Goal: Contribute content: Contribute content

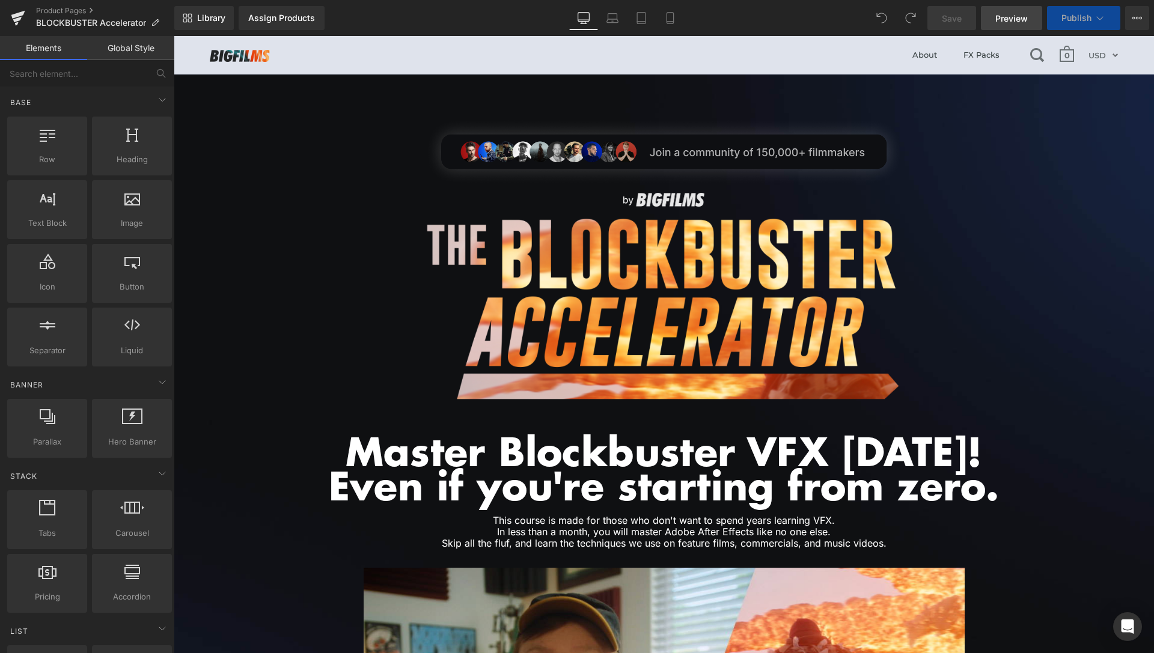
click at [1008, 17] on span "Preview" at bounding box center [1011, 18] width 32 height 13
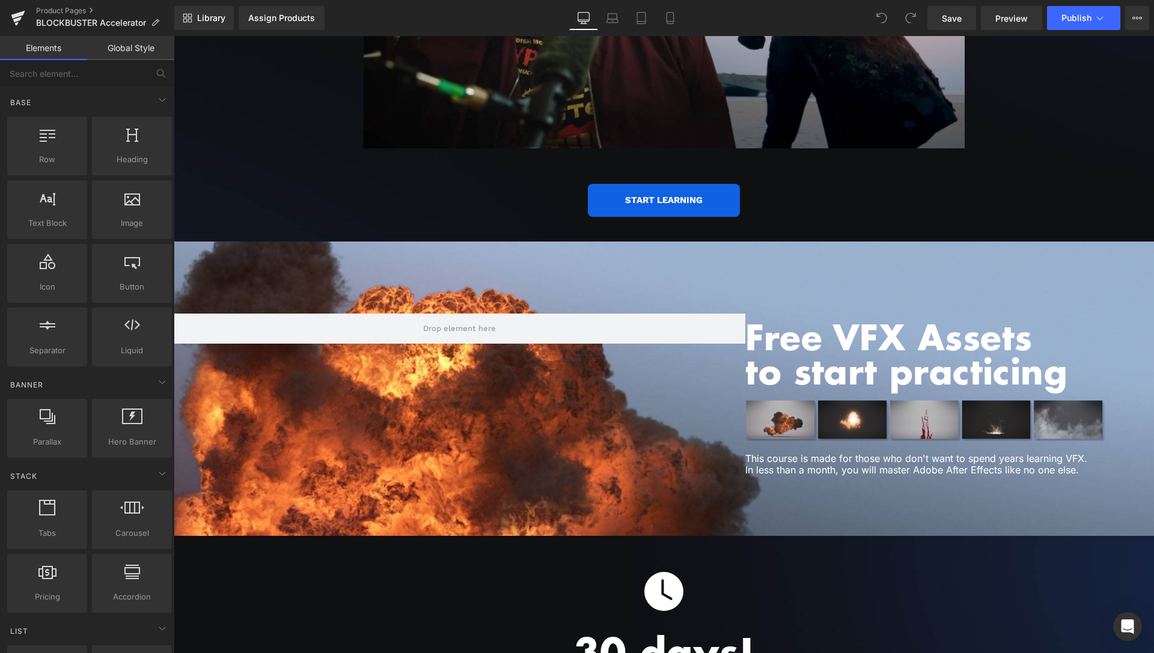
scroll to position [2514, 0]
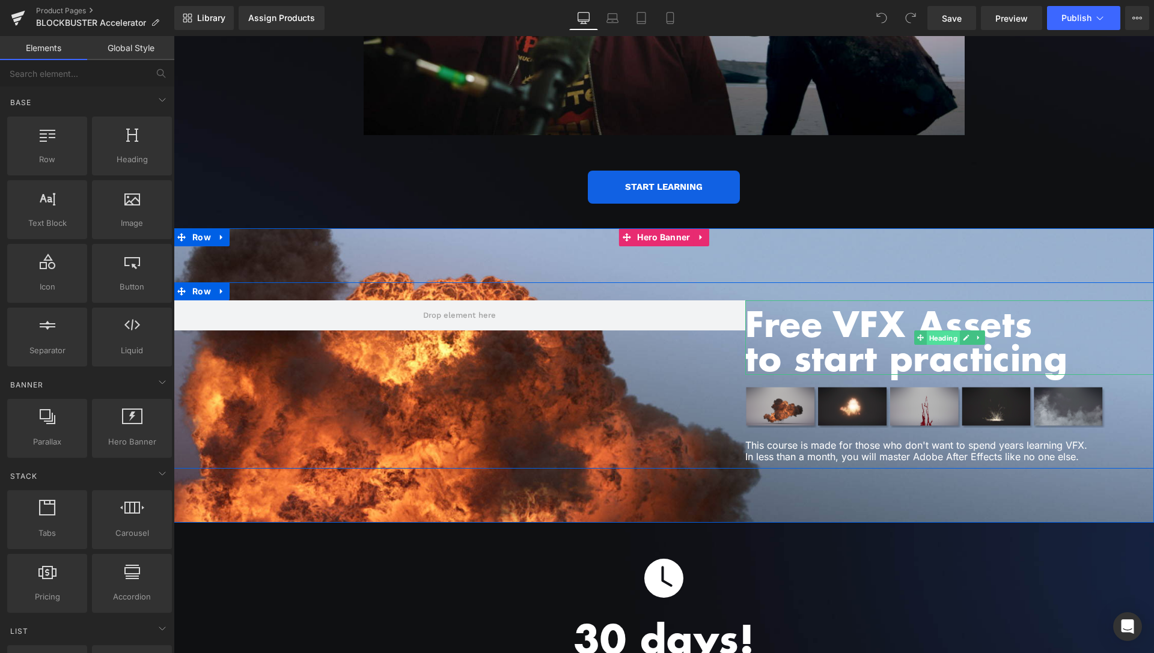
click at [938, 331] on span "Heading" at bounding box center [943, 338] width 33 height 14
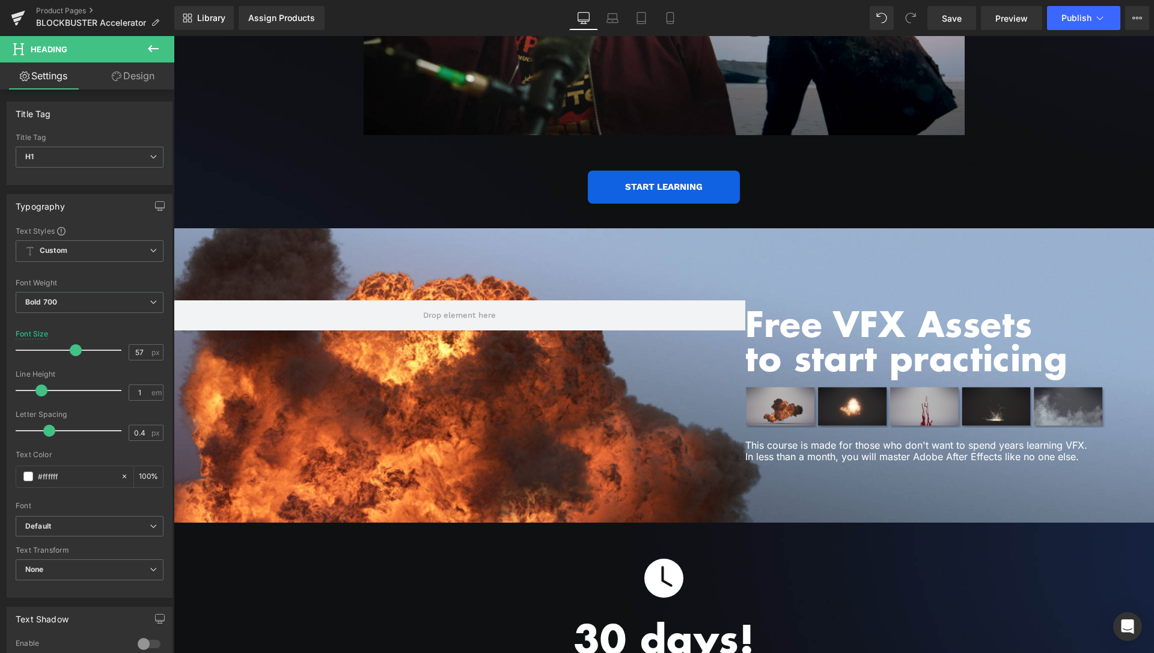
click at [162, 50] on button at bounding box center [153, 49] width 42 height 26
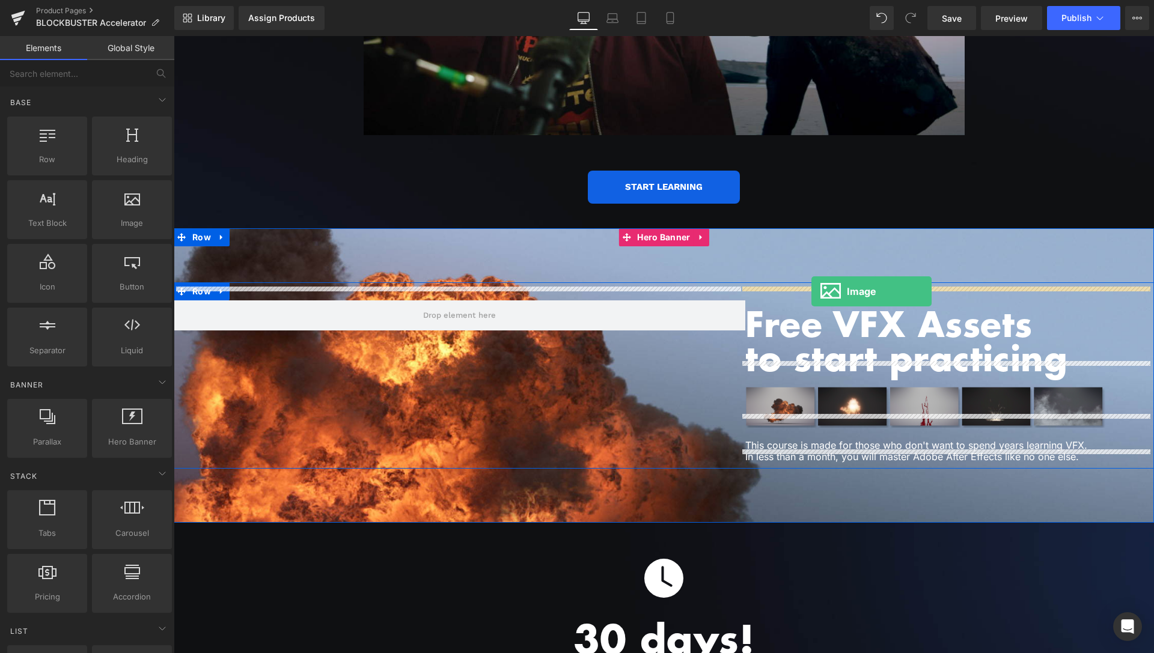
drag, startPoint x: 308, startPoint y: 254, endPoint x: 811, endPoint y: 292, distance: 505.1
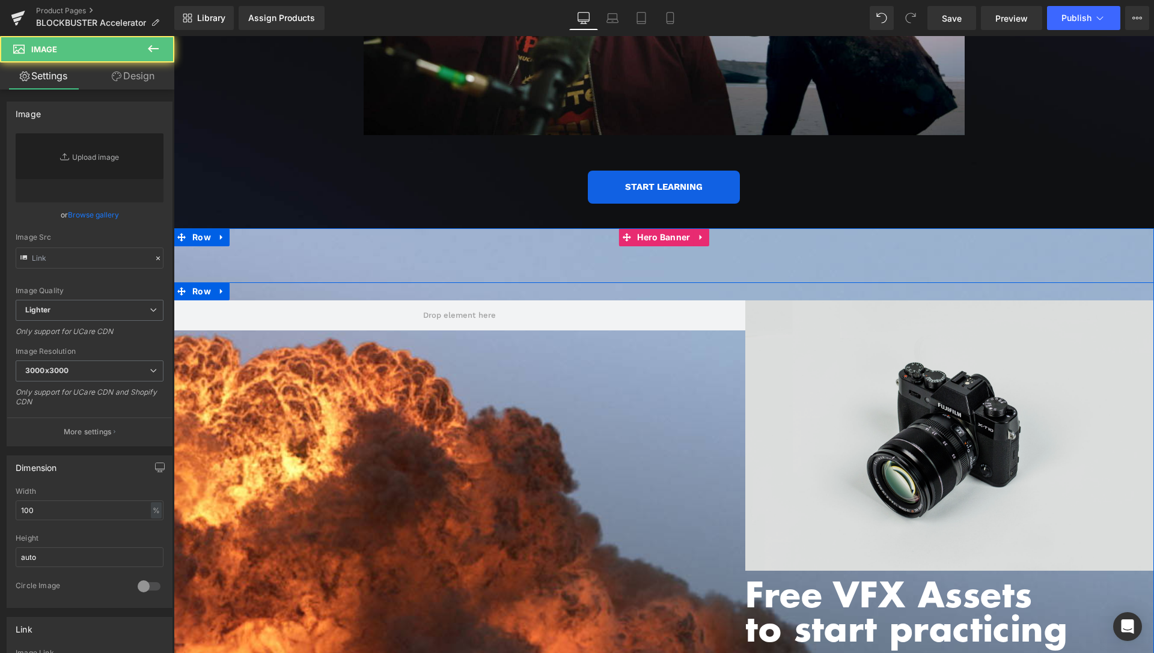
type input "//d1um8515vdn9kb.cloudfront.net/images/parallax.jpg"
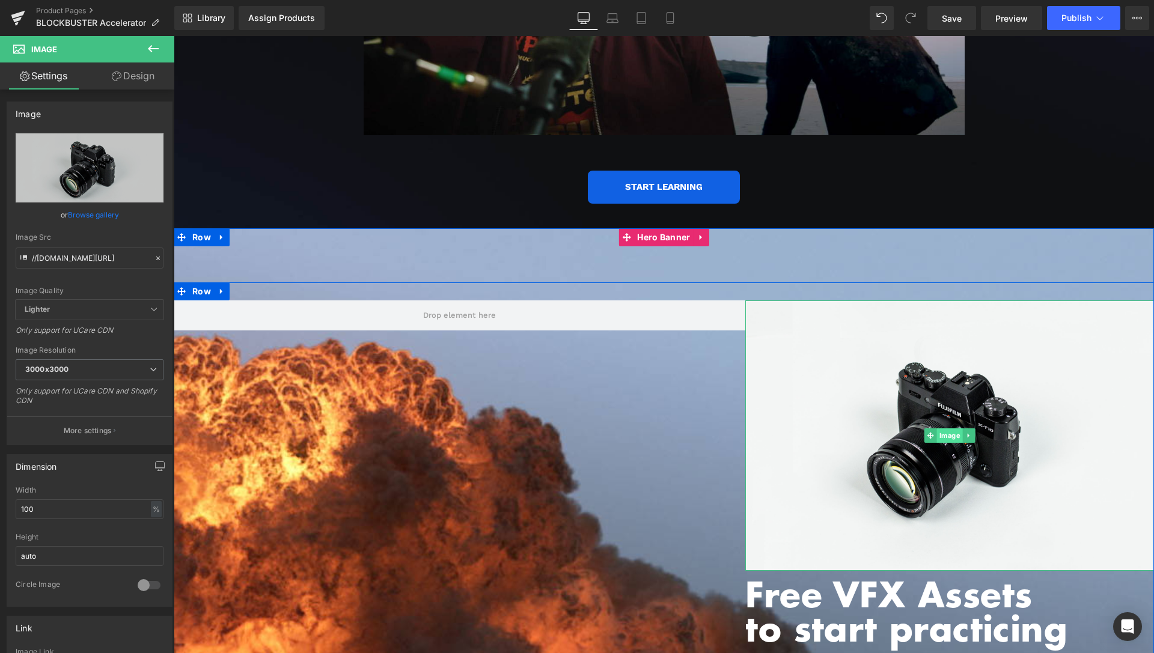
click at [944, 429] on span "Image" at bounding box center [950, 436] width 26 height 14
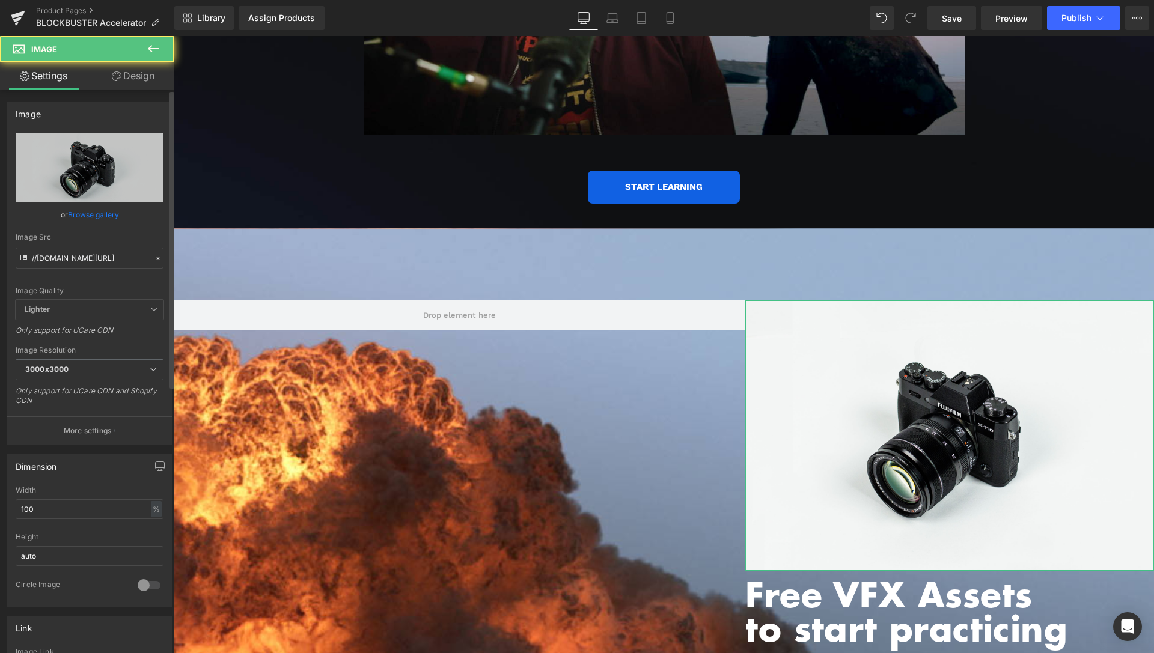
click at [103, 220] on link "Browse gallery" at bounding box center [93, 214] width 51 height 21
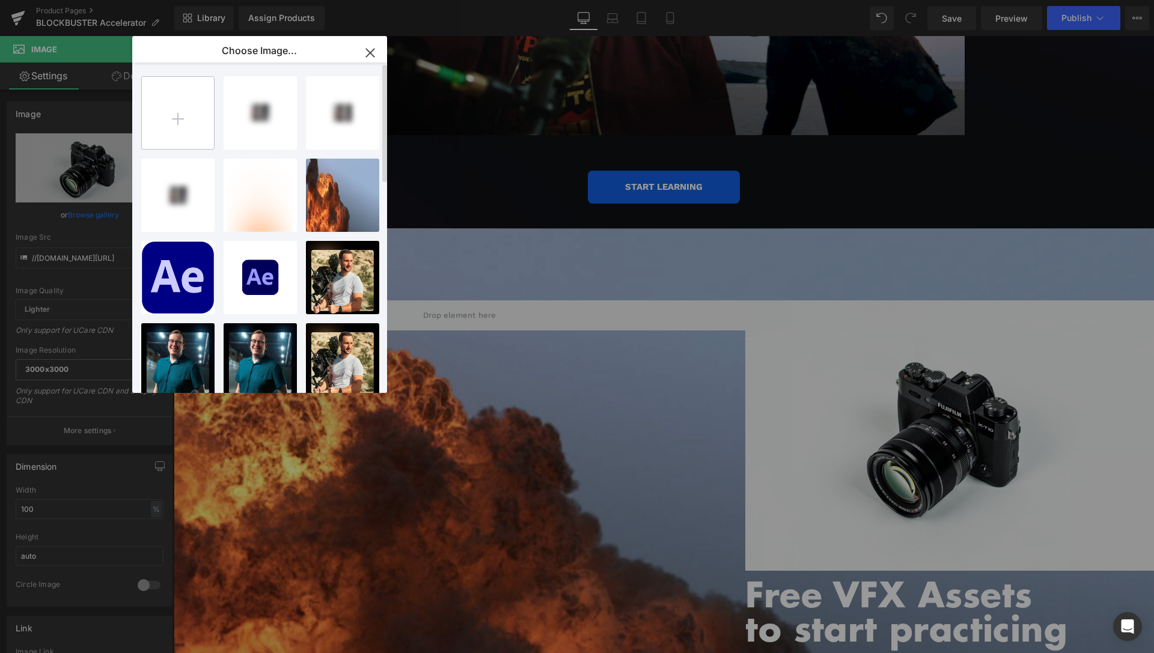
click at [197, 119] on input "file" at bounding box center [178, 113] width 72 height 72
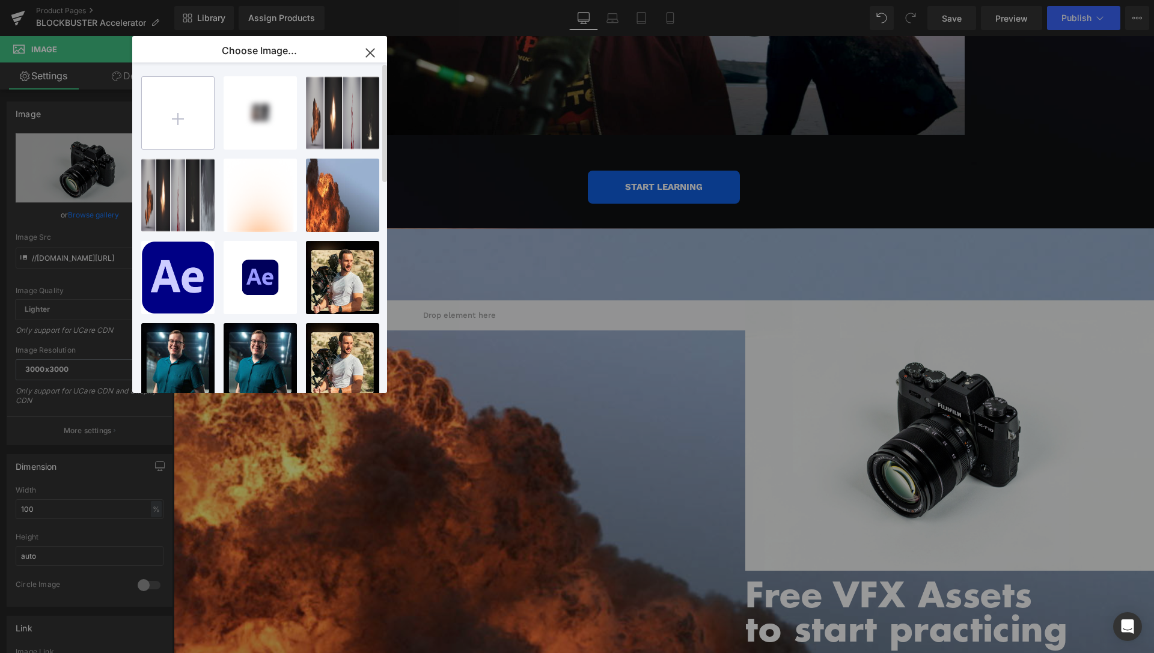
type input "C:\fakepath\Free-text-02.png"
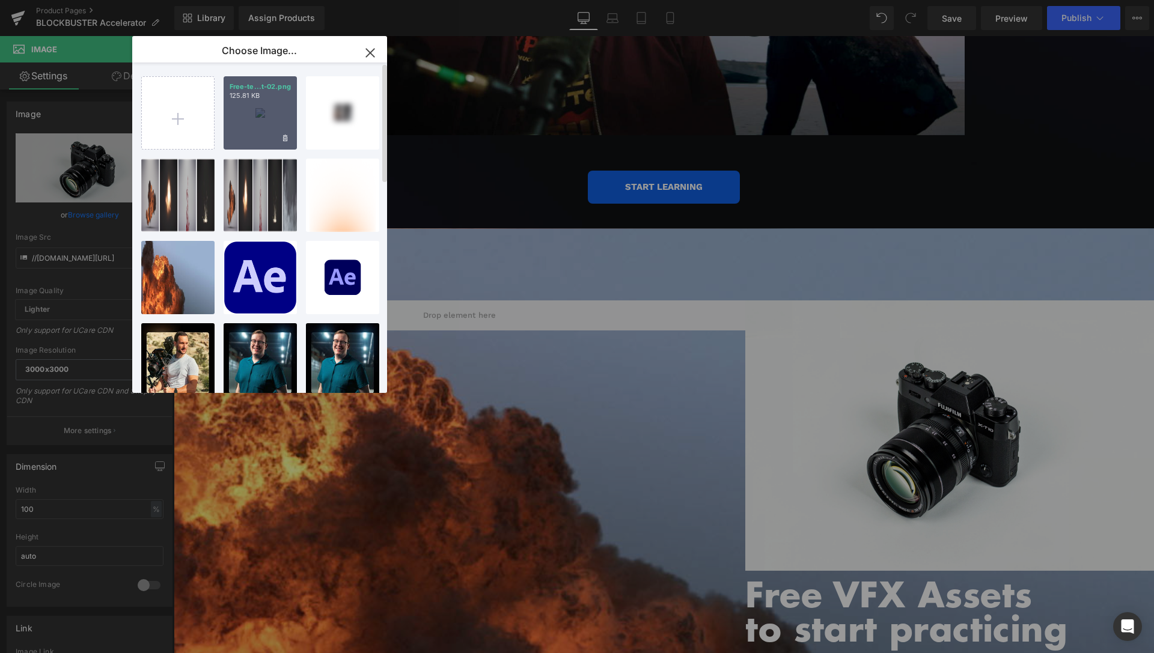
click at [254, 120] on div "Free-te...t-02.png 125.81 KB" at bounding box center [260, 112] width 73 height 73
type input "https://ucarecdn.com/384a6d9b-7685-410c-ab4c-23ce1f9884c7/-/format/auto/-/previ…"
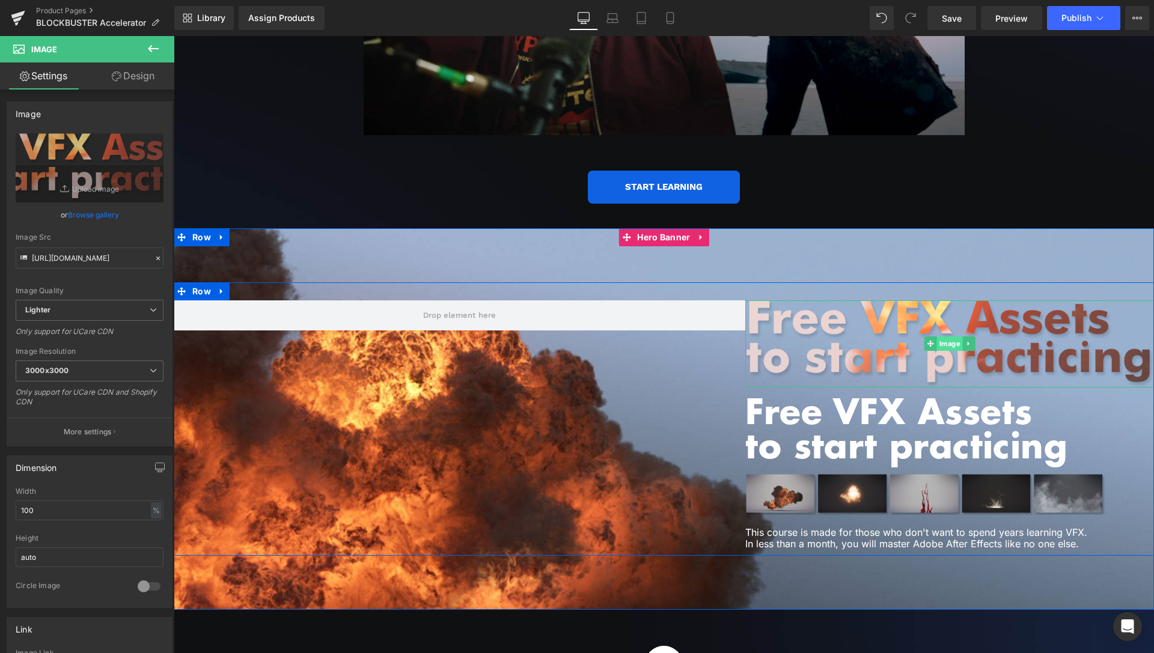
click at [940, 337] on span "Image" at bounding box center [950, 344] width 26 height 14
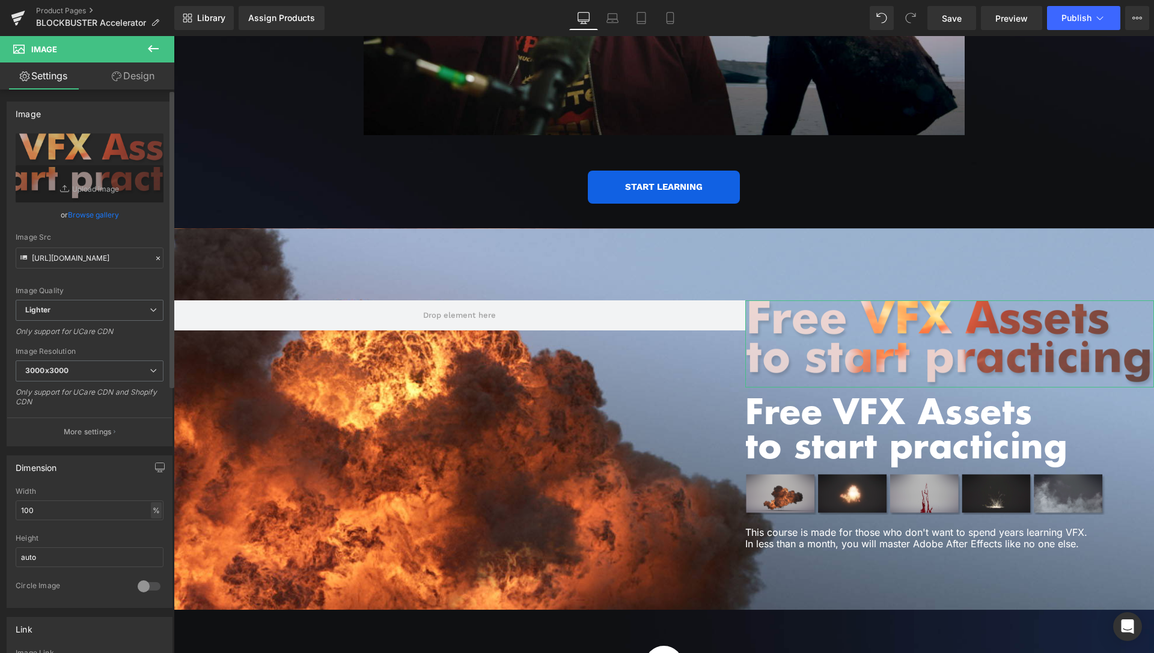
click at [151, 513] on div "%" at bounding box center [156, 510] width 11 height 16
click at [148, 543] on li "px" at bounding box center [155, 546] width 15 height 17
drag, startPoint x: 48, startPoint y: 513, endPoint x: 0, endPoint y: 513, distance: 48.1
click at [16, 513] on input "679.58" at bounding box center [90, 511] width 148 height 20
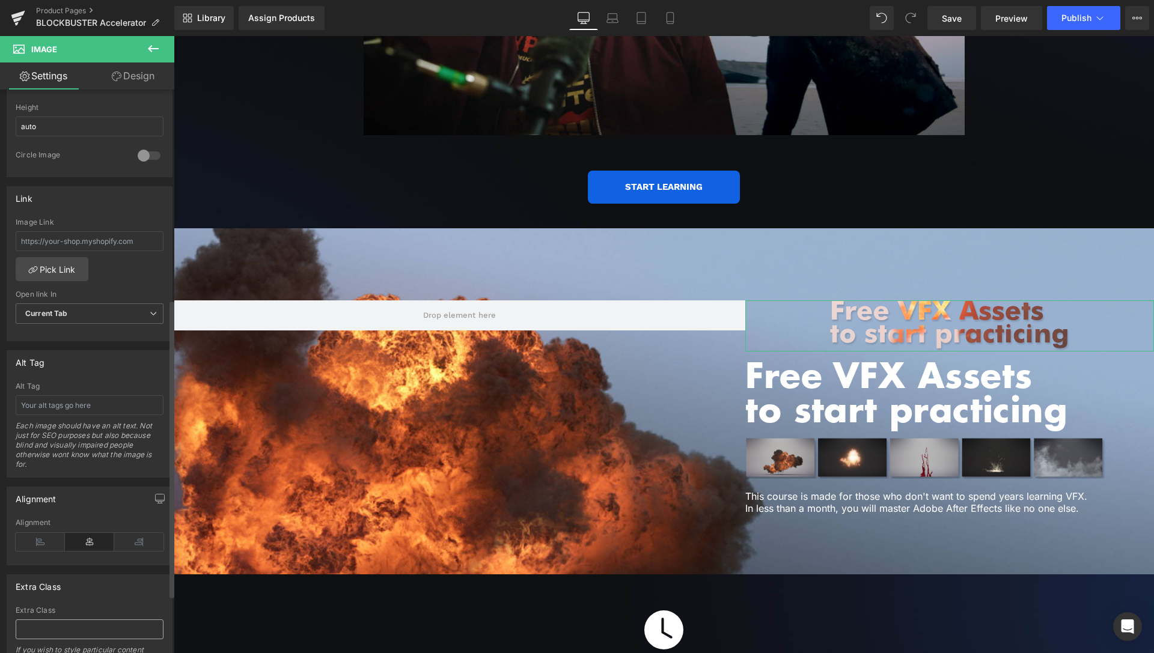
scroll to position [490, 0]
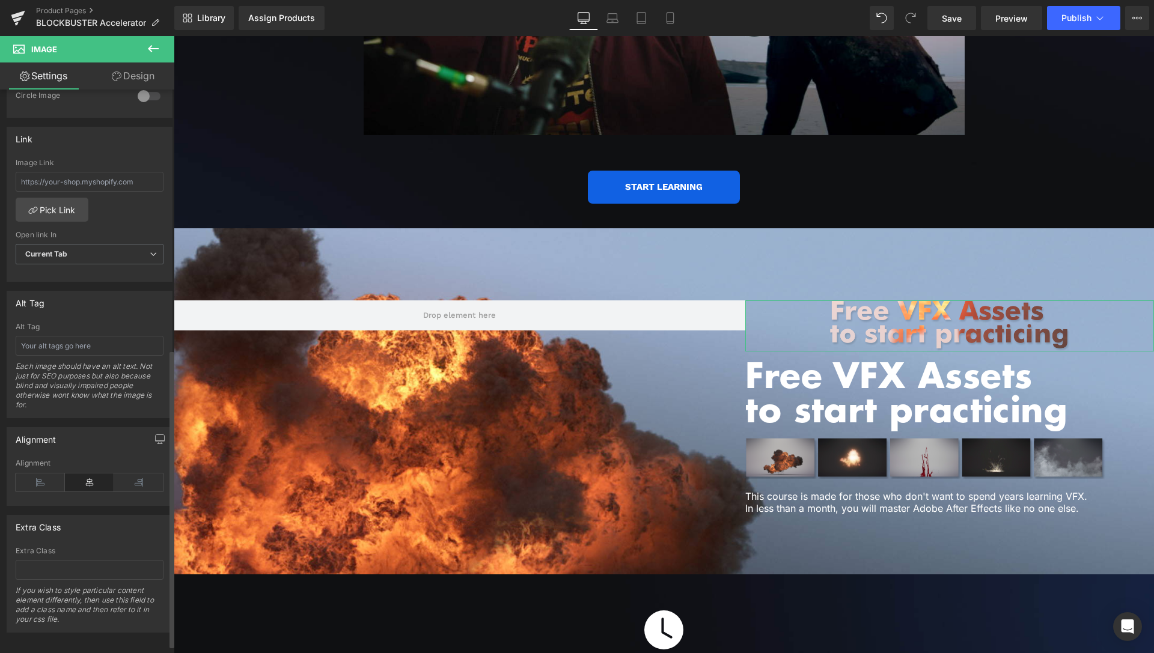
click at [32, 496] on div "Alignment" at bounding box center [90, 482] width 148 height 46
click at [33, 486] on icon at bounding box center [40, 483] width 49 height 18
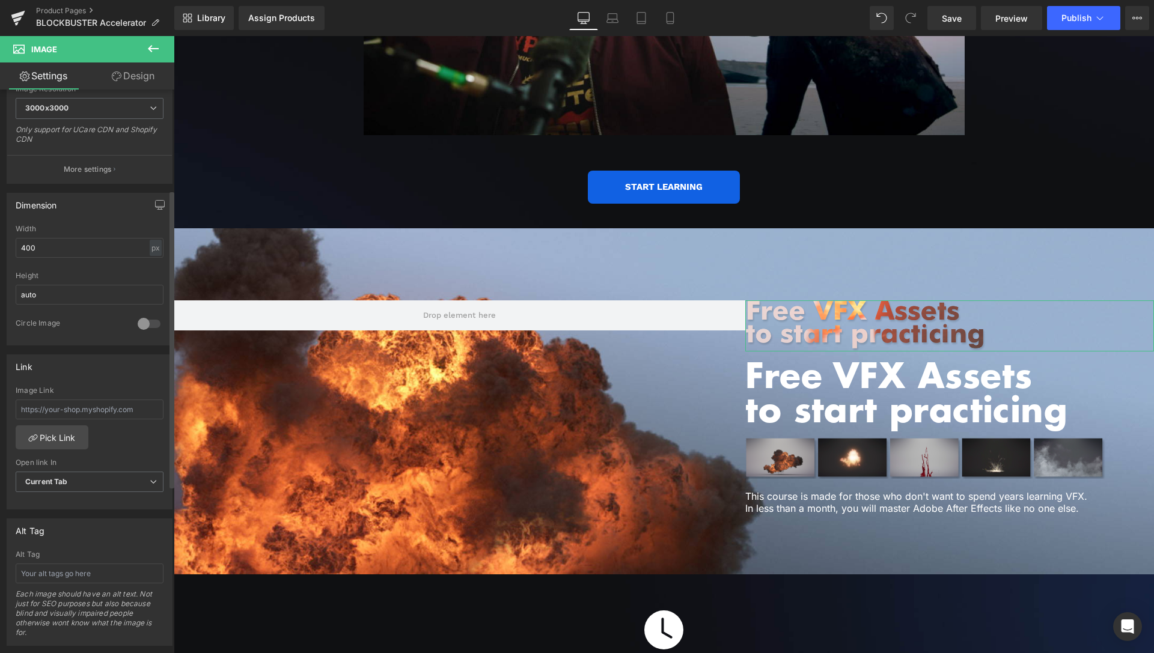
scroll to position [184, 0]
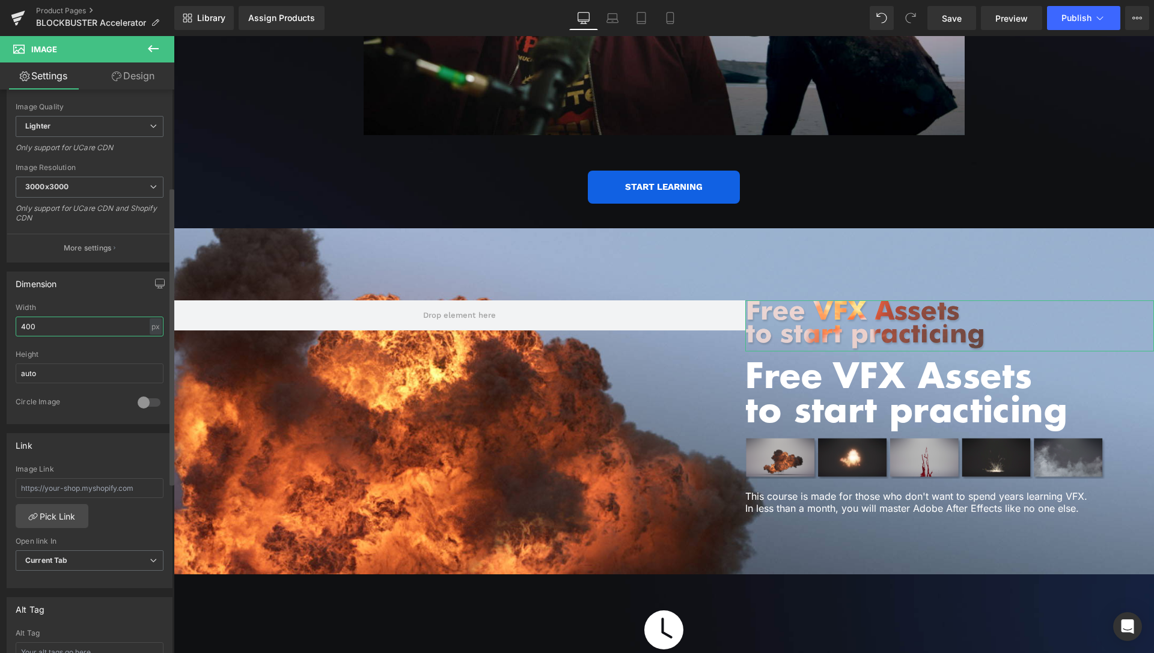
click at [51, 326] on input "400" at bounding box center [90, 327] width 148 height 20
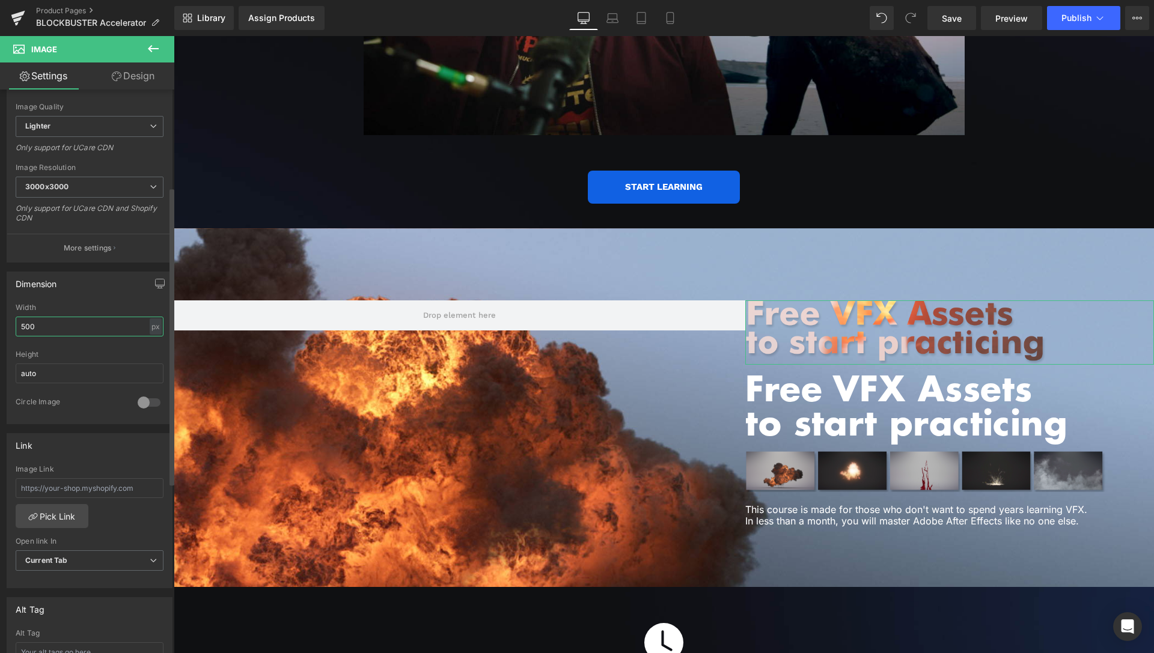
click at [25, 325] on input "500" at bounding box center [90, 327] width 148 height 20
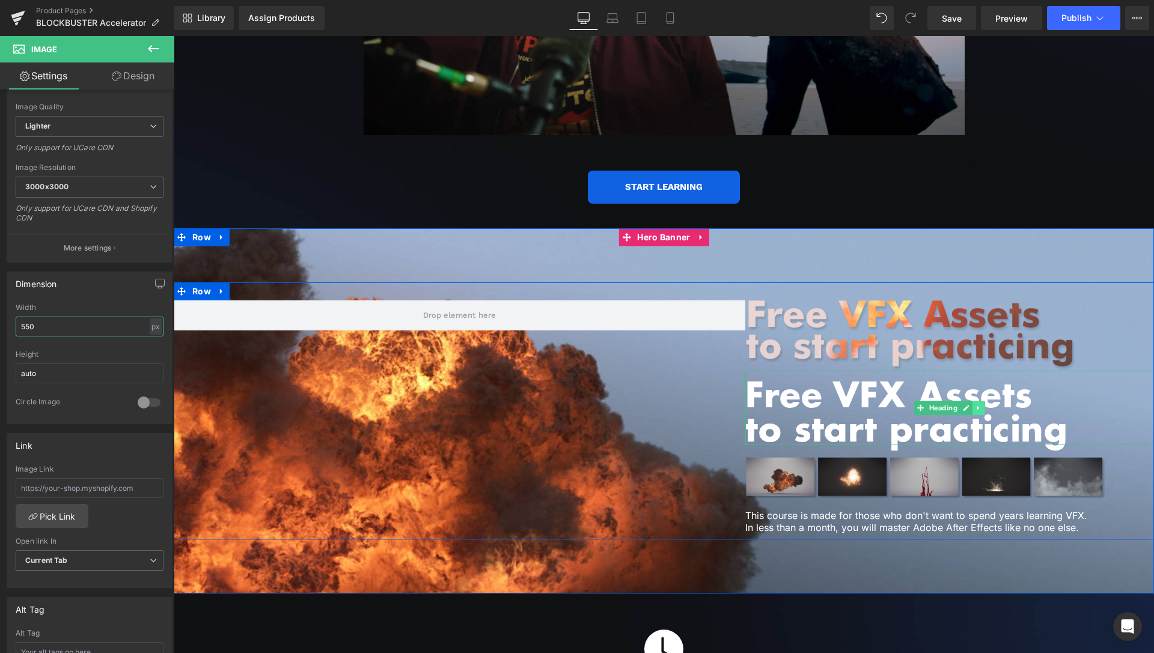
type input "550"
click at [975, 404] on icon at bounding box center [978, 407] width 7 height 7
click at [981, 405] on icon at bounding box center [984, 408] width 7 height 7
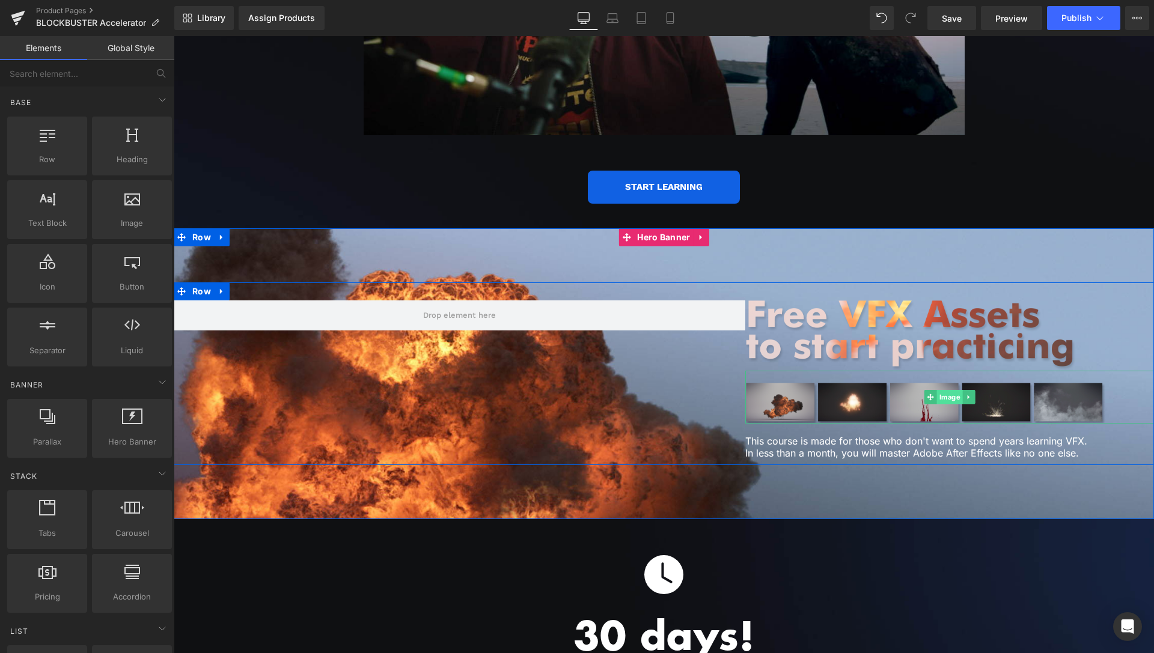
click at [940, 390] on span "Image" at bounding box center [950, 397] width 26 height 14
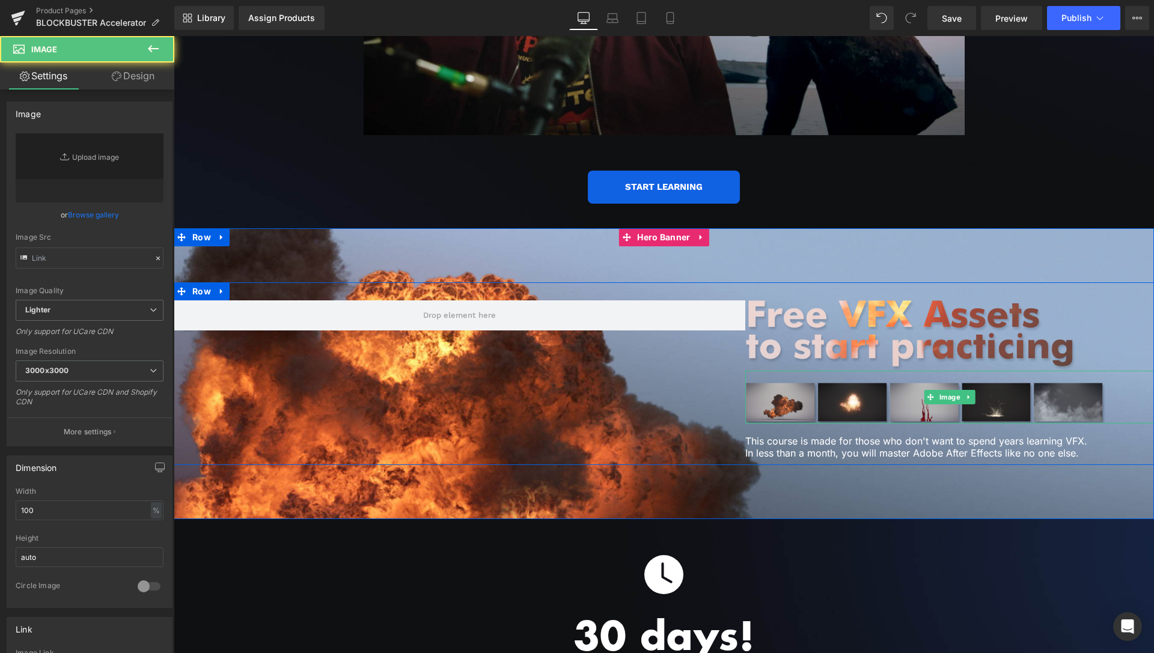
type input "https://ucarecdn.com/c669f406-304d-4323-8508-68fb1cc54bf7/-/format/auto/-/previ…"
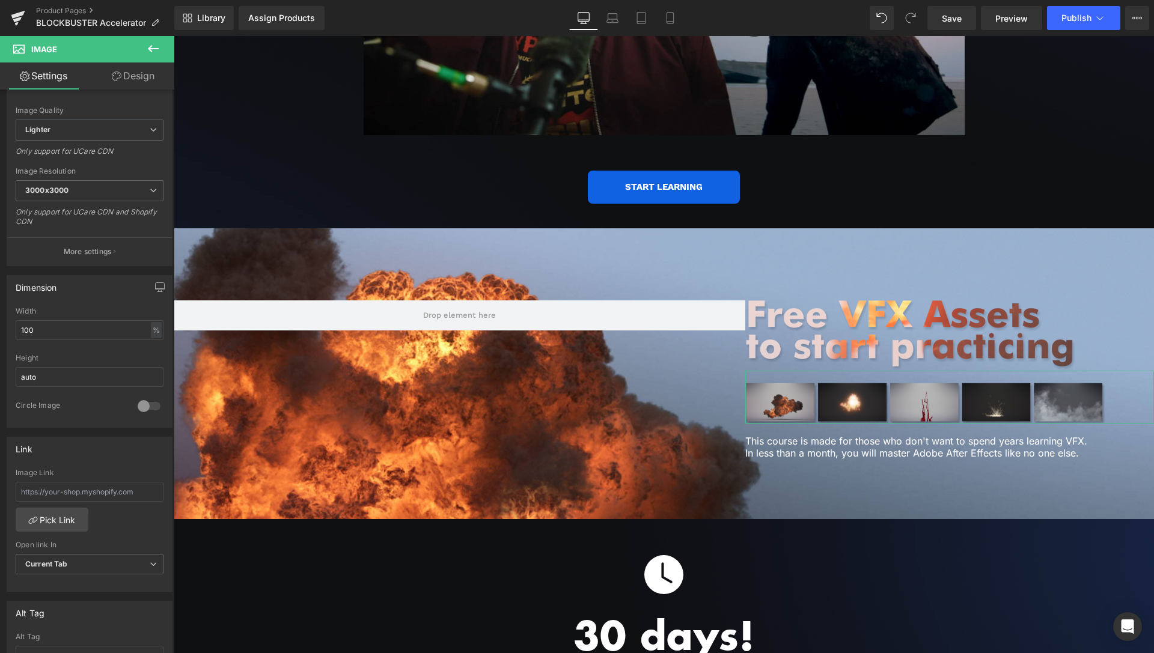
click at [129, 82] on link "Design" at bounding box center [133, 76] width 87 height 27
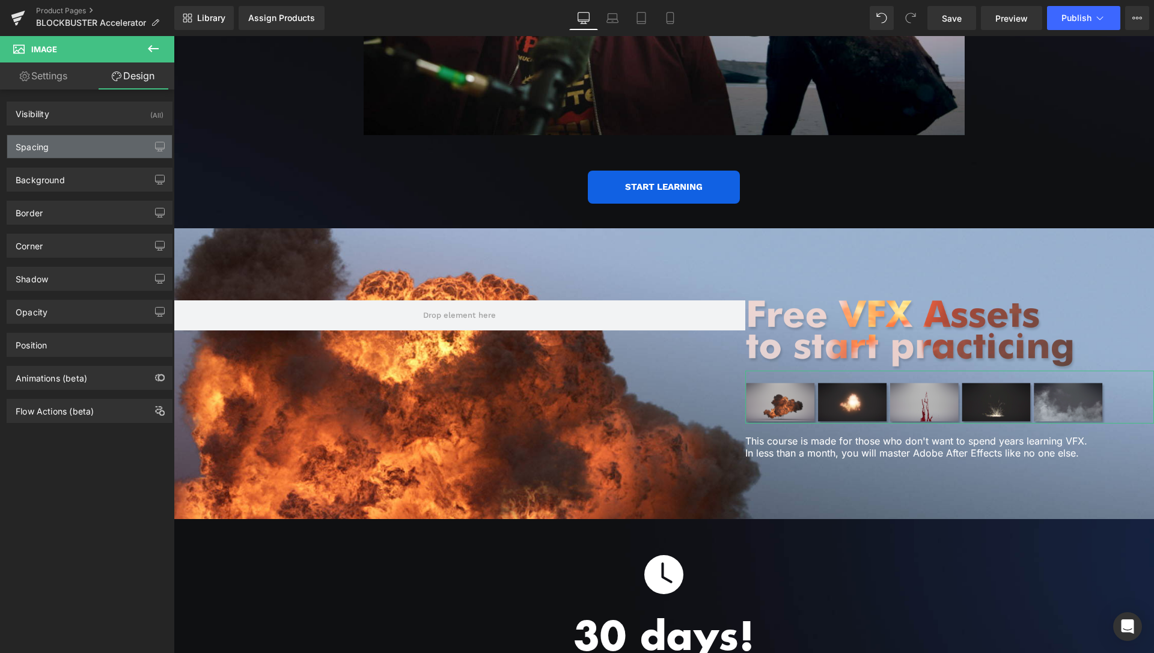
click at [46, 151] on div "Spacing" at bounding box center [32, 143] width 33 height 17
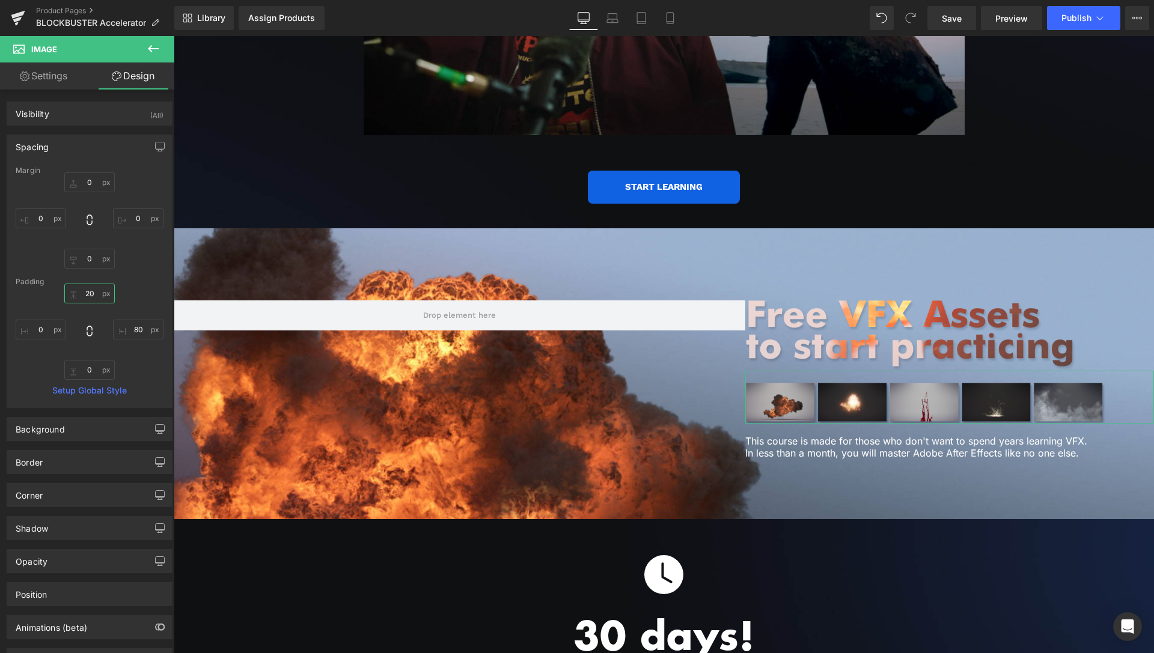
click at [93, 299] on input "20" at bounding box center [89, 294] width 50 height 20
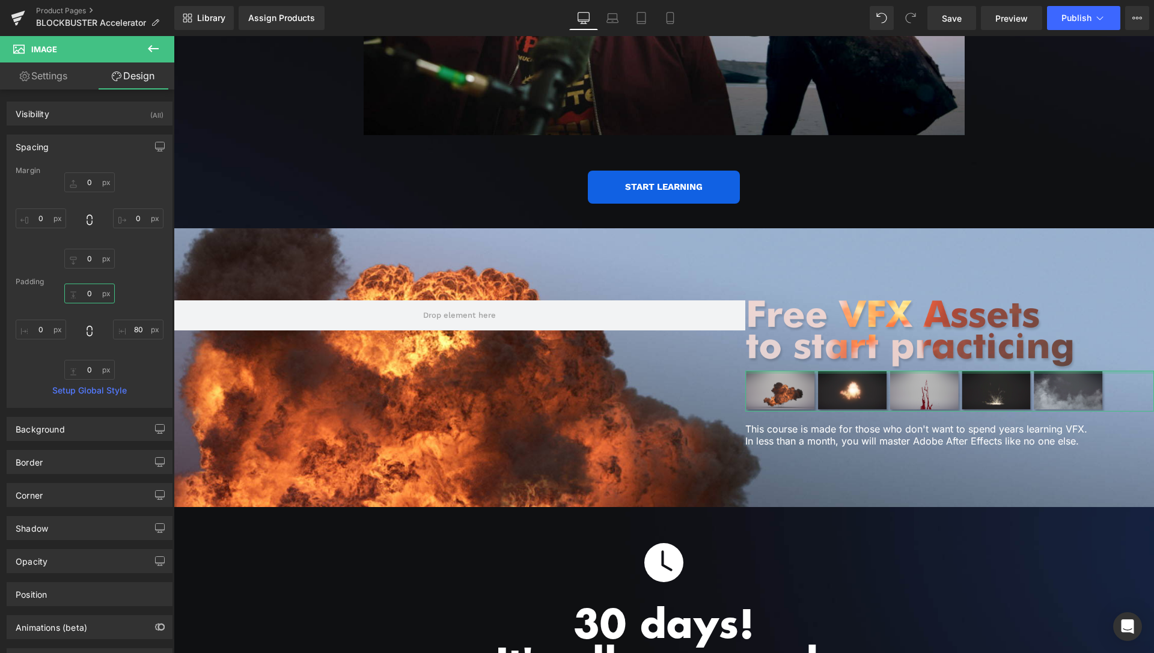
click at [79, 293] on input "0" at bounding box center [89, 294] width 50 height 20
drag, startPoint x: 79, startPoint y: 293, endPoint x: 88, endPoint y: 279, distance: 16.5
click at [79, 293] on input "0" at bounding box center [89, 294] width 50 height 20
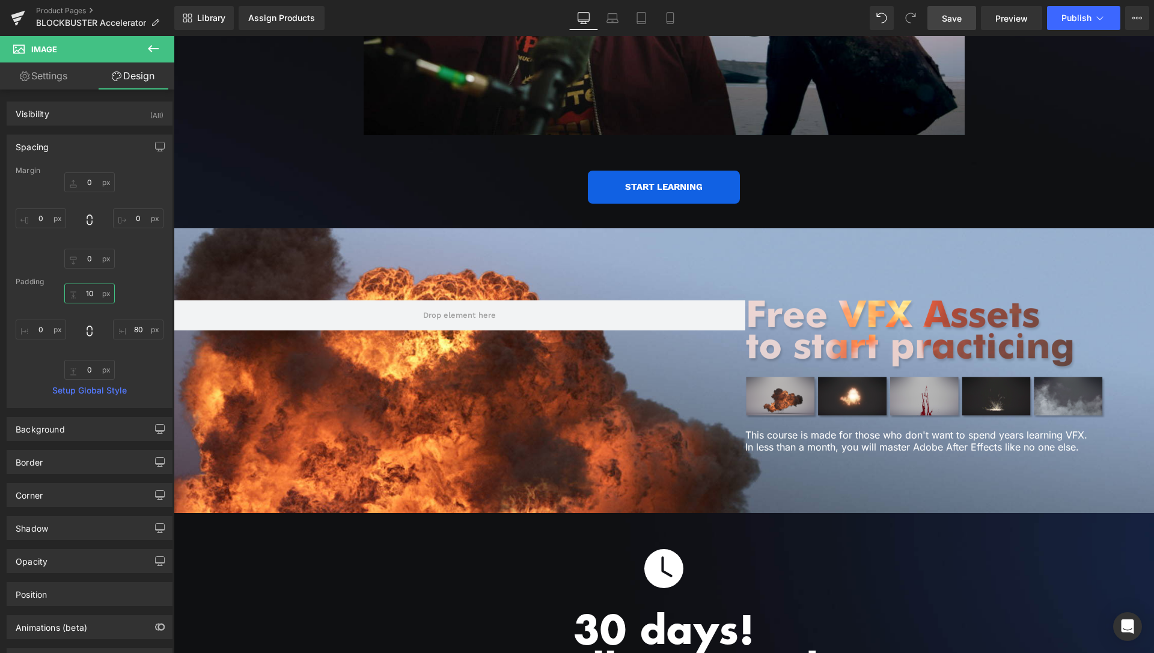
type input "10"
click at [966, 16] on link "Save" at bounding box center [951, 18] width 49 height 24
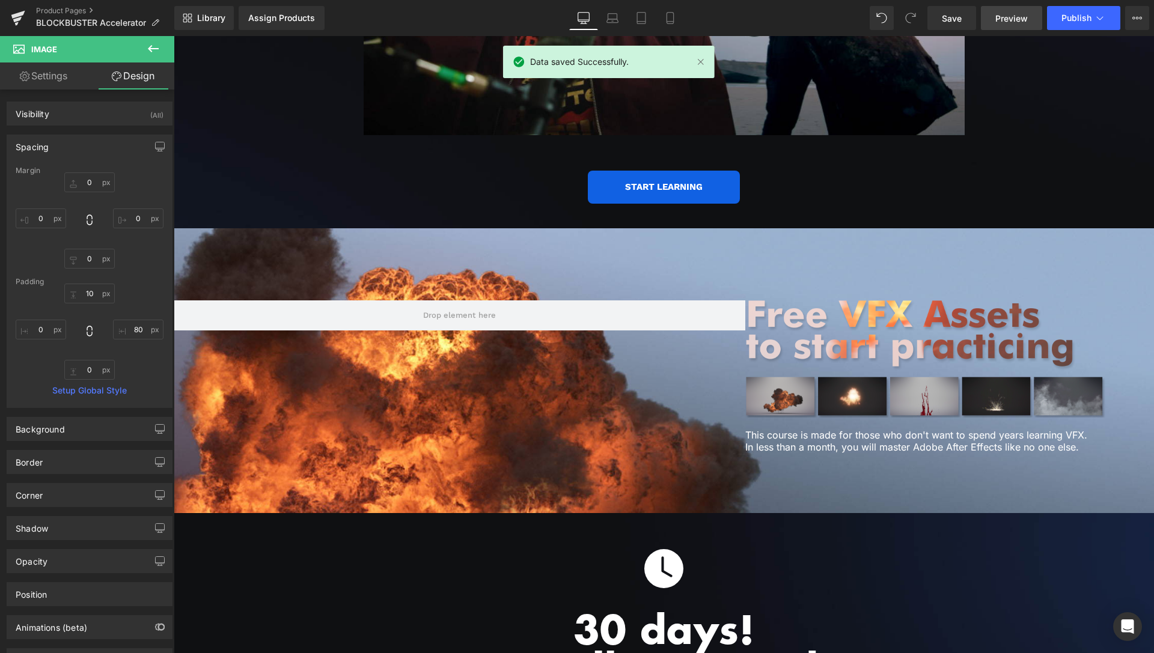
click at [1007, 12] on span "Preview" at bounding box center [1011, 18] width 32 height 13
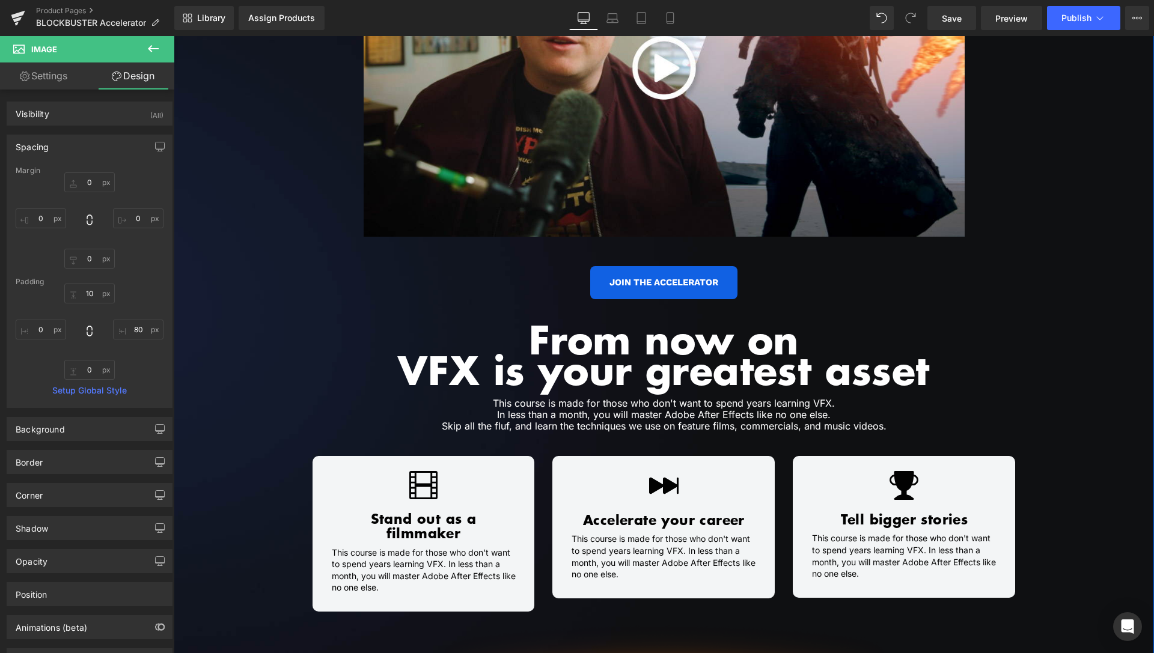
scroll to position [920, 0]
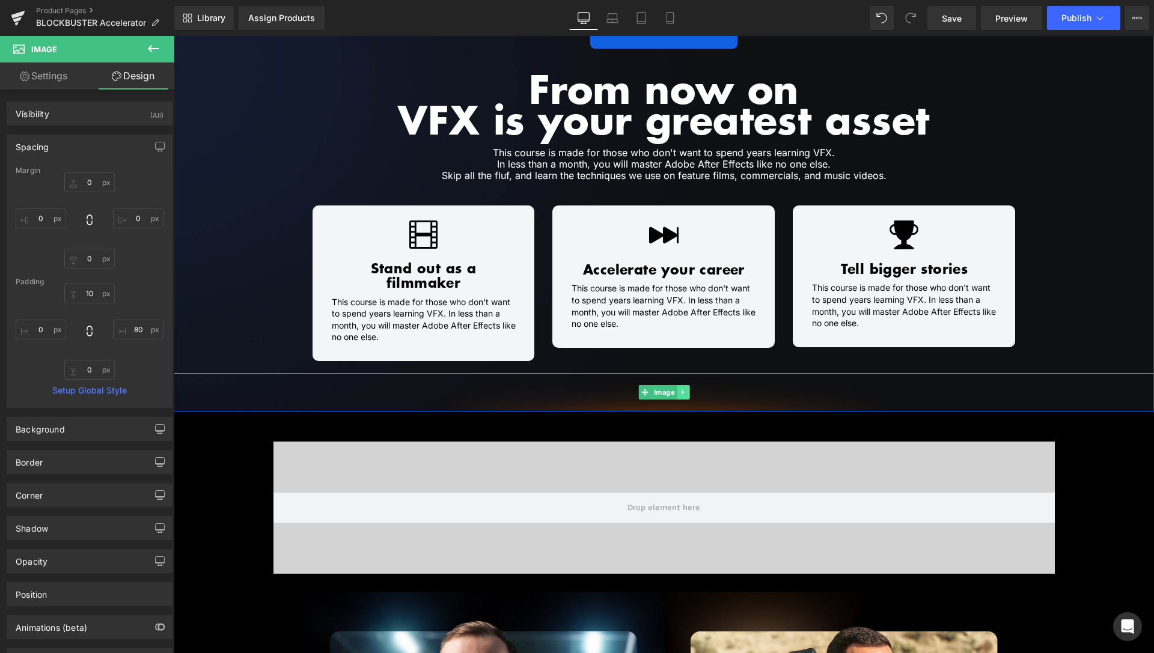
click at [680, 389] on icon at bounding box center [683, 392] width 7 height 7
click at [676, 385] on link at bounding box center [677, 392] width 13 height 14
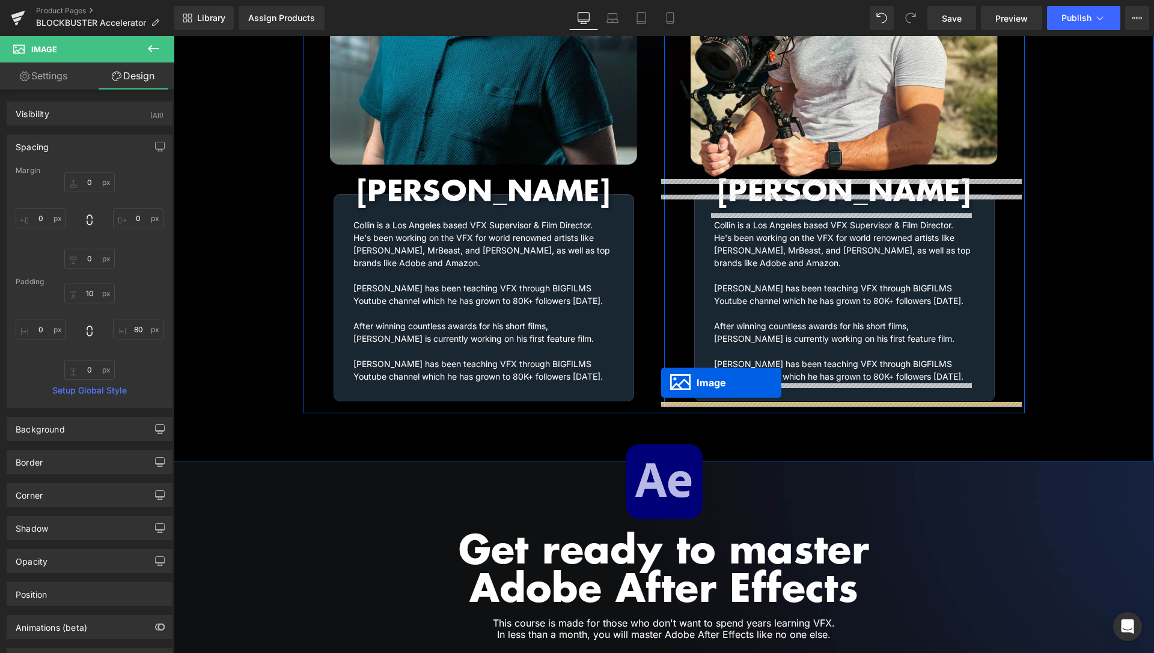
scroll to position [1717, 0]
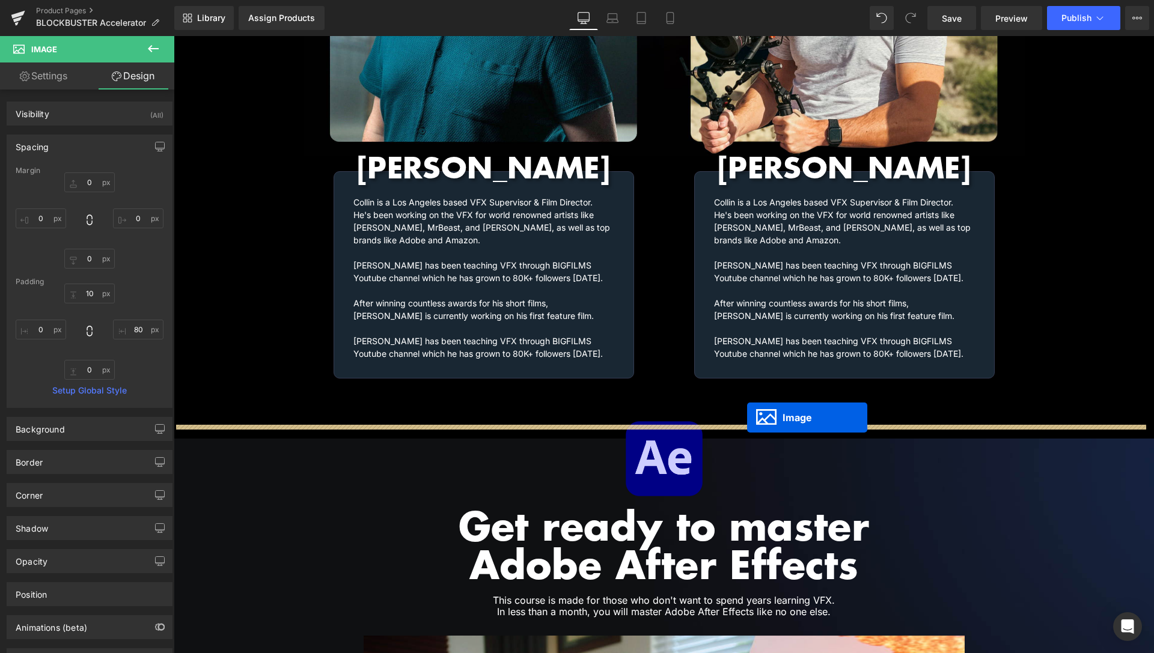
drag, startPoint x: 636, startPoint y: 432, endPoint x: 748, endPoint y: 418, distance: 112.1
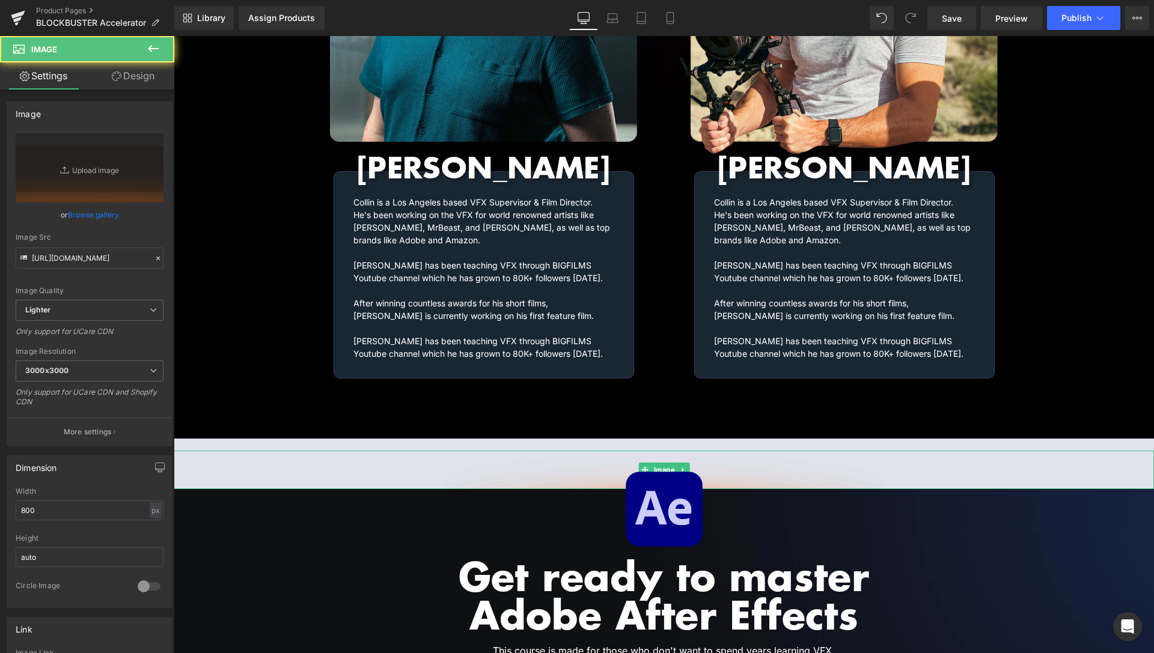
scroll to position [180, 0]
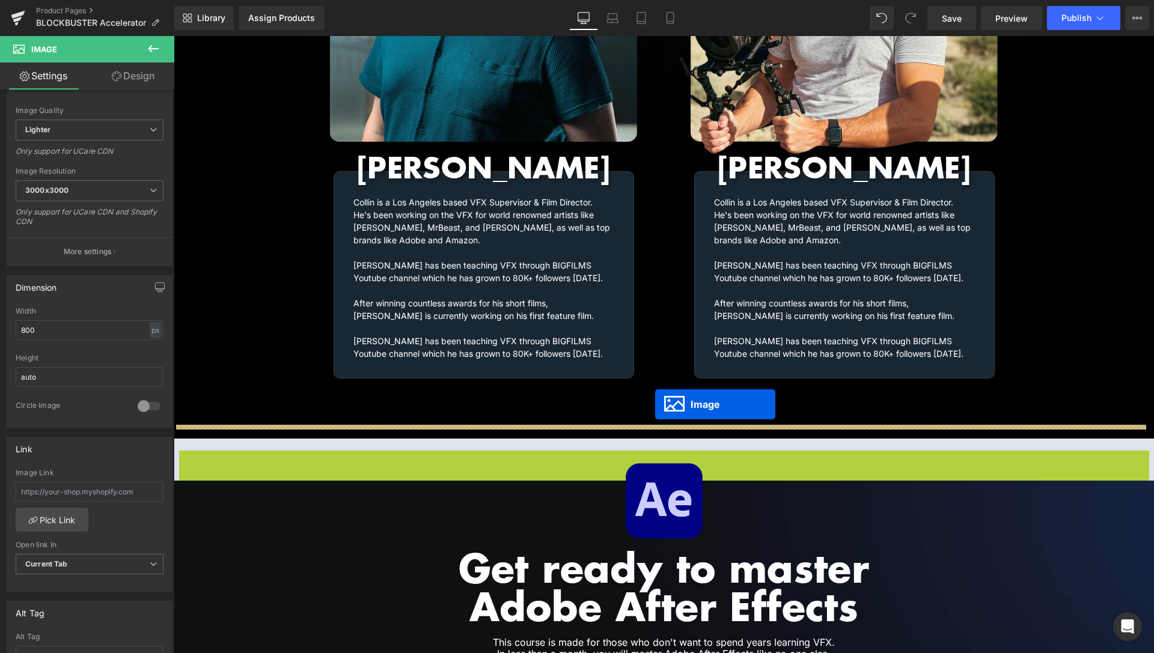
drag, startPoint x: 635, startPoint y: 450, endPoint x: 655, endPoint y: 404, distance: 50.0
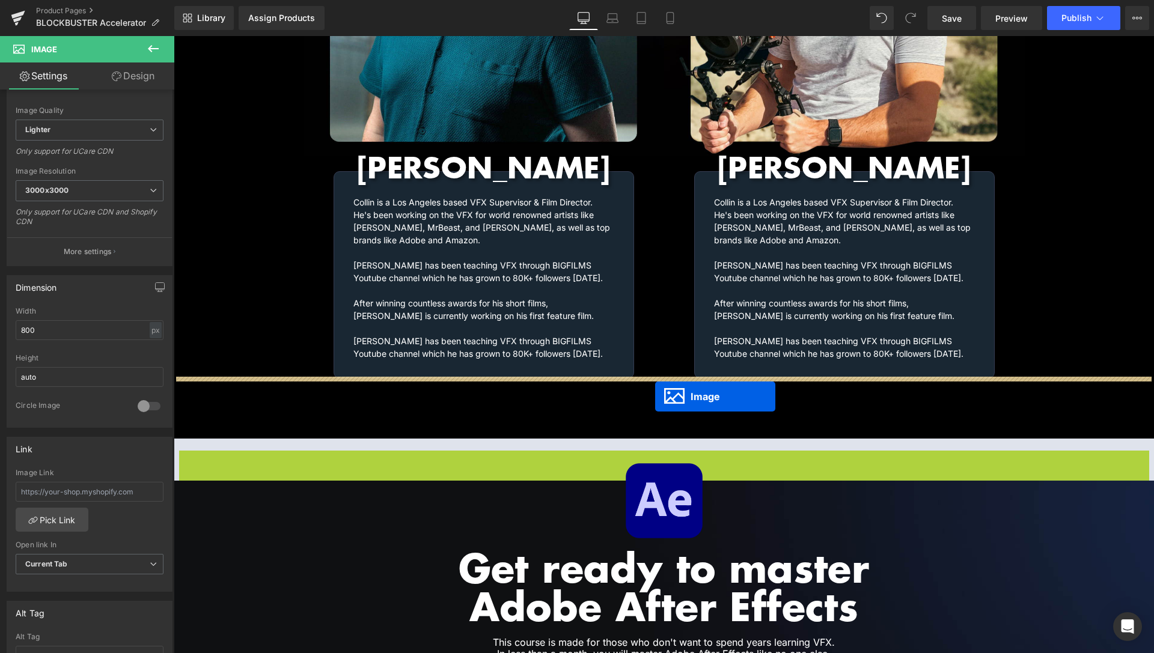
drag, startPoint x: 634, startPoint y: 454, endPoint x: 655, endPoint y: 397, distance: 60.8
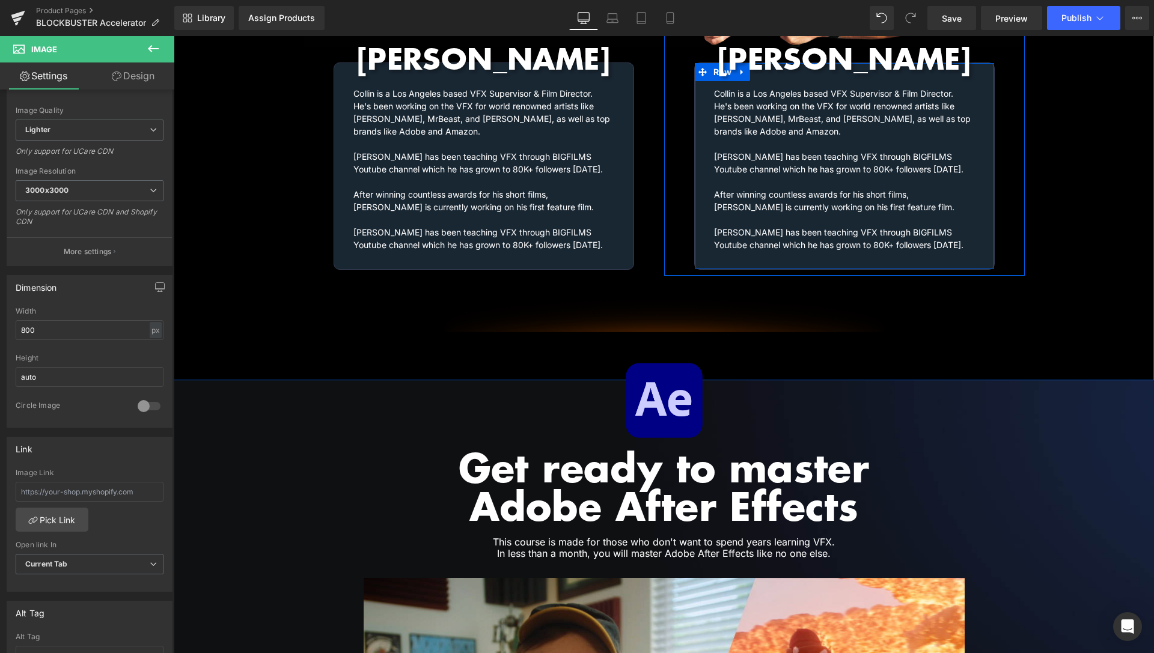
scroll to position [1797, 0]
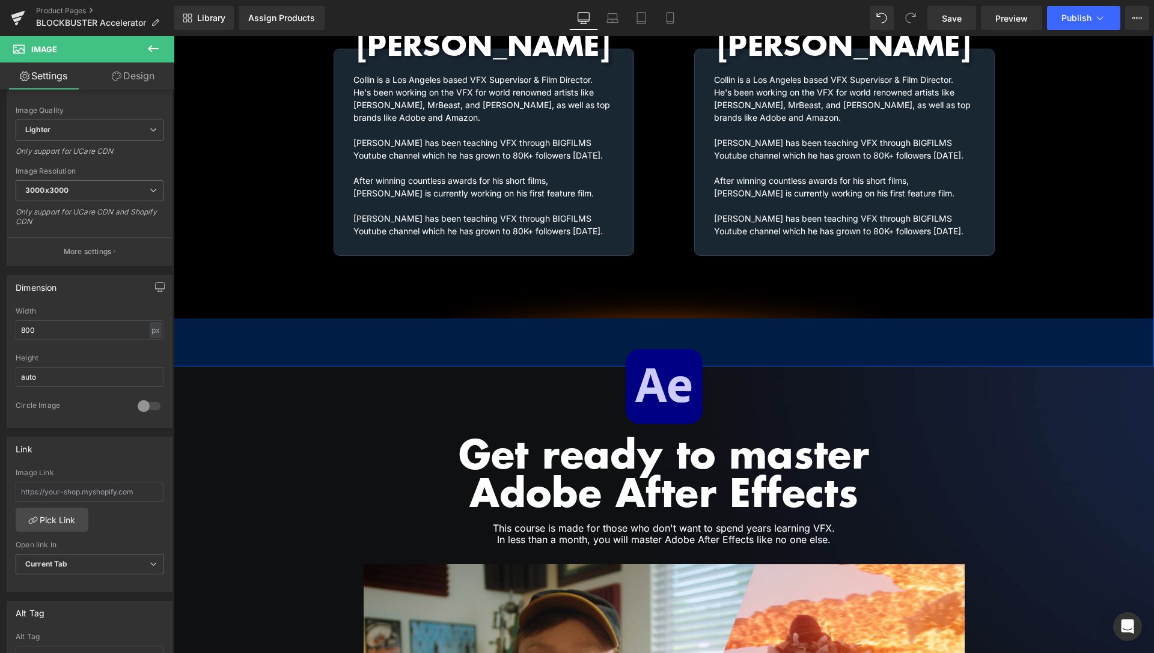
click at [542, 324] on div "80px" at bounding box center [664, 343] width 980 height 48
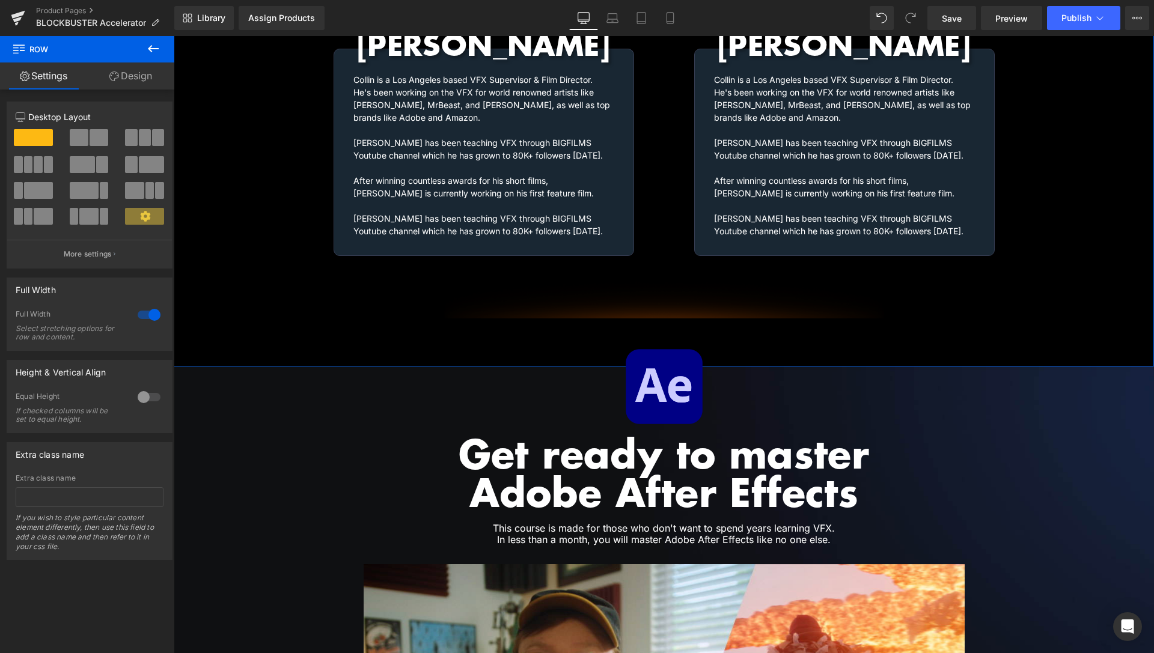
click at [137, 79] on link "Design" at bounding box center [130, 76] width 87 height 27
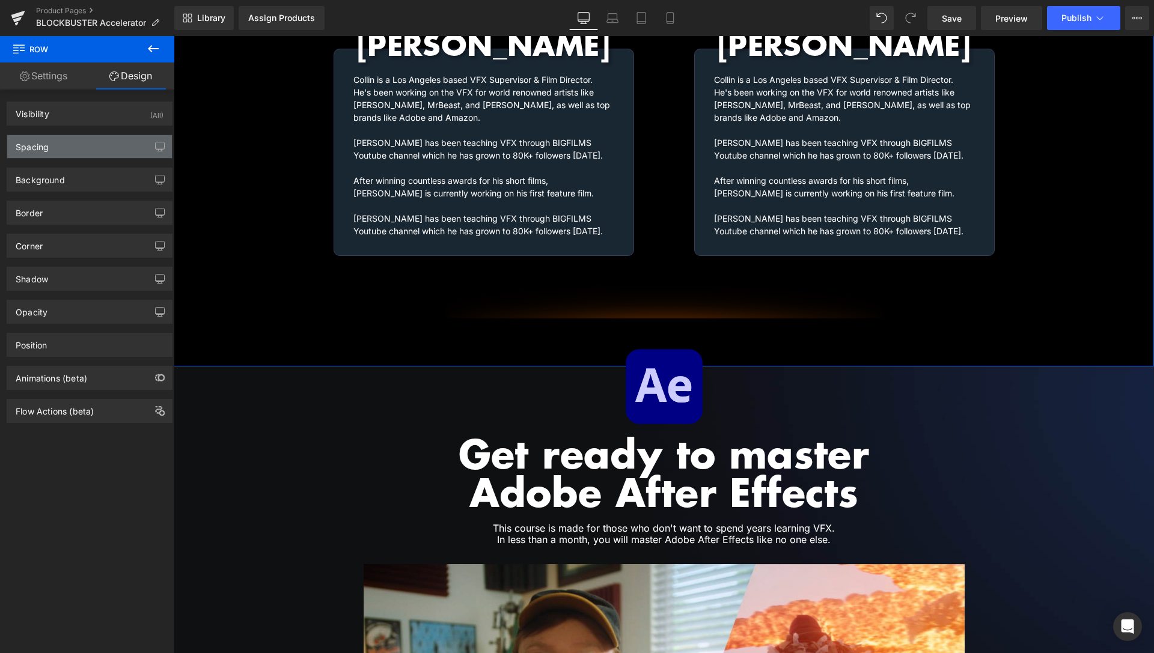
click at [79, 151] on div "Spacing" at bounding box center [89, 146] width 165 height 23
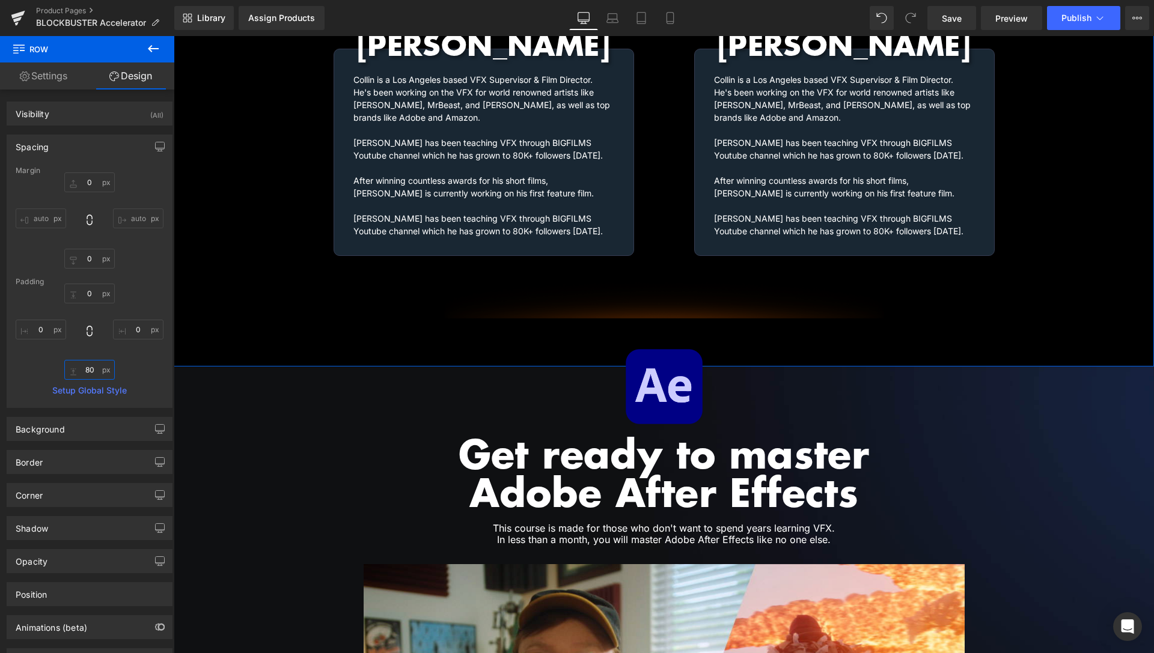
click at [85, 368] on input "80" at bounding box center [89, 370] width 50 height 20
click at [86, 368] on input "80" at bounding box center [89, 370] width 50 height 20
type input "0"
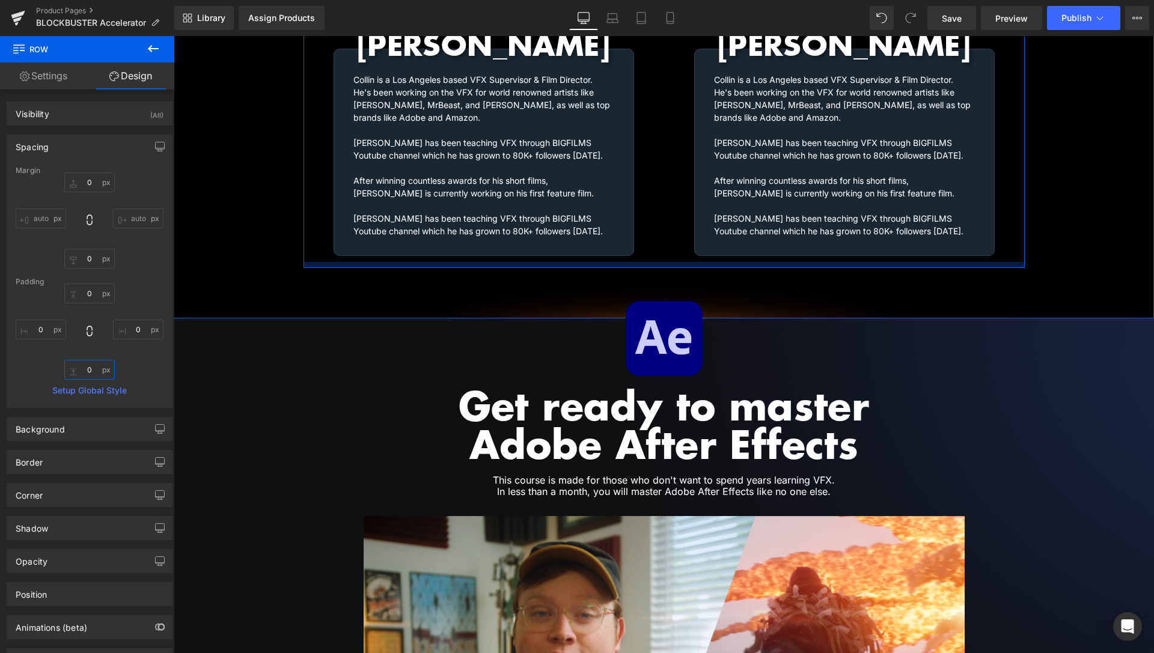
click at [582, 262] on div at bounding box center [664, 265] width 721 height 6
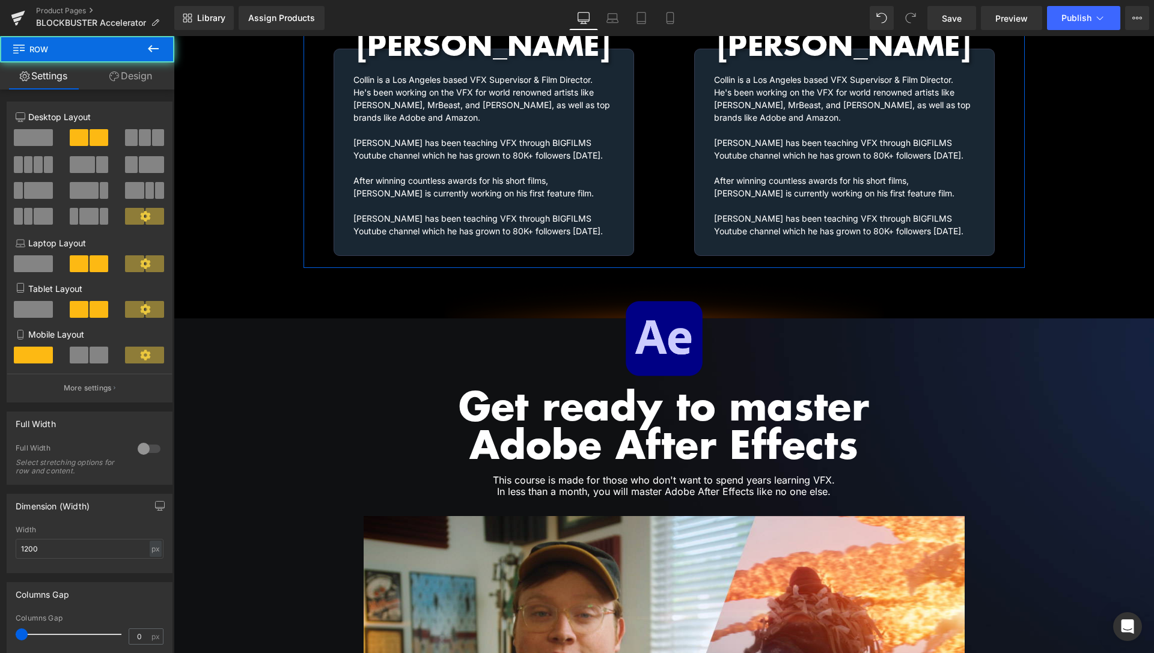
click at [134, 81] on link "Design" at bounding box center [130, 76] width 87 height 27
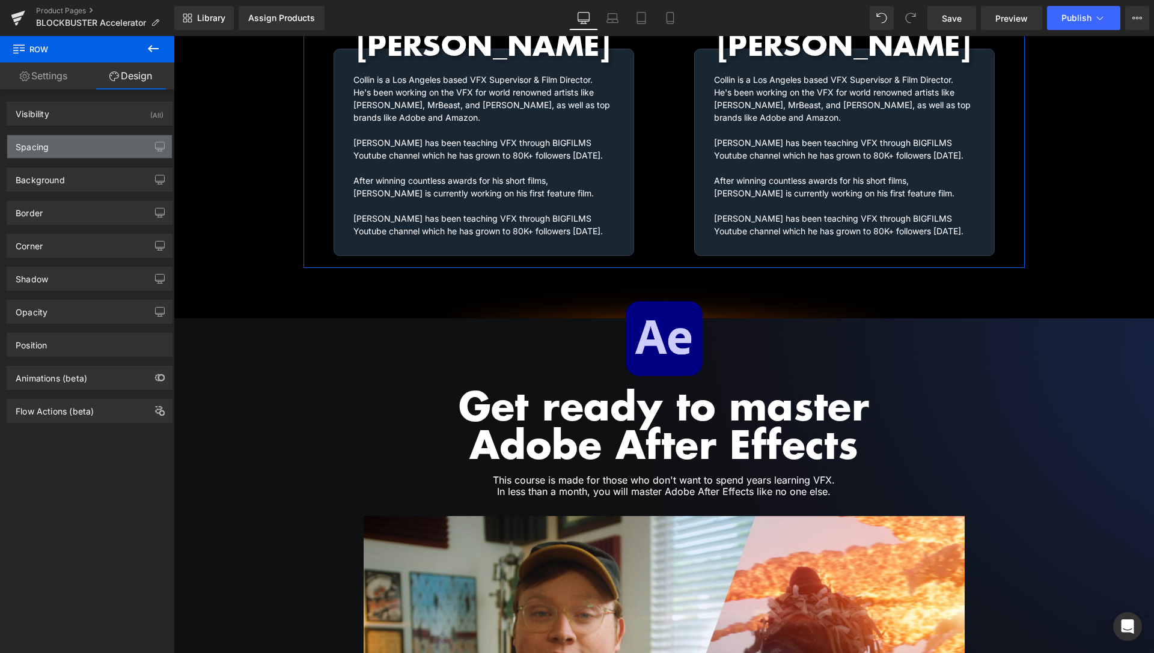
click at [91, 150] on div "Spacing" at bounding box center [89, 146] width 165 height 23
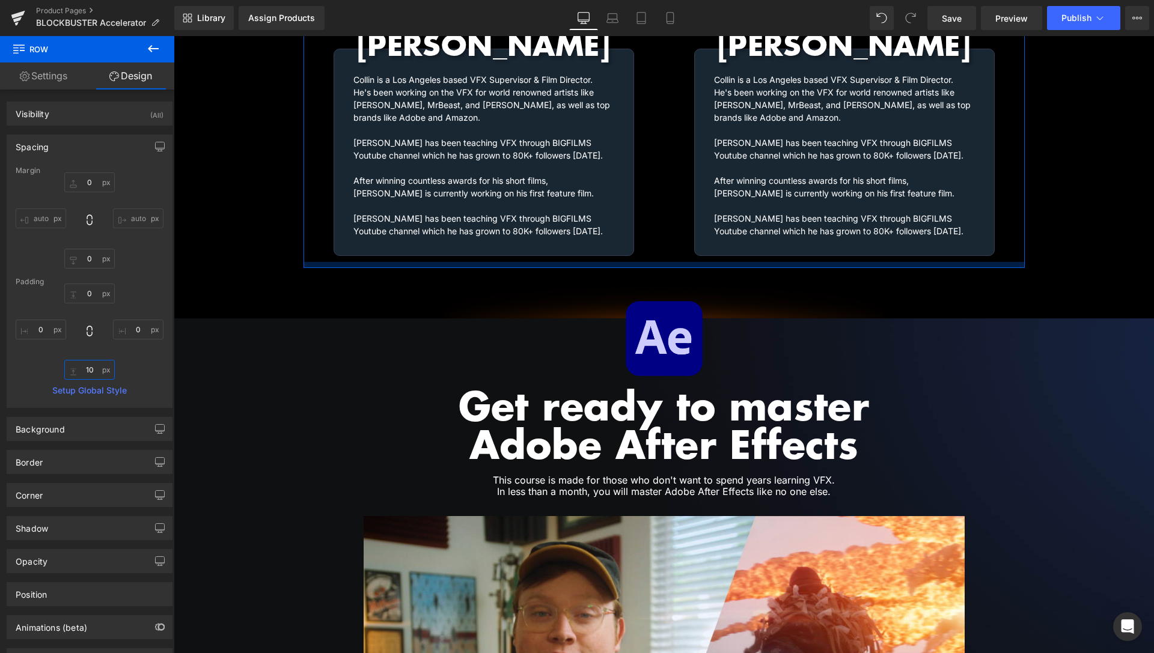
click at [84, 372] on input "10" at bounding box center [89, 370] width 50 height 20
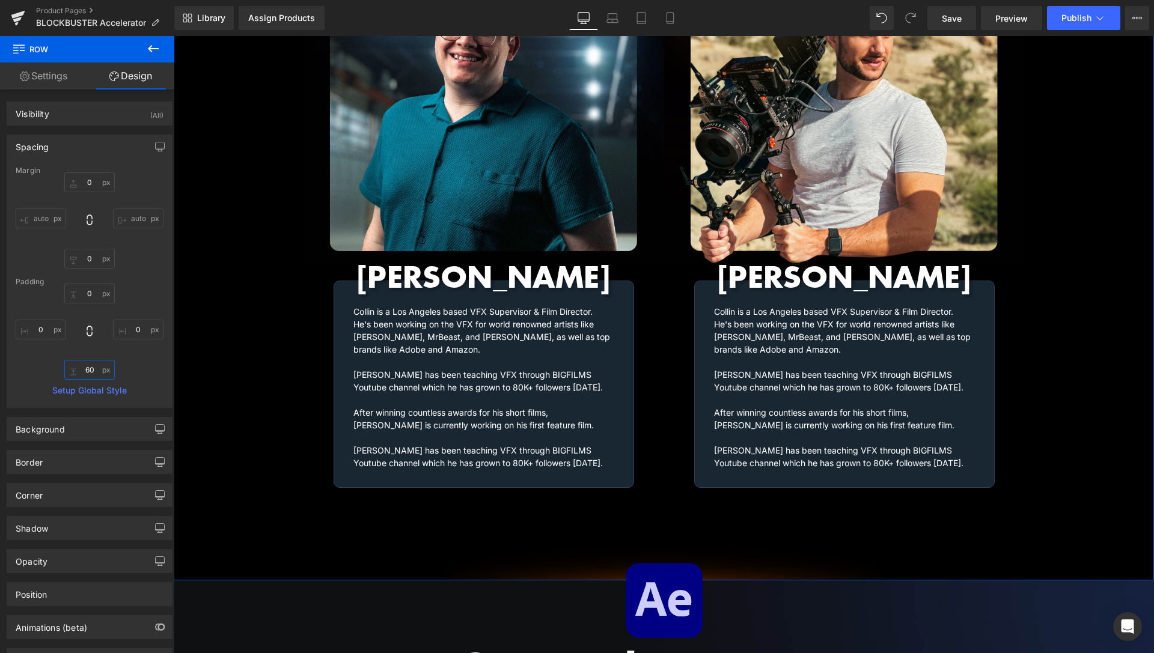
scroll to position [1552, 0]
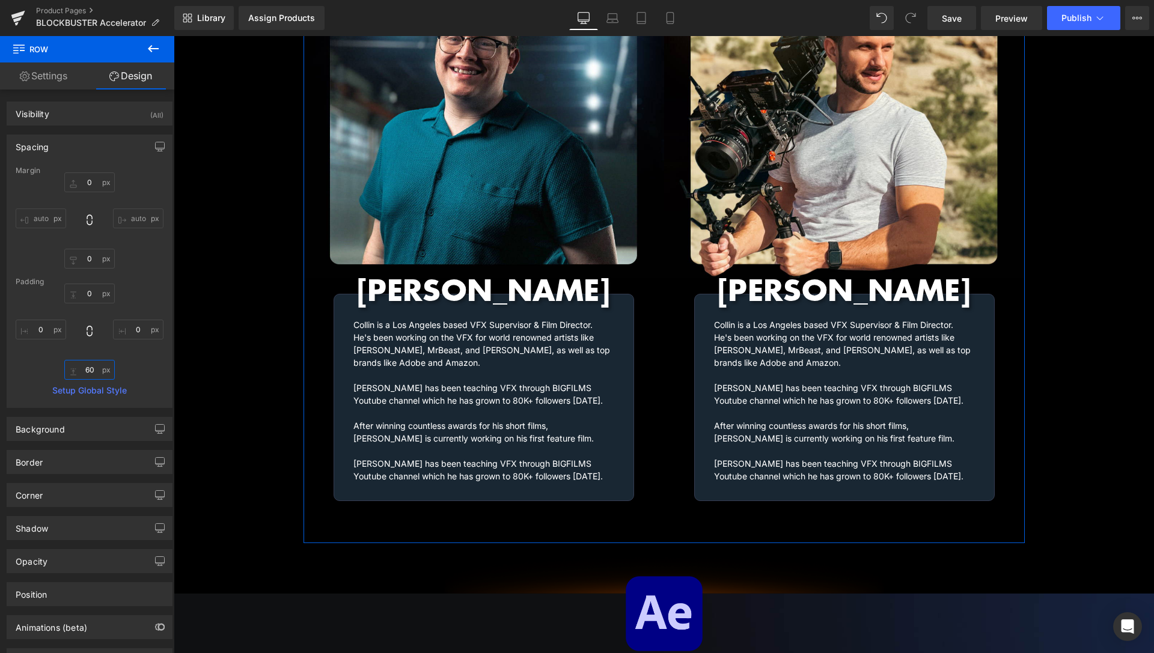
click at [87, 370] on input "60" at bounding box center [89, 370] width 50 height 20
type input "30"
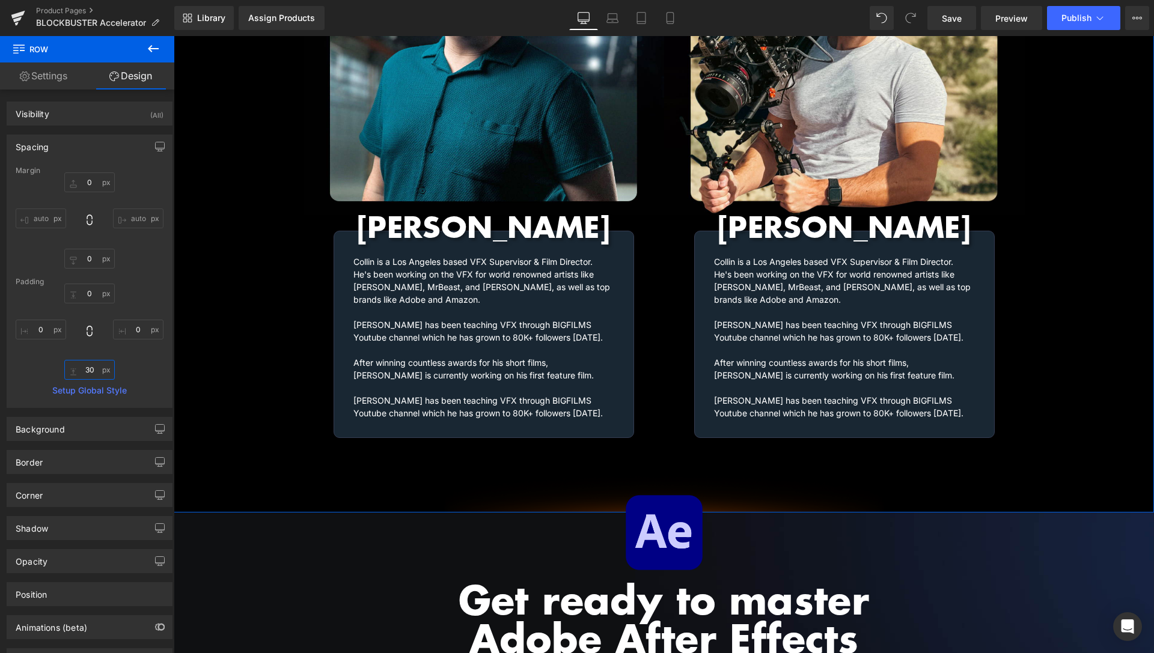
scroll to position [1674, 0]
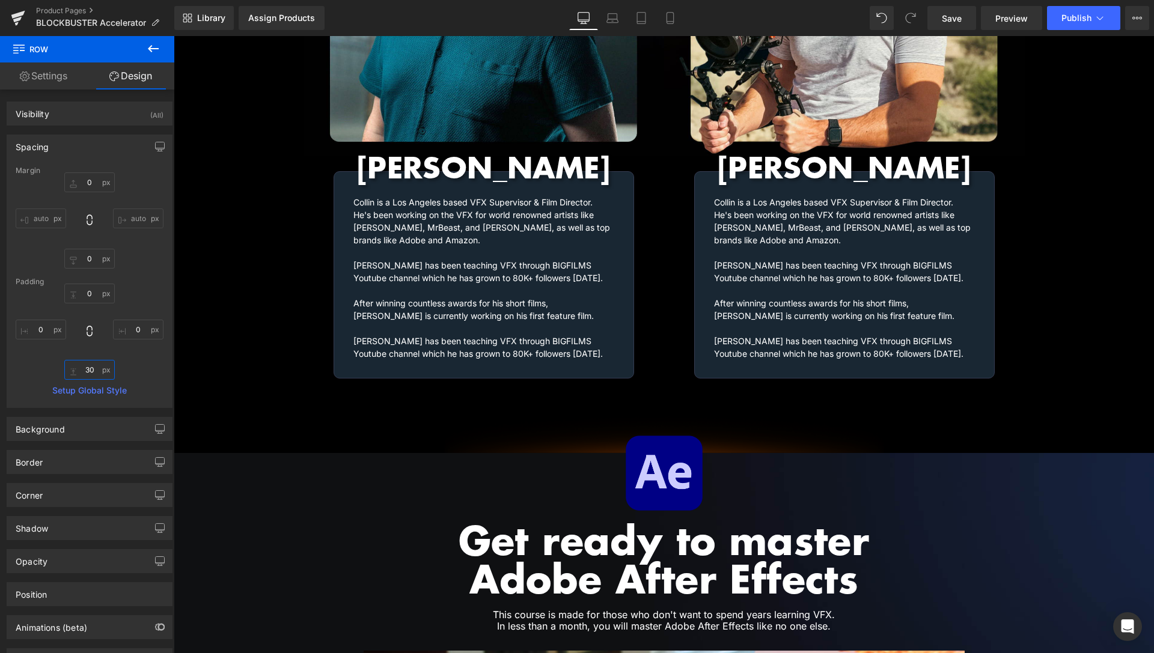
click at [174, 36] on div at bounding box center [174, 36] width 0 height 0
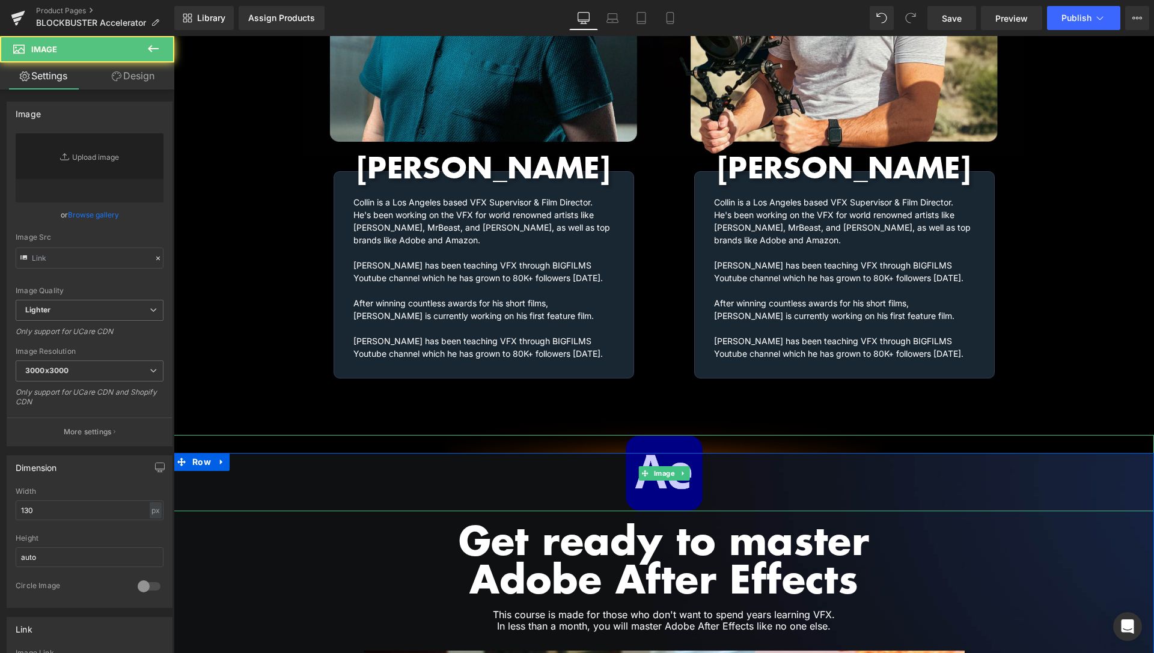
type input "https://ucarecdn.com/94578d81-3a8a-4892-ae12-8ac5f33a64cb/-/format/auto/-/previ…"
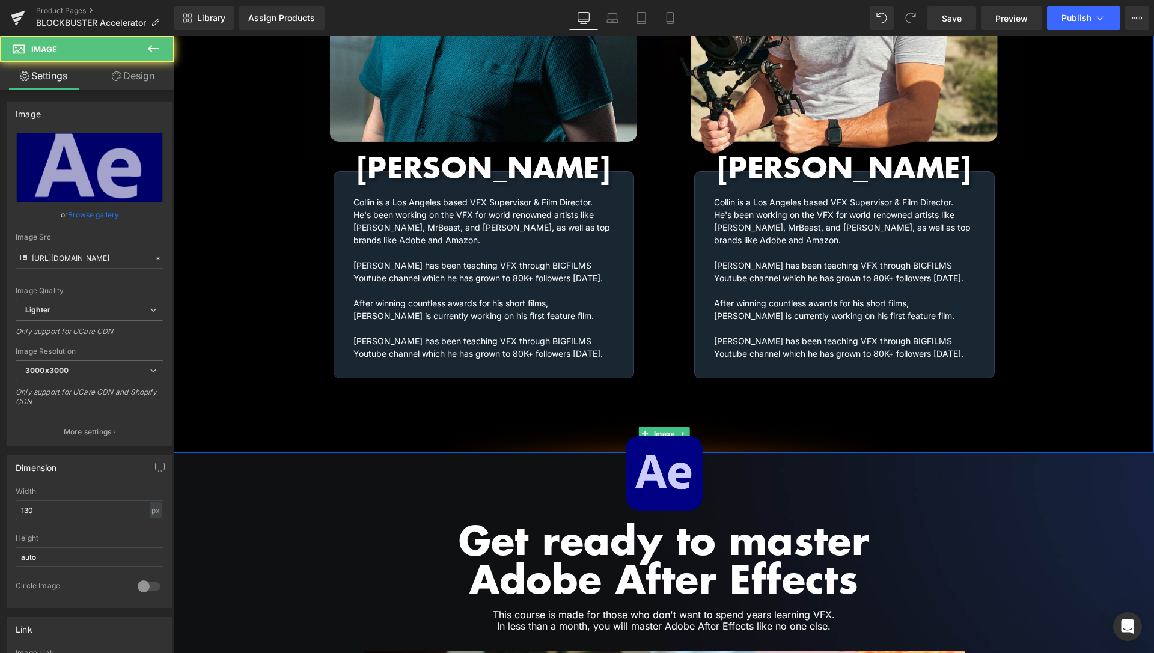
click at [547, 416] on img at bounding box center [664, 434] width 481 height 38
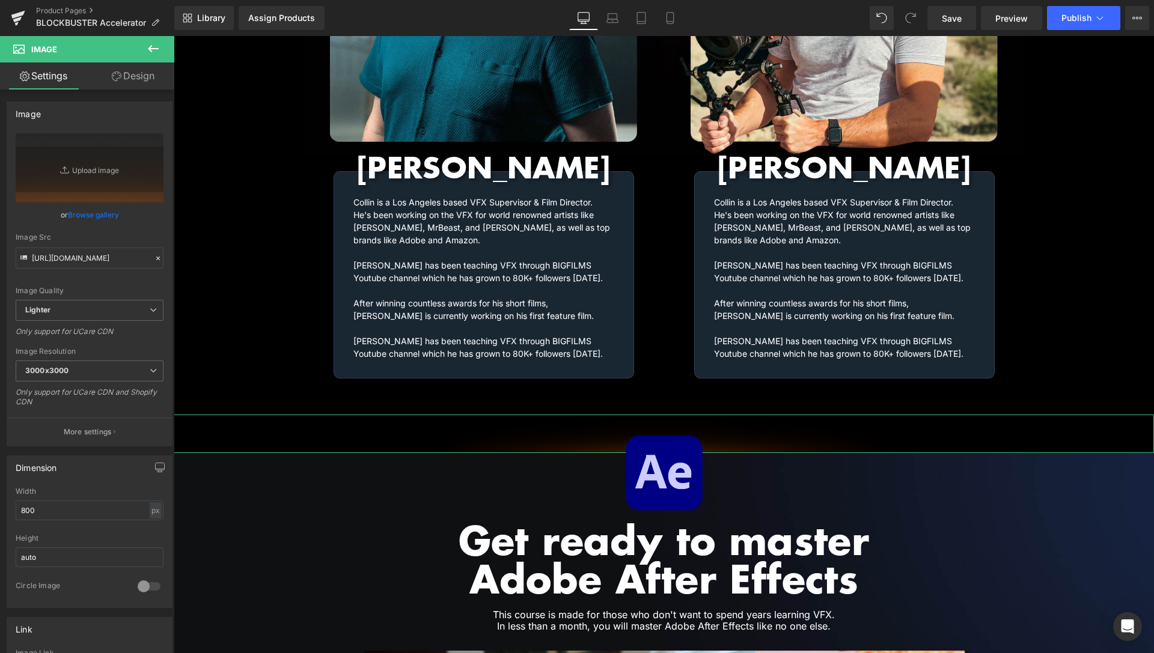
click at [81, 213] on link "Browse gallery" at bounding box center [93, 214] width 51 height 21
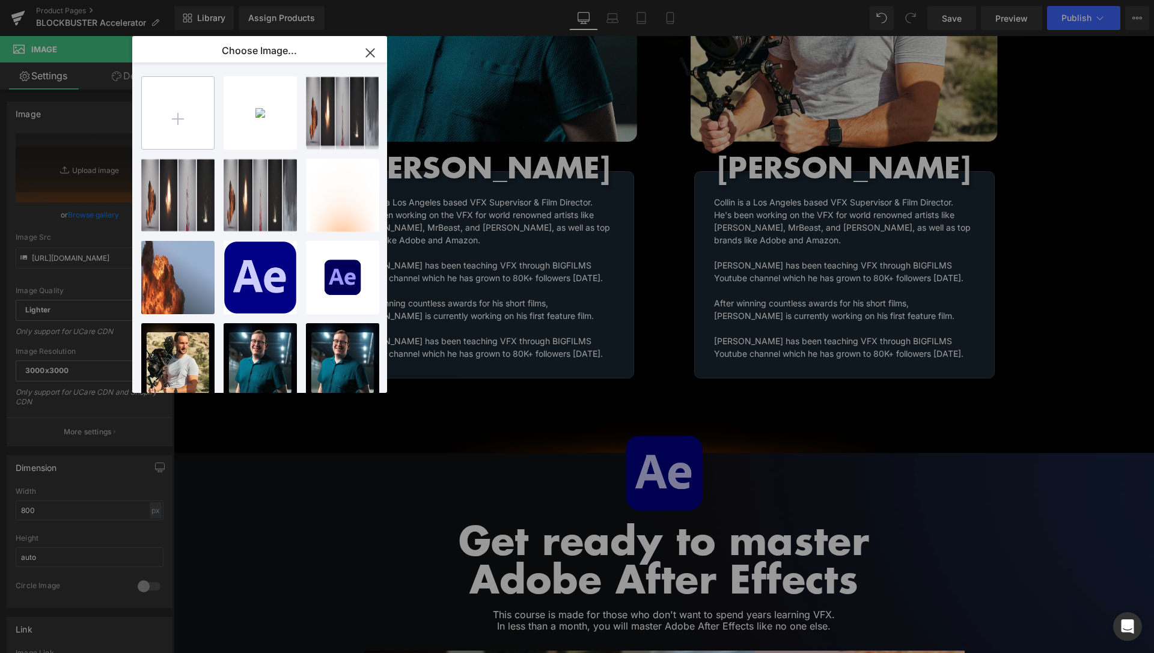
click at [179, 129] on input "file" at bounding box center [178, 113] width 72 height 72
type input "C:\fakepath\Light-1 blue.png"
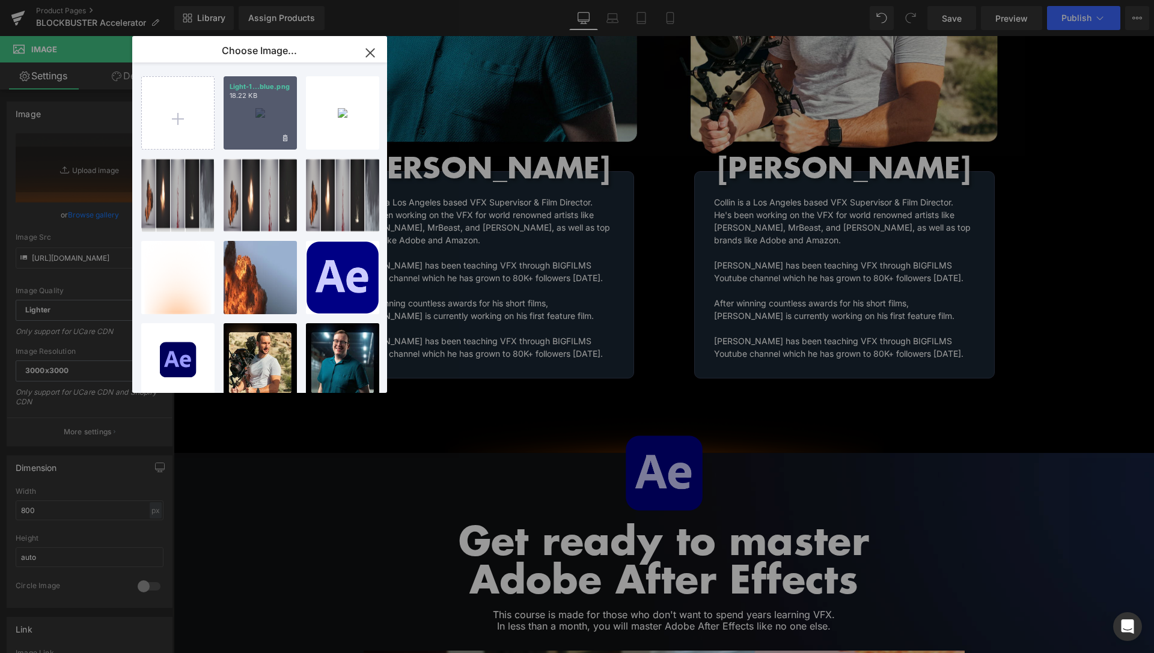
click at [252, 106] on div "Light-1...blue.png 18.22 KB" at bounding box center [260, 112] width 73 height 73
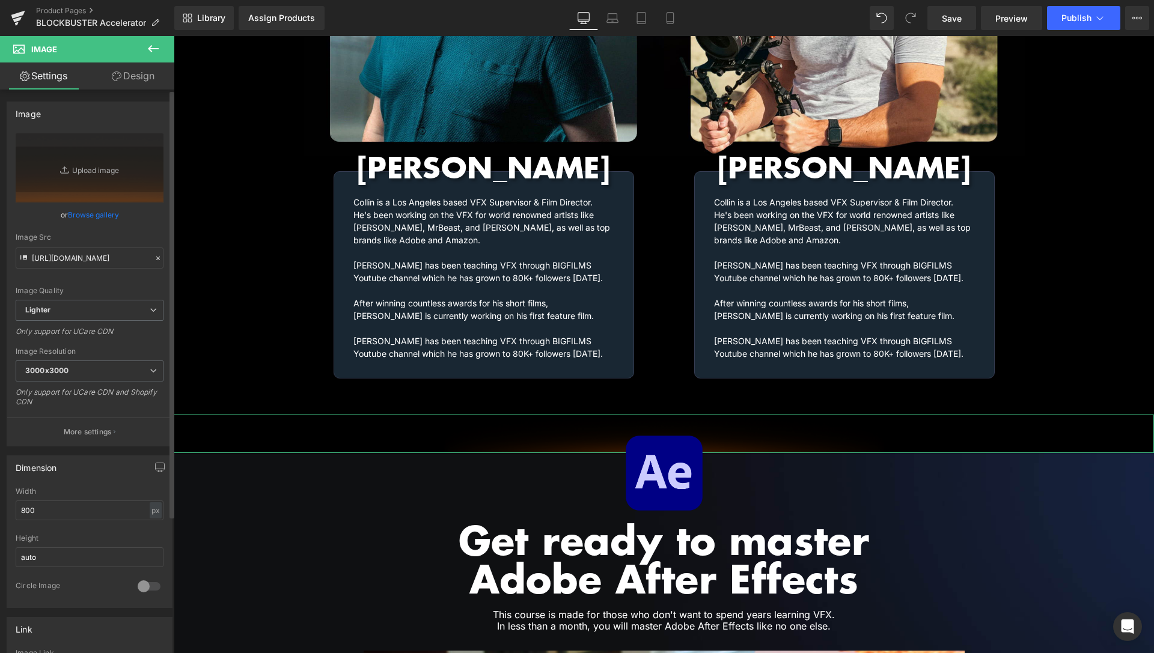
click at [88, 215] on link "Browse gallery" at bounding box center [93, 214] width 51 height 21
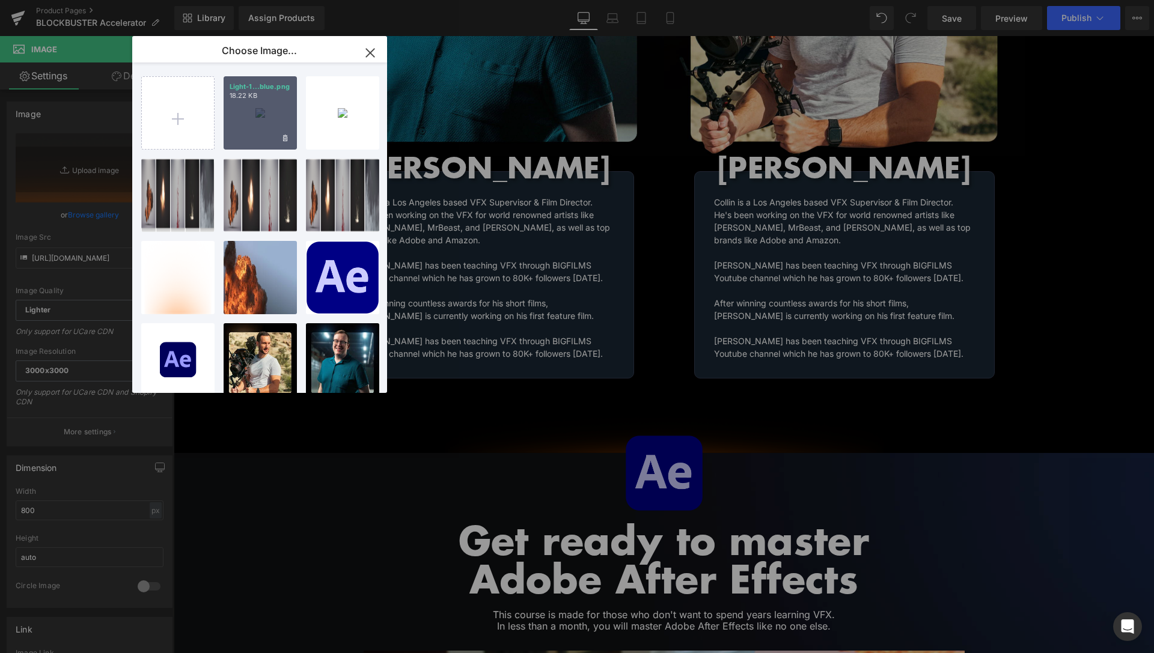
click at [265, 110] on div "Light-1...blue.png 18.22 KB" at bounding box center [260, 112] width 73 height 73
type input "https://ucarecdn.com/2aea88ff-ff93-49e4-bca2-2f29c148ec40/-/format/auto/-/previ…"
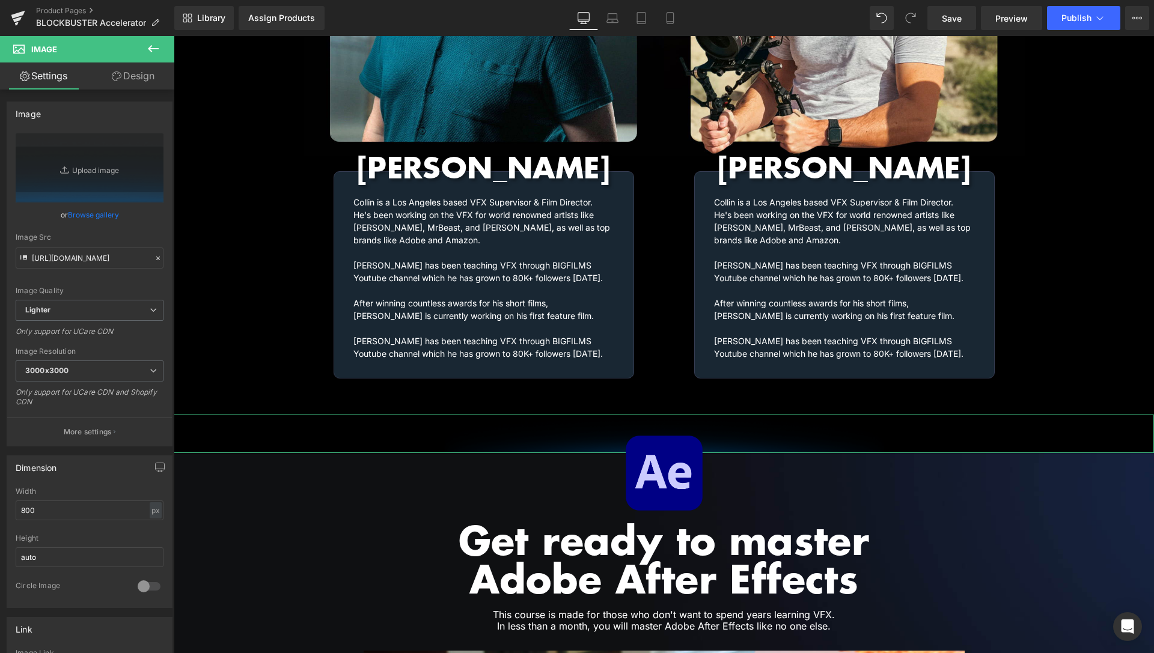
click at [118, 76] on icon at bounding box center [117, 77] width 10 height 10
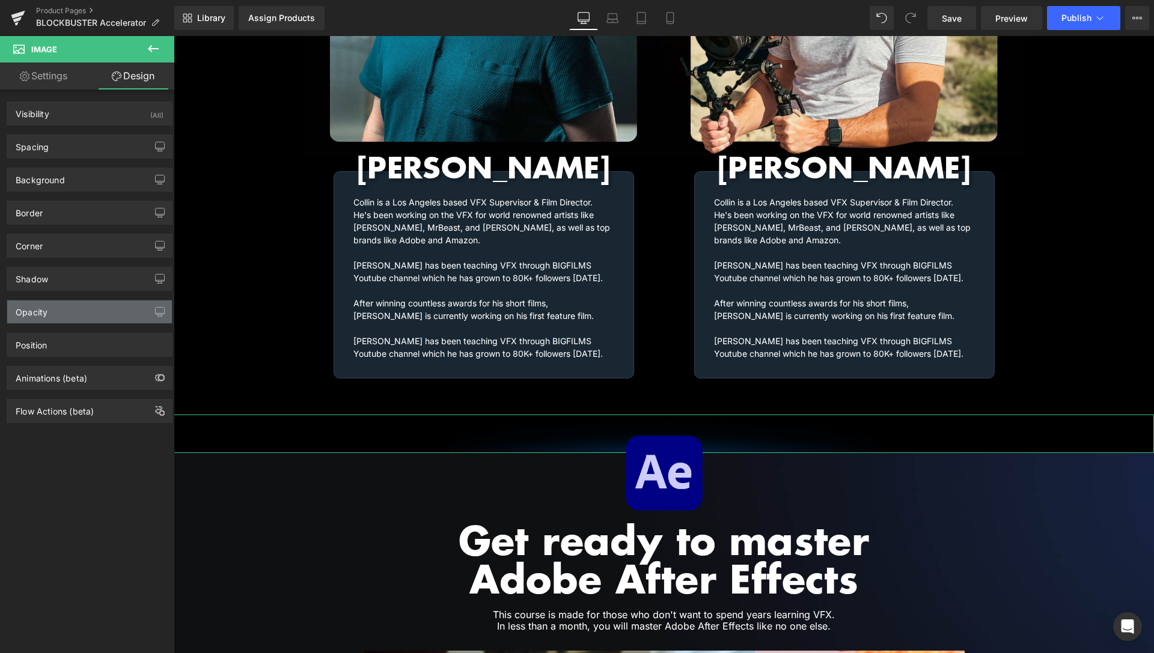
click at [60, 314] on div "Opacity" at bounding box center [89, 312] width 165 height 23
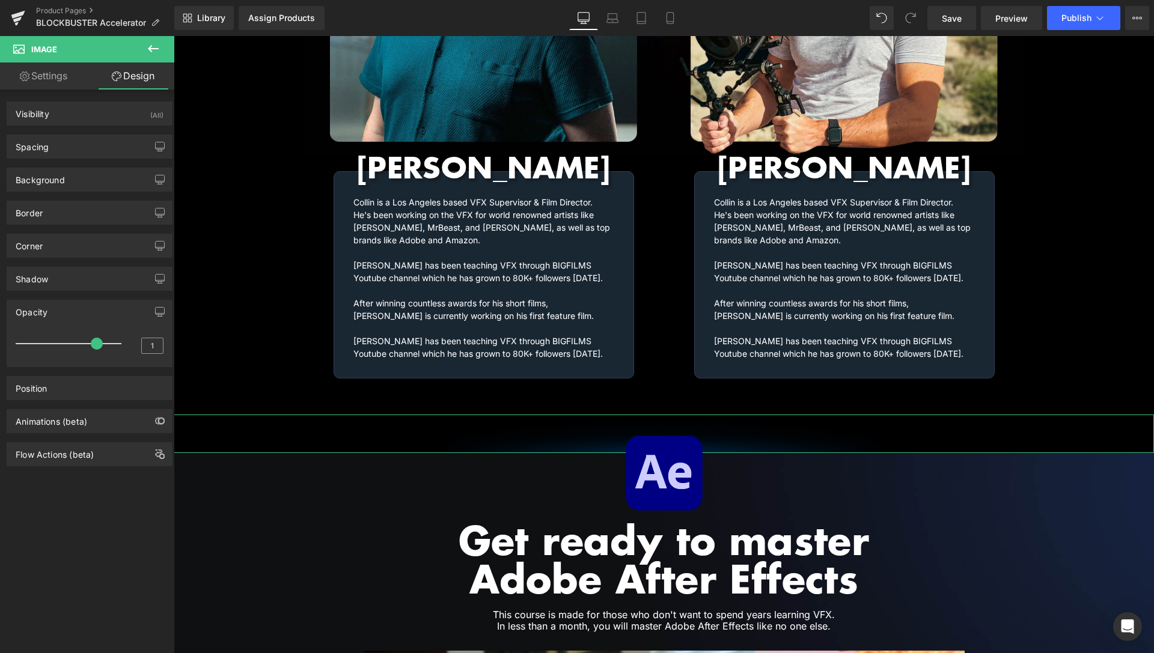
drag, startPoint x: 94, startPoint y: 346, endPoint x: 139, endPoint y: 346, distance: 45.1
click at [139, 346] on div "1" at bounding box center [90, 348] width 148 height 32
type input "0.8"
drag, startPoint x: 109, startPoint y: 342, endPoint x: 90, endPoint y: 345, distance: 20.1
click at [91, 345] on span at bounding box center [97, 344] width 12 height 12
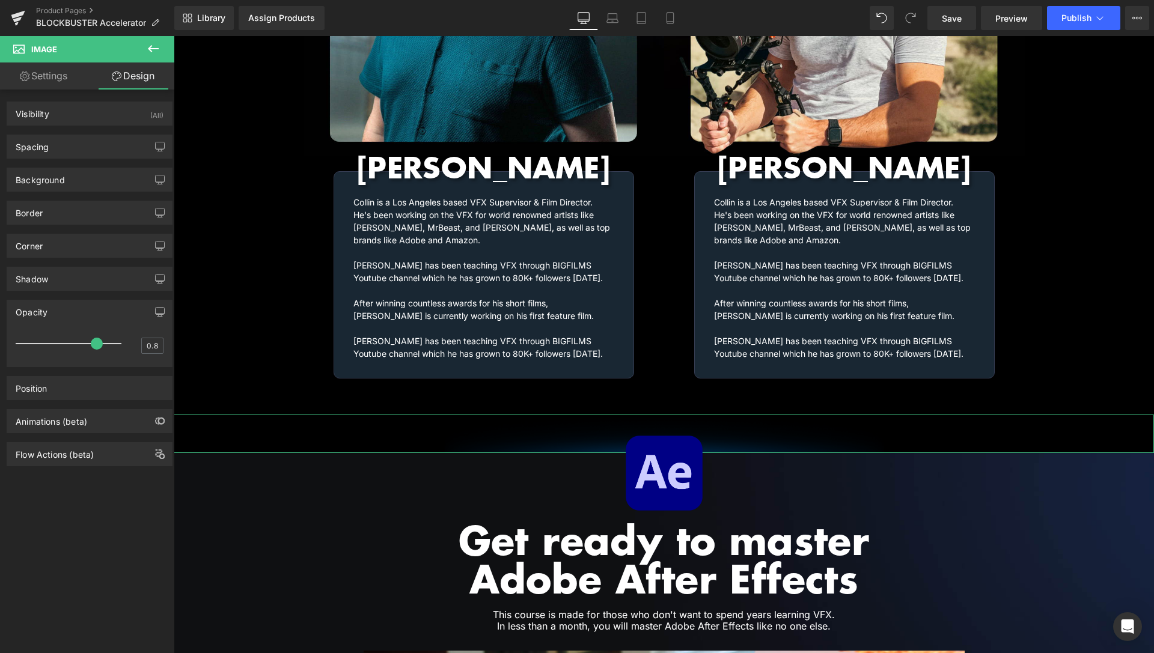
click at [28, 69] on link "Settings" at bounding box center [43, 76] width 87 height 27
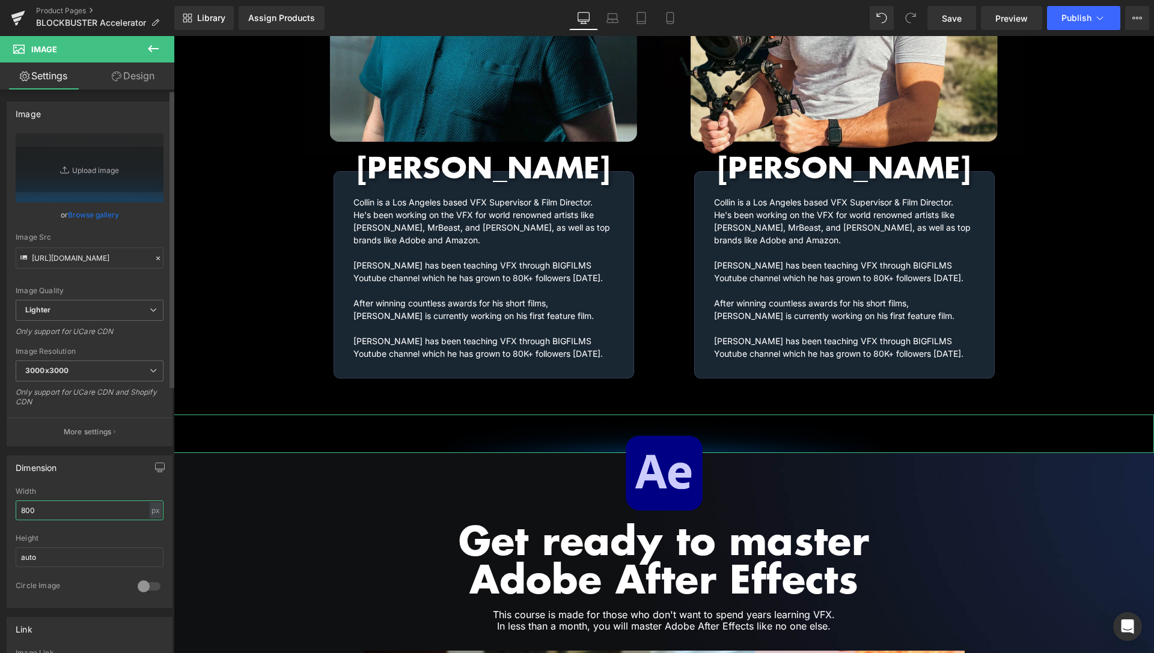
drag, startPoint x: 41, startPoint y: 507, endPoint x: 0, endPoint y: 506, distance: 40.9
click at [16, 508] on input "800" at bounding box center [90, 511] width 148 height 20
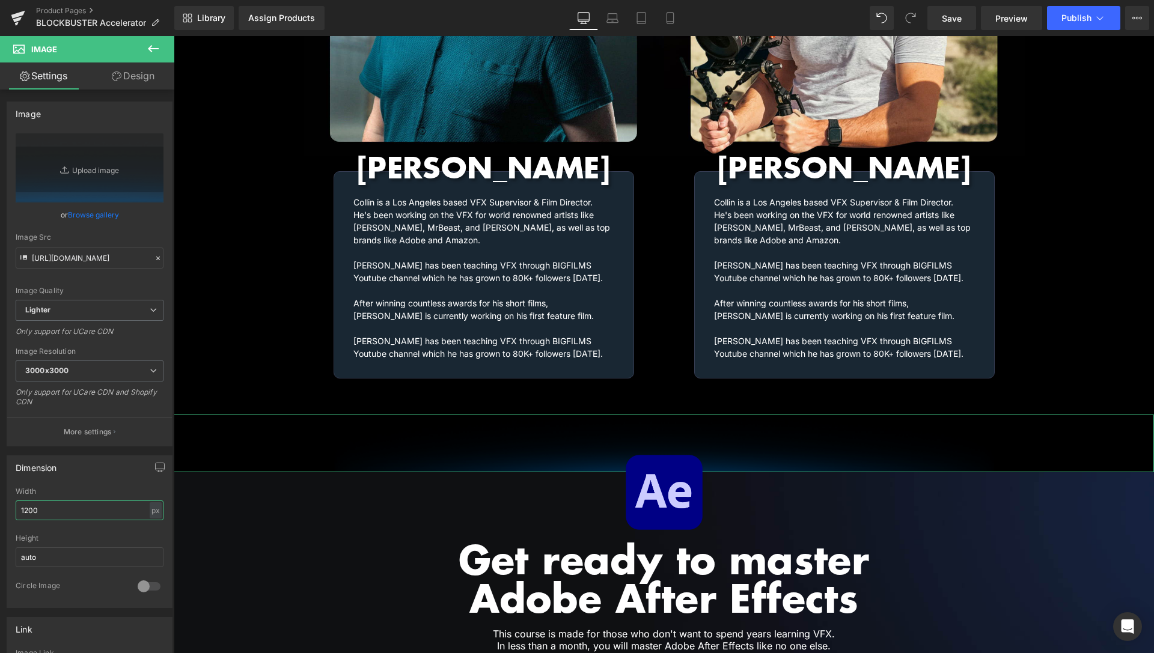
type input "1200"
click at [144, 73] on link "Design" at bounding box center [133, 76] width 87 height 27
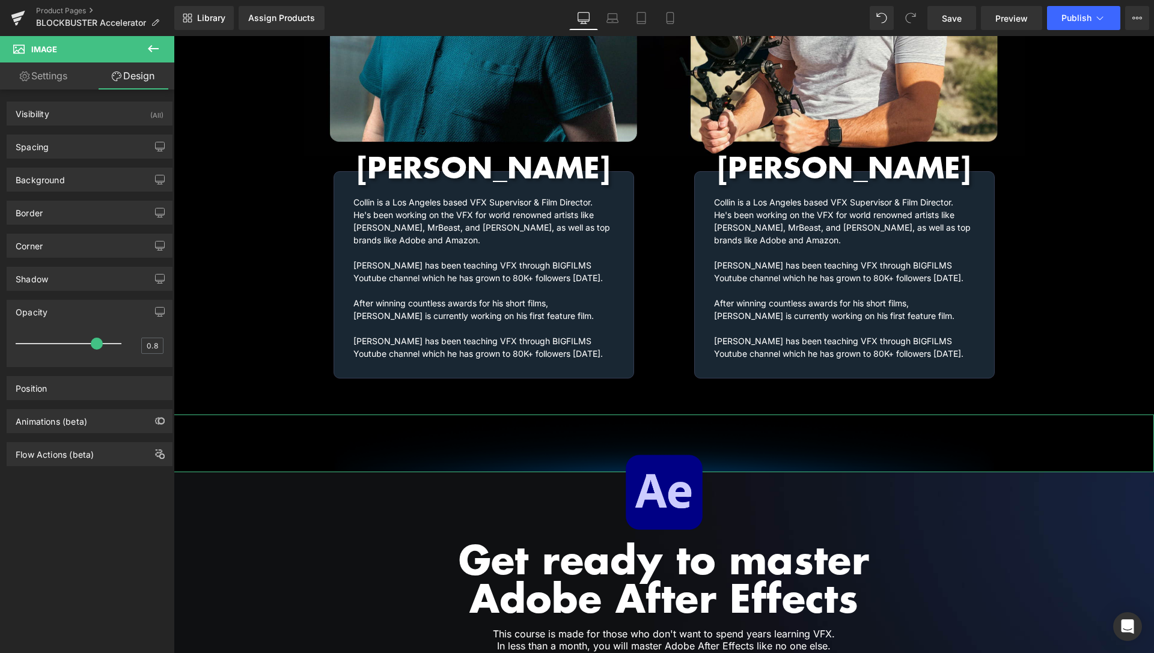
type input "0.7"
click at [81, 344] on span at bounding box center [84, 344] width 12 height 12
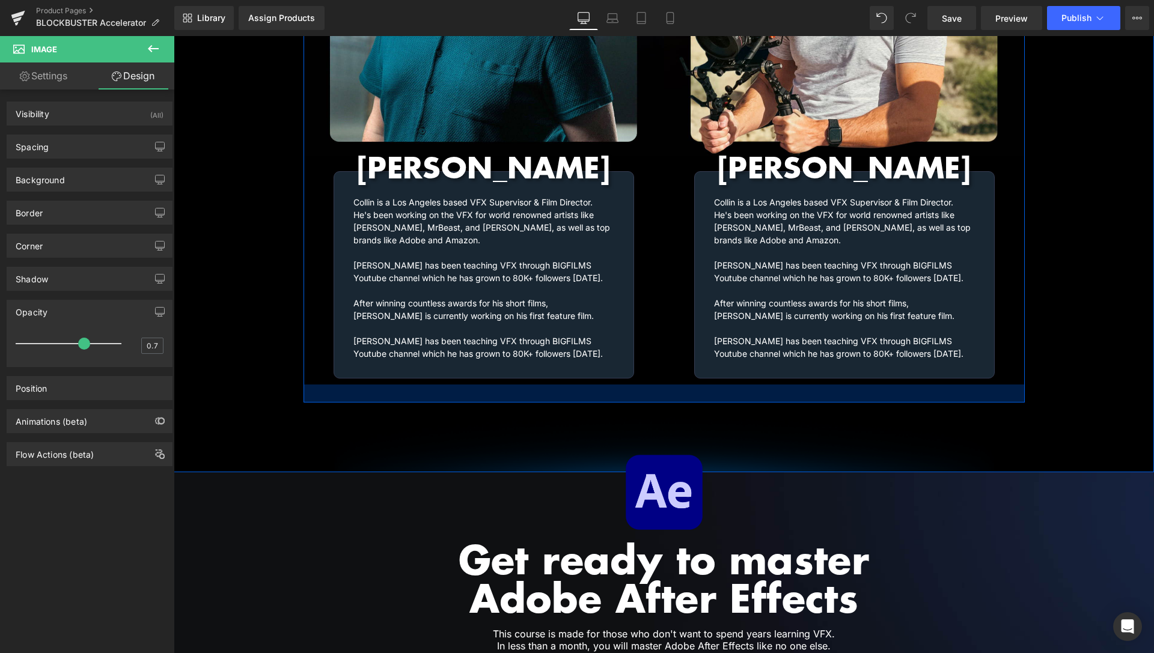
click at [560, 385] on div at bounding box center [664, 394] width 721 height 18
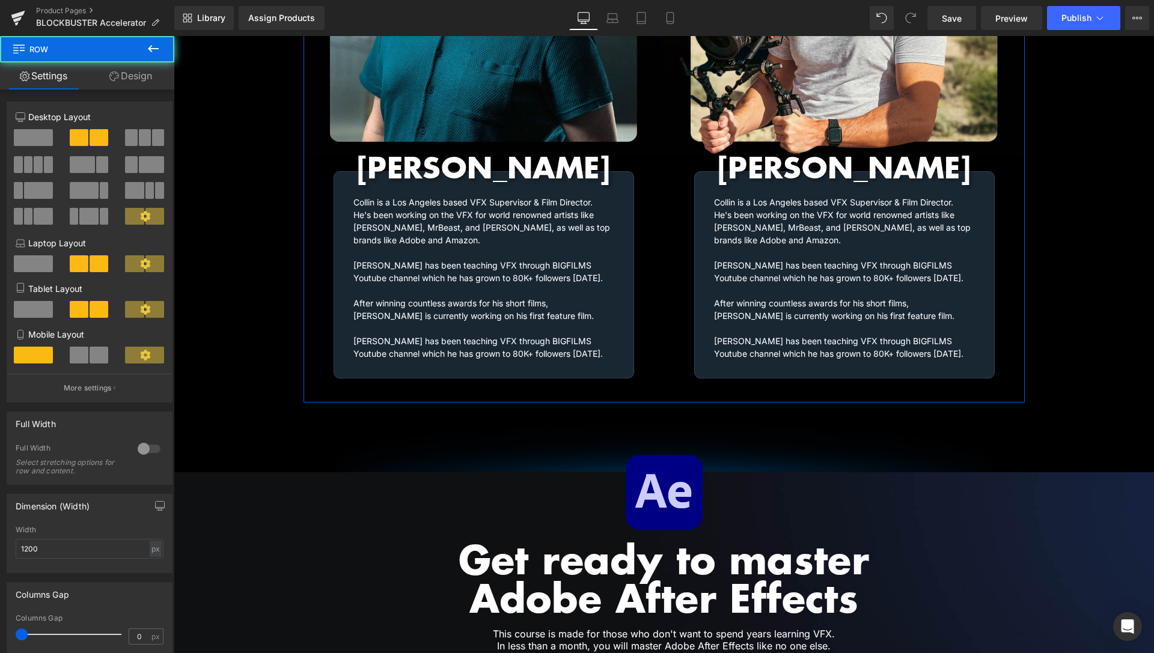
click at [138, 80] on link "Design" at bounding box center [130, 76] width 87 height 27
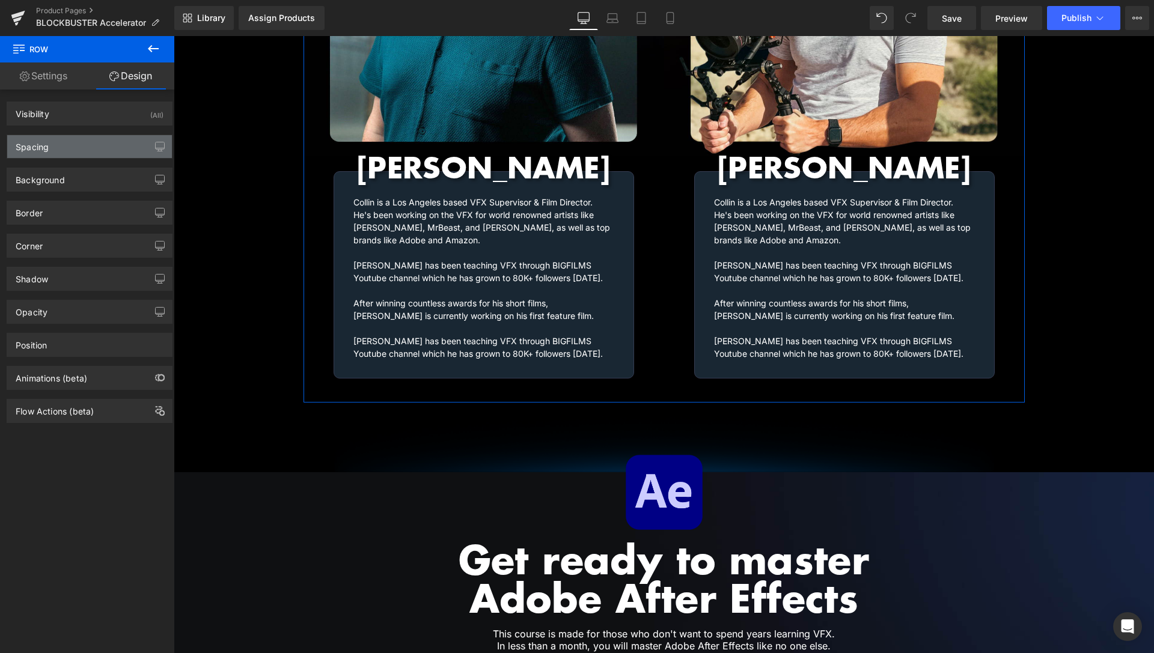
click at [67, 157] on div "Spacing" at bounding box center [89, 146] width 165 height 23
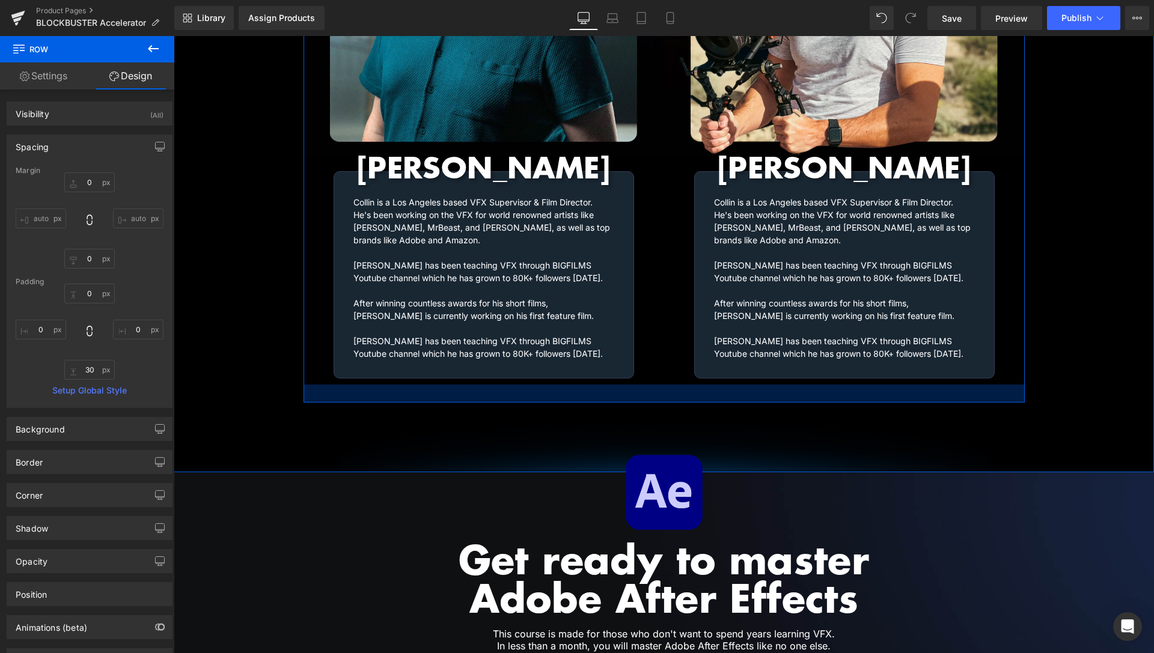
click at [505, 388] on div at bounding box center [664, 394] width 721 height 18
click at [90, 366] on input "30" at bounding box center [89, 370] width 50 height 20
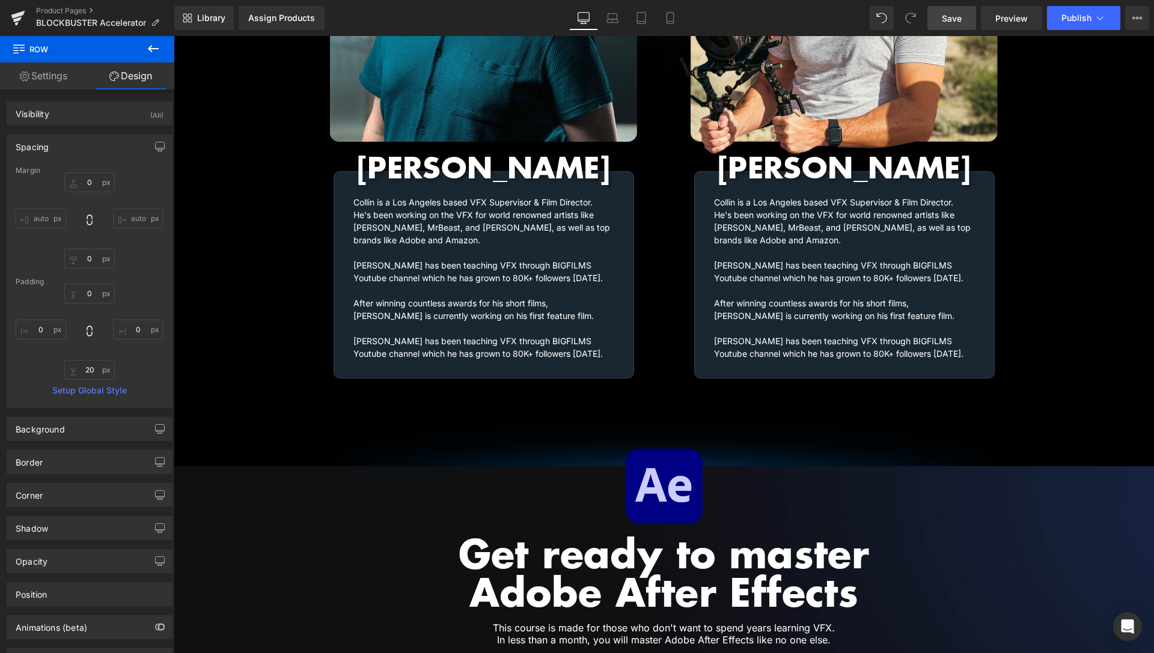
click at [960, 18] on span "Save" at bounding box center [952, 18] width 20 height 13
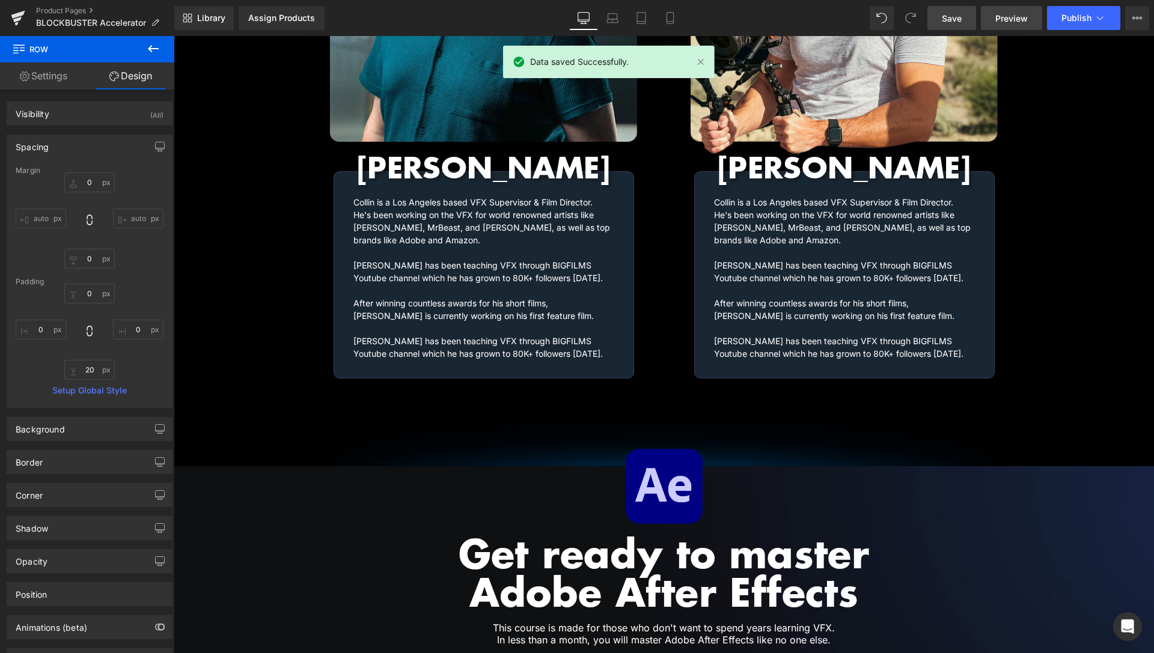
click at [1006, 16] on span "Preview" at bounding box center [1011, 18] width 32 height 13
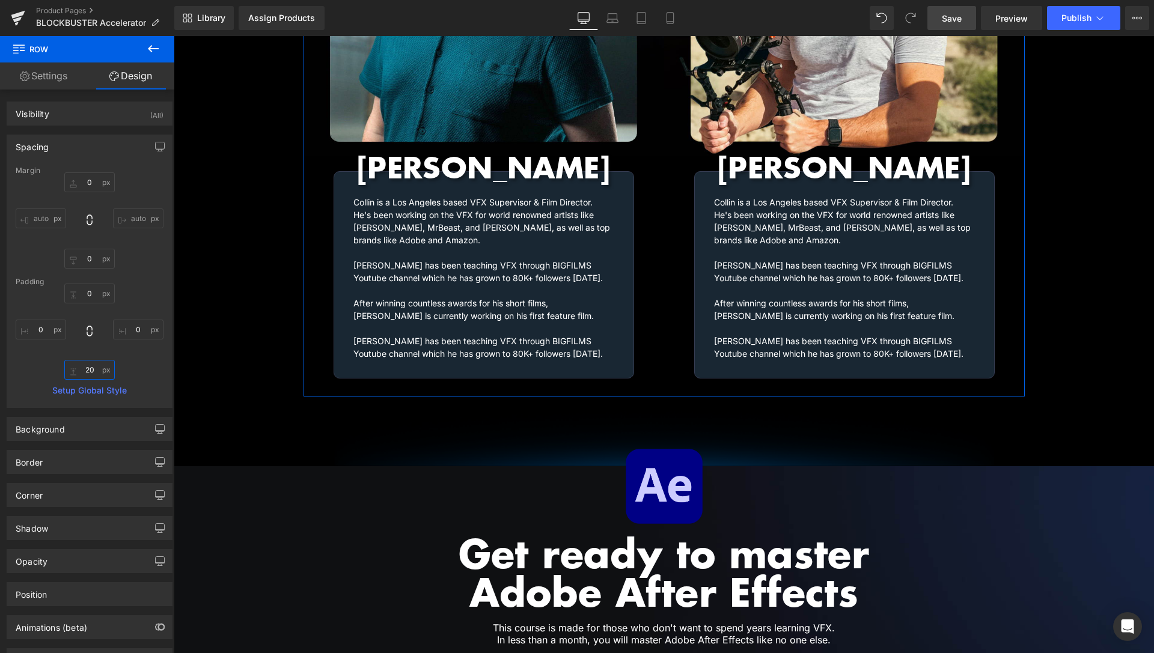
click at [85, 368] on input "20" at bounding box center [89, 370] width 50 height 20
click at [86, 368] on input "20" at bounding box center [89, 370] width 50 height 20
type input "10"
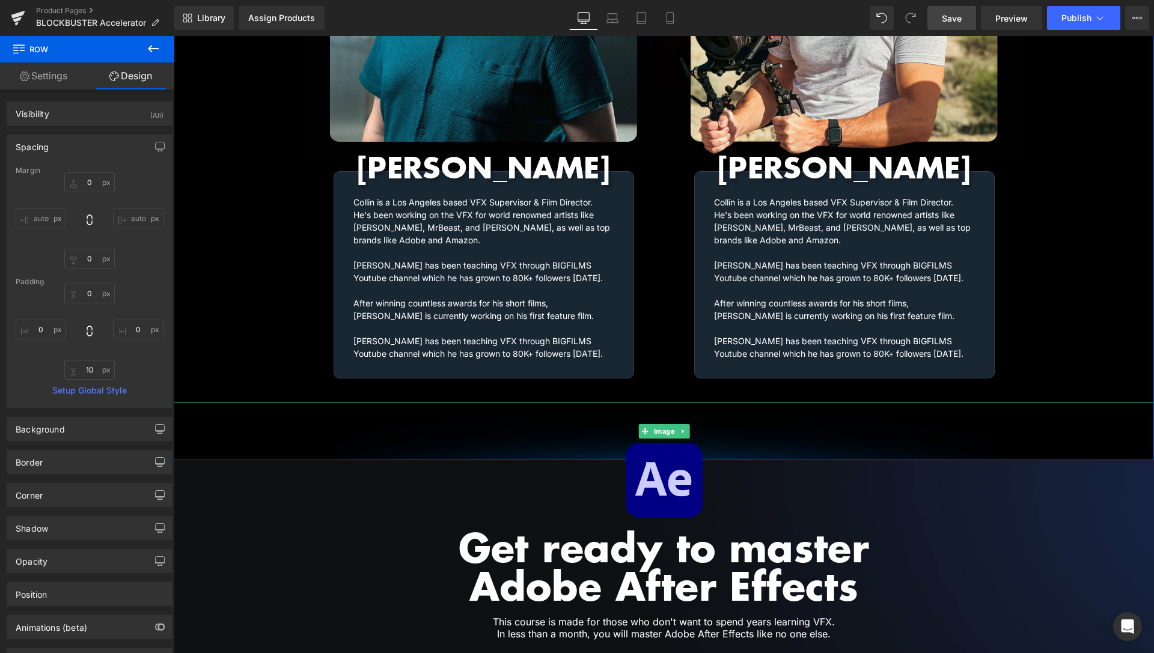
click at [594, 420] on img at bounding box center [664, 432] width 721 height 58
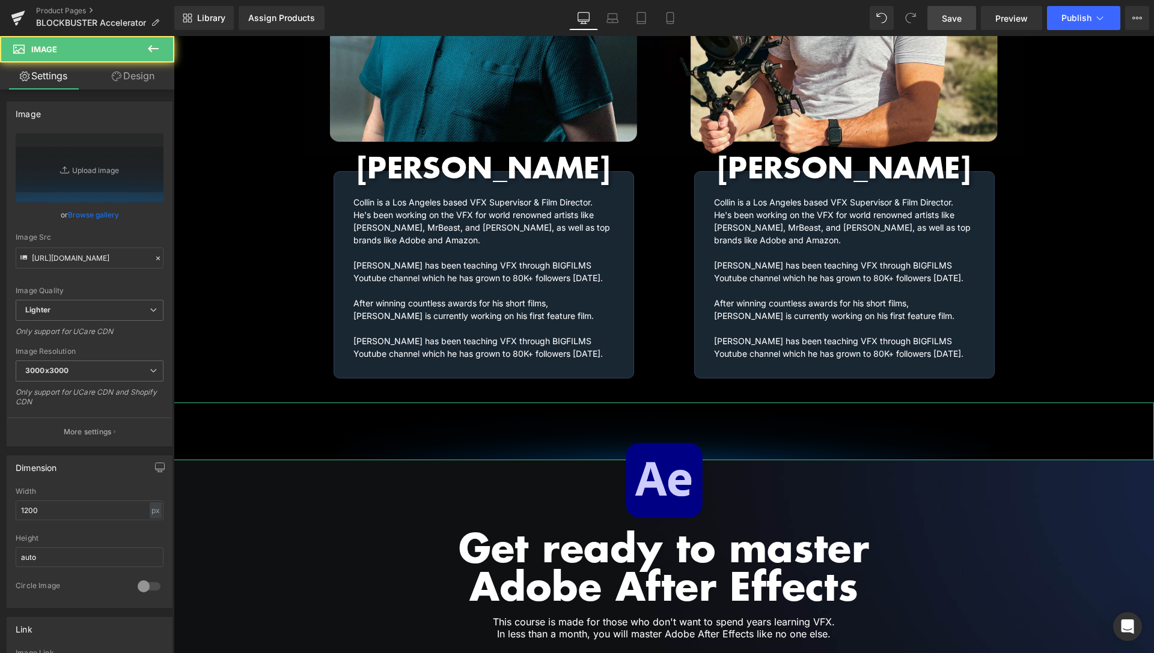
click at [145, 69] on link "Design" at bounding box center [133, 76] width 87 height 27
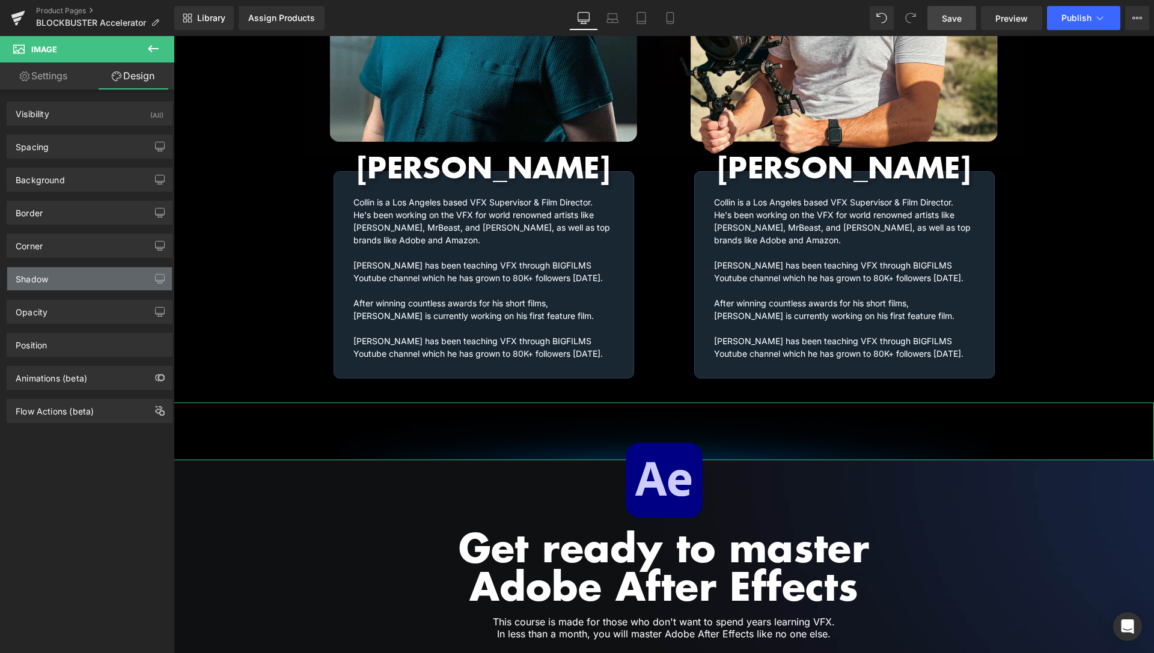
click at [61, 280] on div "Shadow" at bounding box center [89, 278] width 165 height 23
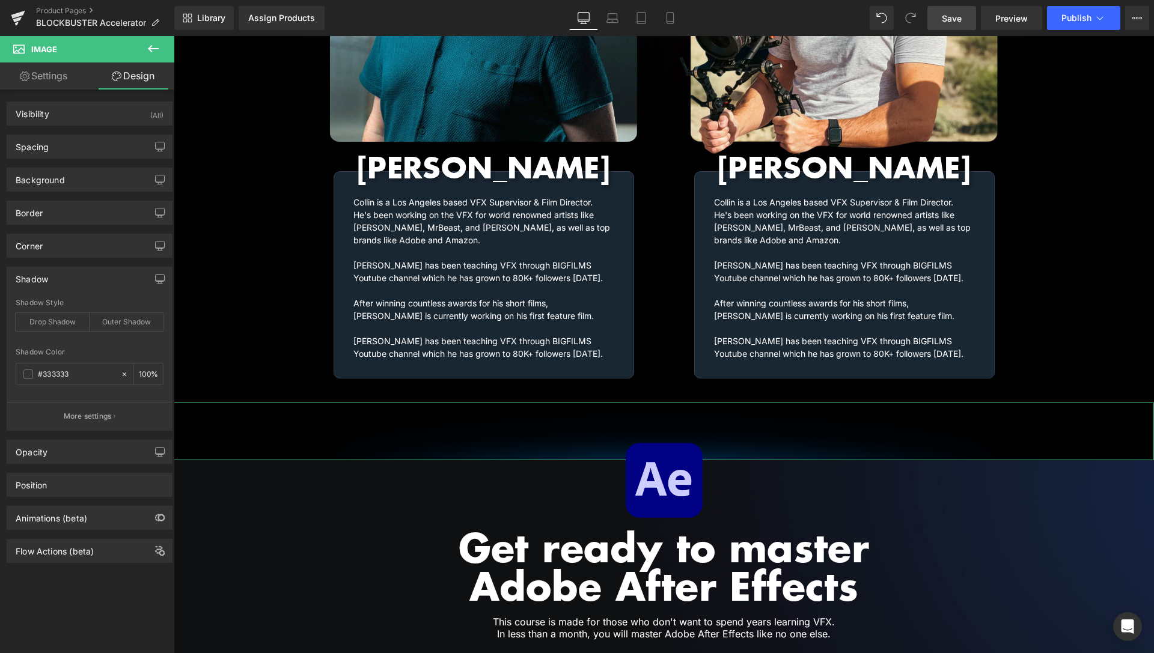
click at [61, 280] on div "Shadow" at bounding box center [89, 278] width 165 height 23
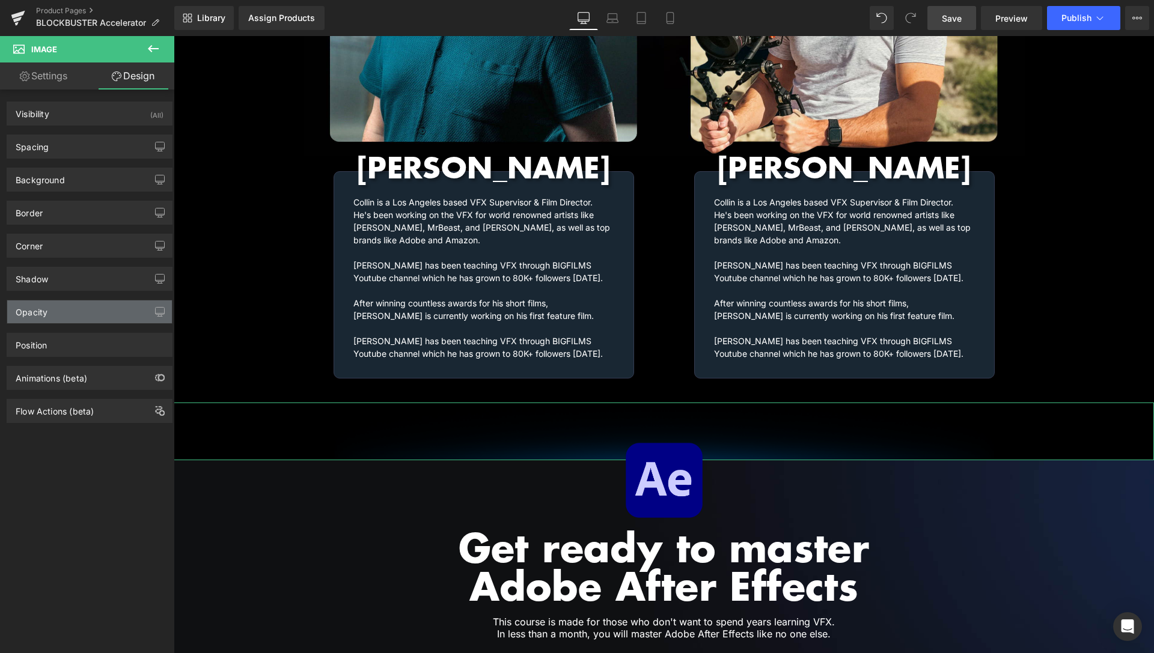
click at [58, 314] on div "Opacity" at bounding box center [89, 312] width 165 height 23
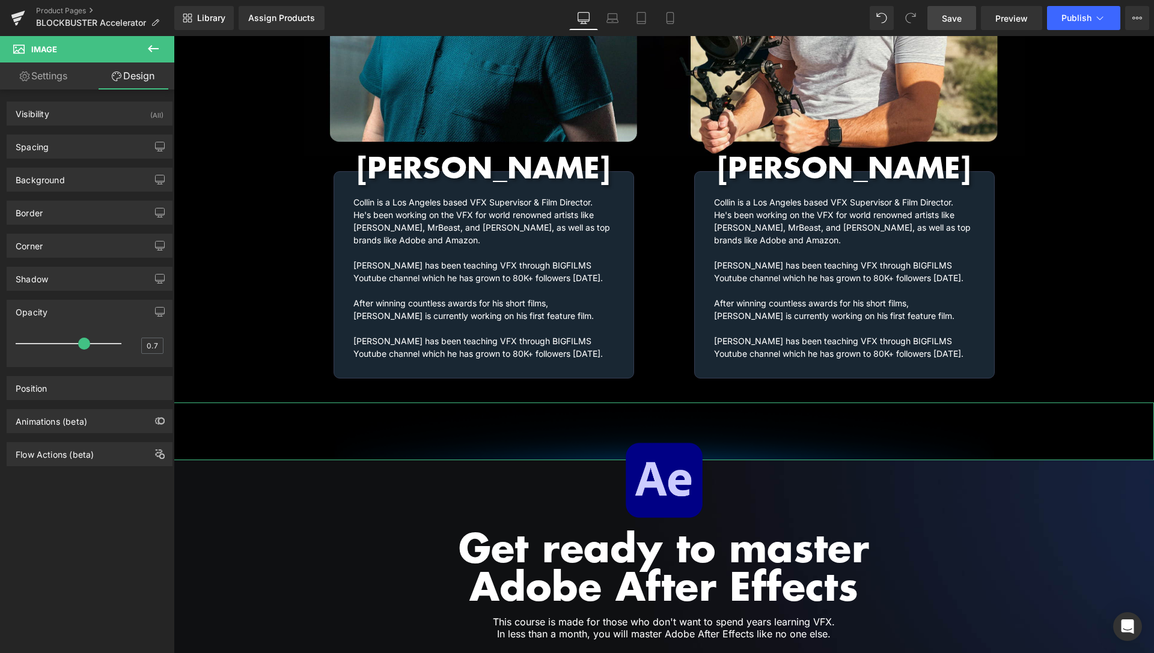
type input "0.6"
drag, startPoint x: 84, startPoint y: 345, endPoint x: 70, endPoint y: 345, distance: 13.8
click at [70, 345] on div at bounding box center [72, 344] width 100 height 24
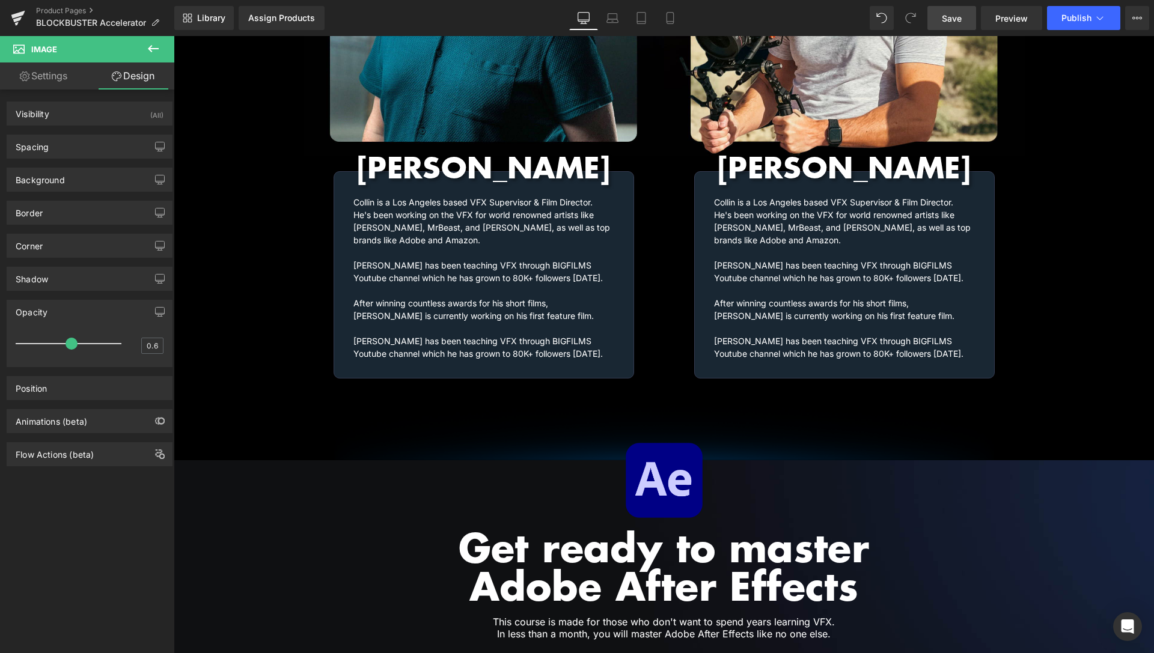
click at [947, 15] on span "Save" at bounding box center [952, 18] width 20 height 13
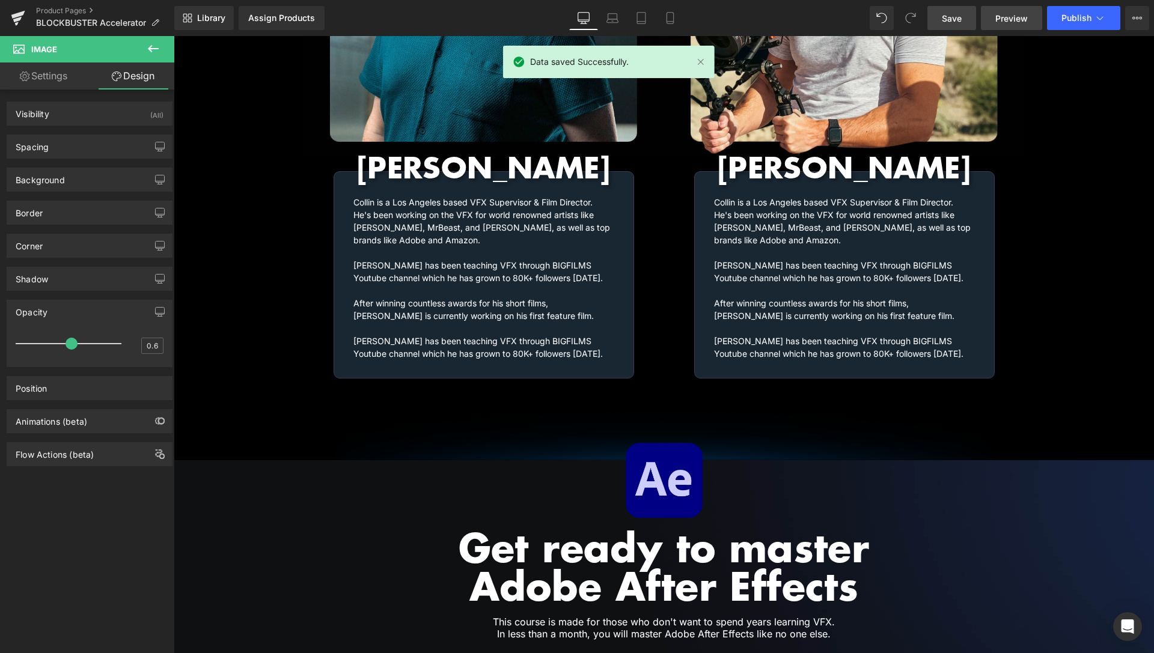
click at [1009, 14] on span "Preview" at bounding box center [1011, 18] width 32 height 13
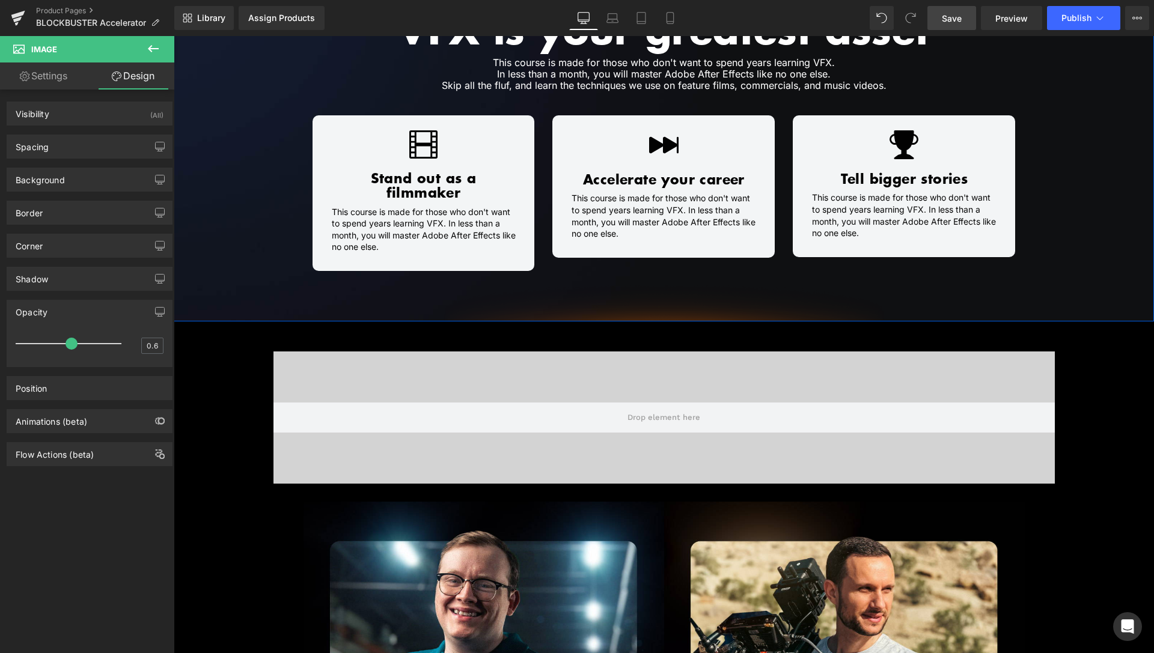
scroll to position [820, 0]
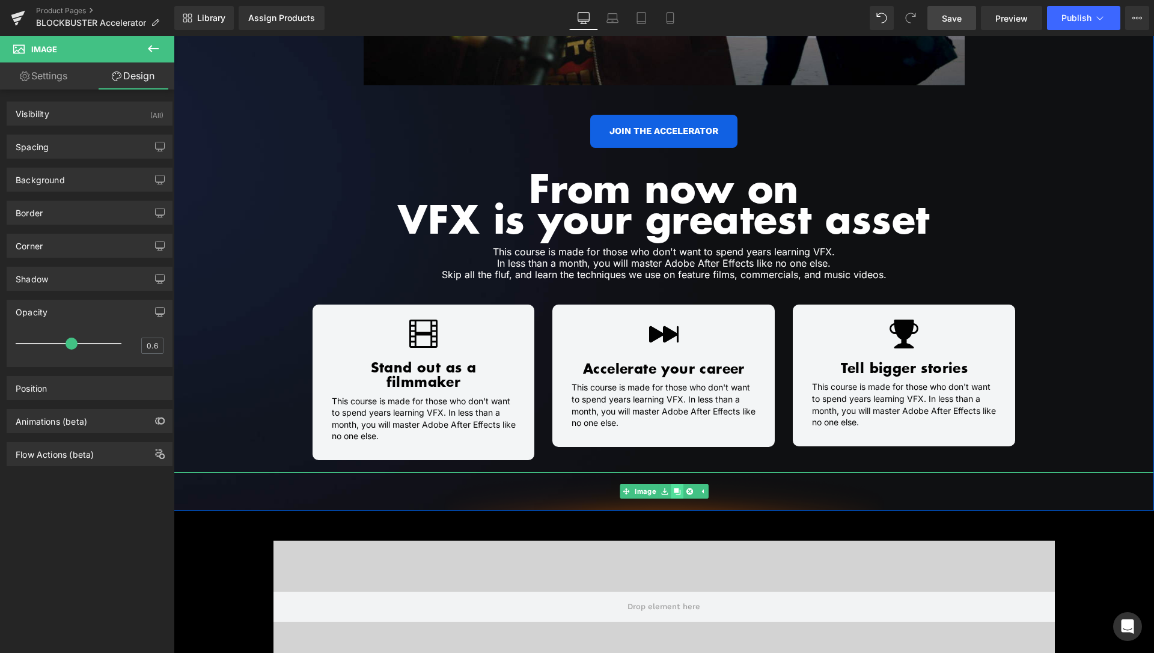
click at [674, 489] on icon at bounding box center [676, 492] width 7 height 7
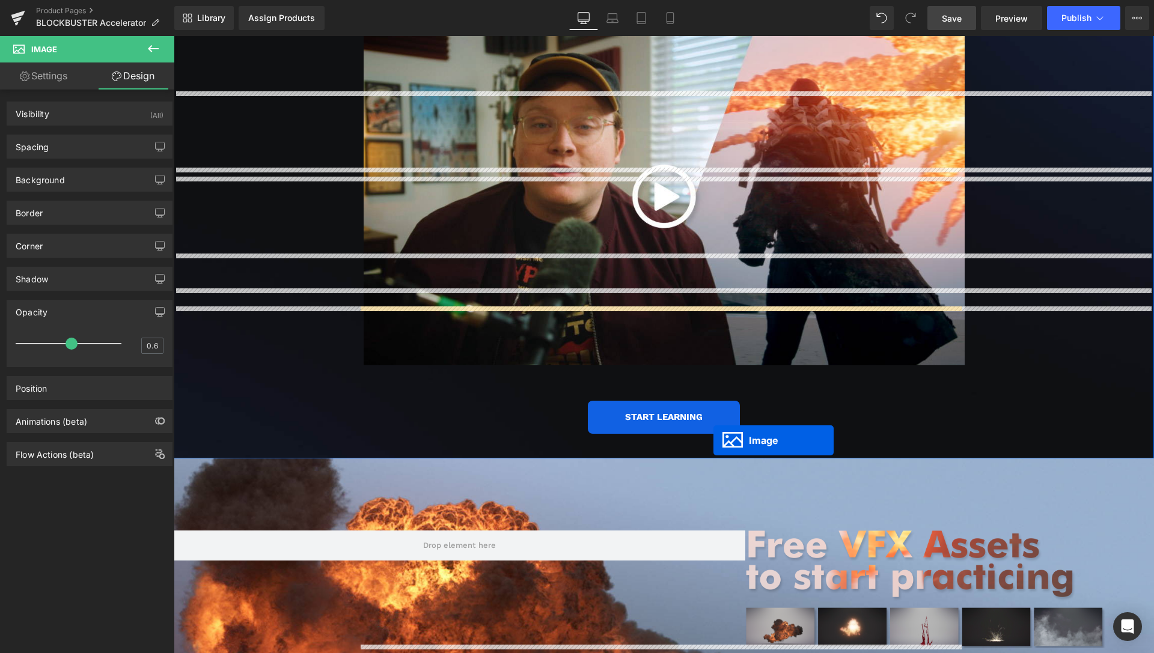
scroll to position [2349, 0]
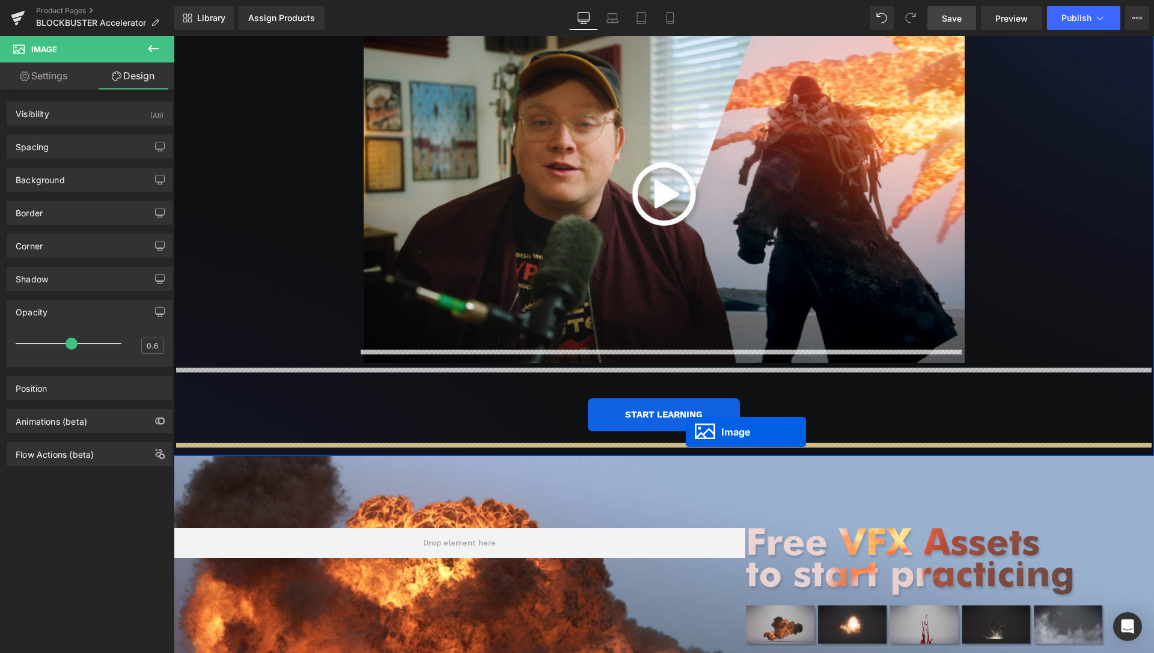
drag, startPoint x: 638, startPoint y: 103, endPoint x: 686, endPoint y: 432, distance: 332.9
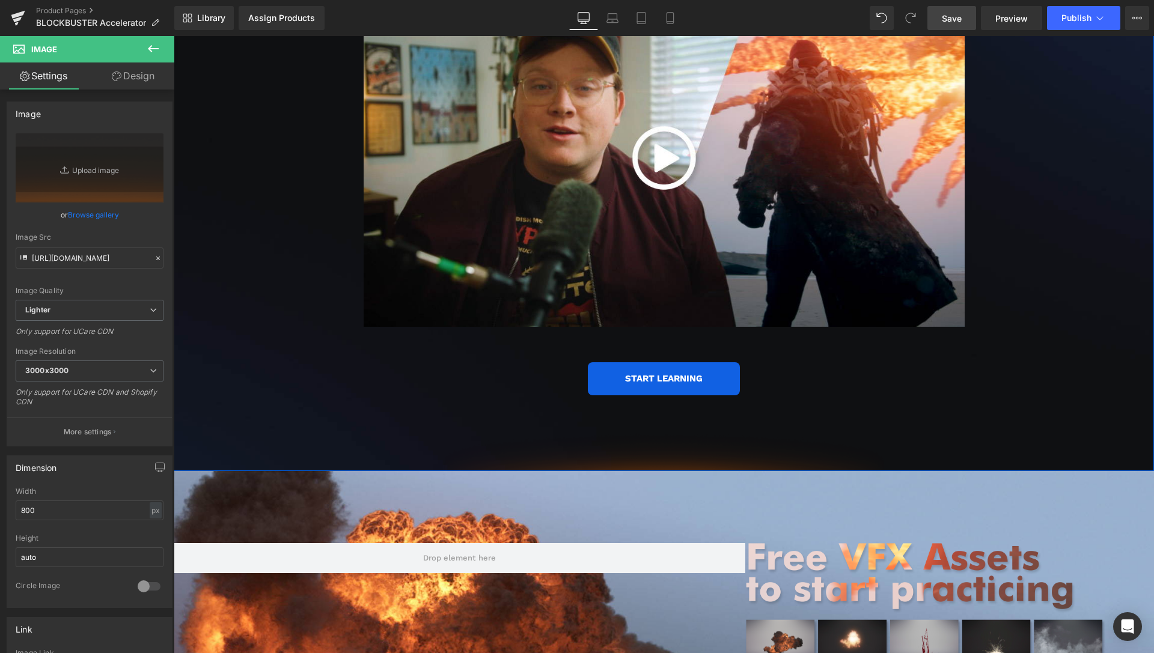
scroll to position [2430, 0]
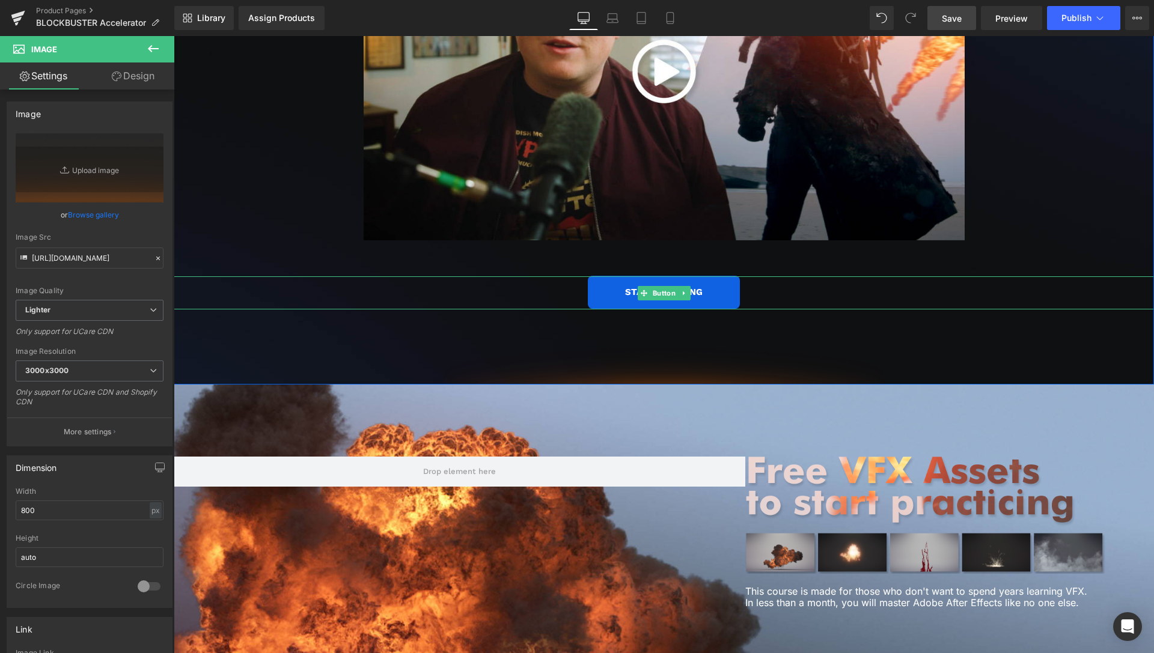
click at [312, 278] on div "START LEARNING" at bounding box center [664, 292] width 980 height 33
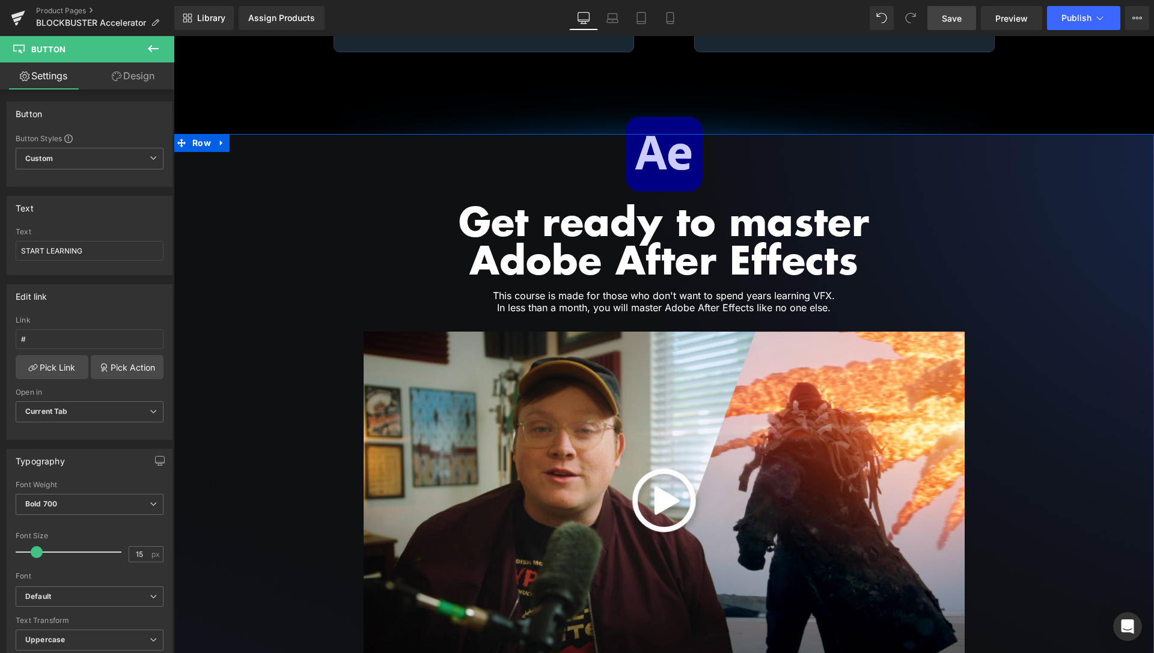
scroll to position [1878, 0]
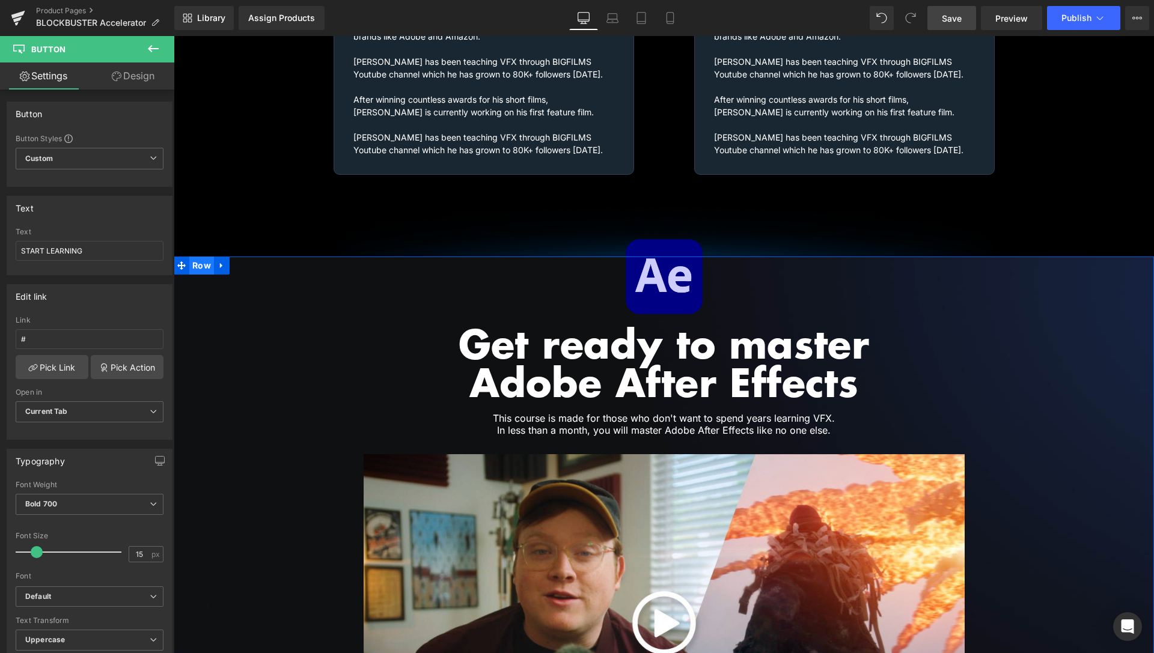
click at [192, 257] on span "Row" at bounding box center [201, 266] width 25 height 18
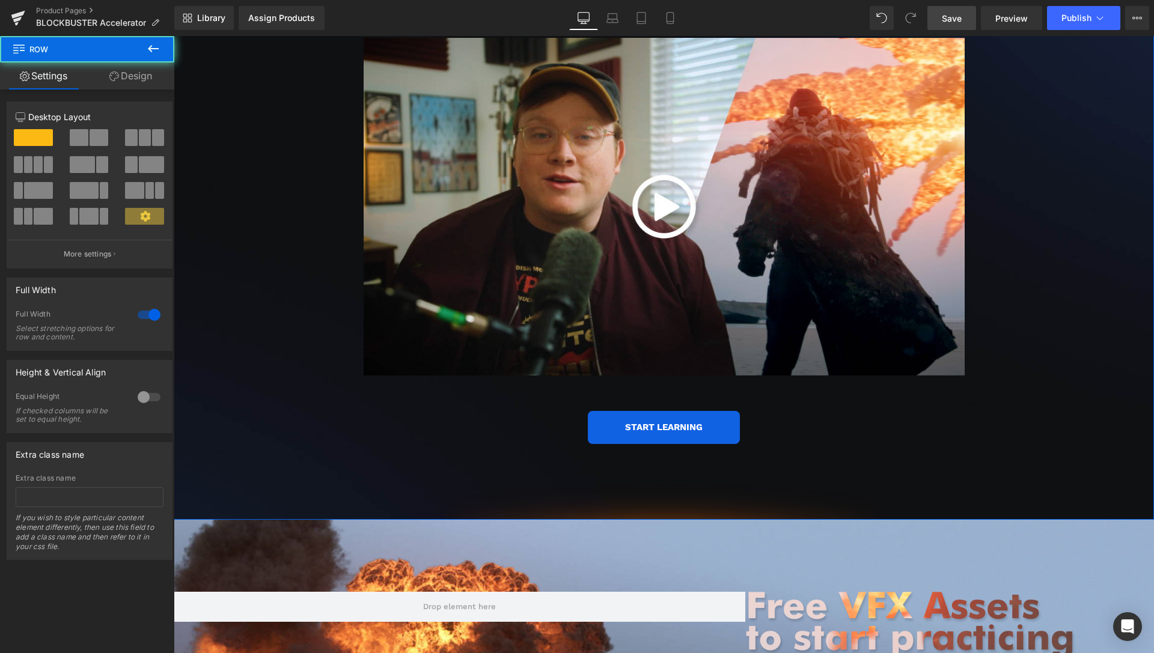
scroll to position [2307, 0]
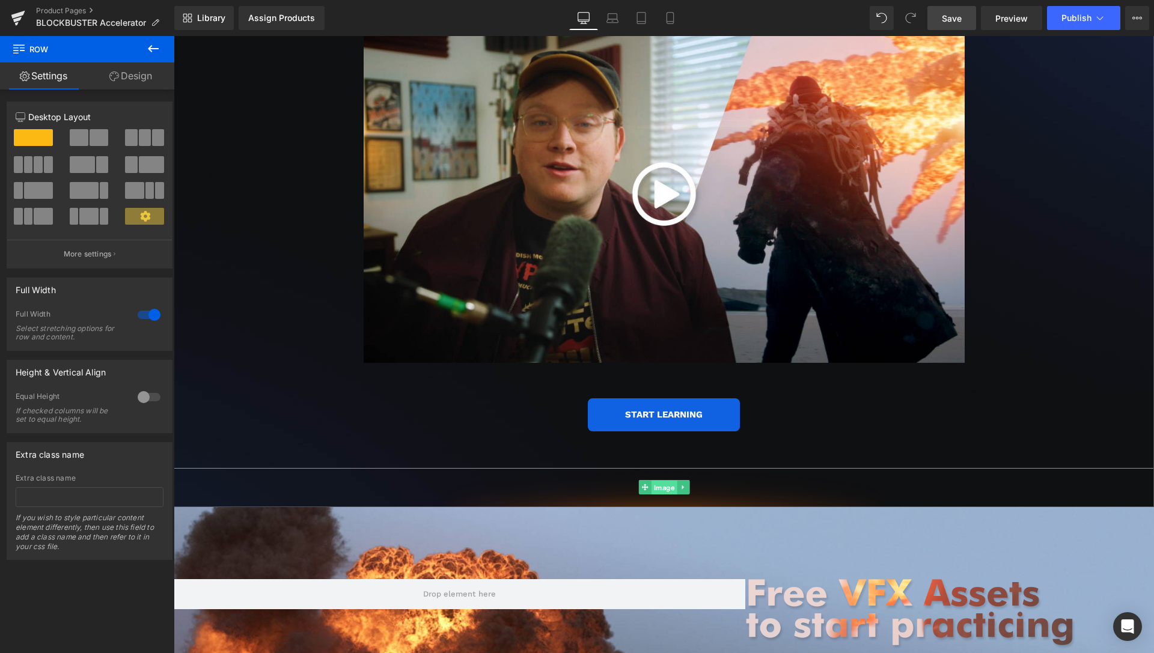
click at [651, 481] on span "Image" at bounding box center [664, 488] width 26 height 14
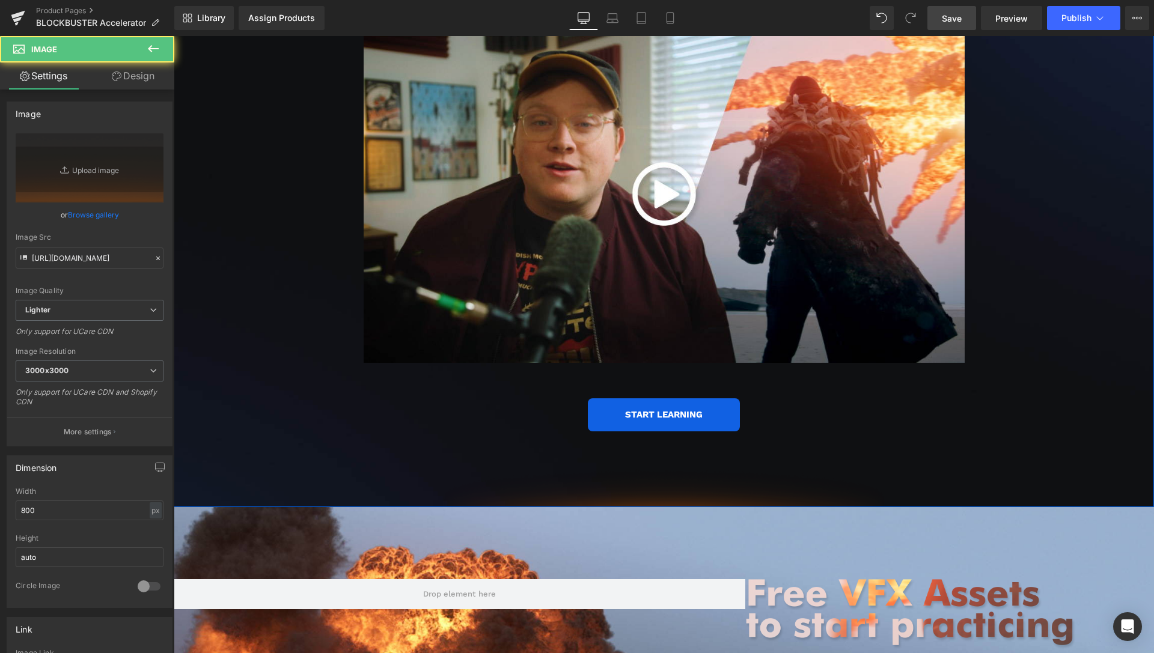
click at [158, 77] on link "Design" at bounding box center [133, 76] width 87 height 27
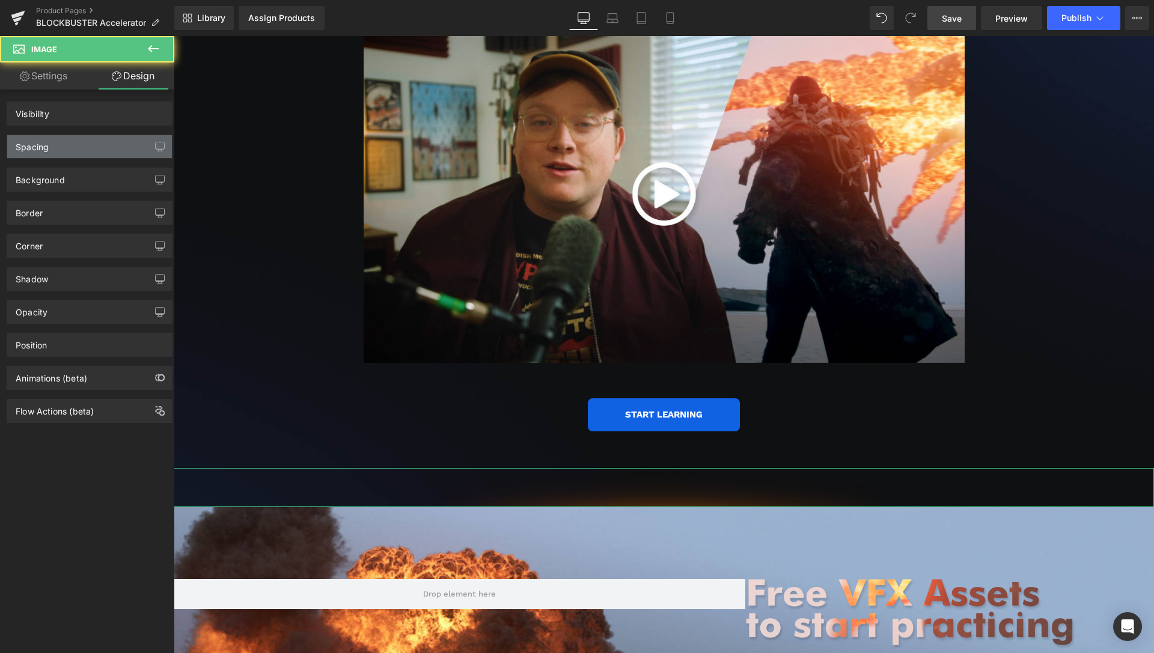
click at [80, 154] on div "Spacing" at bounding box center [89, 146] width 165 height 23
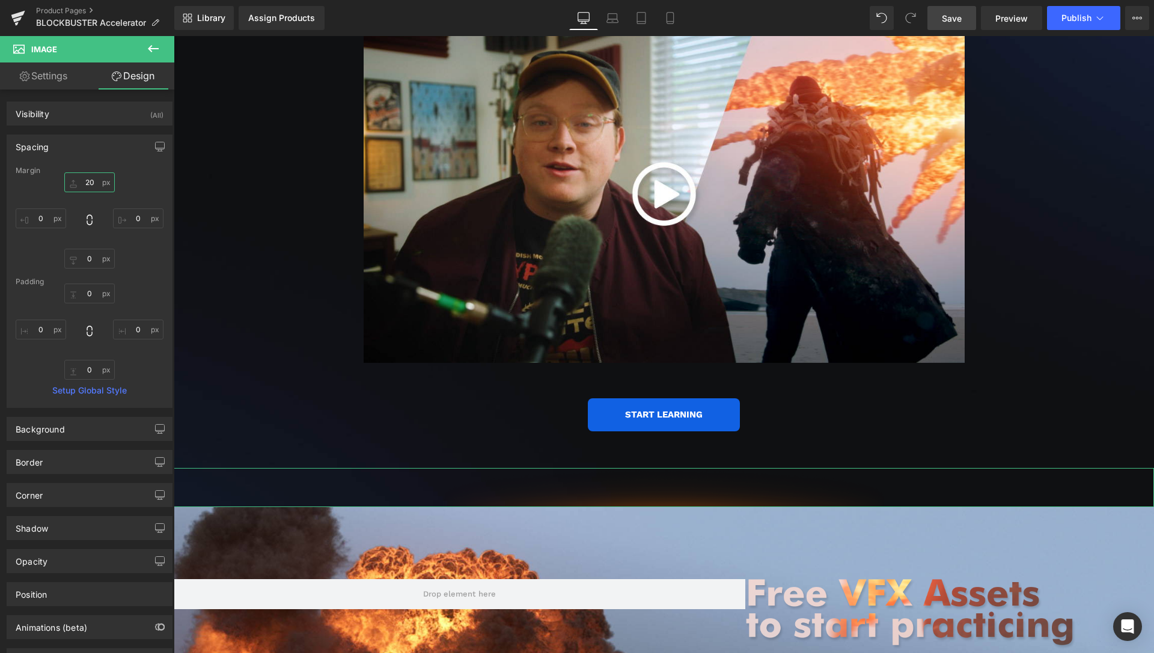
click at [81, 185] on input "20" at bounding box center [89, 182] width 50 height 20
type input "0"
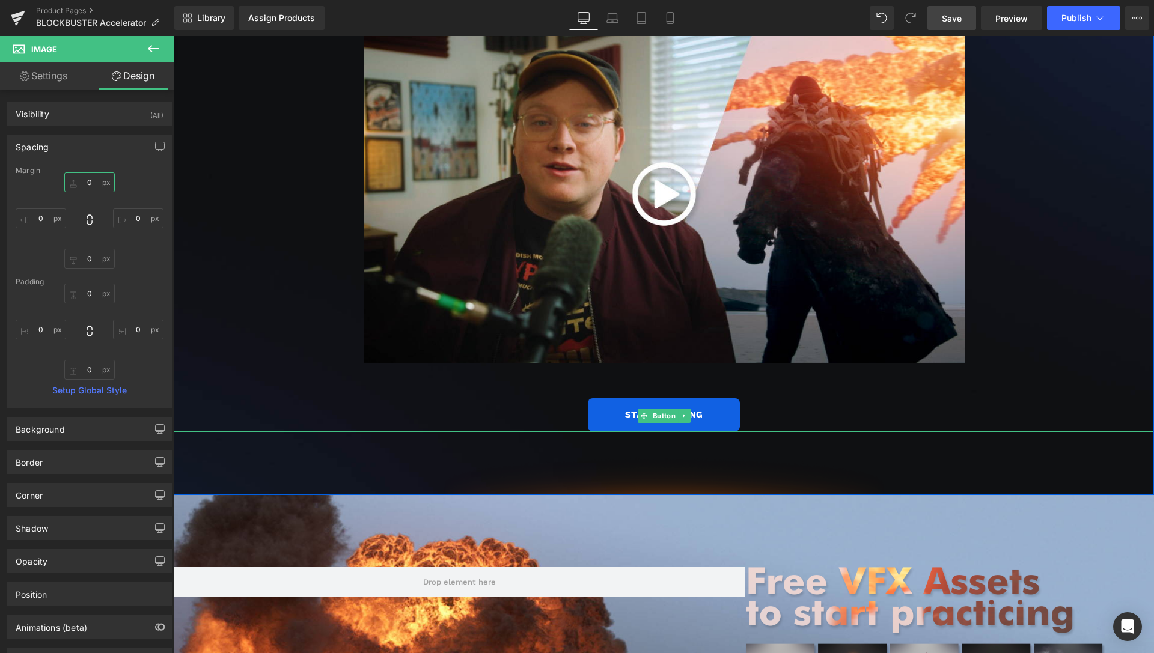
click at [662, 409] on span "Button" at bounding box center [664, 416] width 28 height 14
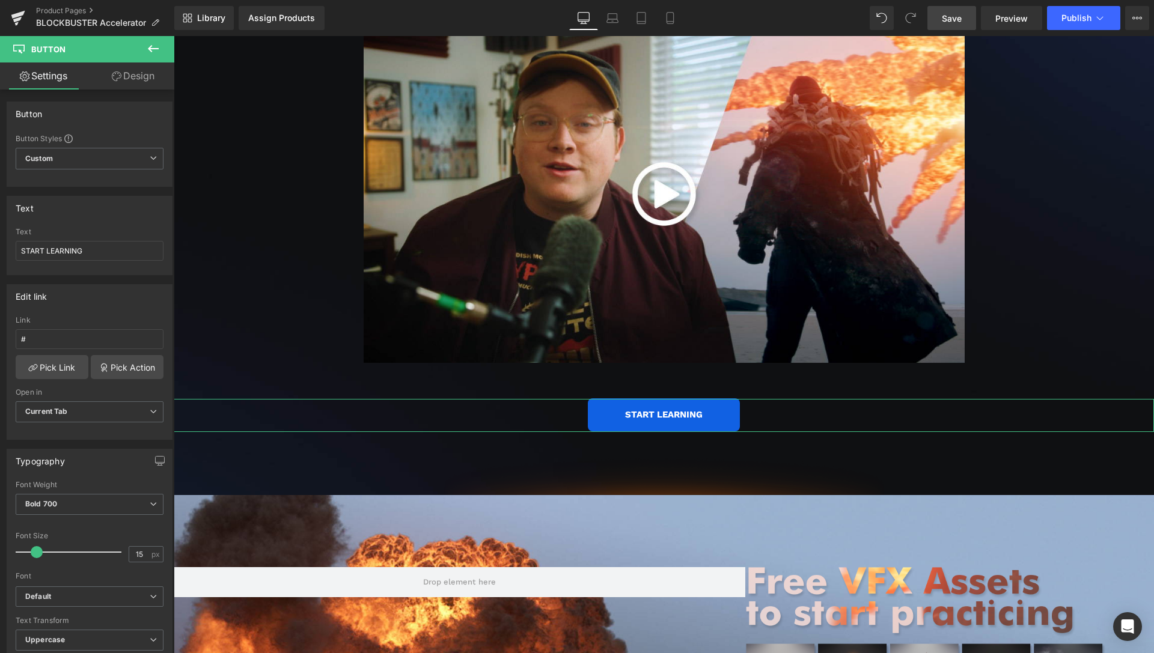
click at [119, 79] on icon at bounding box center [117, 77] width 10 height 10
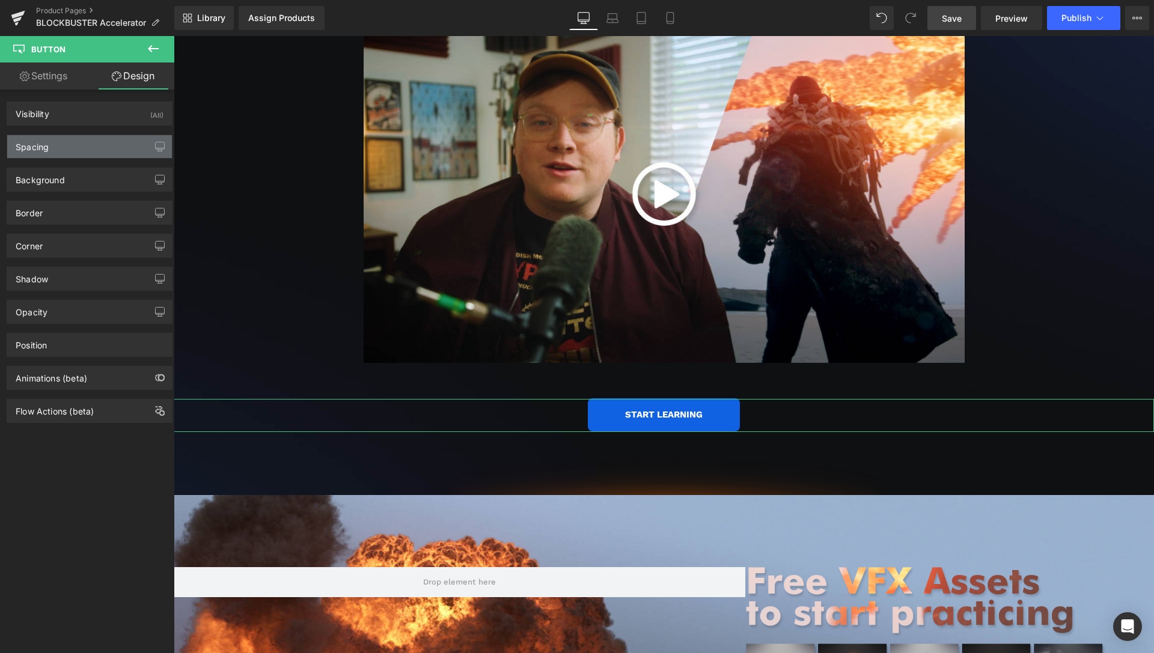
type input "30"
type input "0"
type input "40"
type input "0"
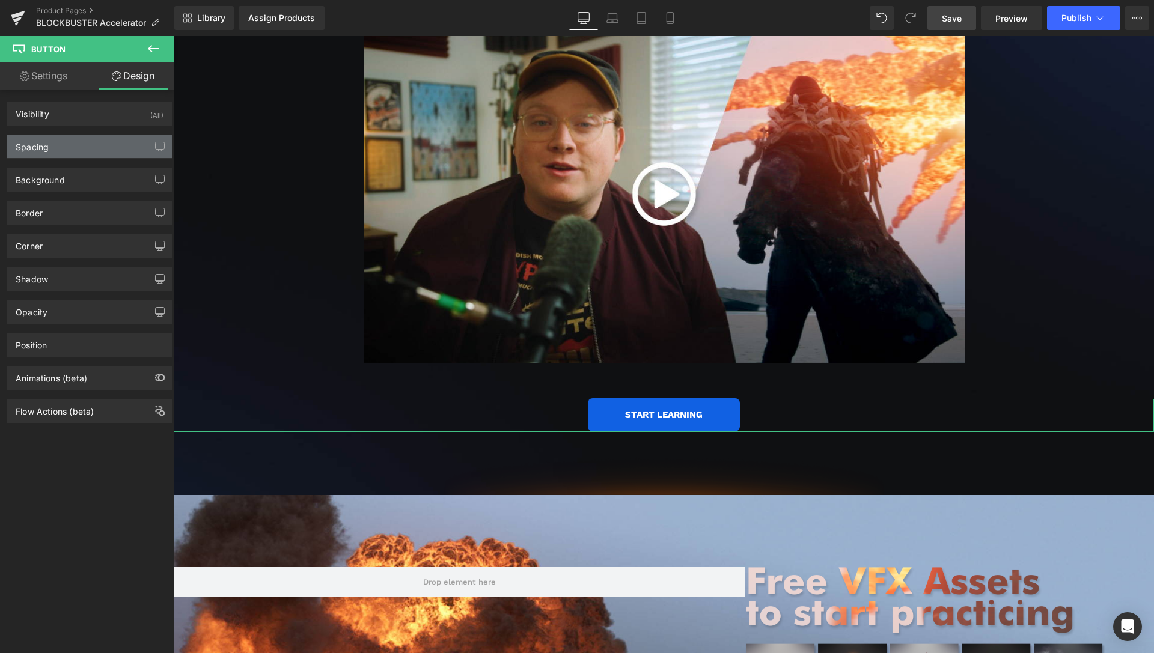
type input "60"
type input "0"
type input "60"
click at [84, 148] on div "Spacing" at bounding box center [89, 146] width 165 height 23
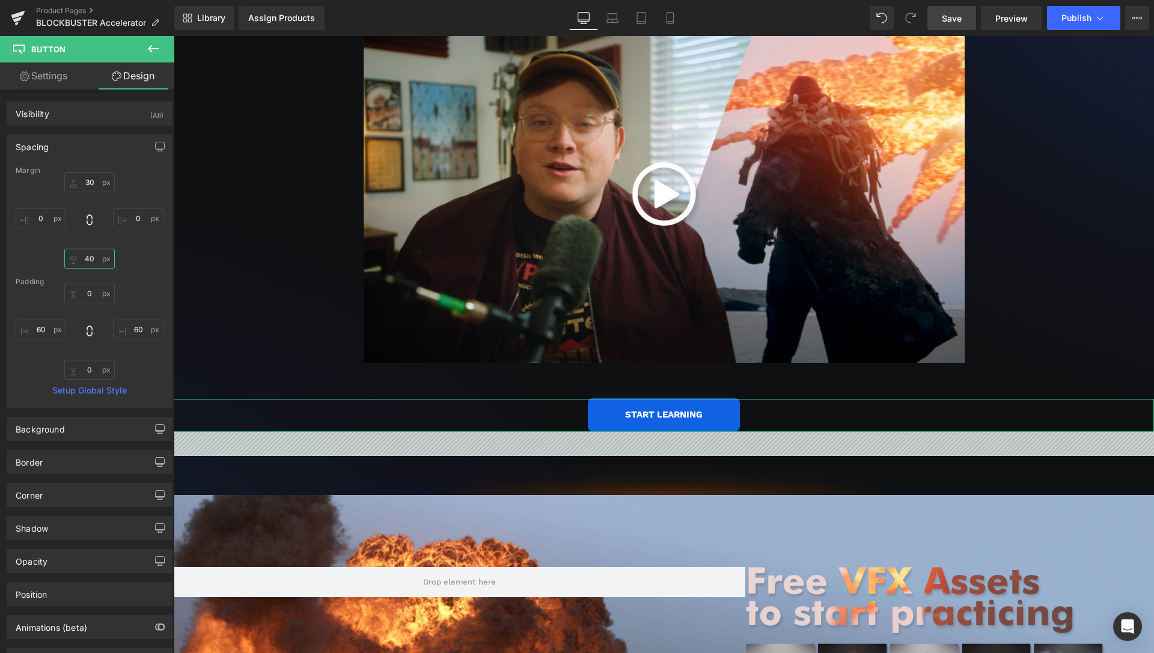
click at [81, 261] on input "40" at bounding box center [89, 259] width 50 height 20
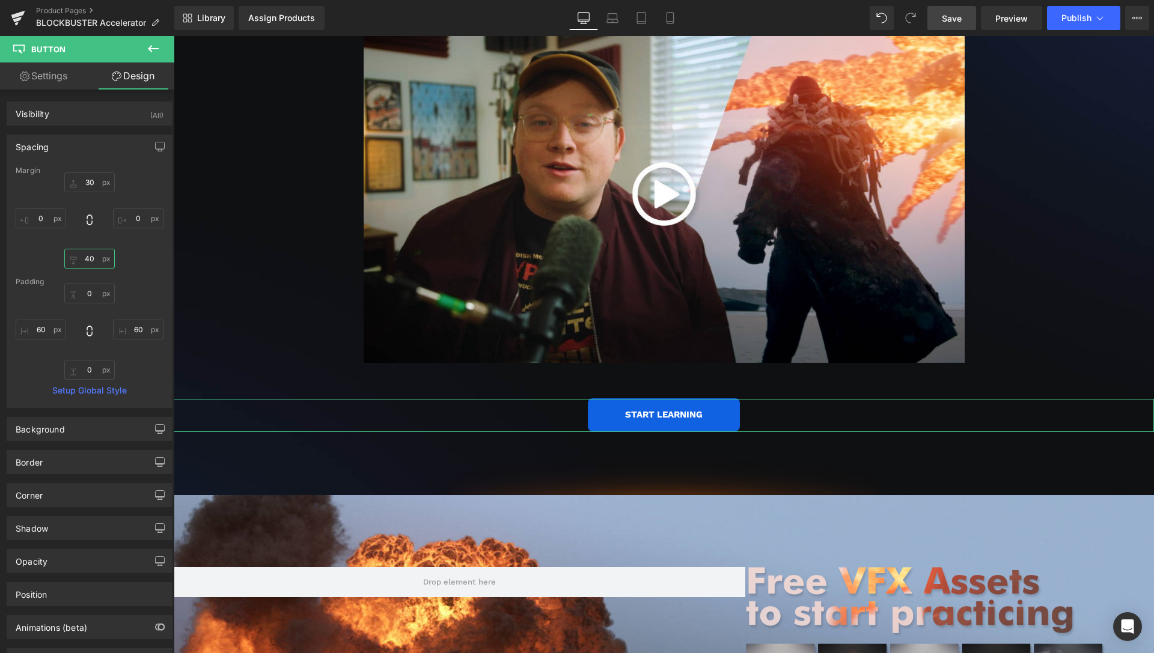
click at [81, 261] on input "40" at bounding box center [89, 259] width 50 height 20
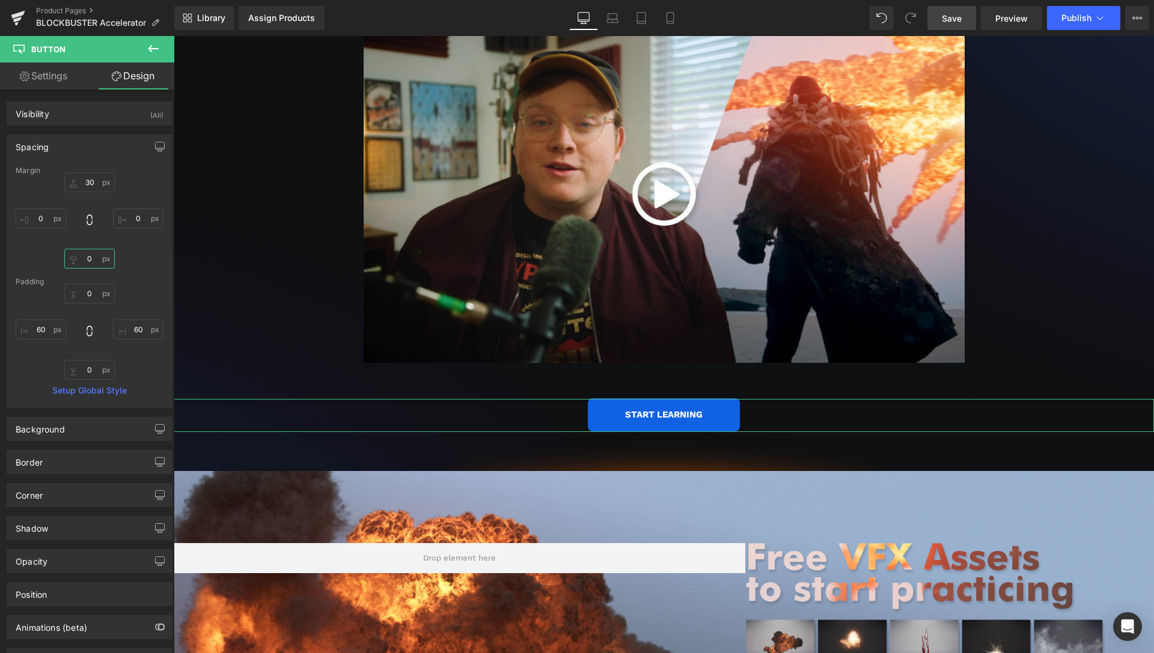
click at [88, 261] on input "0" at bounding box center [89, 259] width 50 height 20
type input "10"
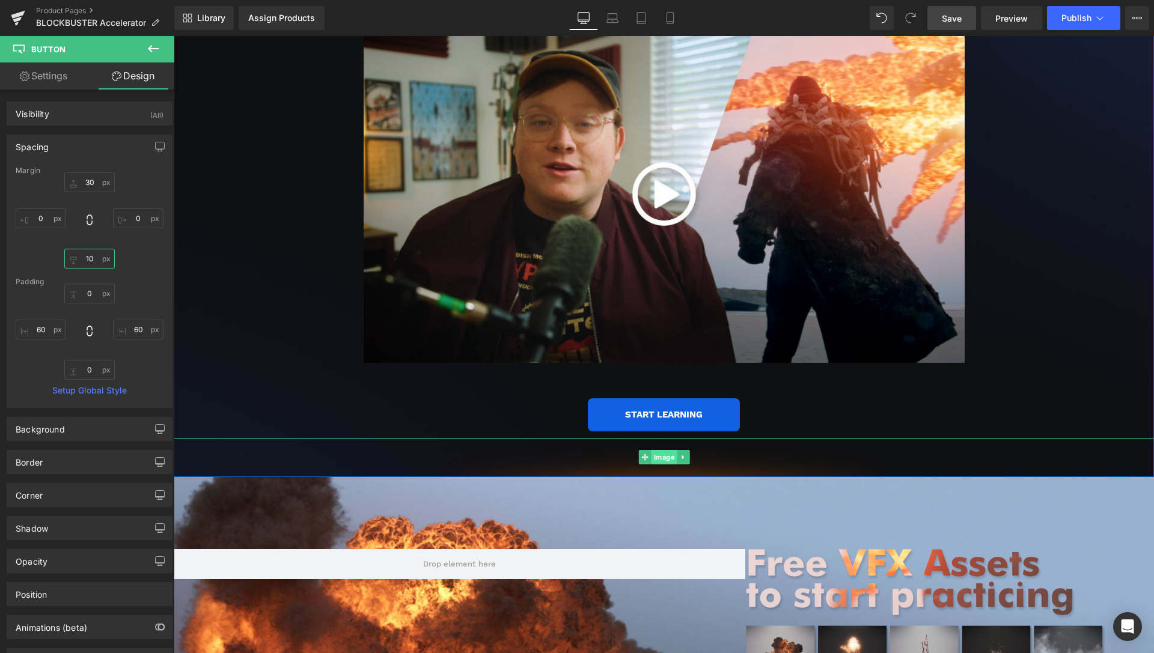
click at [667, 450] on span "Image" at bounding box center [664, 457] width 26 height 14
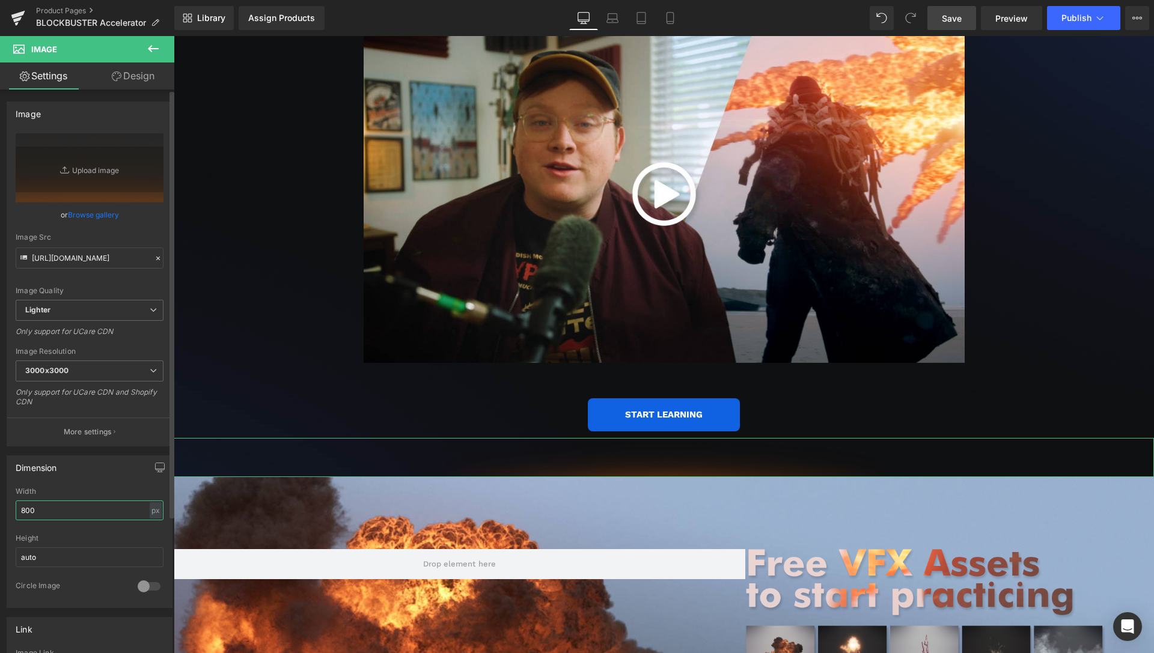
drag, startPoint x: 43, startPoint y: 510, endPoint x: 0, endPoint y: 506, distance: 43.4
click at [16, 513] on input "800" at bounding box center [90, 511] width 148 height 20
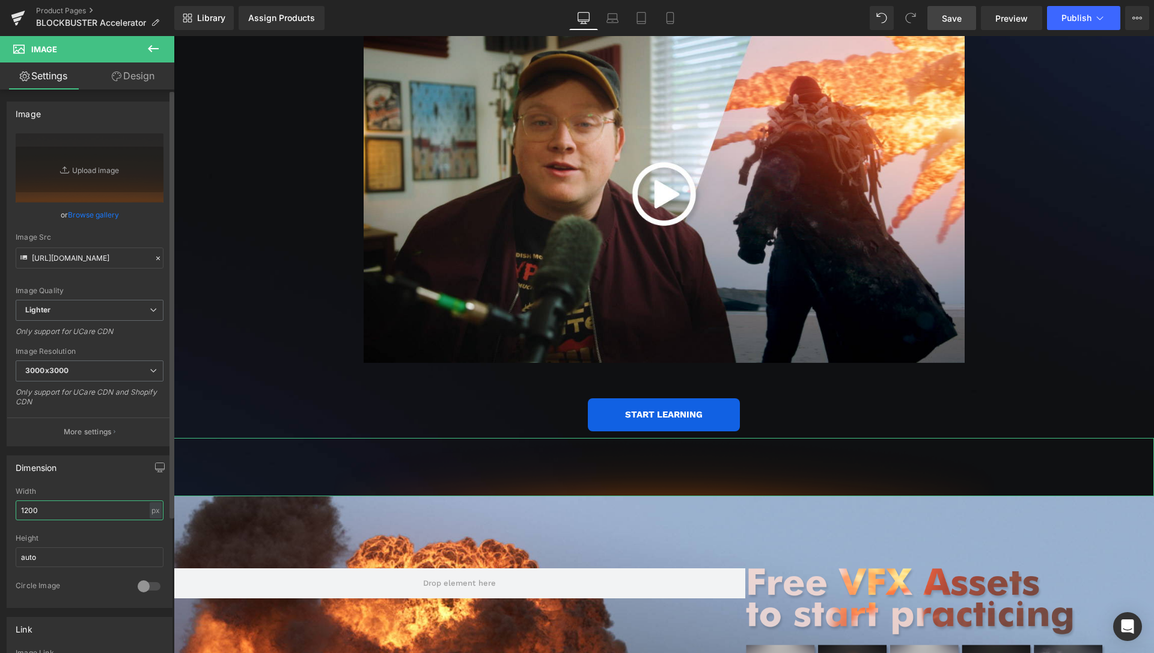
click at [27, 512] on input "1200" at bounding box center [90, 511] width 148 height 20
type input "1000"
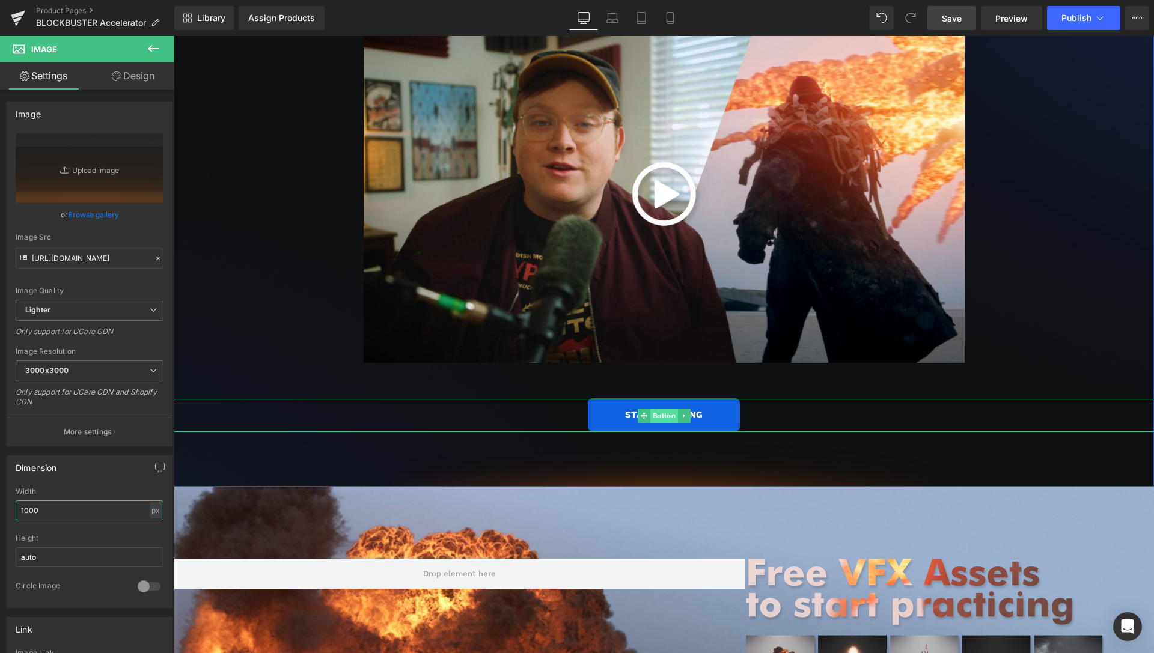
click at [661, 409] on span "Button" at bounding box center [664, 416] width 28 height 14
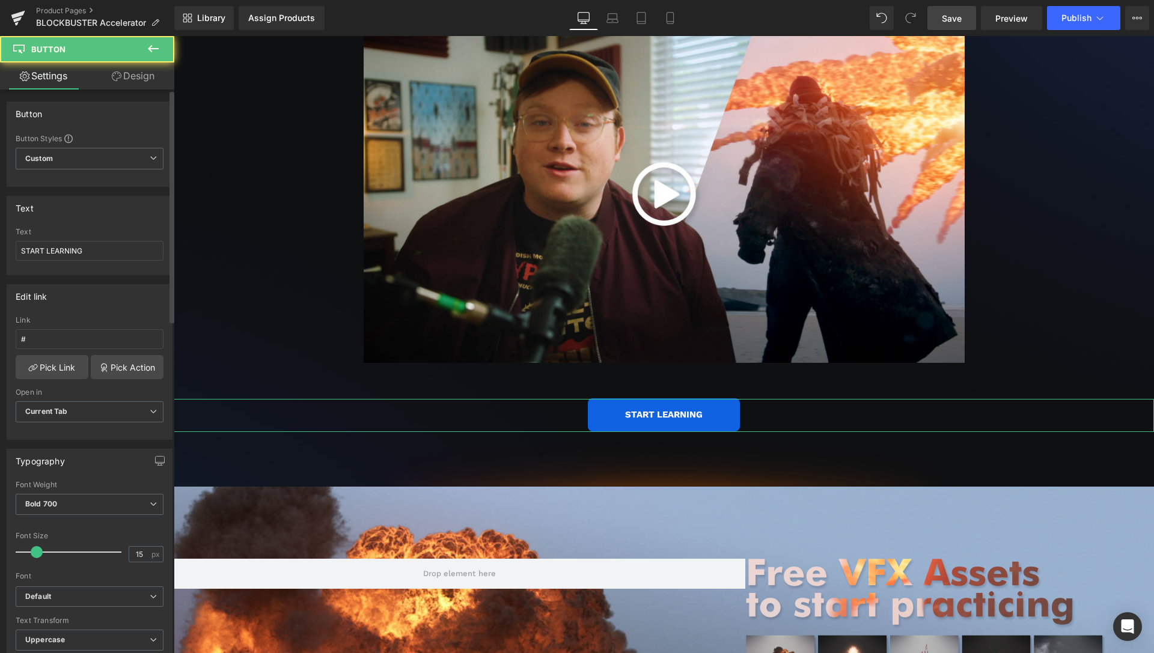
click at [124, 86] on link "Design" at bounding box center [133, 76] width 87 height 27
click at [0, 0] on div "Background" at bounding box center [0, 0] width 0 height 0
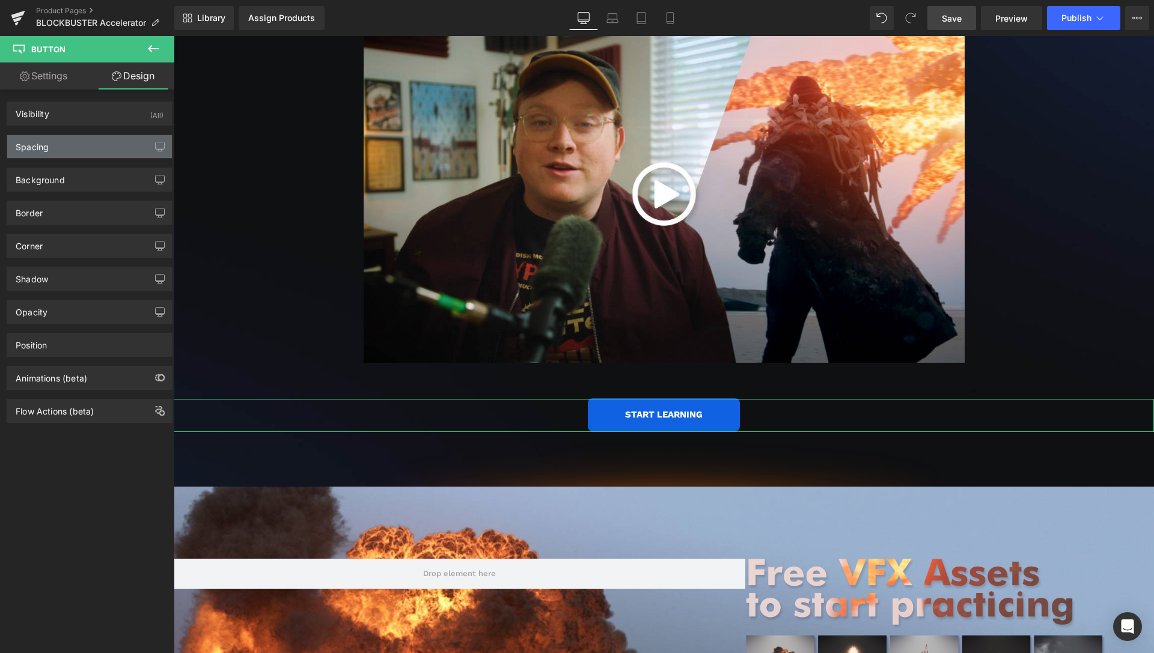
type input "30"
type input "0"
type input "10"
type input "0"
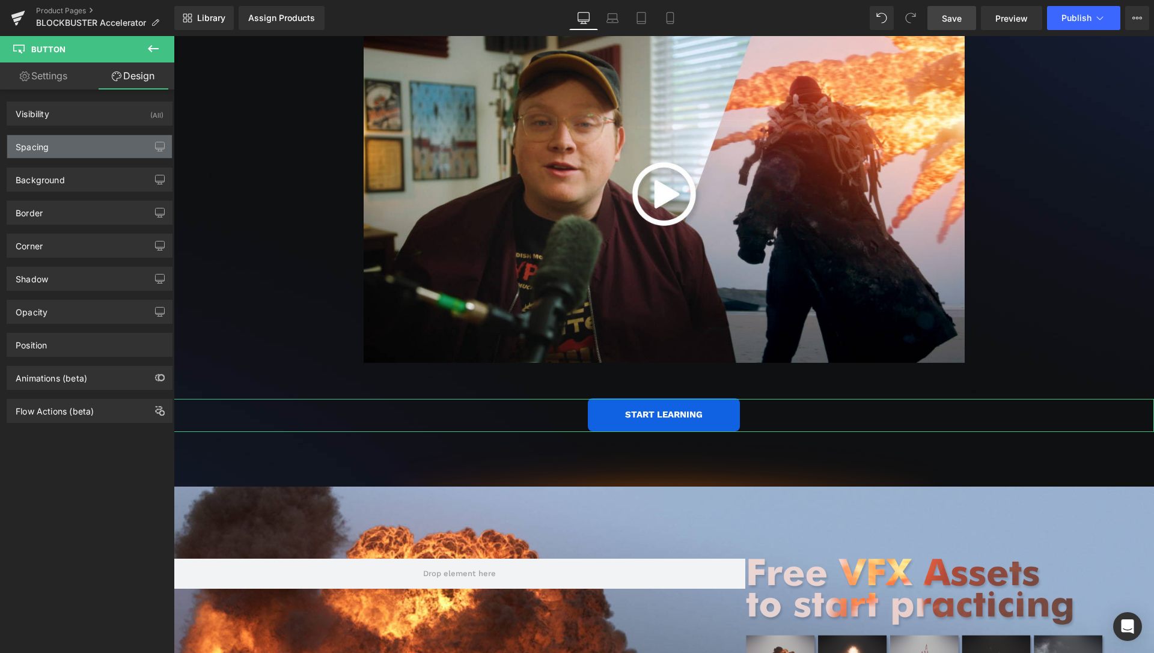
type input "60"
type input "0"
type input "60"
click at [64, 145] on div "Spacing" at bounding box center [89, 146] width 165 height 23
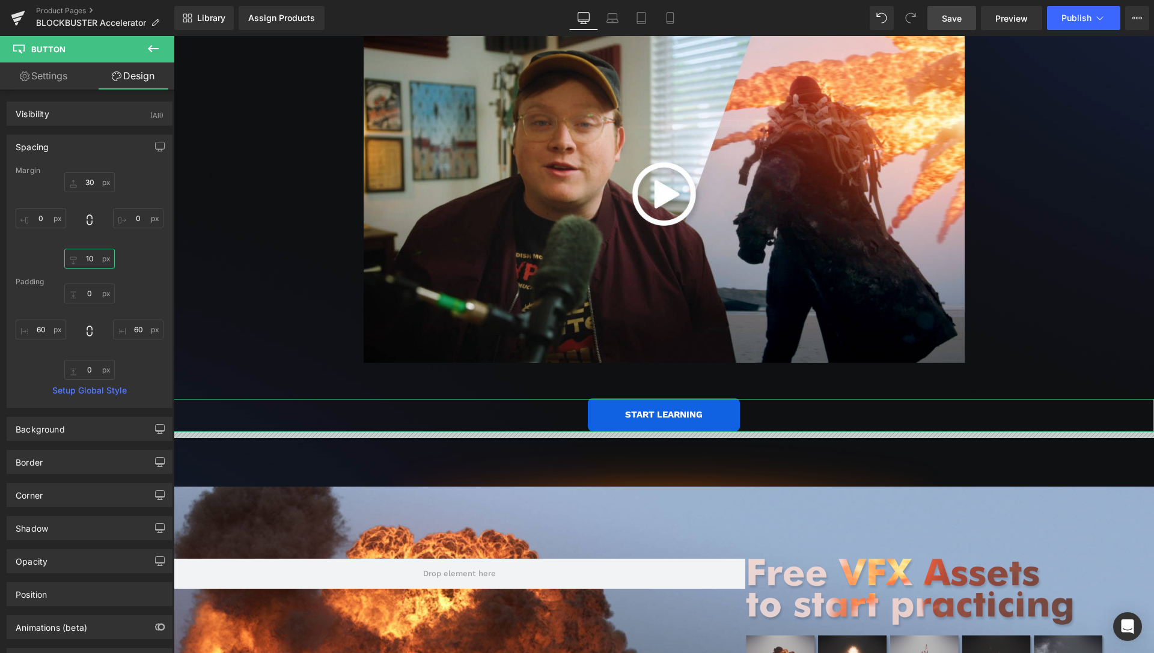
click at [83, 258] on input "10" at bounding box center [89, 259] width 50 height 20
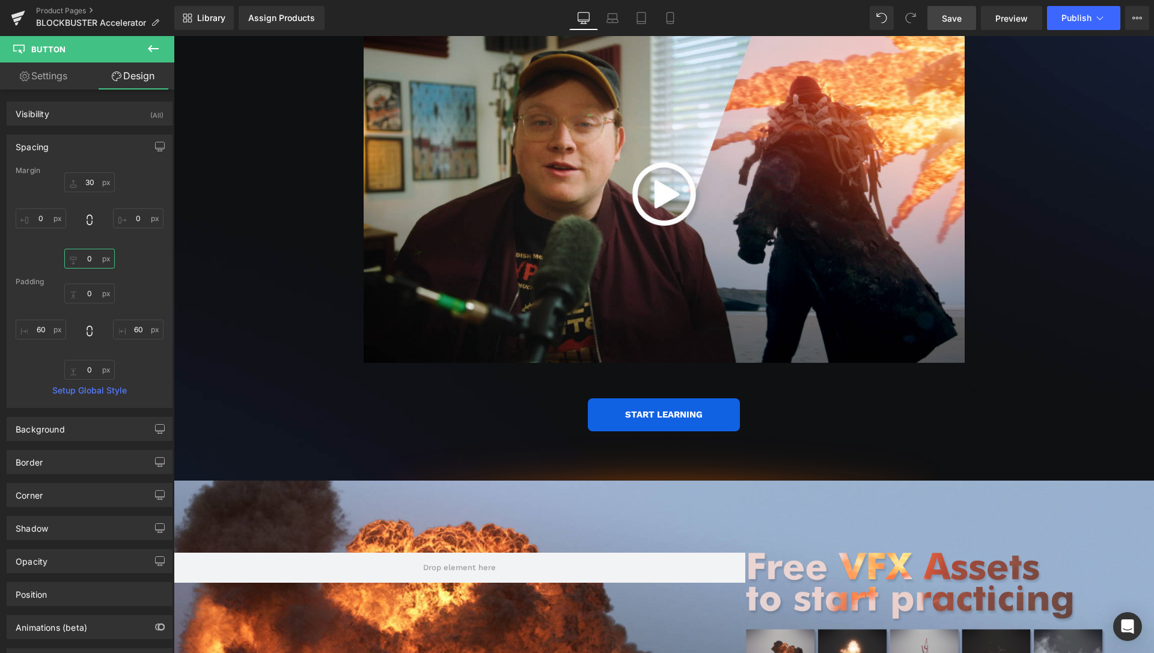
type input "0"
click at [955, 22] on span "Save" at bounding box center [952, 18] width 20 height 13
click at [1010, 20] on span "Preview" at bounding box center [1011, 18] width 32 height 13
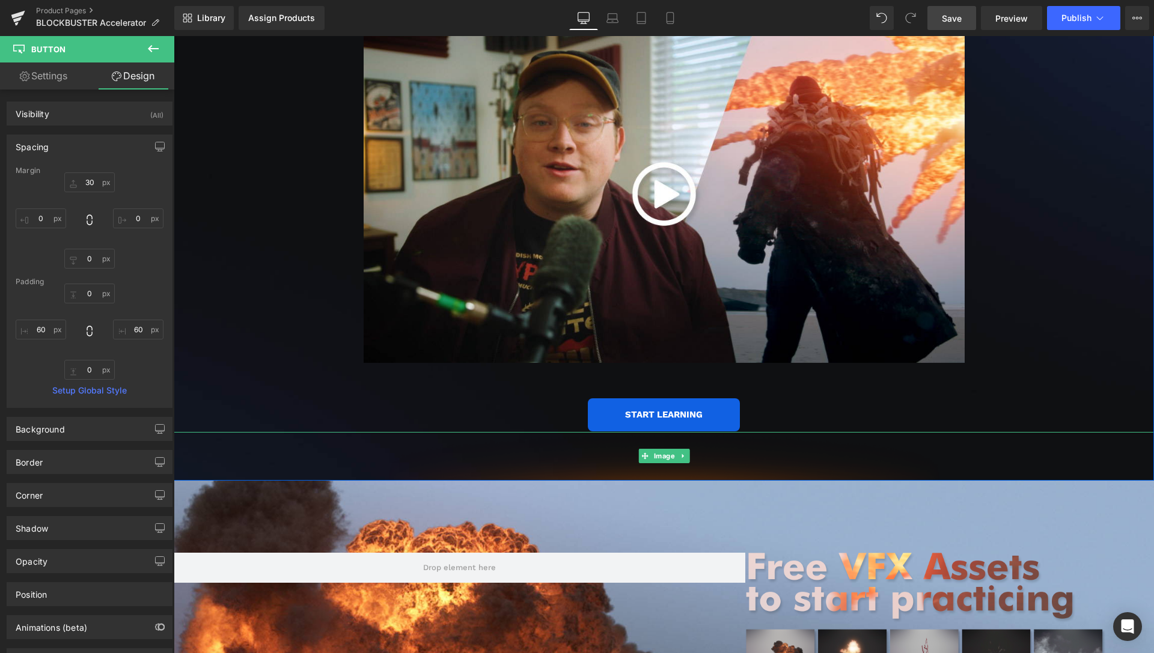
click at [661, 450] on img at bounding box center [664, 456] width 601 height 48
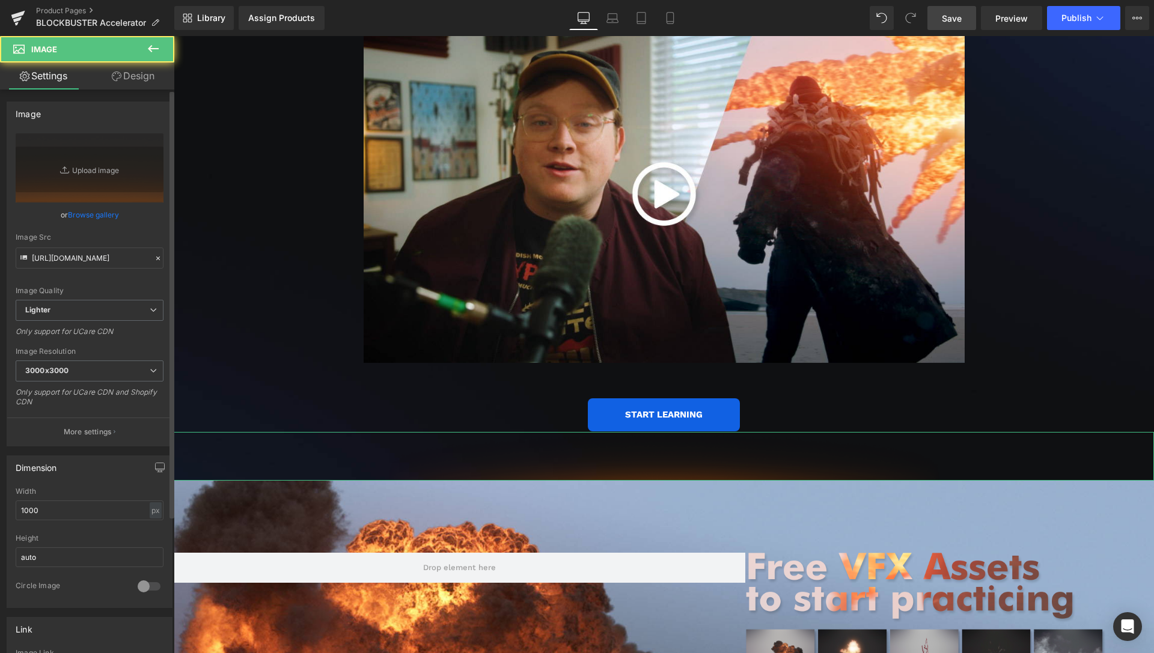
click at [88, 213] on link "Browse gallery" at bounding box center [93, 214] width 51 height 21
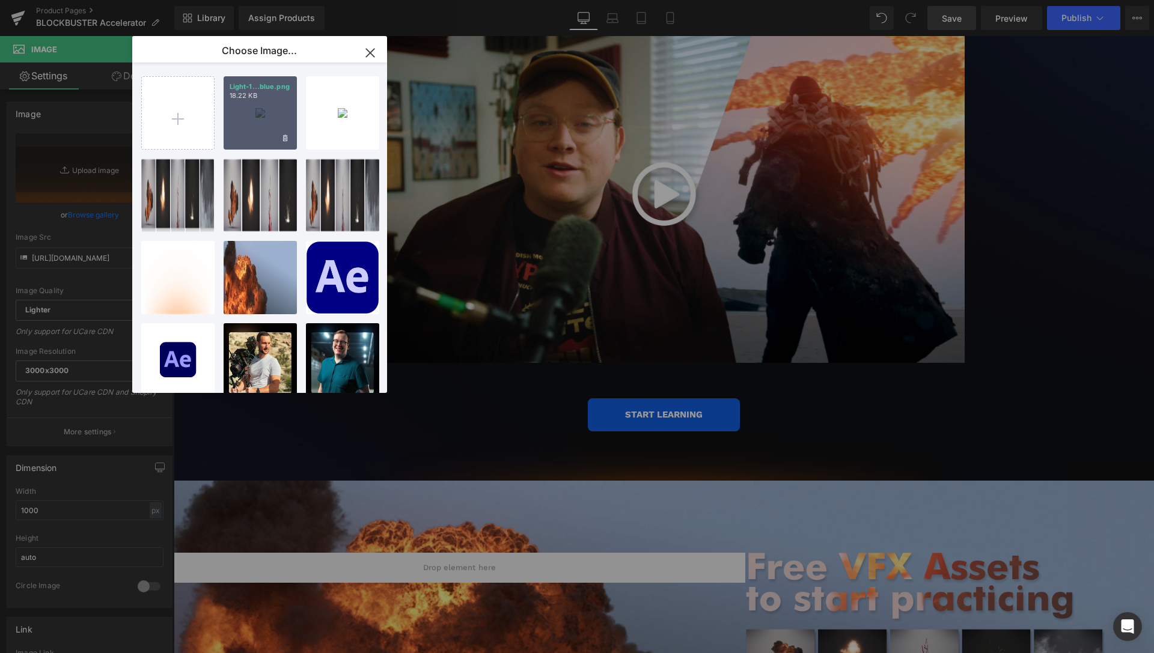
click at [279, 111] on div "Light-1...blue.png 18.22 KB" at bounding box center [260, 112] width 73 height 73
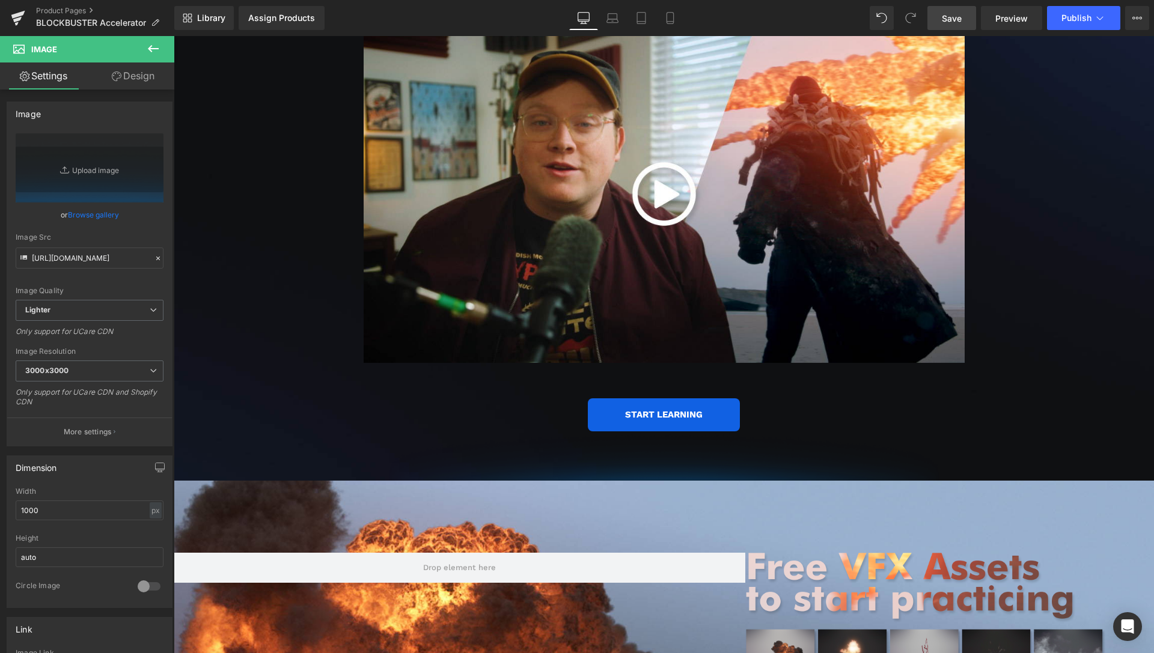
click at [965, 19] on link "Save" at bounding box center [951, 18] width 49 height 24
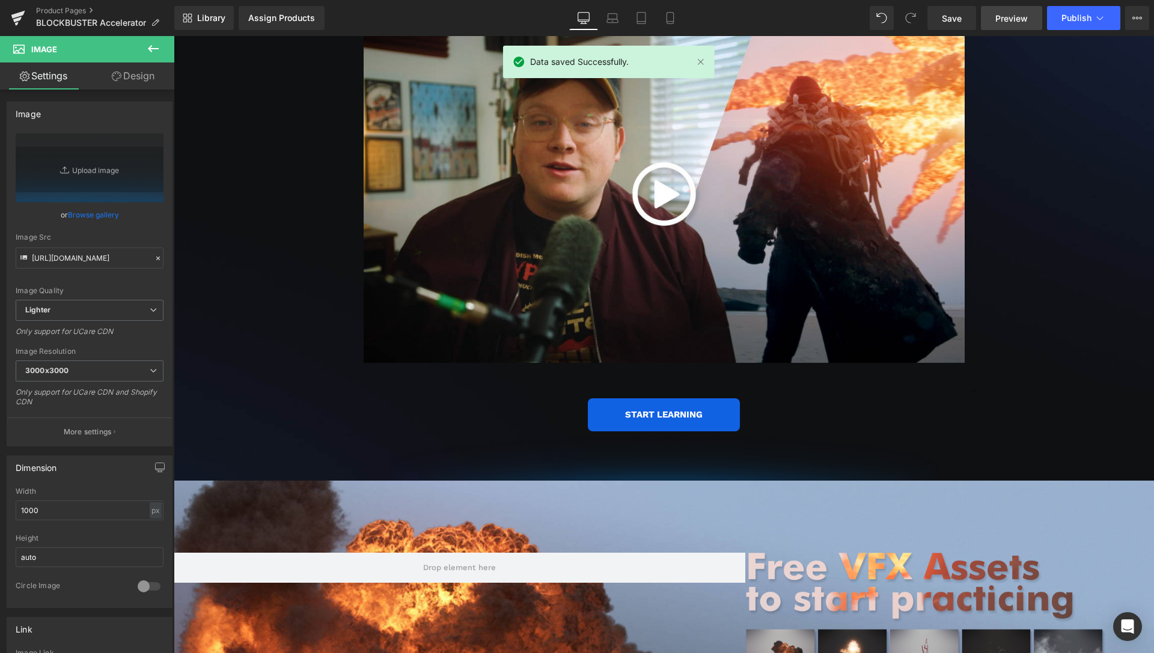
click at [1009, 9] on link "Preview" at bounding box center [1011, 18] width 61 height 24
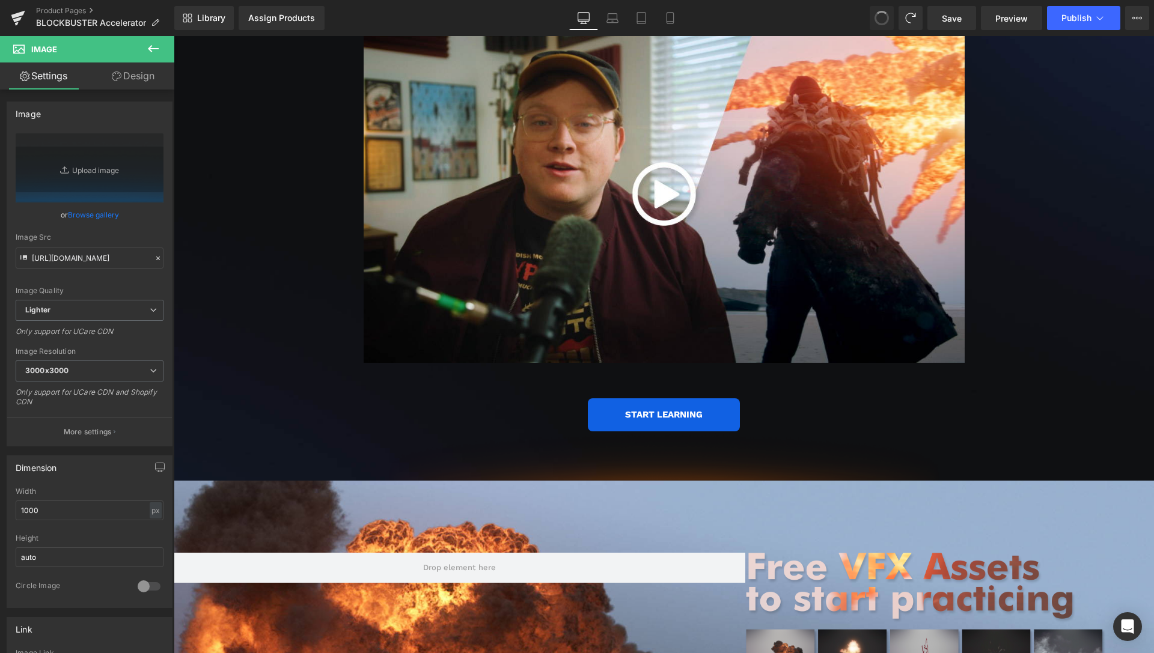
type input "https://ucarecdn.com/7846cac8-9556-4136-bd56-69bc93d8a798/-/format/auto/-/previ…"
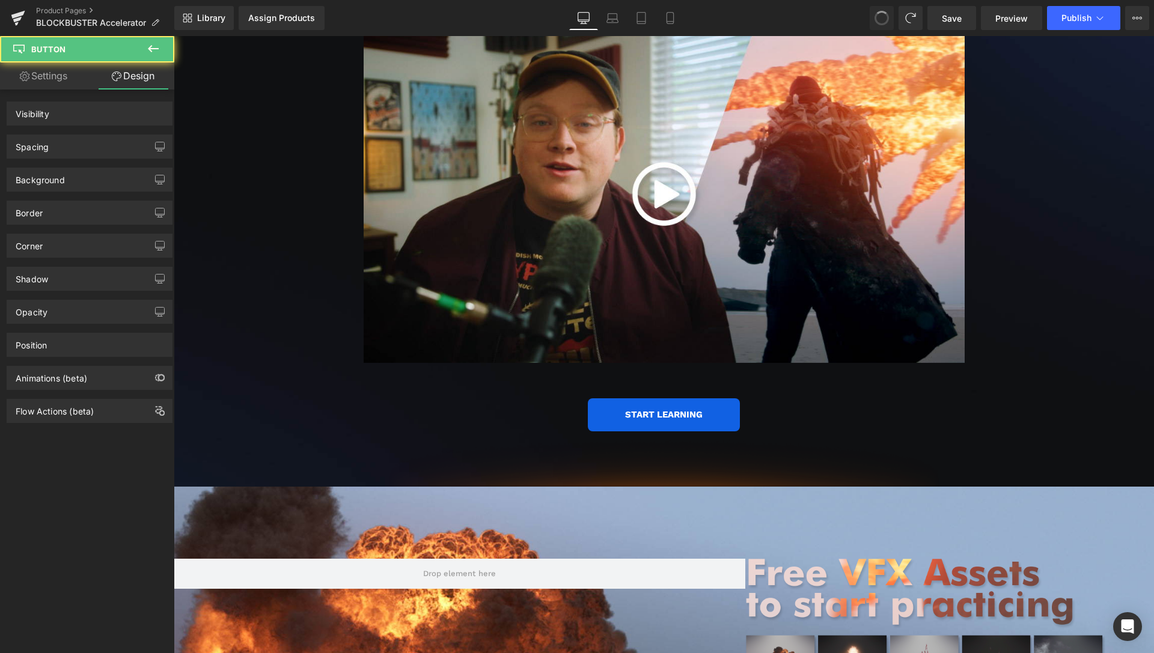
click at [887, 14] on span at bounding box center [882, 18] width 18 height 18
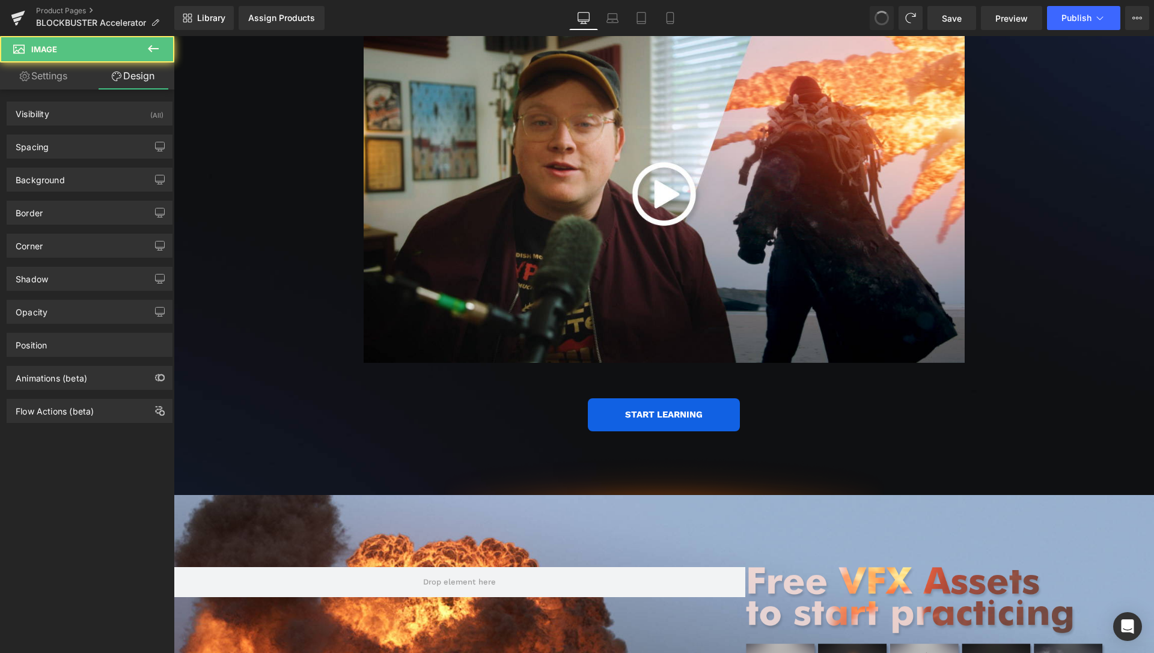
click at [887, 14] on span at bounding box center [882, 18] width 18 height 18
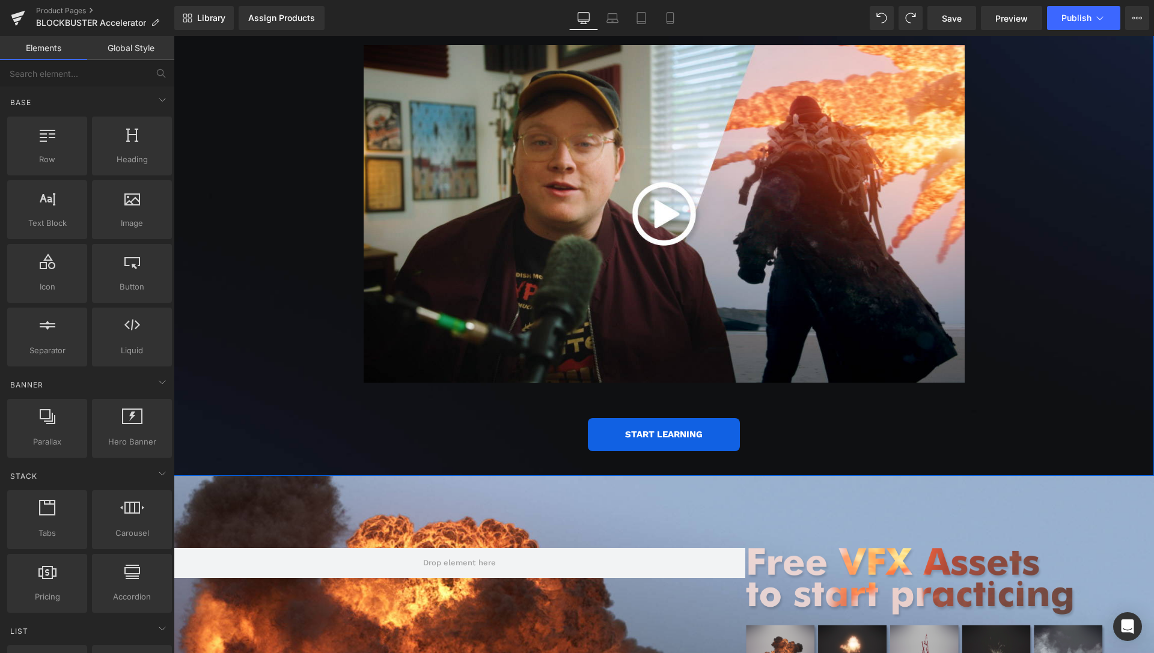
scroll to position [2312, 0]
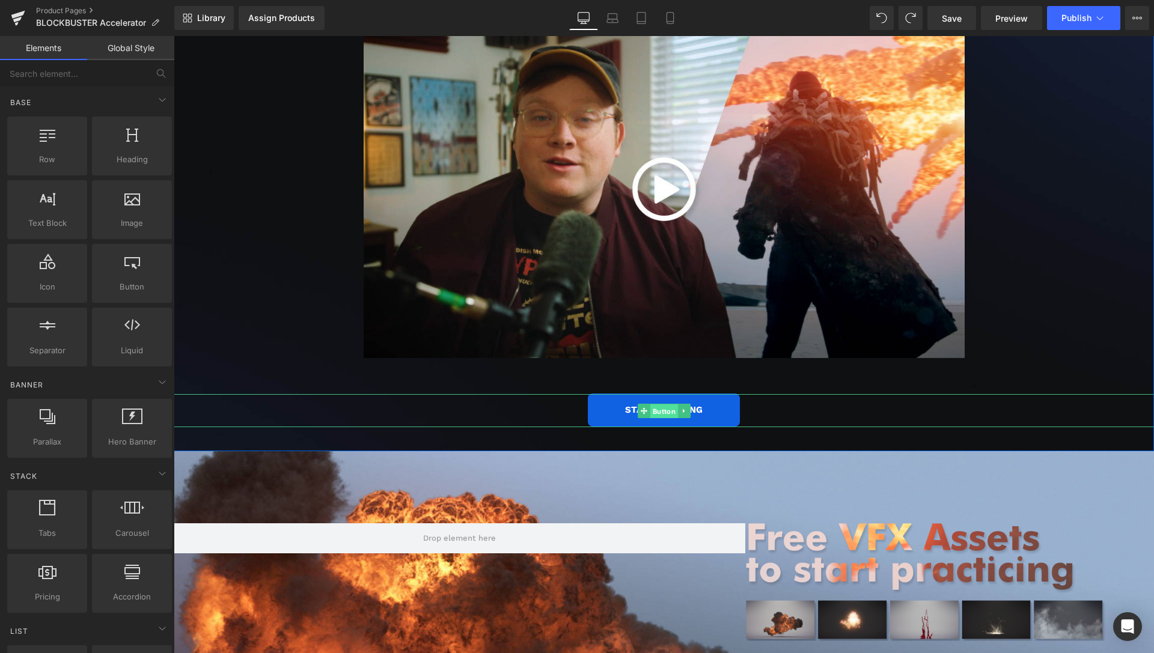
click at [662, 404] on span "Button" at bounding box center [664, 411] width 28 height 14
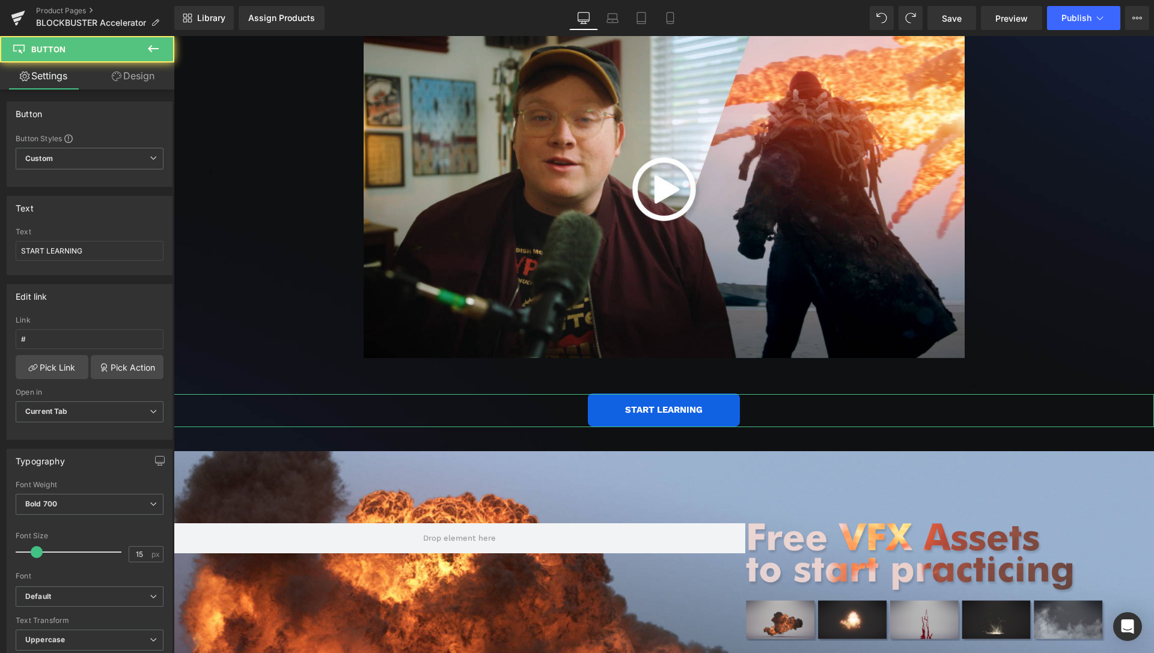
click at [139, 79] on link "Design" at bounding box center [133, 76] width 87 height 27
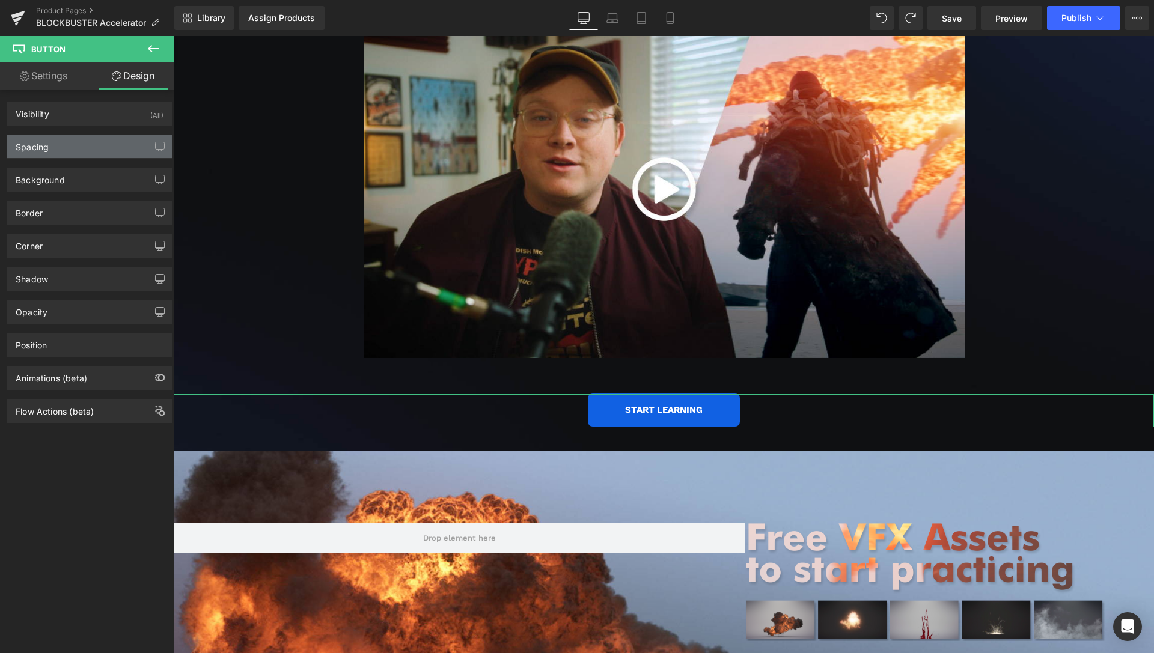
click at [84, 148] on div "Spacing" at bounding box center [89, 146] width 165 height 23
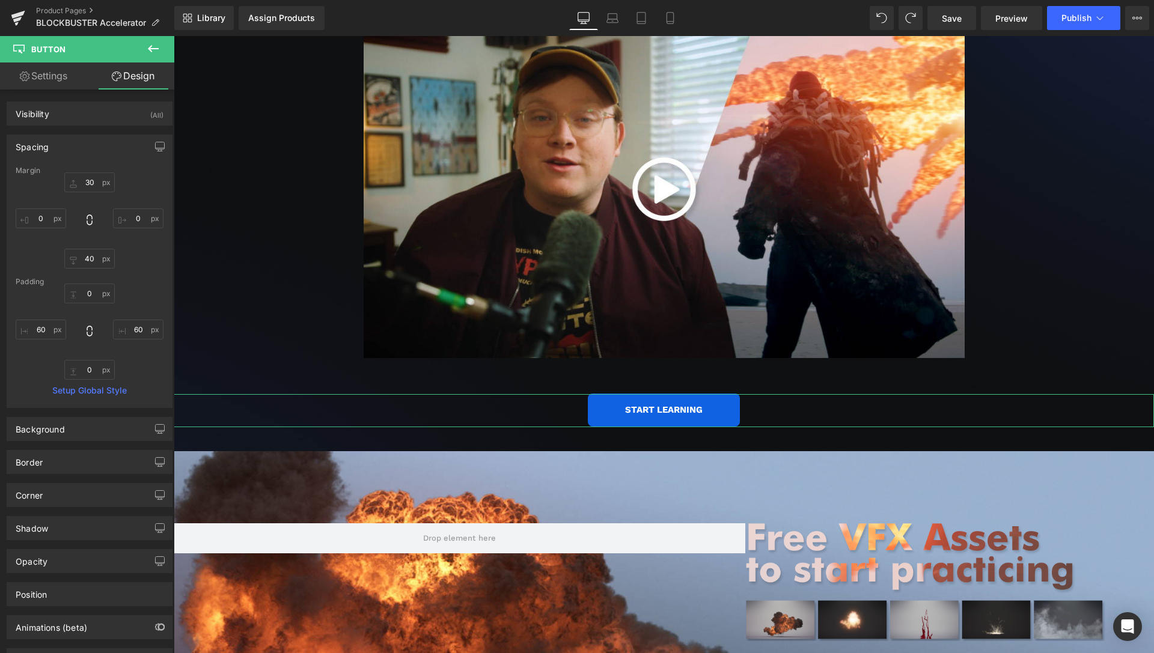
type input "30"
type input "0"
type input "40"
type input "0"
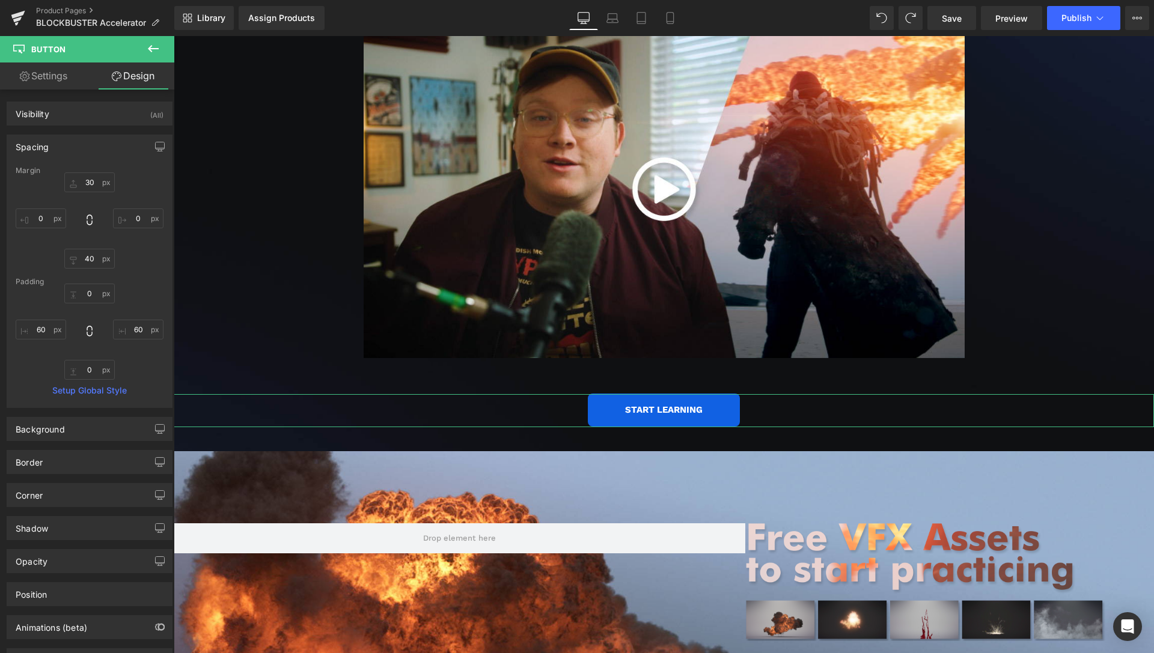
type input "60"
type input "0"
type input "60"
click at [90, 256] on input "40" at bounding box center [89, 259] width 50 height 20
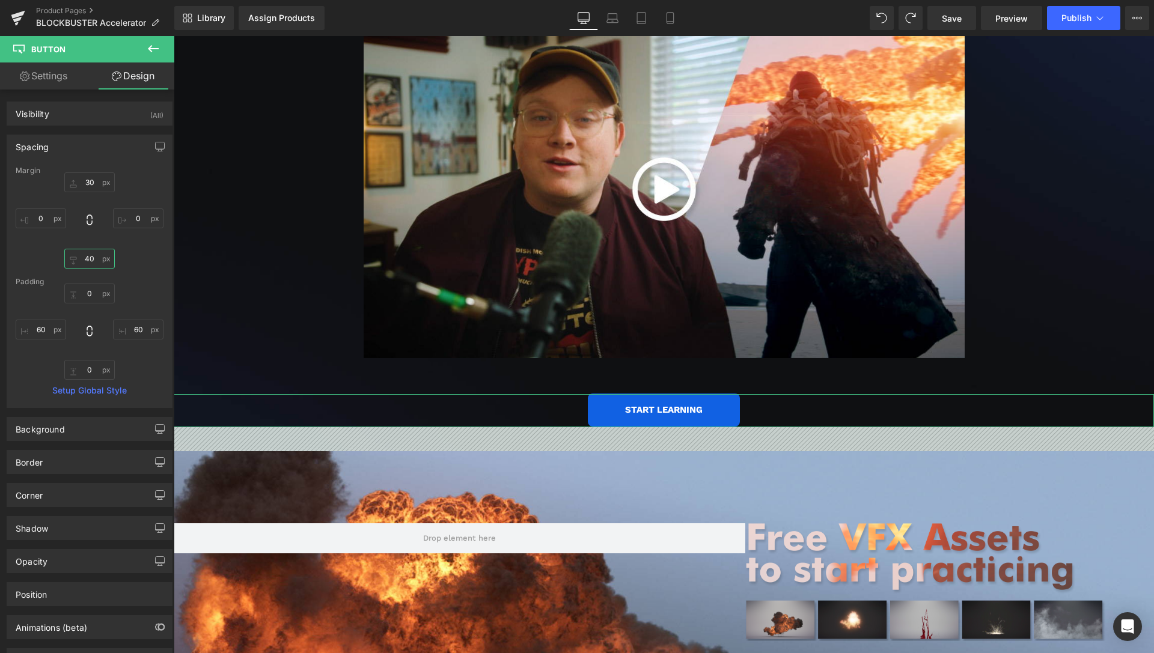
click at [90, 255] on input "40" at bounding box center [89, 259] width 50 height 20
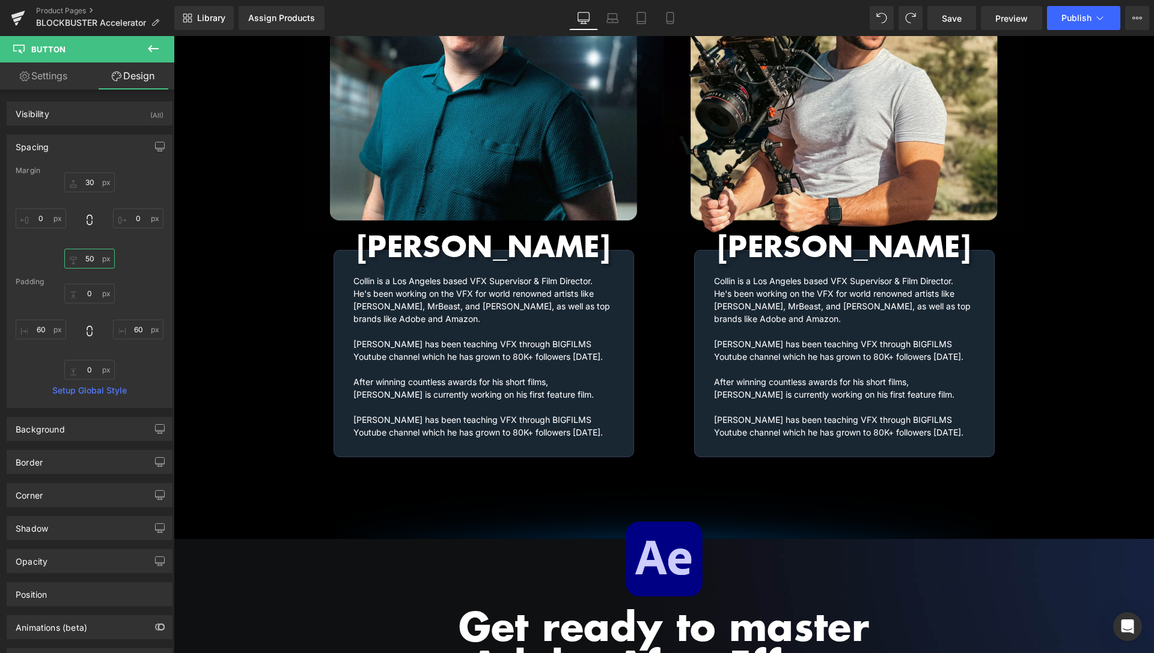
scroll to position [1577, 0]
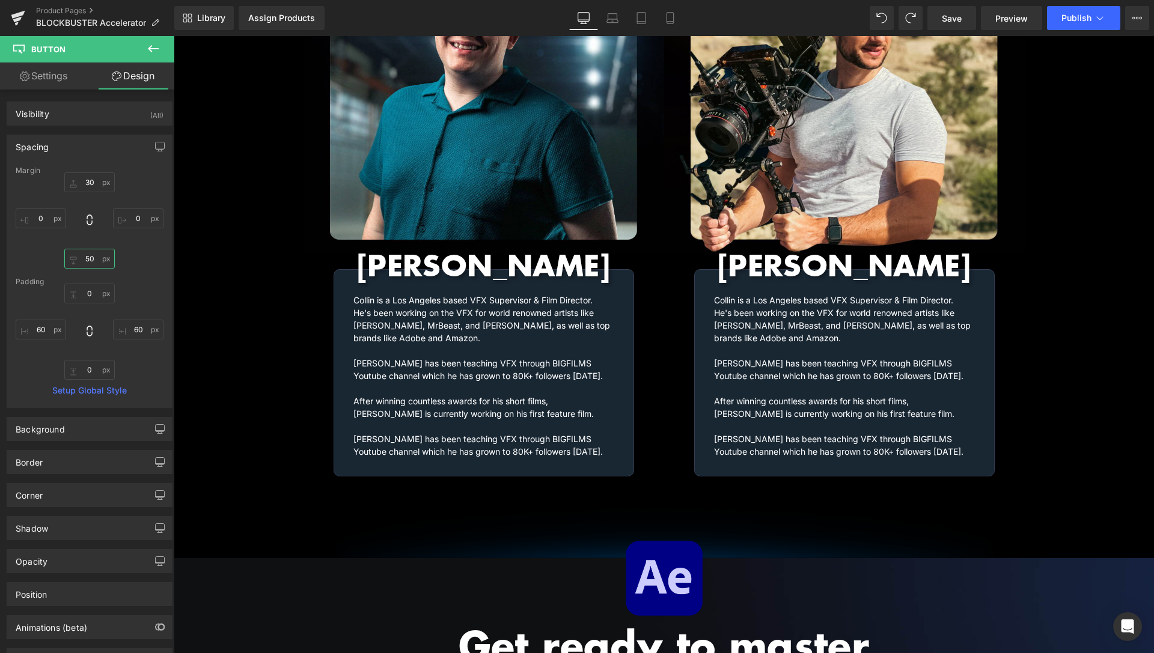
type input "50"
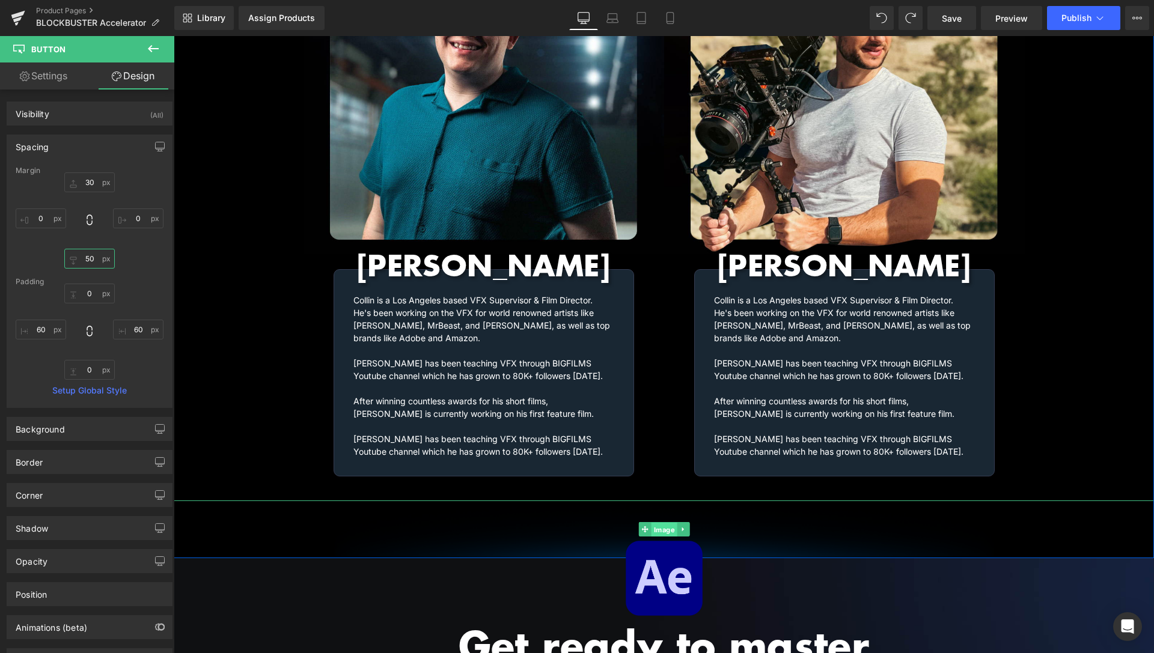
click at [664, 523] on span "Image" at bounding box center [664, 530] width 26 height 14
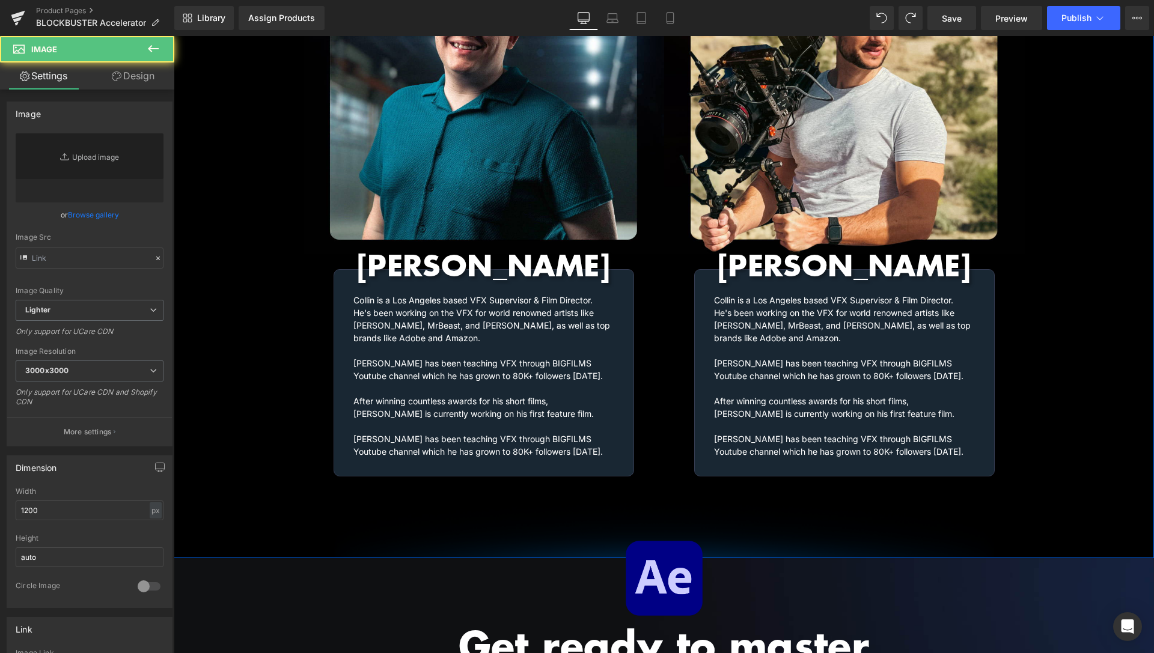
type input "https://ucarecdn.com/2aea88ff-ff93-49e4-bca2-2f29c148ec40/-/format/auto/-/previ…"
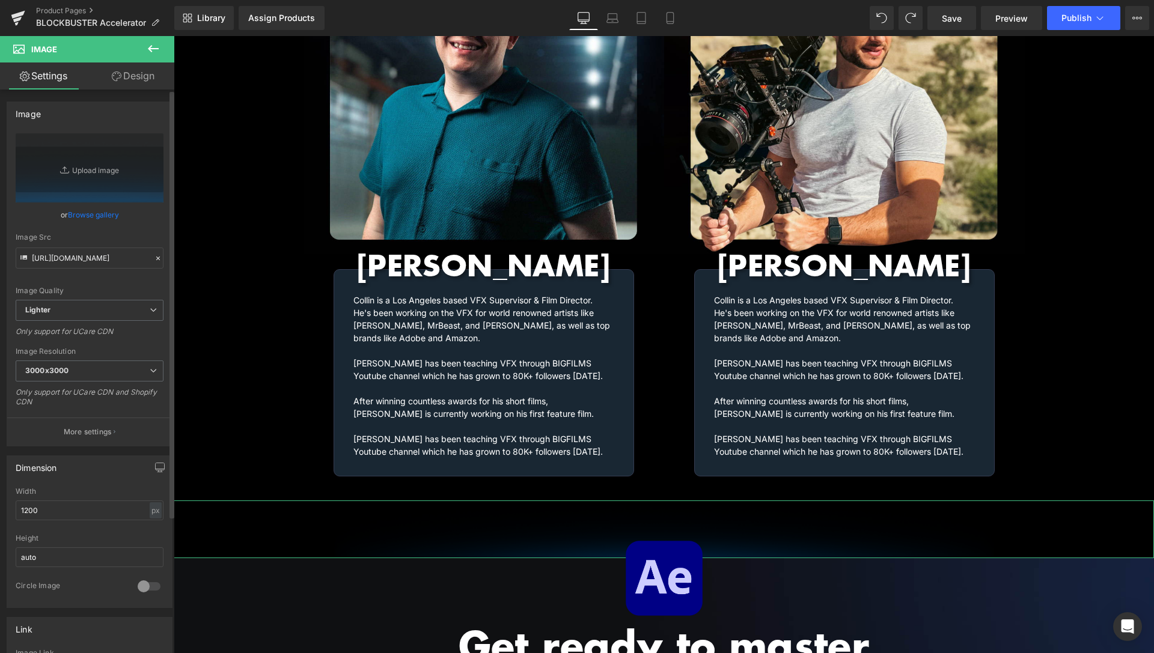
click at [90, 212] on link "Browse gallery" at bounding box center [93, 214] width 51 height 21
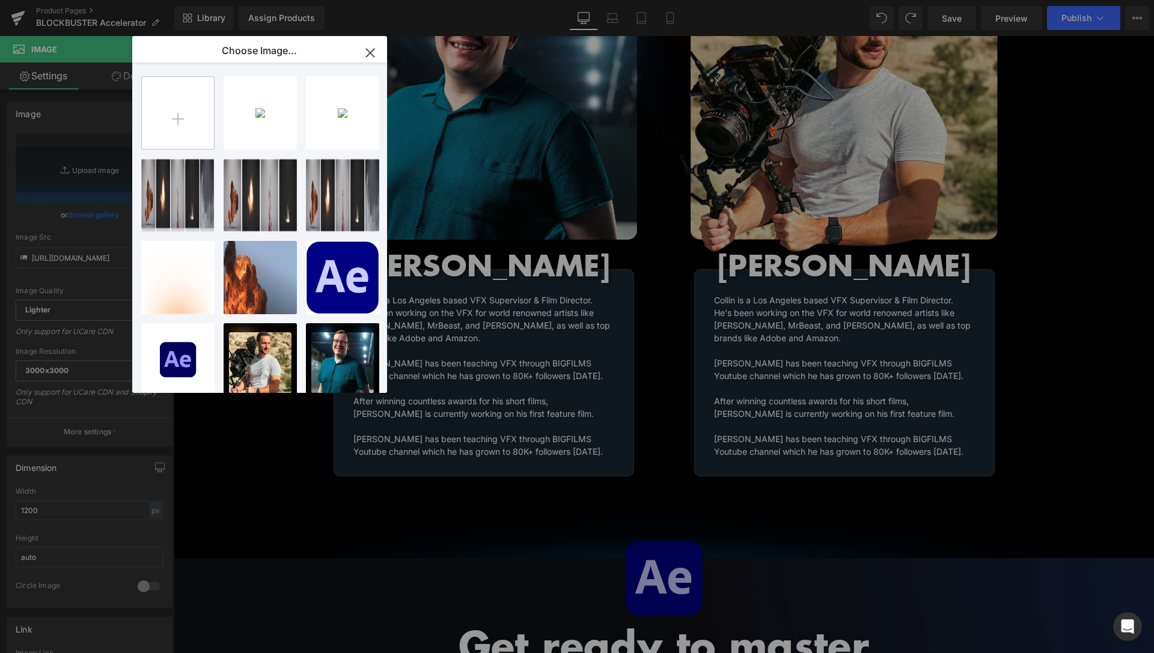
click at [168, 133] on input "file" at bounding box center [178, 113] width 72 height 72
type input "C:\fakepath\Light-1 blue-2.png"
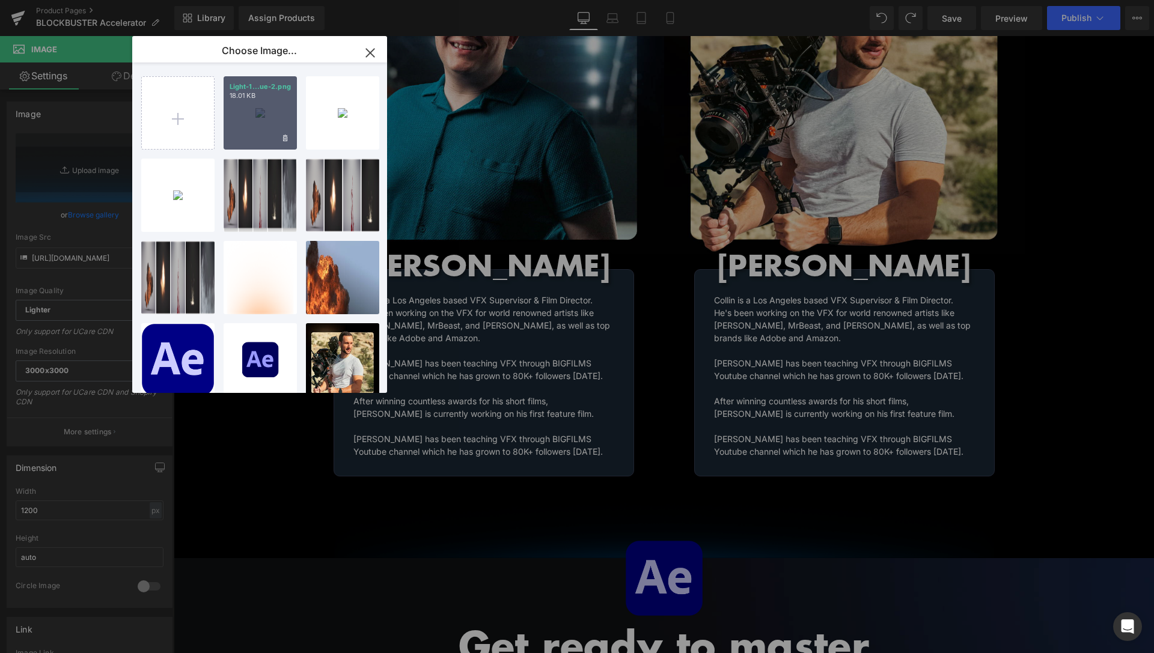
click at [253, 112] on div "Light-1...ue-2.png 18.01 KB" at bounding box center [260, 112] width 73 height 73
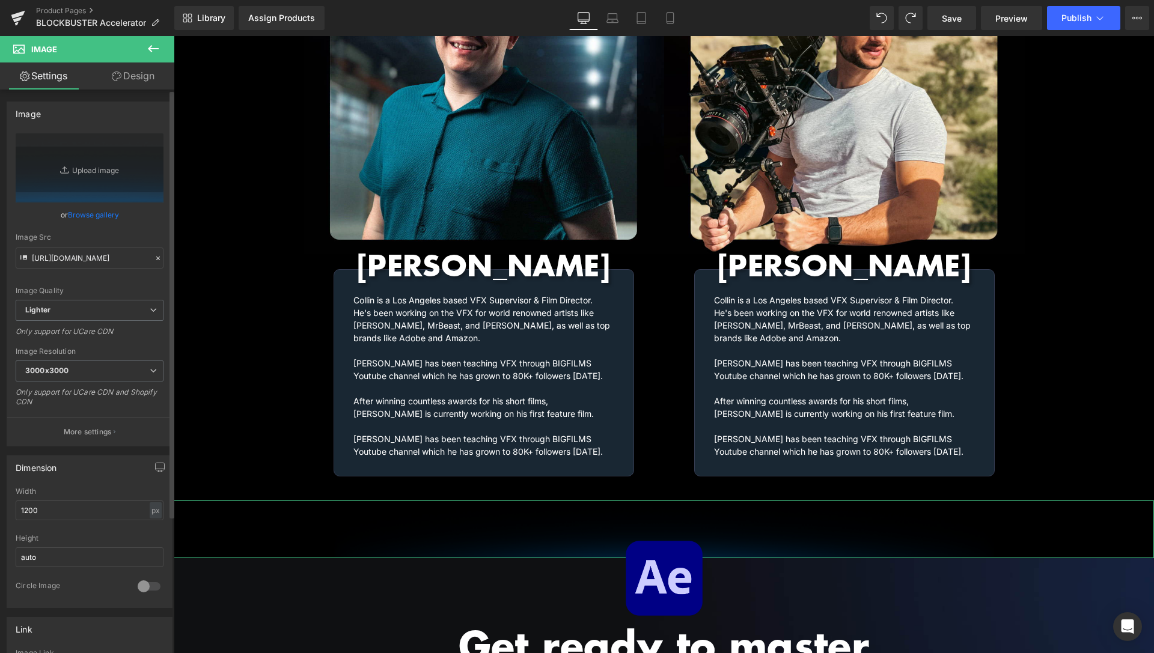
click at [77, 217] on link "Browse gallery" at bounding box center [93, 214] width 51 height 21
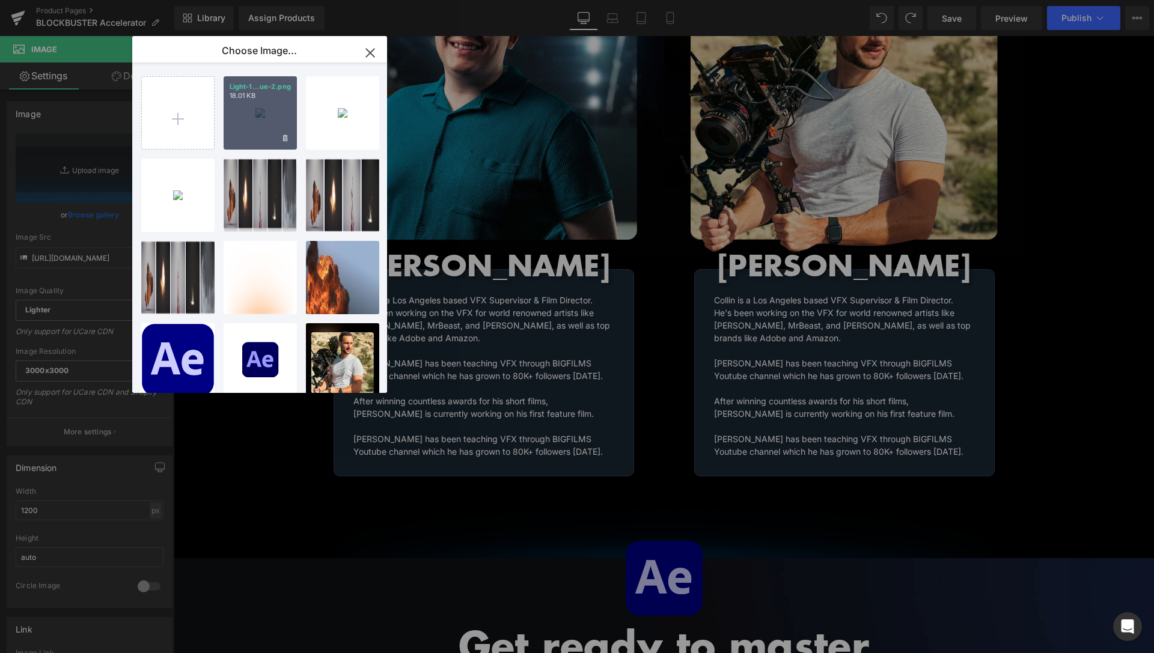
click at [260, 117] on div "Light-1...ue-2.png 18.01 KB" at bounding box center [260, 112] width 73 height 73
type input "https://ucarecdn.com/a954d593-f8c2-4573-87fc-22021fcff29e/-/format/auto/-/previ…"
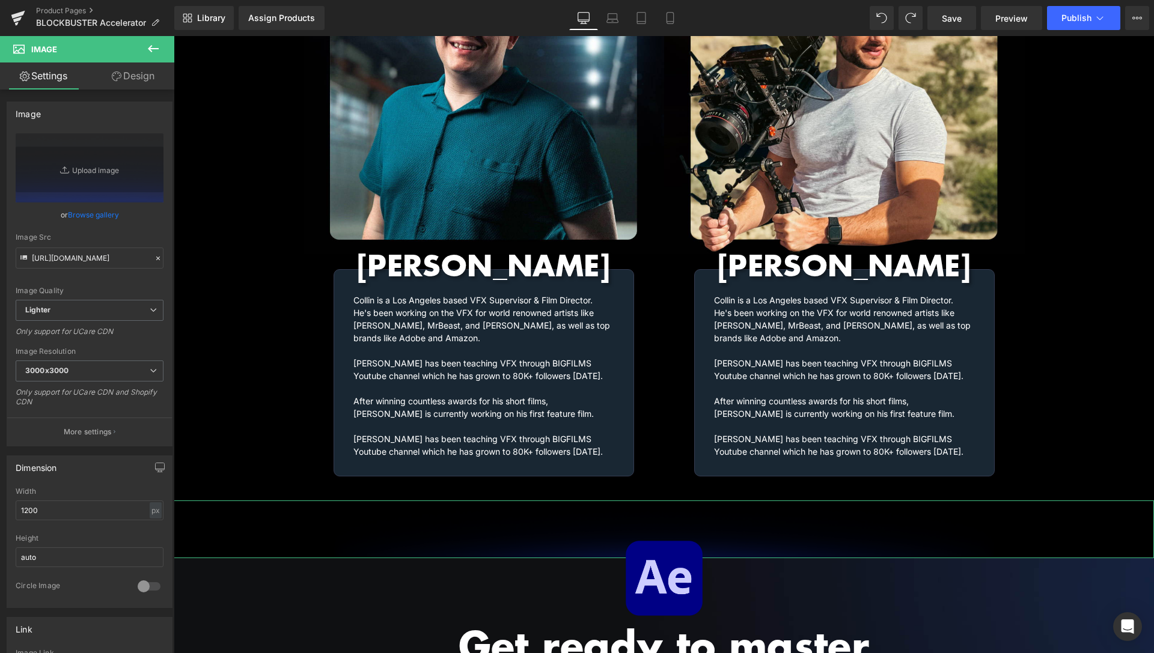
click at [132, 76] on link "Design" at bounding box center [133, 76] width 87 height 27
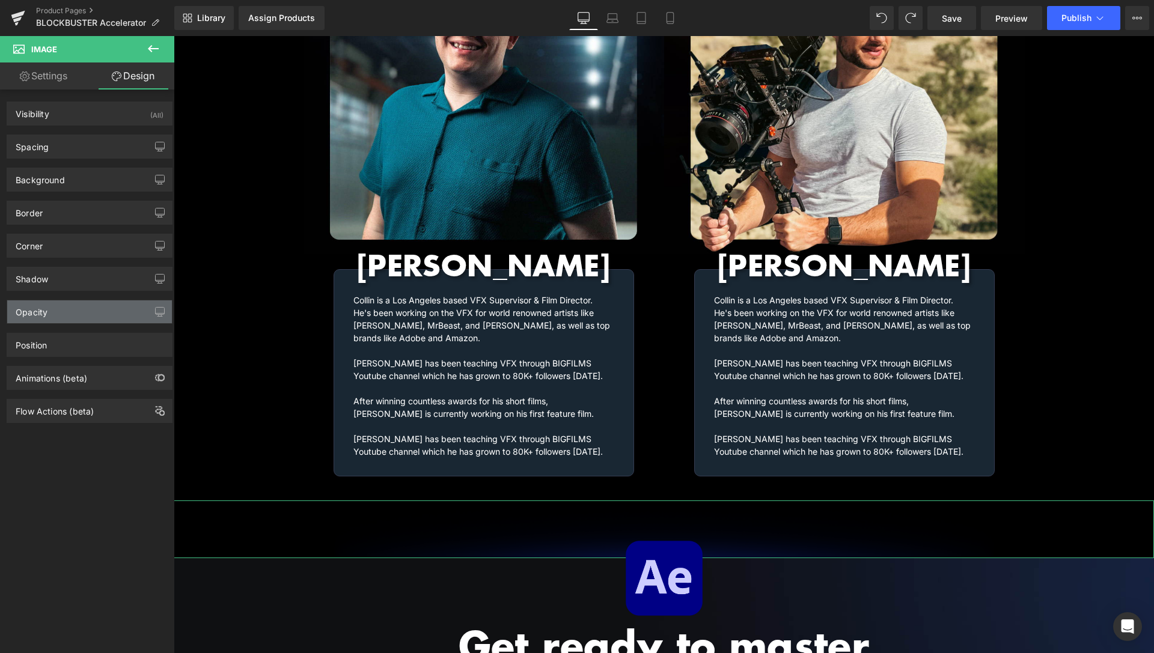
click at [75, 315] on div "Opacity" at bounding box center [89, 312] width 165 height 23
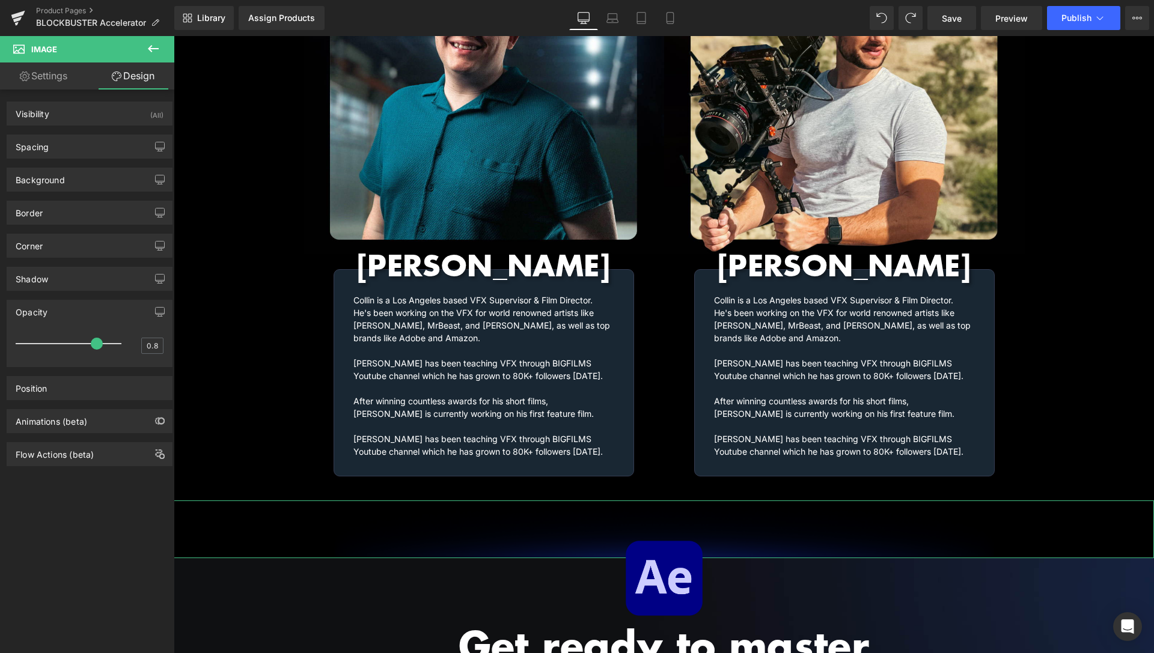
drag, startPoint x: 68, startPoint y: 341, endPoint x: 90, endPoint y: 338, distance: 22.5
click at [90, 338] on div at bounding box center [72, 344] width 100 height 24
type input "0.7"
drag, startPoint x: 88, startPoint y: 343, endPoint x: 81, endPoint y: 343, distance: 7.2
click at [81, 343] on span at bounding box center [84, 344] width 12 height 12
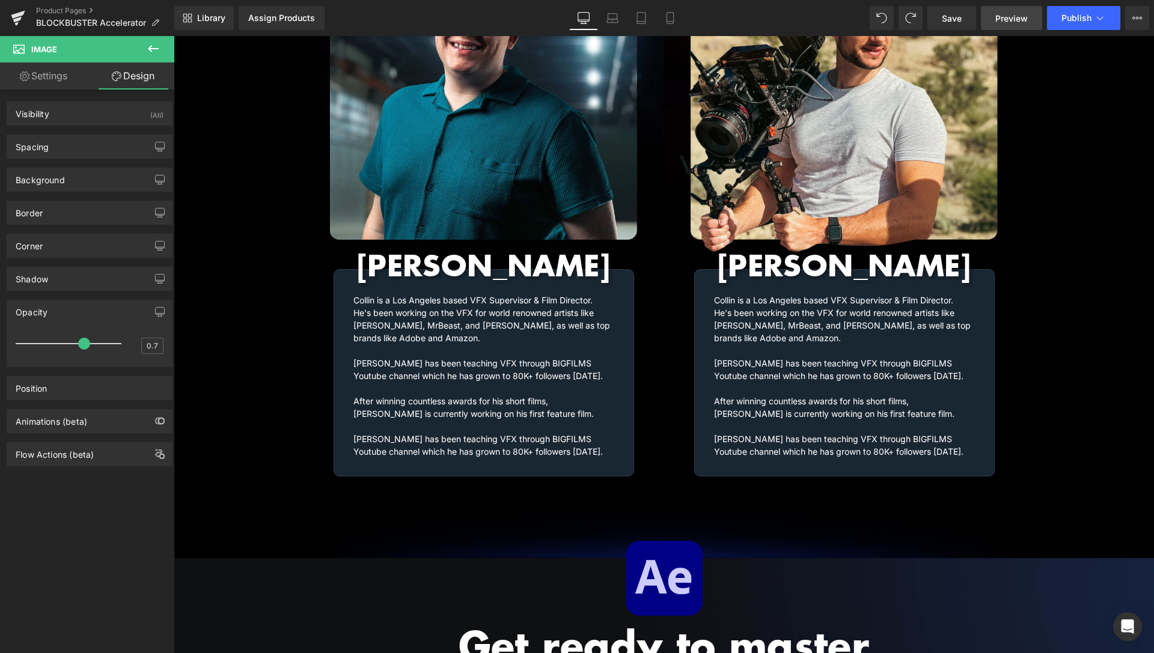
click at [989, 16] on link "Preview" at bounding box center [1011, 18] width 61 height 24
click at [969, 22] on link "Save" at bounding box center [951, 18] width 49 height 24
click at [1010, 16] on span "Preview" at bounding box center [1011, 18] width 32 height 13
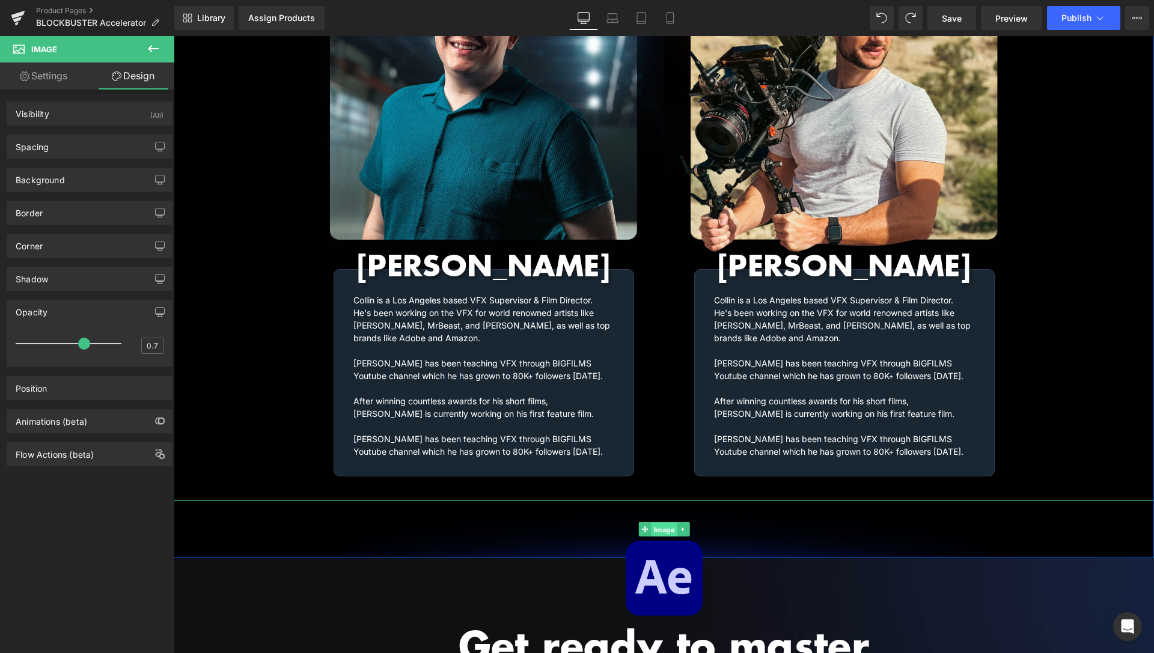
click at [653, 523] on span "Image" at bounding box center [664, 530] width 26 height 14
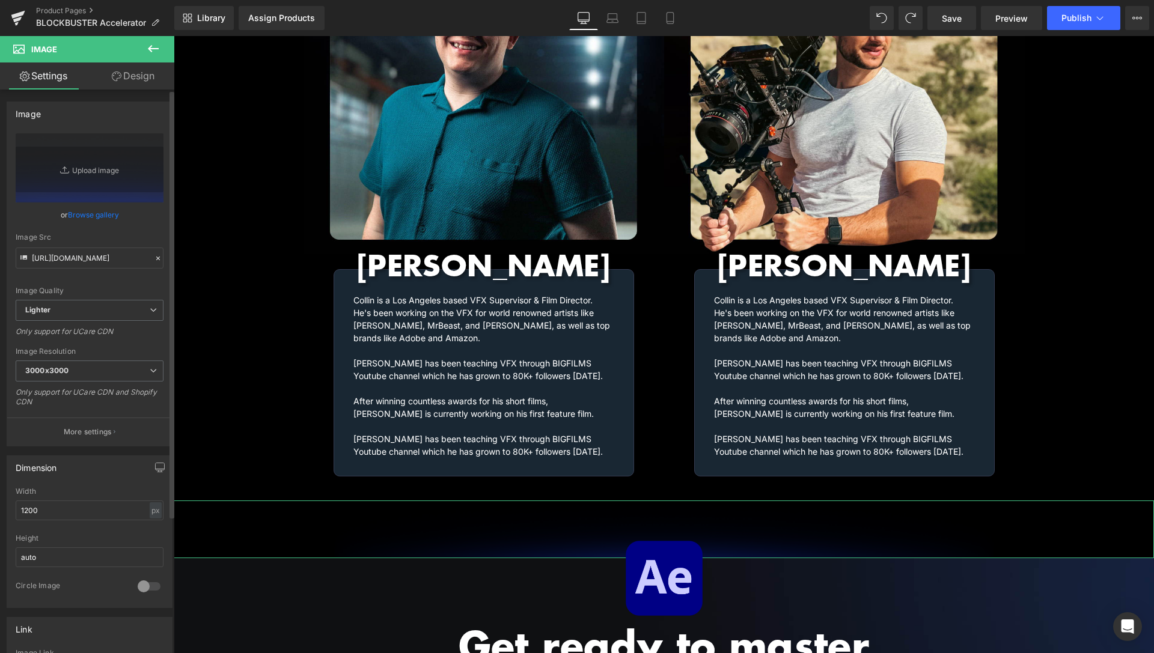
click at [100, 216] on link "Browse gallery" at bounding box center [93, 214] width 51 height 21
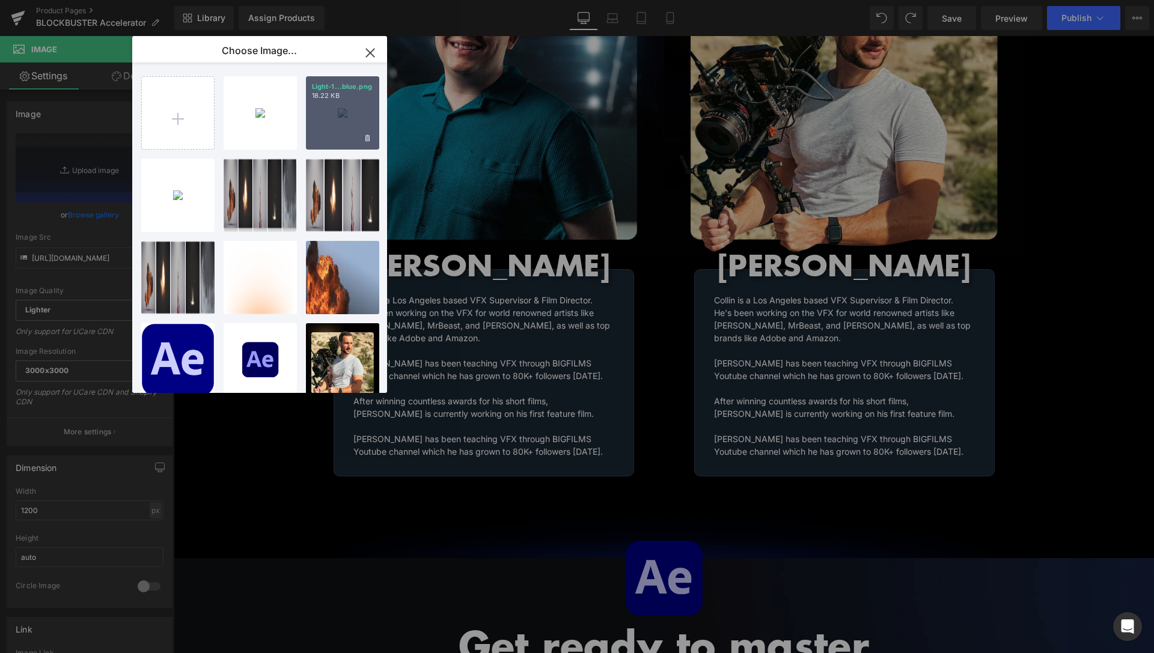
click at [335, 121] on div "Light-1...blue.png 18.22 KB" at bounding box center [342, 112] width 73 height 73
type input "https://ucarecdn.com/2aea88ff-ff93-49e4-bca2-2f29c148ec40/-/format/auto/-/previ…"
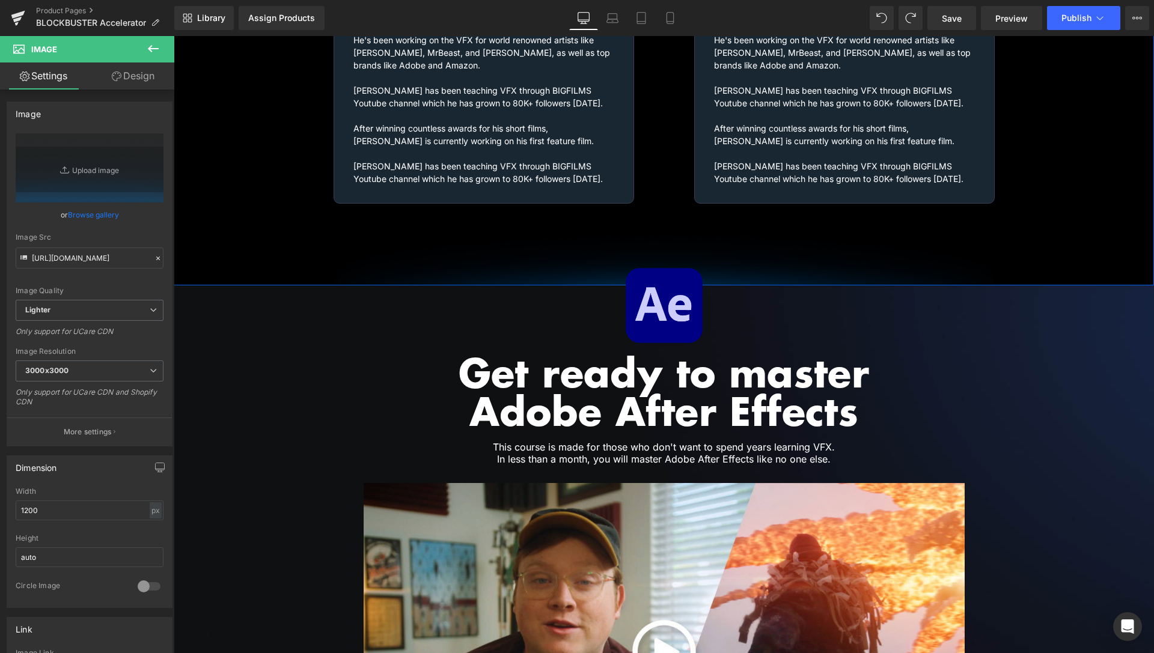
scroll to position [1883, 0]
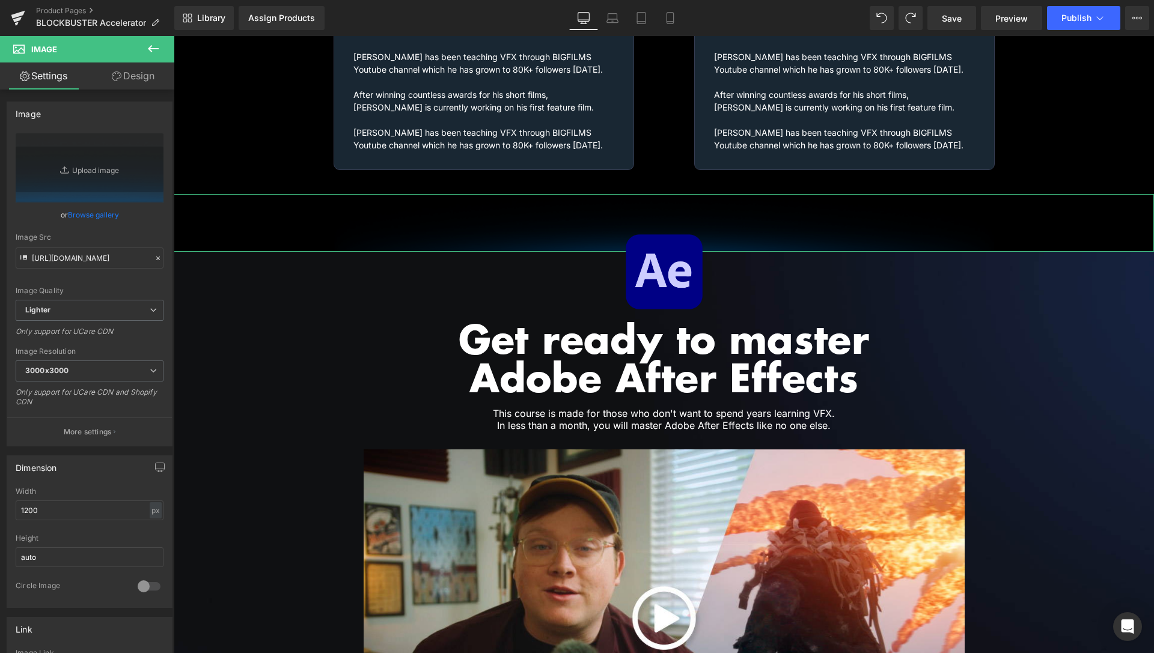
click at [135, 86] on link "Design" at bounding box center [133, 76] width 87 height 27
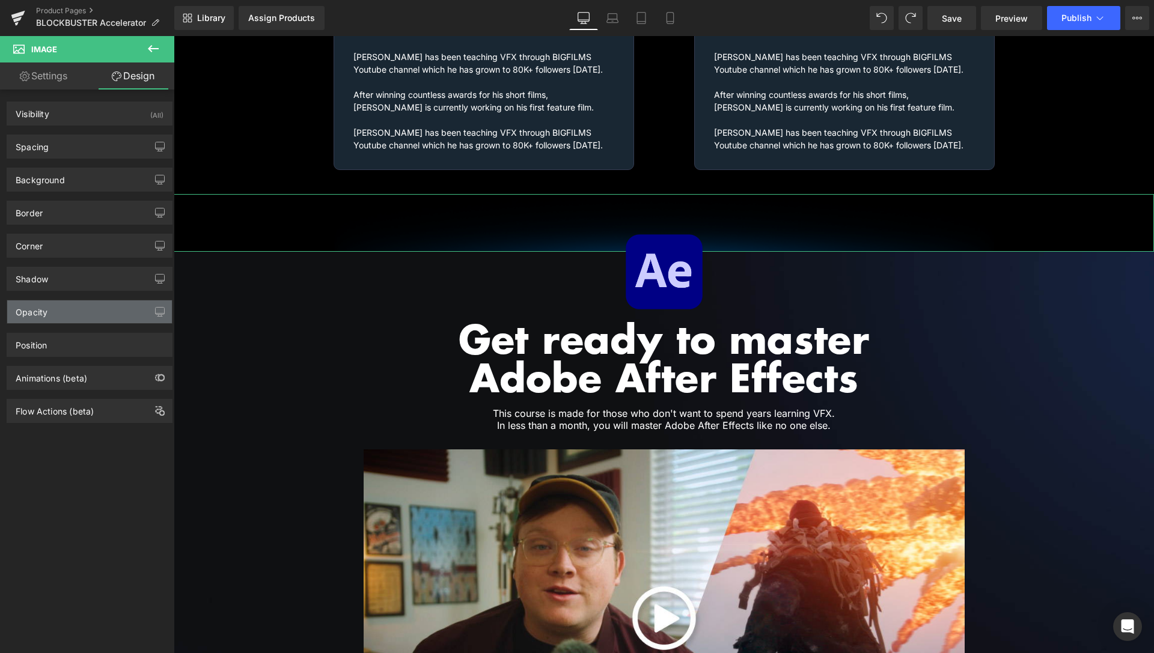
click at [53, 316] on div "Opacity" at bounding box center [89, 312] width 165 height 23
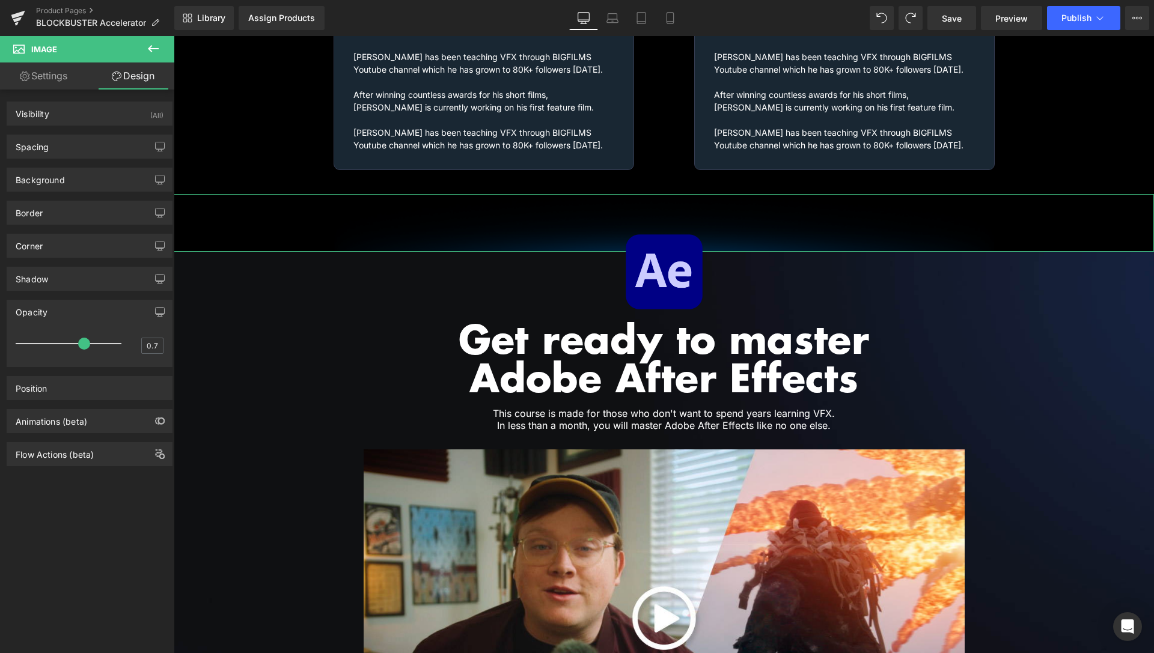
type input "0.6"
drag, startPoint x: 77, startPoint y: 346, endPoint x: 69, endPoint y: 347, distance: 8.6
click at [69, 347] on span at bounding box center [72, 344] width 12 height 12
click at [85, 511] on div "Visibility (All) 0|0|0|0 1 Show on Desktop 1 Show on Laptop 1 Show on Tablet 1 …" at bounding box center [90, 374] width 180 height 569
click at [966, 14] on link "Save" at bounding box center [951, 18] width 49 height 24
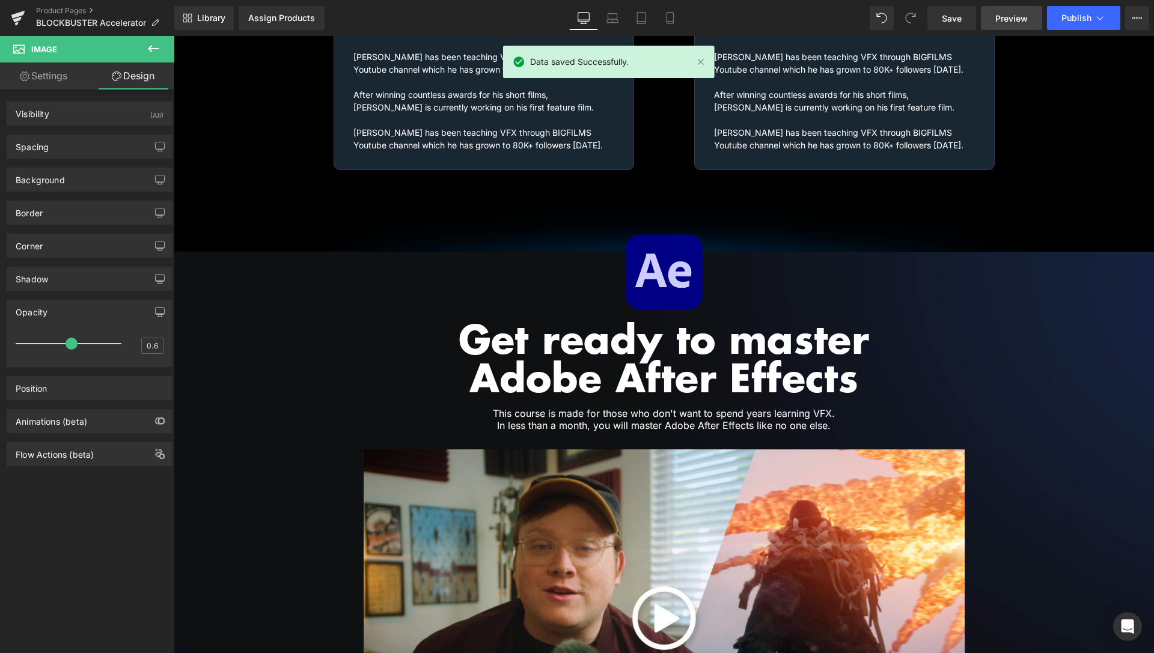
click at [1003, 22] on span "Preview" at bounding box center [1011, 18] width 32 height 13
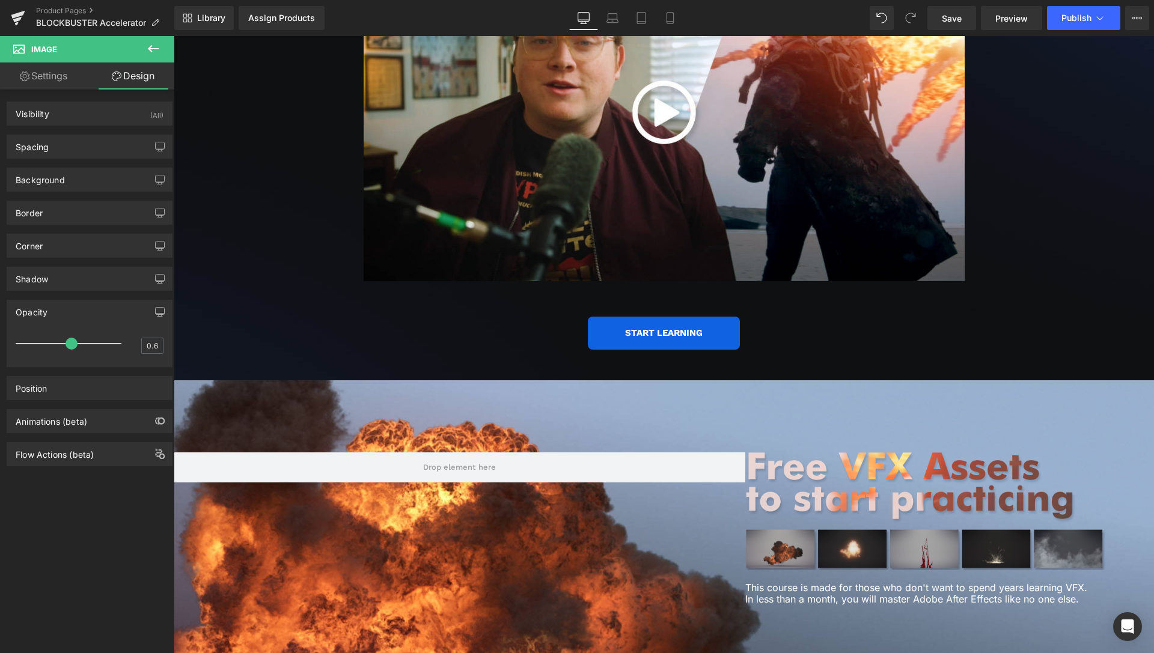
scroll to position [2435, 0]
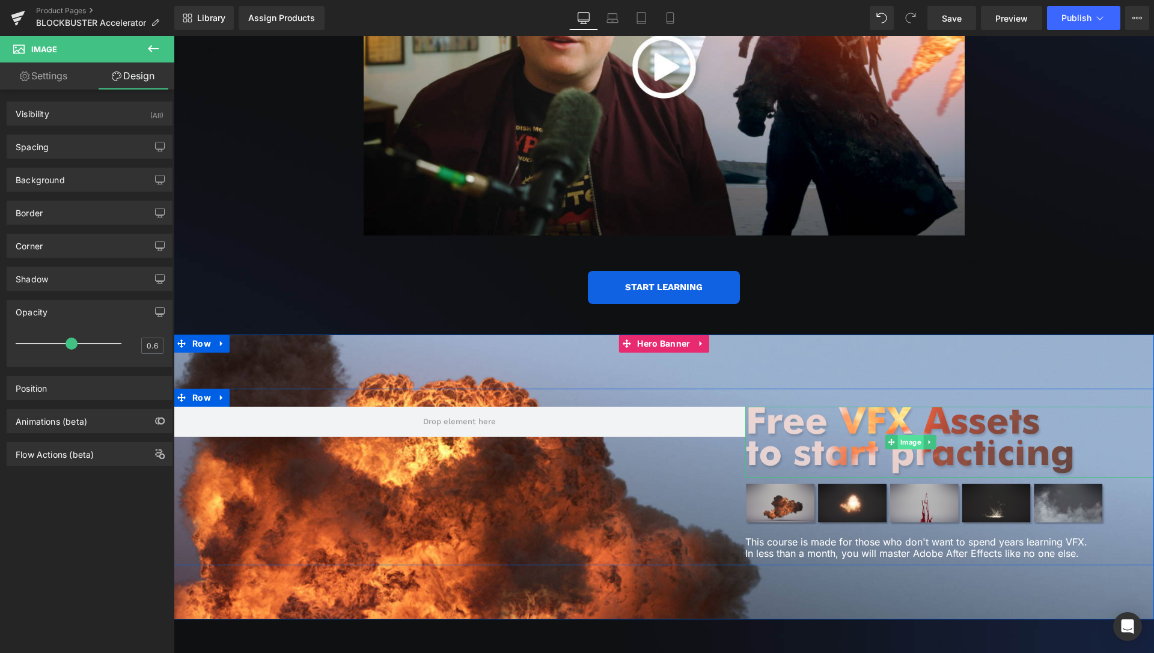
click at [906, 435] on span "Image" at bounding box center [911, 442] width 26 height 14
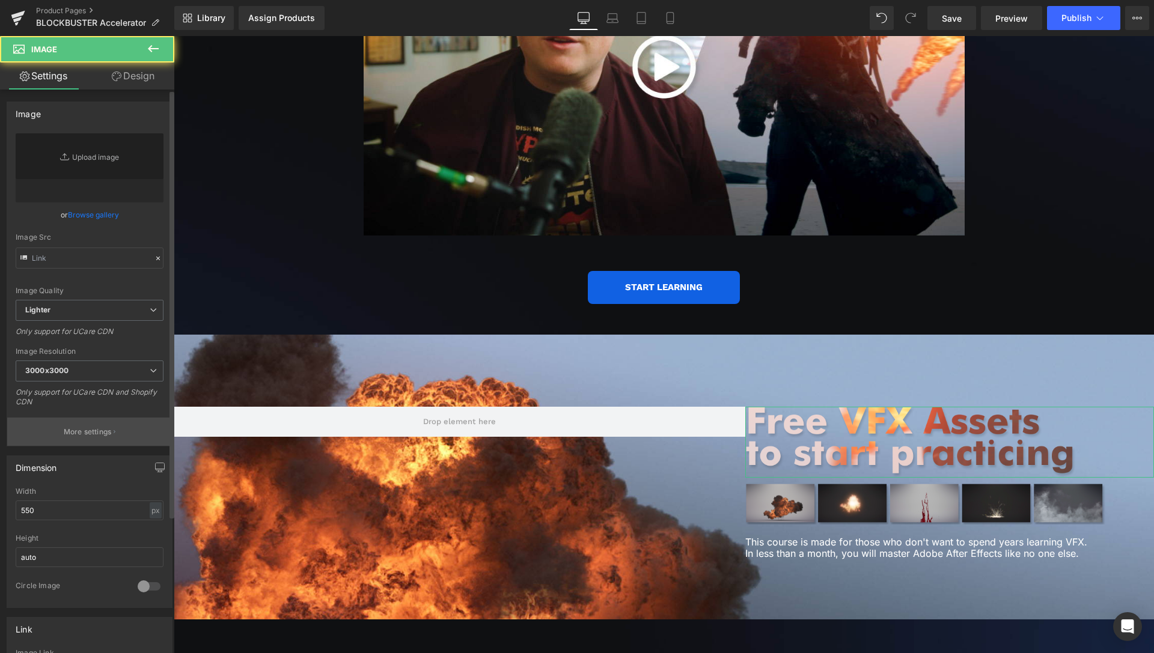
type input "https://ucarecdn.com/384a6d9b-7685-410c-ab4c-23ce1f9884c7/-/format/auto/-/previ…"
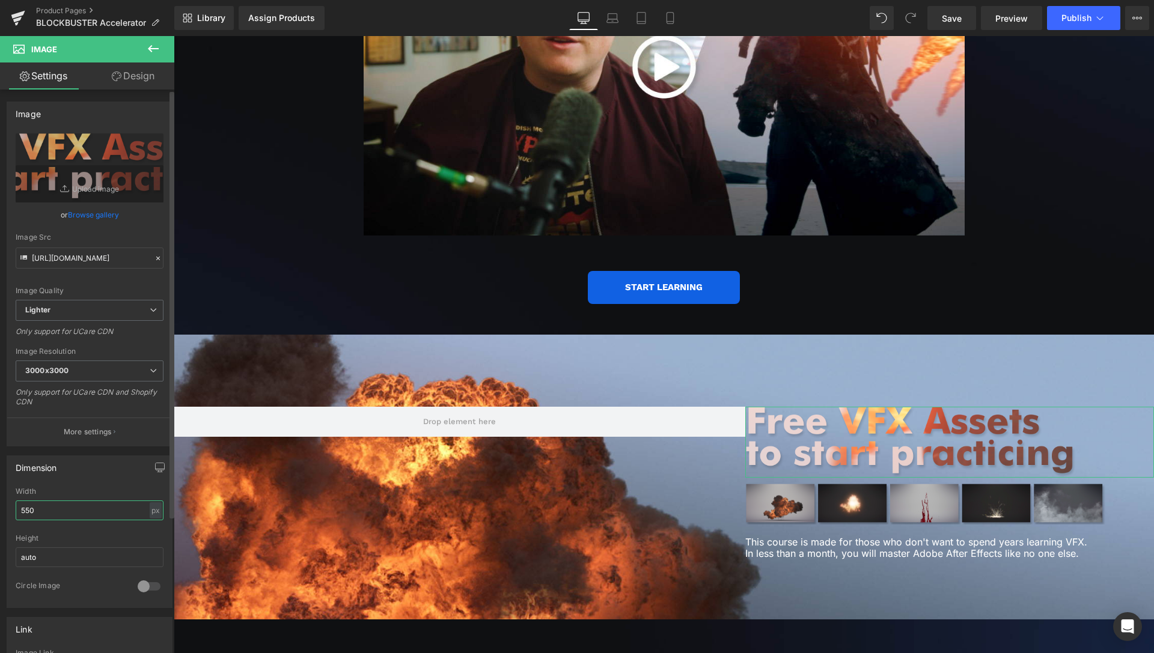
click at [29, 509] on input "550" at bounding box center [90, 511] width 148 height 20
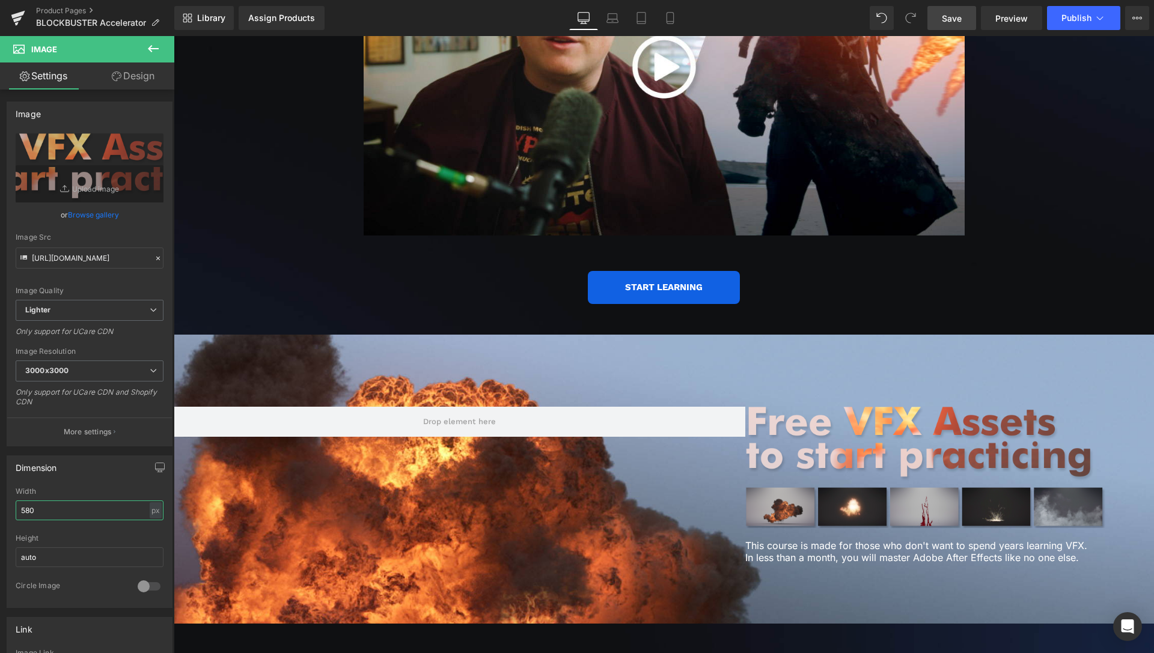
type input "580"
click at [969, 17] on link "Save" at bounding box center [951, 18] width 49 height 24
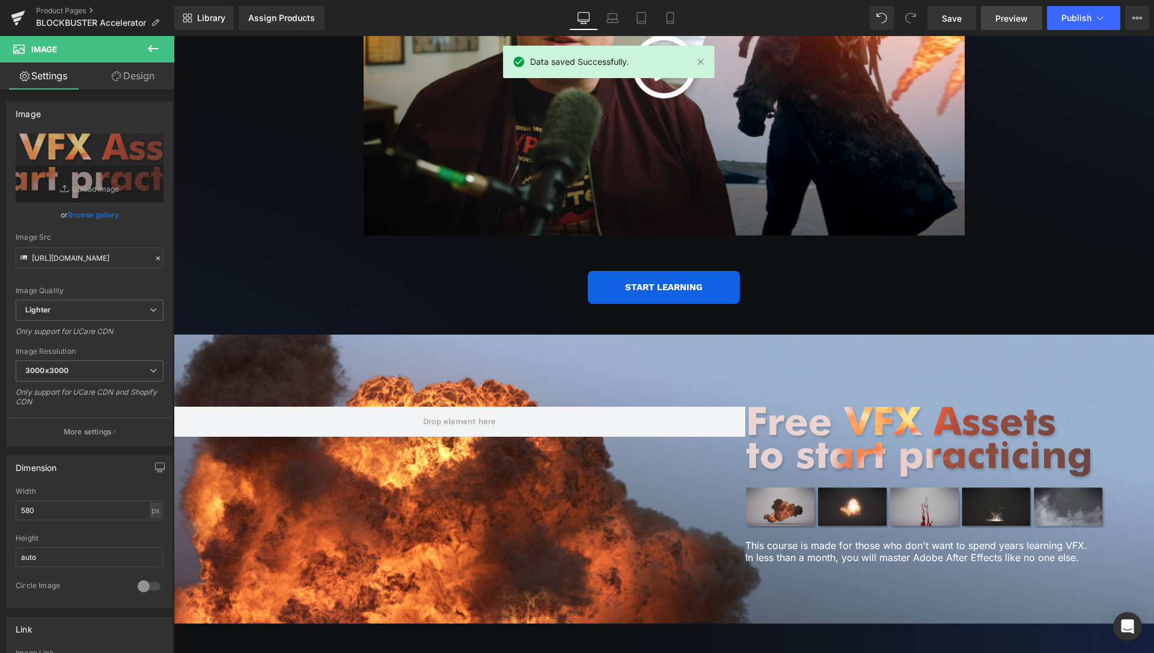
click at [997, 12] on span "Preview" at bounding box center [1011, 18] width 32 height 13
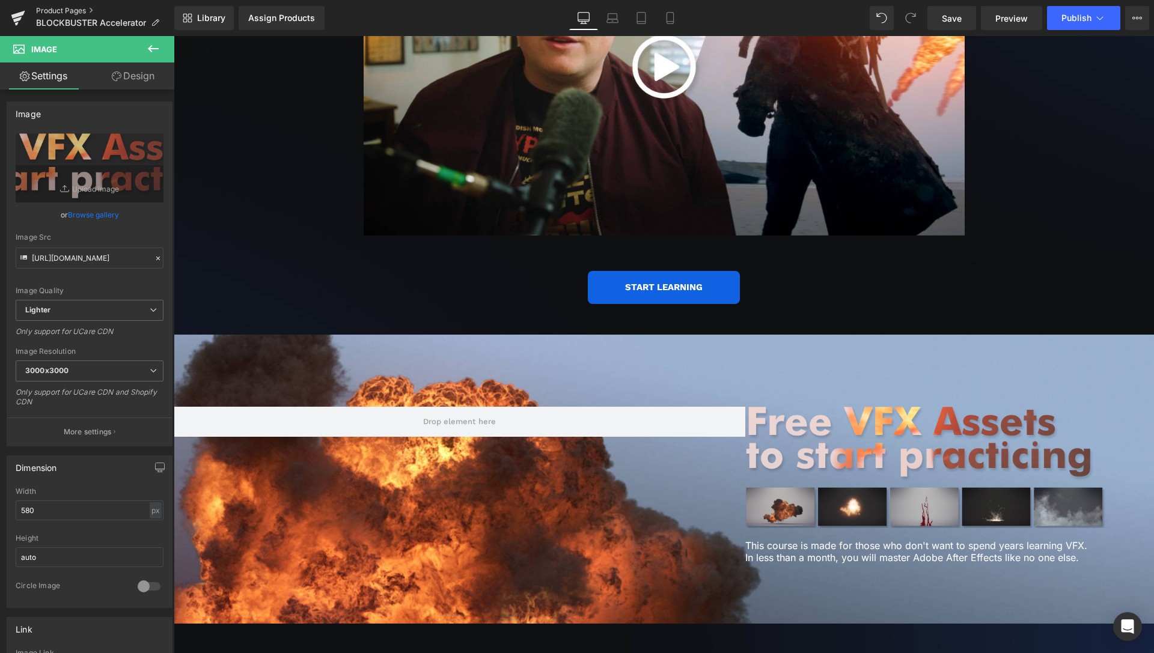
click at [73, 10] on link "Product Pages" at bounding box center [105, 11] width 138 height 10
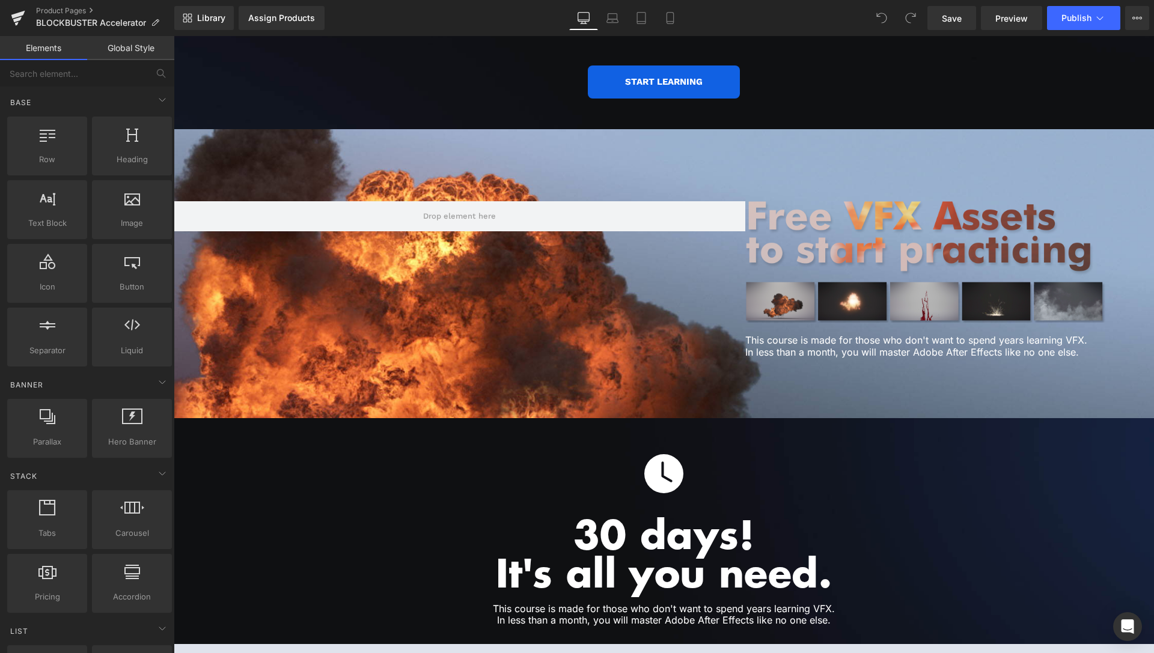
scroll to position [2633, 0]
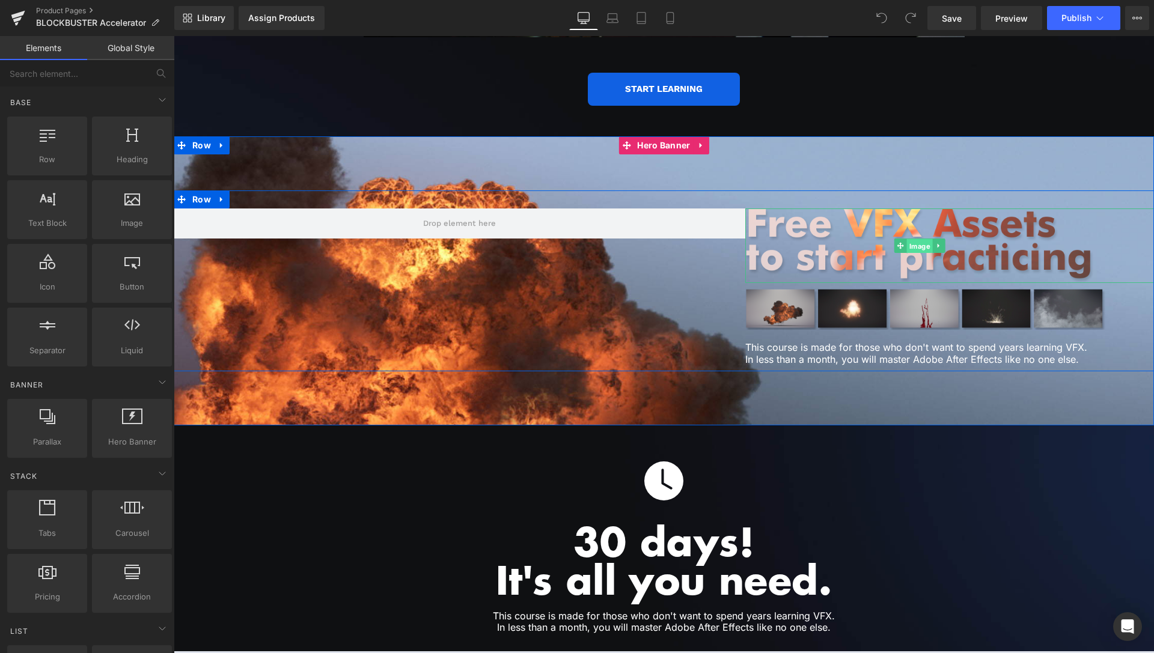
click at [923, 239] on span "Image" at bounding box center [920, 246] width 26 height 14
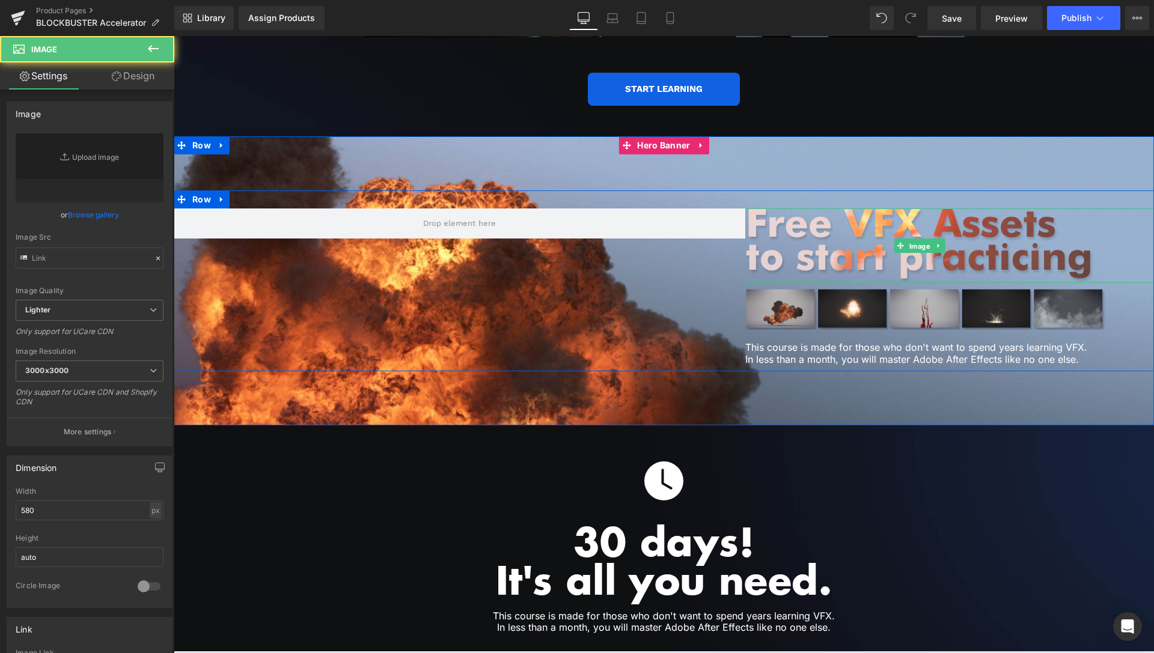
type input "https://ucarecdn.com/384a6d9b-7685-410c-ab4c-23ce1f9884c7/-/format/auto/-/previ…"
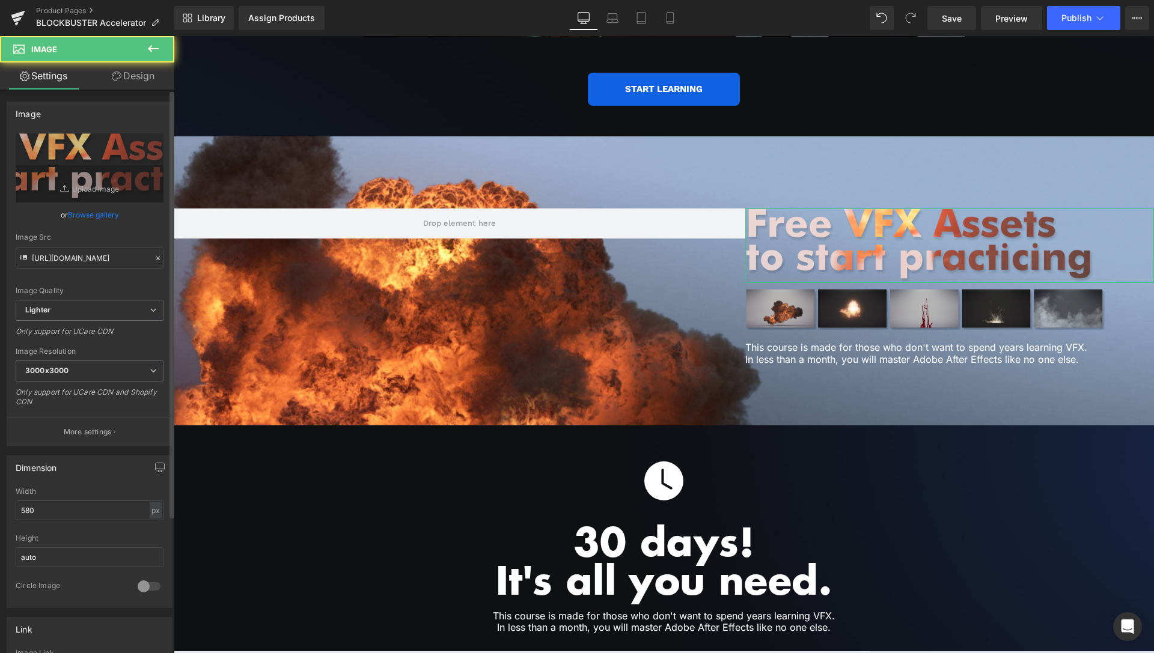
click at [95, 213] on link "Browse gallery" at bounding box center [93, 214] width 51 height 21
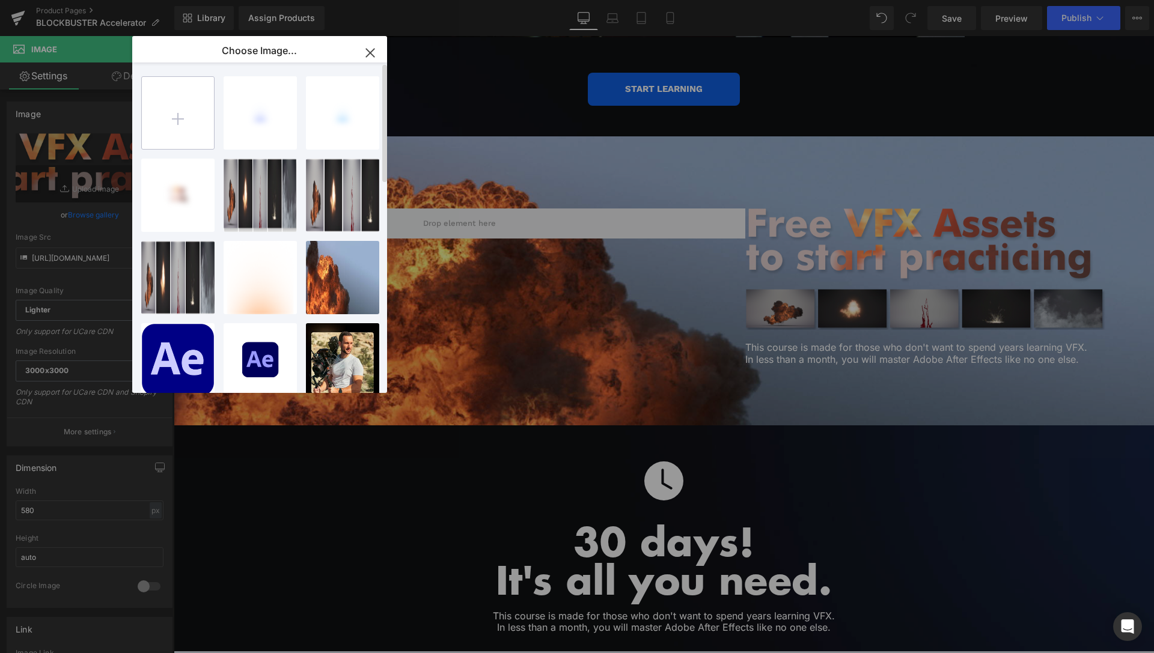
click at [186, 115] on input "file" at bounding box center [178, 113] width 72 height 72
type input "C:\fakepath\Free-text-03.png"
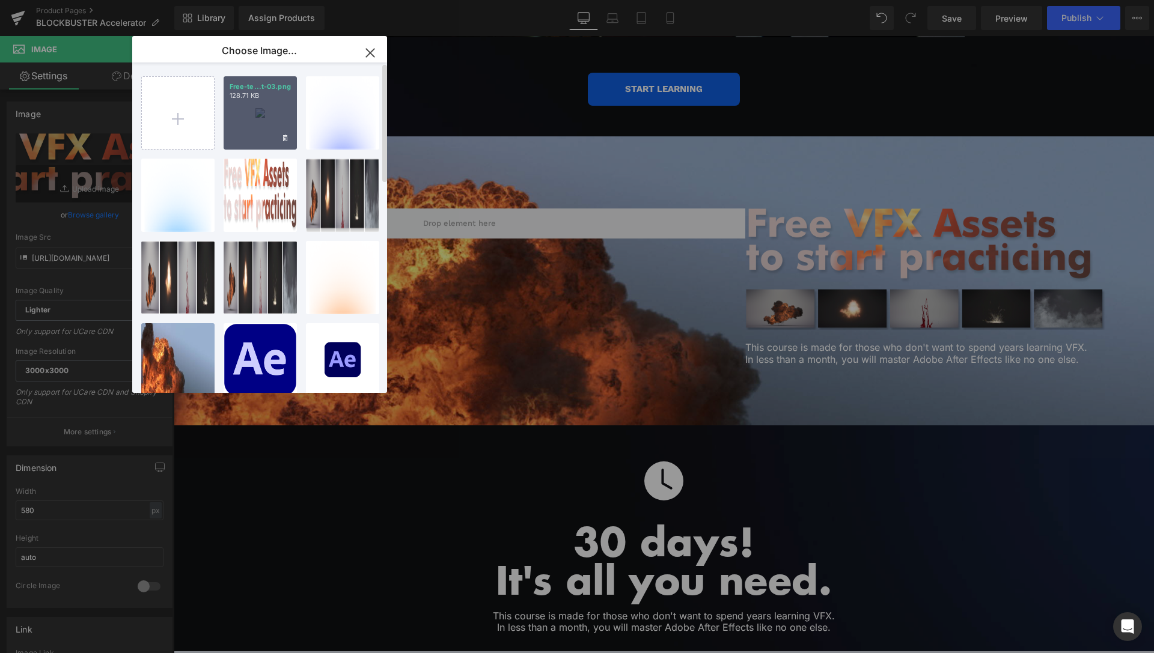
drag, startPoint x: 245, startPoint y: 116, endPoint x: 26, endPoint y: 109, distance: 219.5
click at [245, 116] on div "Free-te...t-03.png 128.71 KB" at bounding box center [260, 112] width 73 height 73
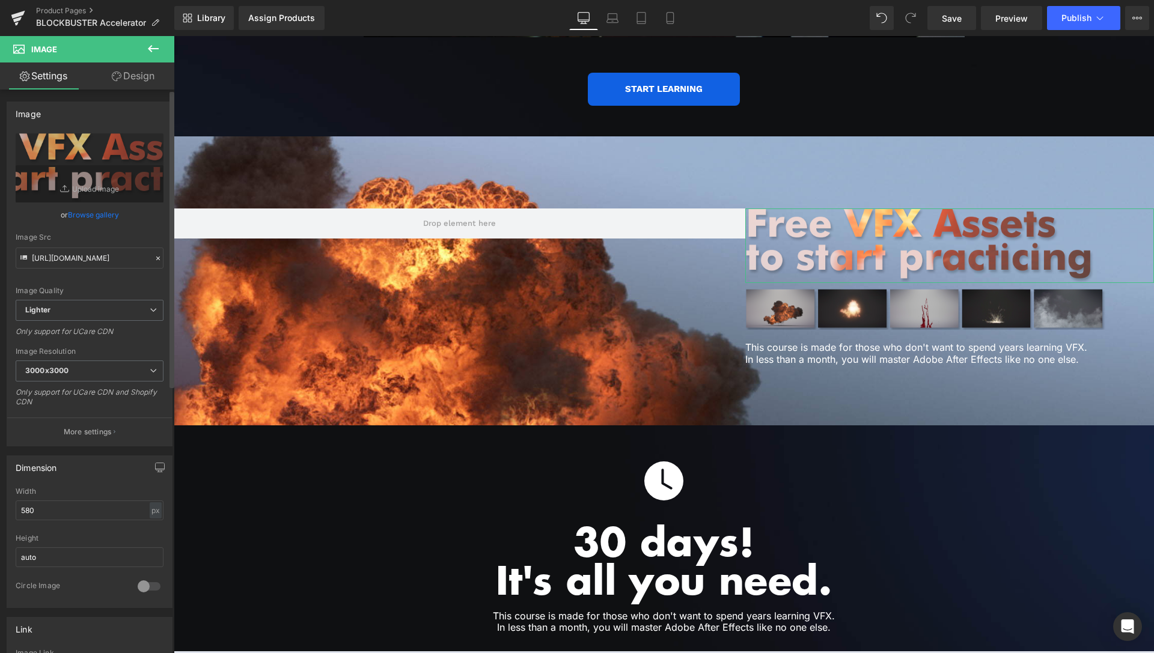
click at [100, 212] on link "Browse gallery" at bounding box center [93, 214] width 51 height 21
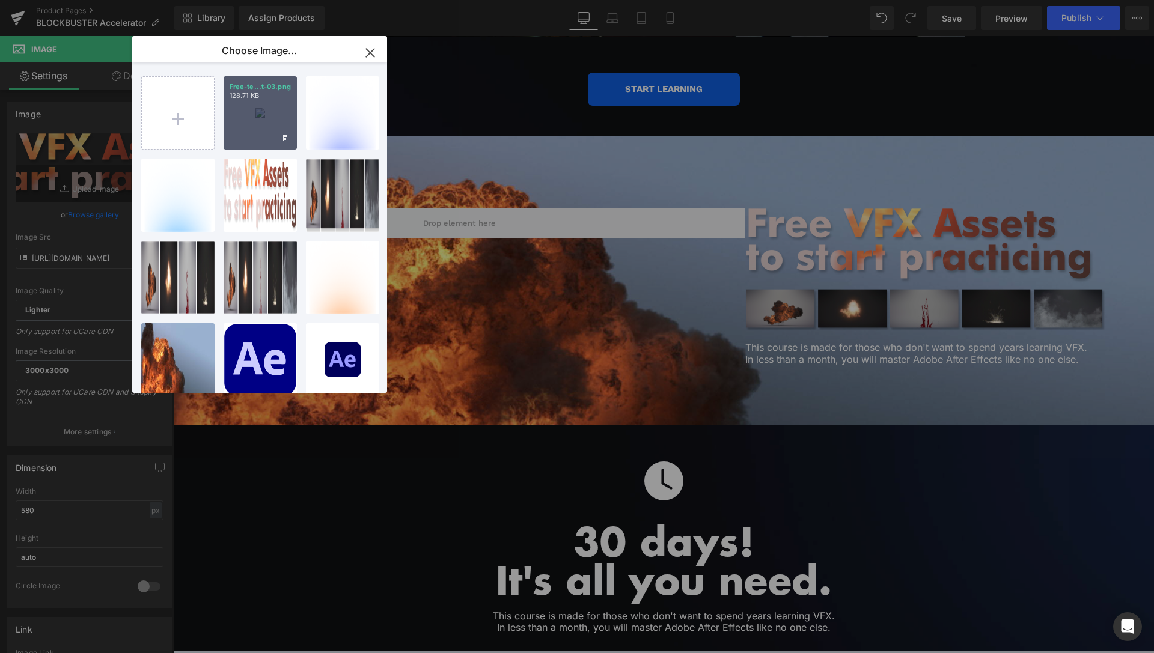
click at [249, 108] on div "Free-te...t-03.png 128.71 KB" at bounding box center [260, 112] width 73 height 73
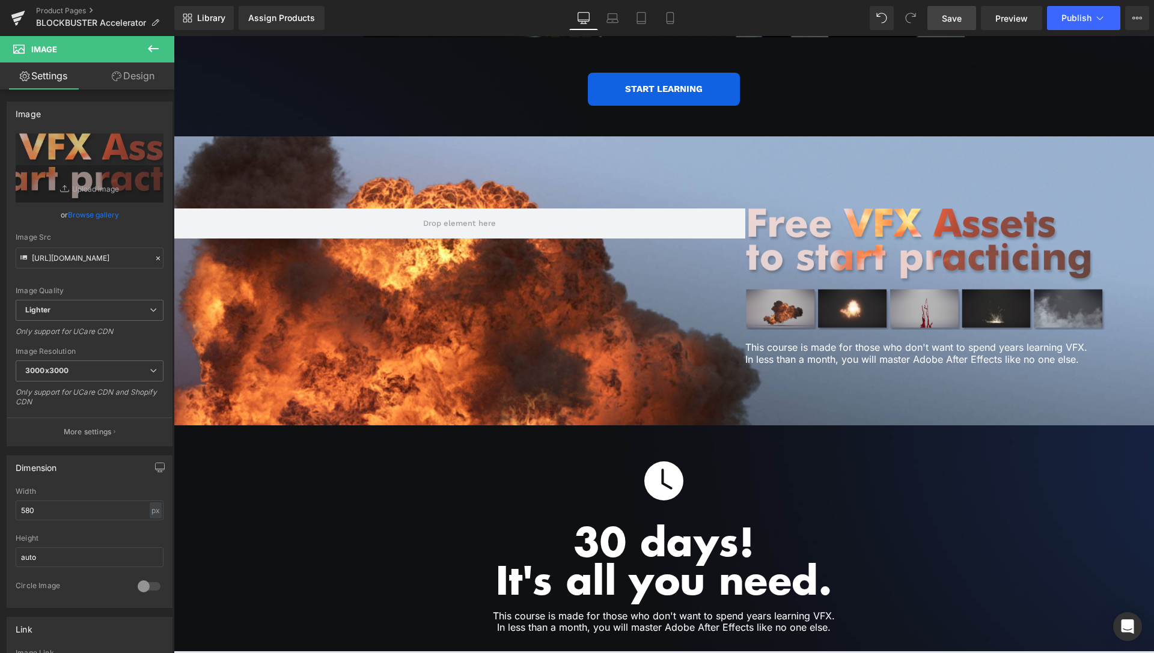
click at [963, 11] on link "Save" at bounding box center [951, 18] width 49 height 24
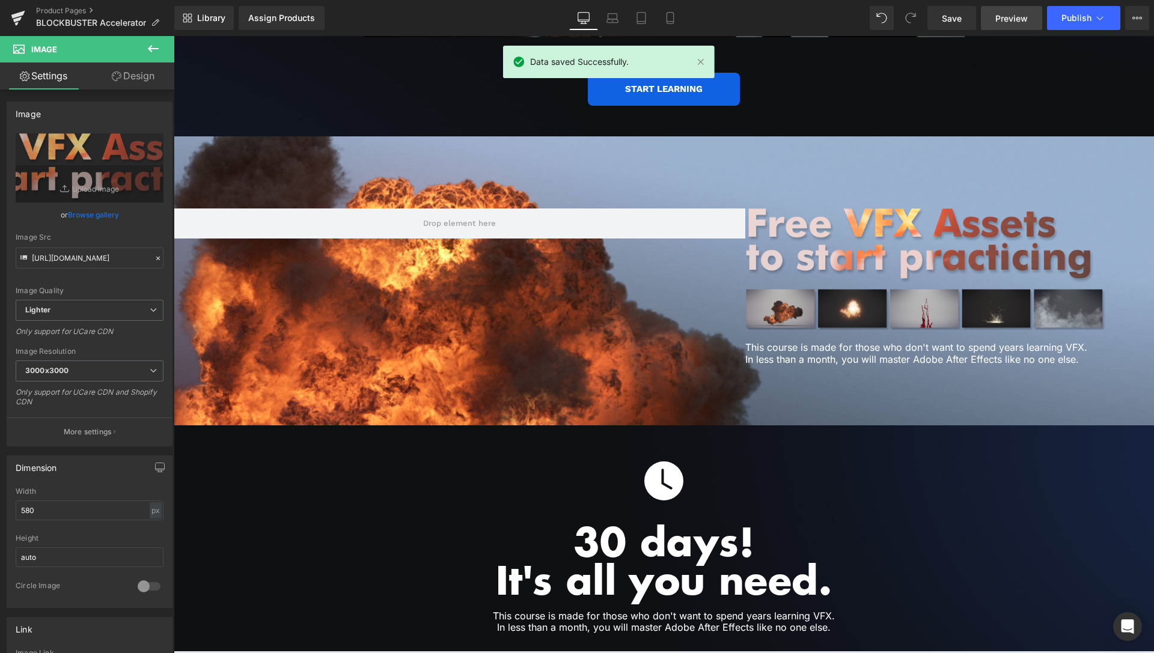
click at [1007, 15] on span "Preview" at bounding box center [1011, 18] width 32 height 13
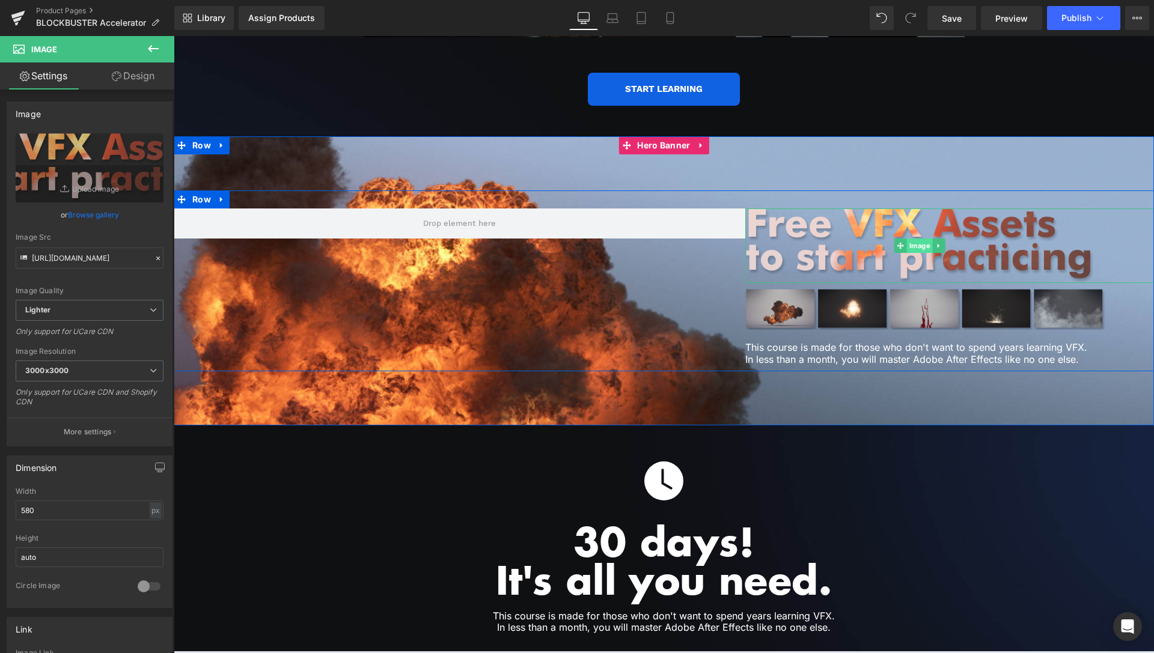
click at [918, 239] on span "Image" at bounding box center [920, 246] width 26 height 14
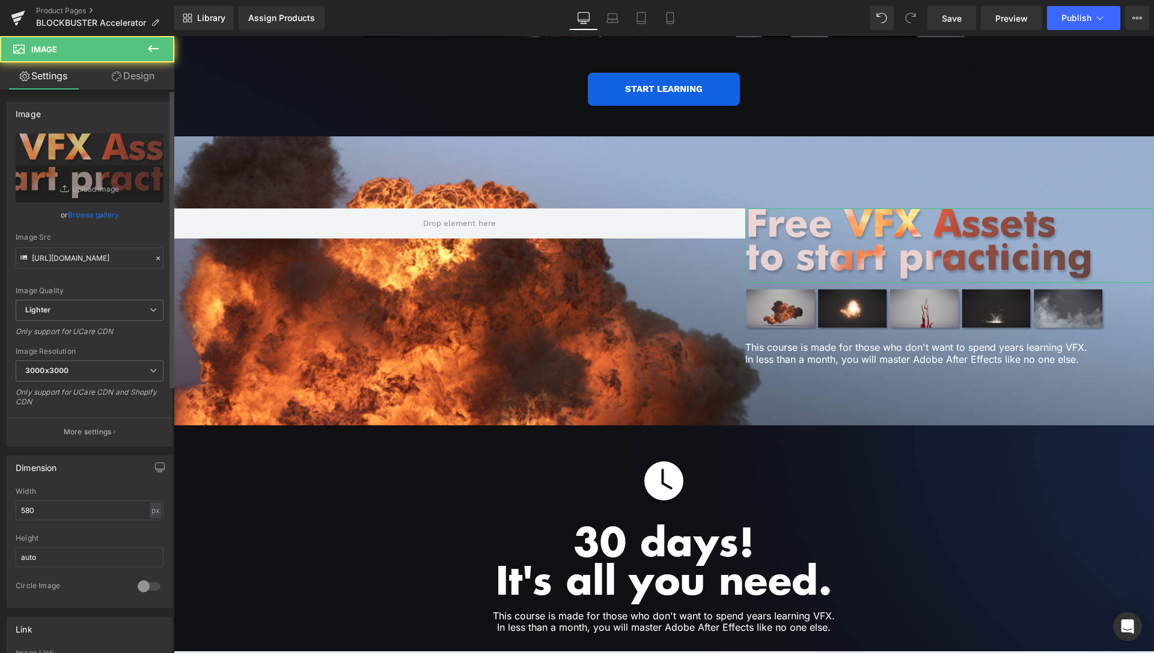
click at [82, 218] on link "Browse gallery" at bounding box center [93, 214] width 51 height 21
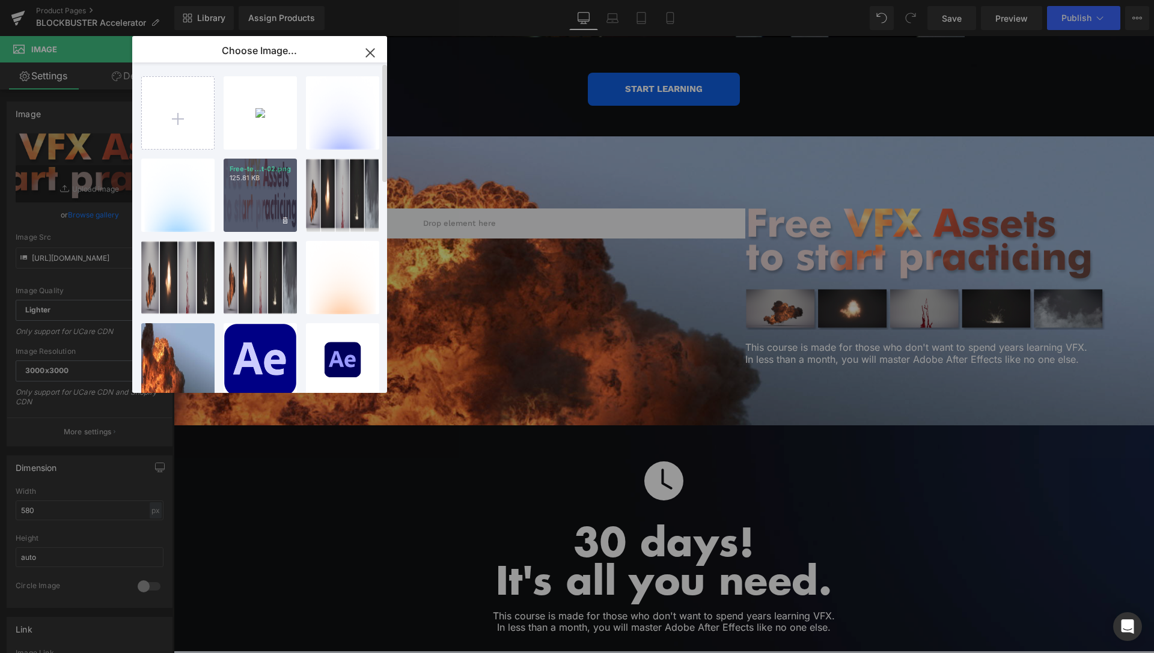
click at [257, 194] on div "Free-te...t-02.png 125.81 KB" at bounding box center [260, 195] width 73 height 73
type input "https://ucarecdn.com/384a6d9b-7685-410c-ab4c-23ce1f9884c7/-/format/auto/-/previ…"
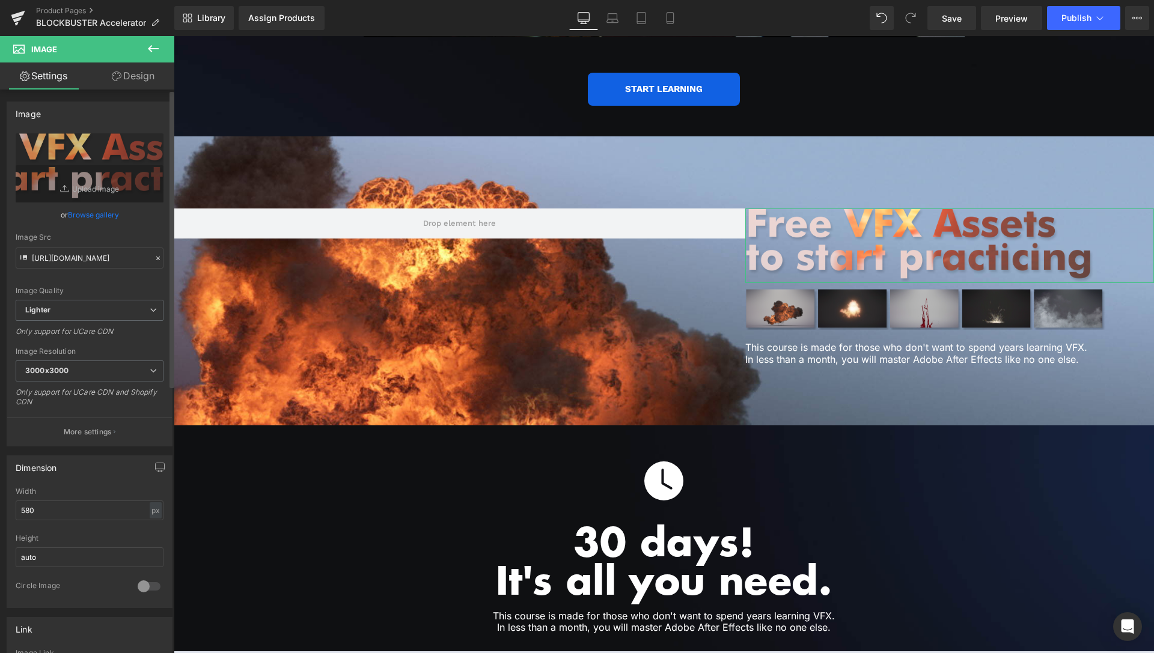
click at [99, 212] on link "Browse gallery" at bounding box center [93, 214] width 51 height 21
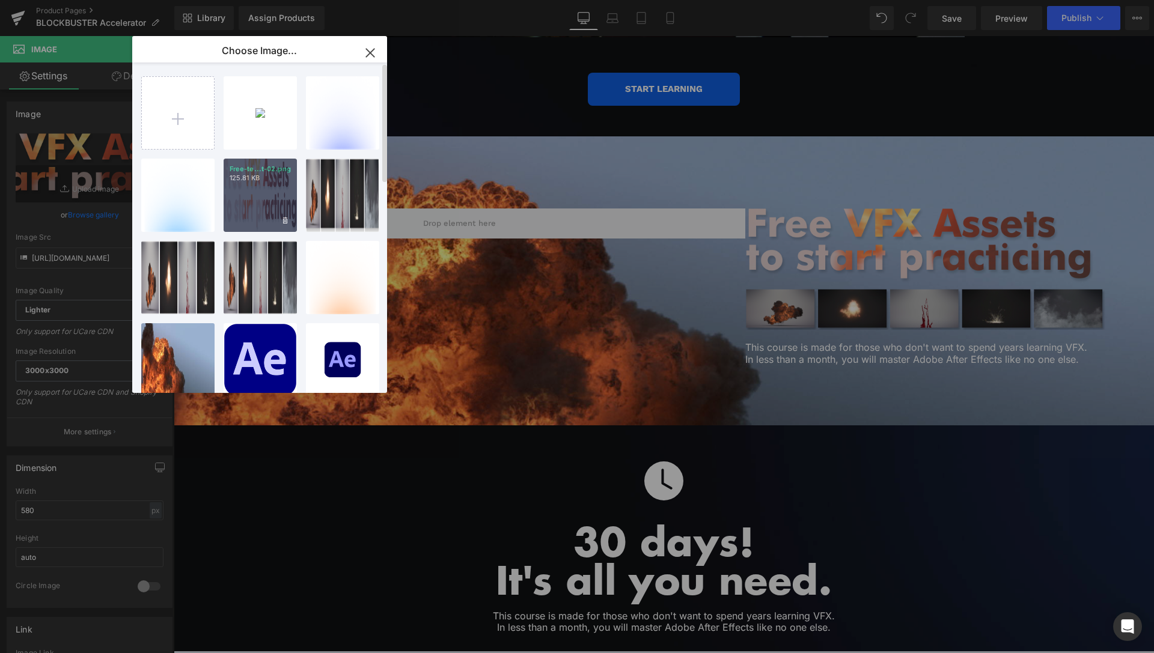
click at [280, 183] on div "Free-te...t-02.png 125.81 KB" at bounding box center [260, 195] width 73 height 73
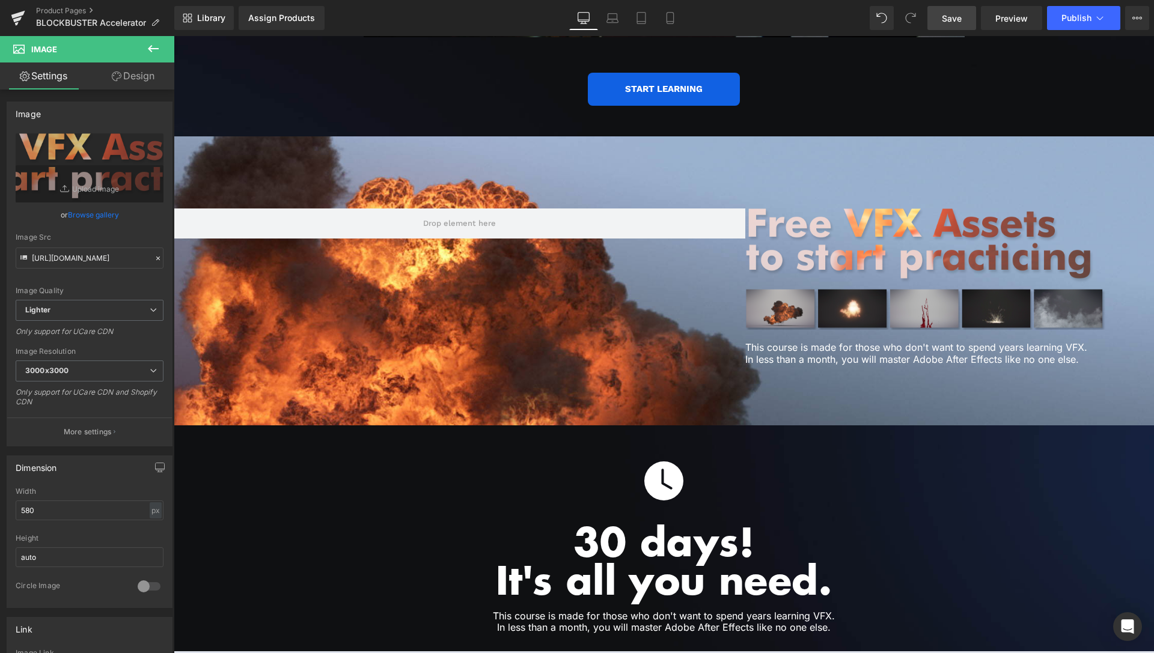
click at [964, 15] on link "Save" at bounding box center [951, 18] width 49 height 24
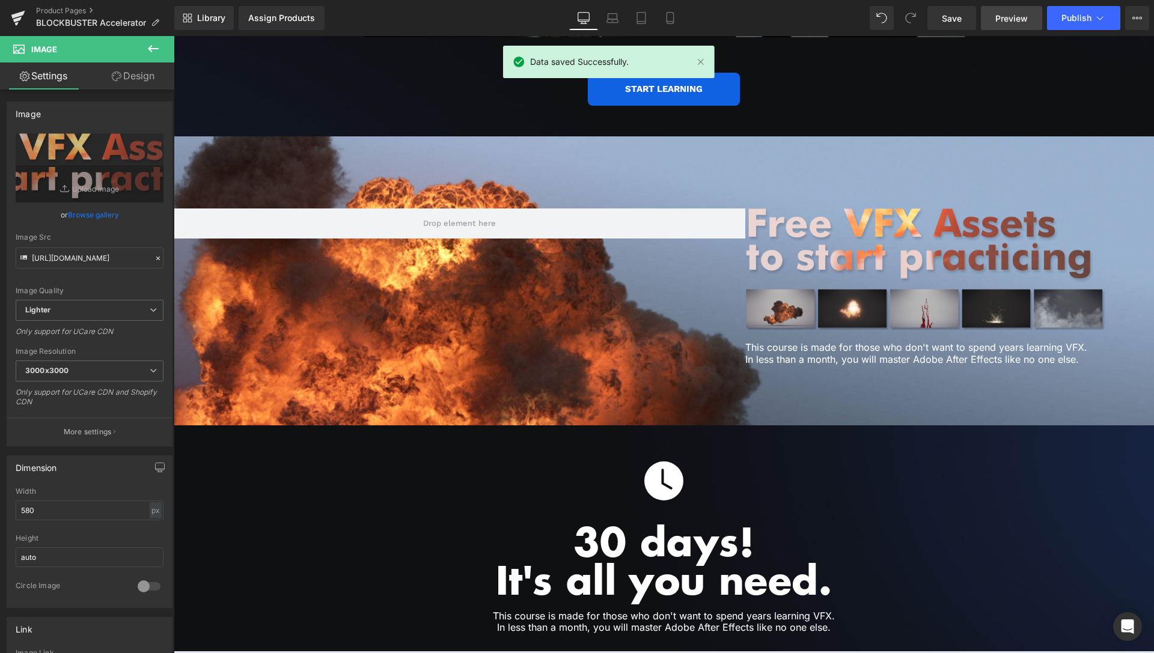
click at [1000, 17] on span "Preview" at bounding box center [1011, 18] width 32 height 13
click at [70, 4] on div "Product Pages BLOCKBUSTER Accelerator" at bounding box center [87, 18] width 174 height 36
click at [72, 7] on link "Product Pages" at bounding box center [105, 11] width 138 height 10
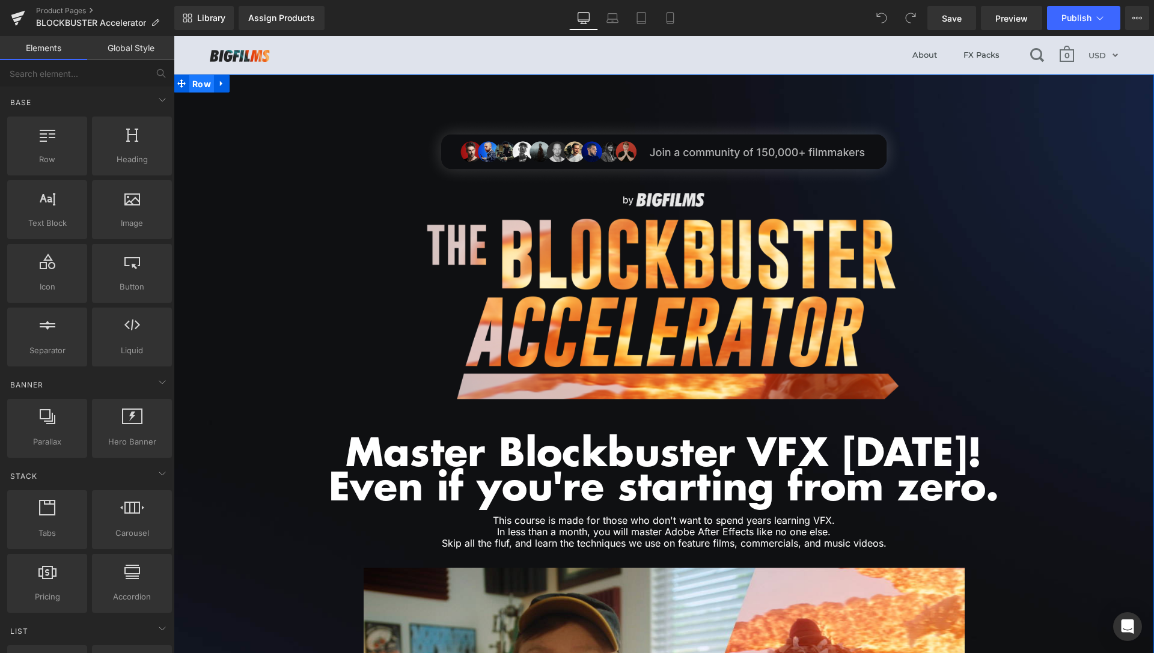
click at [201, 82] on span "Row" at bounding box center [201, 84] width 25 height 18
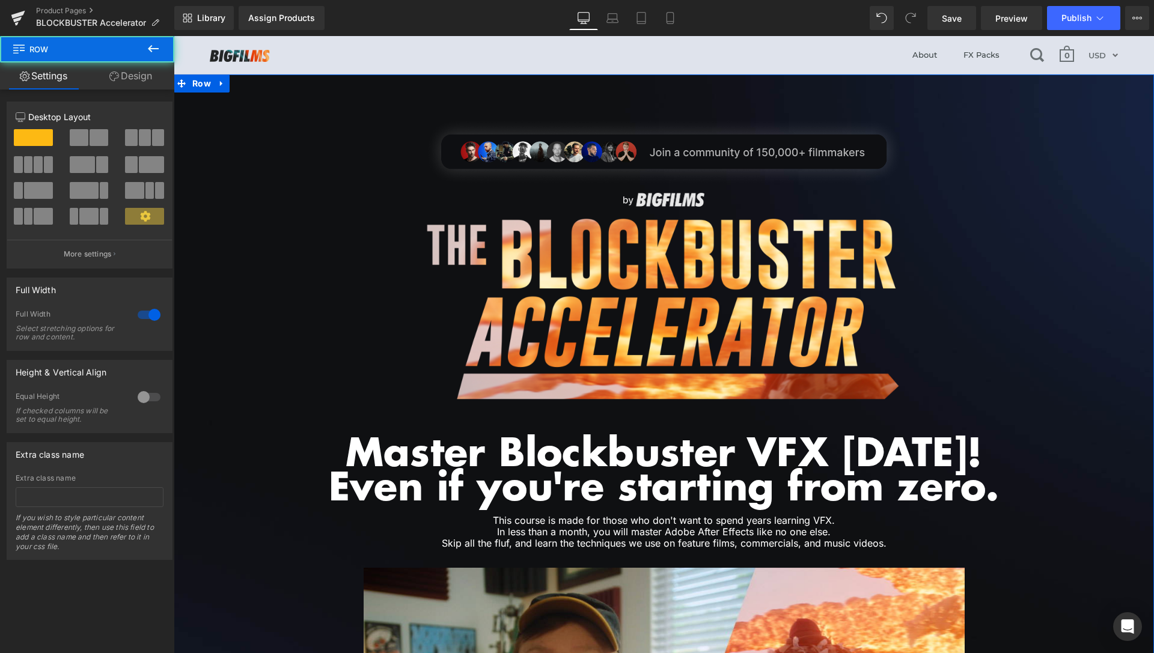
click at [140, 79] on link "Design" at bounding box center [130, 76] width 87 height 27
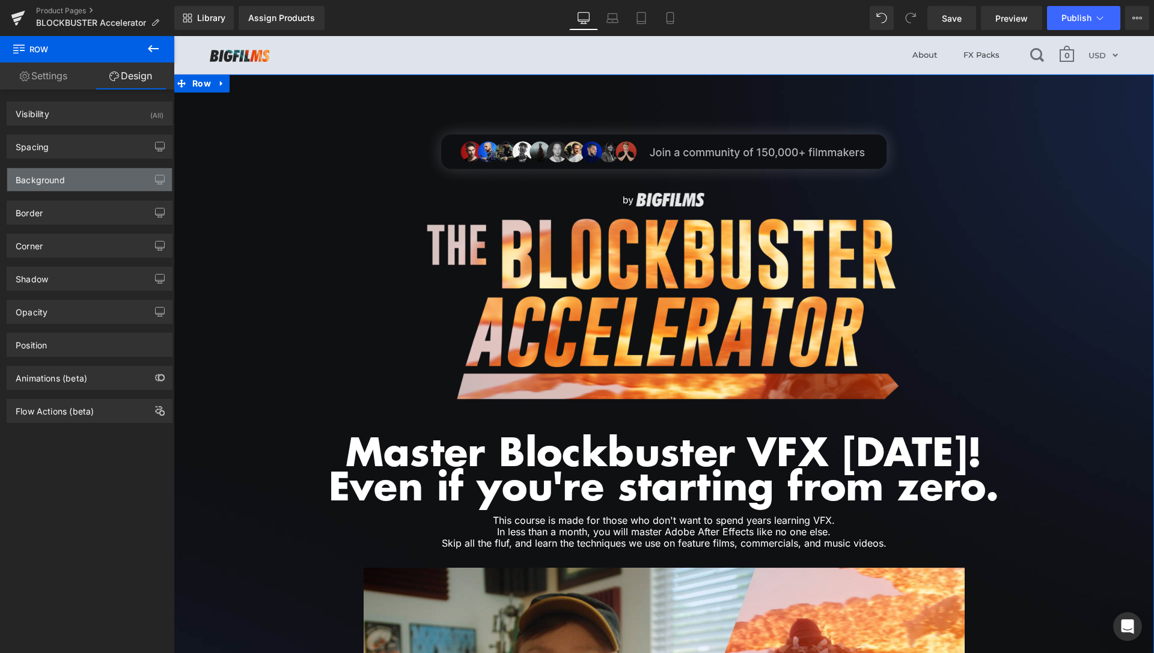
click at [75, 179] on div "Background" at bounding box center [89, 179] width 165 height 23
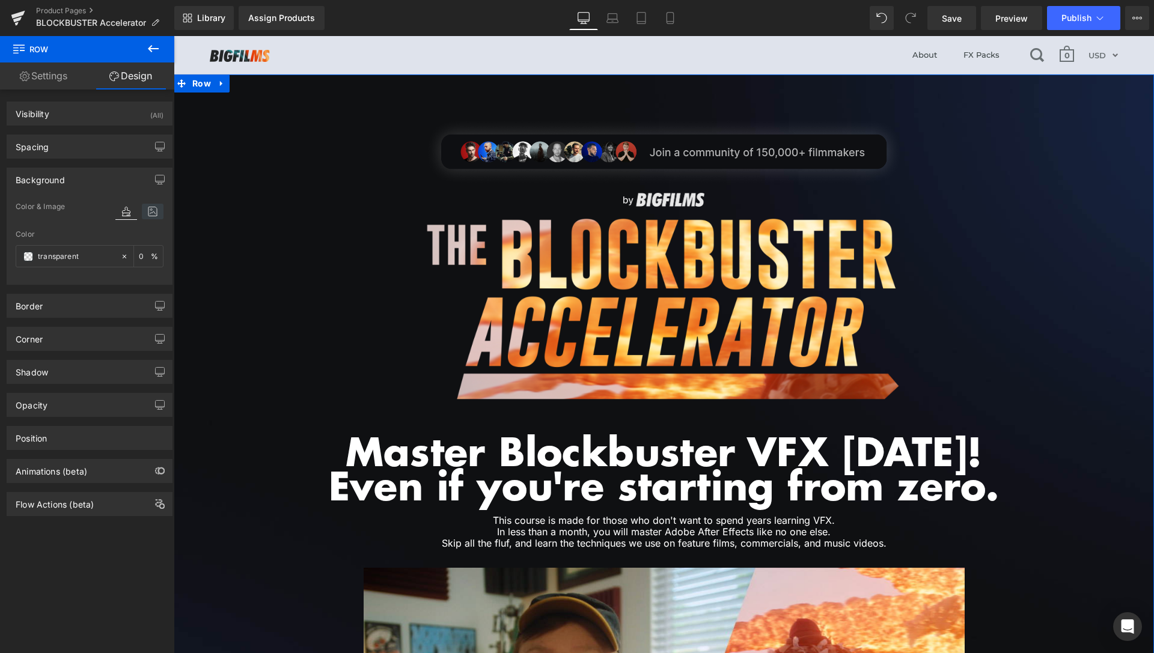
click at [147, 213] on icon at bounding box center [153, 212] width 22 height 16
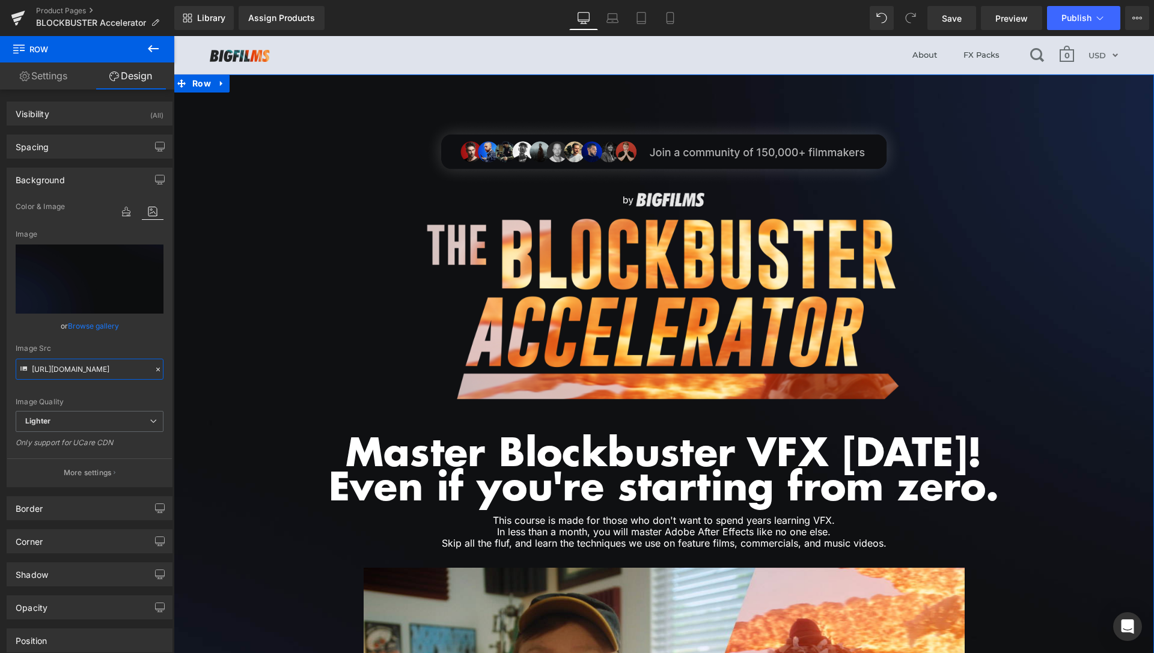
click at [91, 371] on input "https://ucarecdn.com/43129519-7d1e-4109-aa84-9dac1f710ba4/-/format/auto/-/previ…" at bounding box center [90, 369] width 148 height 21
paste input "cdn.shopify.com/s/files/1/1677/0233/files/Background-2.jpg?v=1758272820"
type input "[URL][DOMAIN_NAME]"
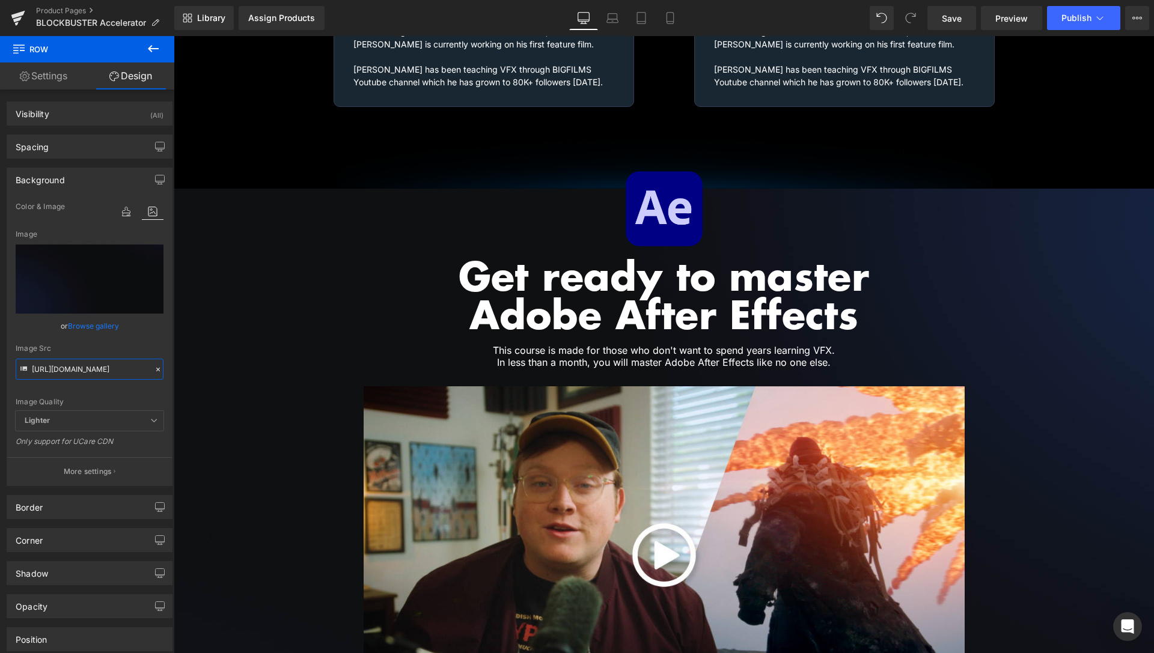
scroll to position [2023, 0]
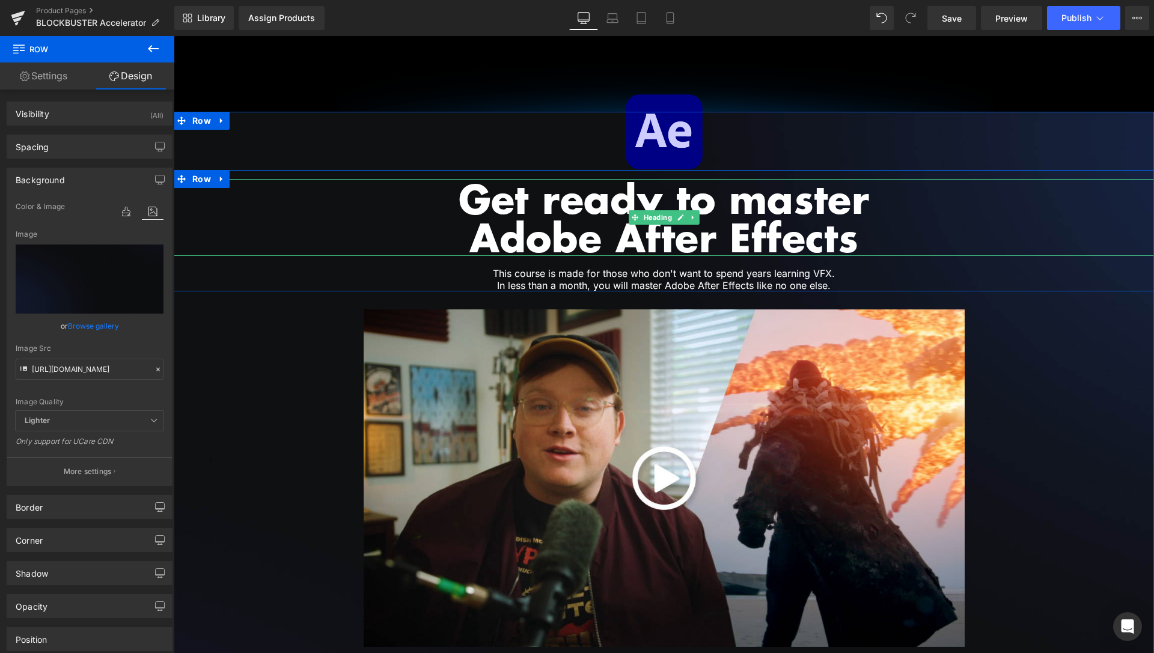
click at [302, 179] on h1 "Get ready to master" at bounding box center [664, 198] width 980 height 38
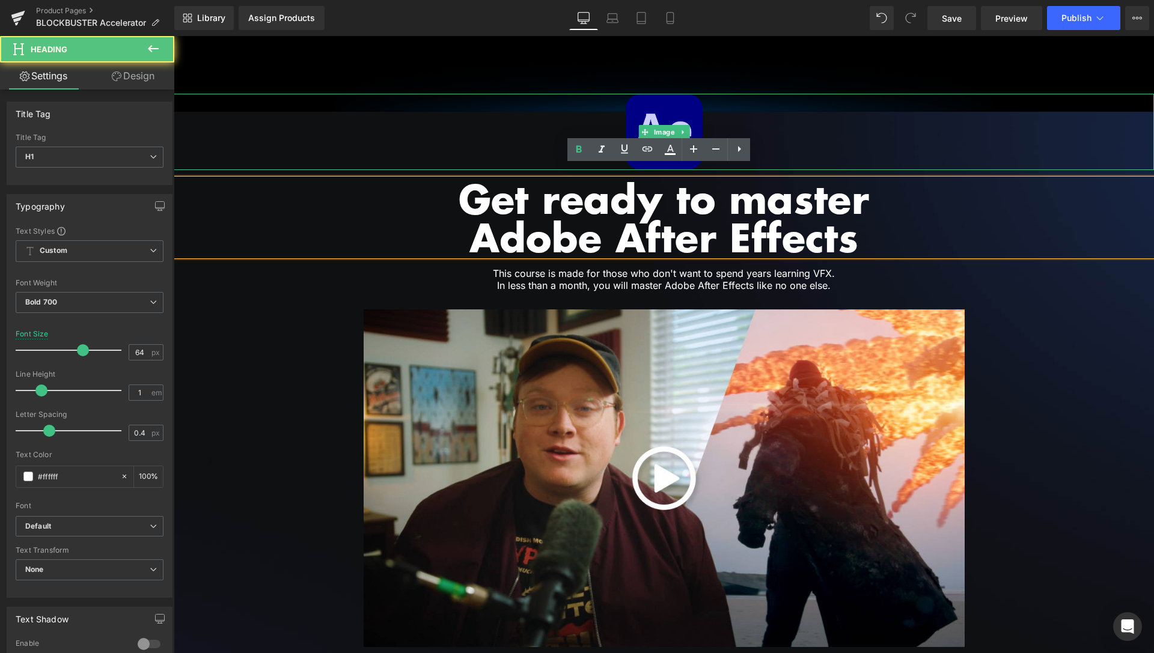
click at [200, 111] on div at bounding box center [664, 132] width 980 height 76
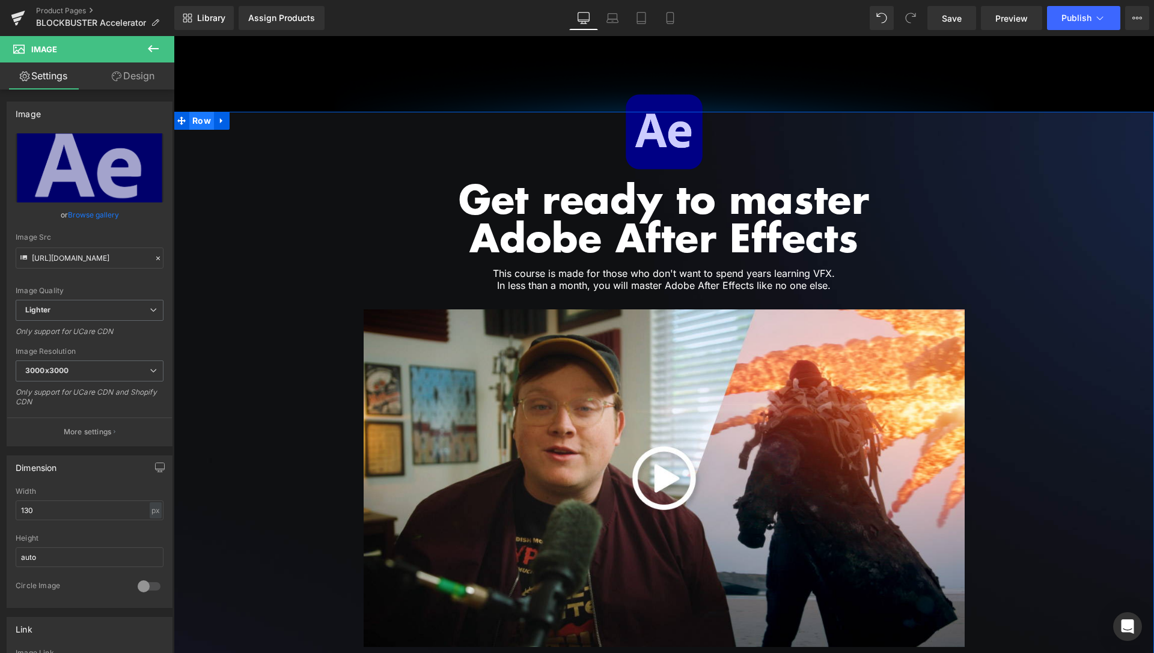
click at [196, 112] on span "Row" at bounding box center [201, 121] width 25 height 18
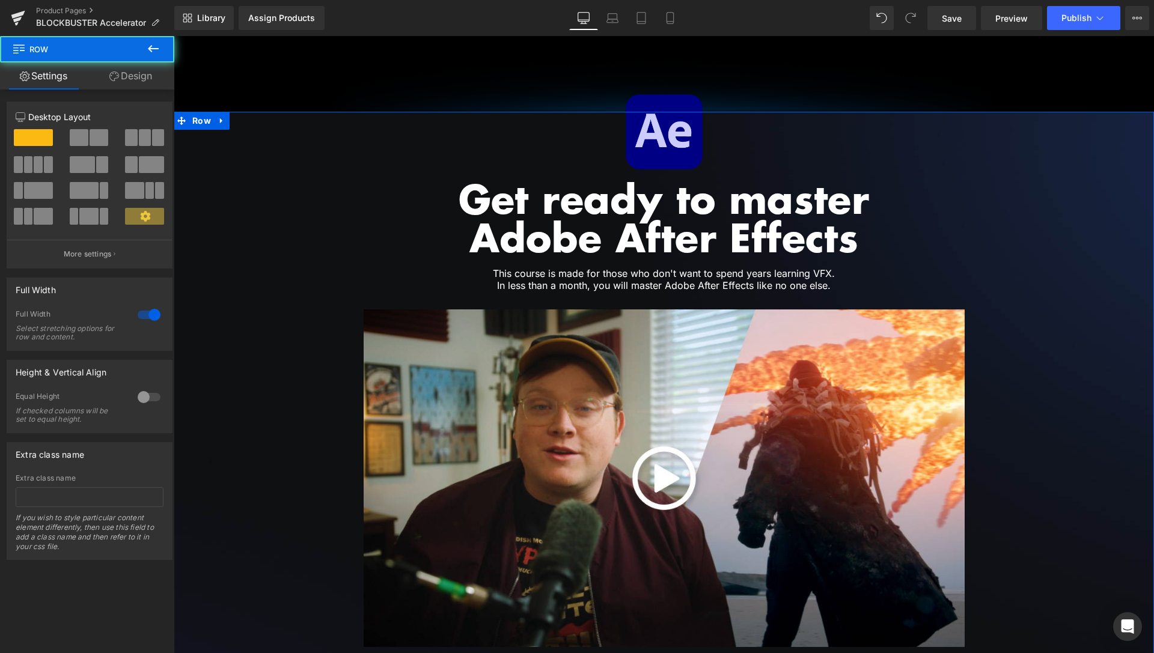
click at [138, 90] on div "12 12 12 Column Size Customizer 12 Desktop Layout Laptop Layout Tablet Layout M…" at bounding box center [90, 325] width 180 height 471
click at [138, 85] on link "Design" at bounding box center [130, 76] width 87 height 27
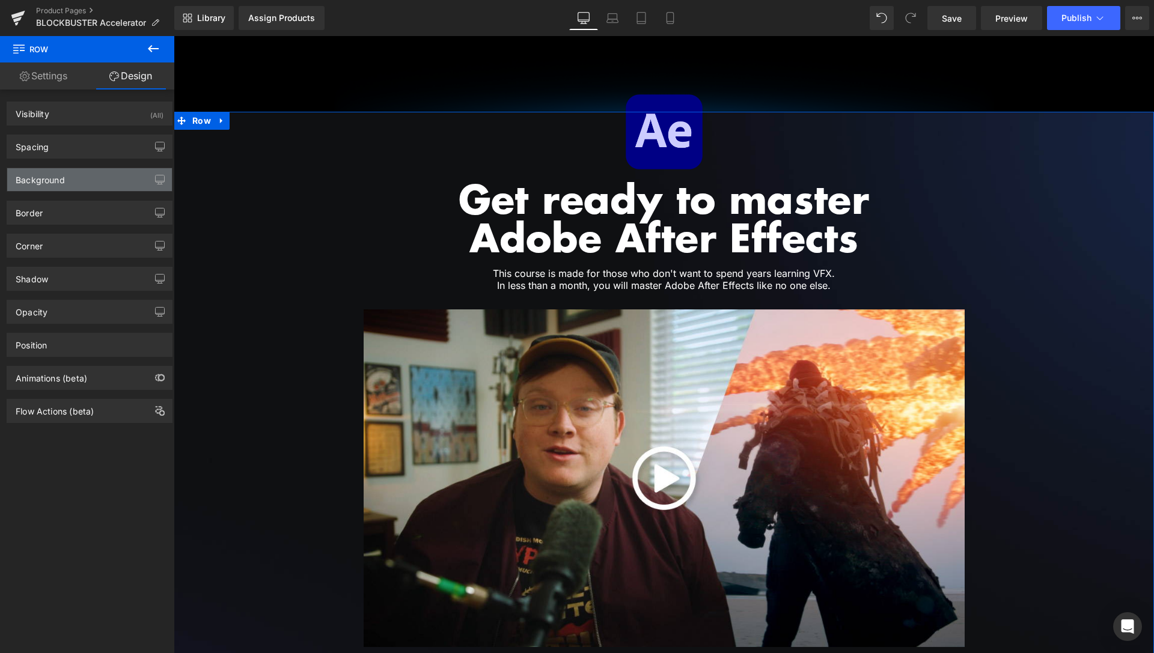
click at [61, 174] on div "Background" at bounding box center [40, 176] width 49 height 17
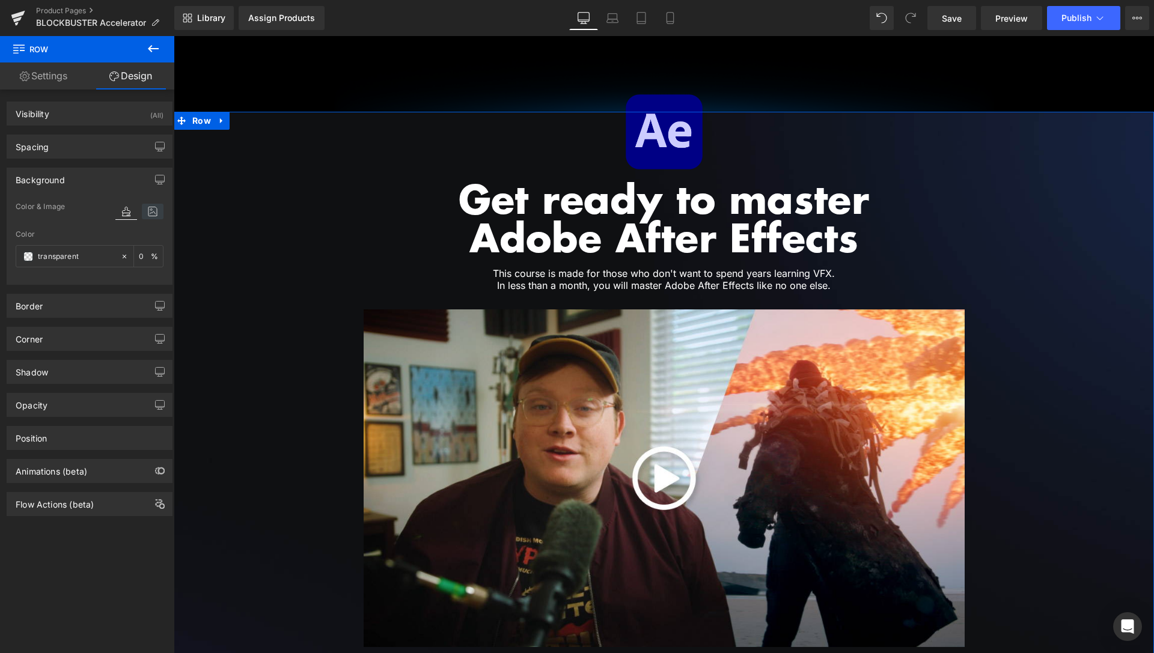
click at [142, 213] on icon at bounding box center [153, 212] width 22 height 16
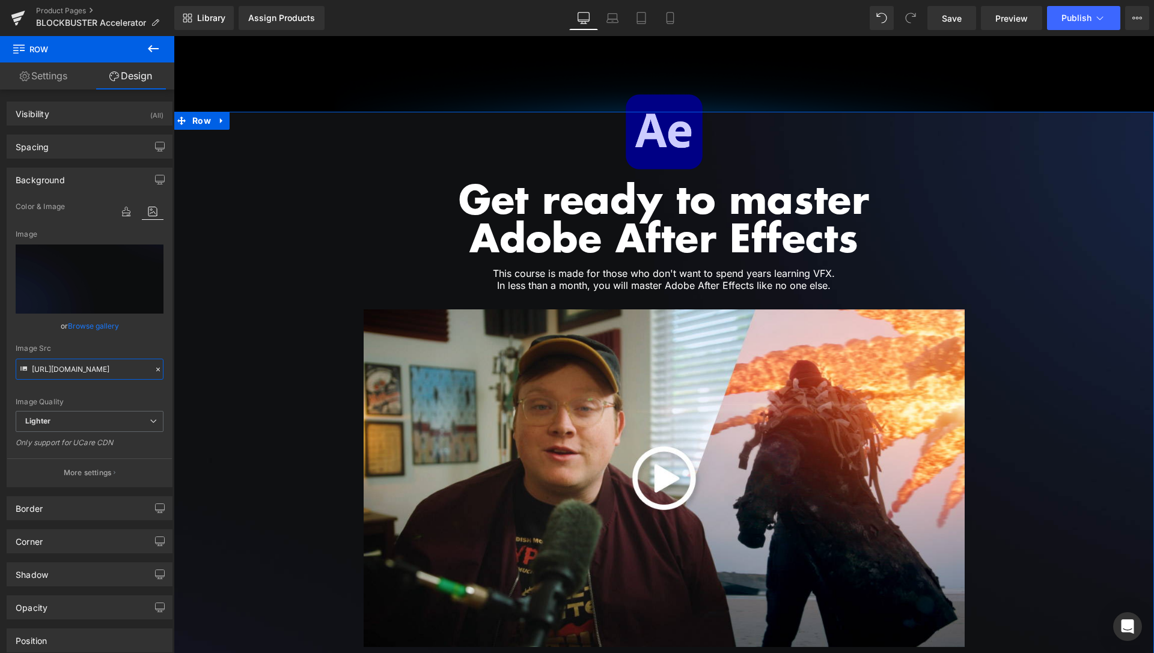
click at [72, 367] on input "https://ucarecdn.com/43129519-7d1e-4109-aa84-9dac1f710ba4/-/format/auto/-/previ…" at bounding box center [90, 369] width 148 height 21
paste input "cdn.shopify.com/s/files/1/1677/0233/files/Background-2.jpg?v=1758272820"
type input "[URL][DOMAIN_NAME]"
click at [13, 401] on div "image Color & Image image transparent Color transparent 0 % https://cdn.shopify…" at bounding box center [89, 343] width 165 height 286
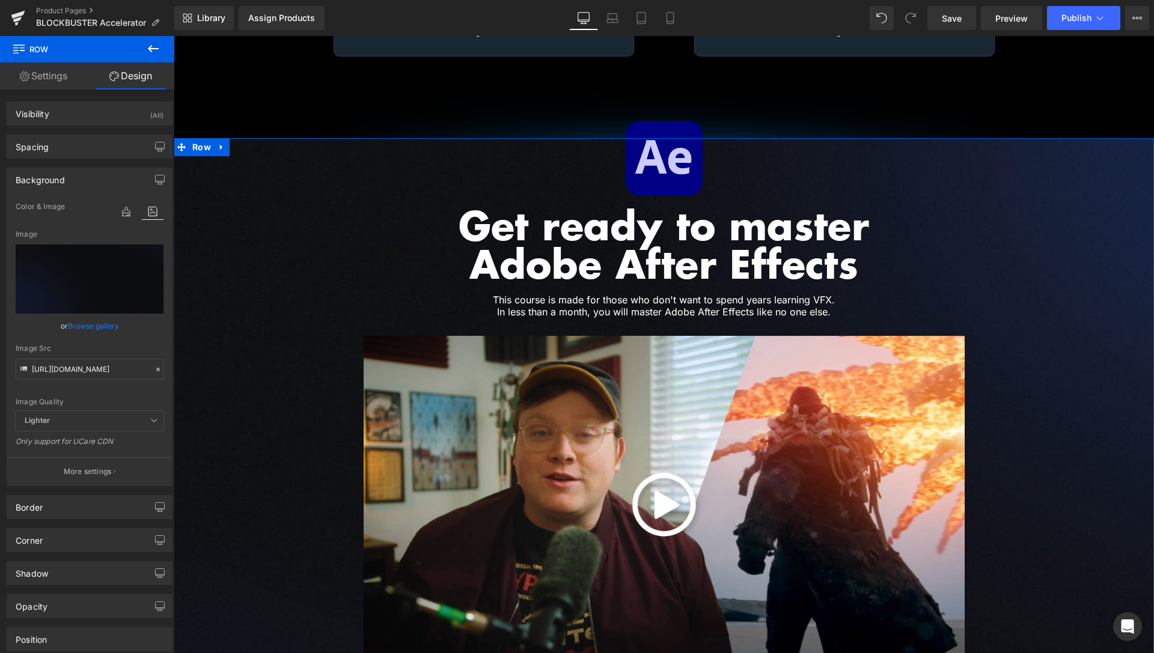
scroll to position [1962, 0]
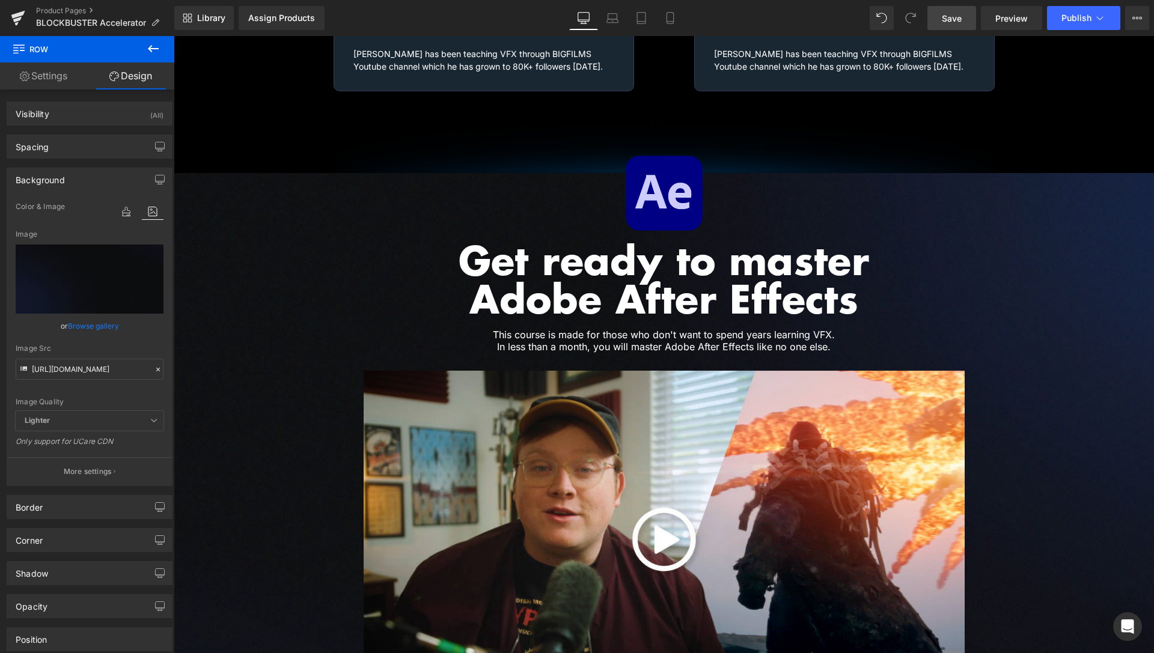
click at [943, 22] on link "Save" at bounding box center [951, 18] width 49 height 24
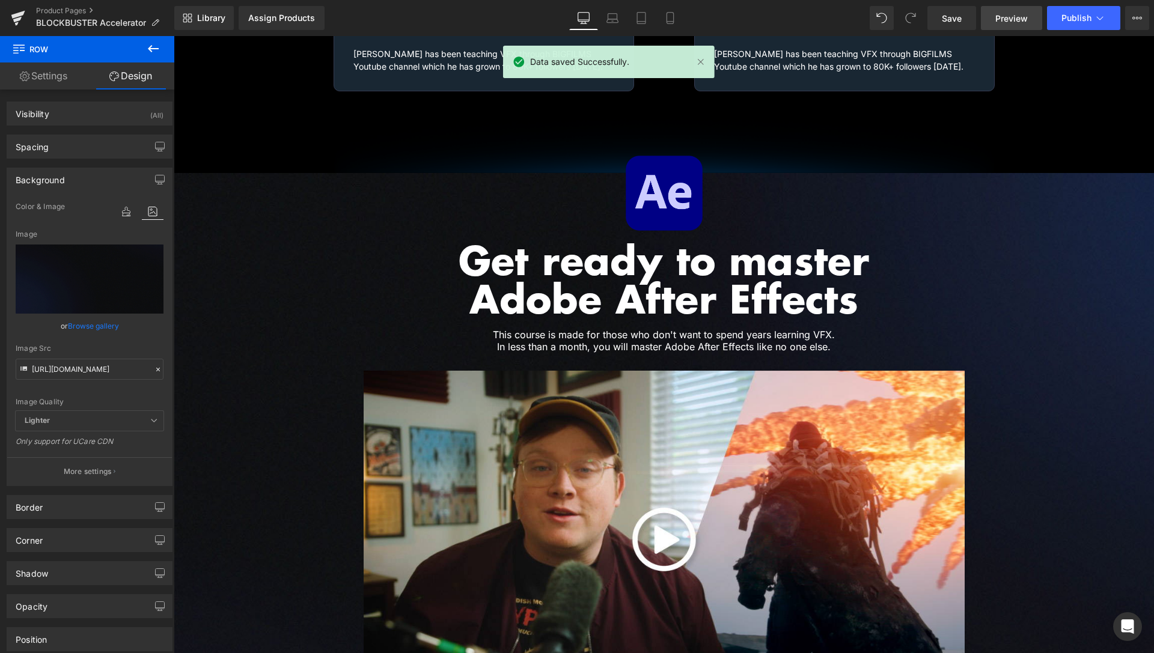
click at [1008, 21] on span "Preview" at bounding box center [1011, 18] width 32 height 13
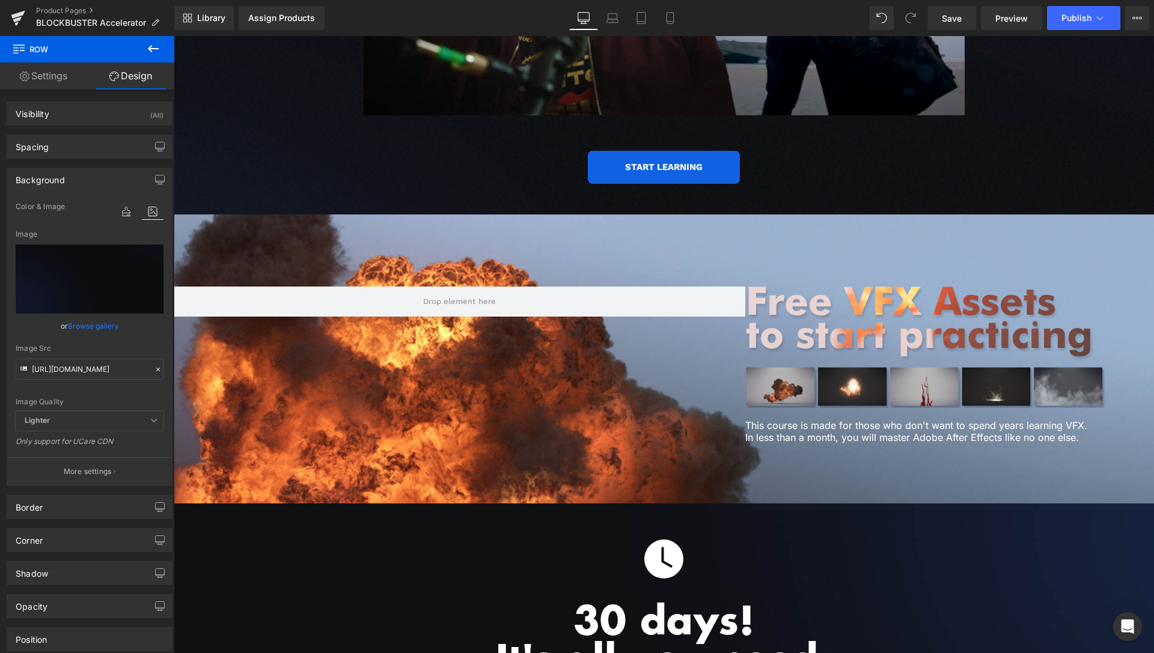
scroll to position [2943, 0]
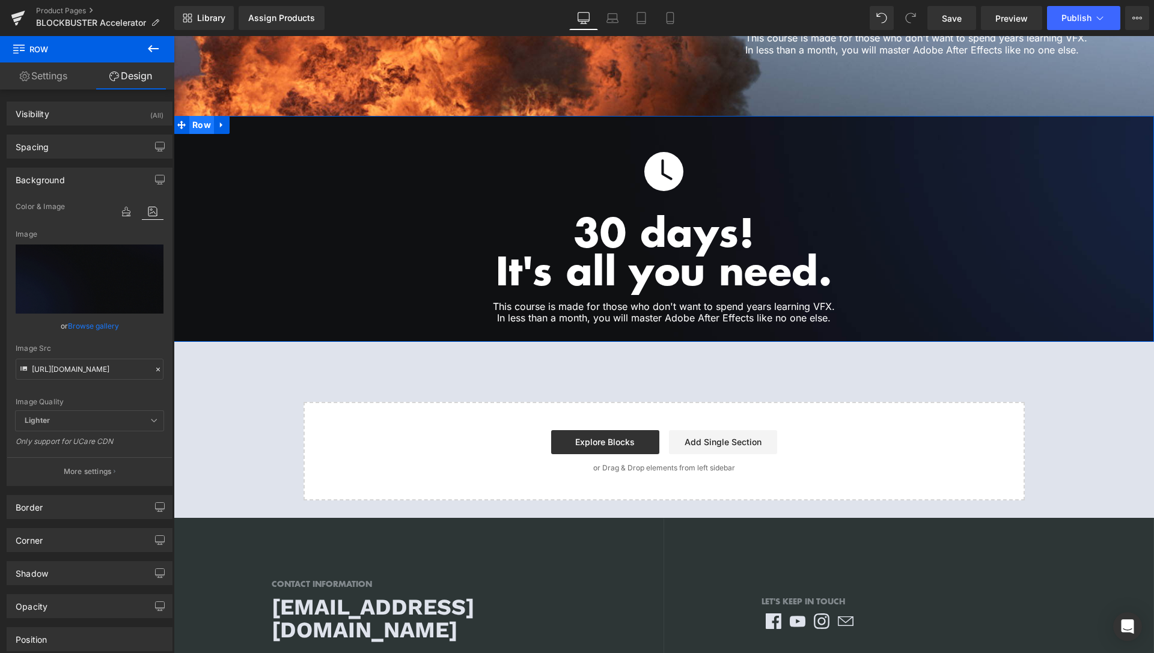
click at [204, 116] on span "Row" at bounding box center [201, 125] width 25 height 18
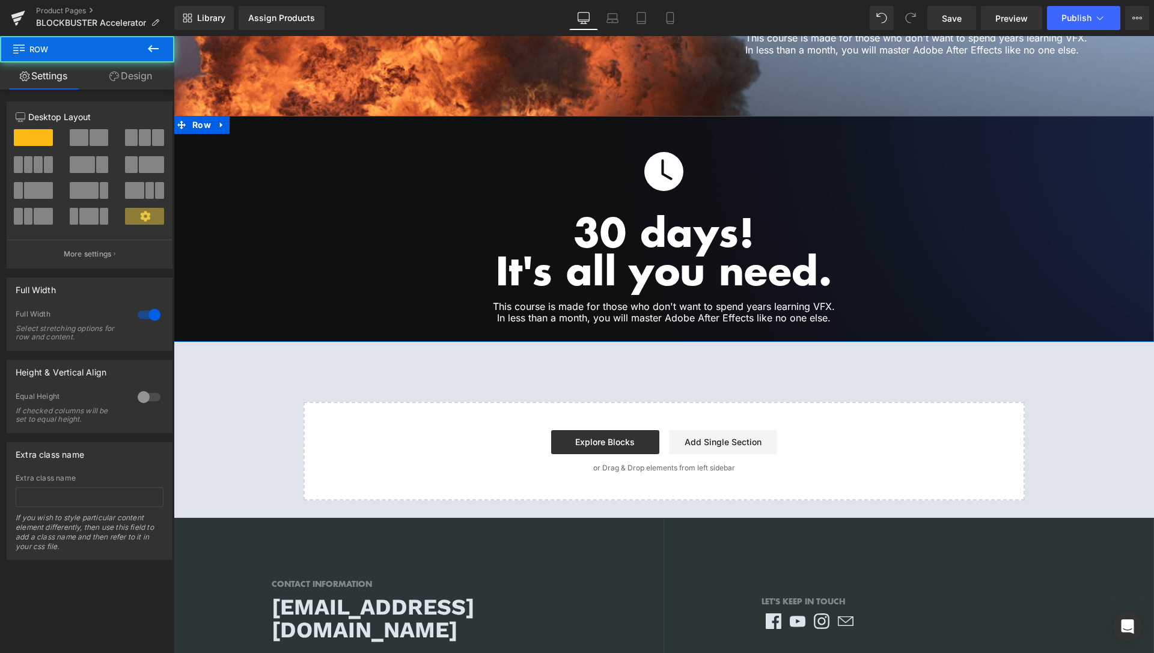
click at [131, 85] on link "Design" at bounding box center [130, 76] width 87 height 27
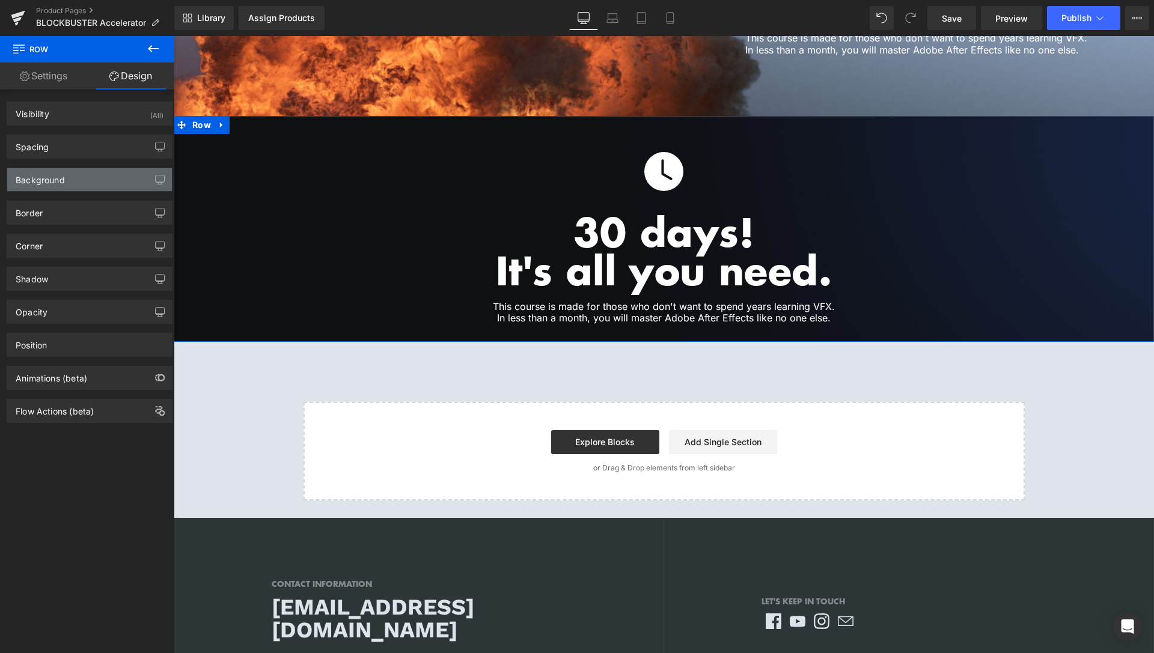
click at [94, 181] on div "Background" at bounding box center [89, 179] width 165 height 23
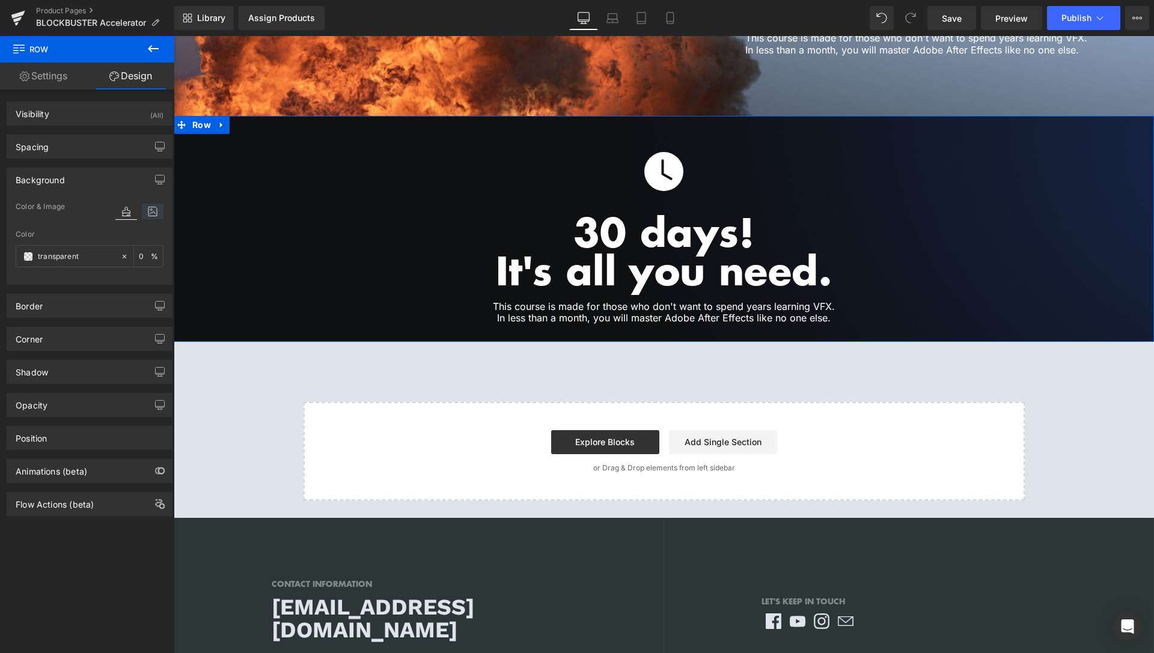
click at [142, 209] on icon at bounding box center [153, 212] width 22 height 16
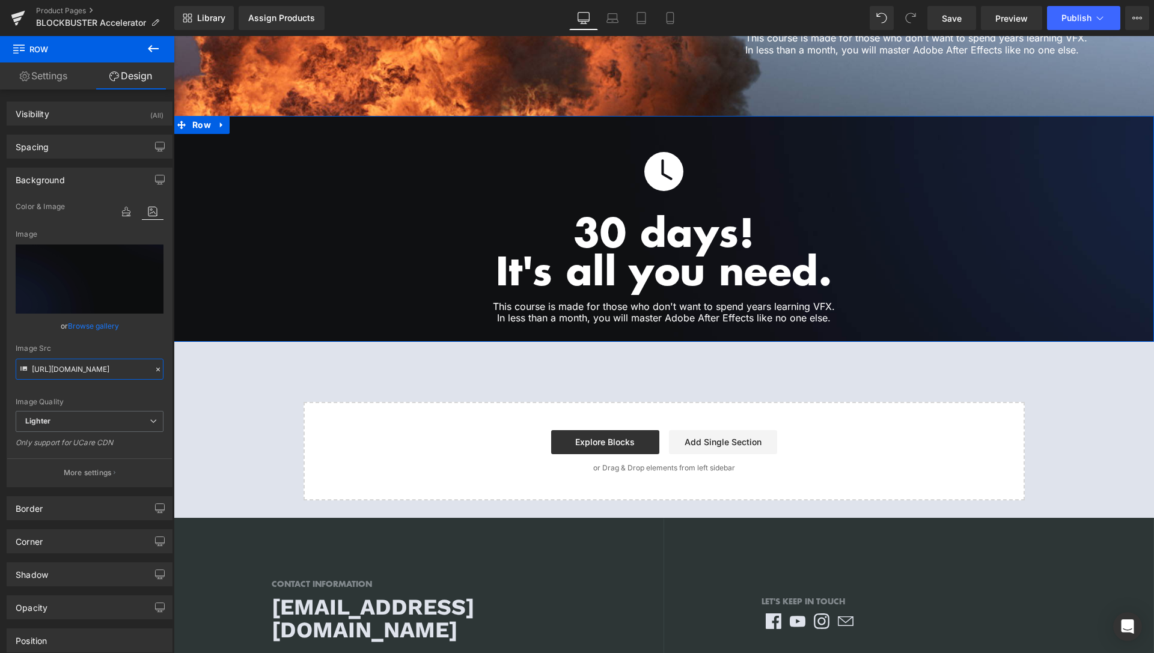
click at [99, 371] on input "https://ucarecdn.com/43129519-7d1e-4109-aa84-9dac1f710ba4/-/format/auto/-/previ…" at bounding box center [90, 369] width 148 height 21
paste input "cdn.shopify.com/s/files/1/1677/0233/files/Background-2.jpg?v=1758272820"
type input "[URL][DOMAIN_NAME]"
click at [148, 342] on div "Image Quality Lighter Lightest Lighter Lighter Lightest Only support for UCare …" at bounding box center [90, 306] width 148 height 212
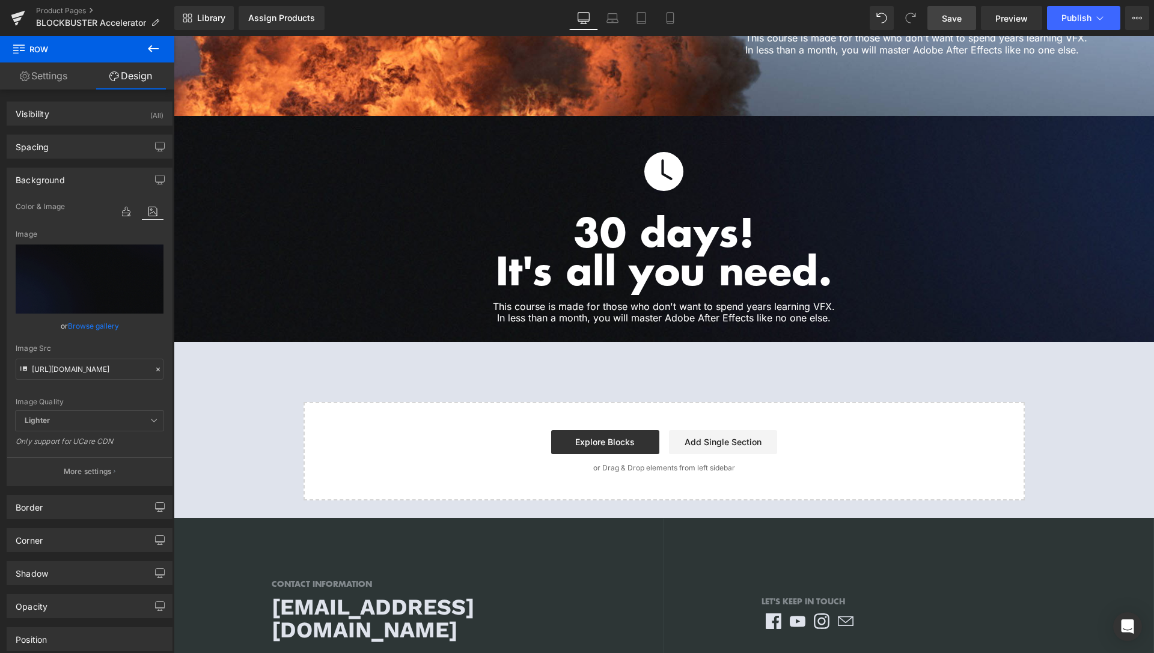
click at [965, 13] on link "Save" at bounding box center [951, 18] width 49 height 24
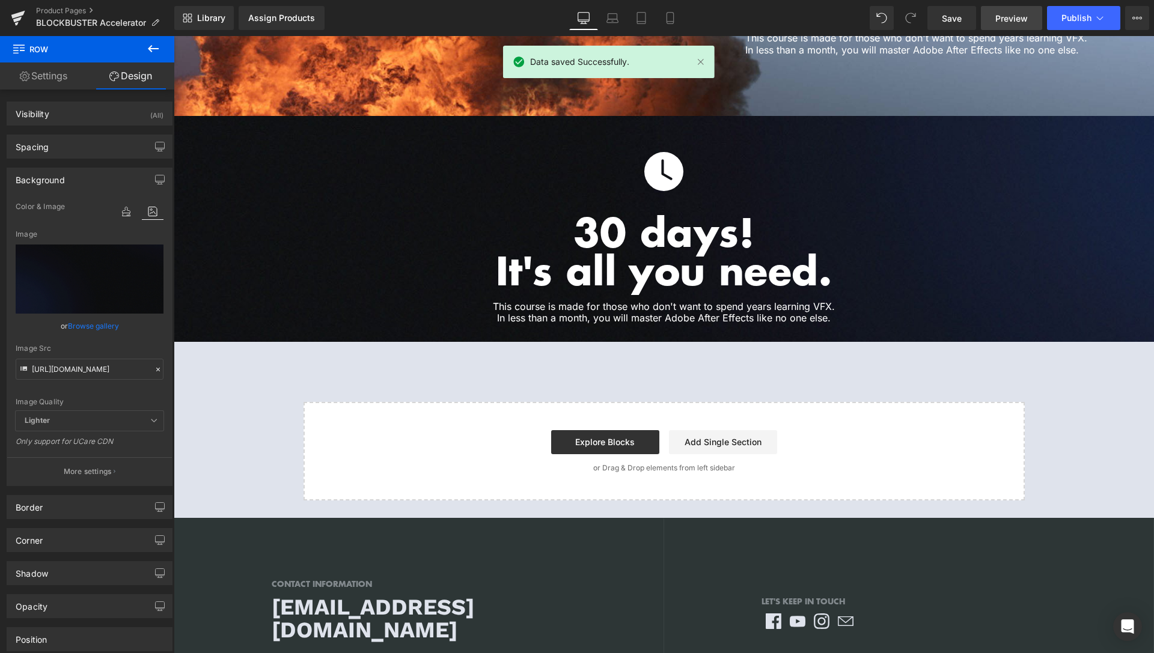
click at [1017, 15] on span "Preview" at bounding box center [1011, 18] width 32 height 13
click at [68, 11] on link "Product Pages" at bounding box center [105, 11] width 138 height 10
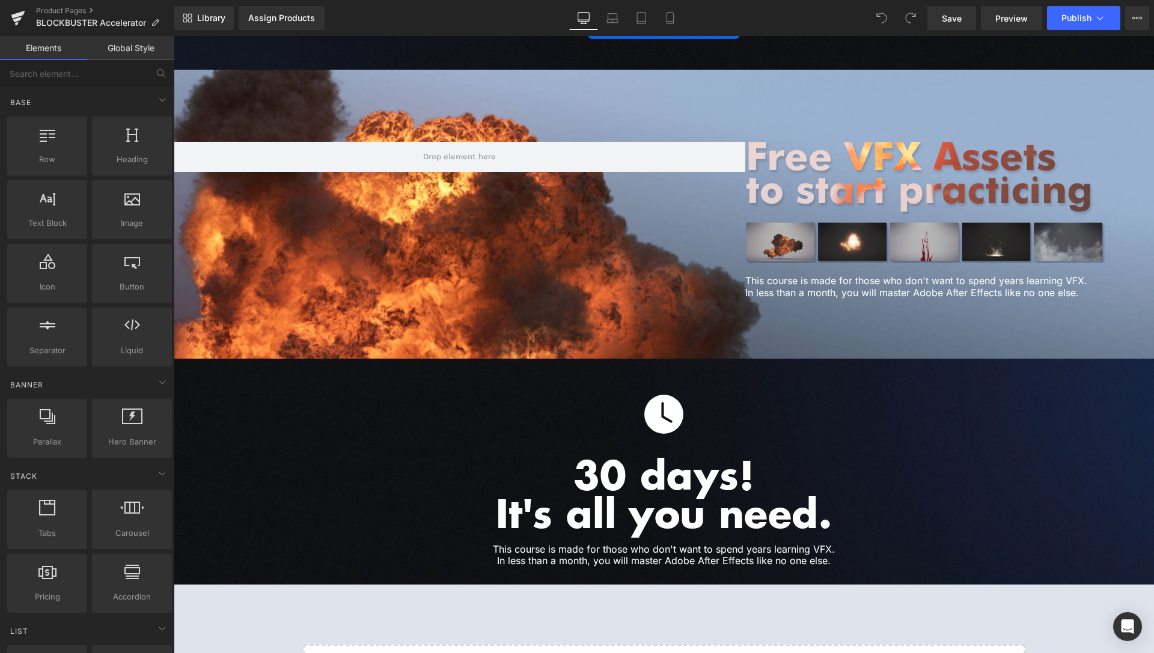
scroll to position [2760, 0]
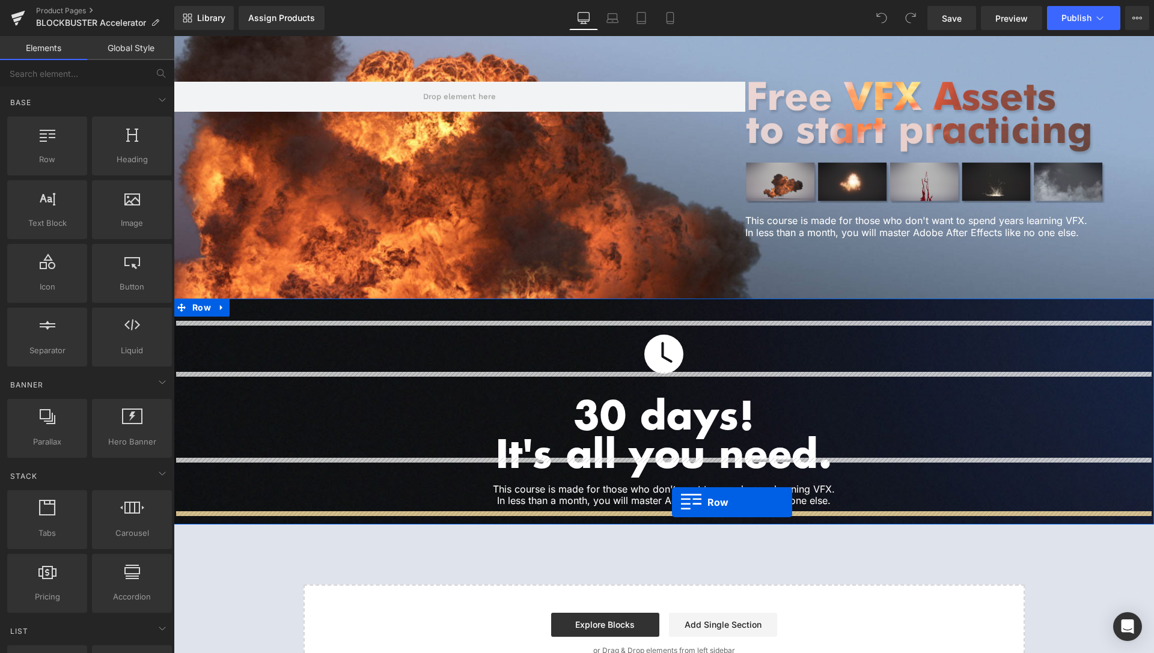
drag, startPoint x: 216, startPoint y: 187, endPoint x: 672, endPoint y: 502, distance: 554.2
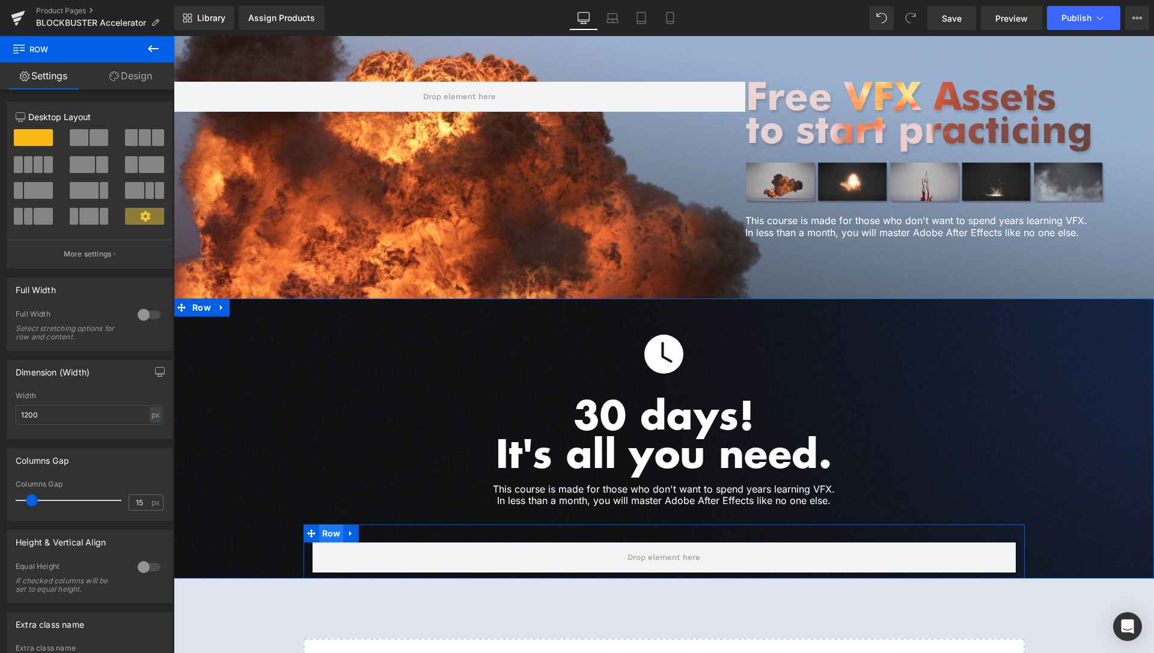
click at [327, 525] on span "Row" at bounding box center [331, 534] width 25 height 18
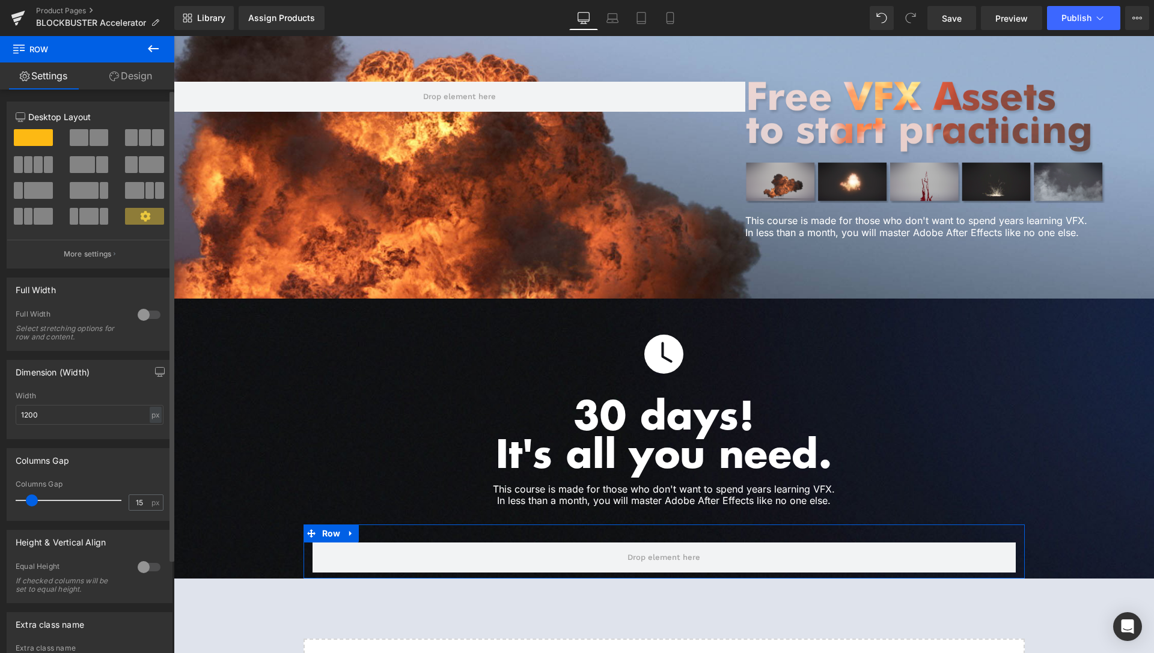
click at [139, 138] on span at bounding box center [145, 137] width 12 height 17
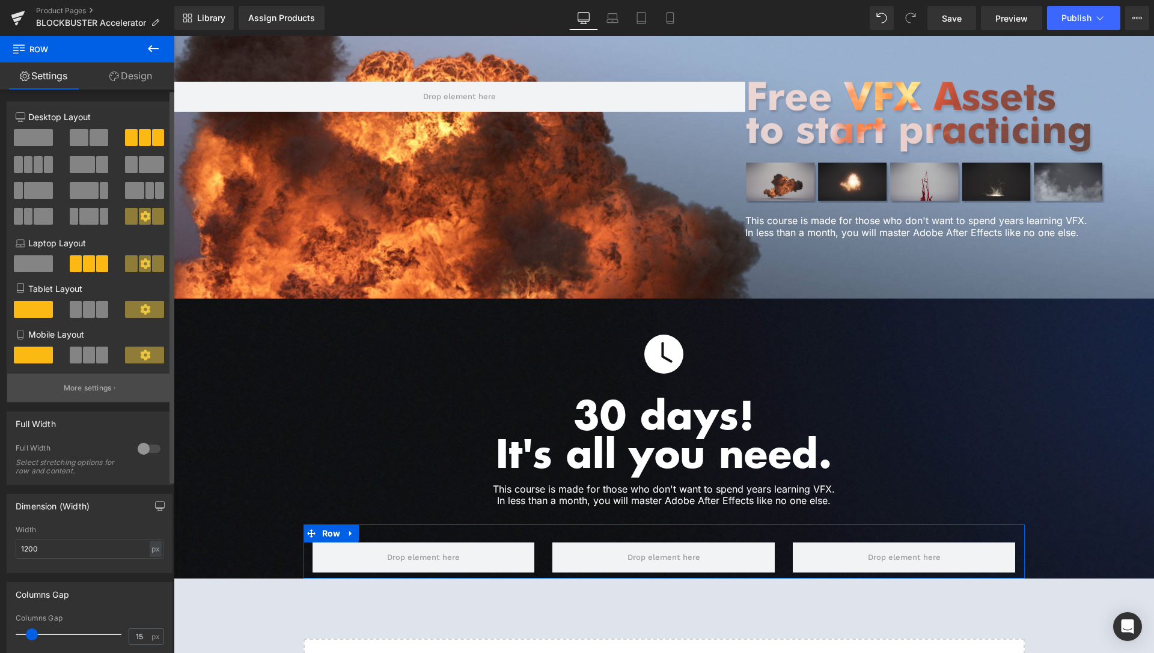
click at [87, 392] on p "More settings" at bounding box center [88, 388] width 48 height 11
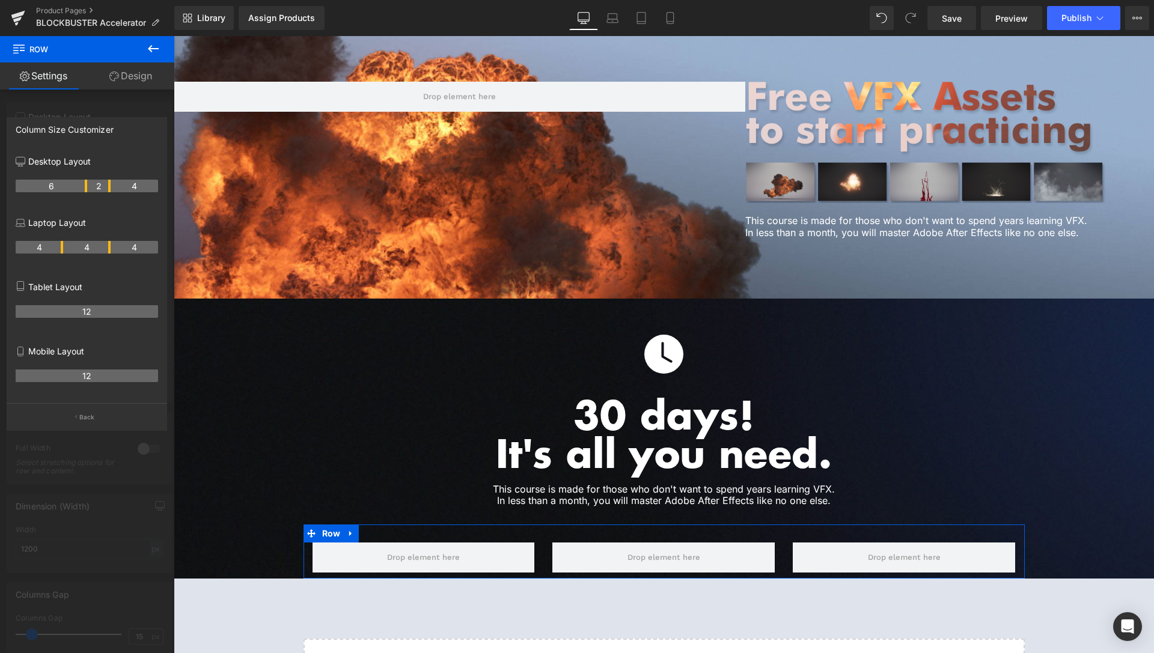
drag, startPoint x: 61, startPoint y: 185, endPoint x: 79, endPoint y: 191, distance: 19.2
drag, startPoint x: 110, startPoint y: 187, endPoint x: 90, endPoint y: 189, distance: 19.9
drag, startPoint x: 86, startPoint y: 187, endPoint x: 79, endPoint y: 187, distance: 7.2
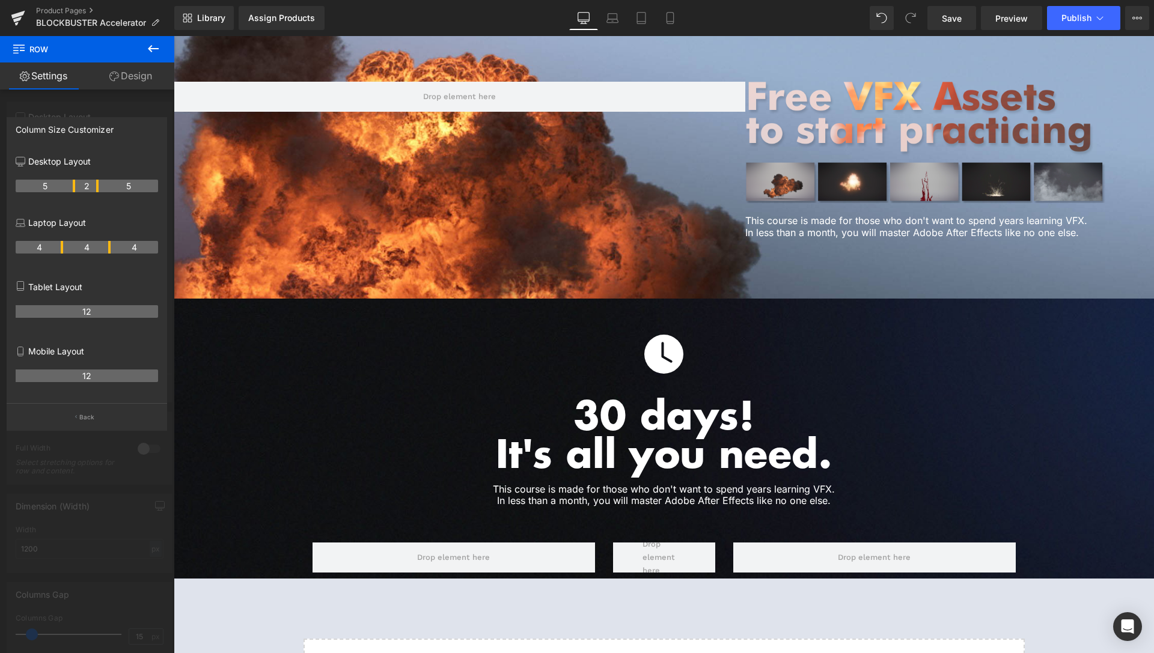
click at [157, 50] on icon at bounding box center [153, 48] width 14 height 14
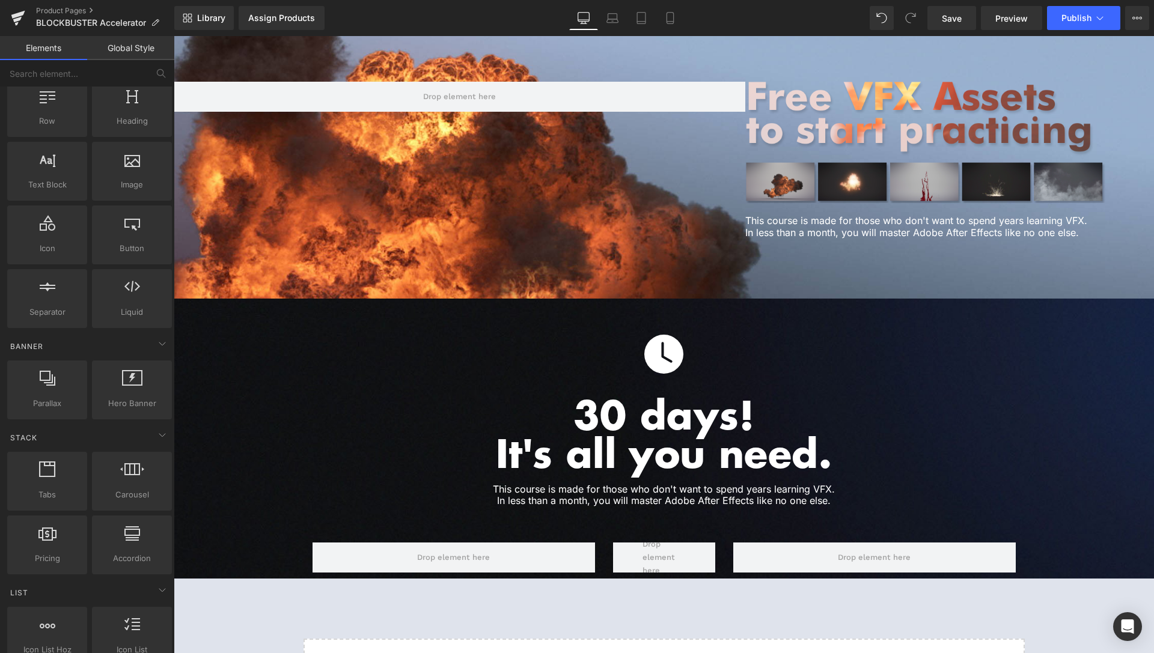
scroll to position [0, 0]
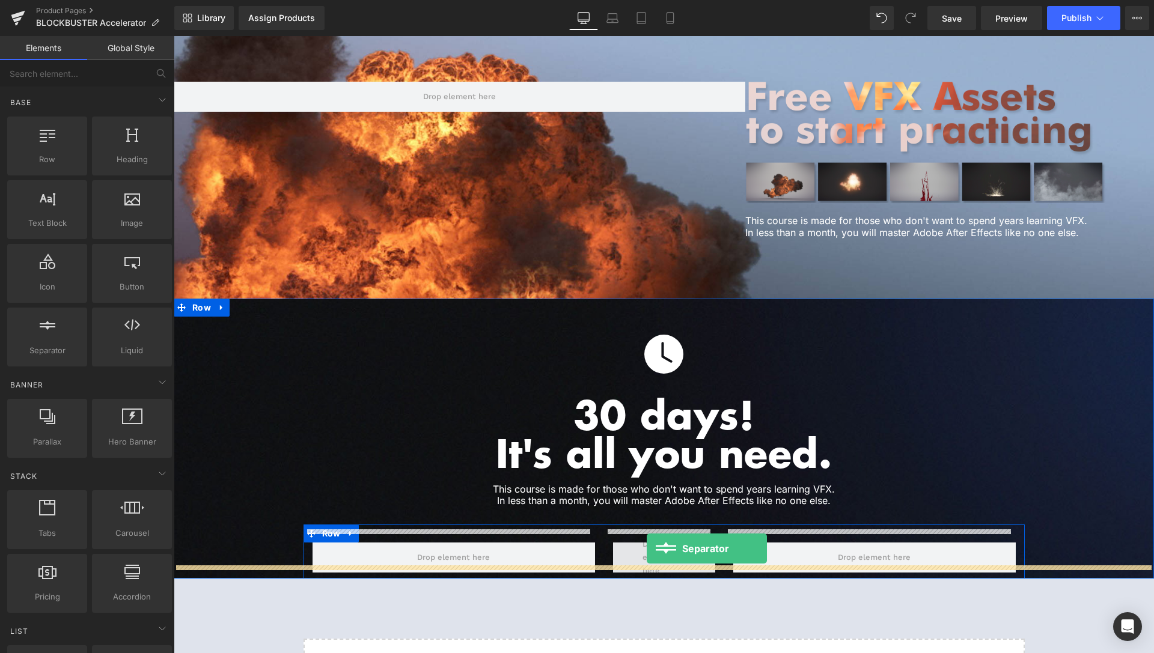
drag, startPoint x: 224, startPoint y: 383, endPoint x: 647, endPoint y: 549, distance: 454.5
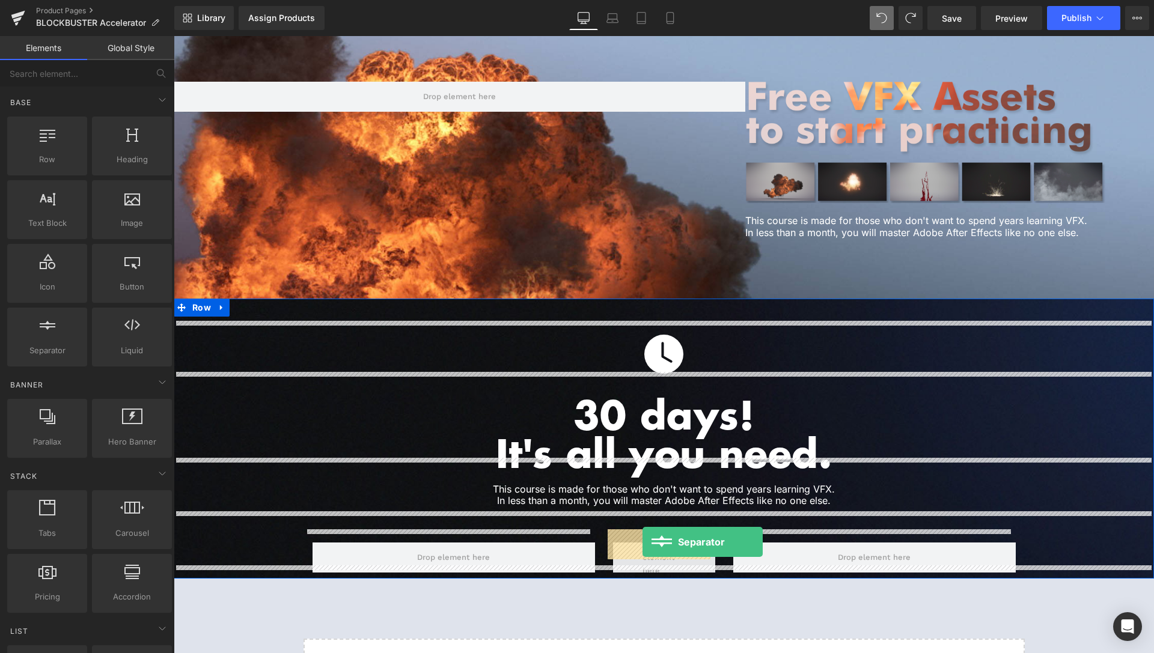
drag, startPoint x: 228, startPoint y: 376, endPoint x: 643, endPoint y: 542, distance: 446.9
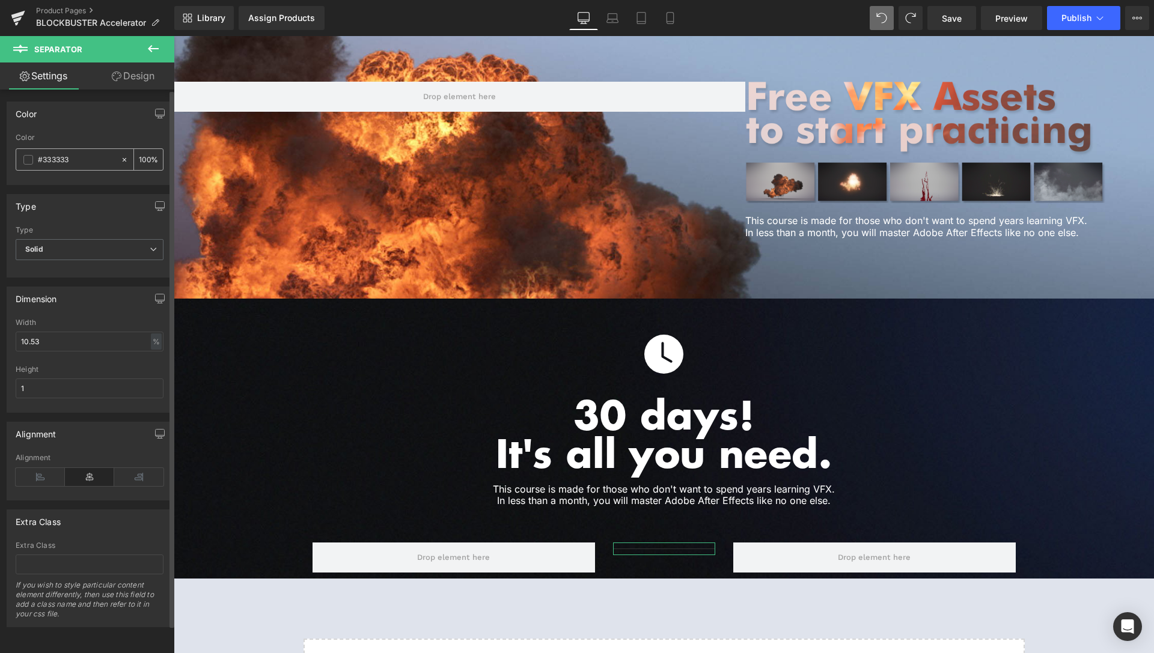
click at [22, 159] on div "#333333" at bounding box center [68, 159] width 104 height 21
click at [27, 162] on span at bounding box center [28, 160] width 10 height 10
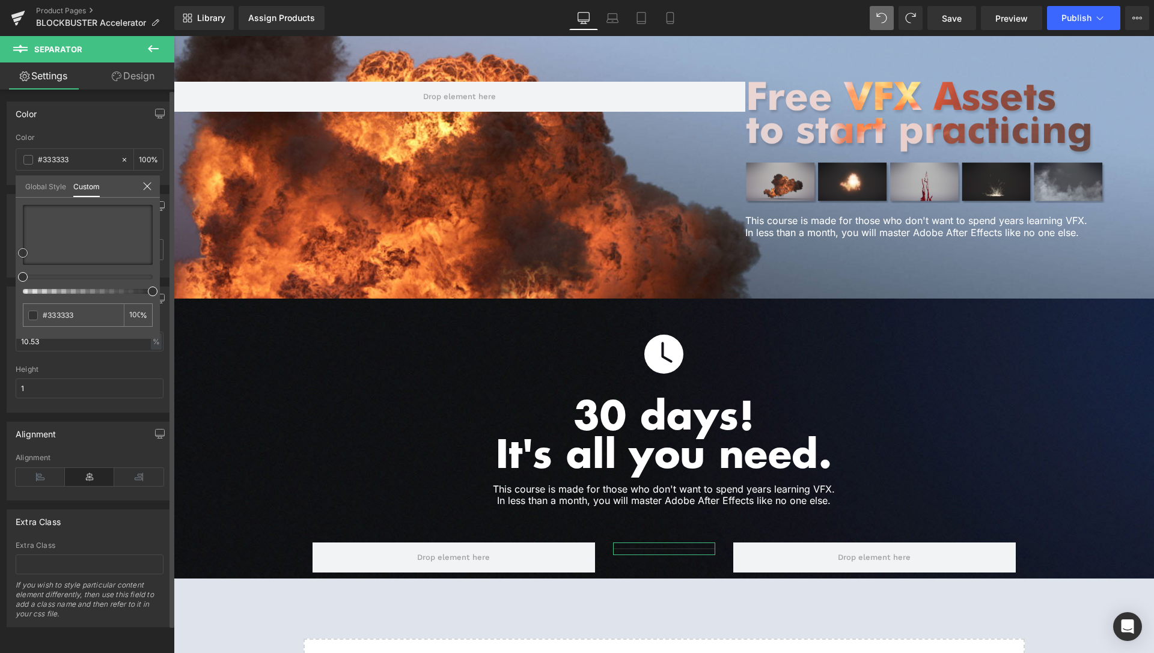
type input "#9b3030"
type input "#ededed"
drag, startPoint x: 82, startPoint y: 239, endPoint x: 0, endPoint y: 167, distance: 109.5
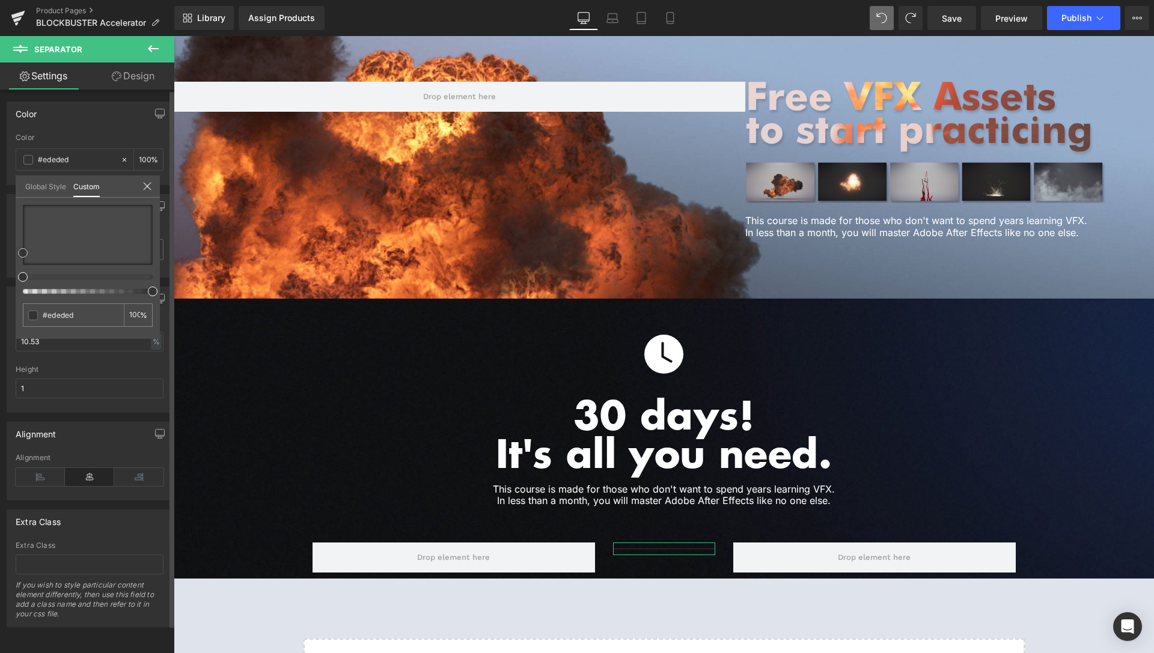
click at [0, 167] on div "Color rgba(237, 237, 237, 1) Color #ededed 100 % Global Style Custom Setup Glob…" at bounding box center [90, 139] width 180 height 93
type input "#ffffff"
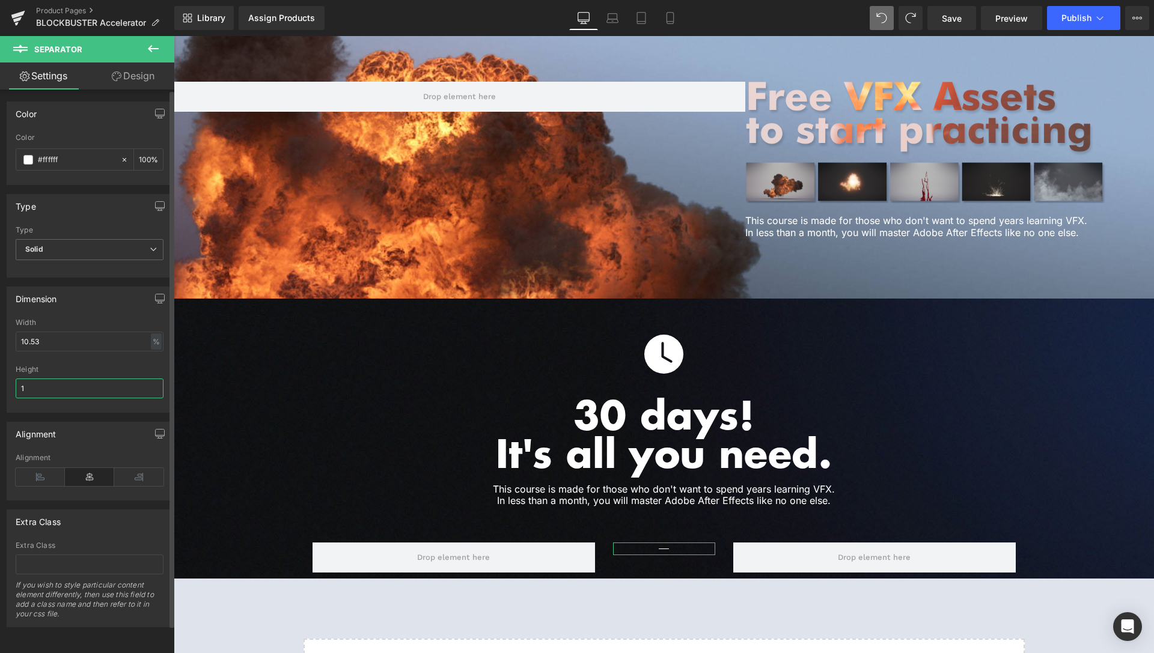
drag, startPoint x: 40, startPoint y: 386, endPoint x: 0, endPoint y: 388, distance: 39.7
click at [16, 388] on input "1" at bounding box center [90, 389] width 148 height 20
click at [151, 344] on div "%" at bounding box center [156, 342] width 11 height 16
click at [148, 375] on li "px" at bounding box center [155, 377] width 15 height 17
type input "17.91"
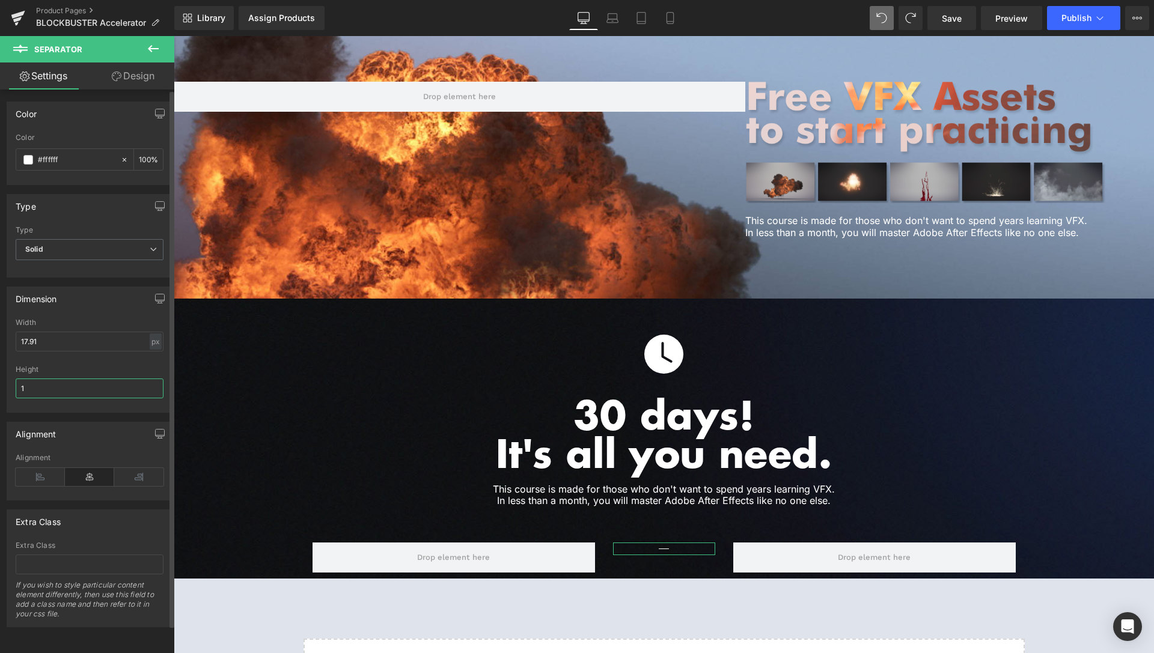
drag, startPoint x: 37, startPoint y: 385, endPoint x: 0, endPoint y: 389, distance: 37.4
click at [16, 389] on input "1" at bounding box center [90, 389] width 148 height 20
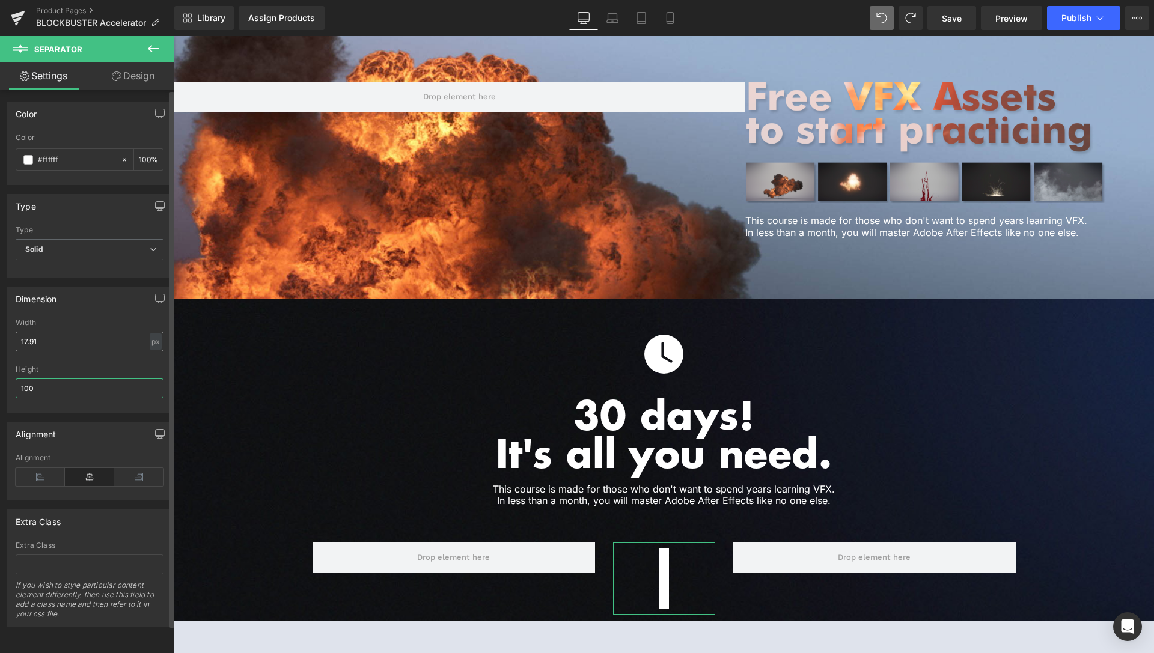
type input "100"
drag, startPoint x: 50, startPoint y: 344, endPoint x: 0, endPoint y: 344, distance: 49.9
click at [16, 344] on input "17.91" at bounding box center [90, 342] width 148 height 20
type input "5"
click at [129, 263] on div "Solid Solid Dashed Dotted" at bounding box center [90, 252] width 148 height 27
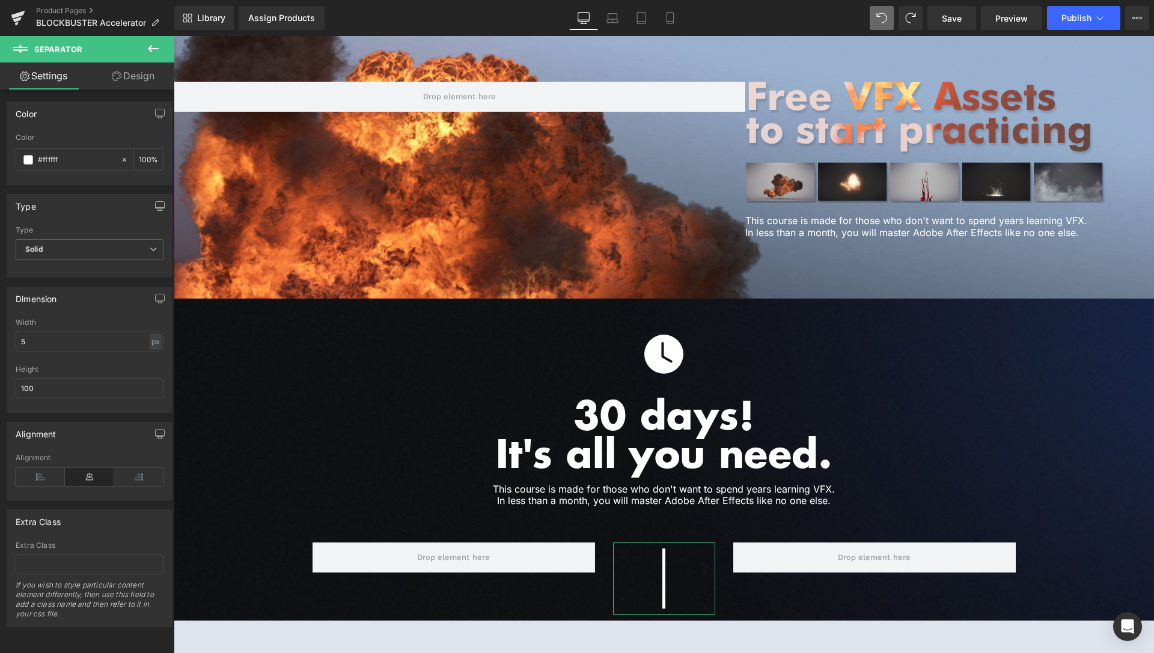
click at [146, 81] on link "Design" at bounding box center [133, 76] width 87 height 27
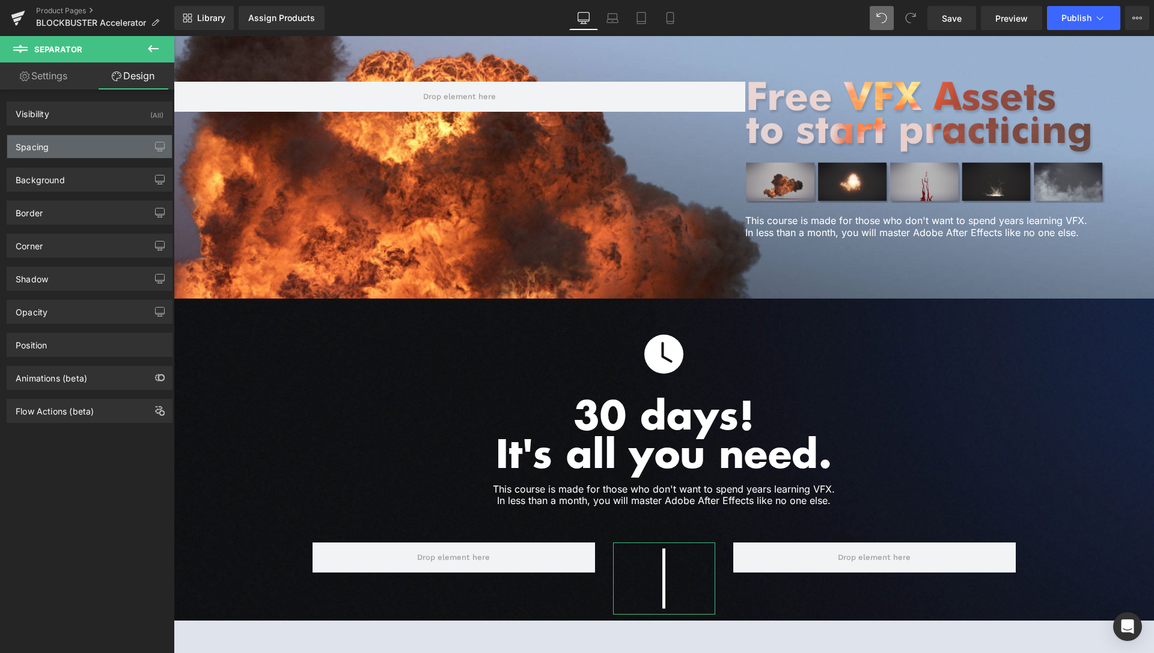
click at [86, 148] on div "Spacing" at bounding box center [89, 146] width 165 height 23
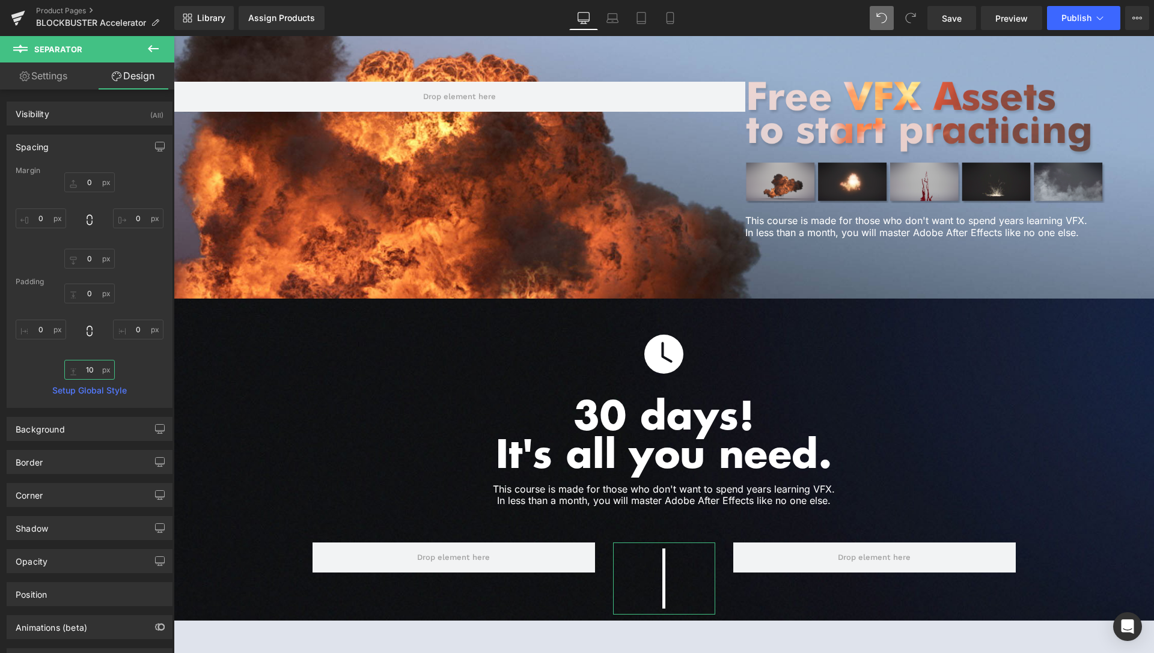
click at [85, 370] on input "10" at bounding box center [89, 370] width 50 height 20
click at [86, 370] on input "10" at bounding box center [89, 370] width 50 height 20
type input "0"
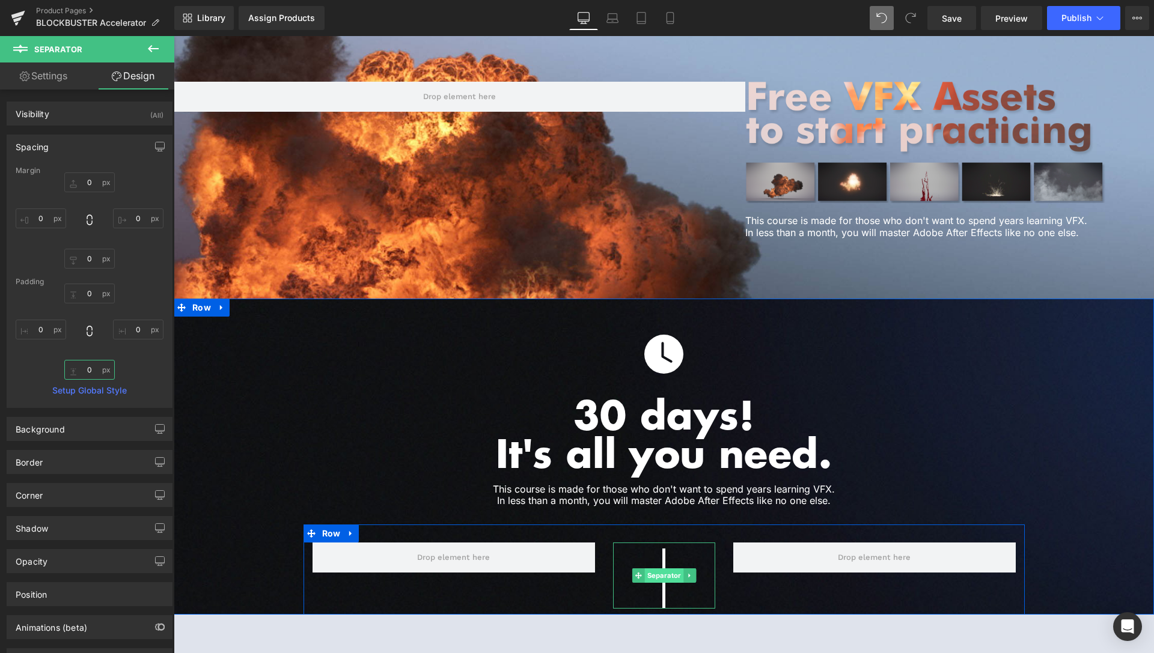
click at [664, 569] on span "Separator" at bounding box center [663, 576] width 39 height 14
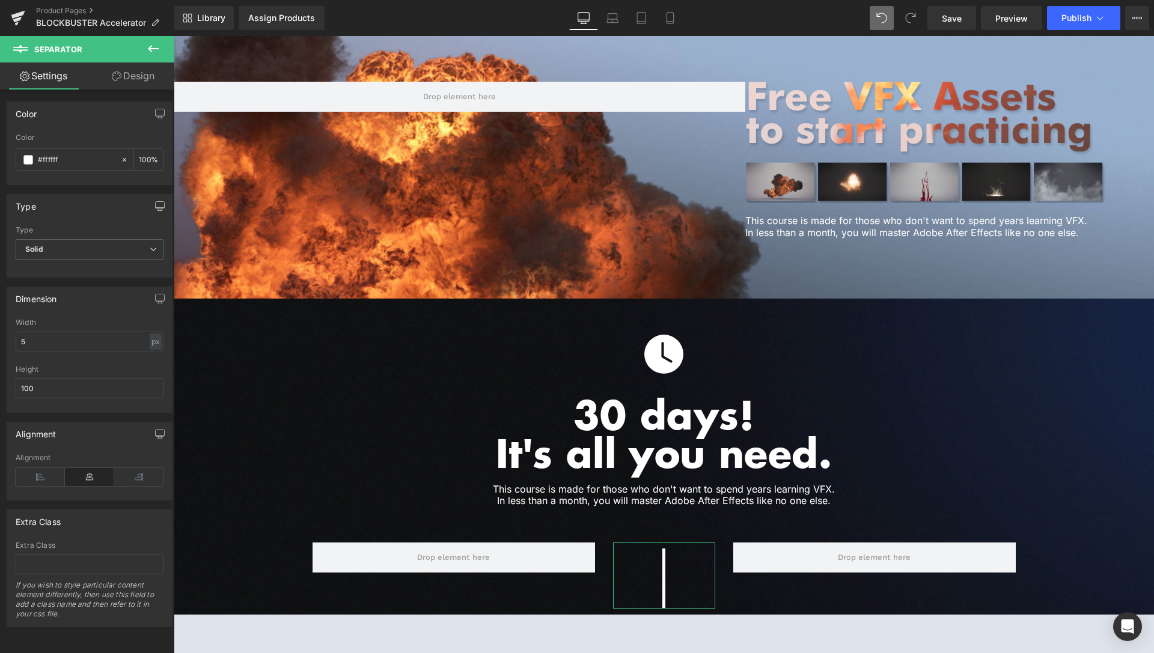
click at [134, 85] on link "Design" at bounding box center [133, 76] width 87 height 27
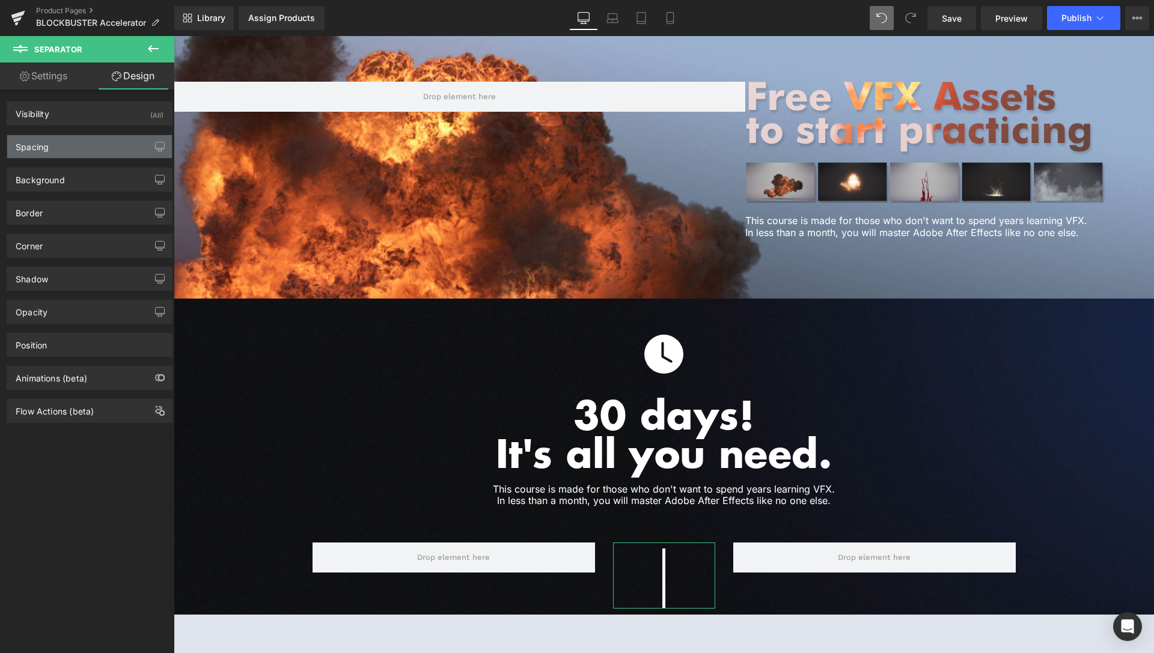
click at [87, 146] on div "Spacing" at bounding box center [89, 146] width 165 height 23
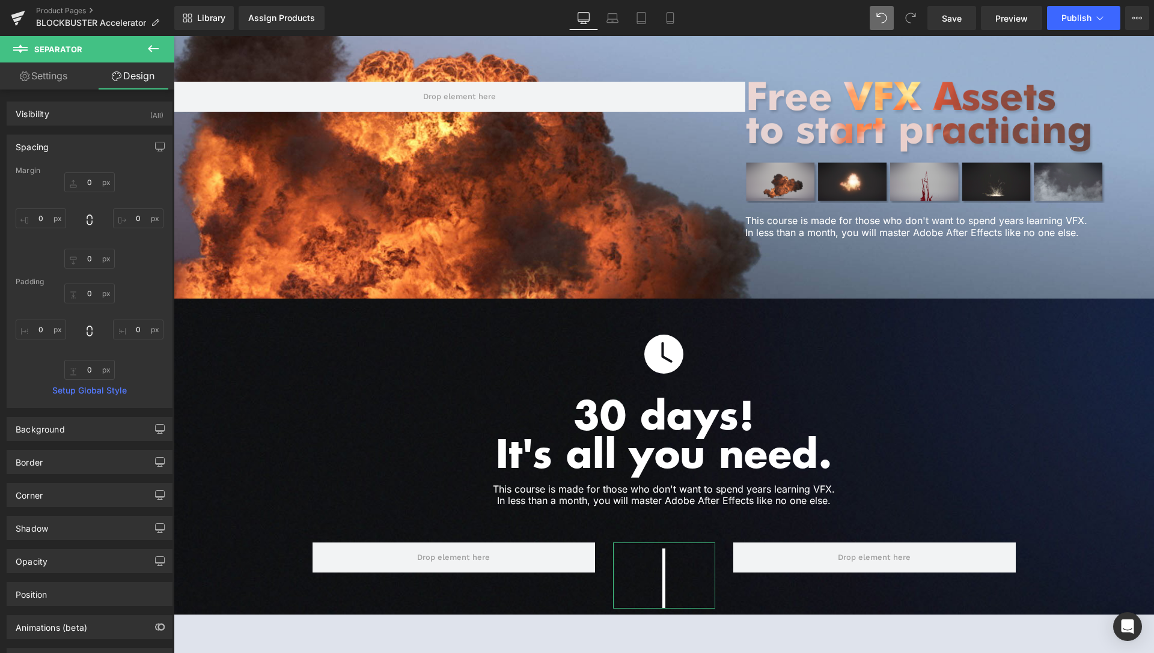
click at [52, 81] on link "Settings" at bounding box center [43, 76] width 87 height 27
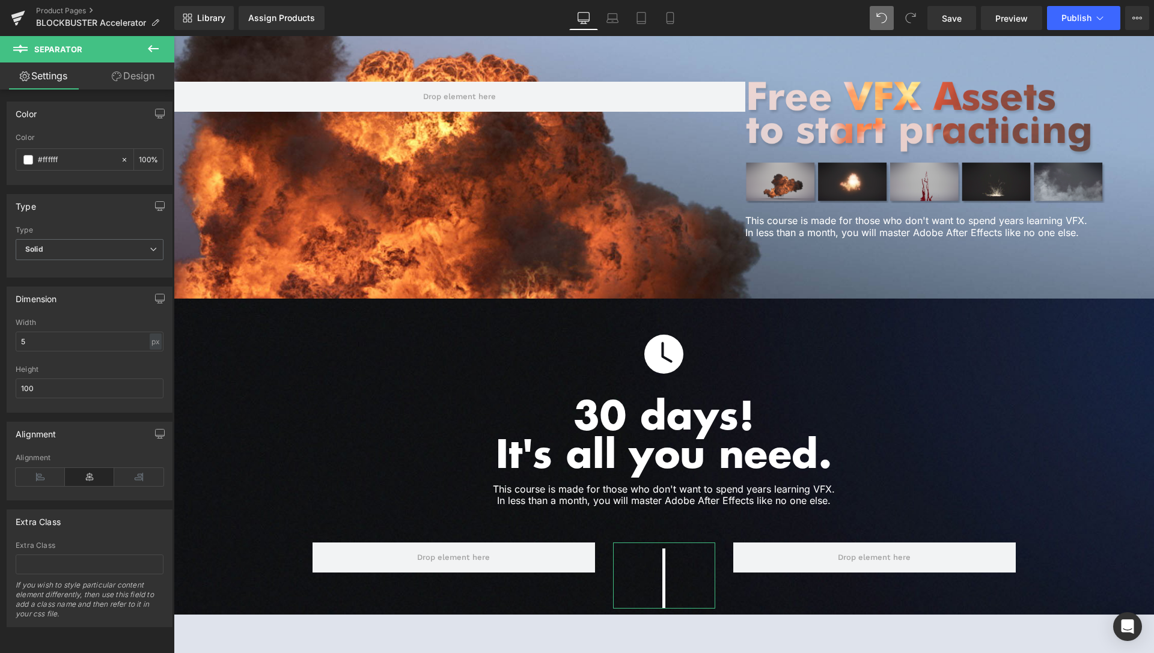
type input "100"
drag, startPoint x: 41, startPoint y: 391, endPoint x: 0, endPoint y: 392, distance: 41.5
click at [16, 392] on input "100" at bounding box center [90, 389] width 148 height 20
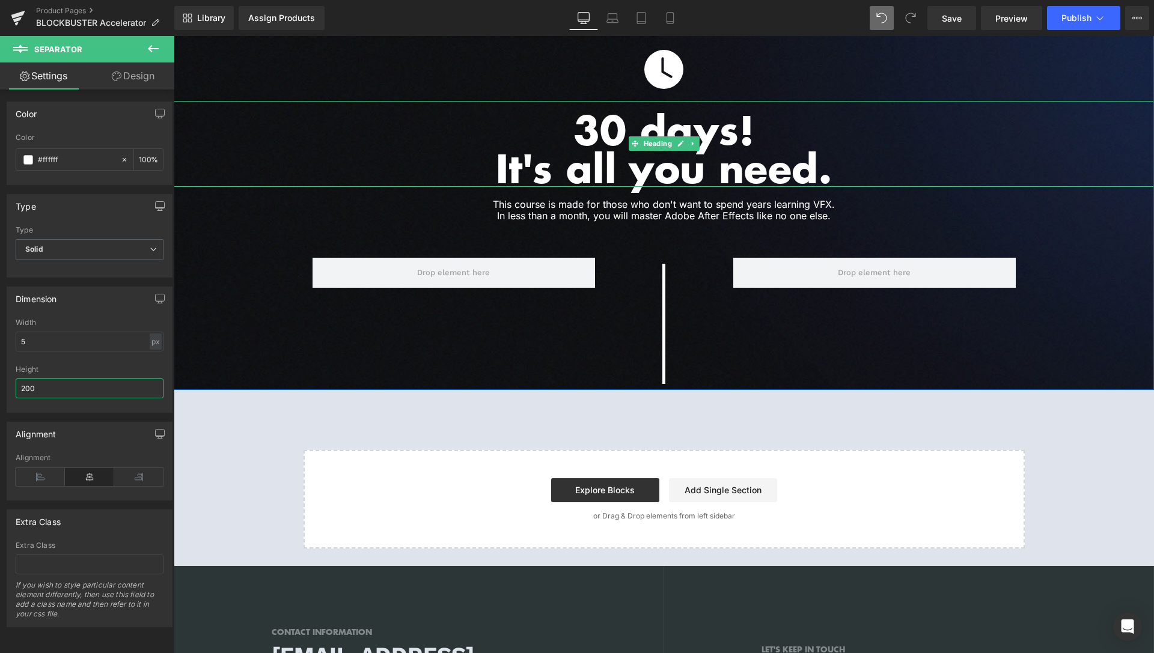
scroll to position [3066, 0]
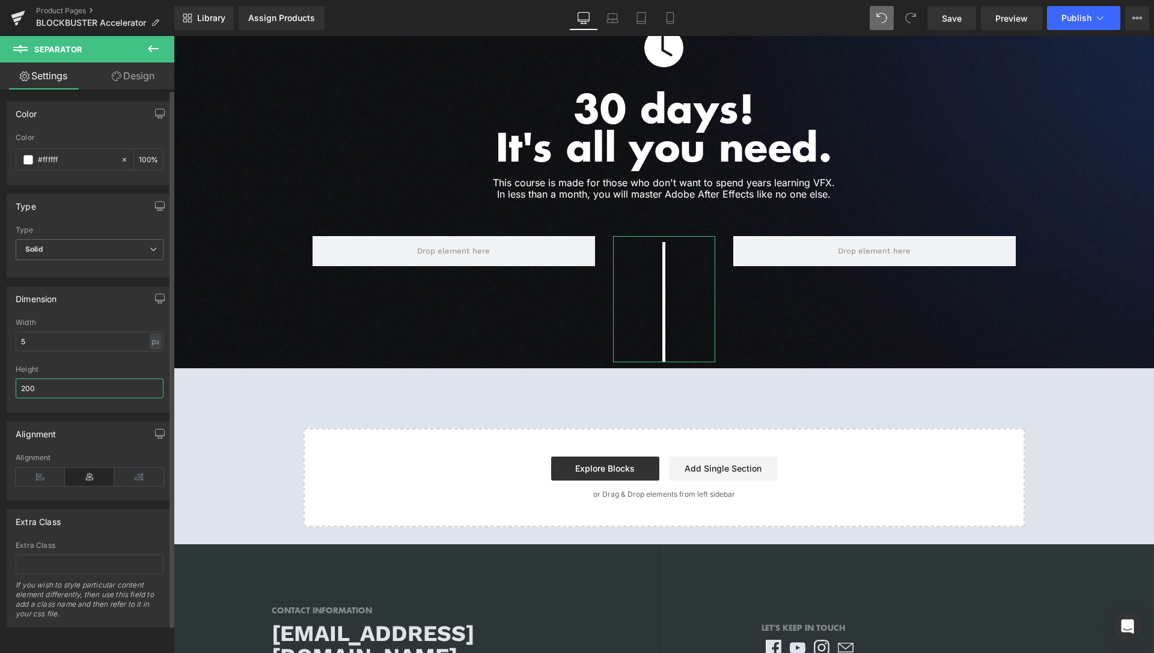
click at [20, 389] on input "200" at bounding box center [90, 389] width 148 height 20
click at [21, 388] on input "200" at bounding box center [90, 389] width 148 height 20
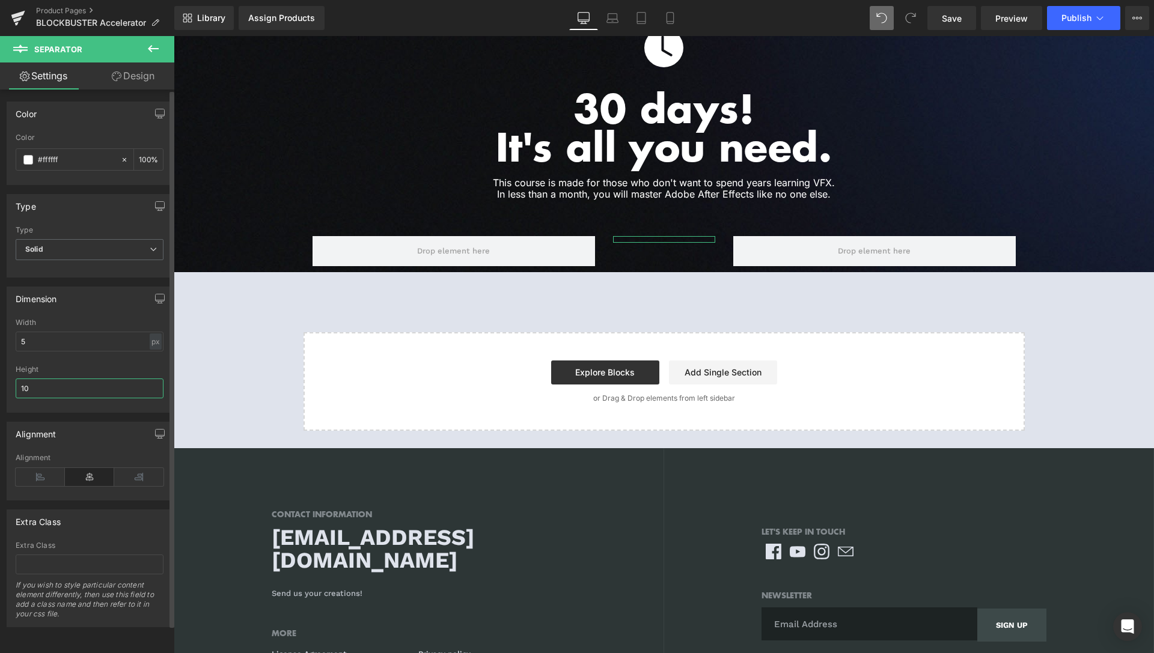
type input "100"
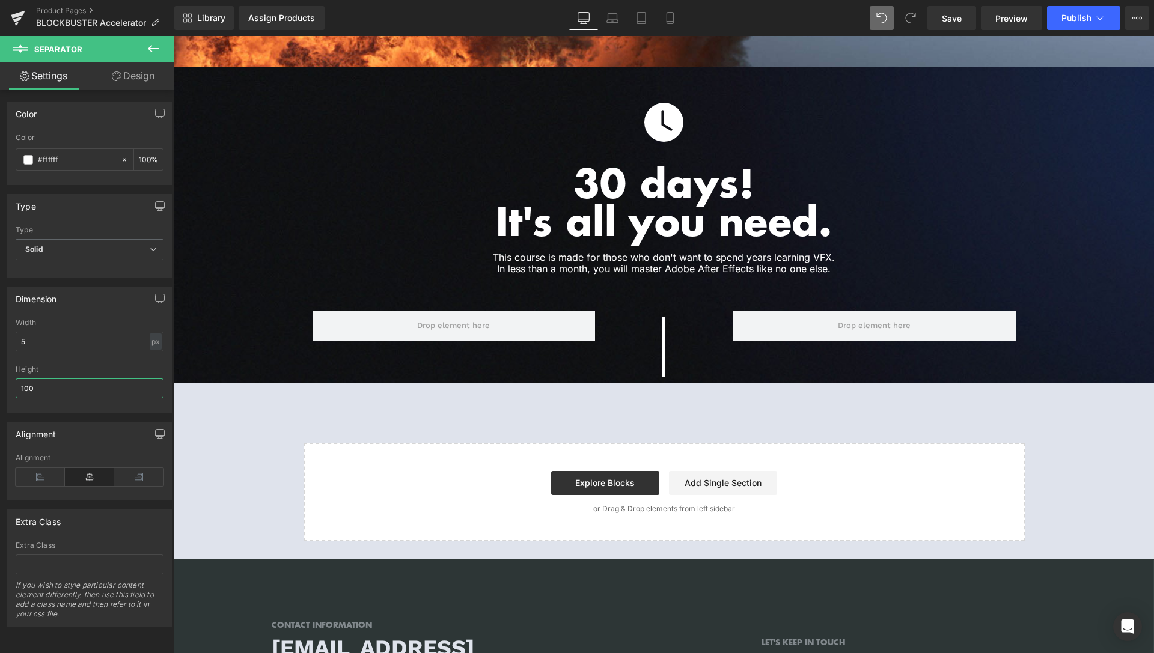
scroll to position [2944, 0]
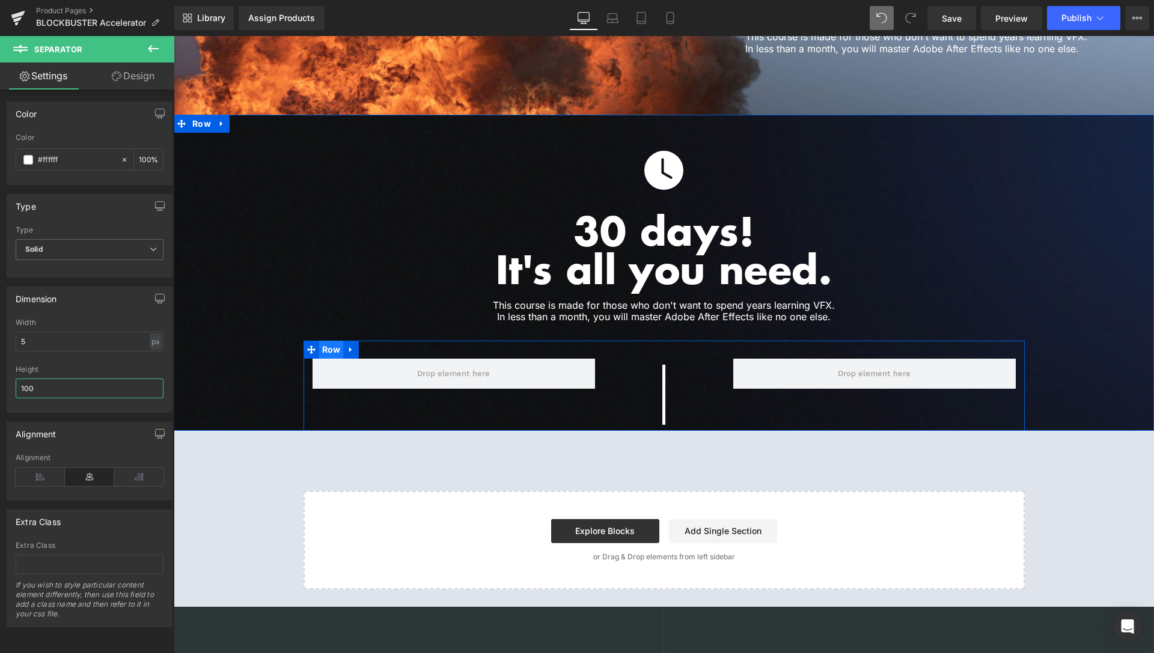
click at [334, 341] on span "Row" at bounding box center [331, 350] width 25 height 18
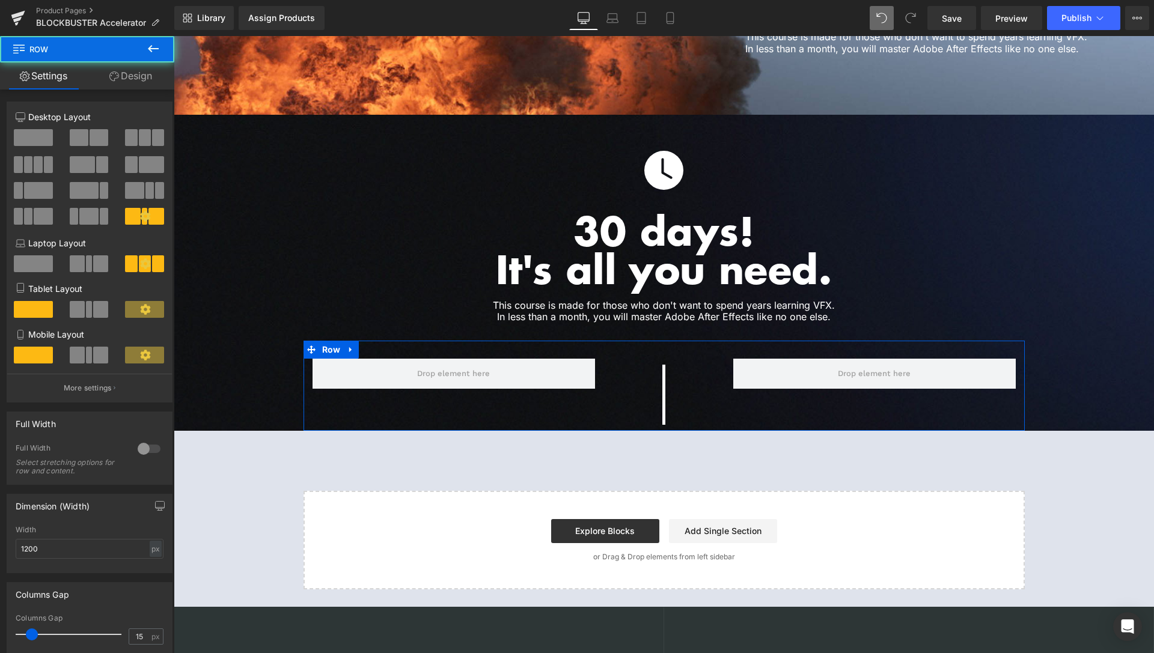
drag, startPoint x: 136, startPoint y: 83, endPoint x: 68, endPoint y: 146, distance: 93.2
click at [136, 82] on link "Design" at bounding box center [130, 76] width 87 height 27
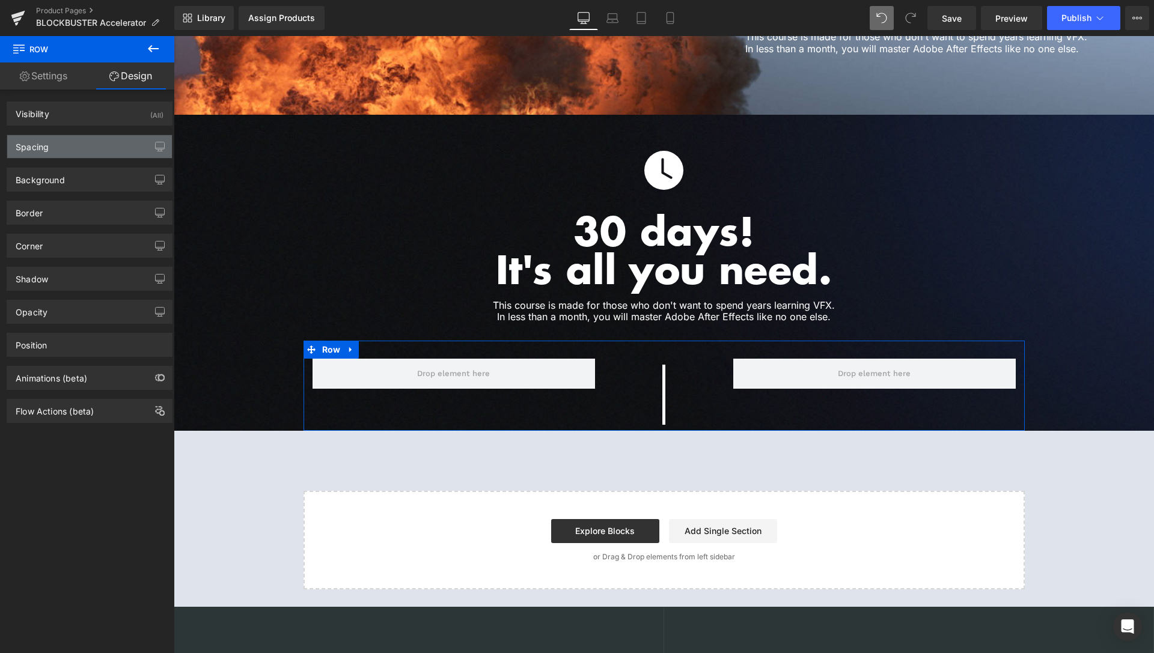
click at [69, 149] on div "Spacing" at bounding box center [89, 146] width 165 height 23
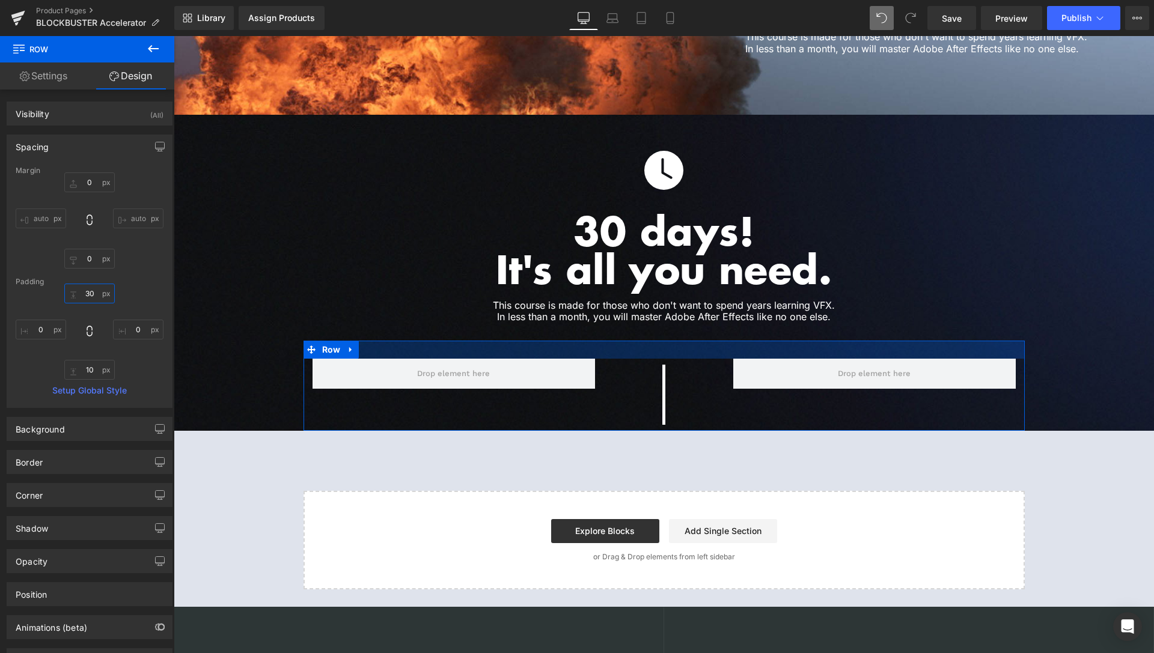
click at [96, 293] on input "30" at bounding box center [89, 294] width 50 height 20
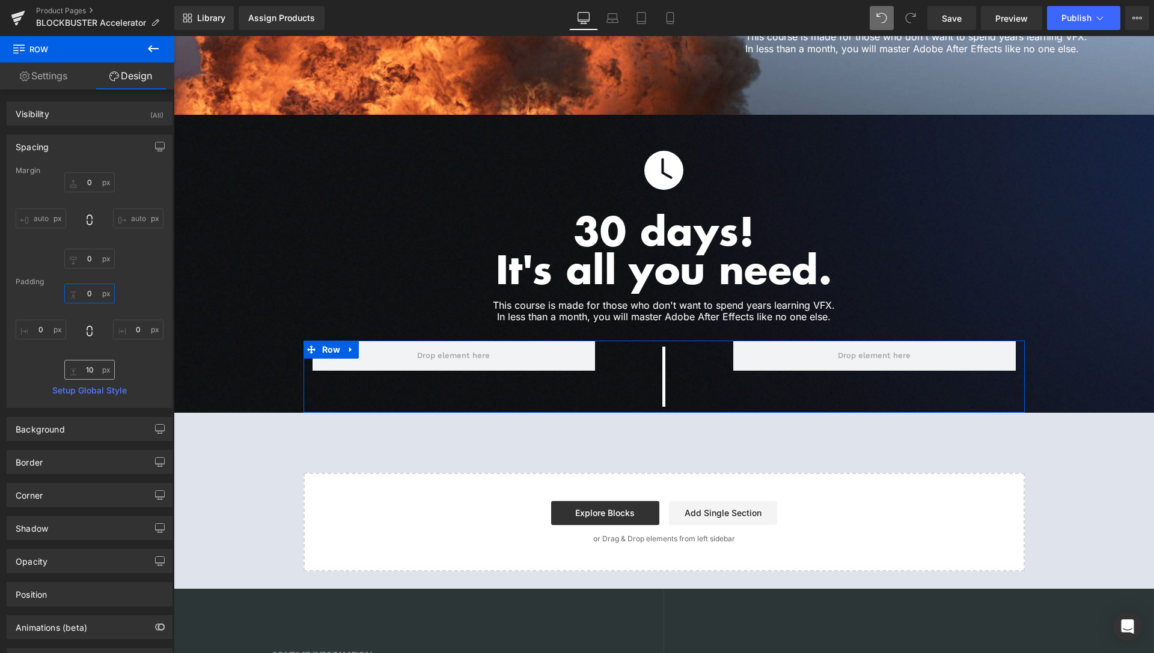
type input "0"
click at [90, 371] on input "10" at bounding box center [89, 370] width 50 height 20
type input "0"
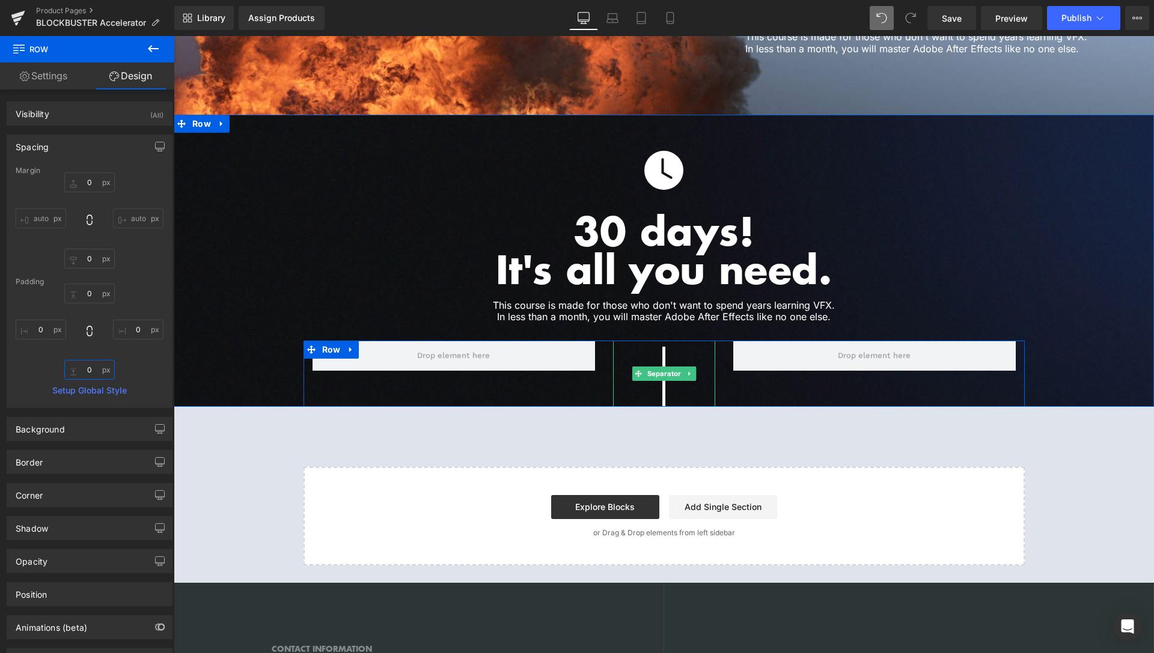
scroll to position [2883, 0]
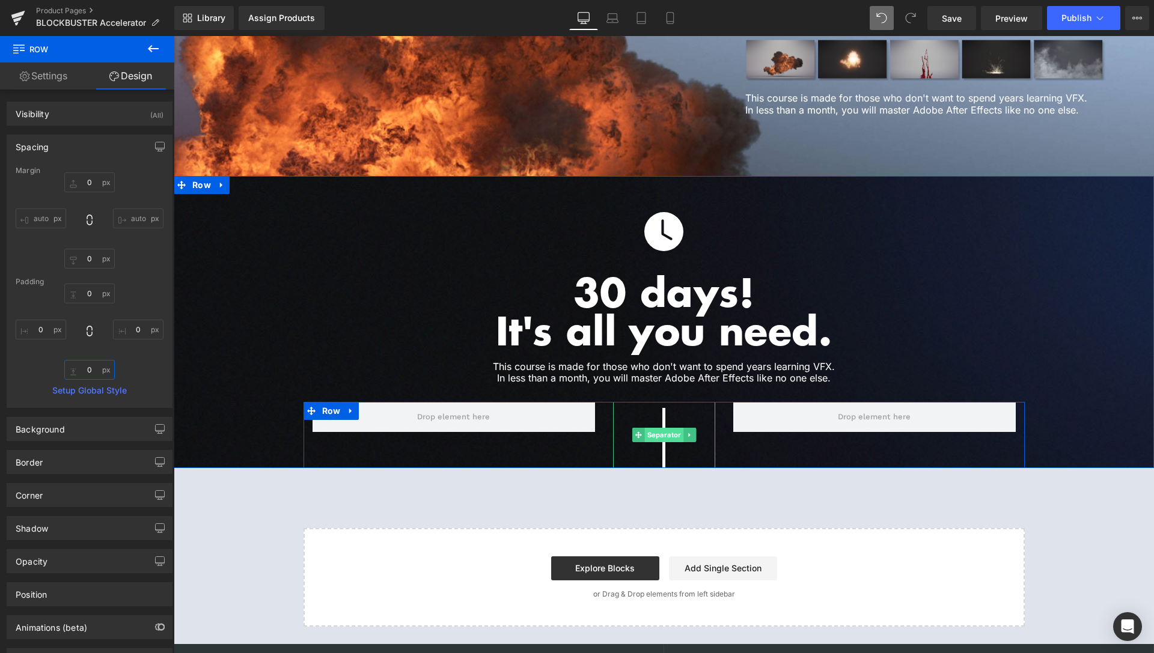
click at [653, 428] on span "Separator" at bounding box center [663, 435] width 39 height 14
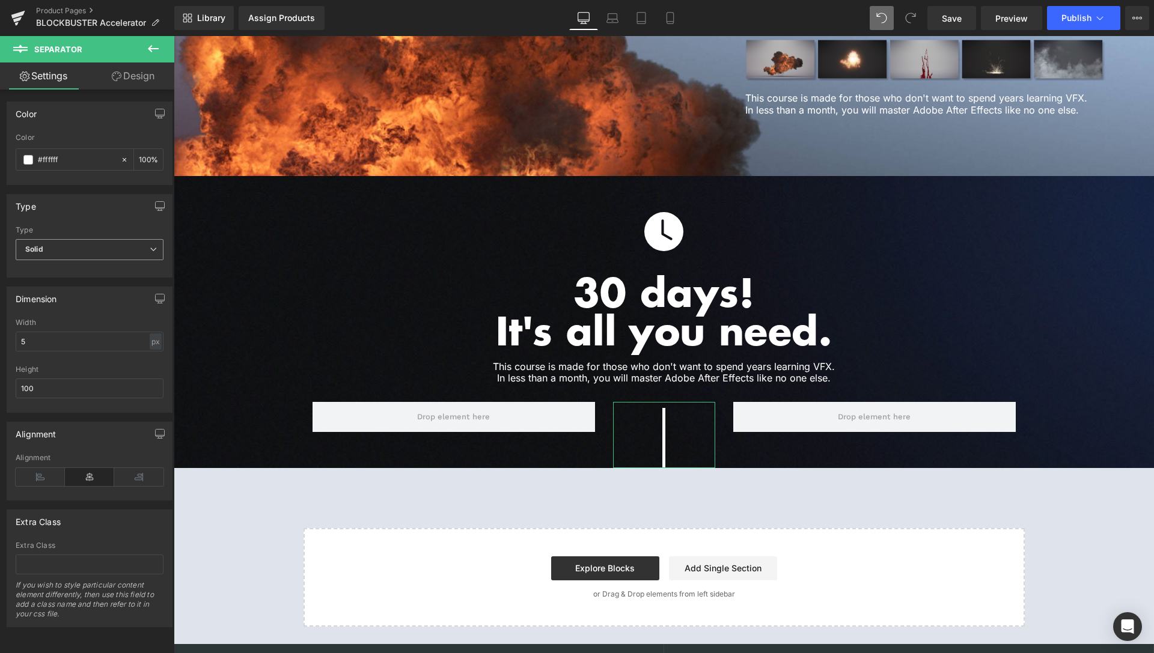
click at [104, 248] on span "Solid" at bounding box center [90, 249] width 148 height 21
click at [73, 309] on li "Dotted" at bounding box center [87, 307] width 143 height 18
click at [85, 249] on span "Dotted" at bounding box center [90, 249] width 148 height 21
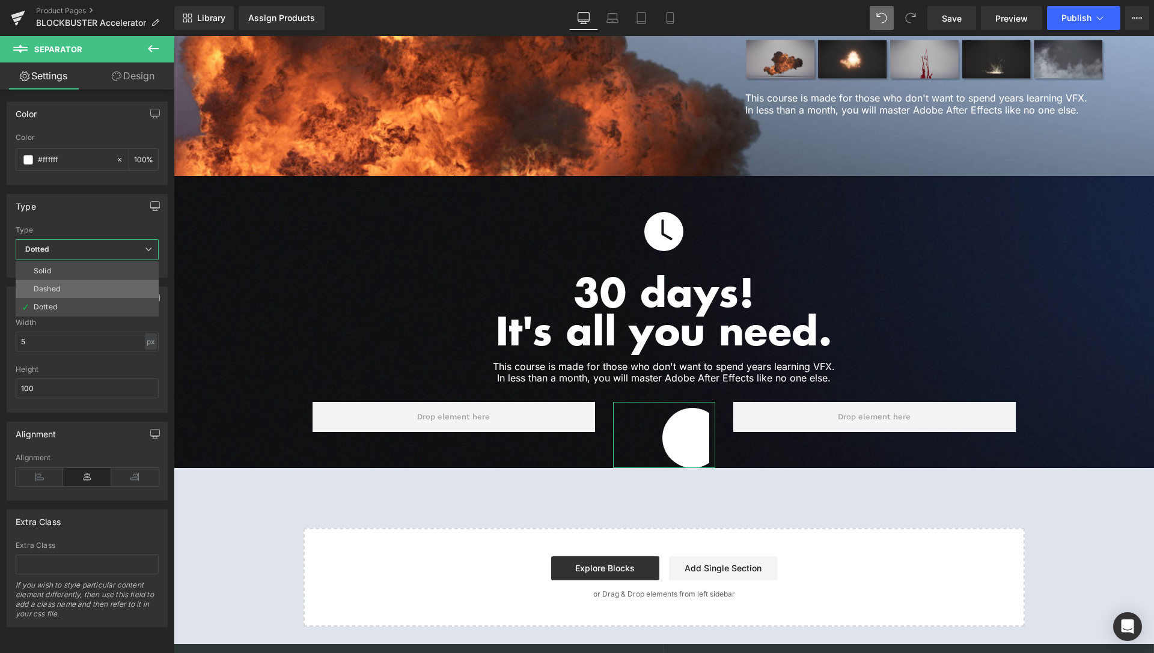
click at [69, 290] on li "Dashed" at bounding box center [87, 289] width 143 height 18
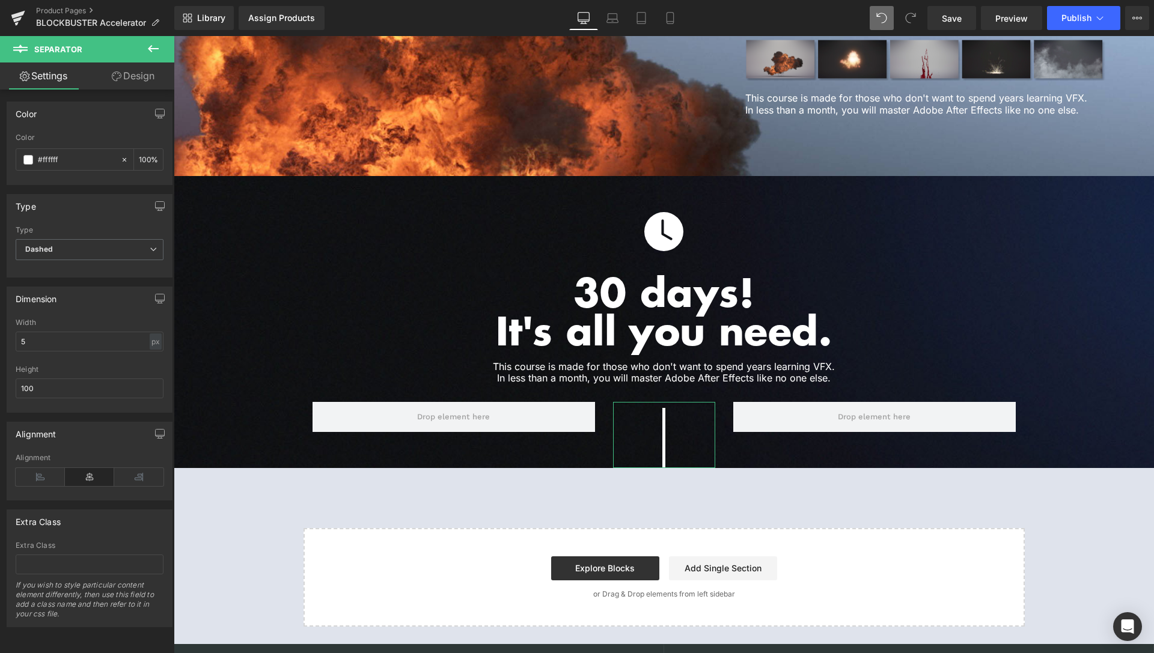
click at [81, 234] on div "Type" at bounding box center [90, 230] width 148 height 8
click at [75, 249] on span "Dashed" at bounding box center [90, 249] width 148 height 21
click at [70, 269] on li "Solid" at bounding box center [87, 271] width 143 height 18
click at [93, 216] on div "Type" at bounding box center [89, 206] width 165 height 23
click at [120, 88] on link "Design" at bounding box center [133, 76] width 87 height 27
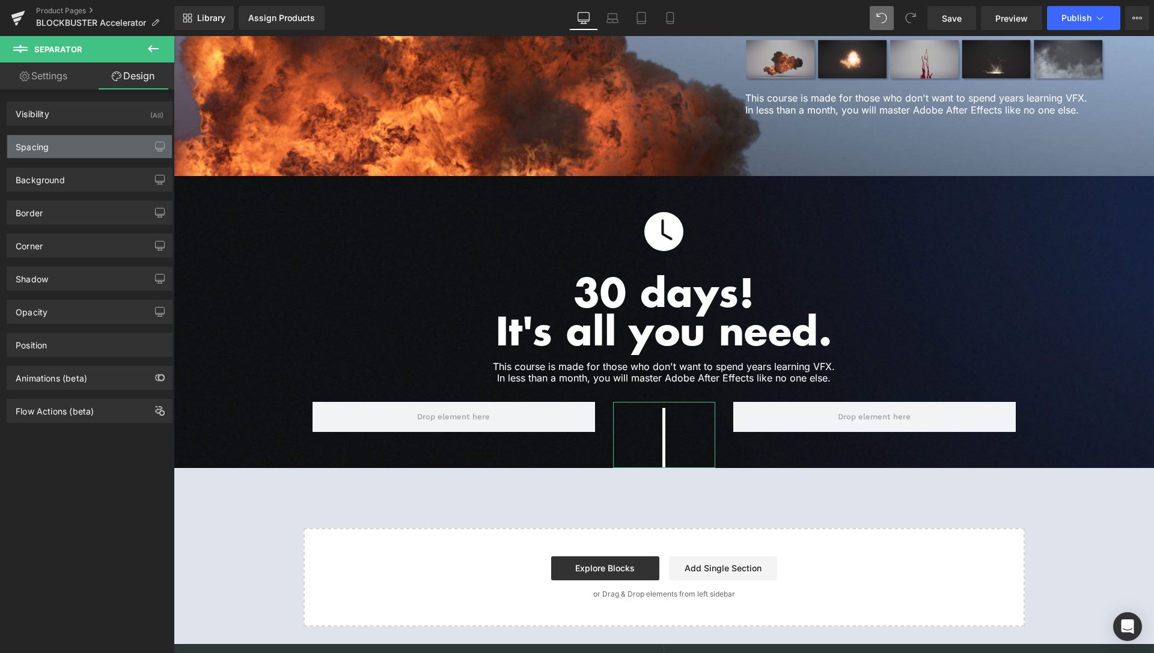
click at [109, 142] on div "Spacing" at bounding box center [89, 146] width 165 height 23
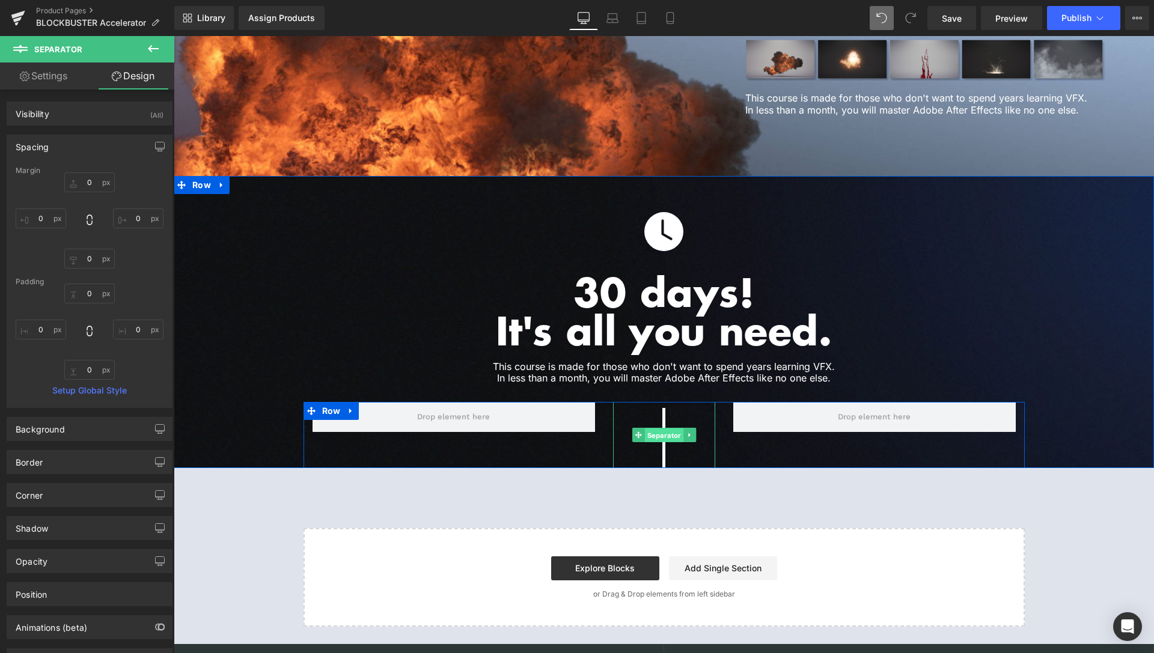
click at [652, 429] on span "Separator" at bounding box center [663, 436] width 39 height 14
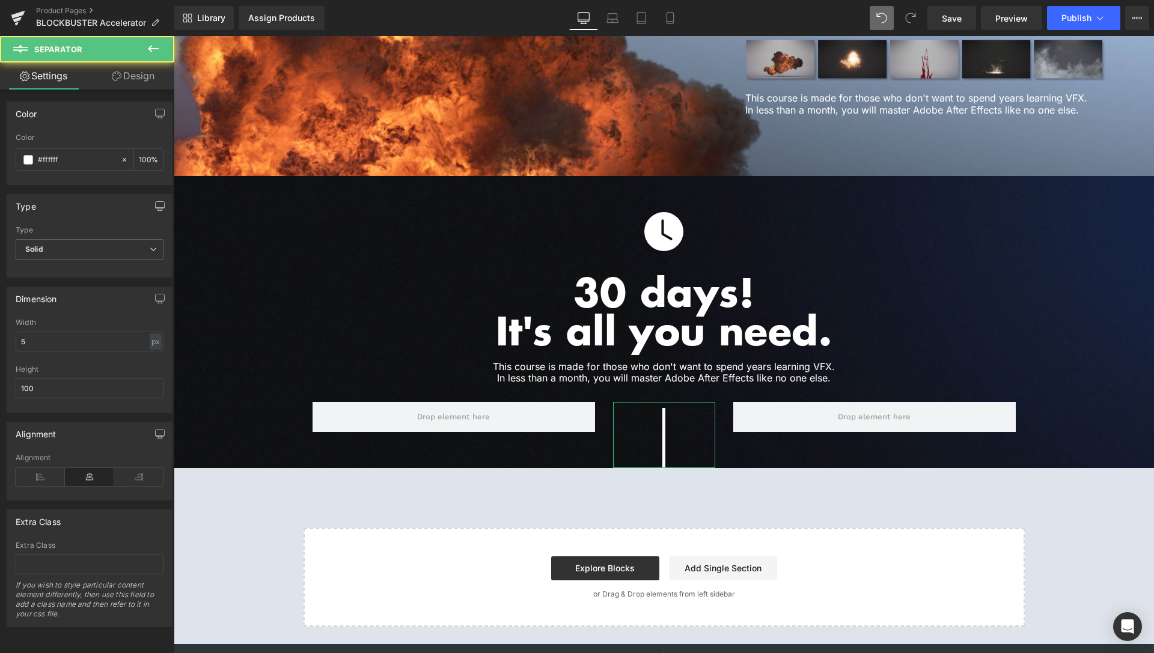
click at [153, 78] on link "Design" at bounding box center [133, 76] width 87 height 27
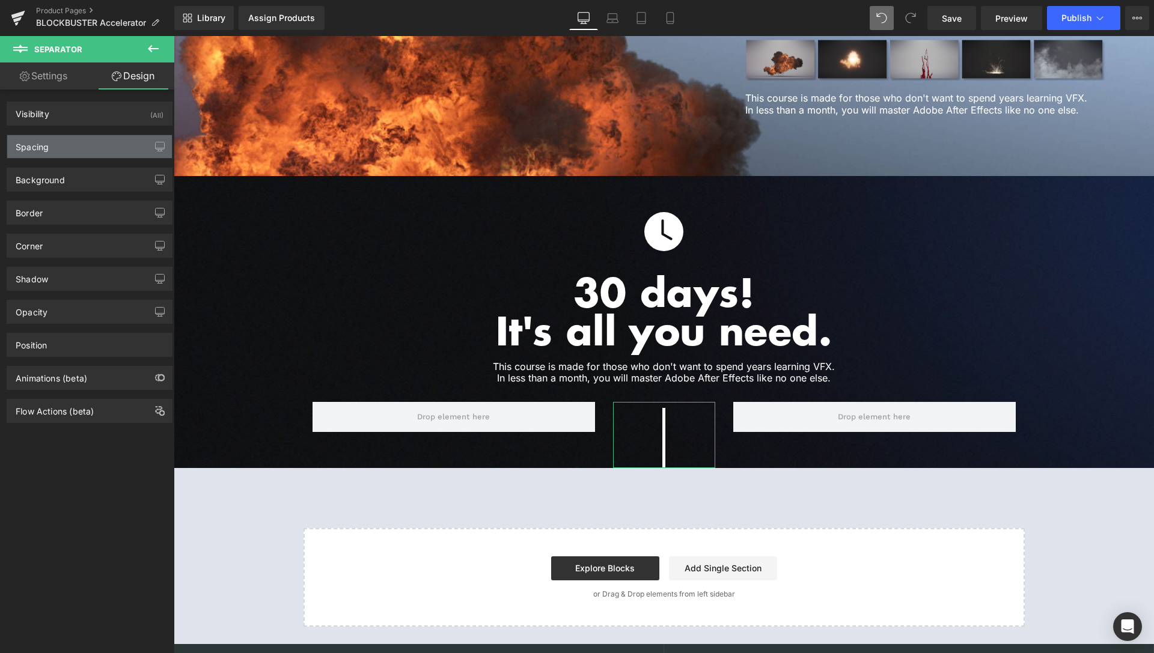
click at [67, 151] on div "Spacing" at bounding box center [89, 146] width 165 height 23
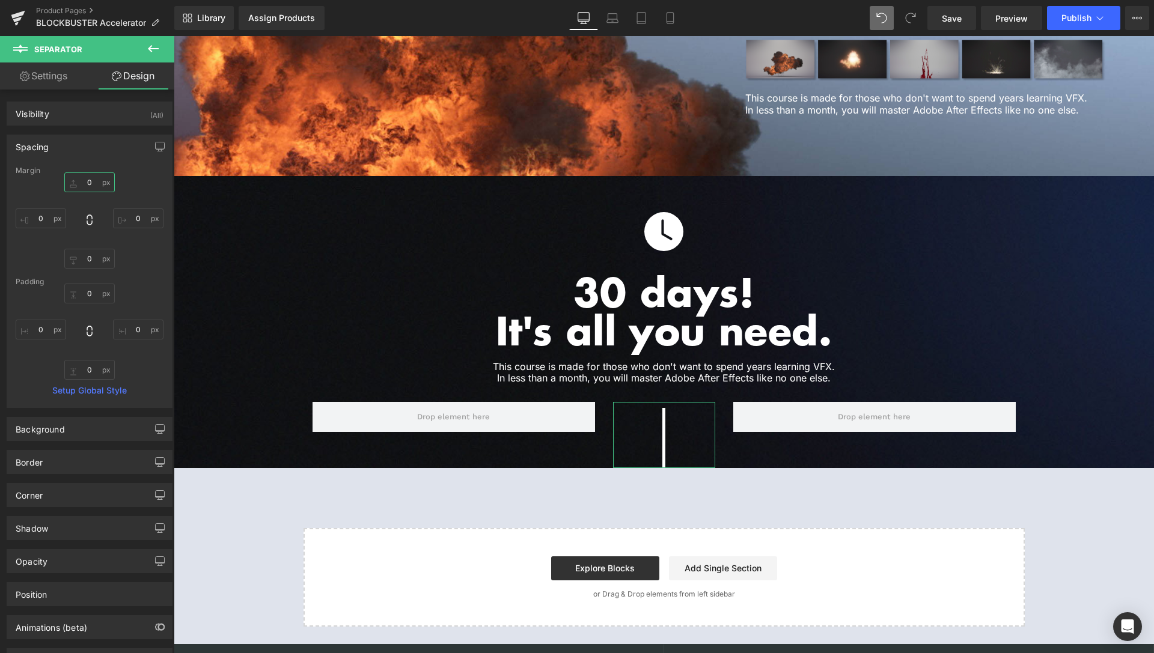
click at [88, 181] on input "0" at bounding box center [89, 182] width 50 height 20
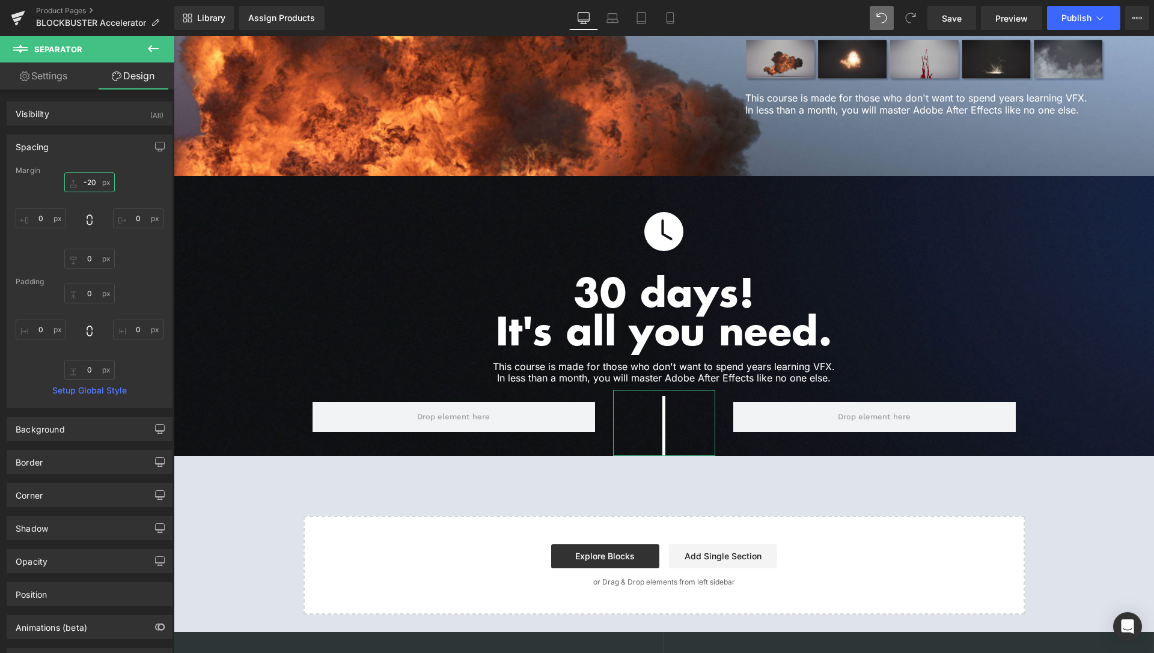
click at [85, 182] on input "-20" at bounding box center [89, 182] width 50 height 20
type input "--"
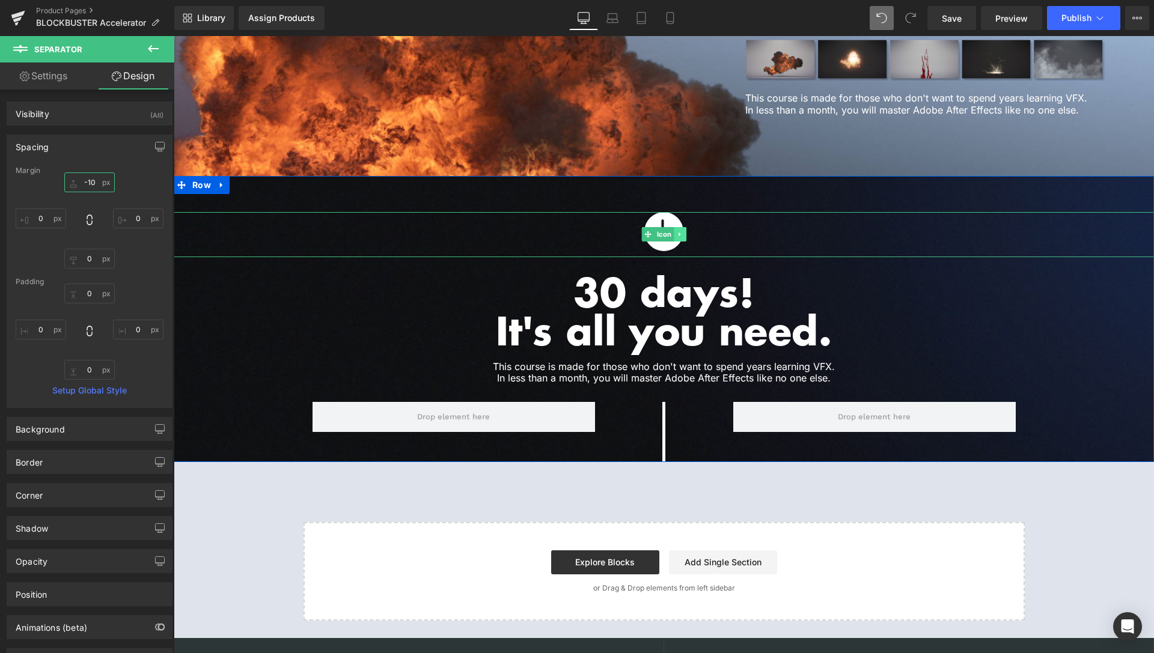
type input "-10"
click at [677, 231] on icon at bounding box center [680, 234] width 7 height 7
click at [670, 231] on icon at bounding box center [673, 234] width 7 height 7
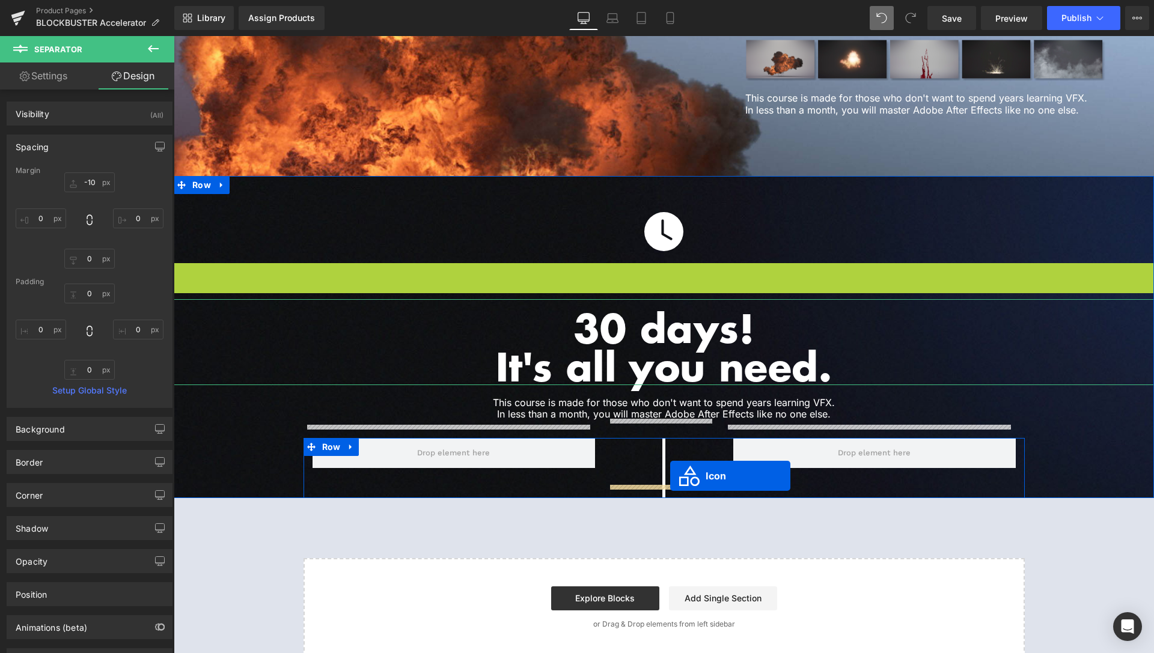
drag, startPoint x: 644, startPoint y: 272, endPoint x: 670, endPoint y: 476, distance: 206.0
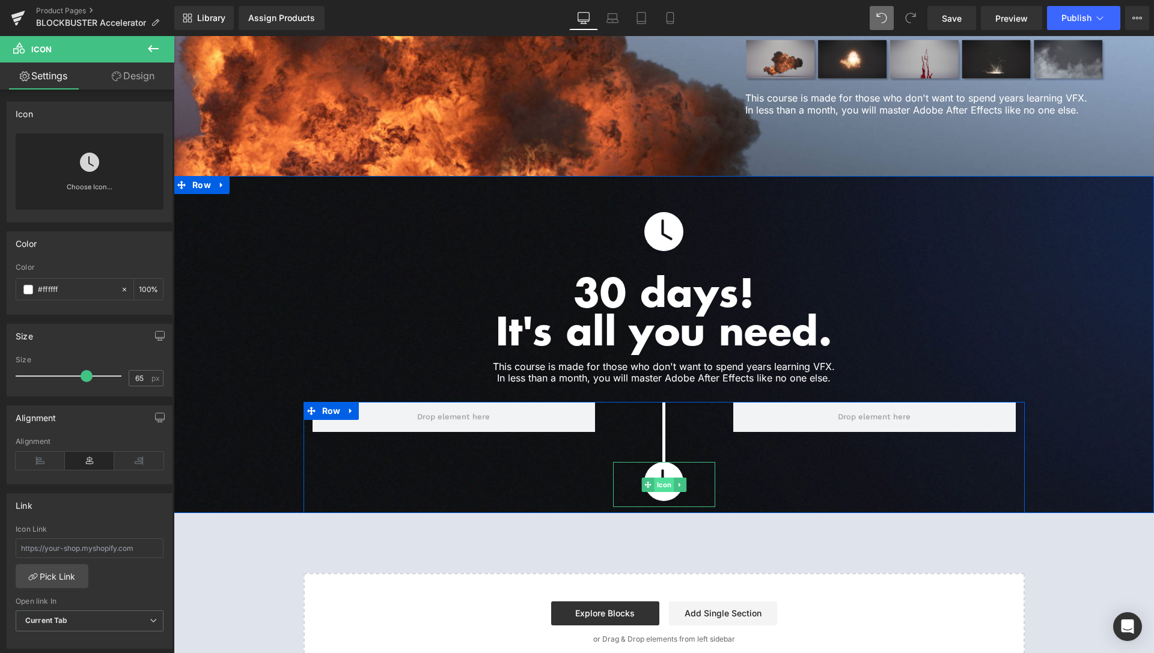
click at [657, 478] on span "Icon" at bounding box center [664, 485] width 20 height 14
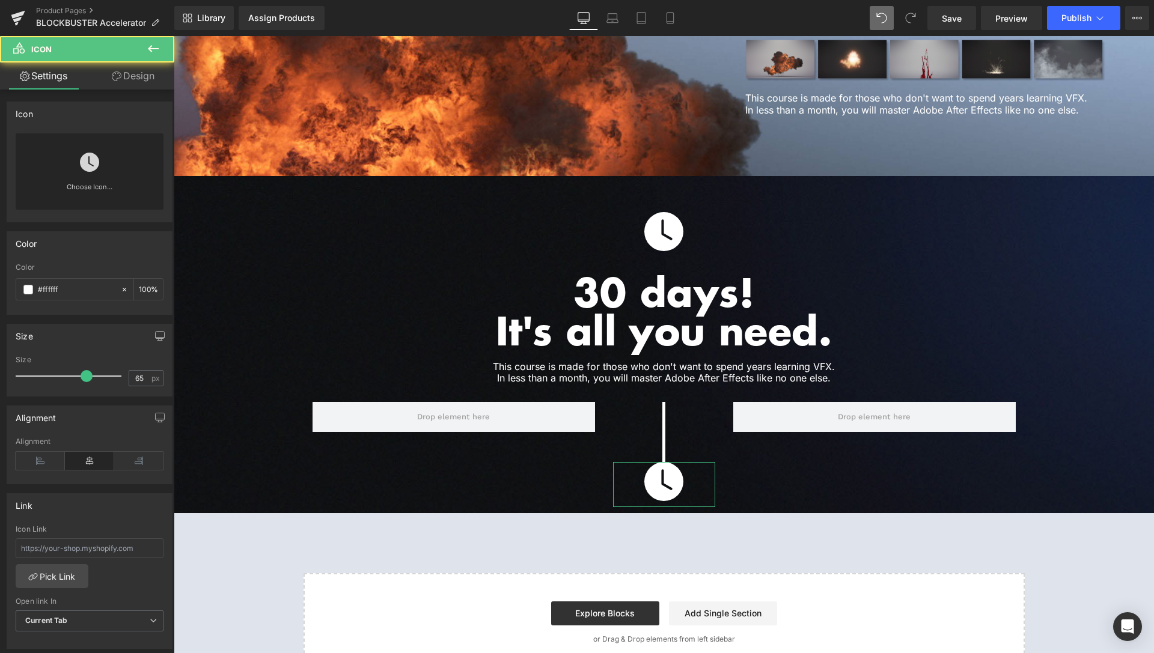
click at [163, 78] on link "Design" at bounding box center [133, 76] width 87 height 27
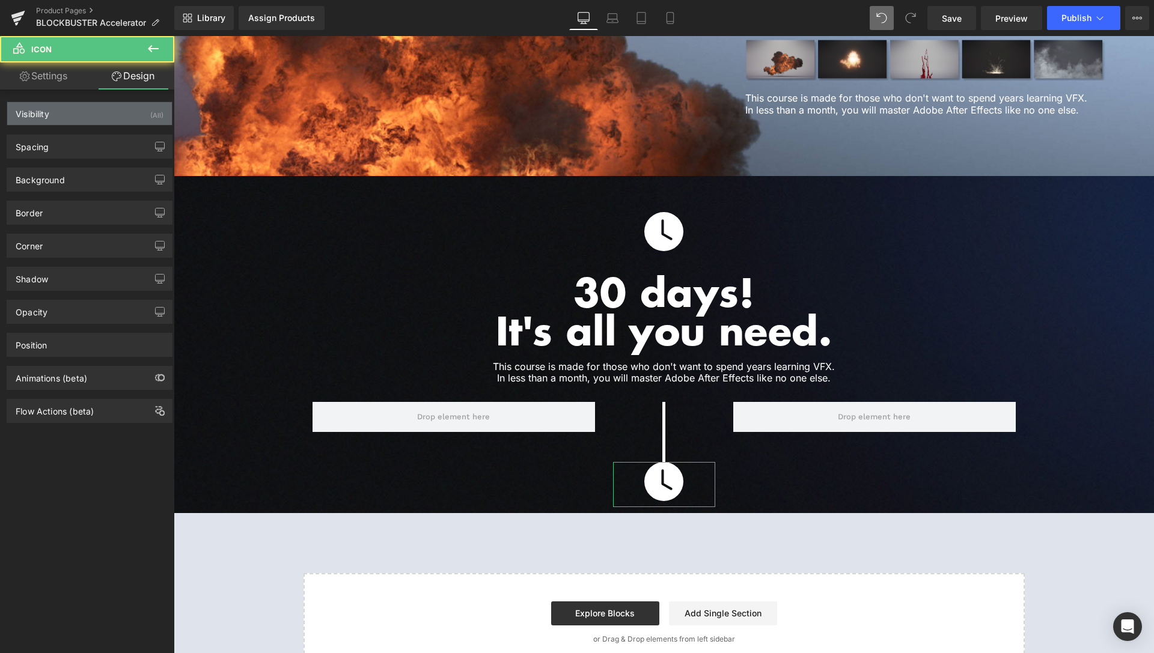
type input "0"
type input "10"
type input "0"
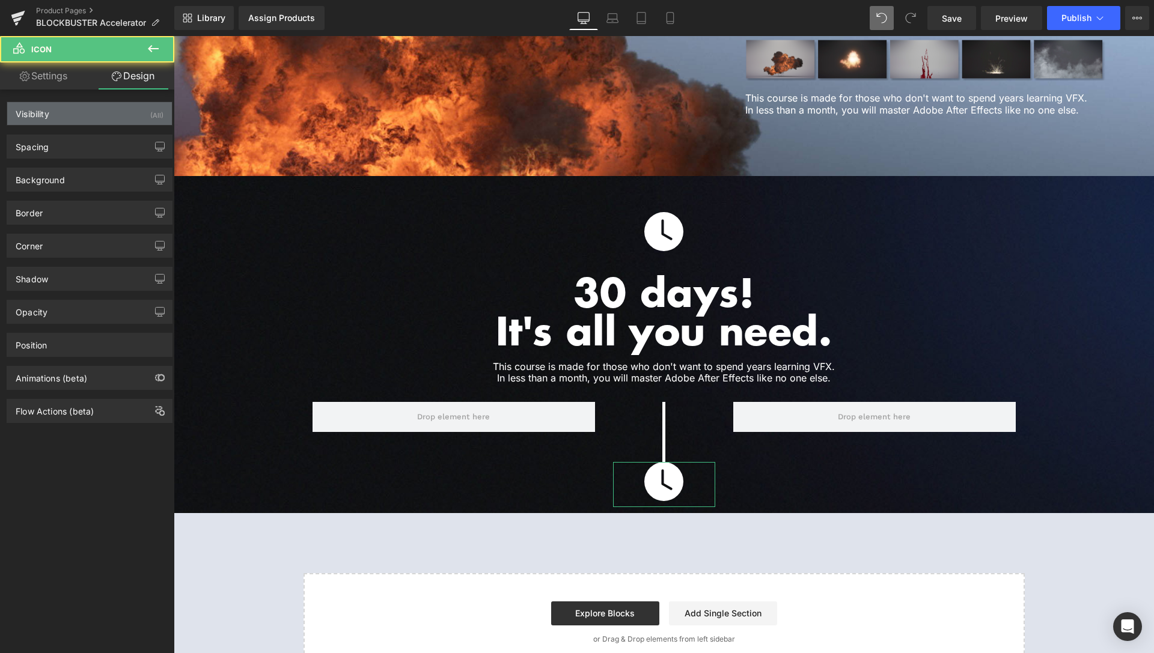
type input "0"
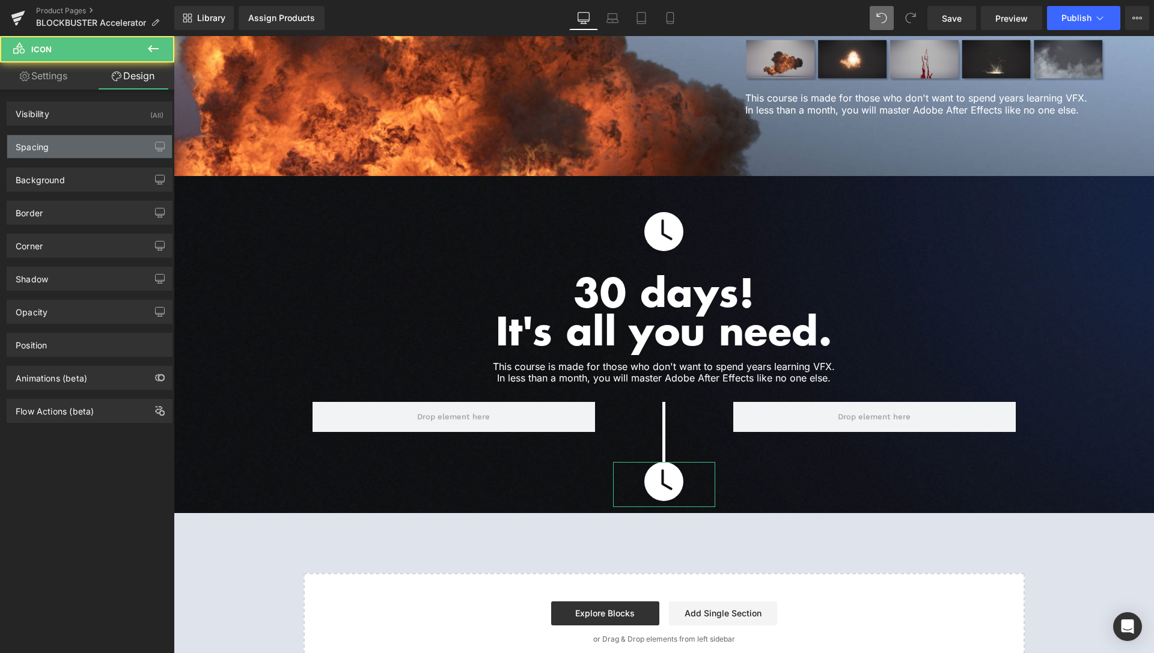
drag, startPoint x: 112, startPoint y: 149, endPoint x: 111, endPoint y: 157, distance: 8.0
click at [112, 150] on div "Spacing" at bounding box center [89, 146] width 165 height 23
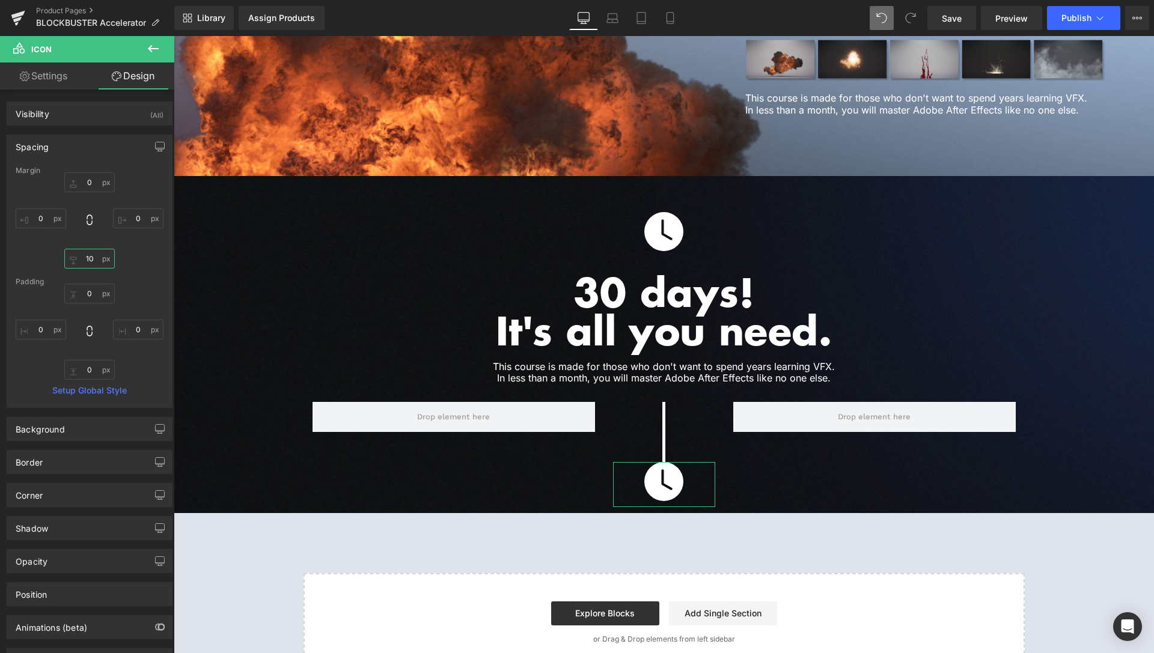
click at [86, 252] on input "10" at bounding box center [89, 259] width 50 height 20
click at [86, 254] on input "10" at bounding box center [89, 259] width 50 height 20
type input "0"
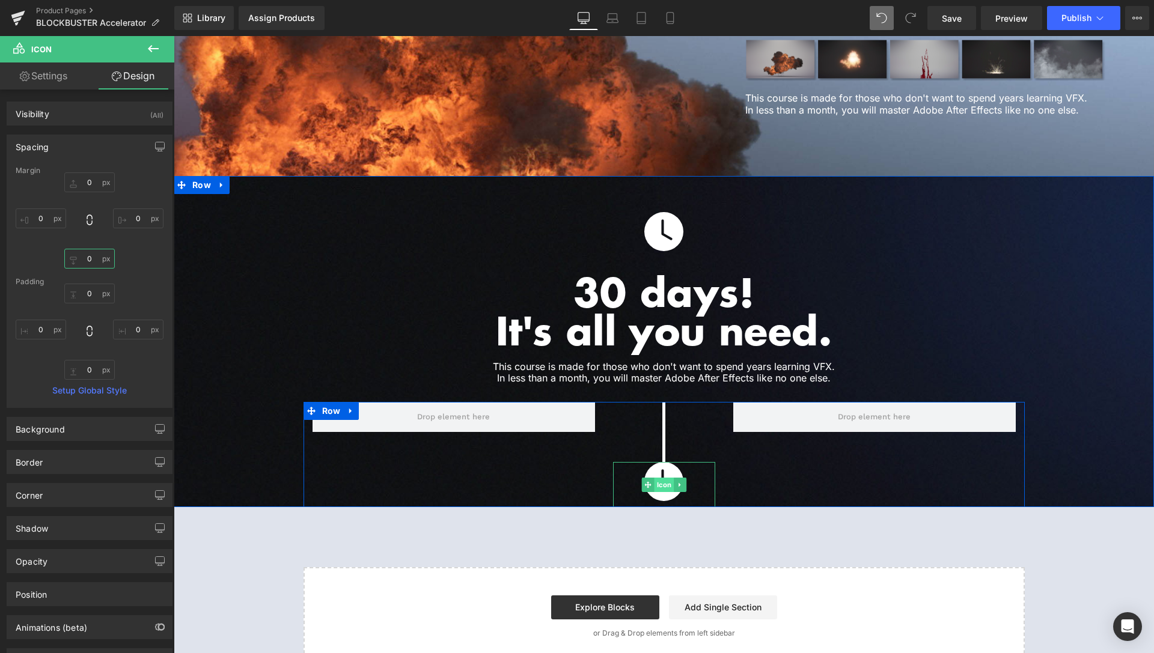
click at [662, 478] on span "Icon" at bounding box center [664, 485] width 20 height 14
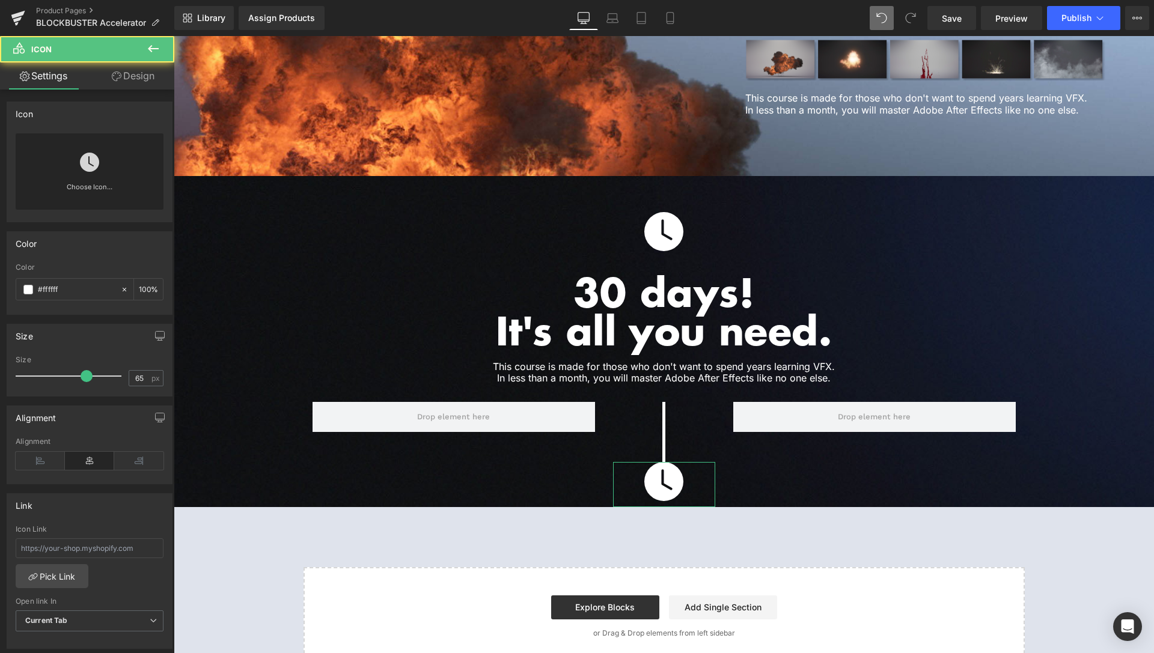
click at [85, 179] on link at bounding box center [89, 157] width 19 height 48
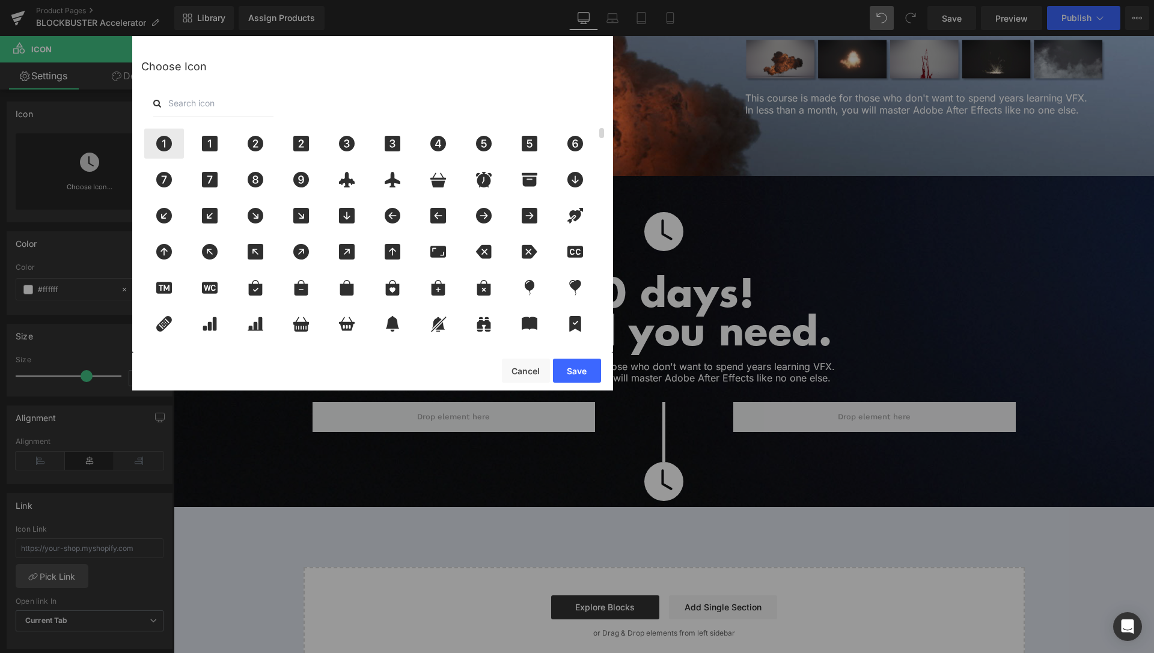
click at [166, 146] on icon at bounding box center [164, 144] width 16 height 16
click at [590, 373] on button "Save" at bounding box center [577, 371] width 48 height 24
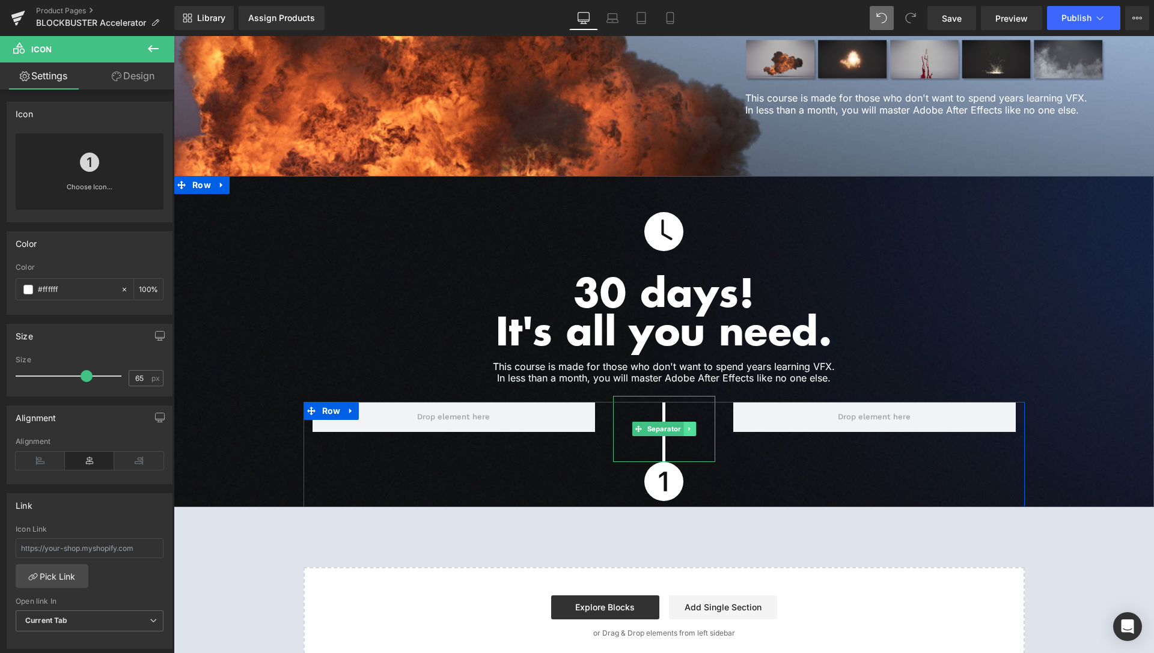
click at [686, 426] on icon at bounding box center [689, 429] width 7 height 7
click at [680, 426] on icon at bounding box center [683, 429] width 7 height 7
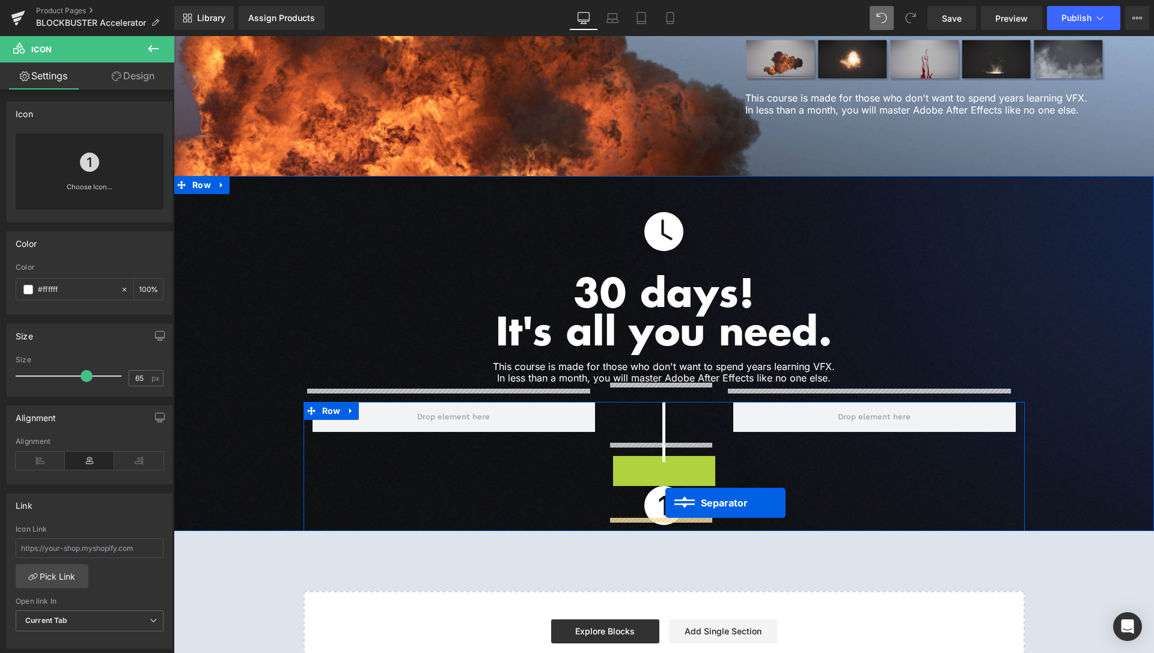
drag, startPoint x: 635, startPoint y: 476, endPoint x: 665, endPoint y: 503, distance: 40.4
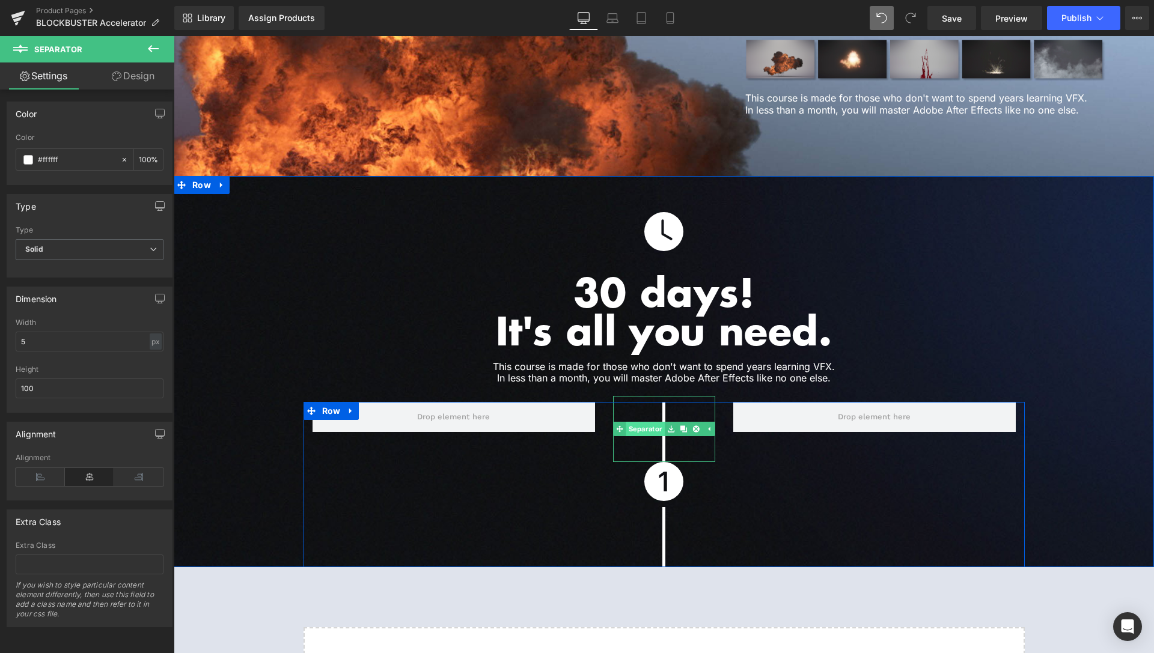
click at [643, 422] on span "Separator" at bounding box center [645, 429] width 39 height 14
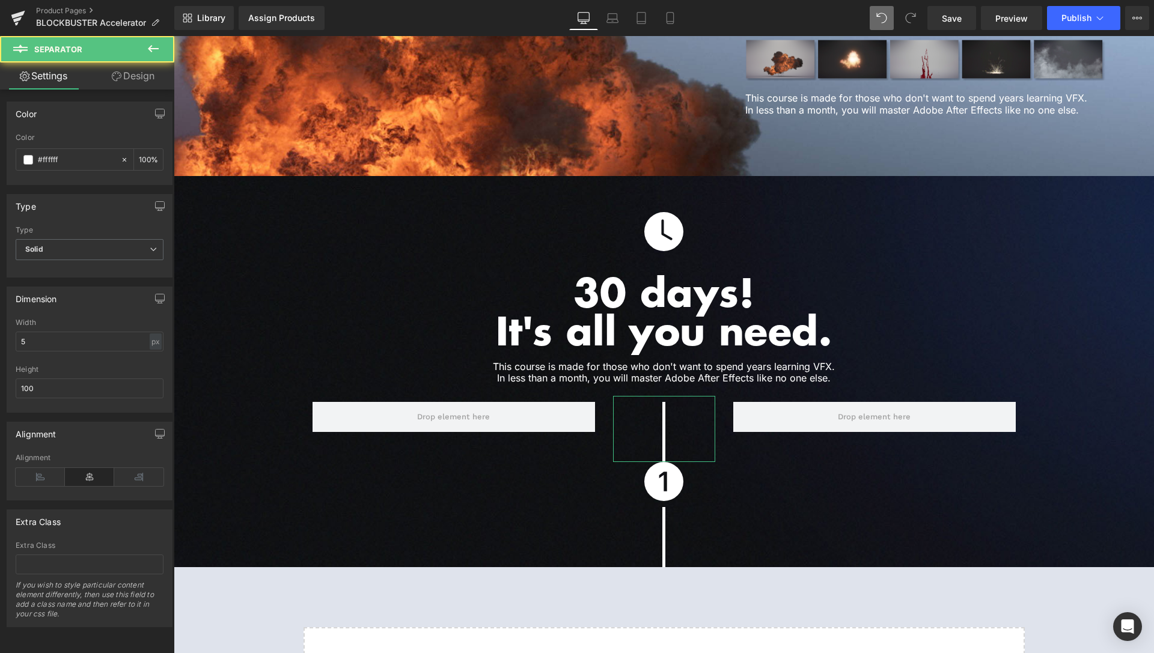
click at [121, 80] on link "Design" at bounding box center [133, 76] width 87 height 27
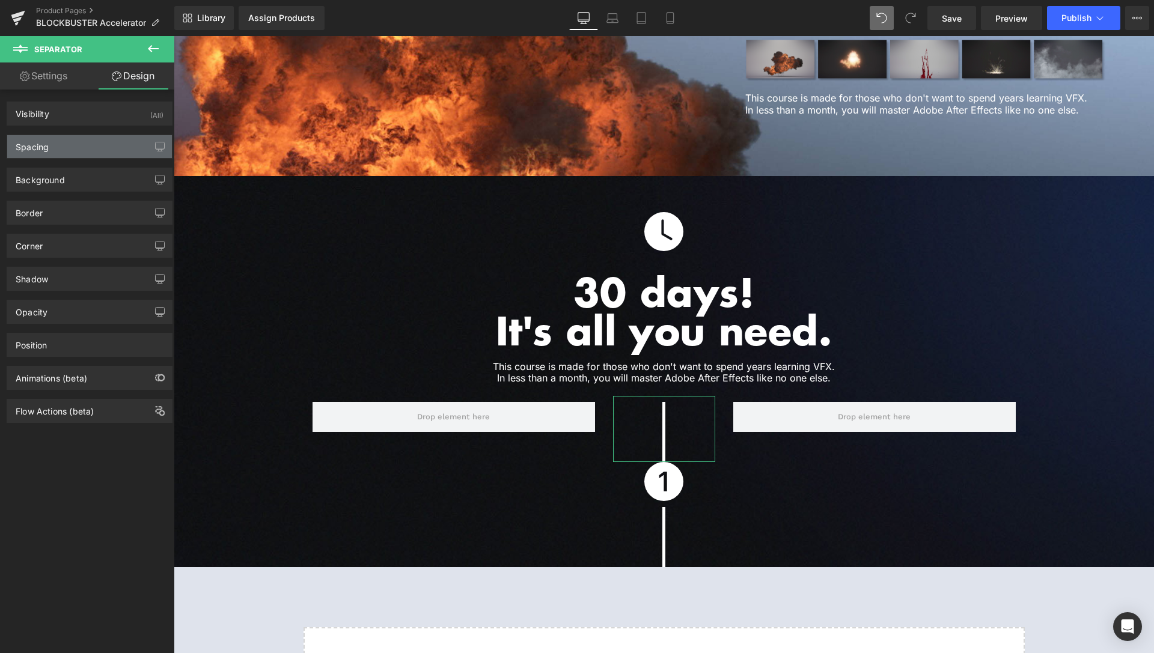
click at [73, 152] on div "Spacing" at bounding box center [89, 146] width 165 height 23
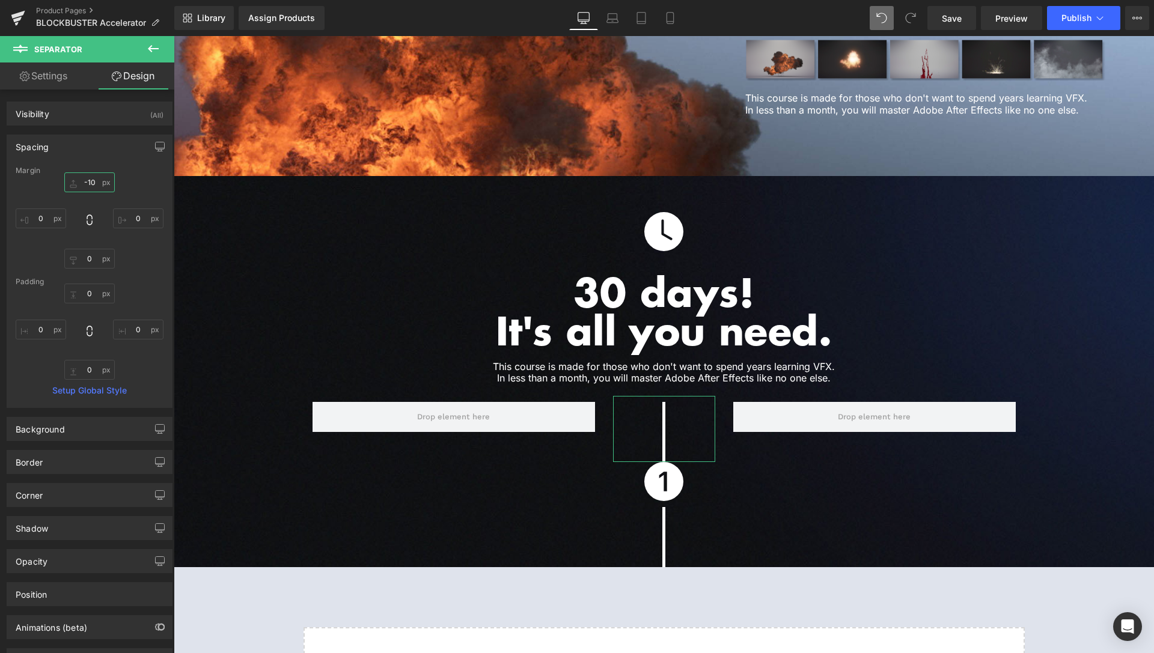
click at [84, 185] on input "-10" at bounding box center [89, 182] width 50 height 20
type input "-0"
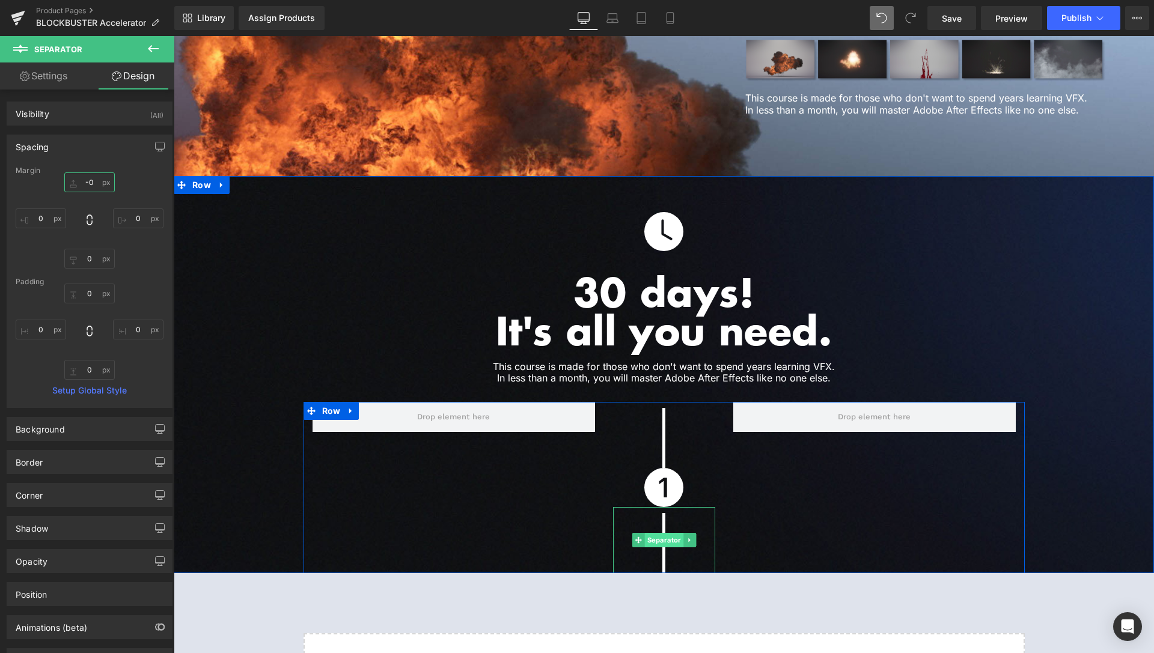
click at [664, 533] on span "Separator" at bounding box center [663, 540] width 39 height 14
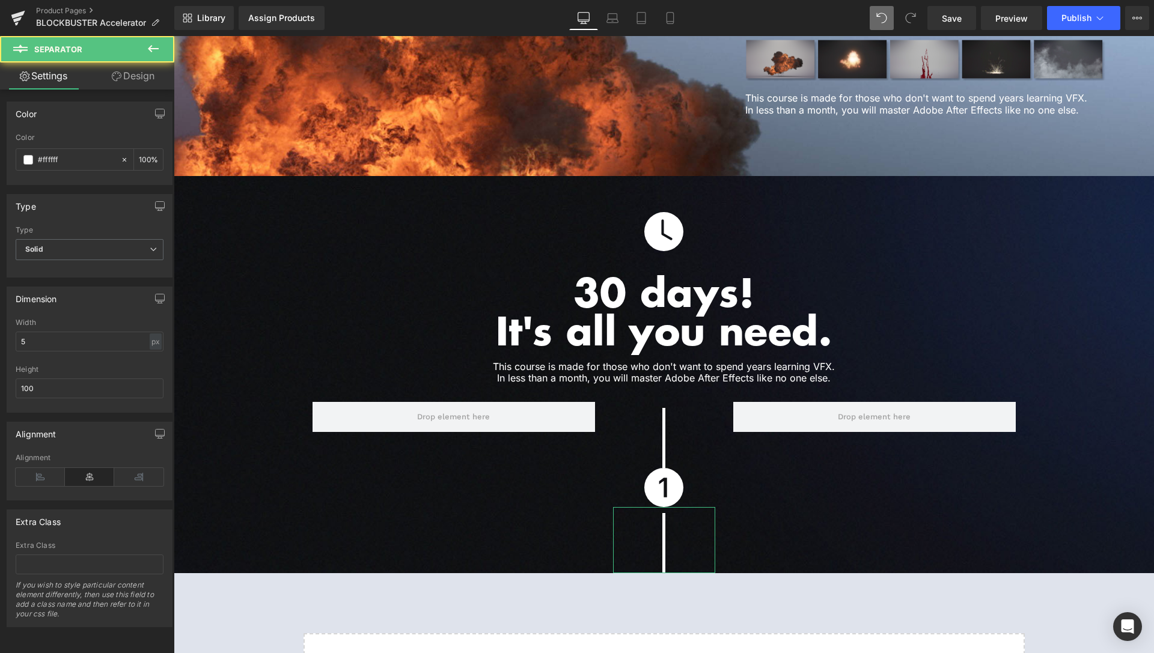
click at [137, 82] on link "Design" at bounding box center [133, 76] width 87 height 27
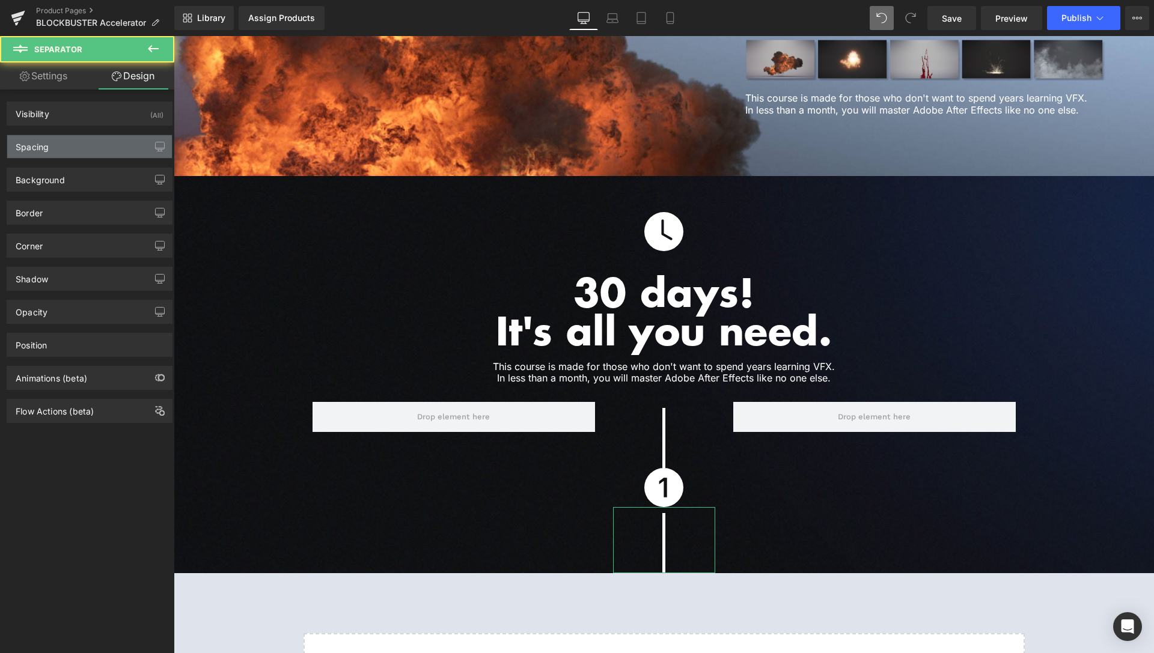
click at [72, 148] on div "Spacing" at bounding box center [89, 146] width 165 height 23
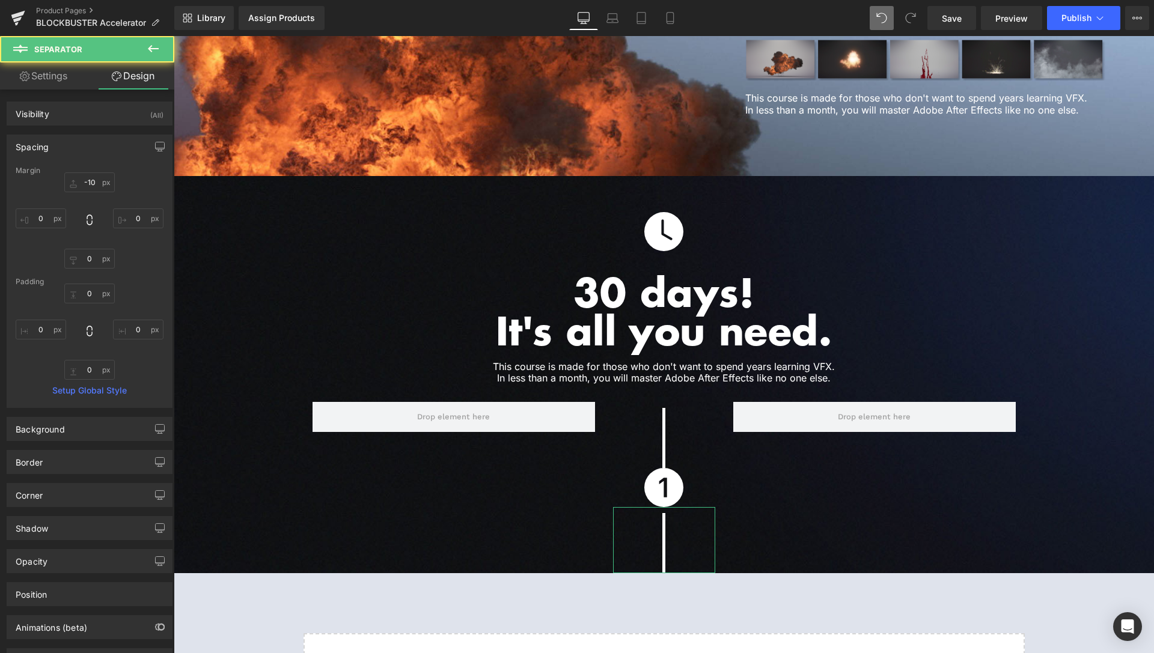
type input "-10"
type input "0"
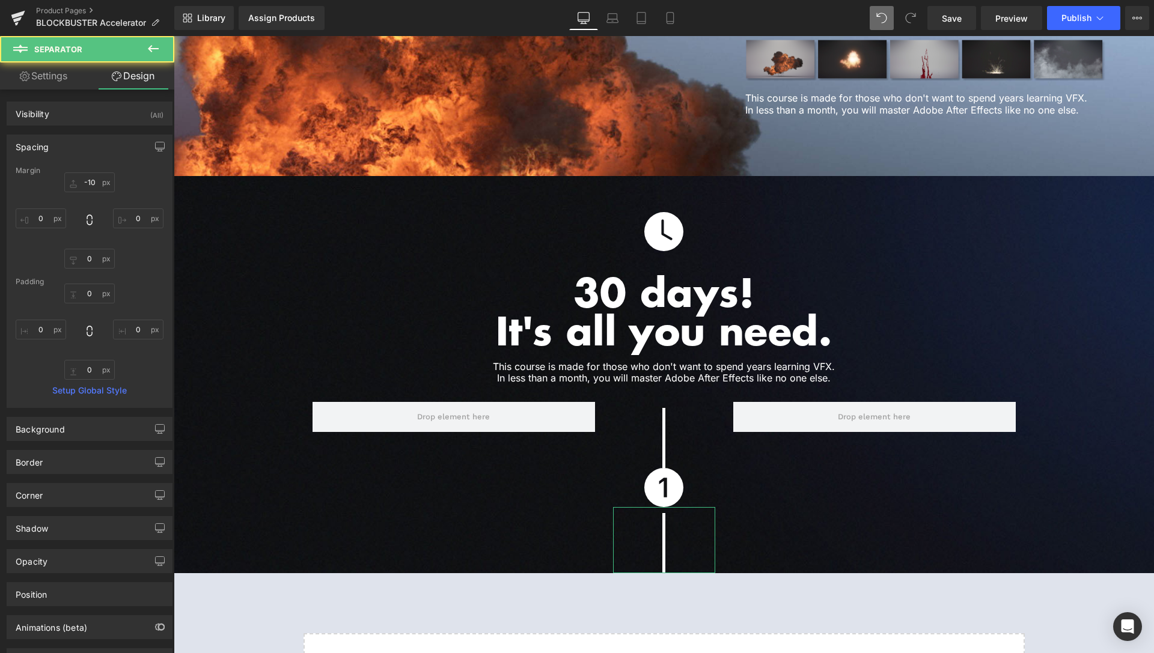
type input "0"
click at [81, 179] on input "-10" at bounding box center [89, 182] width 50 height 20
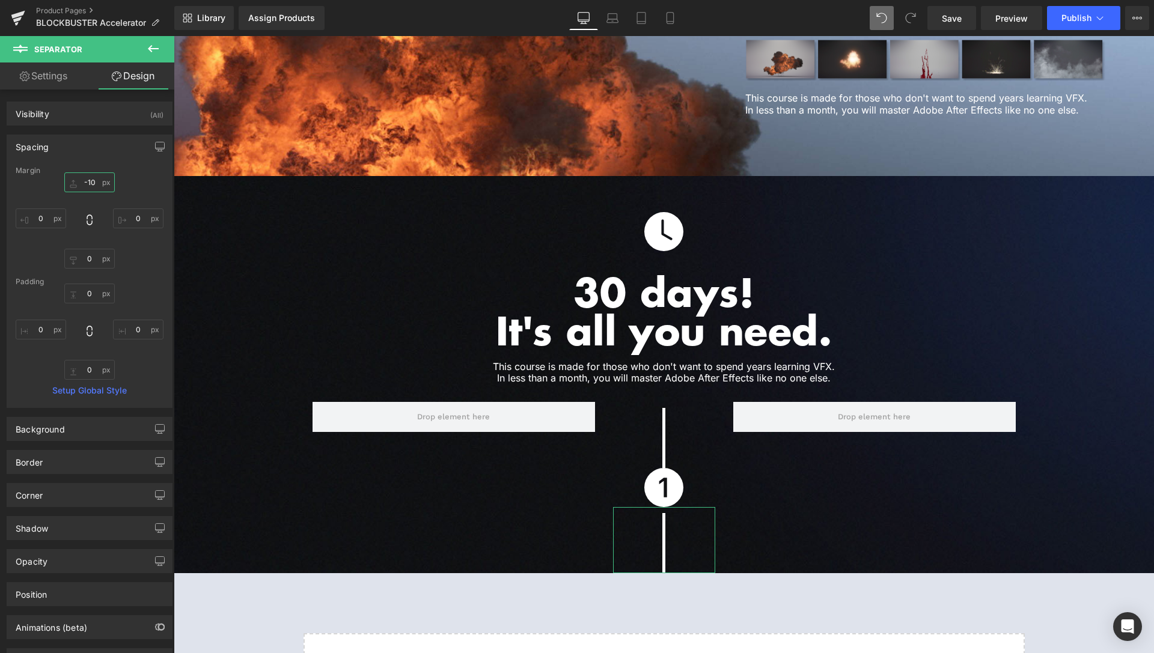
type input "-0"
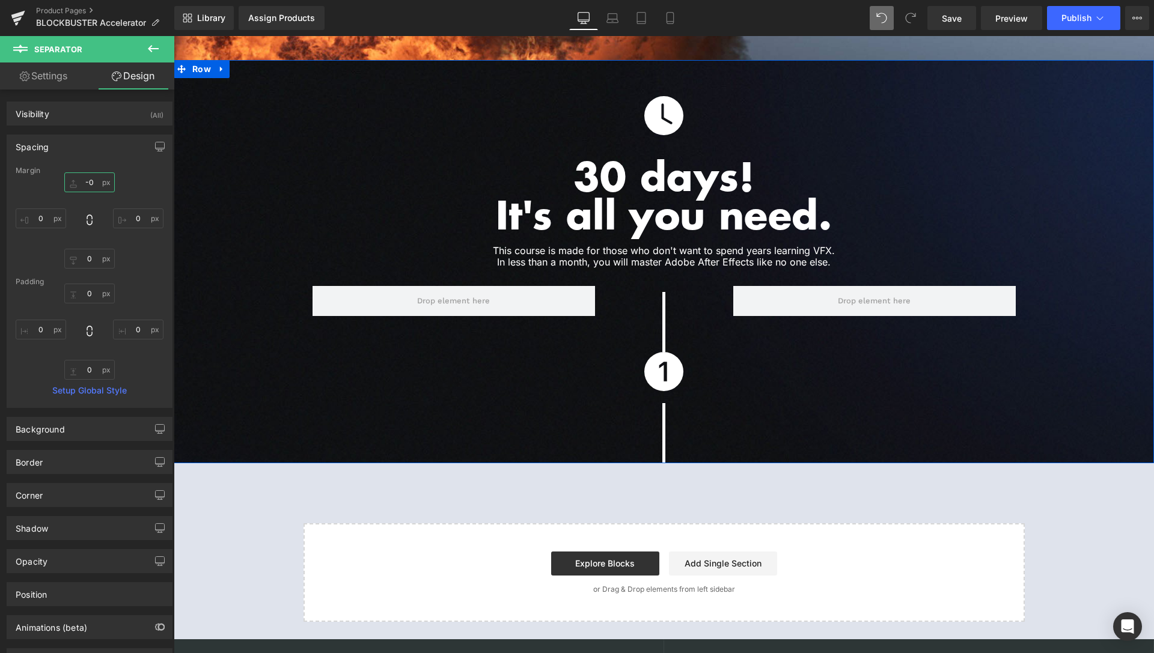
scroll to position [3005, 0]
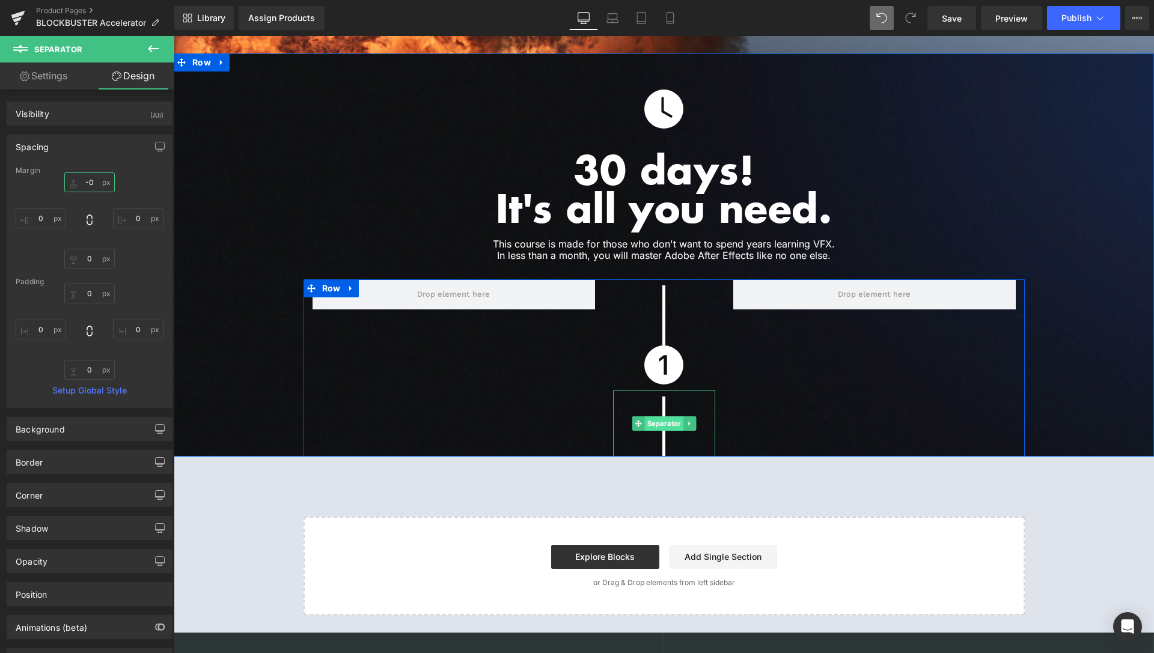
click at [658, 417] on span "Separator" at bounding box center [663, 424] width 39 height 14
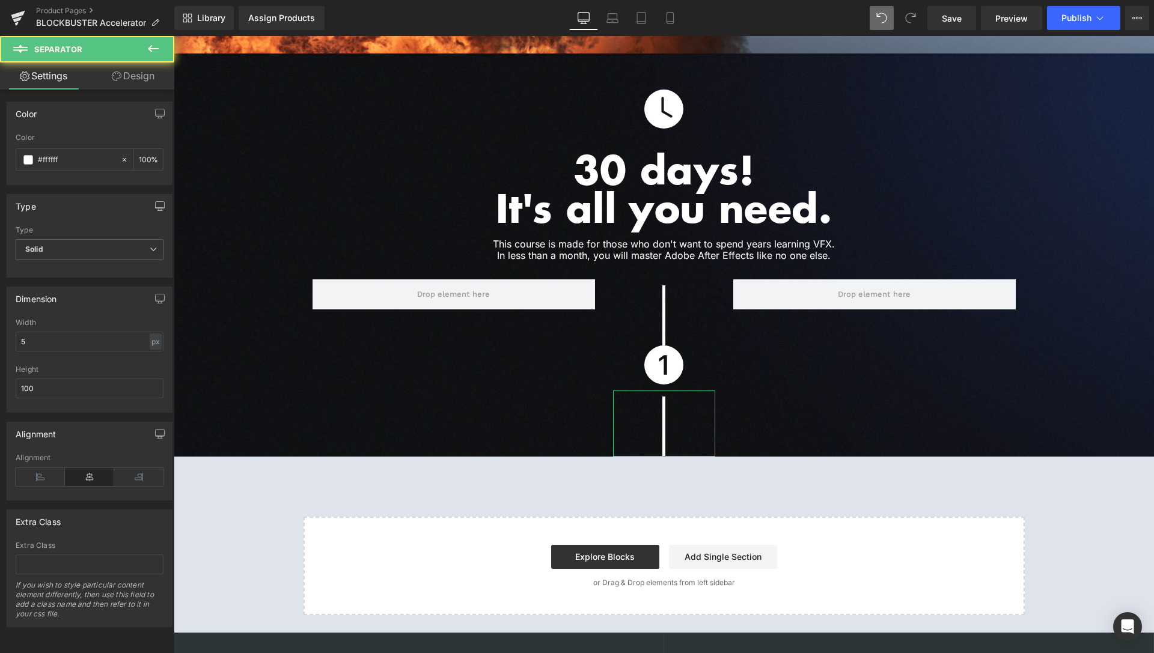
click at [129, 78] on link "Design" at bounding box center [133, 76] width 87 height 27
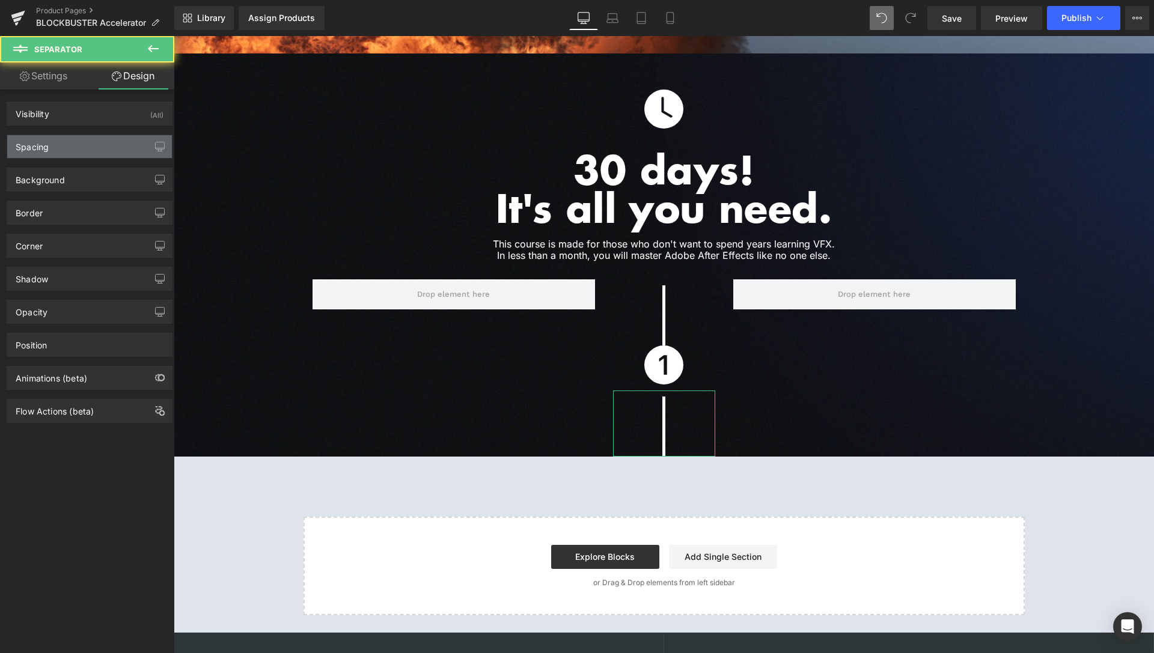
click at [74, 156] on div "Spacing" at bounding box center [89, 146] width 165 height 23
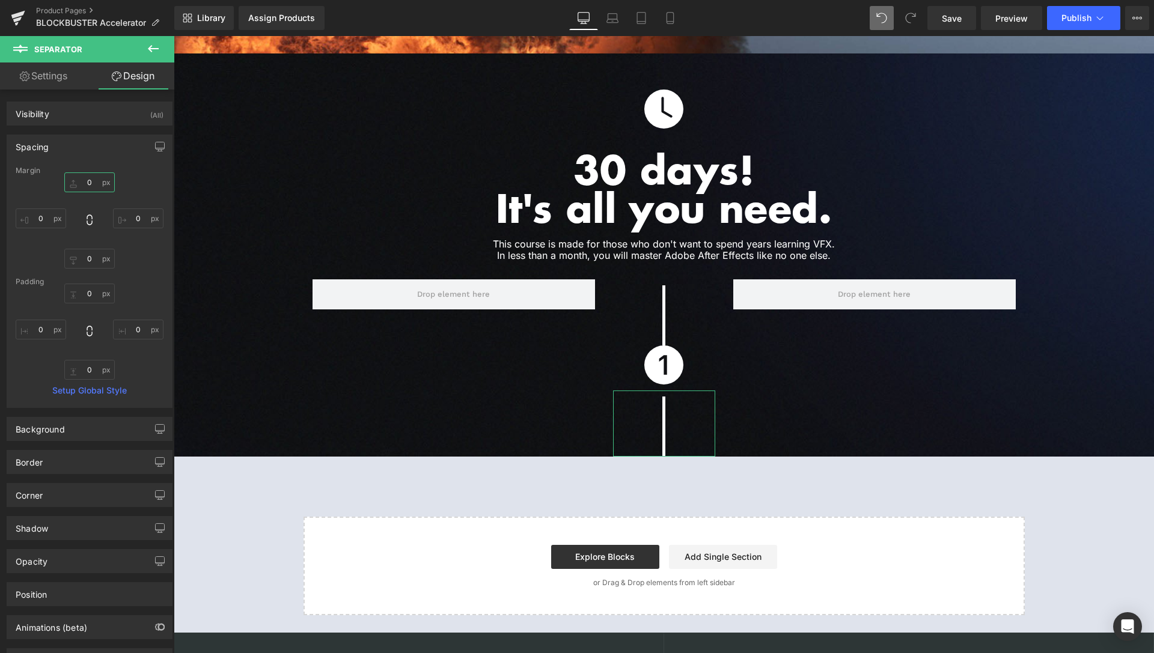
click at [81, 188] on input "0" at bounding box center [89, 182] width 50 height 20
click at [876, 21] on span at bounding box center [882, 18] width 24 height 24
type input "-10"
type input "0"
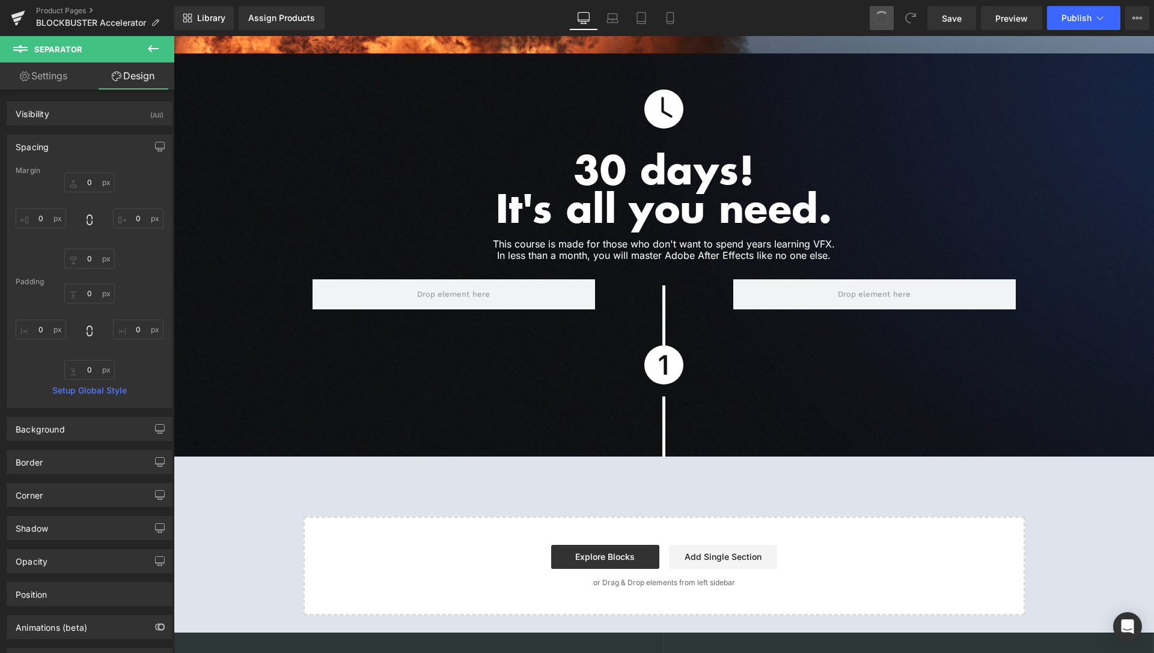
type input "0"
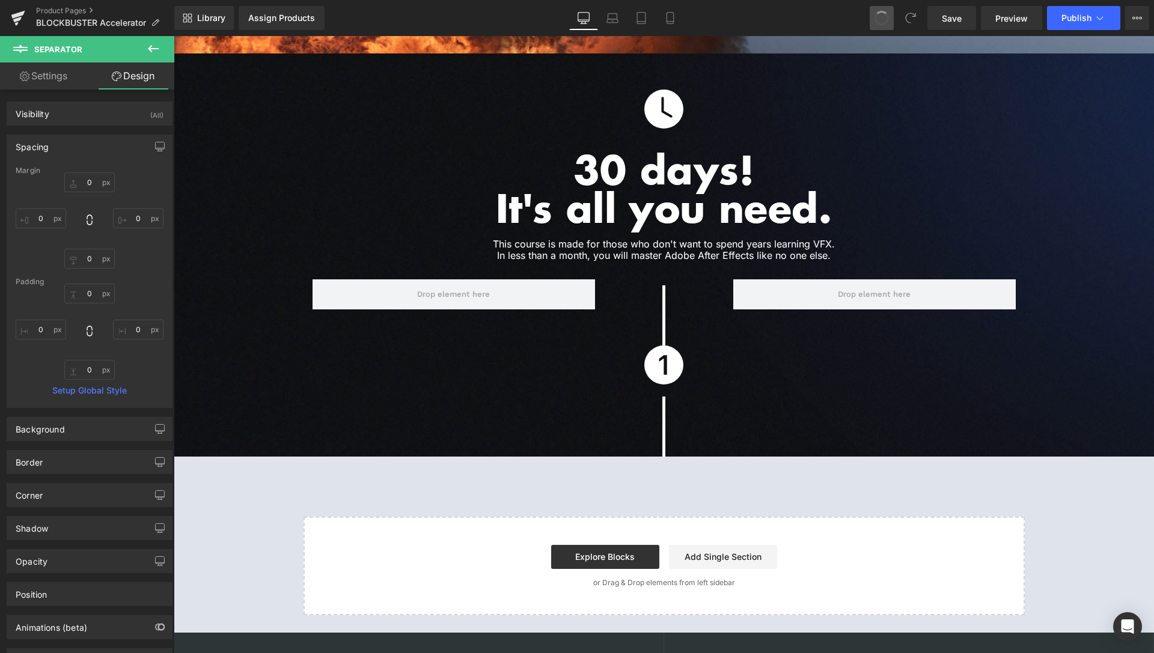
type input "0"
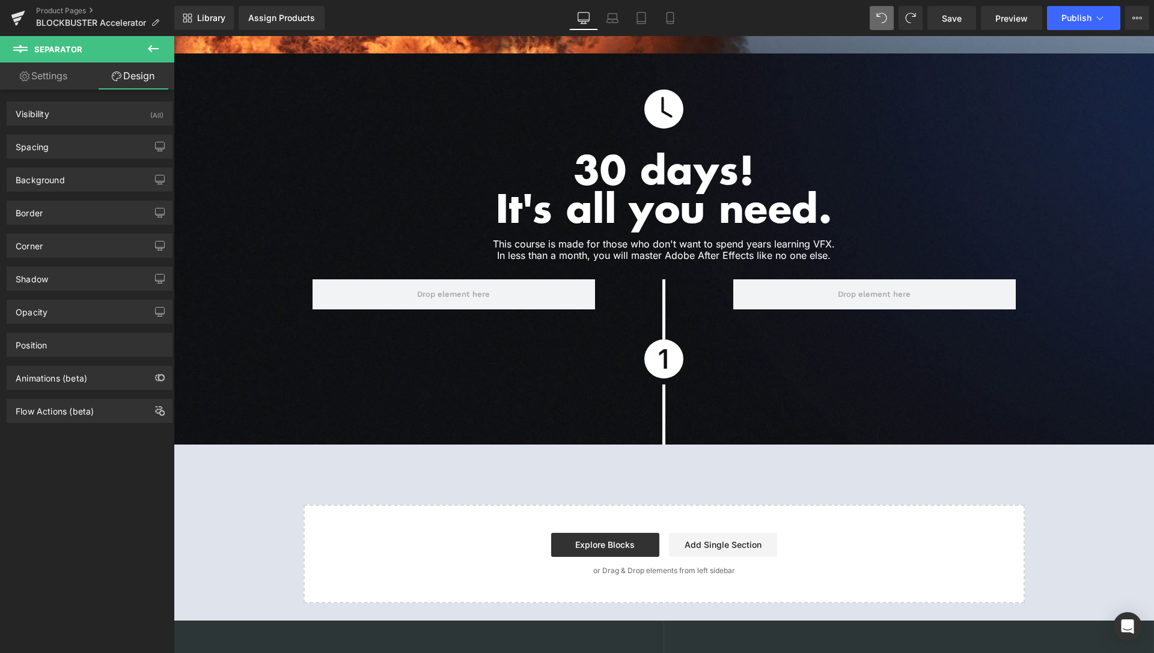
click at [159, 50] on icon at bounding box center [153, 48] width 14 height 14
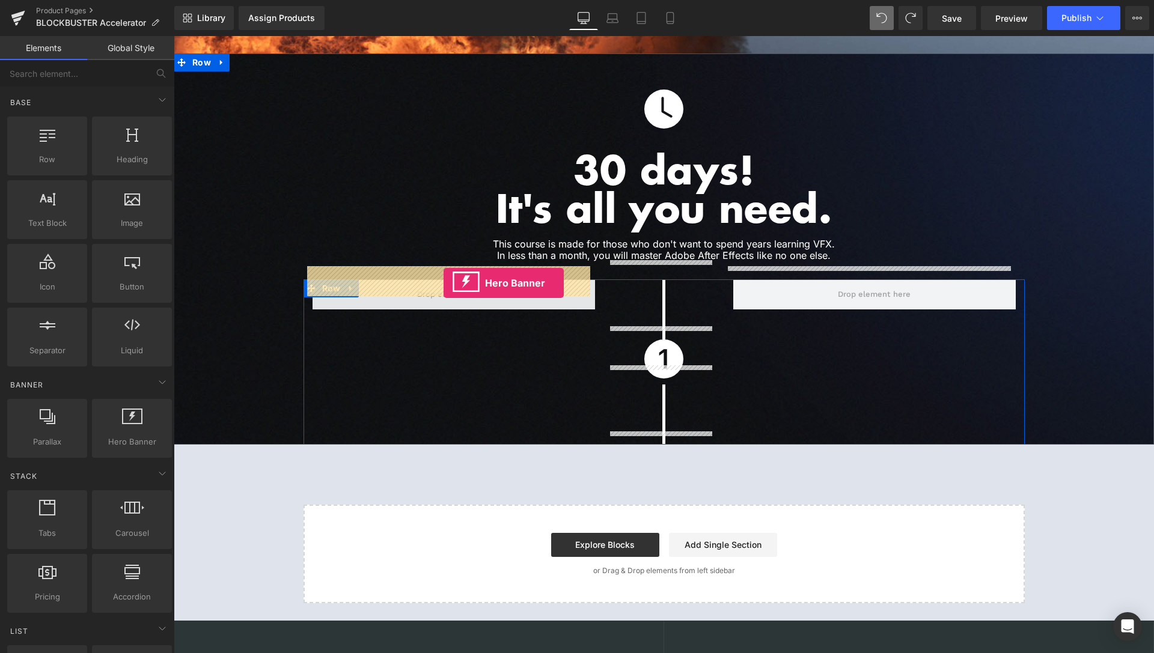
drag, startPoint x: 313, startPoint y: 464, endPoint x: 444, endPoint y: 283, distance: 223.0
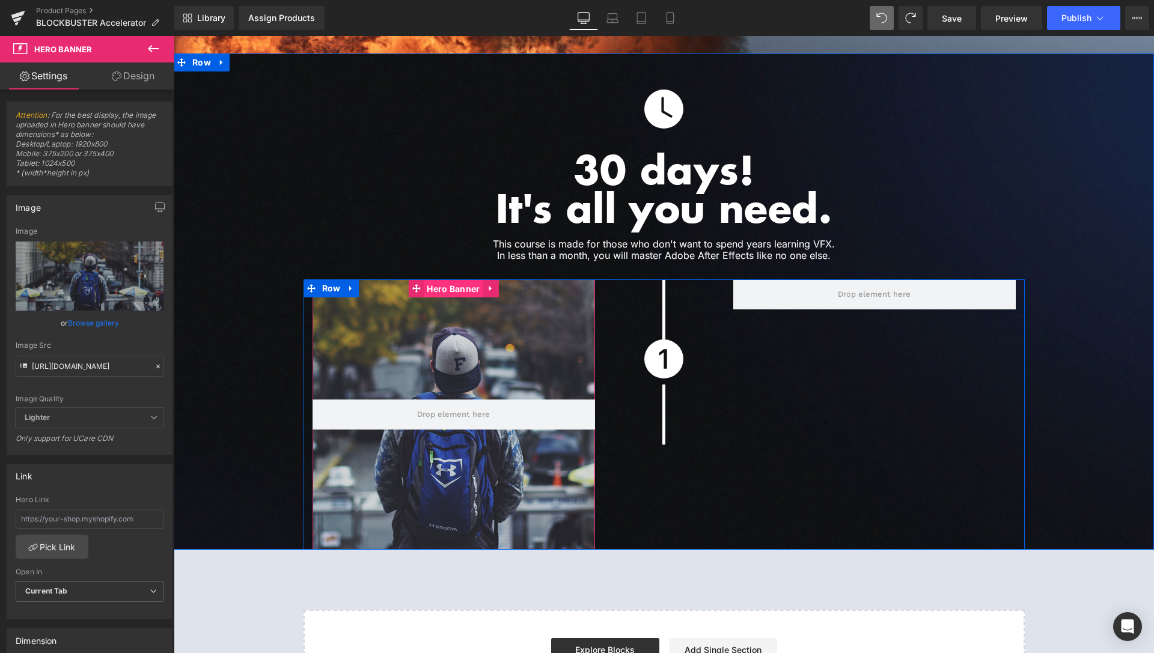
click at [447, 280] on span "Hero Banner" at bounding box center [453, 289] width 59 height 18
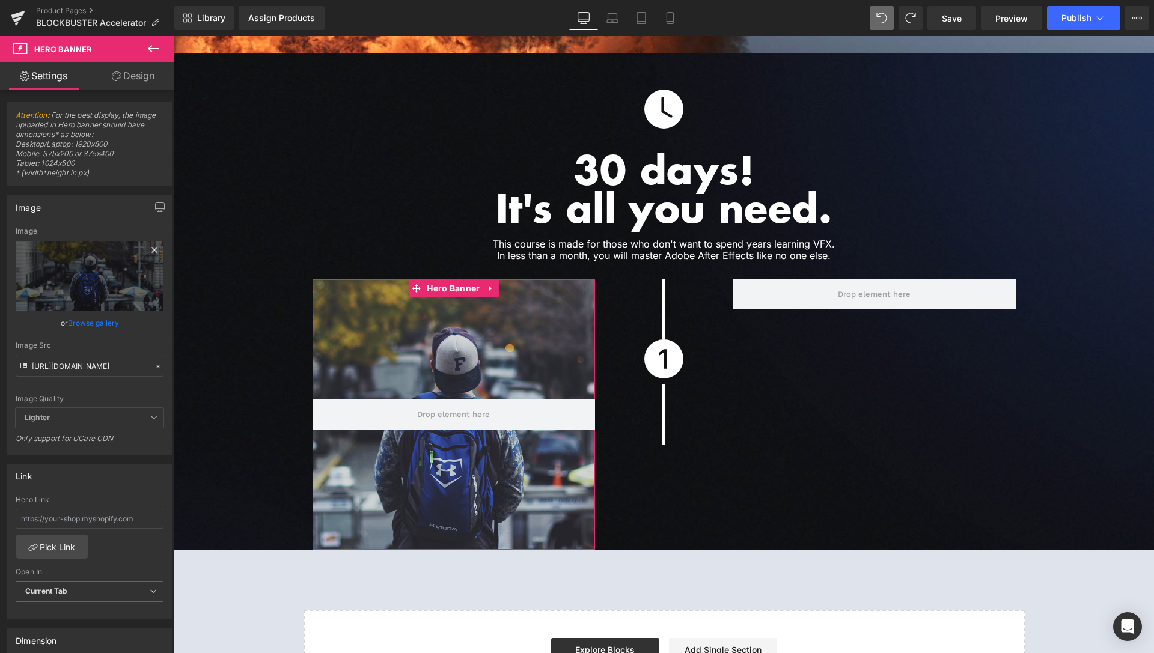
click at [151, 250] on icon at bounding box center [153, 249] width 5 height 5
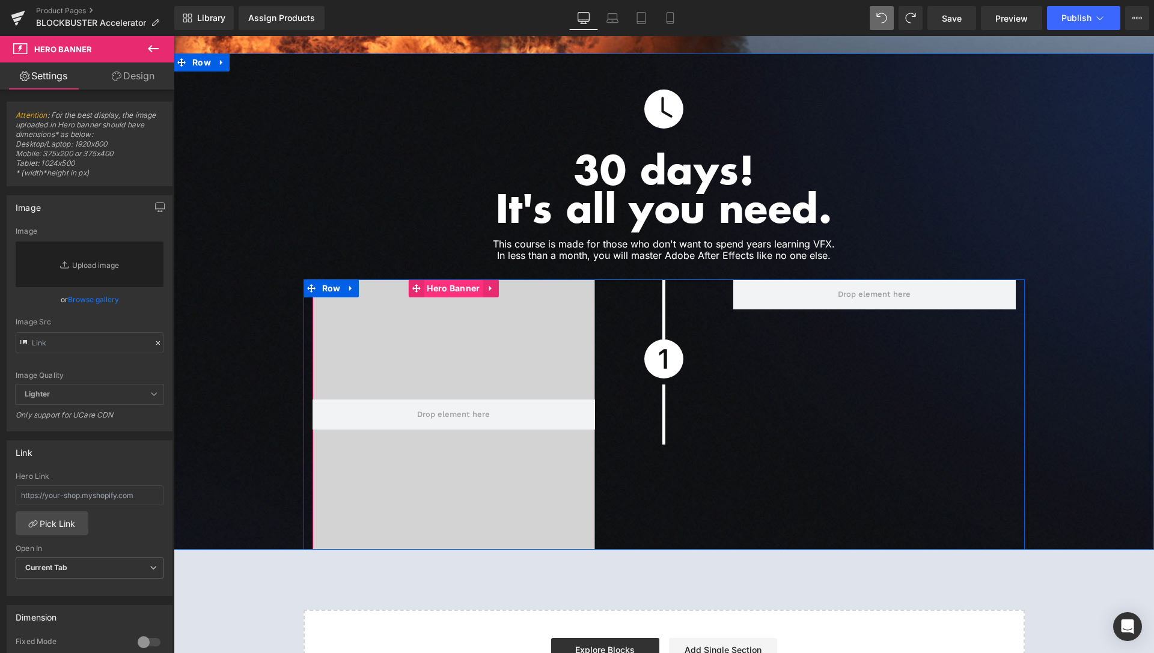
click at [448, 279] on span "Hero Banner" at bounding box center [453, 288] width 59 height 18
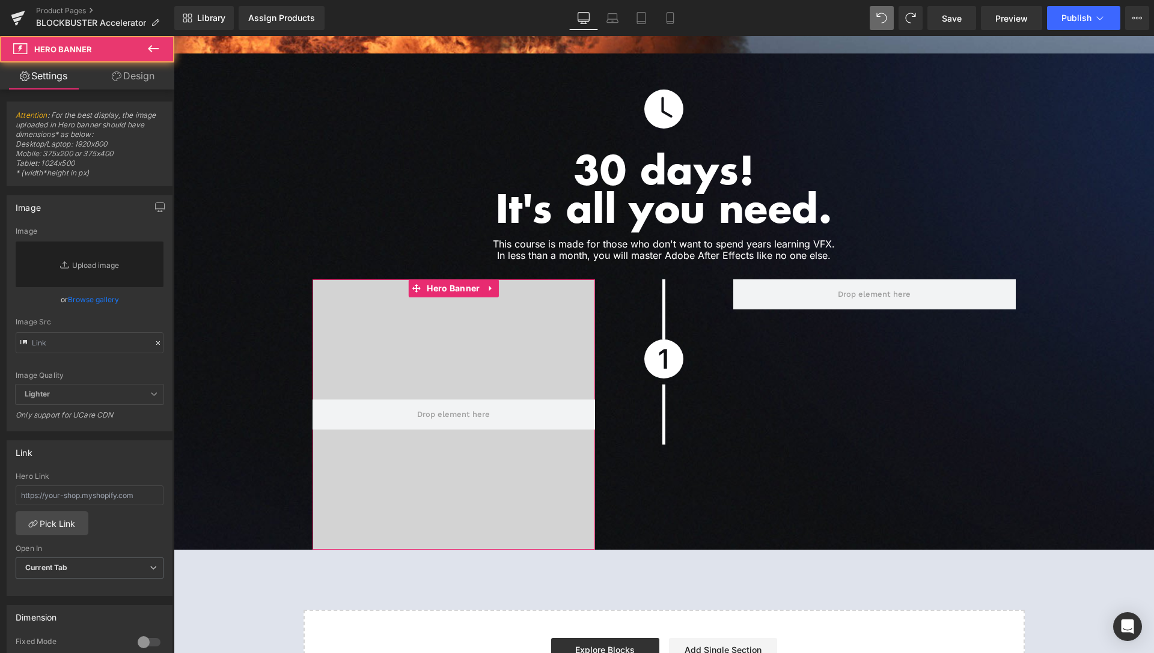
click at [144, 76] on link "Design" at bounding box center [133, 76] width 87 height 27
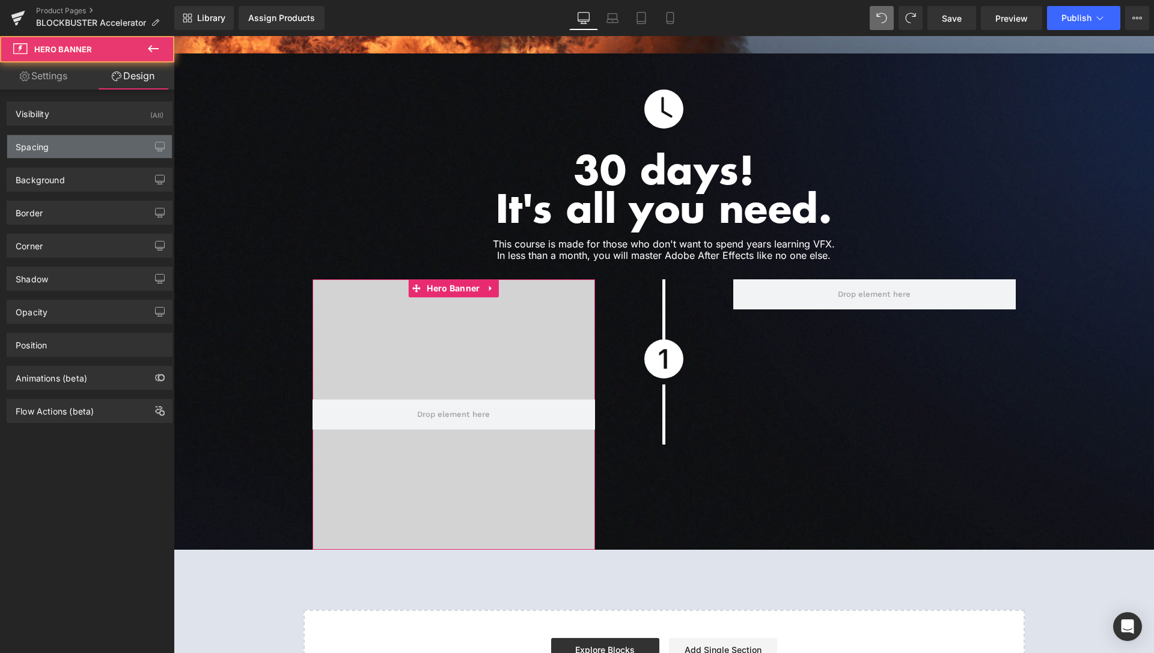
type input "0"
type input "200"
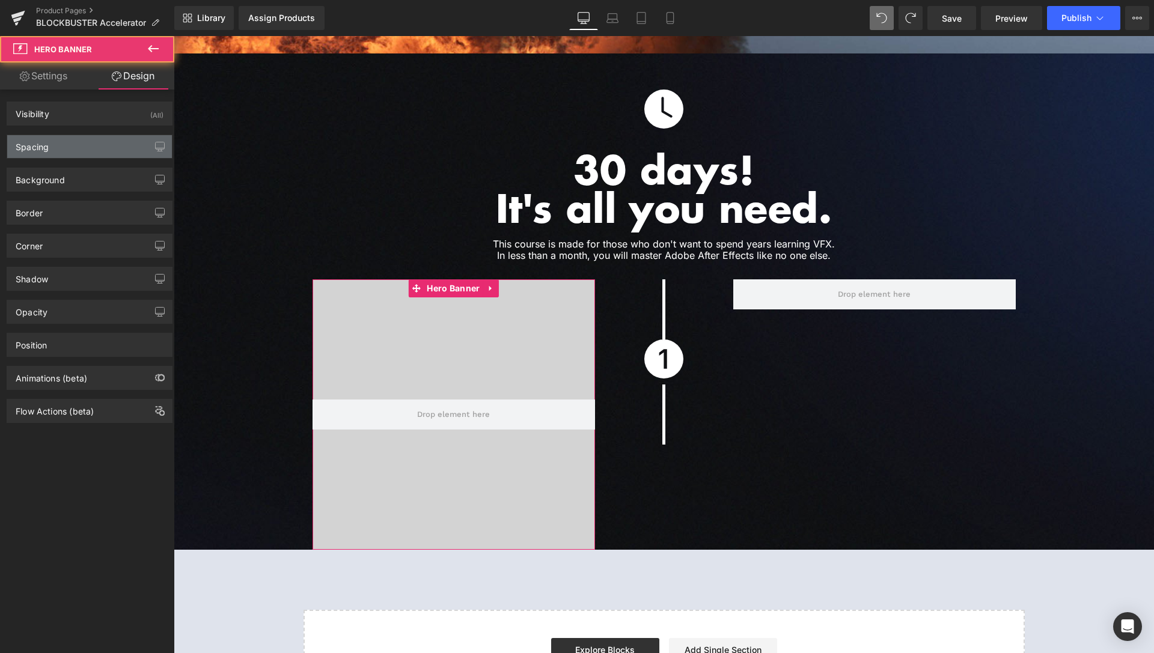
type input "0"
type input "200"
type input "0"
click at [75, 152] on div "Spacing" at bounding box center [89, 146] width 165 height 23
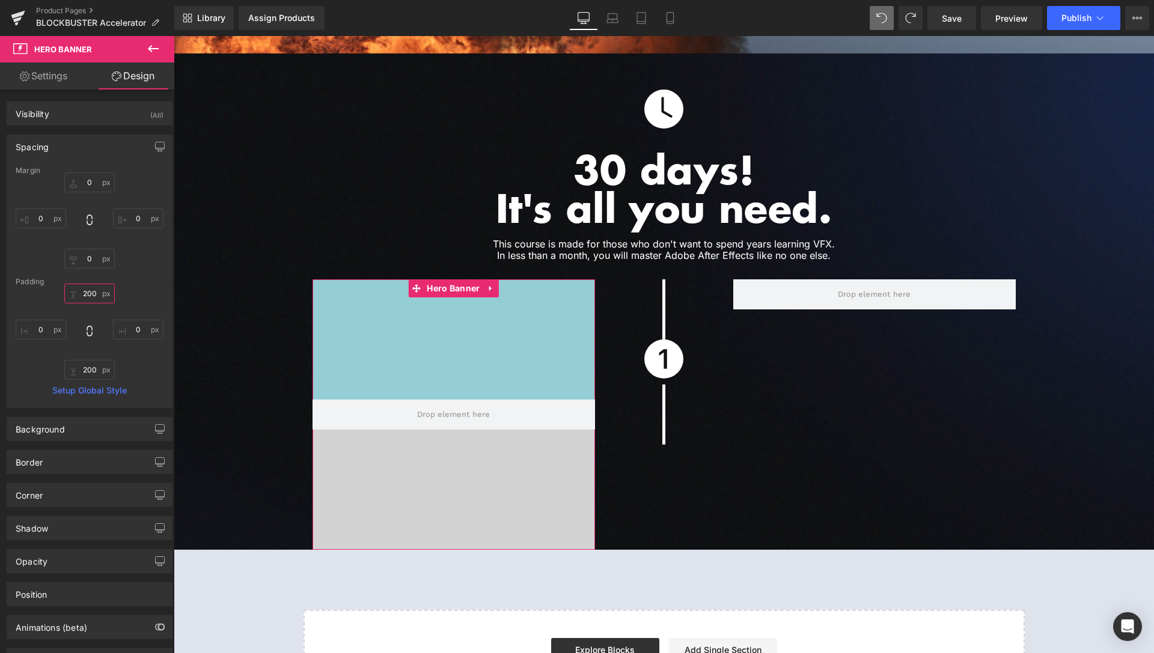
click at [91, 295] on input "200" at bounding box center [89, 294] width 50 height 20
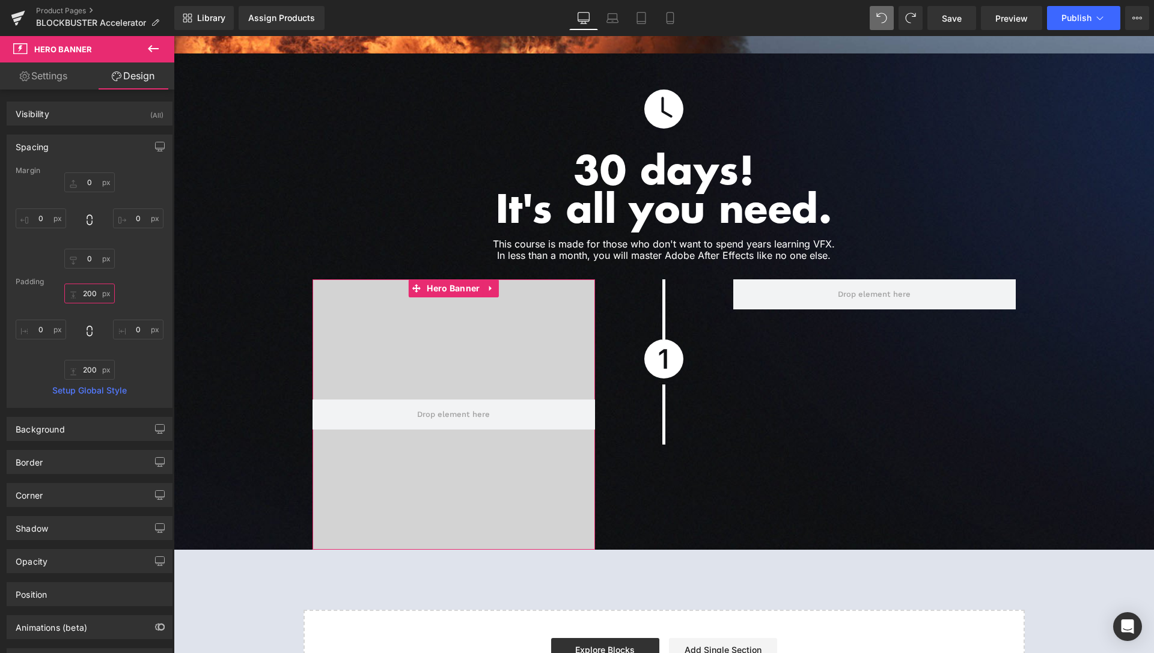
click at [91, 295] on input "200" at bounding box center [89, 294] width 50 height 20
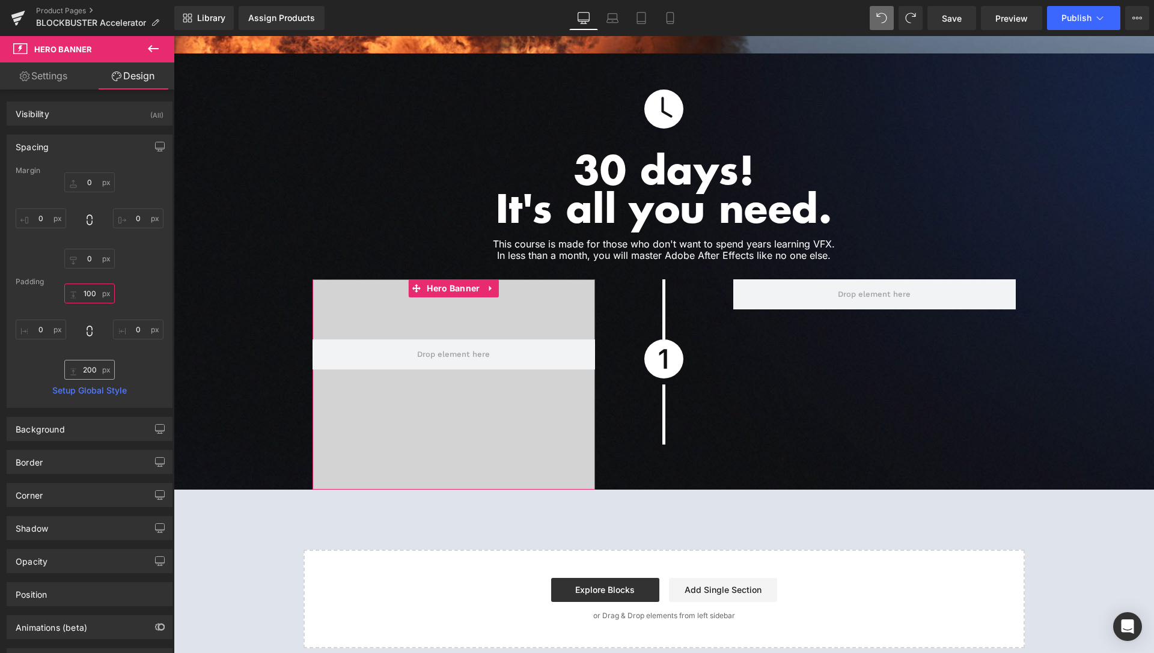
type input "100"
click at [88, 373] on input "200" at bounding box center [89, 370] width 50 height 20
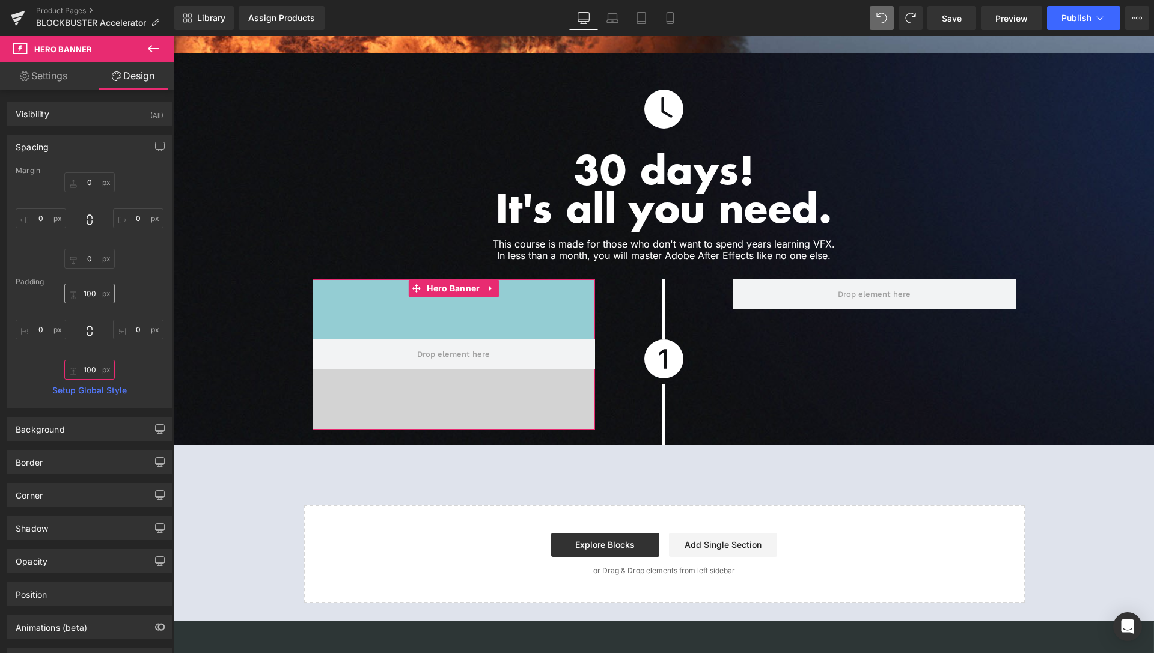
type input "100"
click at [80, 293] on input "100" at bounding box center [89, 294] width 50 height 20
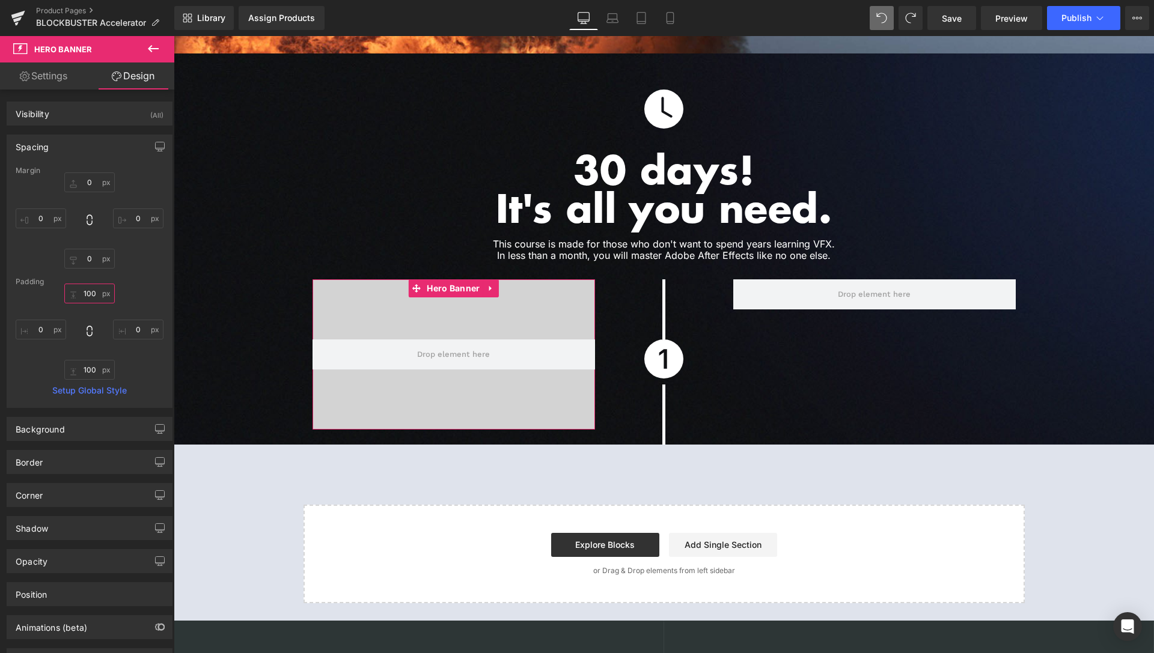
click at [80, 293] on input "100" at bounding box center [89, 294] width 50 height 20
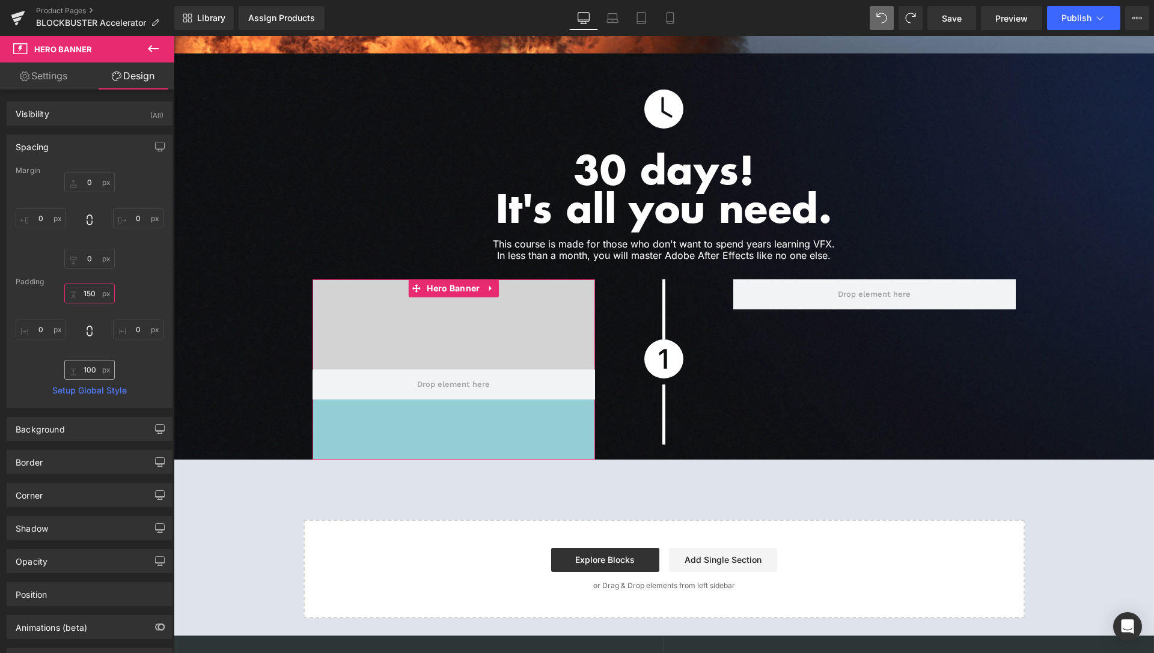
type input "150"
click at [82, 372] on input "100" at bounding box center [89, 370] width 50 height 20
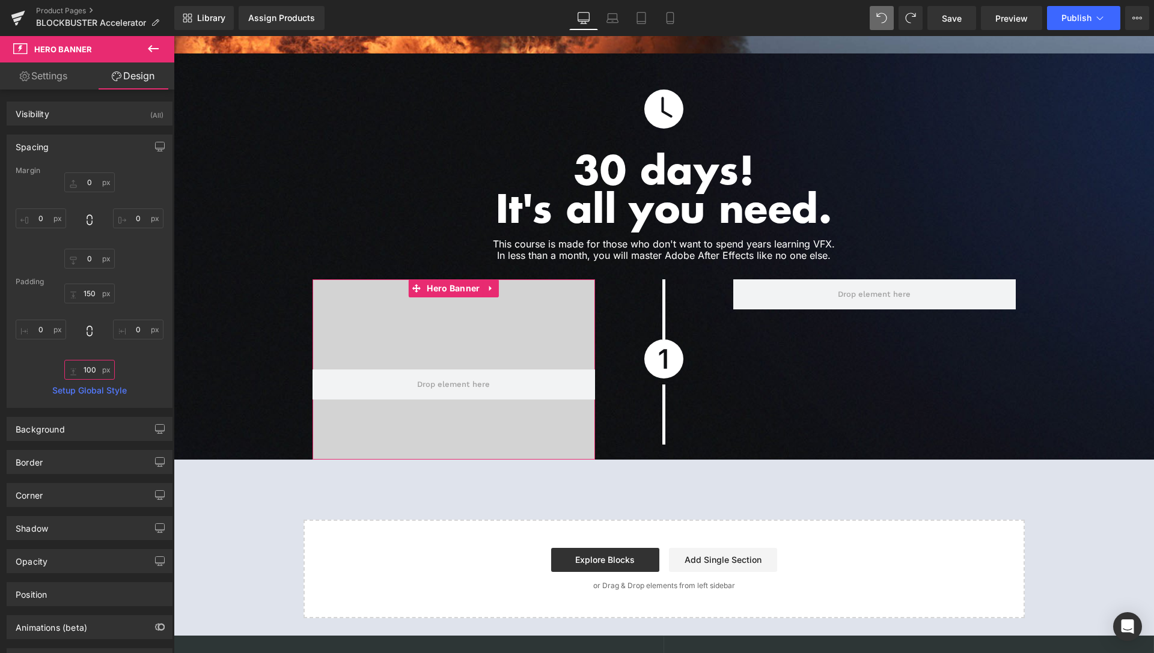
click at [82, 372] on input "100" at bounding box center [89, 370] width 50 height 20
type input "150"
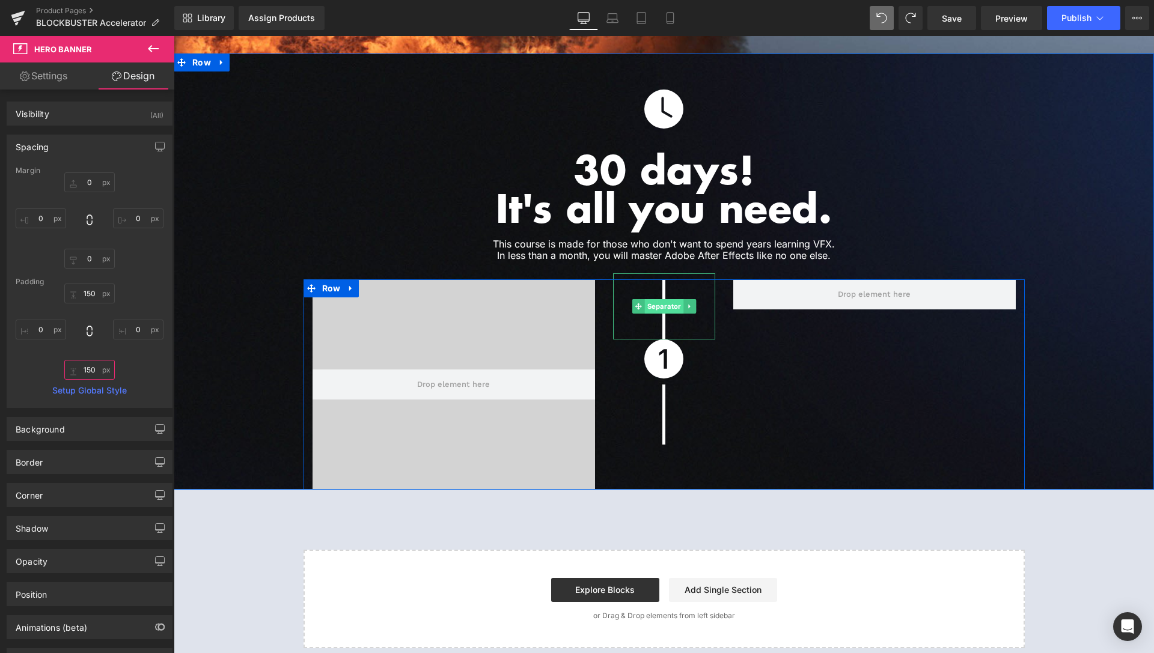
click at [662, 299] on span "Separator" at bounding box center [663, 306] width 39 height 14
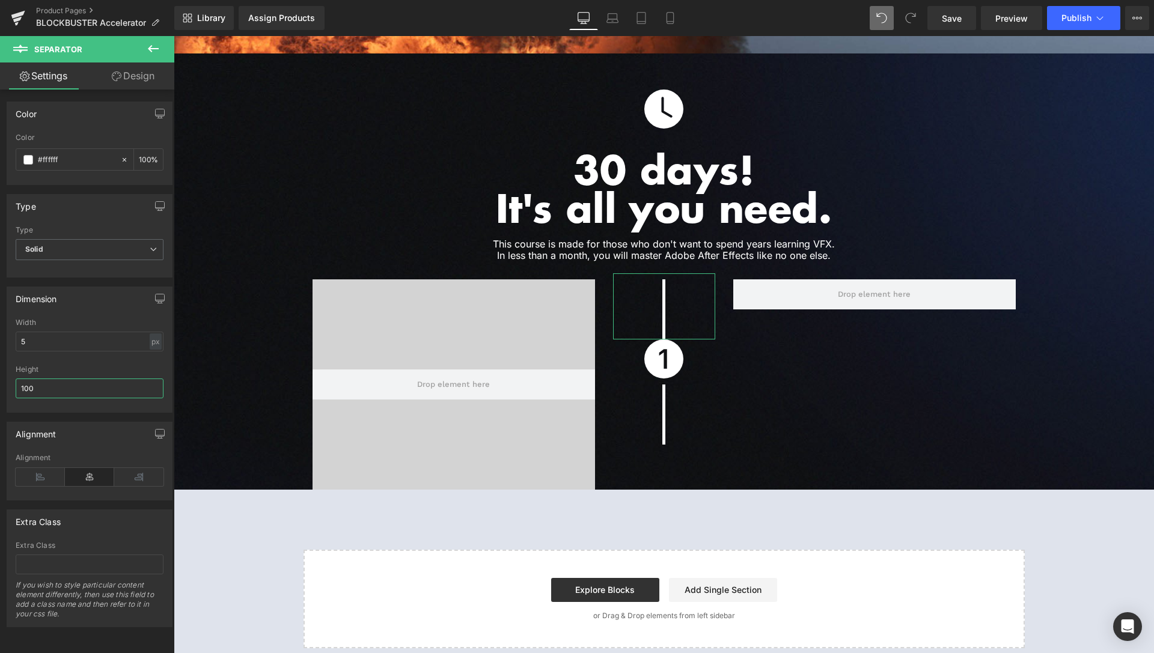
click at [40, 386] on input "100" at bounding box center [90, 389] width 148 height 20
click at [109, 372] on div "Height" at bounding box center [90, 369] width 148 height 8
click at [92, 384] on input "125" at bounding box center [90, 389] width 148 height 20
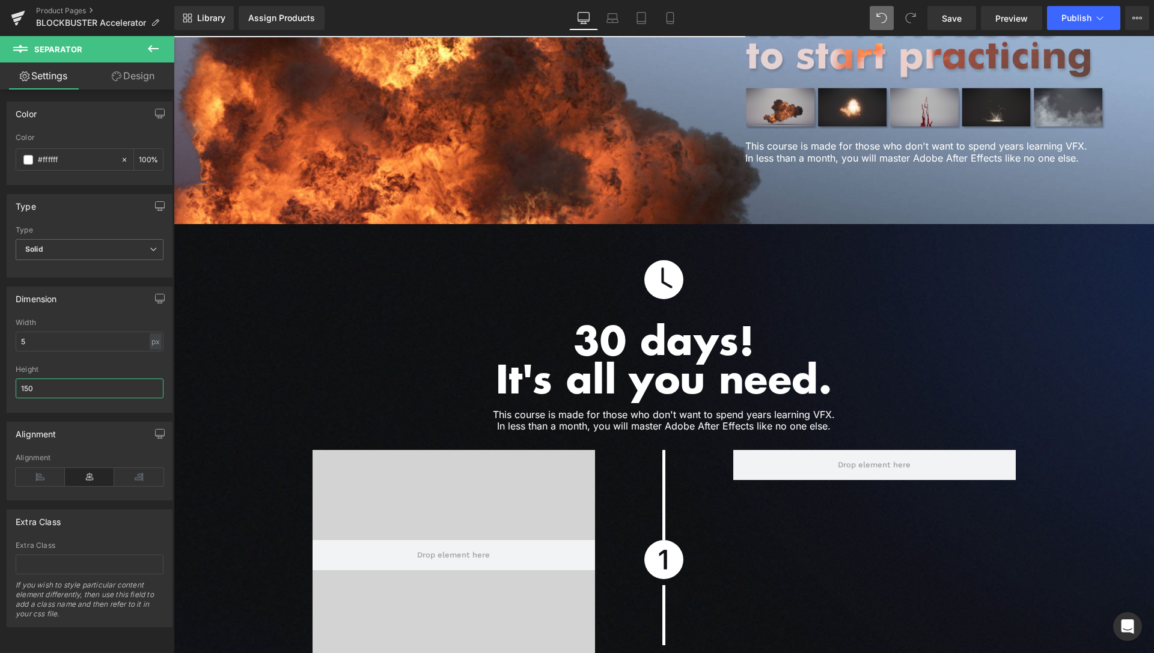
scroll to position [2944, 0]
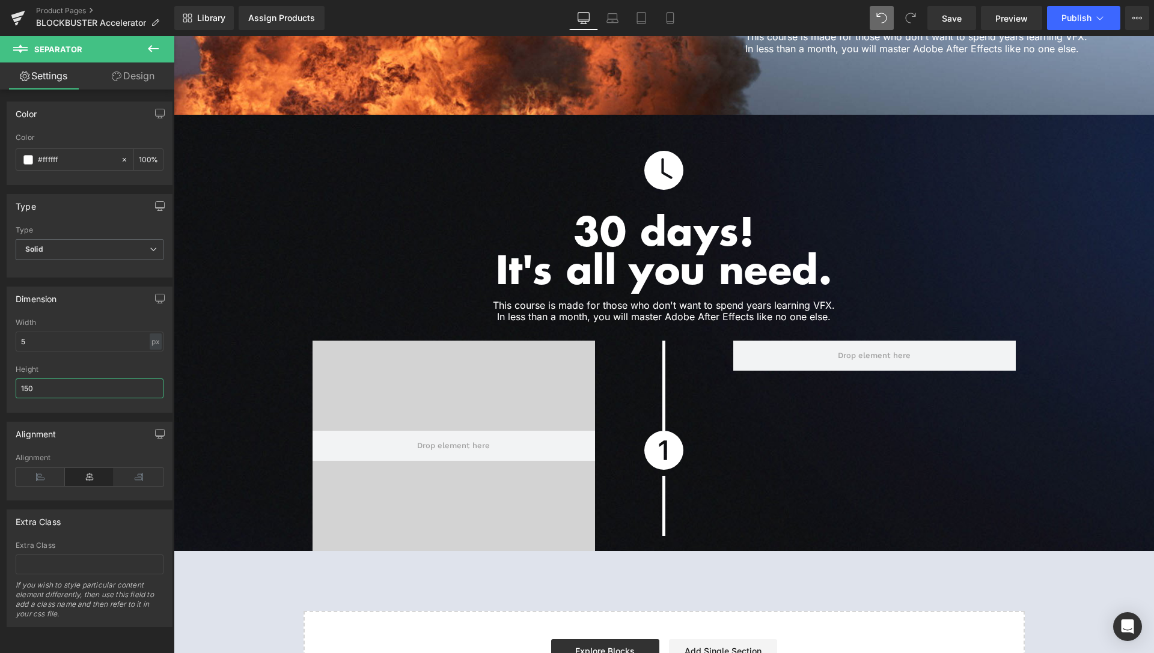
type input "150"
click at [155, 50] on icon at bounding box center [153, 48] width 14 height 14
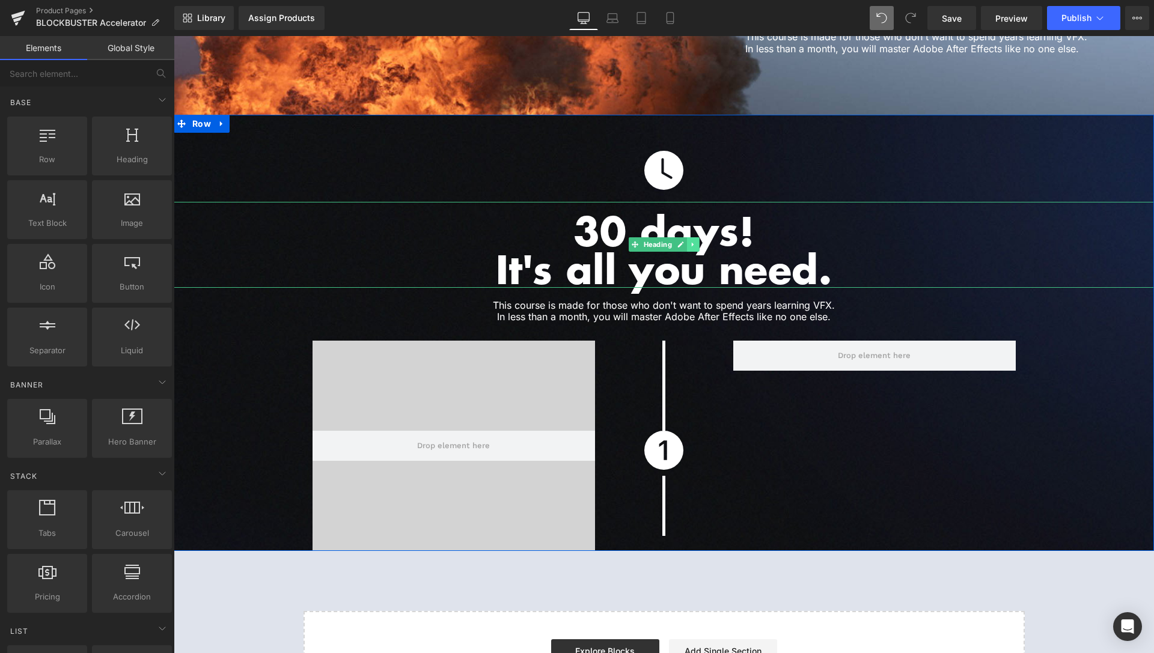
click at [691, 237] on link at bounding box center [693, 244] width 13 height 14
click at [683, 241] on icon at bounding box center [686, 244] width 7 height 7
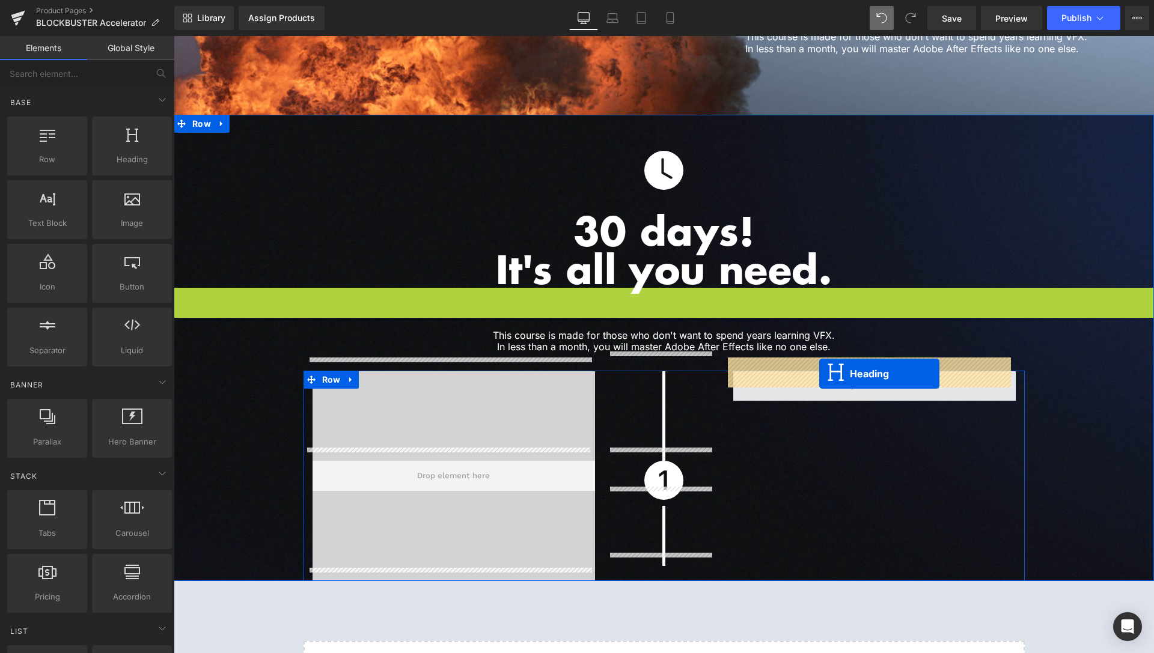
drag, startPoint x: 629, startPoint y: 319, endPoint x: 819, endPoint y: 374, distance: 197.8
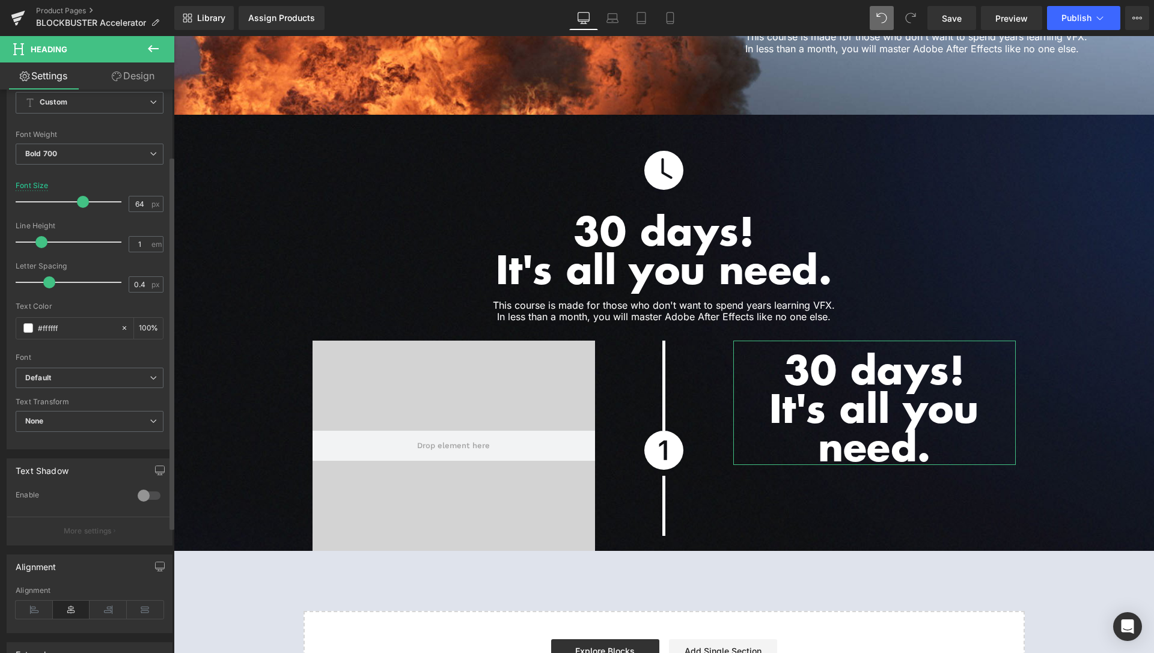
scroll to position [290, 0]
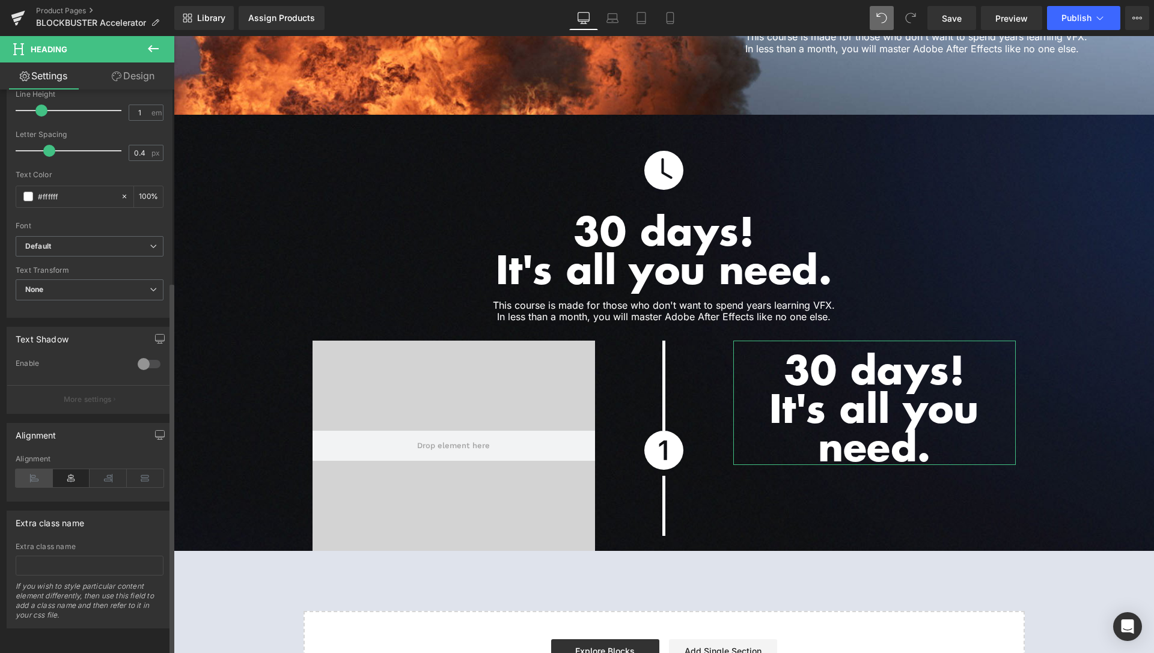
click at [34, 474] on icon at bounding box center [34, 478] width 37 height 18
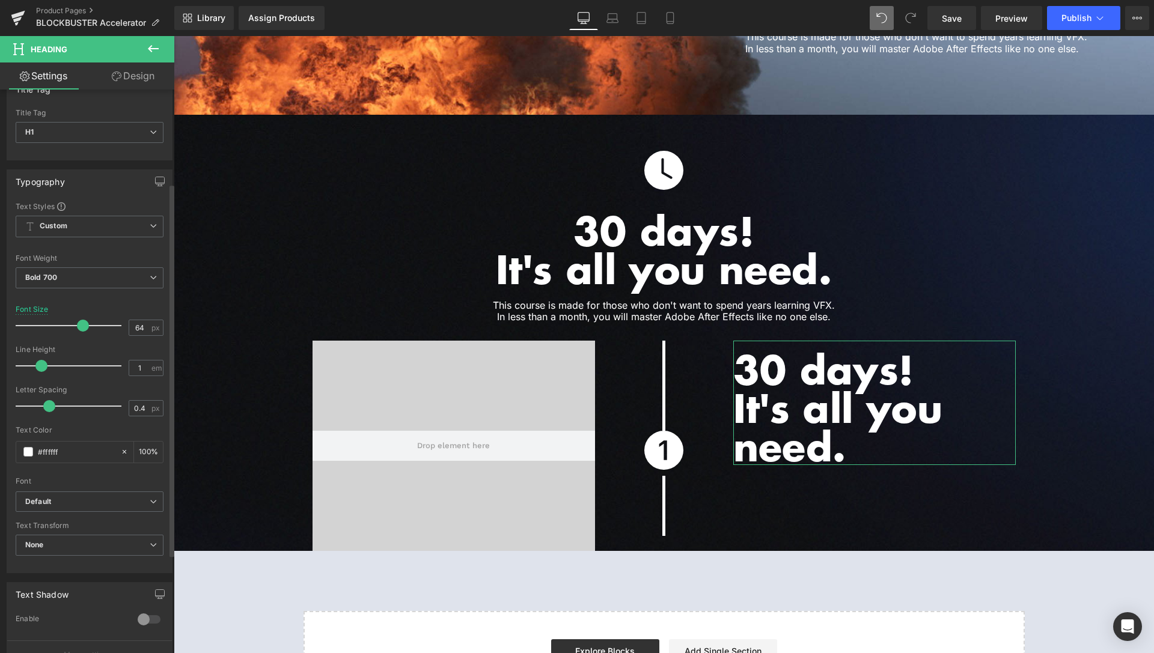
scroll to position [0, 0]
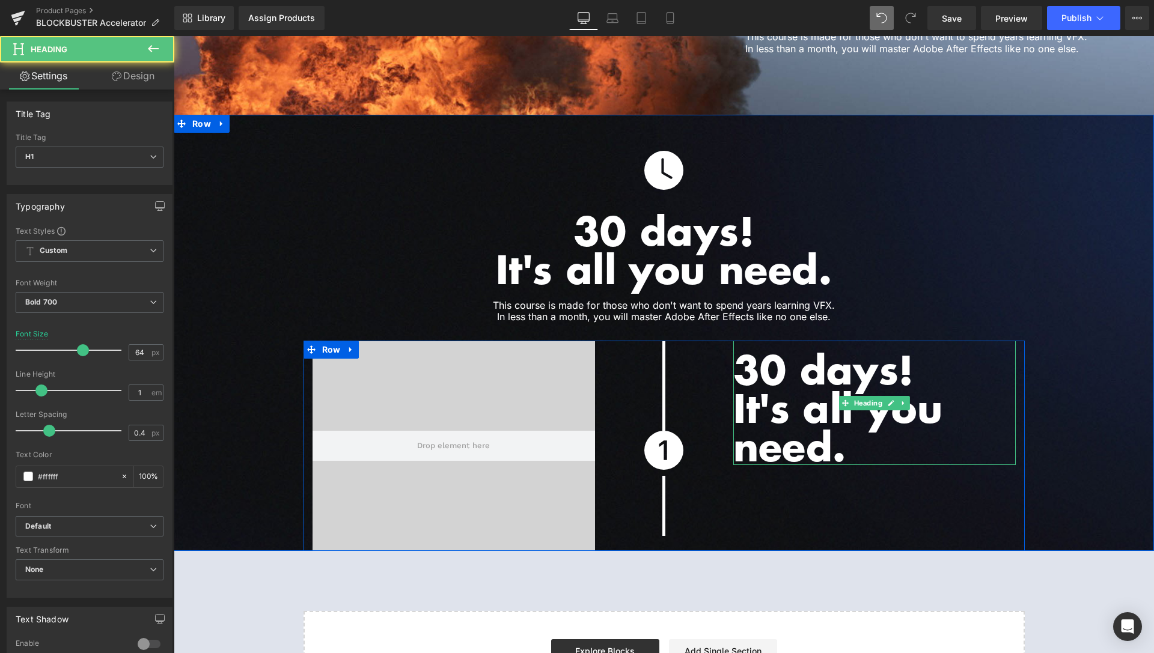
click at [849, 432] on h1 "It's all you need." at bounding box center [874, 426] width 282 height 77
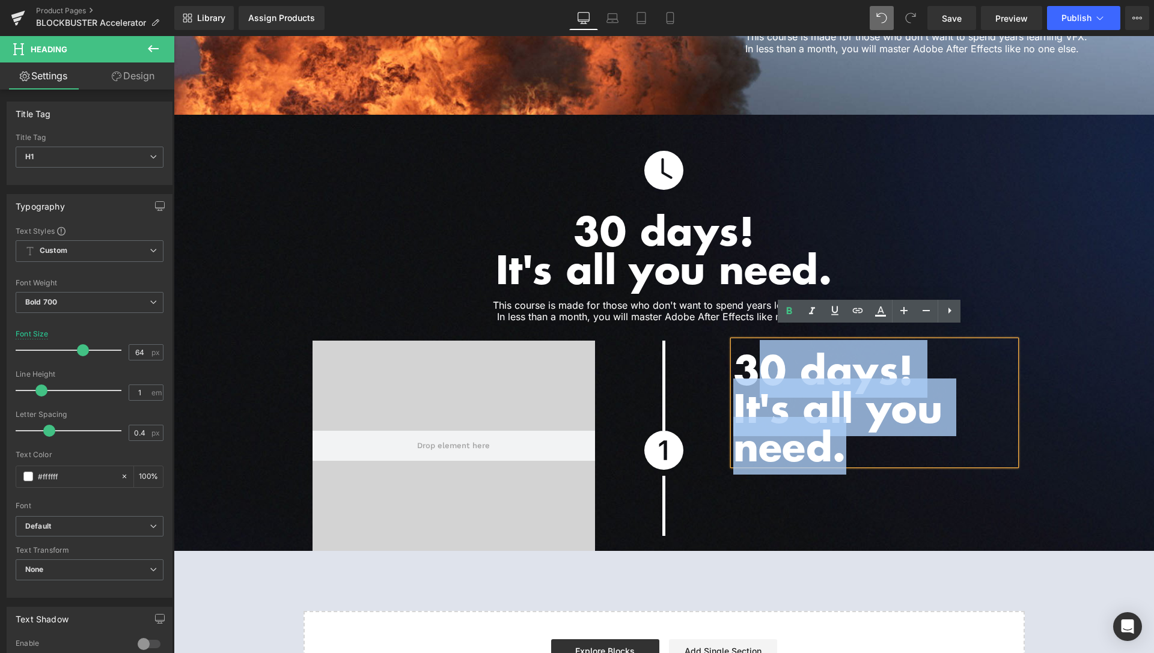
drag, startPoint x: 849, startPoint y: 438, endPoint x: 743, endPoint y: 353, distance: 135.6
click at [743, 353] on div "30 days! It's all you need." at bounding box center [874, 403] width 282 height 124
paste div
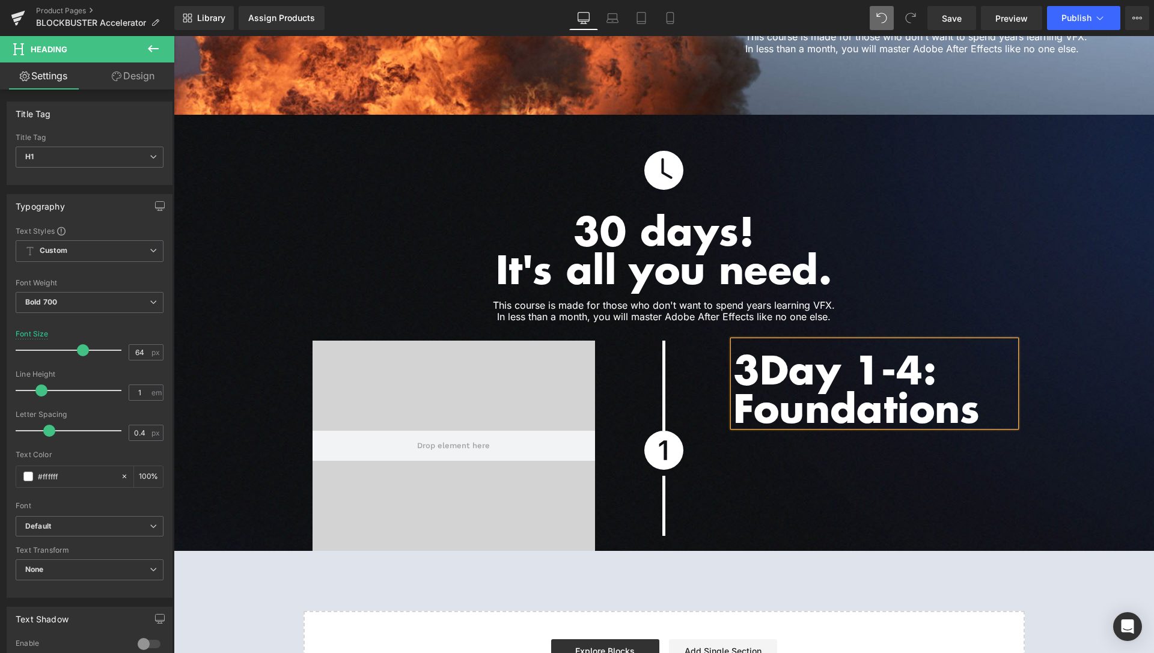
click at [759, 361] on h1 "3Day 1-4: Foundations" at bounding box center [874, 388] width 282 height 77
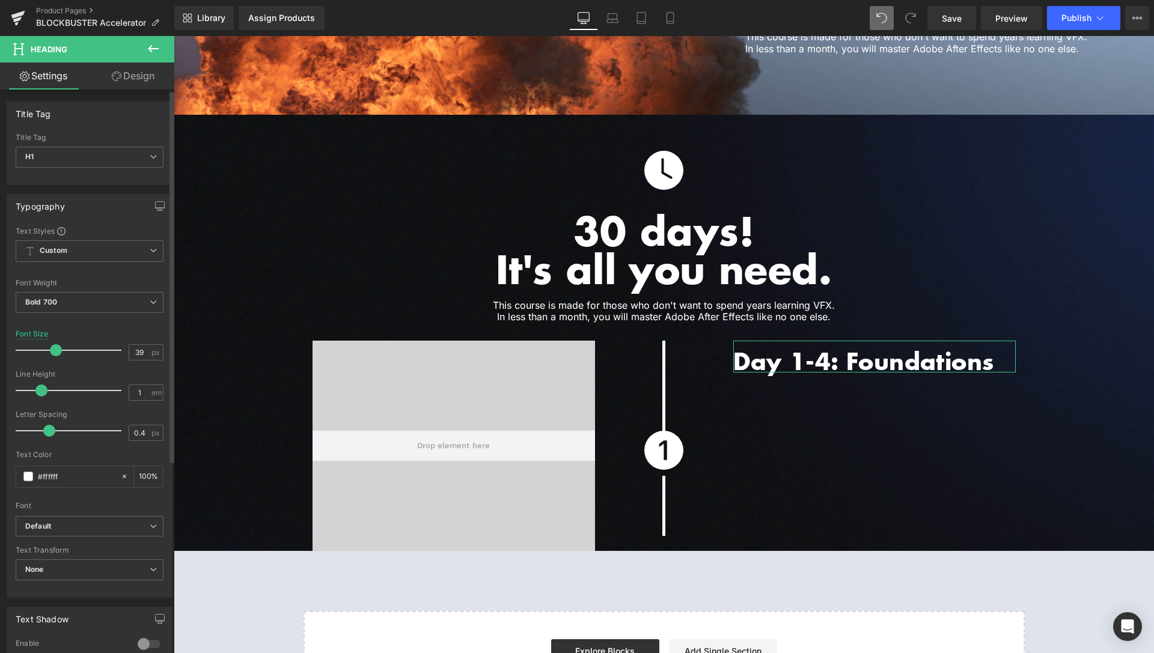
type input "40"
drag, startPoint x: 75, startPoint y: 349, endPoint x: 52, endPoint y: 345, distance: 23.2
click at [52, 345] on span at bounding box center [58, 350] width 12 height 12
click at [126, 83] on link "Design" at bounding box center [133, 76] width 87 height 27
click at [0, 0] on div "Spacing" at bounding box center [0, 0] width 0 height 0
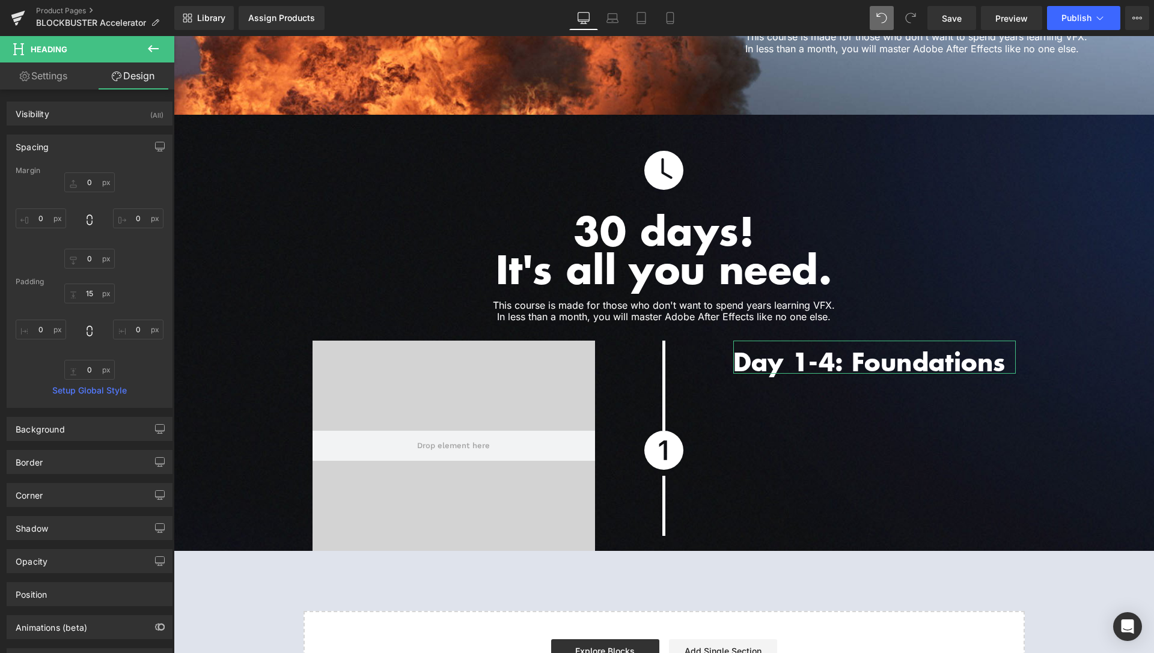
type input "0"
type input "15"
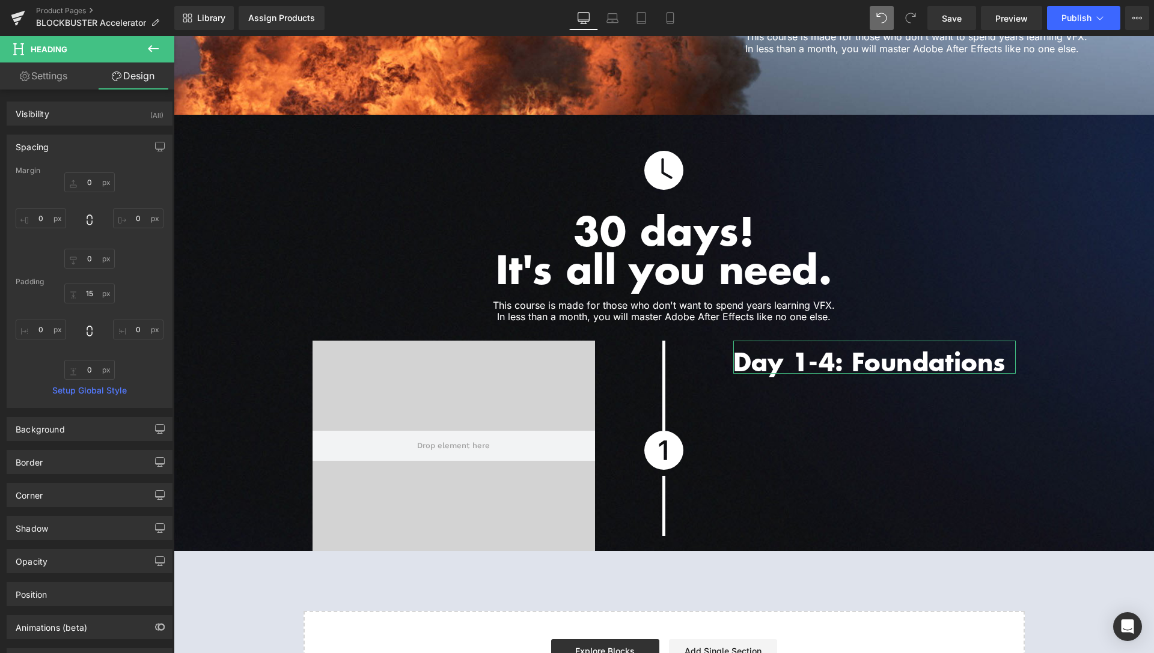
type input "0"
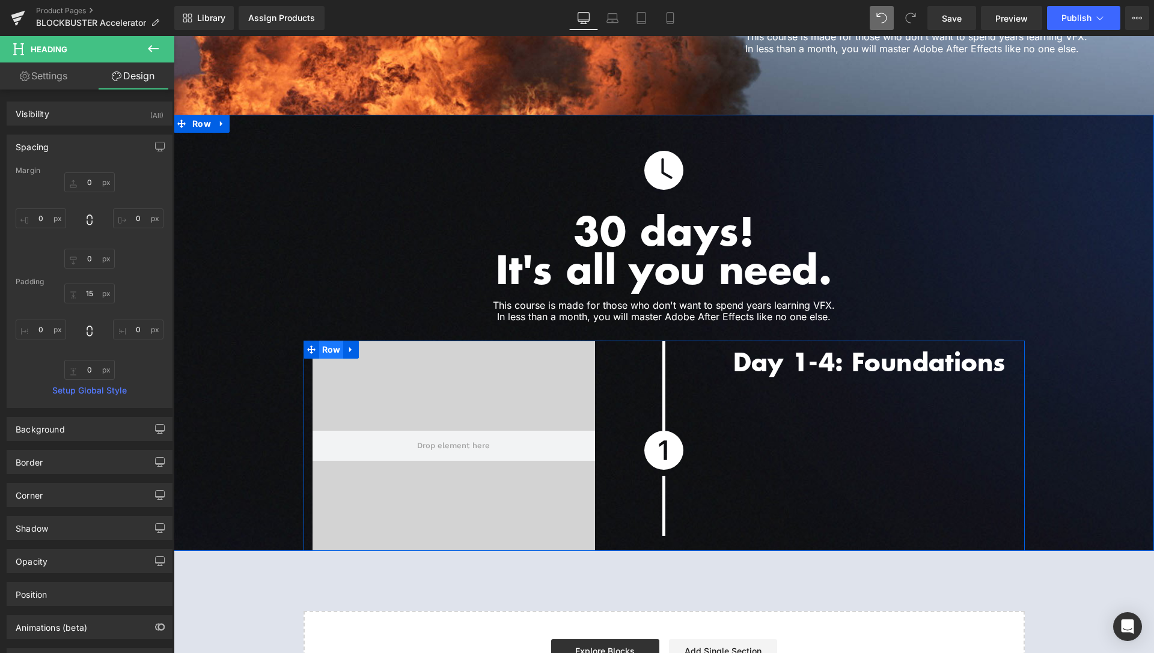
click at [328, 341] on span "Row" at bounding box center [331, 350] width 25 height 18
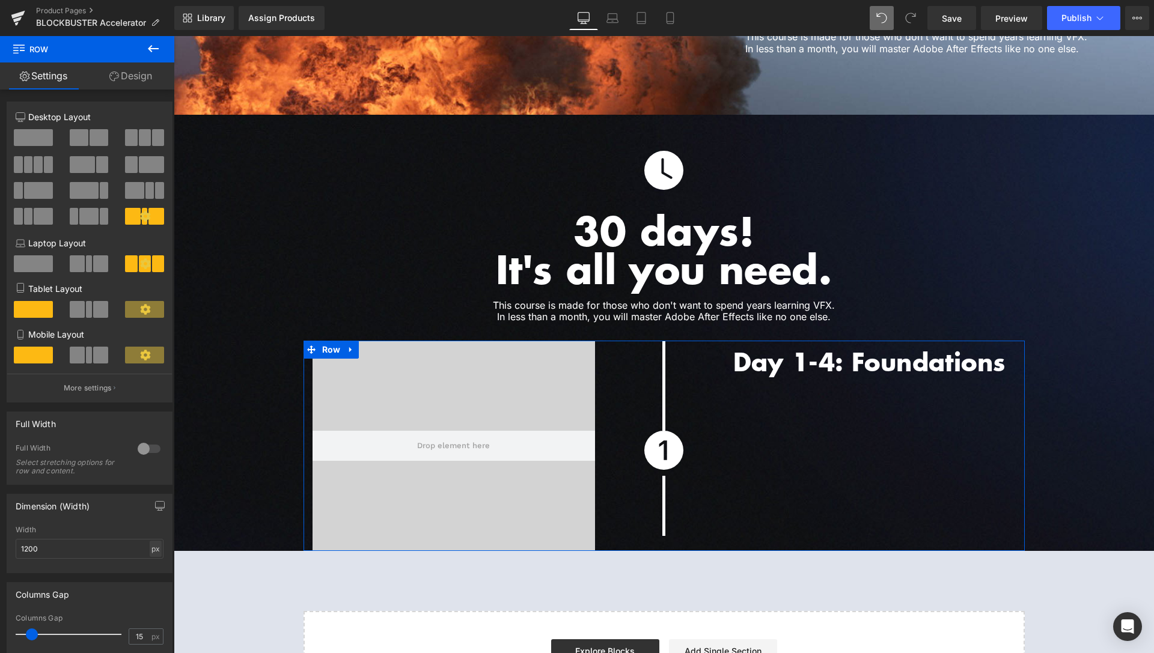
click at [150, 548] on div "px" at bounding box center [156, 549] width 12 height 16
click at [148, 562] on li "%" at bounding box center [155, 567] width 15 height 17
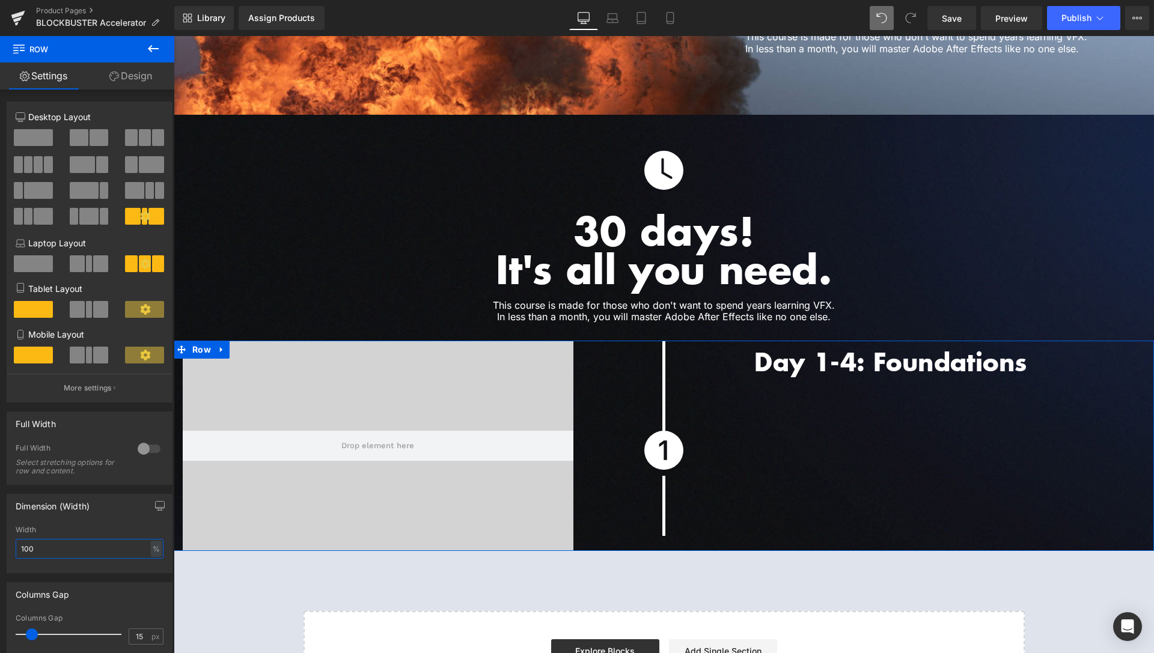
drag, startPoint x: 39, startPoint y: 551, endPoint x: 7, endPoint y: 546, distance: 32.8
click at [16, 554] on input "100" at bounding box center [90, 549] width 148 height 20
type input "80"
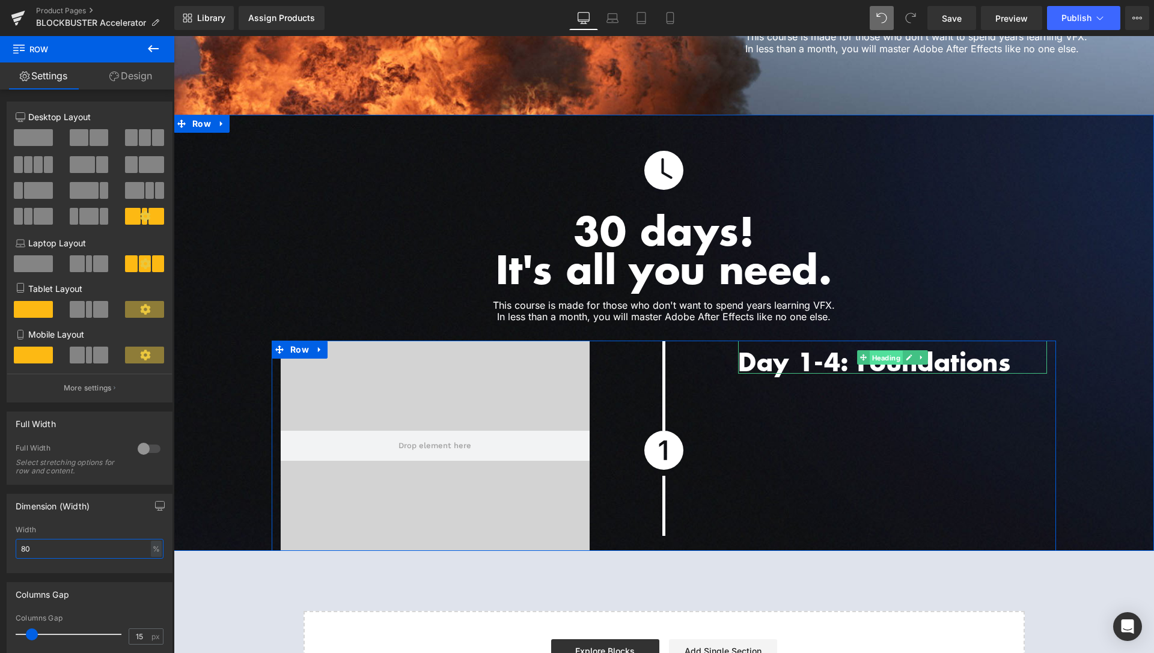
click at [878, 350] on span "Heading" at bounding box center [886, 357] width 33 height 14
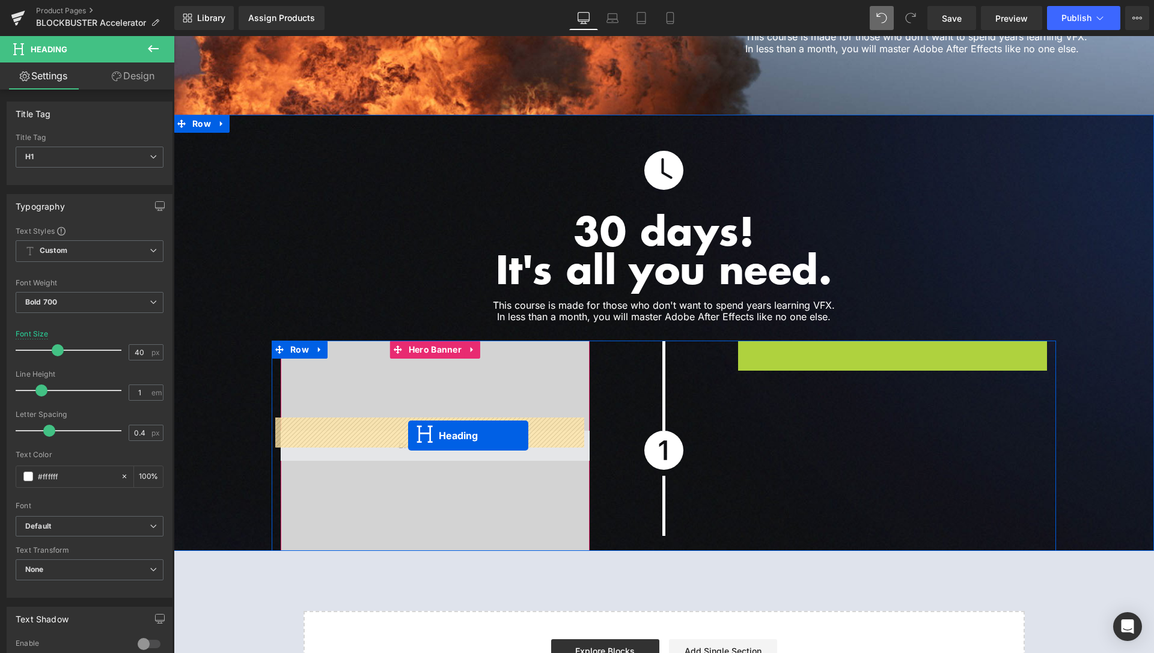
drag, startPoint x: 856, startPoint y: 345, endPoint x: 408, endPoint y: 436, distance: 456.9
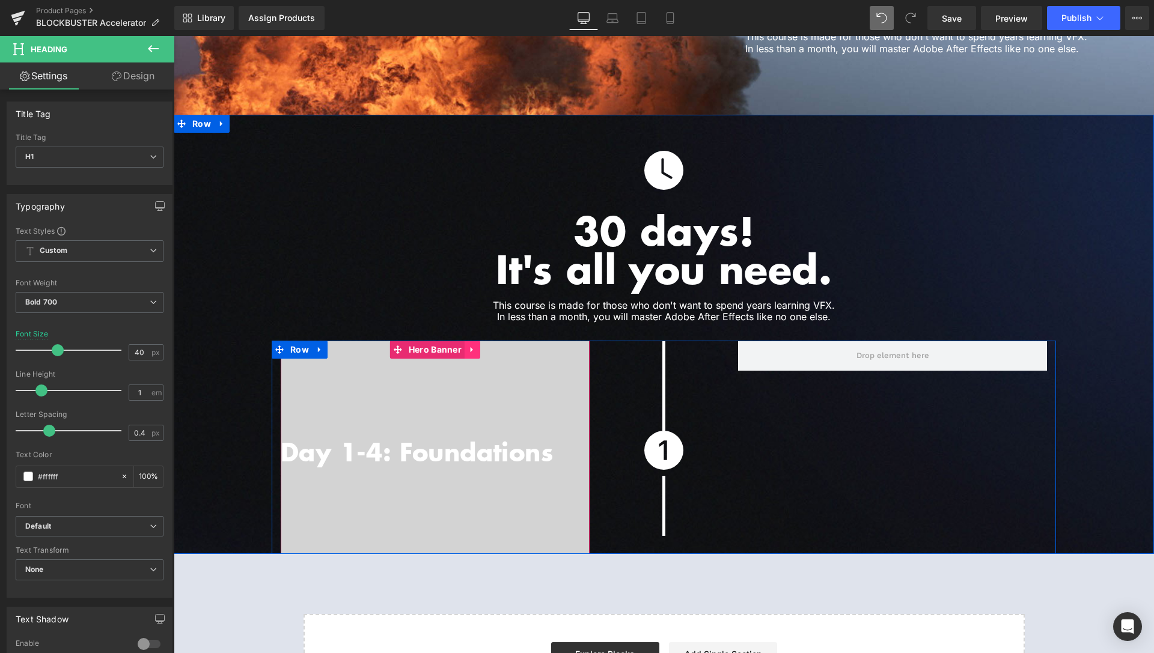
click at [469, 346] on icon at bounding box center [472, 350] width 8 height 9
click at [457, 341] on link at bounding box center [465, 350] width 16 height 18
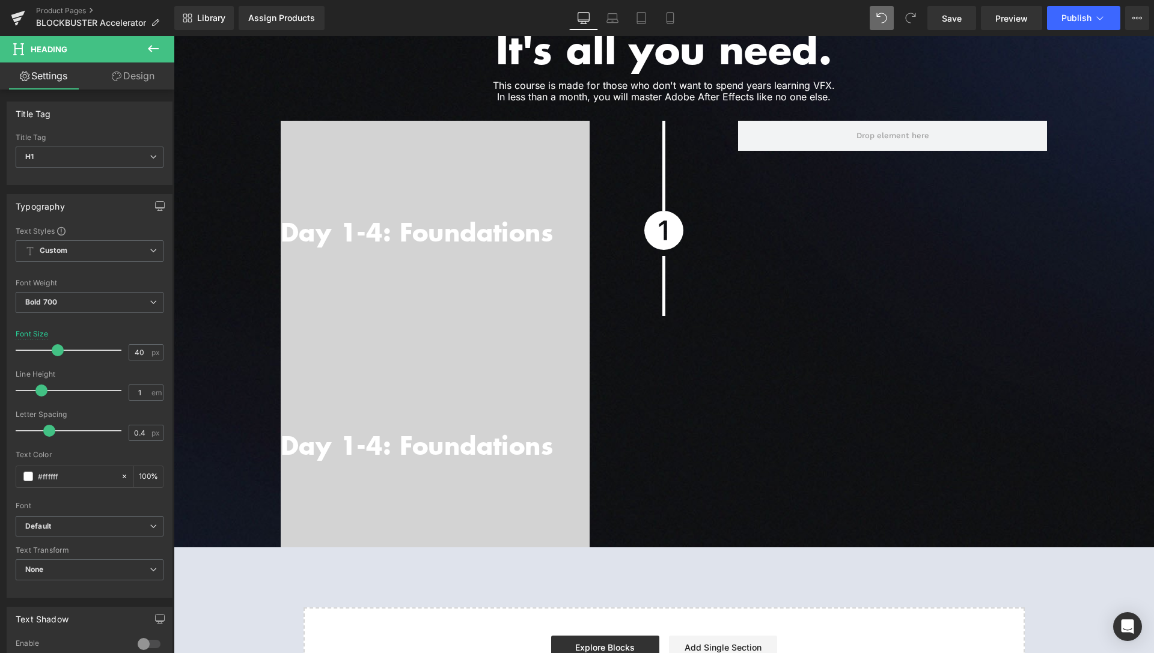
scroll to position [3073, 0]
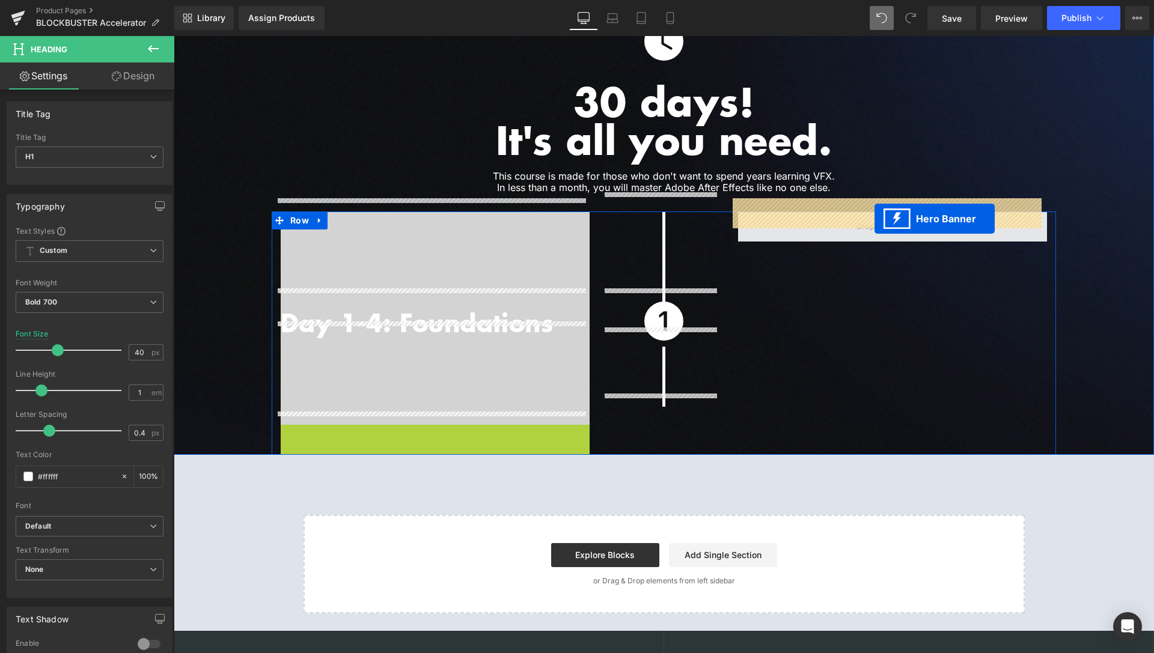
drag, startPoint x: 389, startPoint y: 423, endPoint x: 875, endPoint y: 219, distance: 526.9
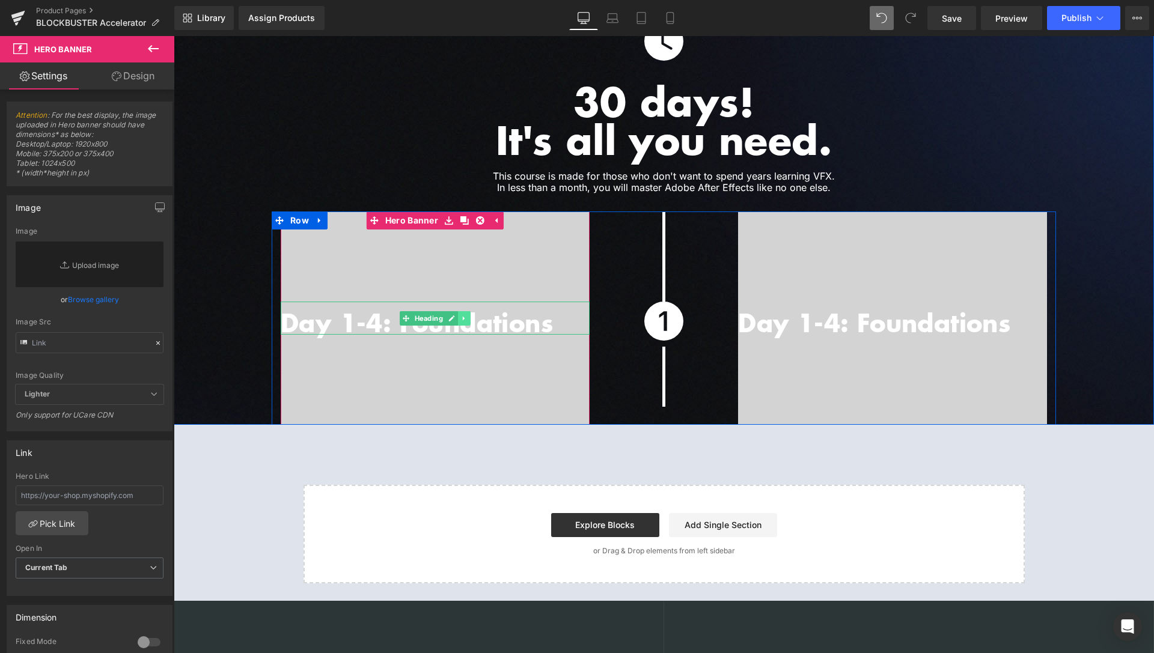
click at [461, 315] on icon at bounding box center [464, 318] width 7 height 7
click at [467, 315] on icon at bounding box center [470, 318] width 7 height 7
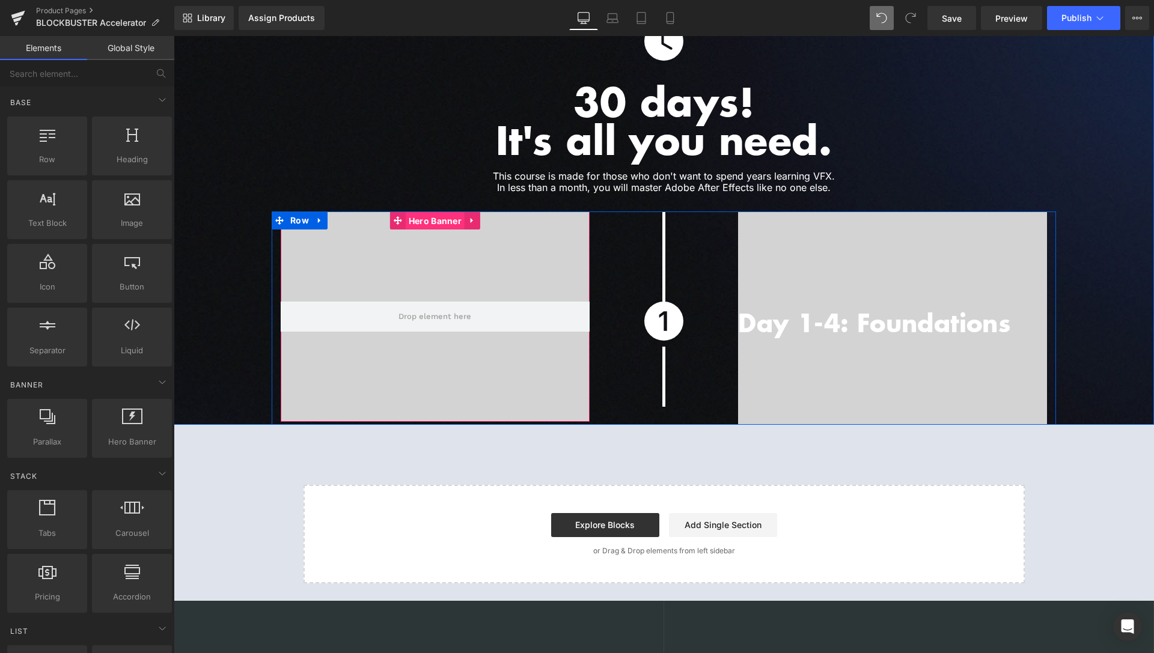
click at [409, 213] on span "Hero Banner" at bounding box center [435, 221] width 59 height 18
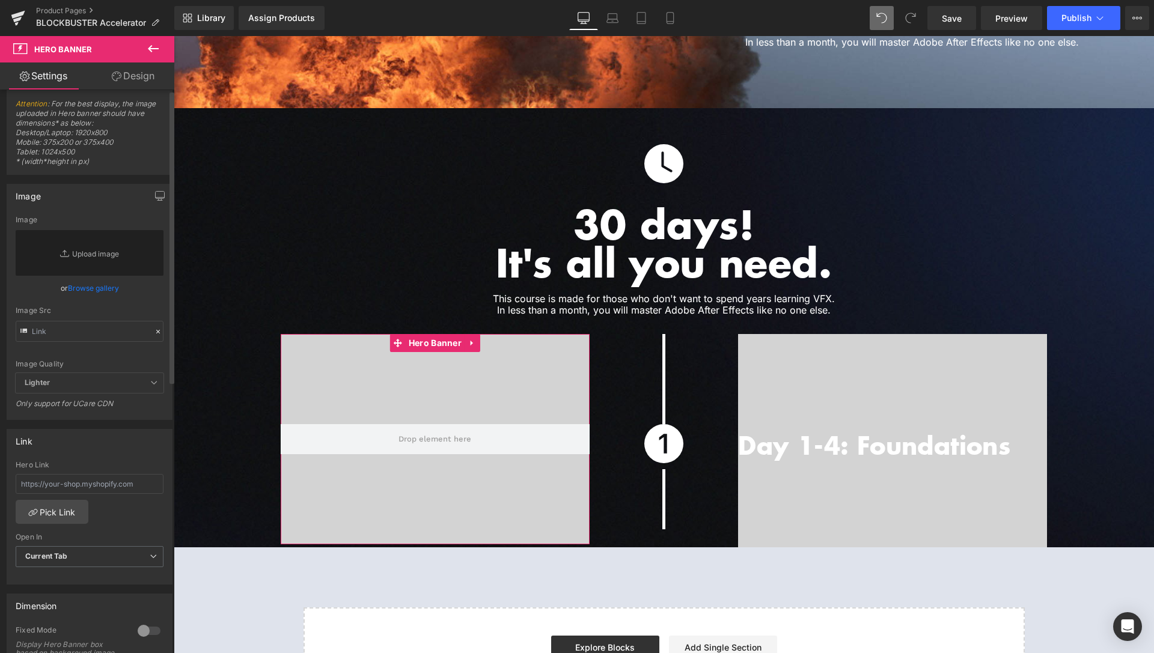
scroll to position [0, 0]
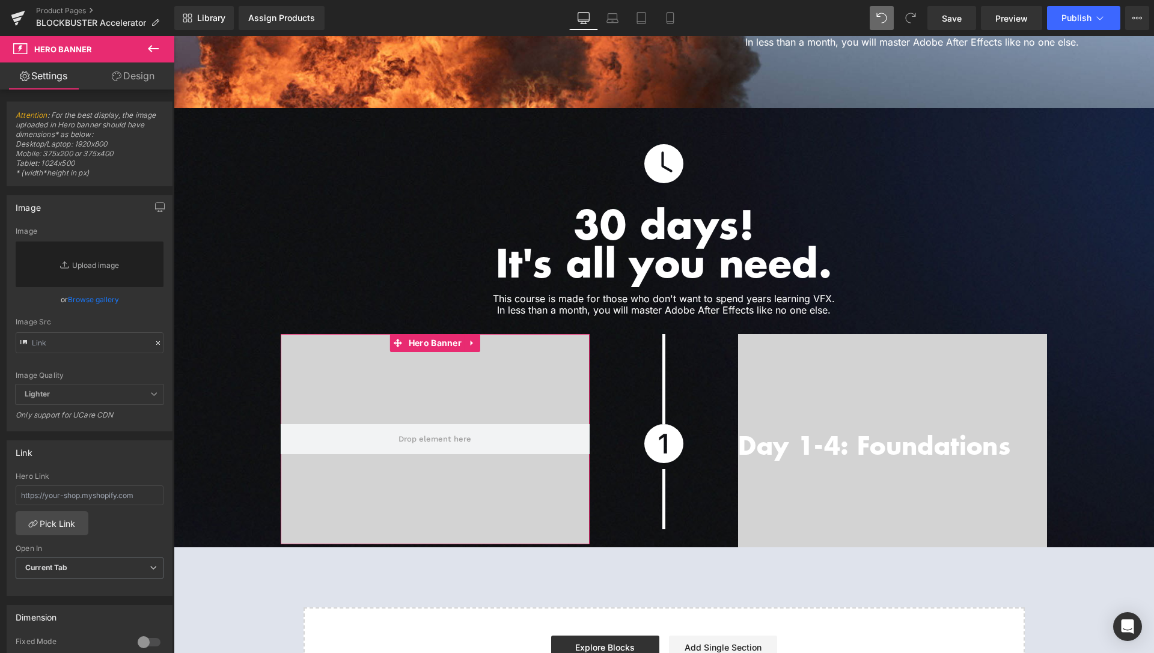
click at [129, 81] on link "Design" at bounding box center [133, 76] width 87 height 27
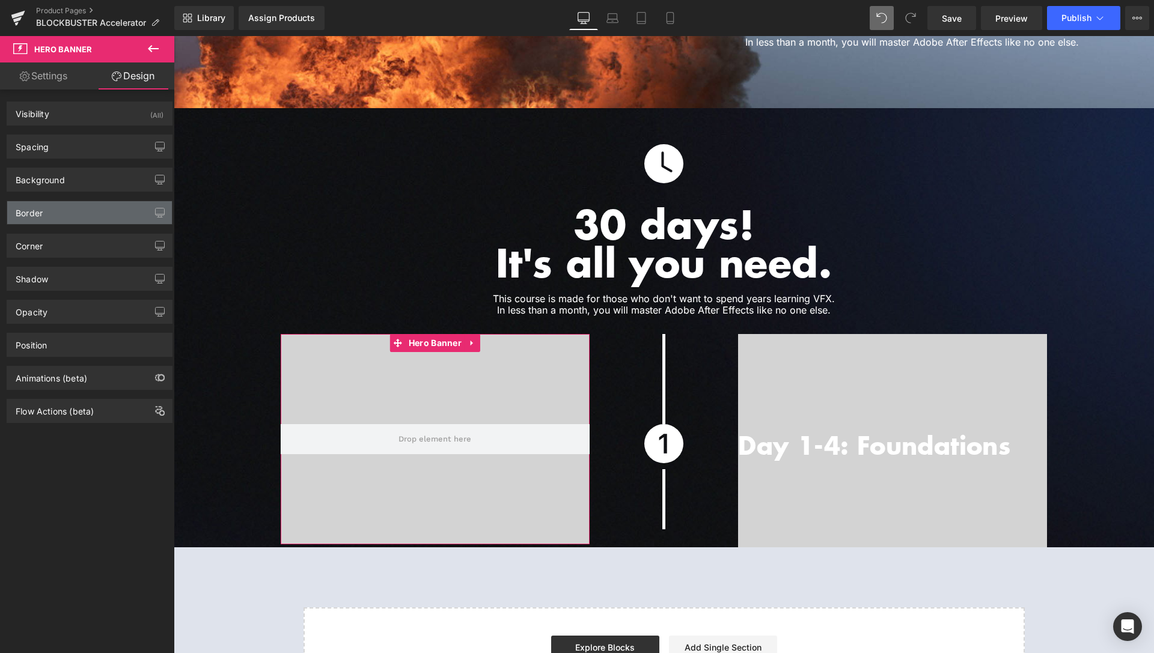
type input "#d3d3d3"
type input "100"
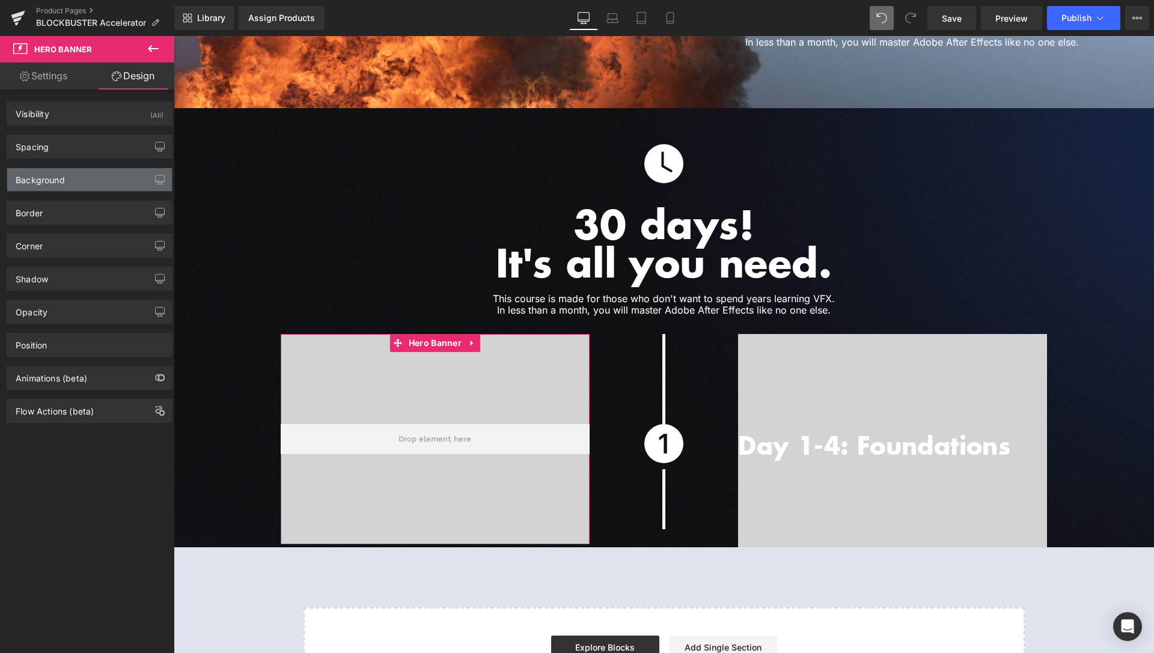
click at [76, 186] on div "Background" at bounding box center [89, 179] width 165 height 23
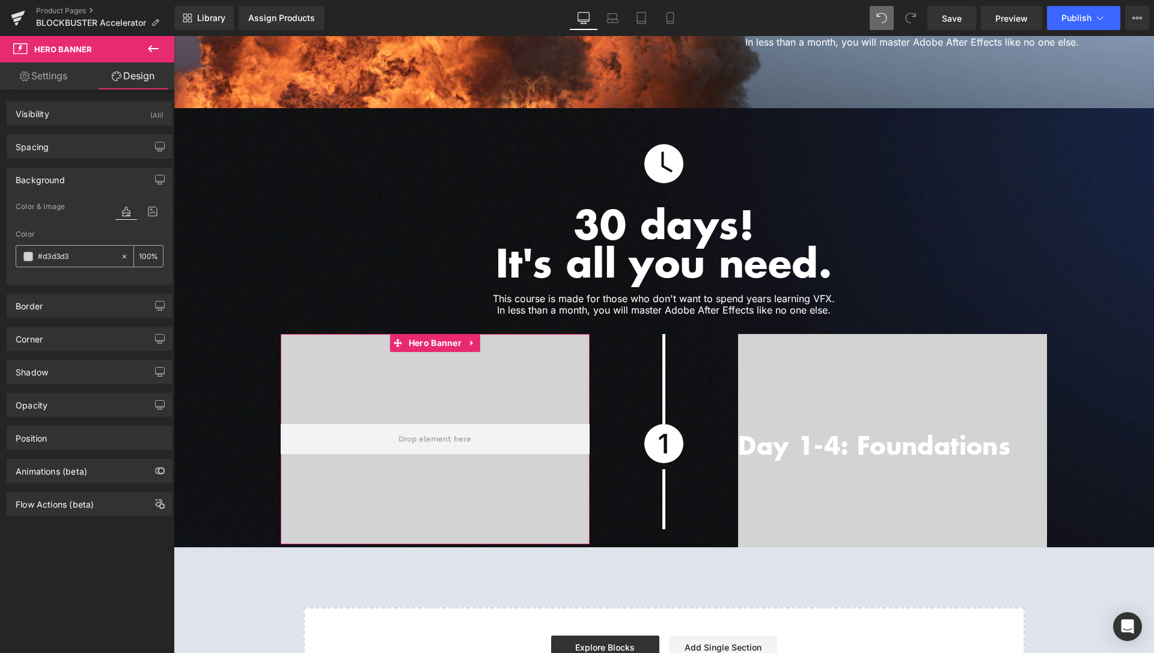
click at [120, 254] on icon at bounding box center [124, 256] width 8 height 8
type input "none"
type input "0"
click at [142, 214] on icon at bounding box center [153, 212] width 22 height 16
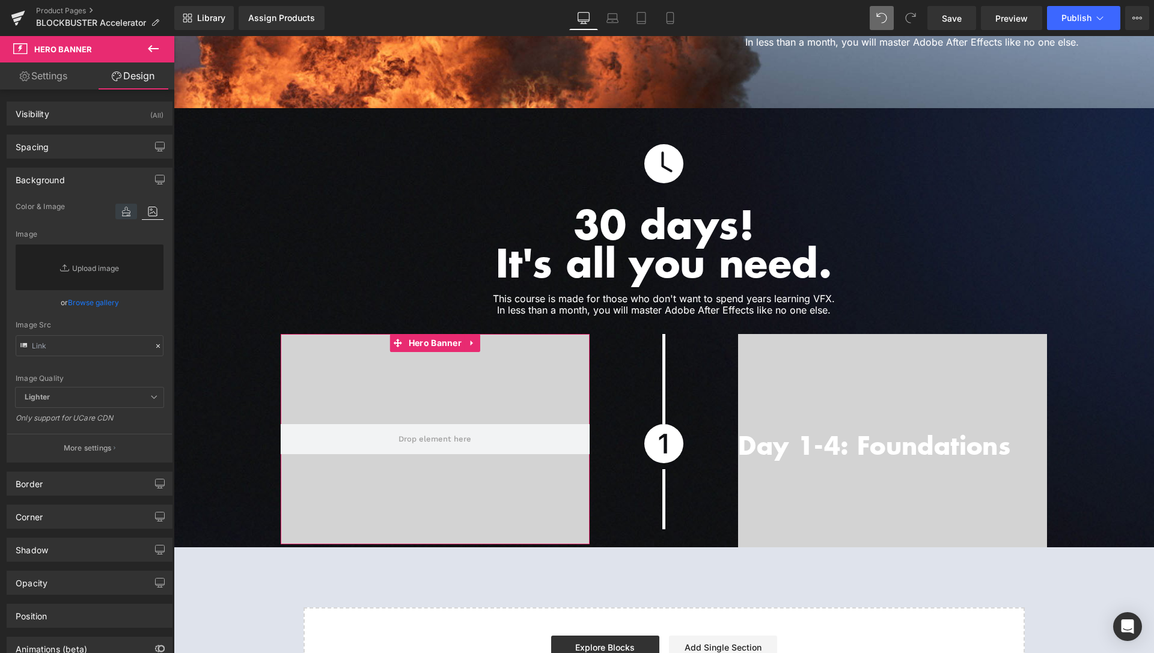
click at [115, 215] on icon at bounding box center [126, 212] width 22 height 16
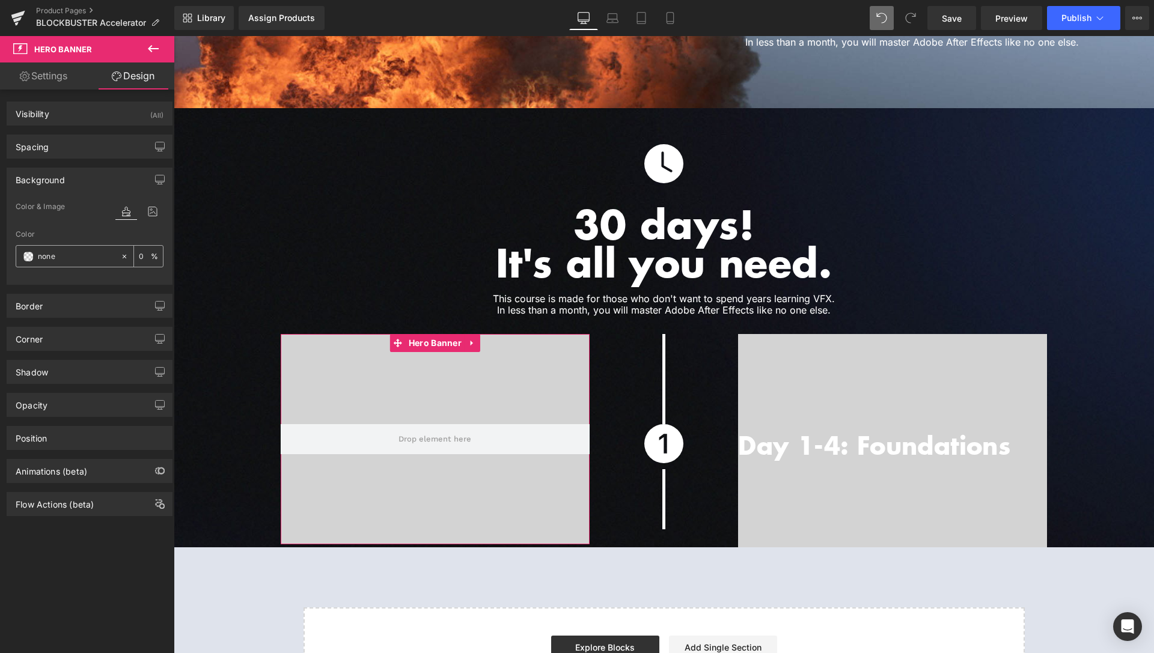
click at [91, 260] on input "none" at bounding box center [76, 256] width 77 height 13
click at [88, 278] on div at bounding box center [90, 277] width 148 height 8
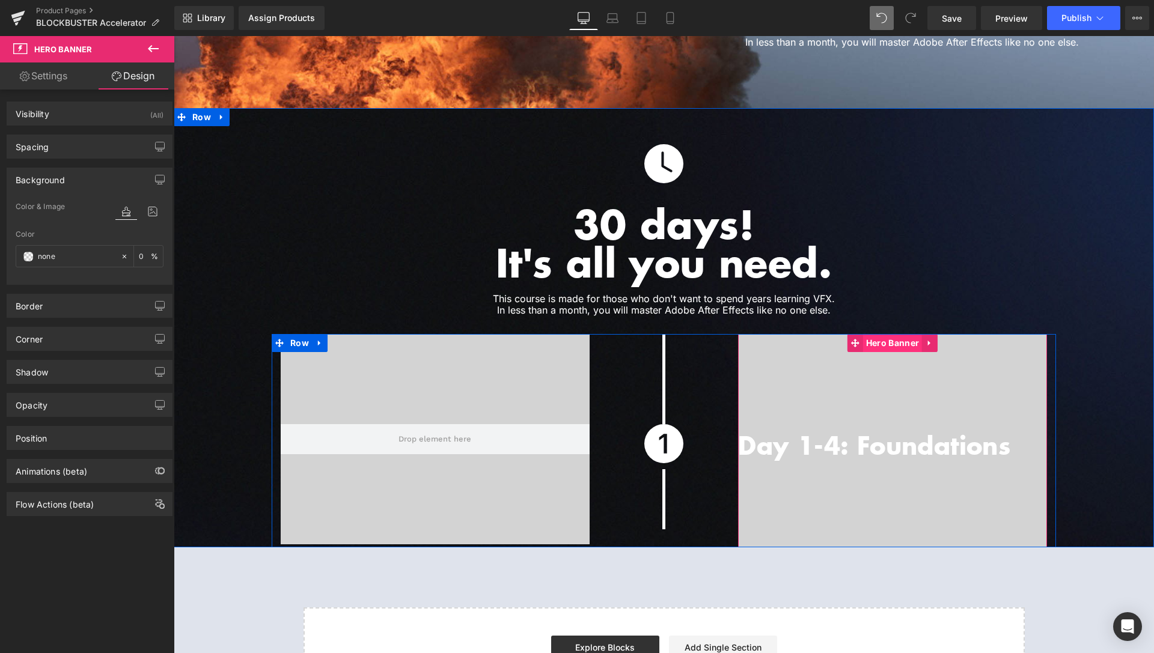
click at [894, 334] on span "Hero Banner" at bounding box center [892, 343] width 59 height 18
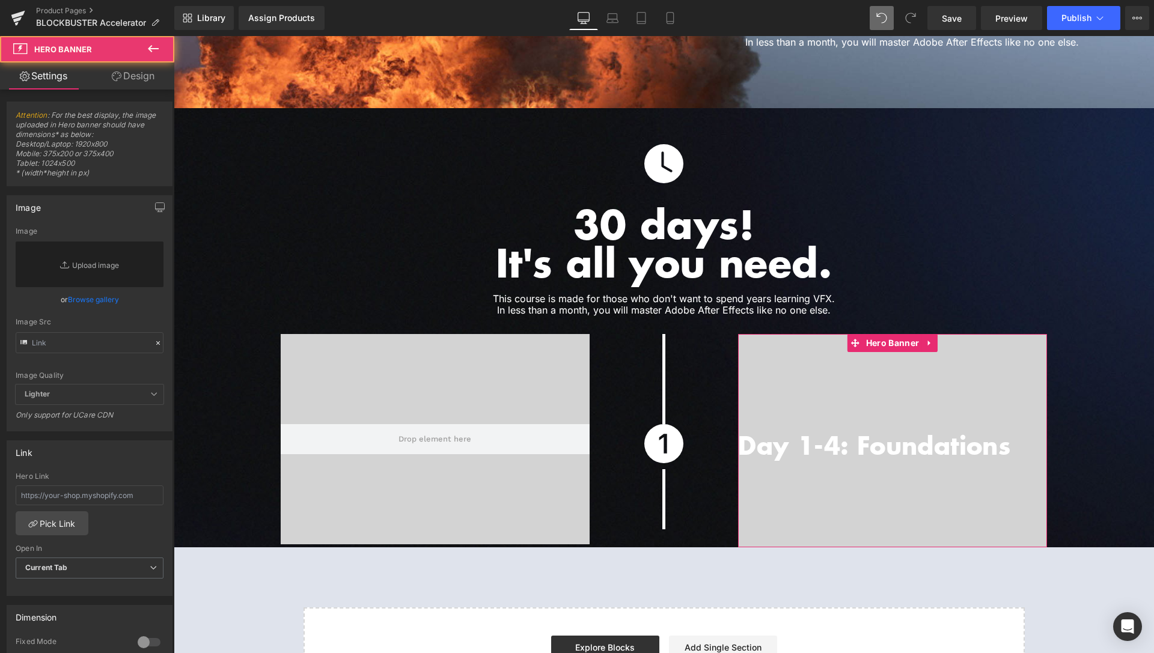
click at [142, 78] on link "Design" at bounding box center [133, 76] width 87 height 27
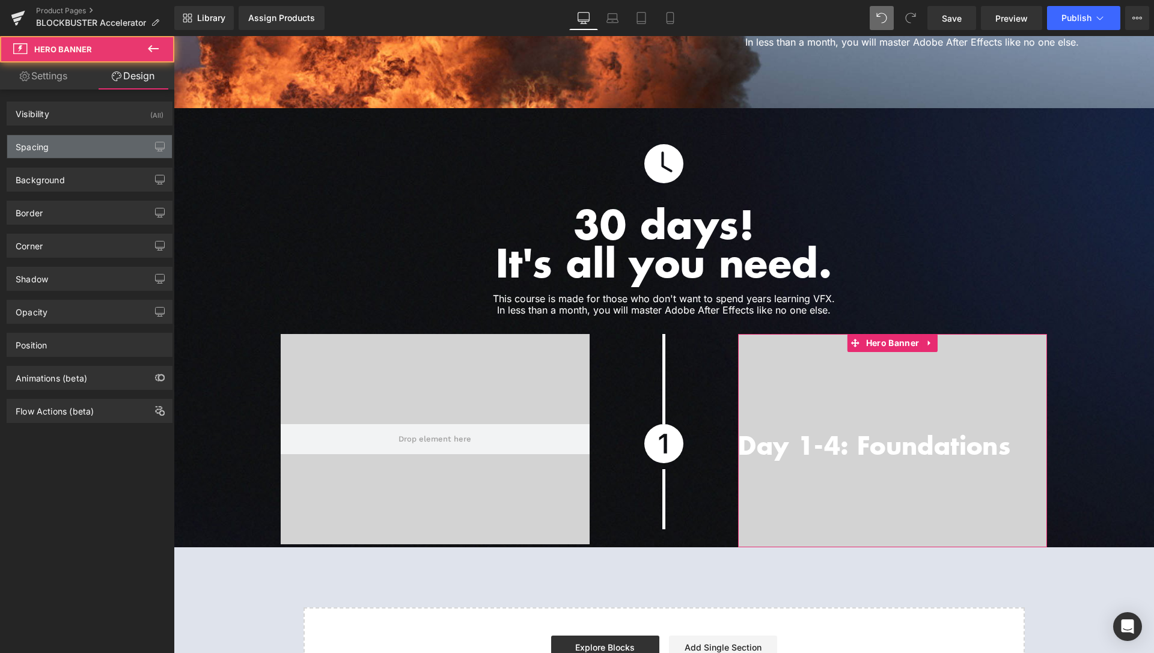
type input "#d3d3d3"
type input "100"
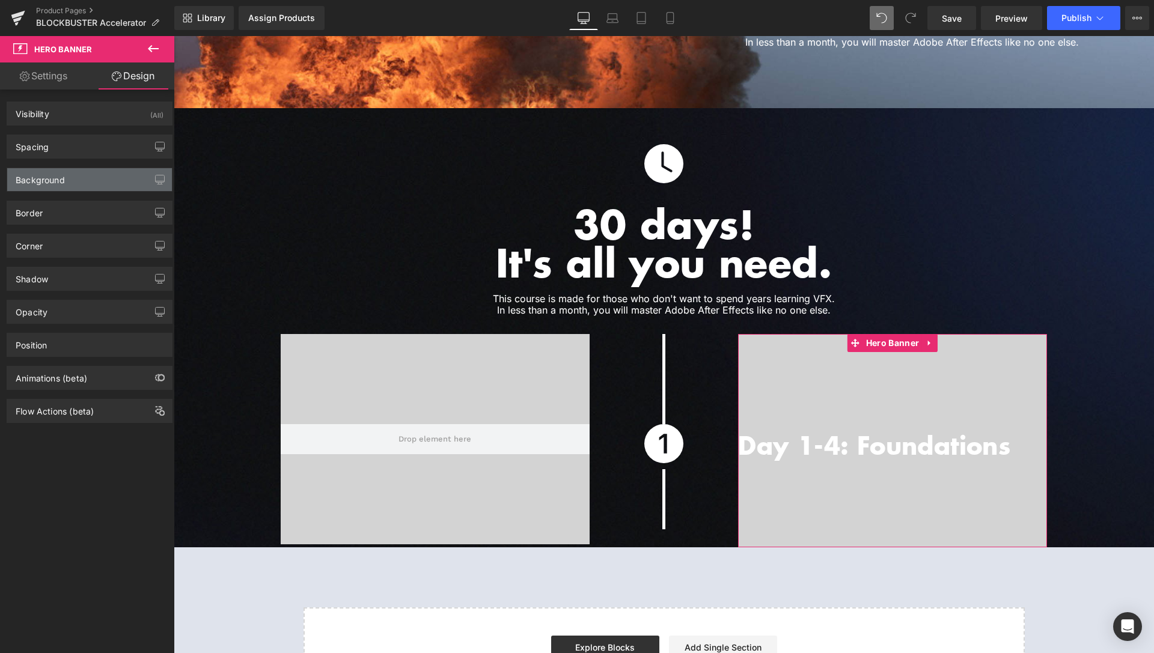
click at [96, 187] on div "Background" at bounding box center [89, 179] width 165 height 23
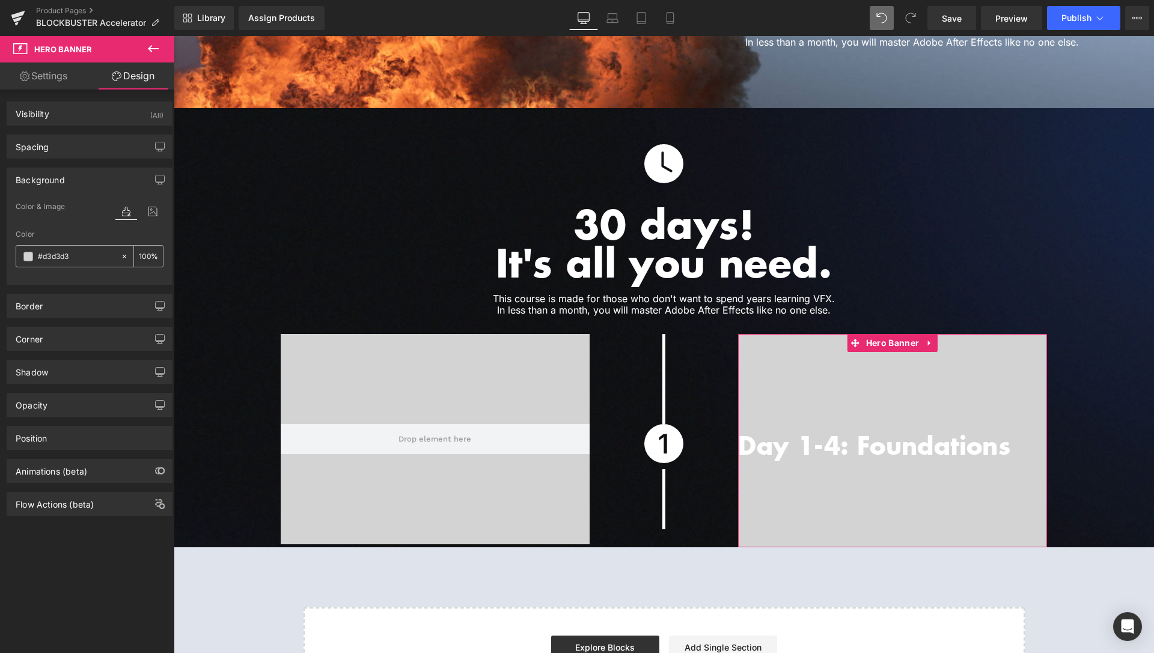
click at [120, 258] on icon at bounding box center [124, 256] width 8 height 8
type input "none"
type input "0"
click at [19, 276] on div at bounding box center [90, 277] width 148 height 8
click at [32, 252] on span at bounding box center [28, 257] width 10 height 10
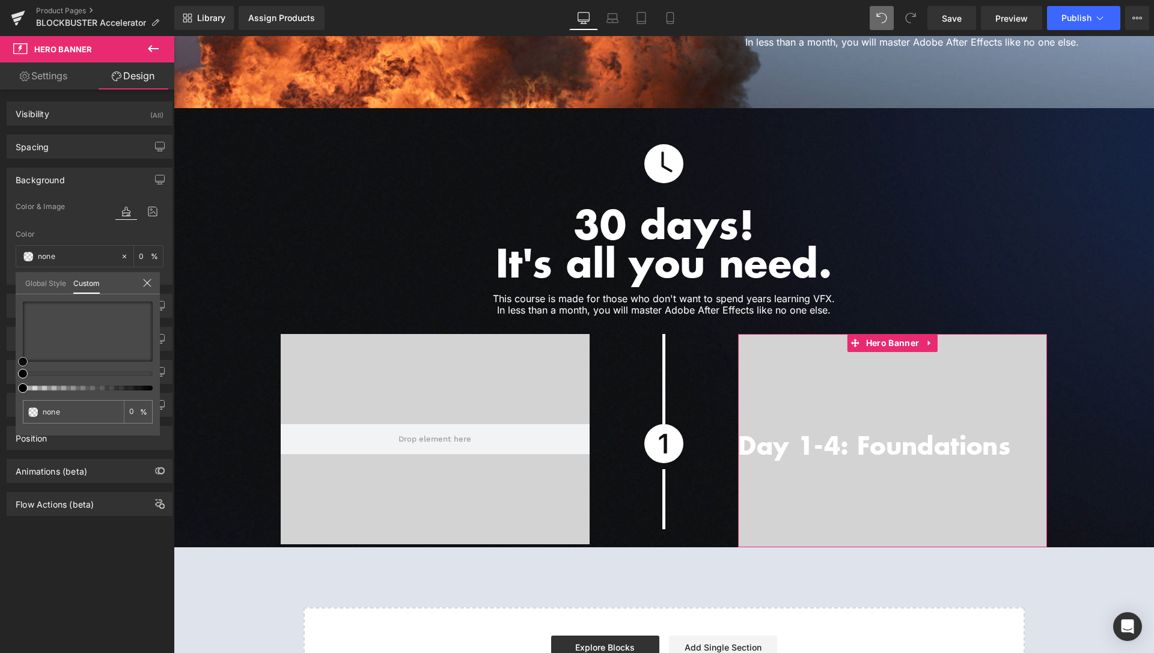
type input "#aa7d7d"
type input "100"
type input "#aa7d7d"
type input "100"
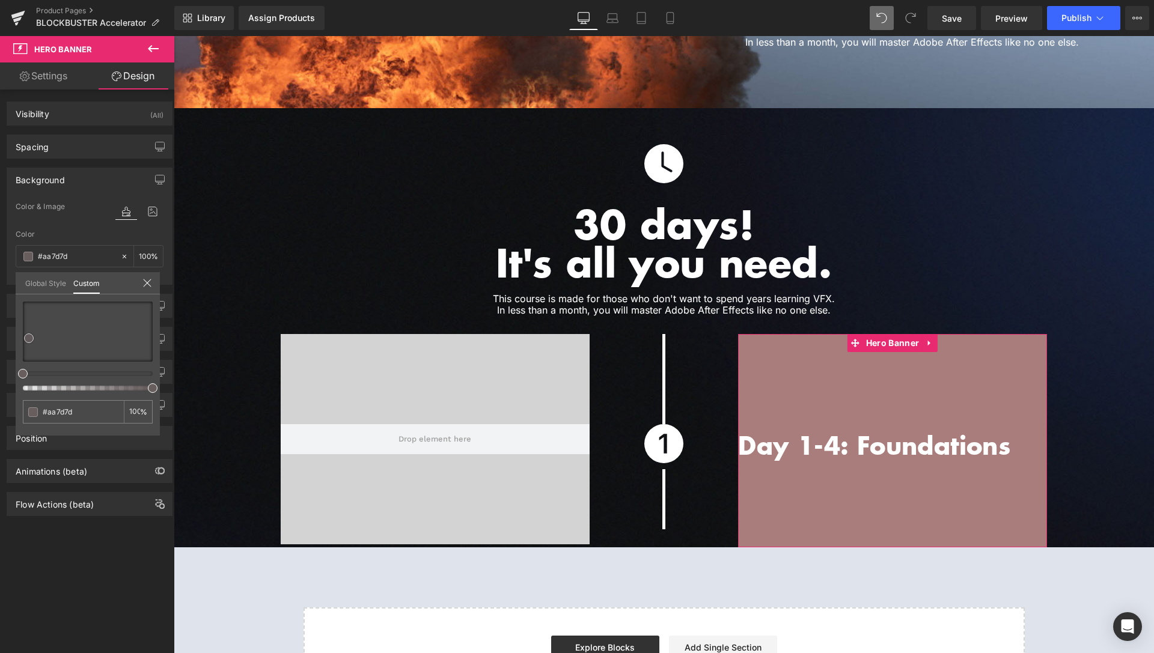
type input "#796767"
drag, startPoint x: 47, startPoint y: 329, endPoint x: 18, endPoint y: 341, distance: 31.3
click at [23, 342] on div at bounding box center [88, 332] width 130 height 60
type input "#545454"
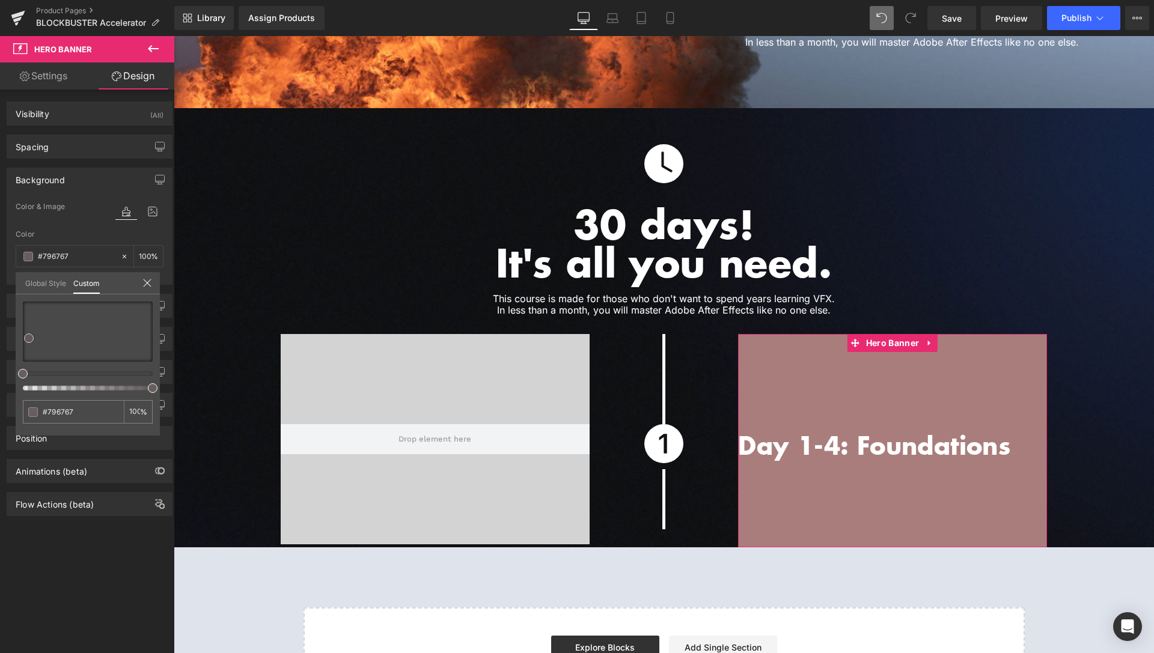
type input "#545454"
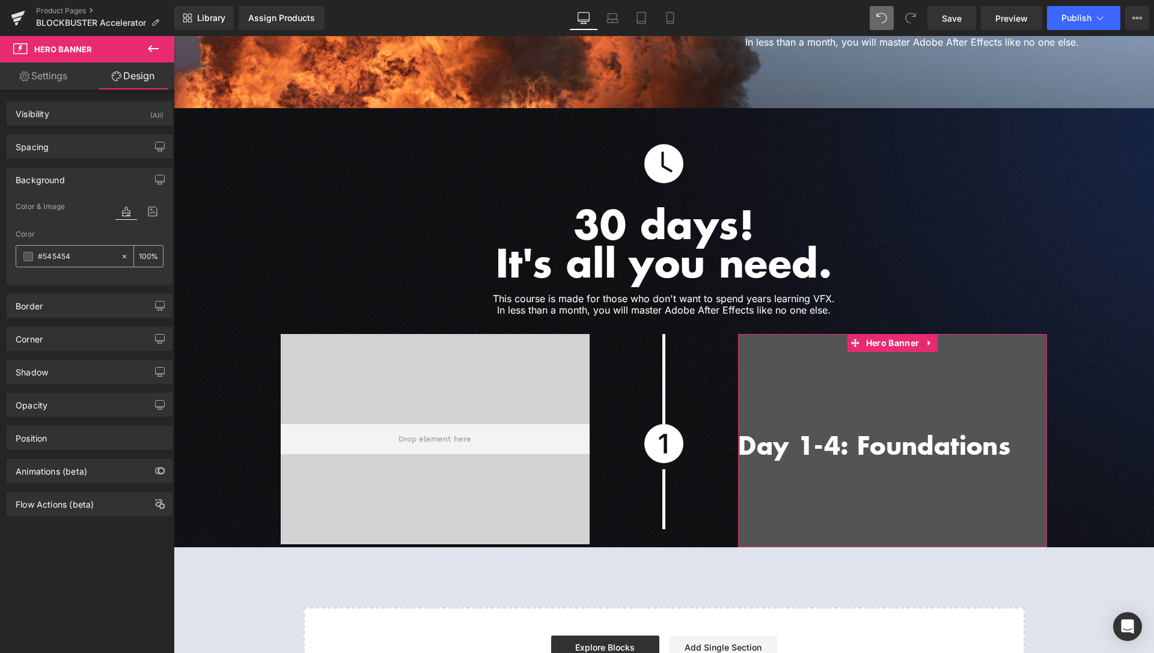
click at [139, 256] on input "100" at bounding box center [145, 255] width 12 height 13
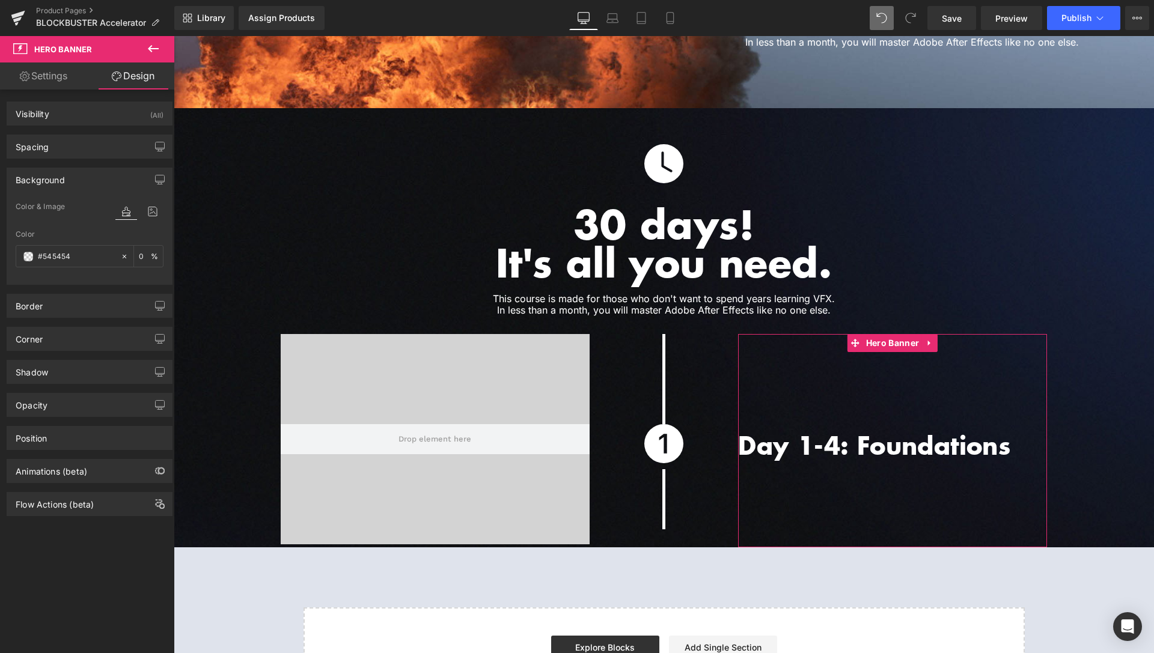
type input "0"
click at [17, 286] on div "Border Border Style Custom Custom Setup Global Style Custom Setup Global Style …" at bounding box center [90, 301] width 180 height 33
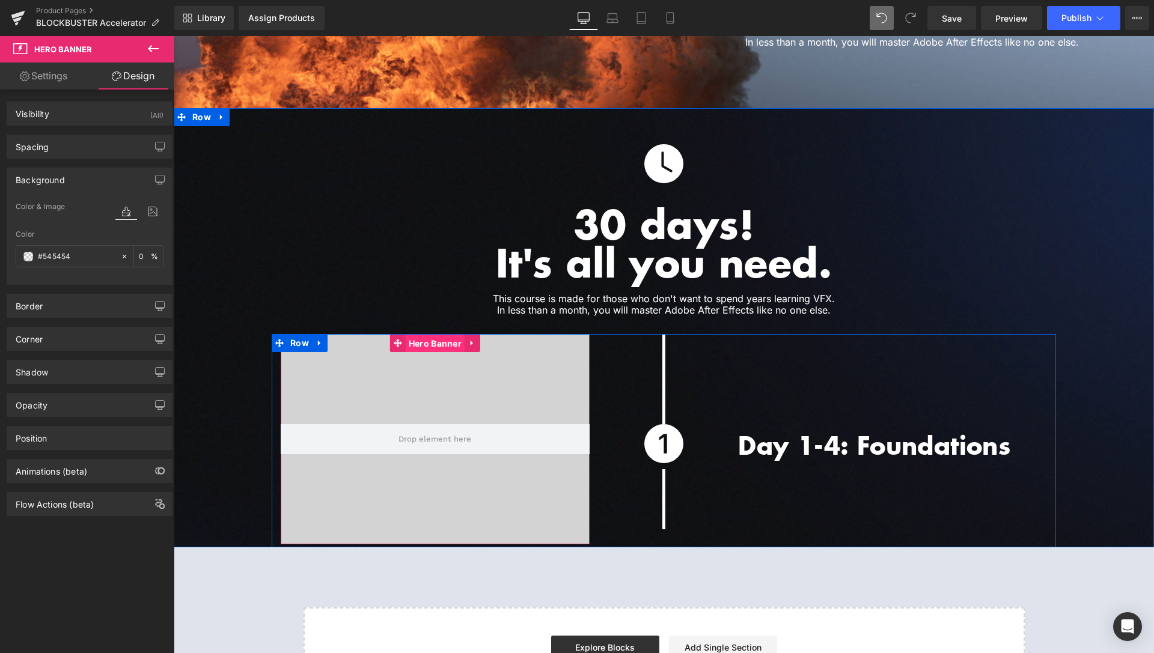
click at [418, 335] on span "Hero Banner" at bounding box center [435, 344] width 59 height 18
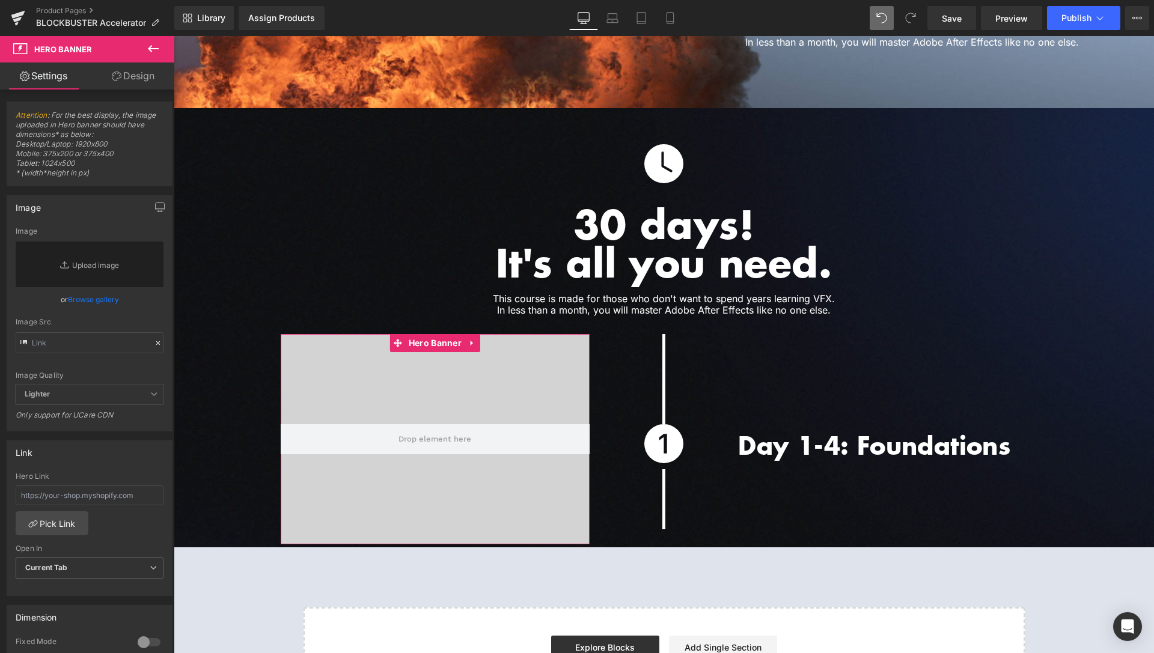
click at [142, 75] on link "Design" at bounding box center [133, 76] width 87 height 27
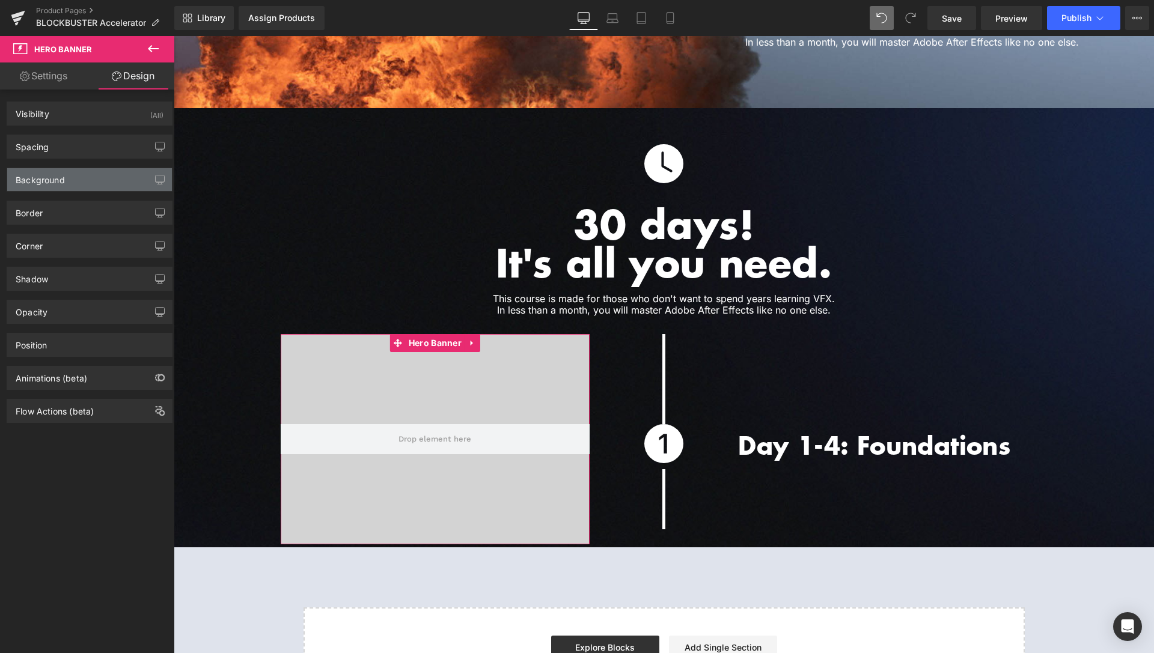
type input "none"
type input "0"
click at [83, 184] on div "Background" at bounding box center [89, 179] width 165 height 23
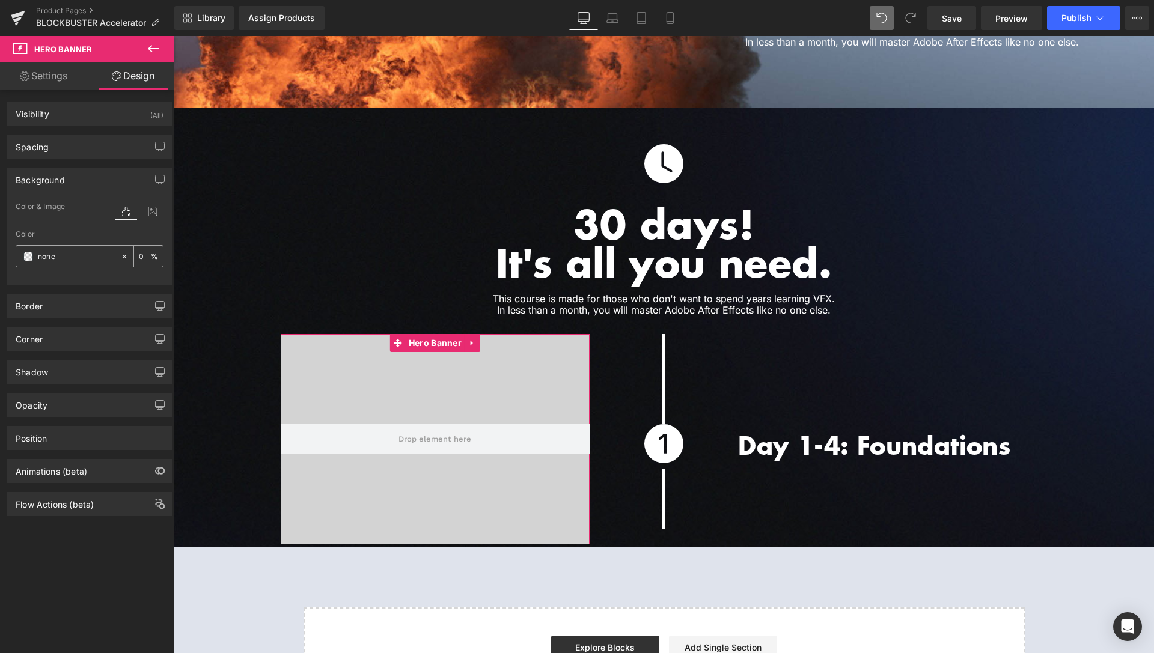
click at [31, 257] on span at bounding box center [28, 257] width 10 height 10
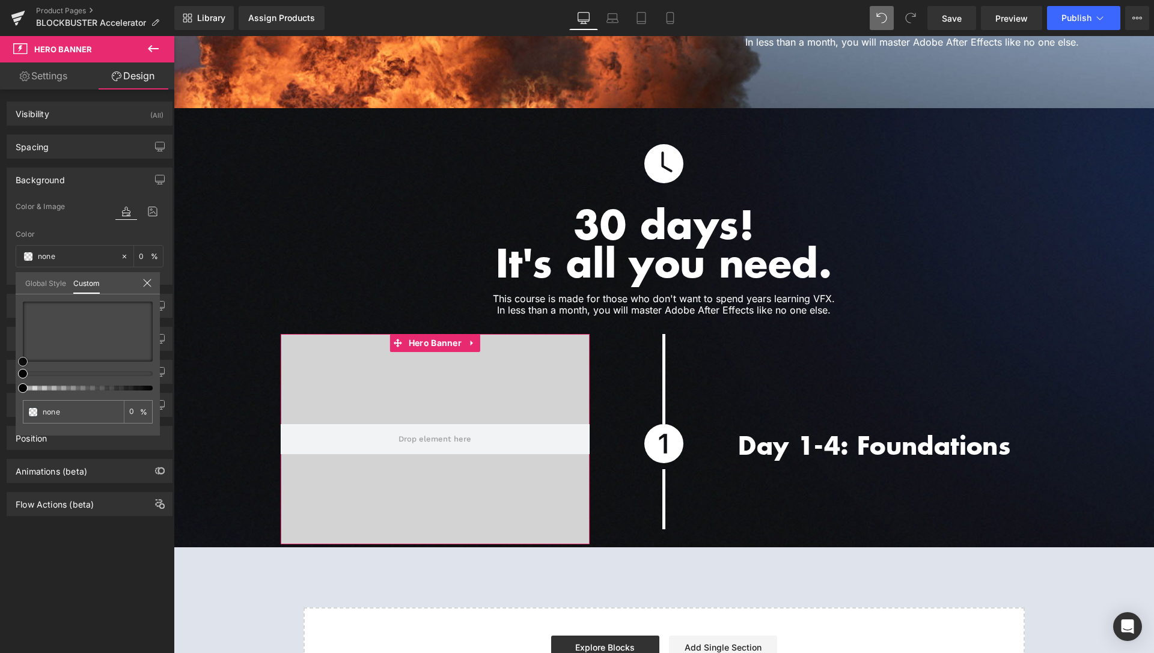
type input "#a68b8b"
type input "100"
type input "#a68b8b"
type input "100"
type input "#856f6f"
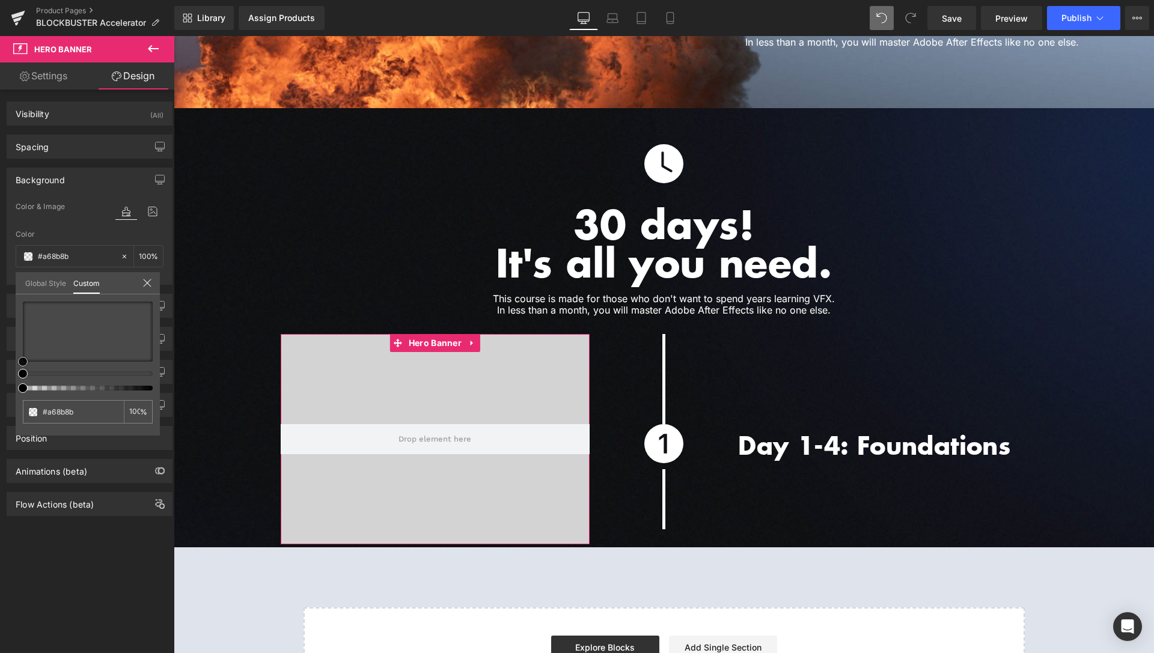
type input "#856f6f"
type input "#5d5454"
type input "#4e4a4a"
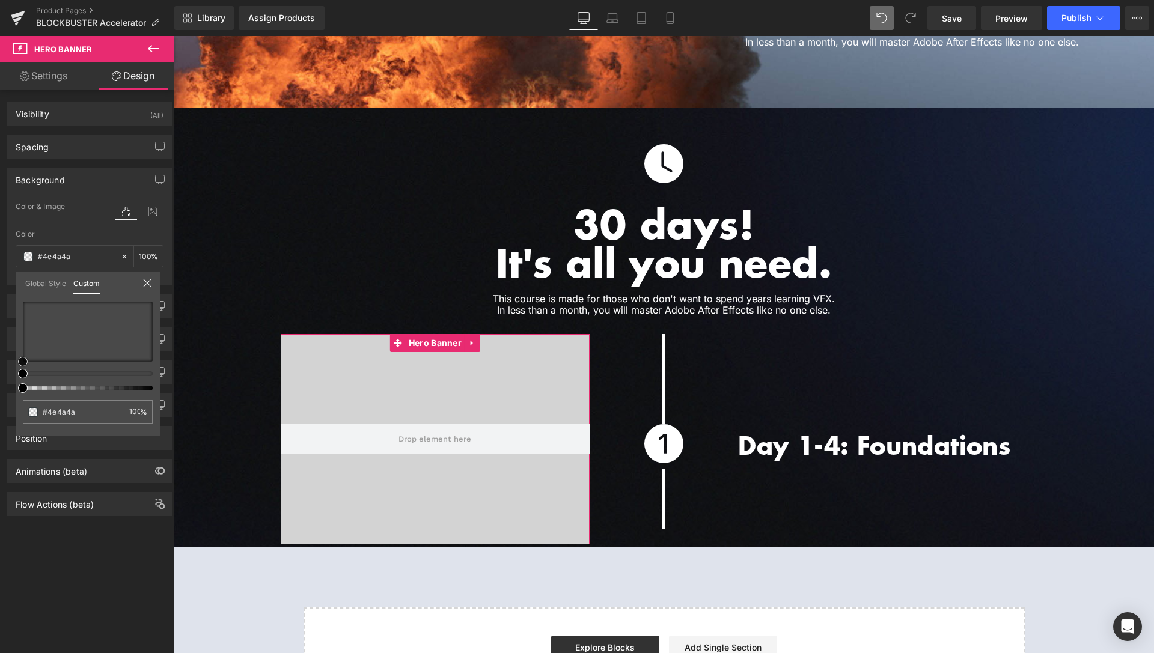
type input "#4a4949"
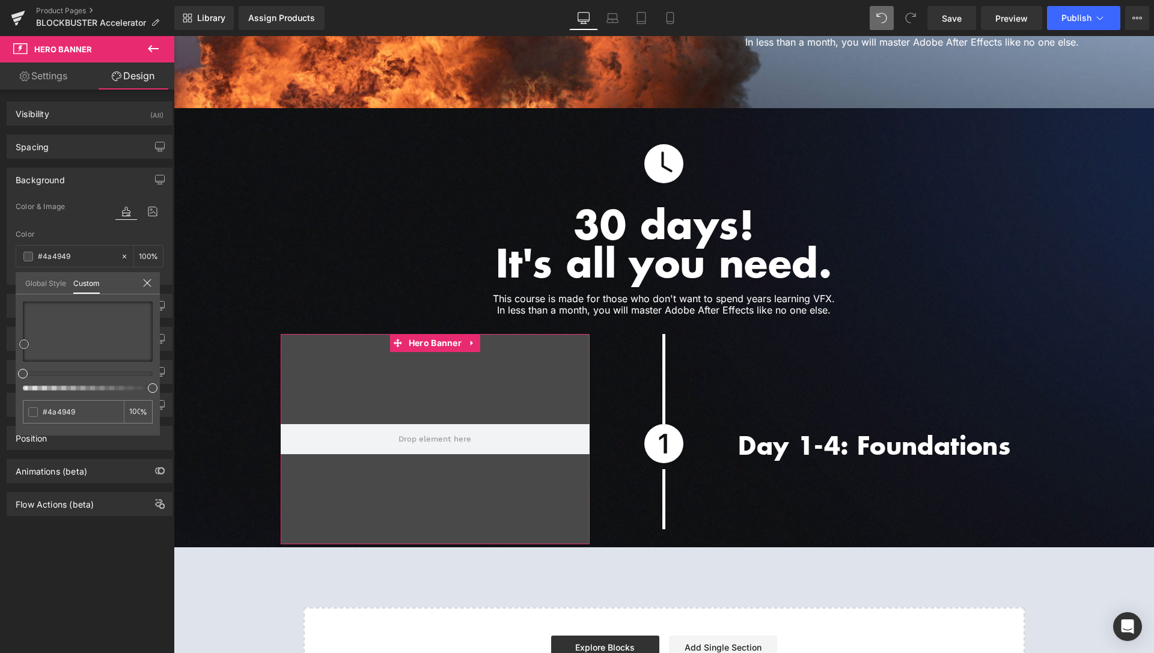
type input "#474747"
type input "#3f3f3f"
type input "#353535"
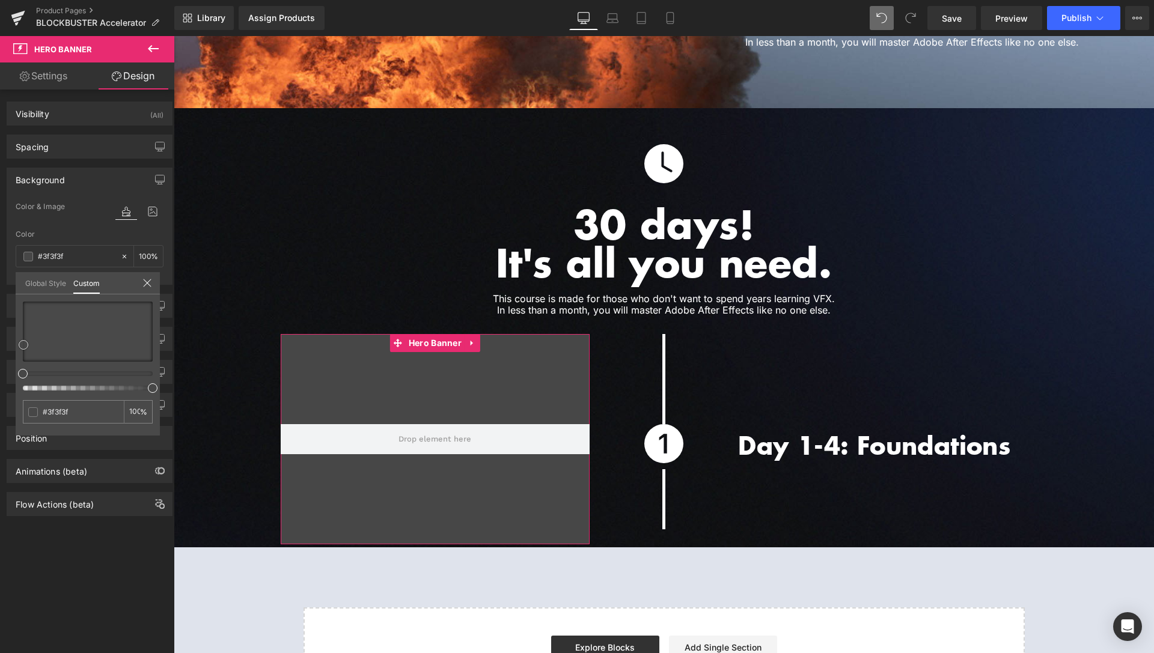
type input "#353535"
type input "#2b2b2b"
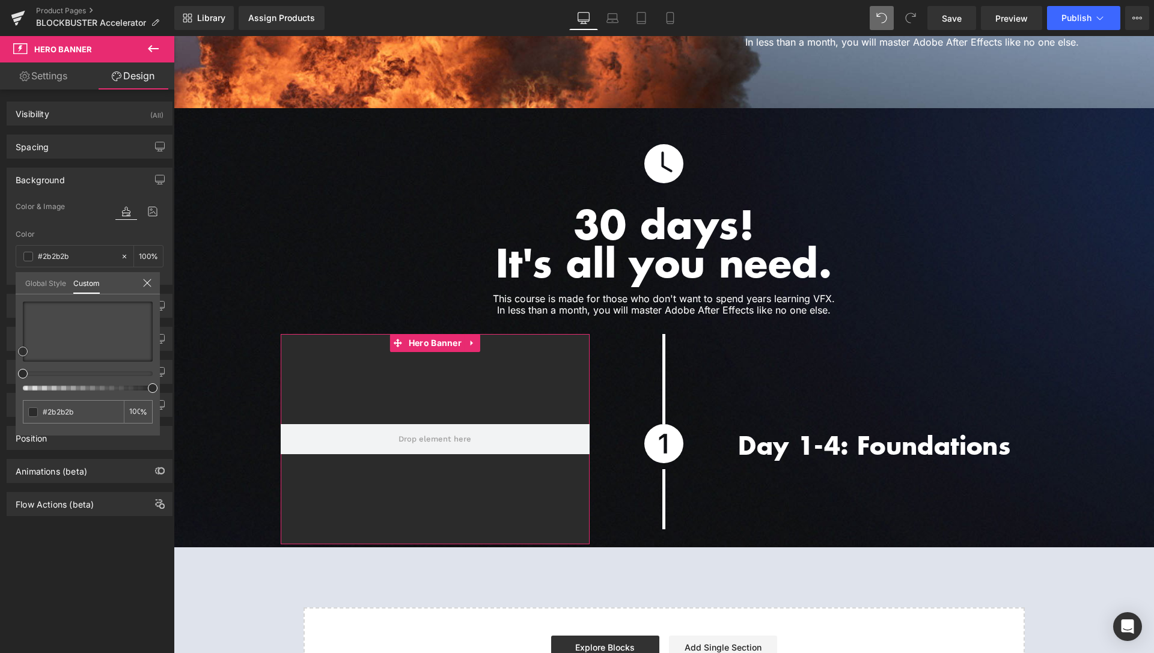
type input "#282828"
type input "#212121"
type input "#1e1e1e"
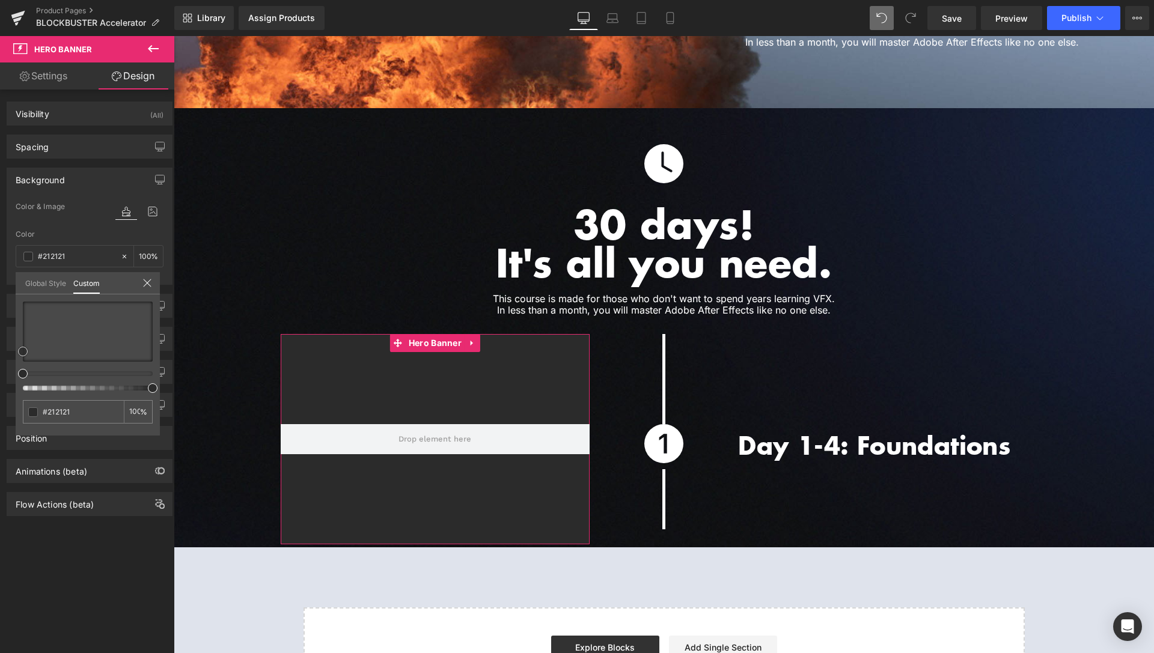
type input "#1e1e1e"
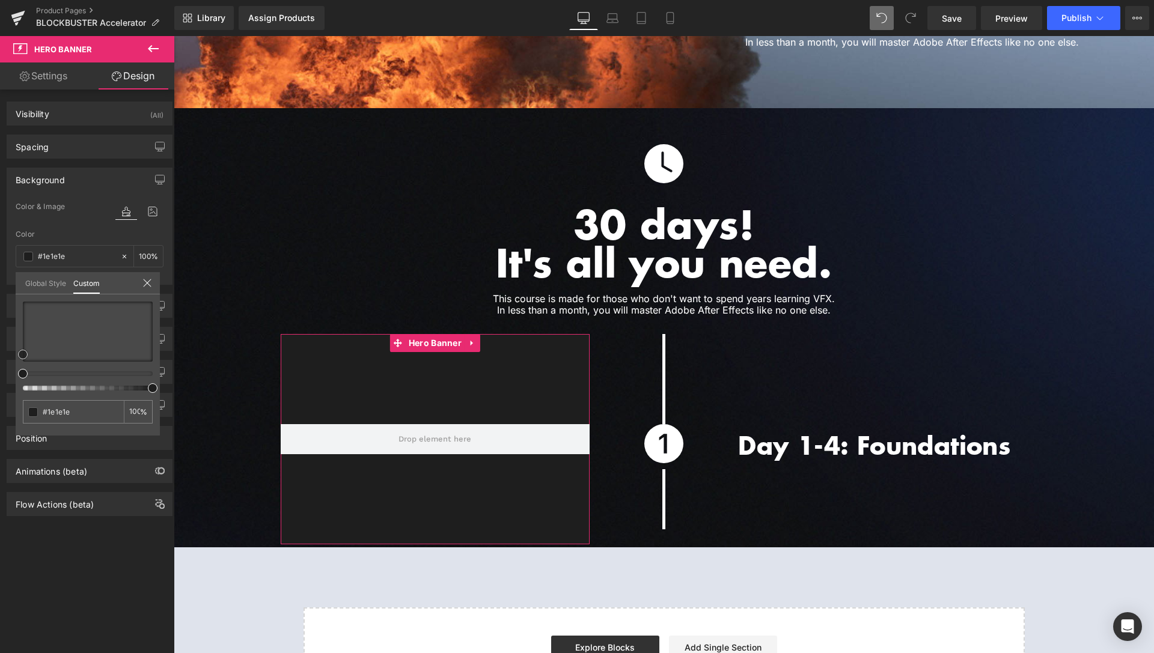
type input "#1c1c1c"
type input "#191919"
drag, startPoint x: 40, startPoint y: 326, endPoint x: 23, endPoint y: 356, distance: 34.4
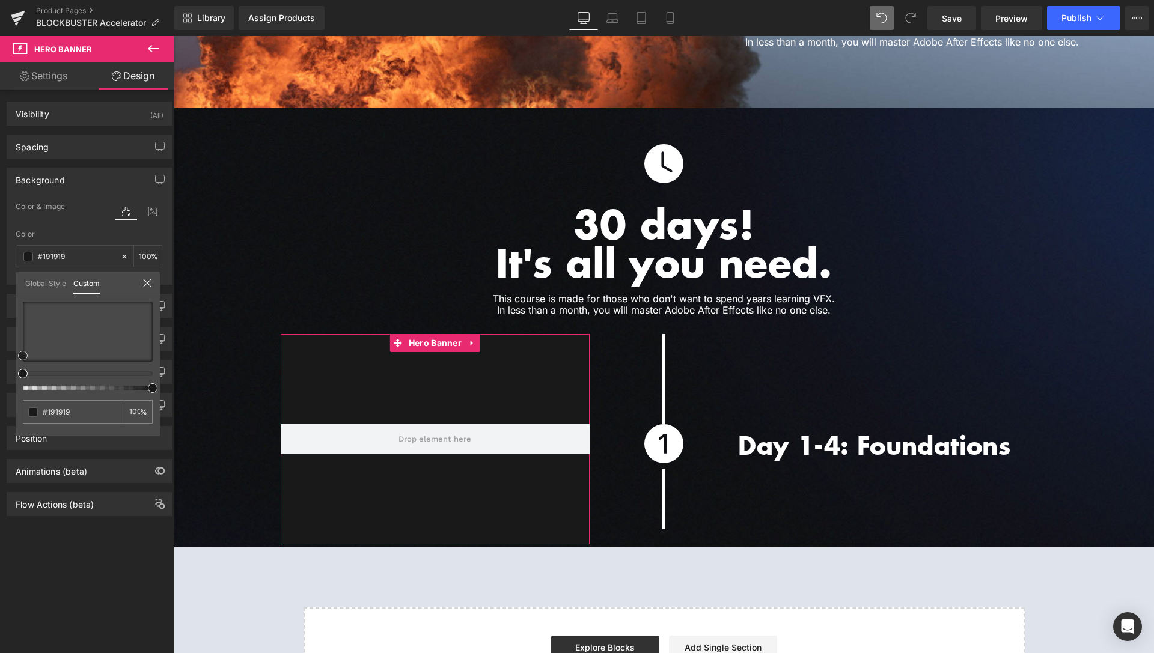
click at [23, 356] on div at bounding box center [88, 332] width 130 height 60
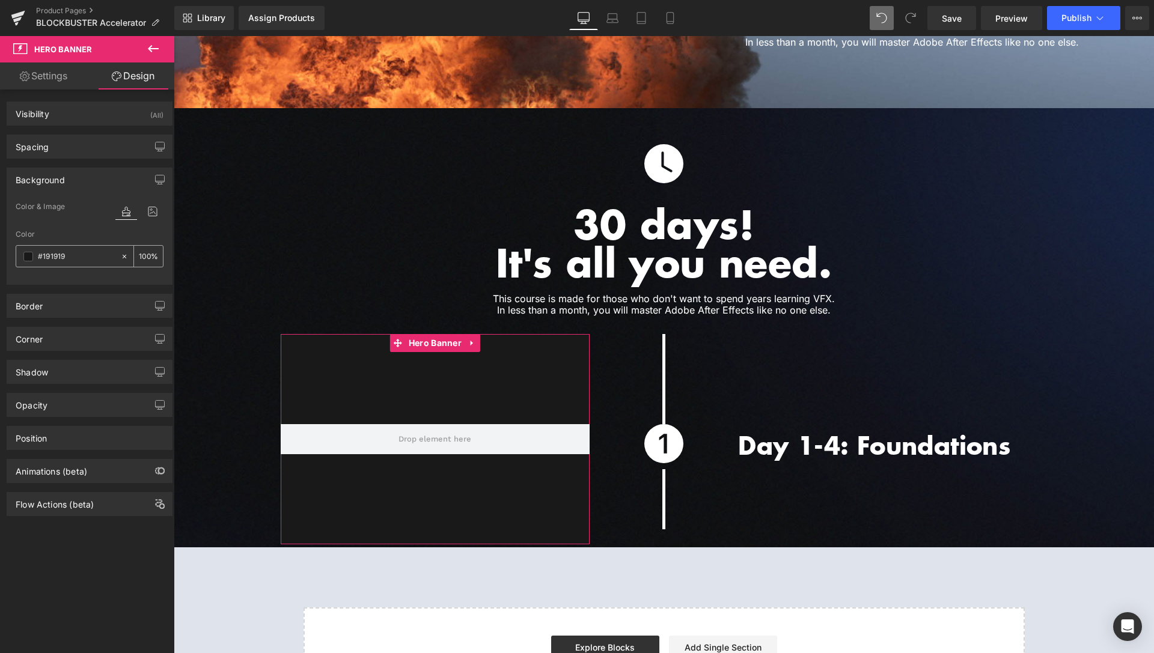
click at [141, 257] on input "100" at bounding box center [145, 255] width 12 height 13
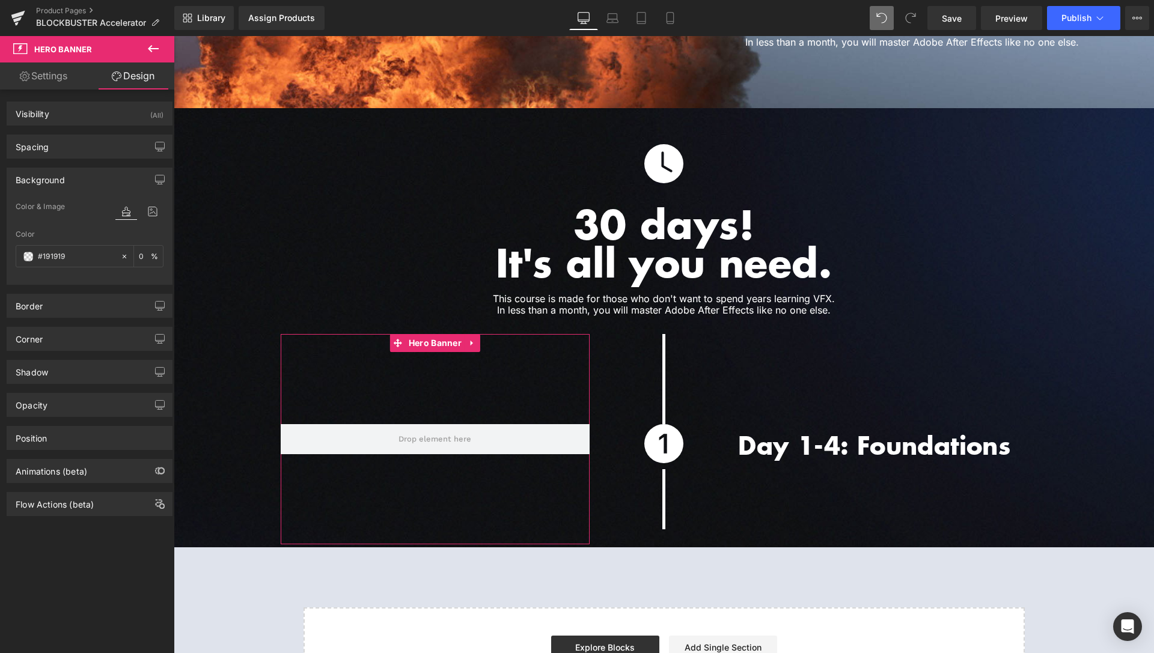
type input "0"
click at [9, 255] on div "Color & Image color rgba(25, 25, 25, 0) Color #191919 0 % Image Replace Image U…" at bounding box center [89, 242] width 165 height 85
click at [13, 258] on div "Color & Image color rgba(25, 25, 25, 0) Color #191919 0 % Image Replace Image U…" at bounding box center [89, 242] width 165 height 85
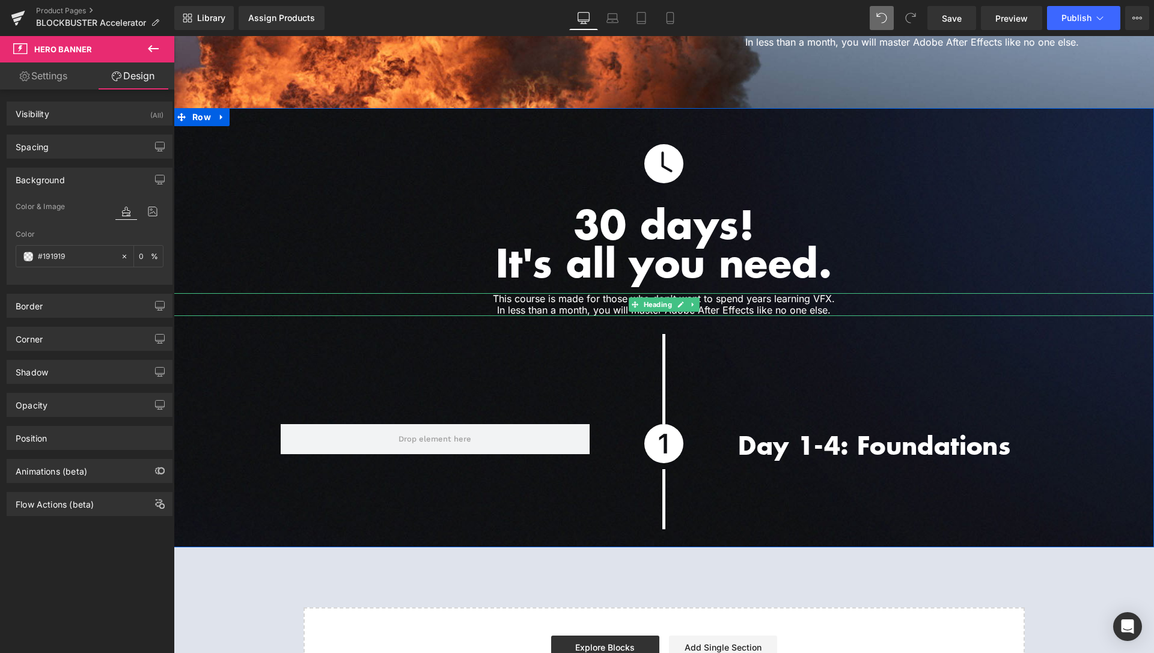
click at [694, 294] on h1 "This course is made for those who don't want to spend years learning VFX. In le…" at bounding box center [664, 304] width 620 height 23
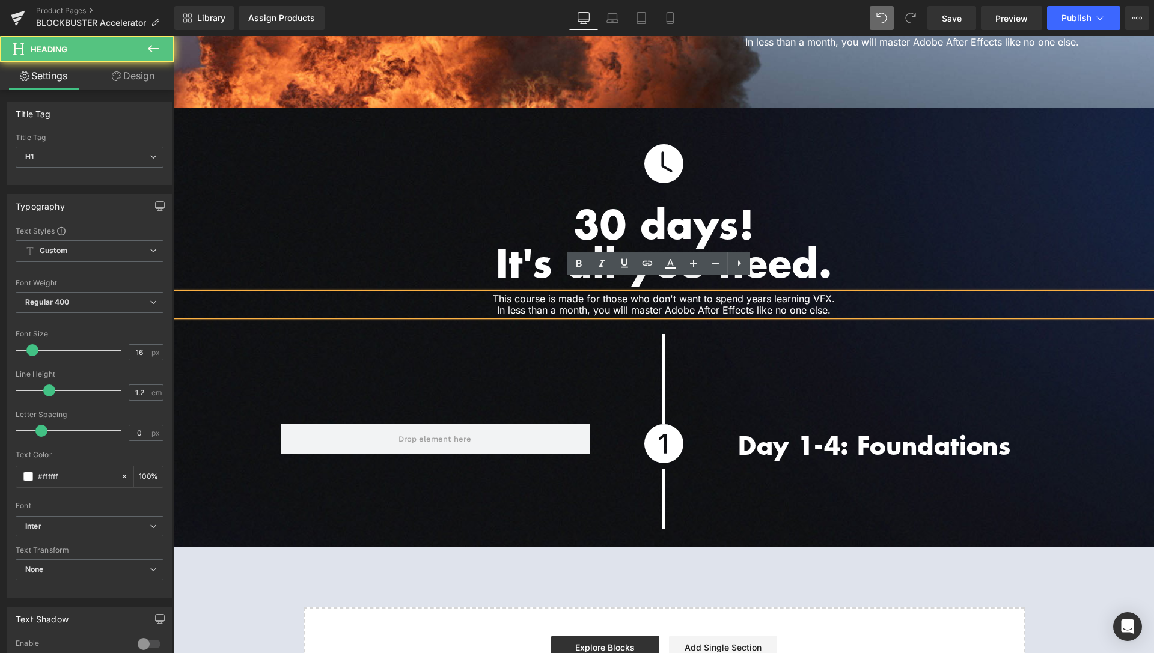
click at [686, 293] on h1 "This course is made for those who don't want to spend years learning VFX. In le…" at bounding box center [664, 304] width 620 height 23
click at [911, 251] on h1 "It's all you need." at bounding box center [664, 262] width 980 height 38
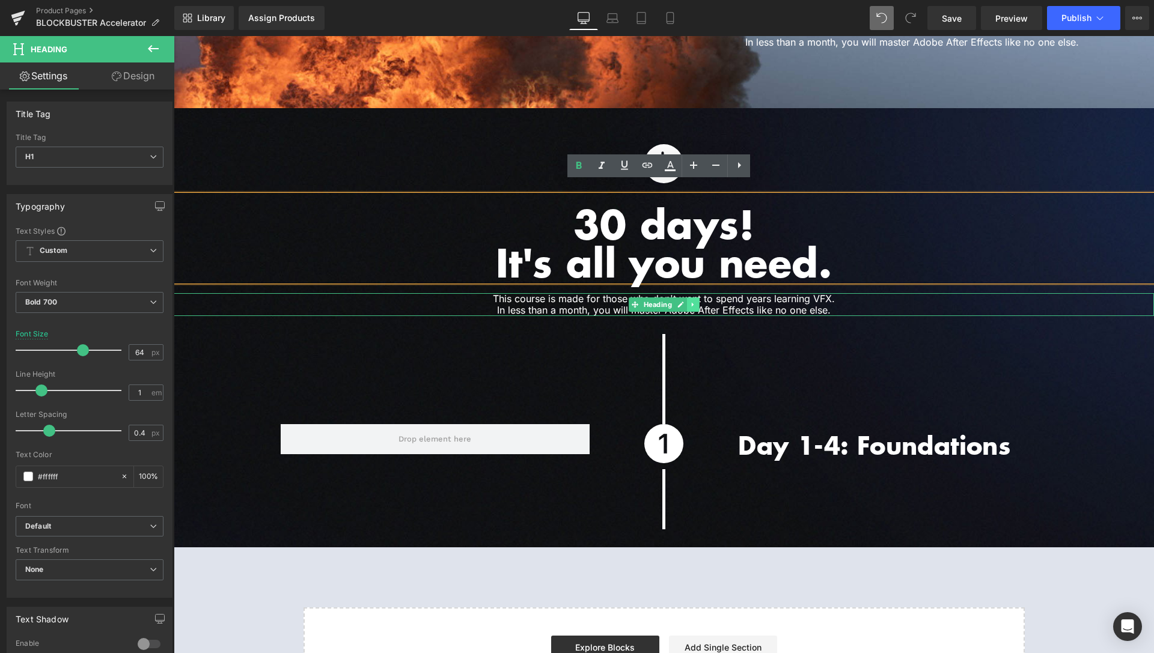
click at [691, 298] on link at bounding box center [693, 305] width 13 height 14
click at [683, 301] on icon at bounding box center [686, 304] width 7 height 7
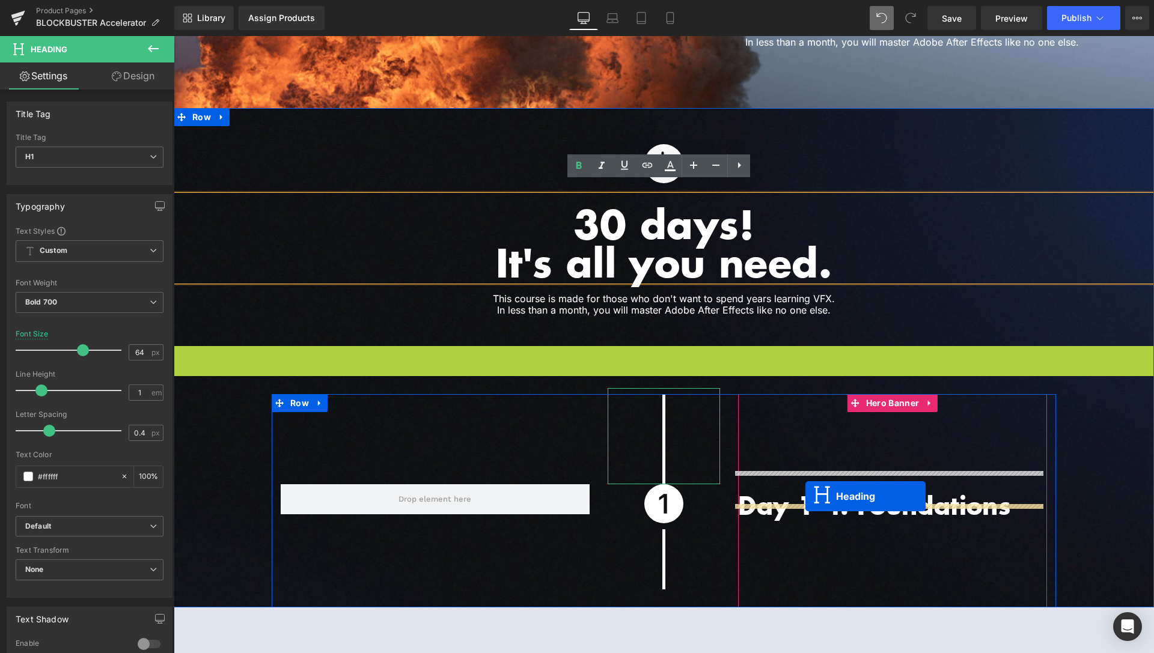
drag, startPoint x: 634, startPoint y: 344, endPoint x: 805, endPoint y: 496, distance: 229.1
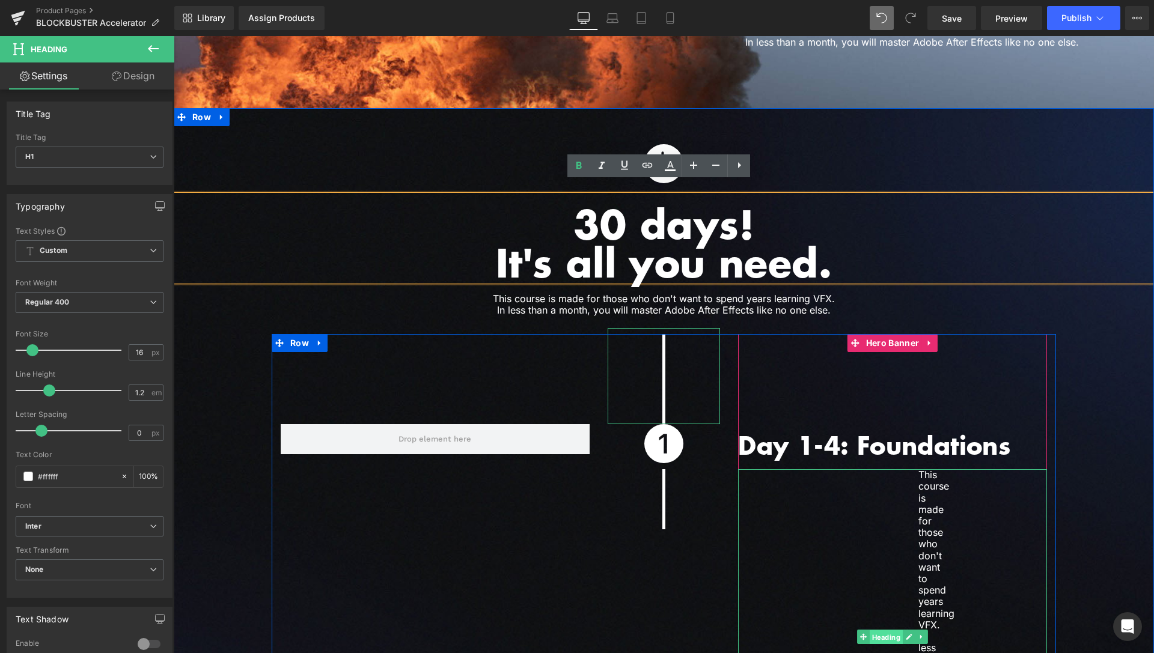
click at [880, 630] on span "Heading" at bounding box center [886, 637] width 33 height 14
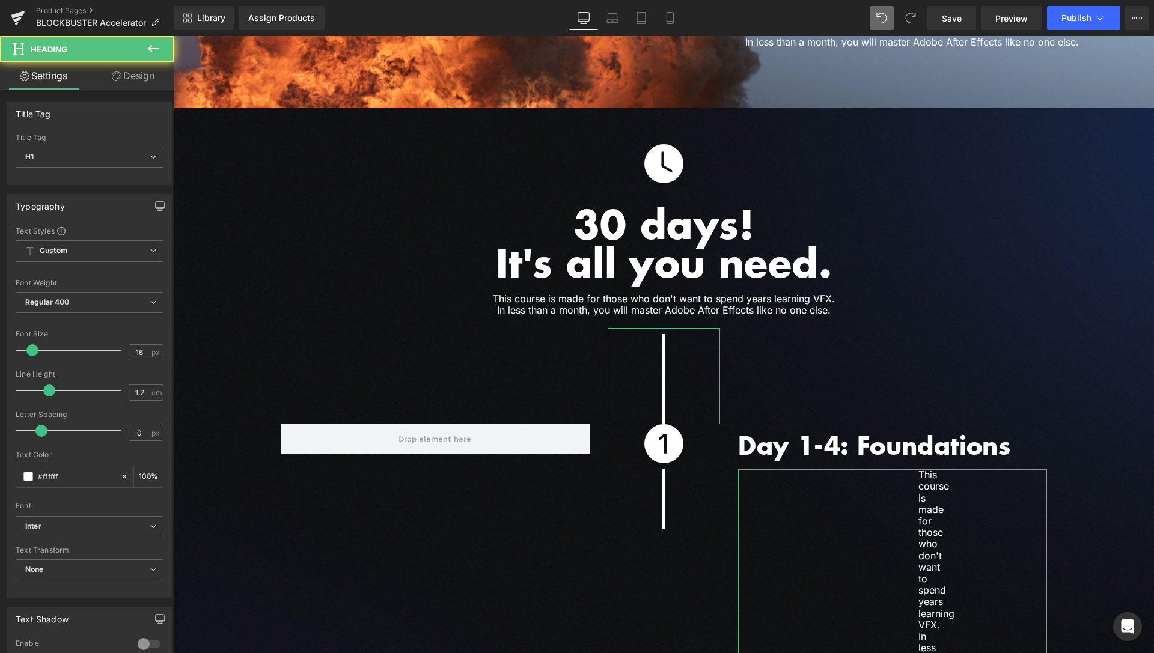
click at [150, 82] on link "Design" at bounding box center [133, 76] width 87 height 27
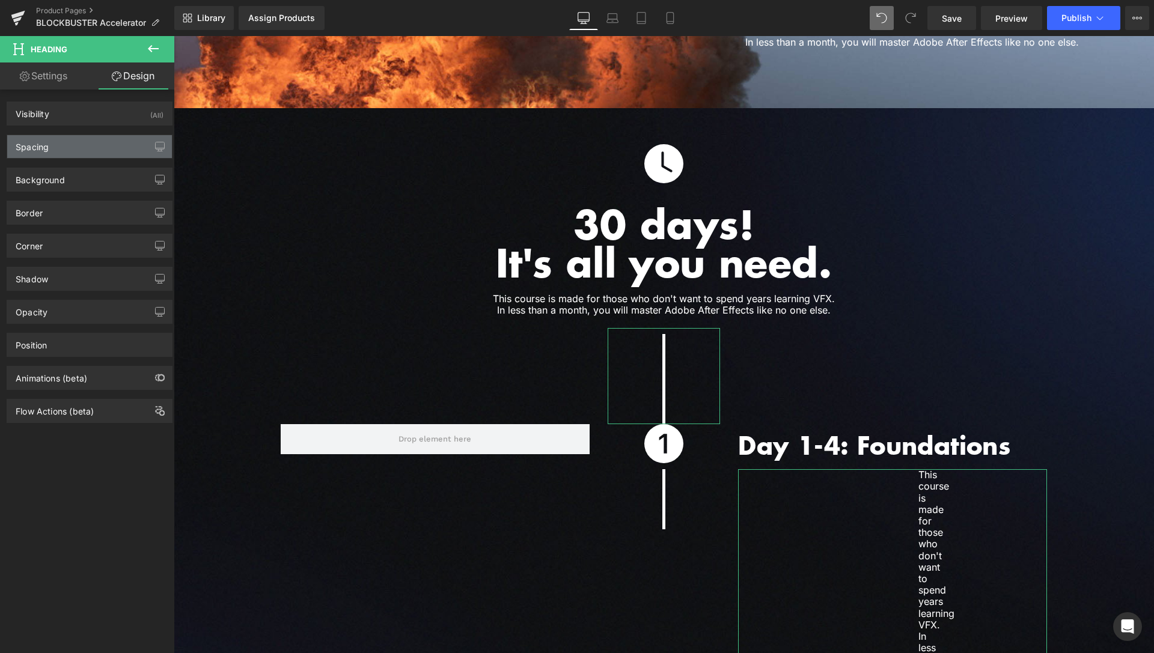
click at [61, 144] on div "Spacing" at bounding box center [89, 146] width 165 height 23
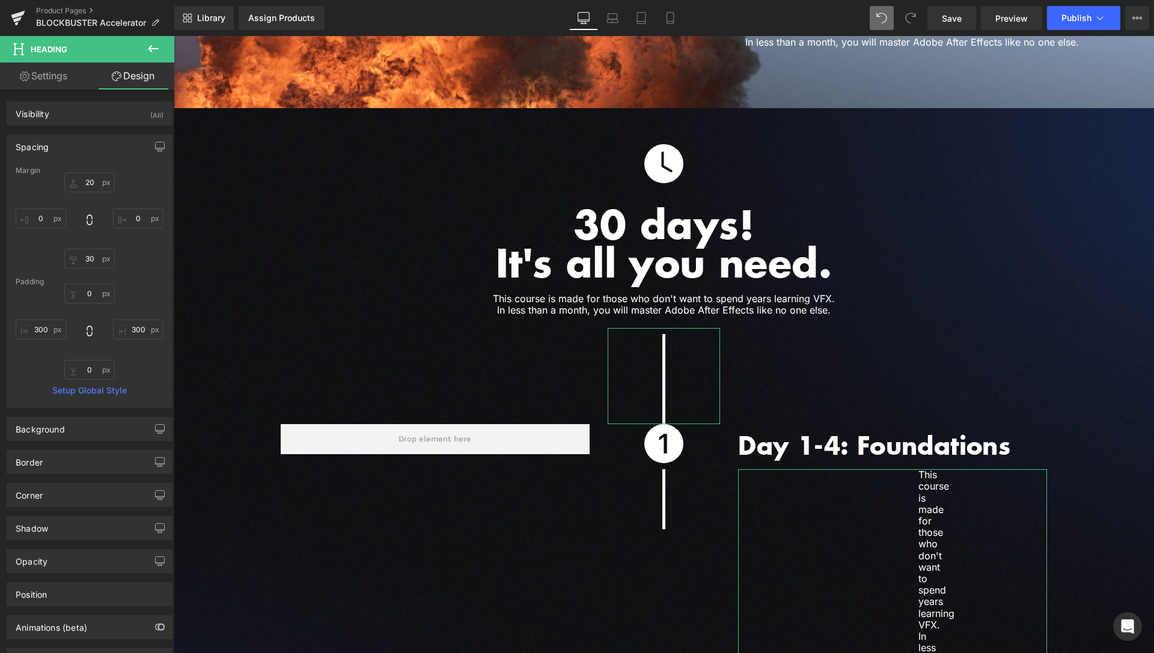
type input "20"
type input "0"
type input "30"
type input "0"
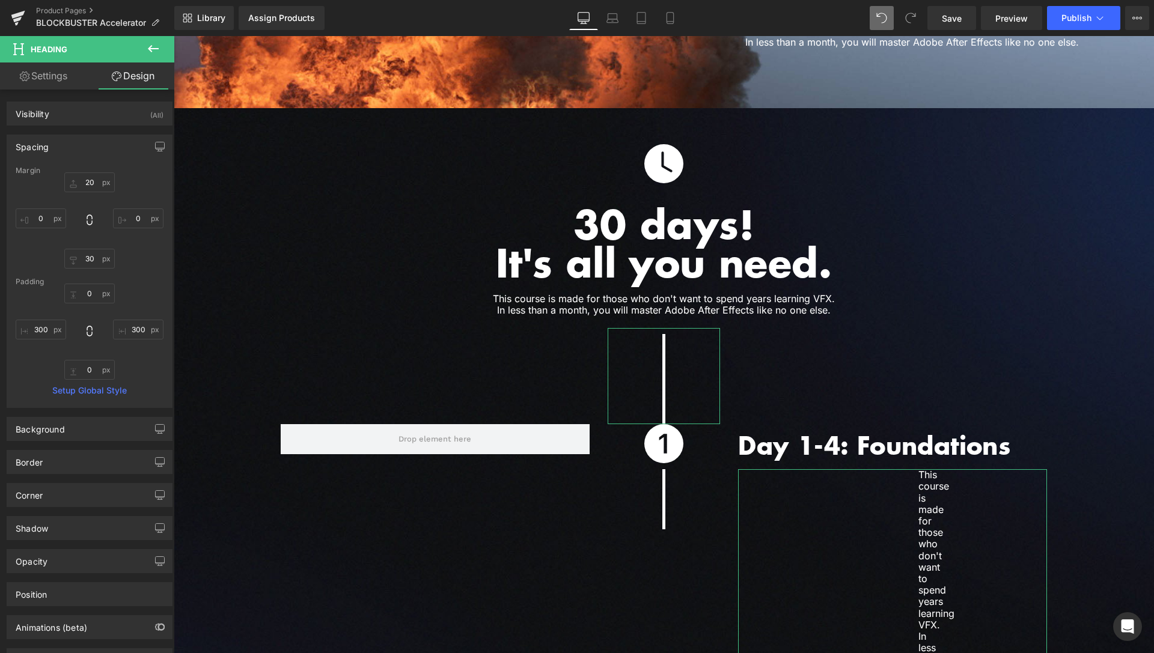
type input "300"
type input "0"
click at [37, 326] on input "300" at bounding box center [41, 330] width 50 height 20
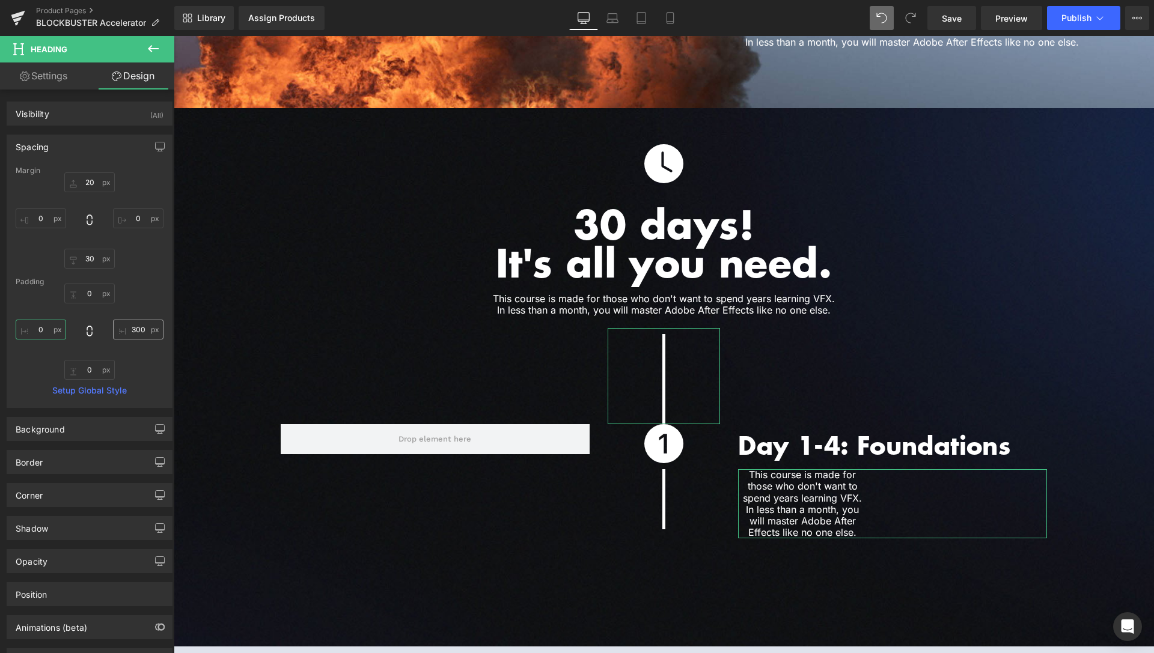
type input "0"
click at [132, 325] on input "300" at bounding box center [138, 330] width 50 height 20
click at [133, 329] on input "300" at bounding box center [138, 330] width 50 height 20
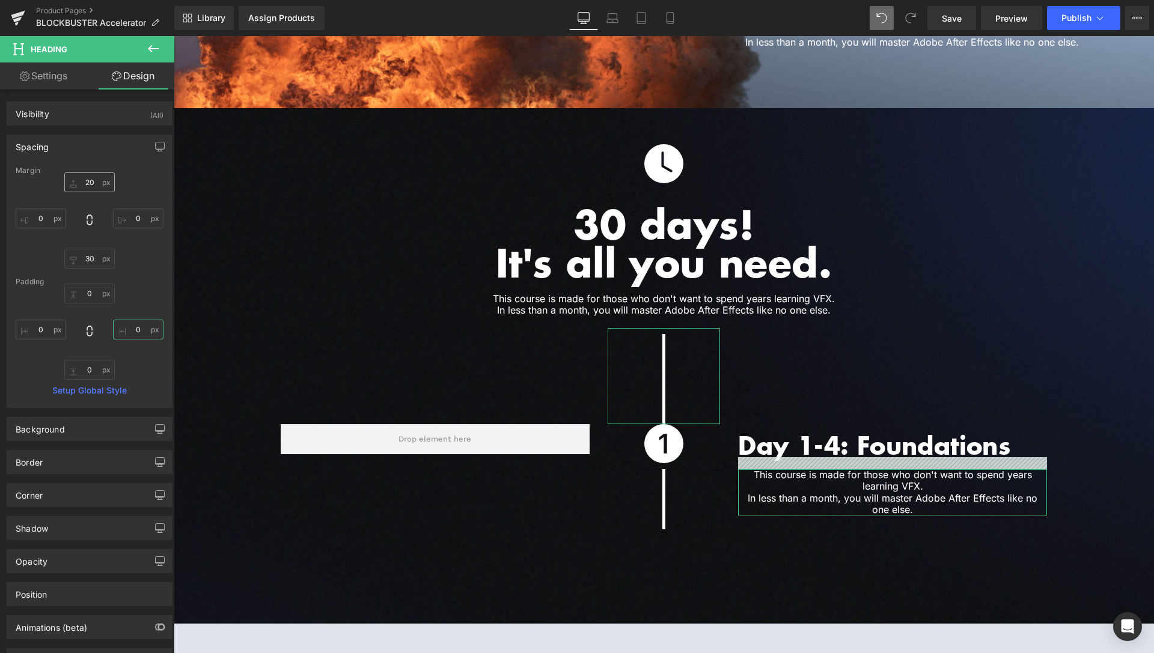
type input "0"
click at [87, 182] on input "20" at bounding box center [89, 182] width 50 height 20
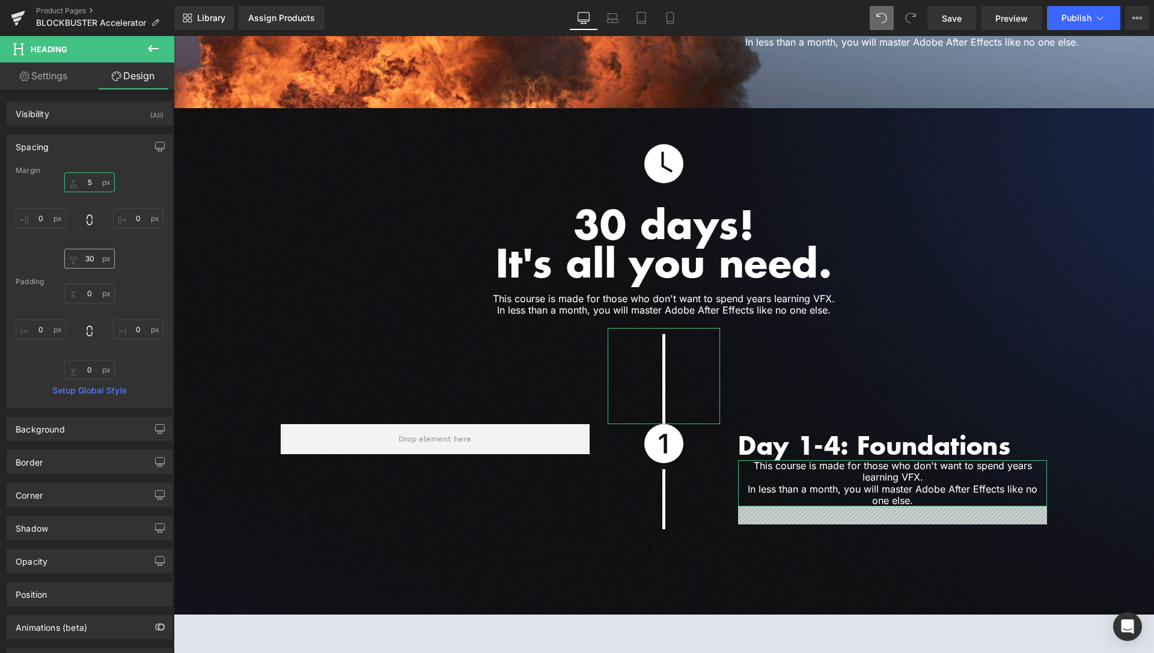
type input "5"
click at [87, 256] on input "30" at bounding box center [89, 259] width 50 height 20
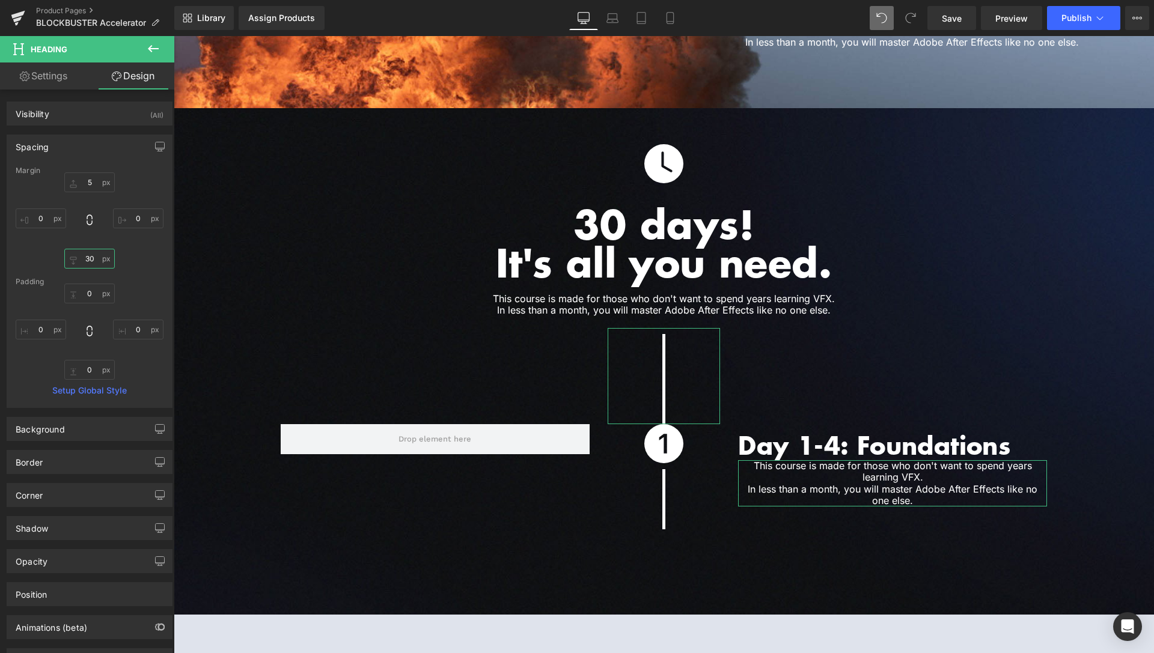
click at [87, 256] on input "30" at bounding box center [89, 259] width 50 height 20
type input "0"
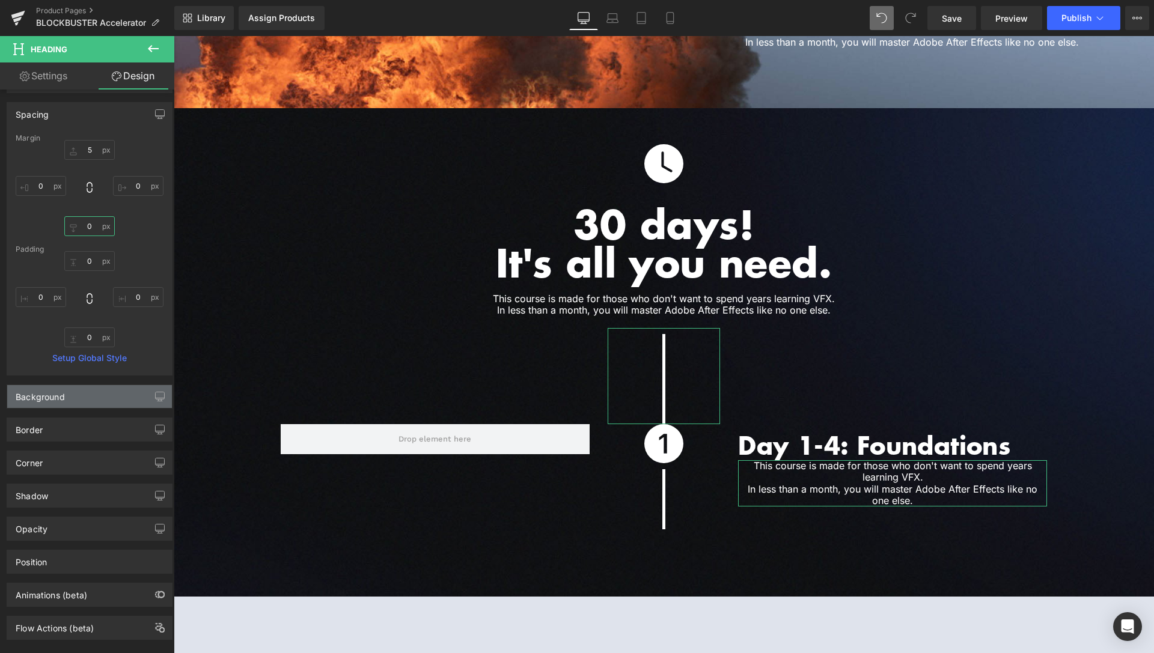
scroll to position [54, 0]
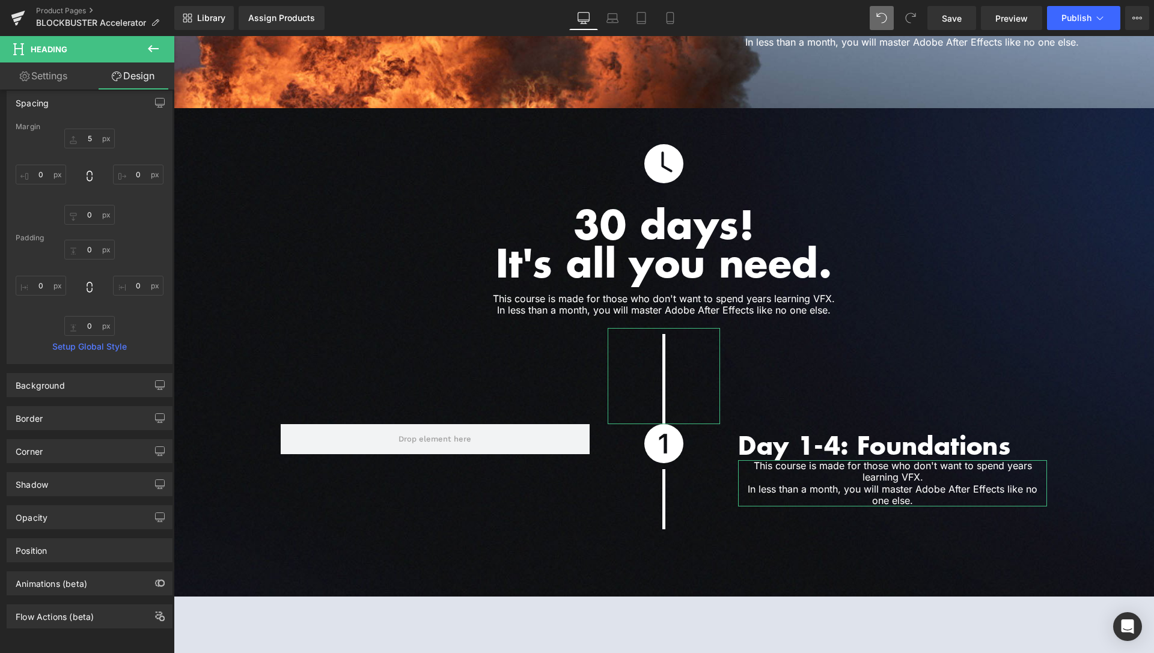
click at [67, 82] on link "Settings" at bounding box center [43, 76] width 87 height 27
type input "100"
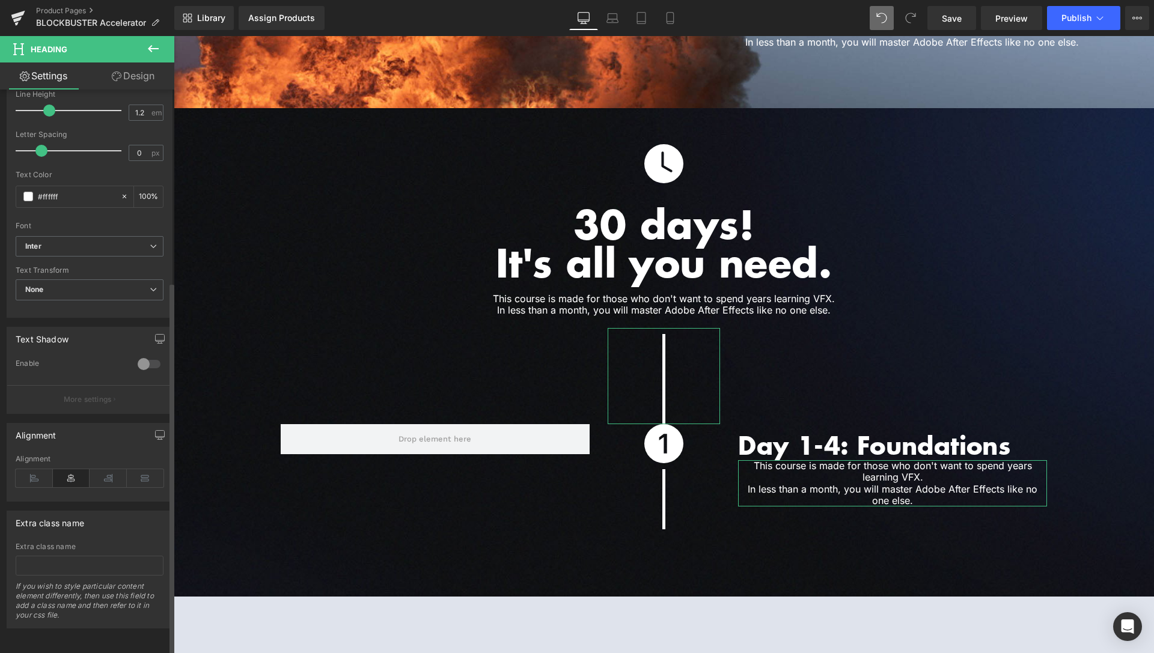
scroll to position [290, 0]
click at [34, 469] on icon at bounding box center [34, 478] width 37 height 18
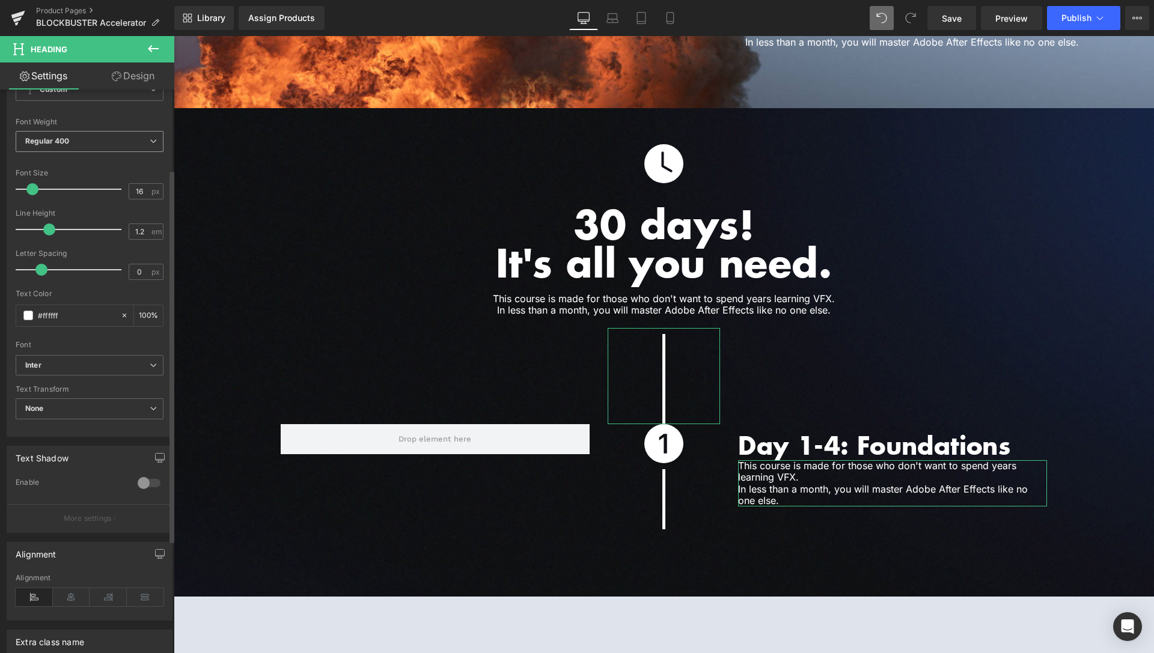
scroll to position [106, 0]
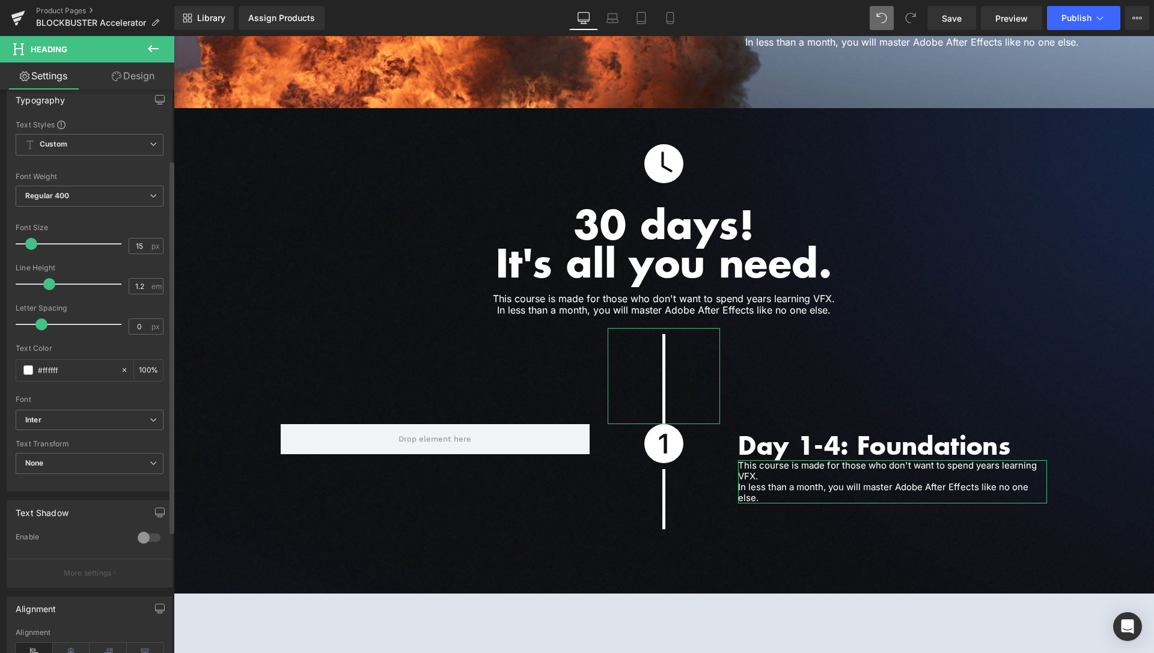
type input "14"
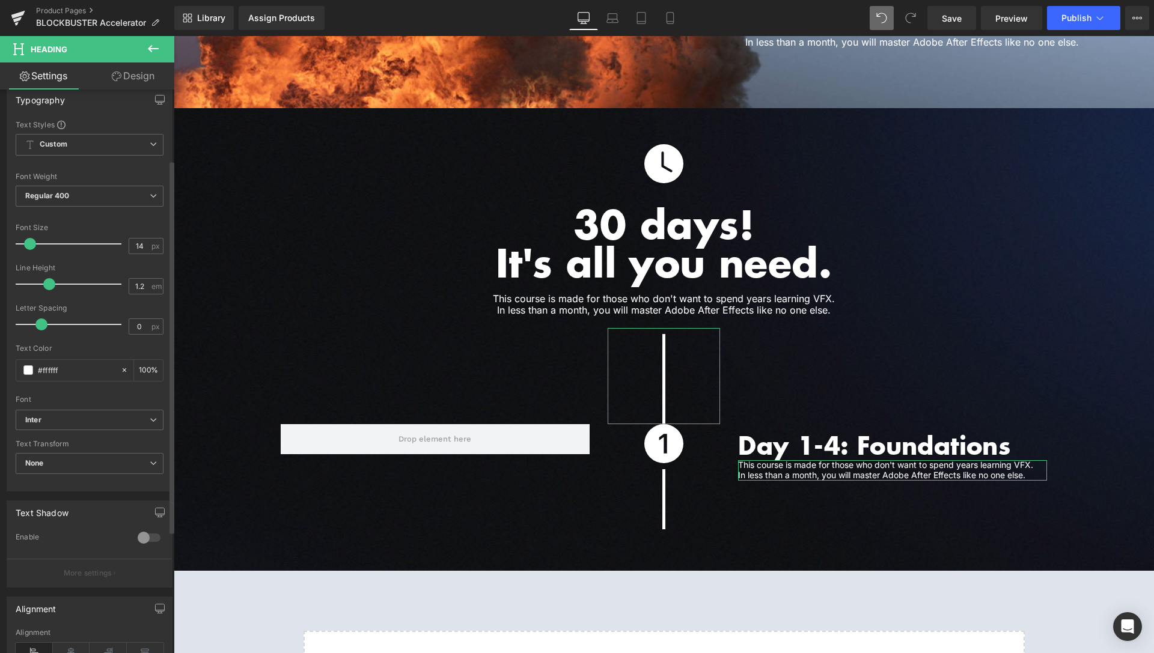
click at [28, 245] on span at bounding box center [30, 244] width 12 height 12
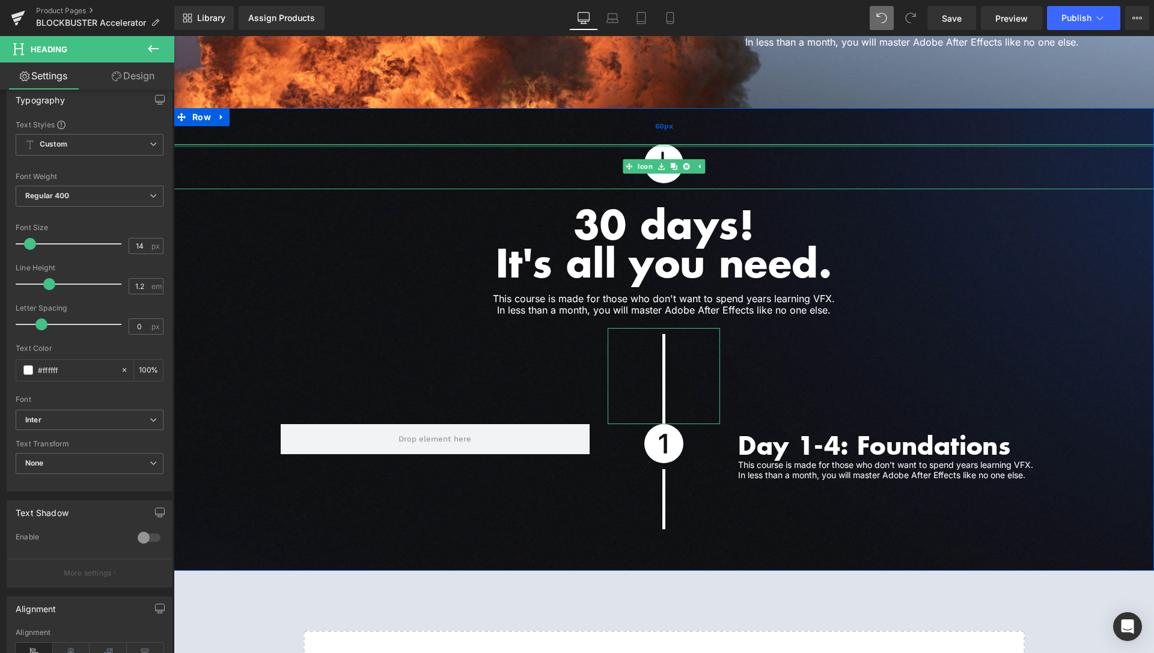
click at [969, 126] on div "60px" at bounding box center [664, 126] width 980 height 36
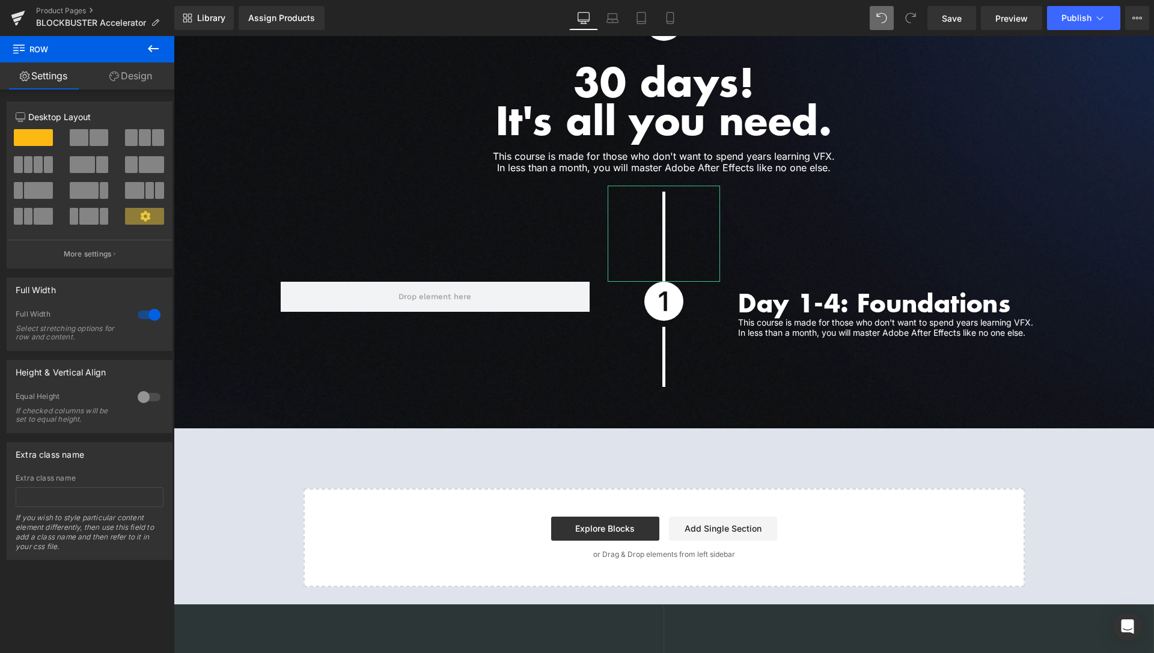
scroll to position [3097, 0]
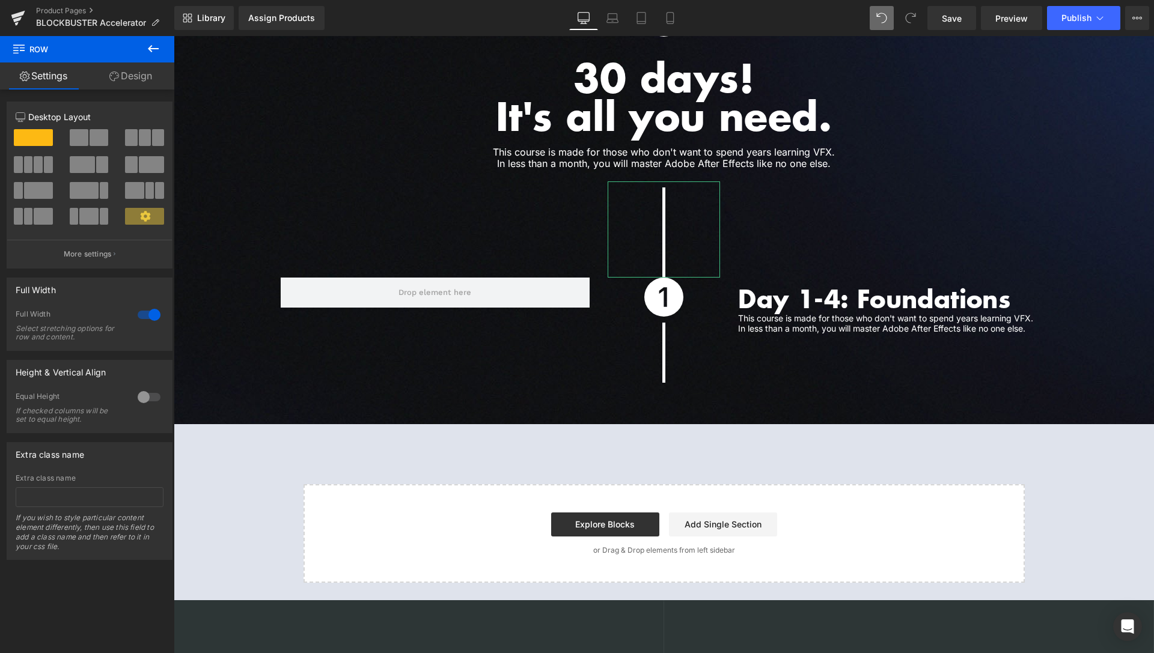
click at [153, 52] on icon at bounding box center [153, 48] width 14 height 14
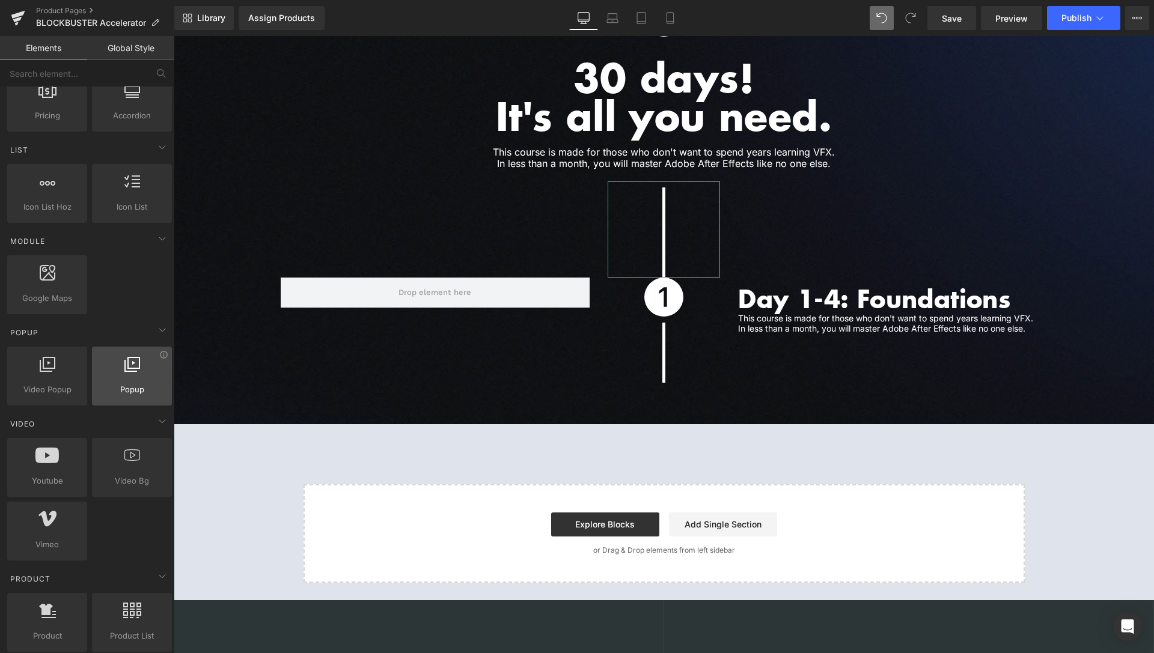
scroll to position [490, 0]
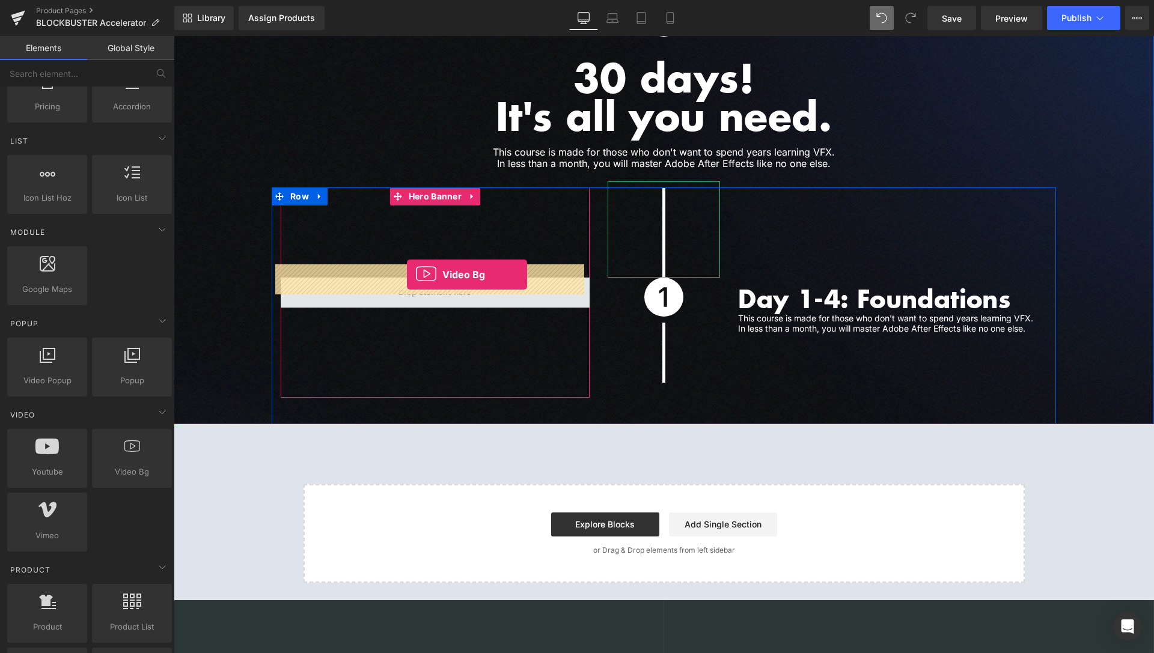
drag, startPoint x: 288, startPoint y: 505, endPoint x: 407, endPoint y: 275, distance: 258.9
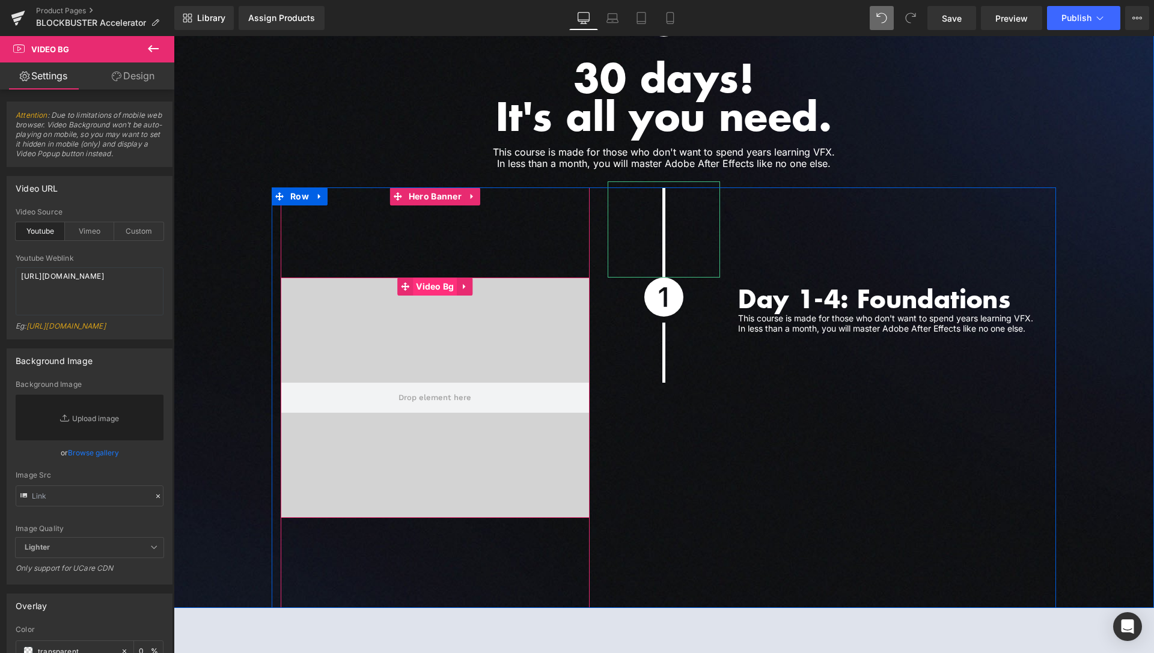
click at [430, 278] on span "Video Bg" at bounding box center [435, 287] width 44 height 18
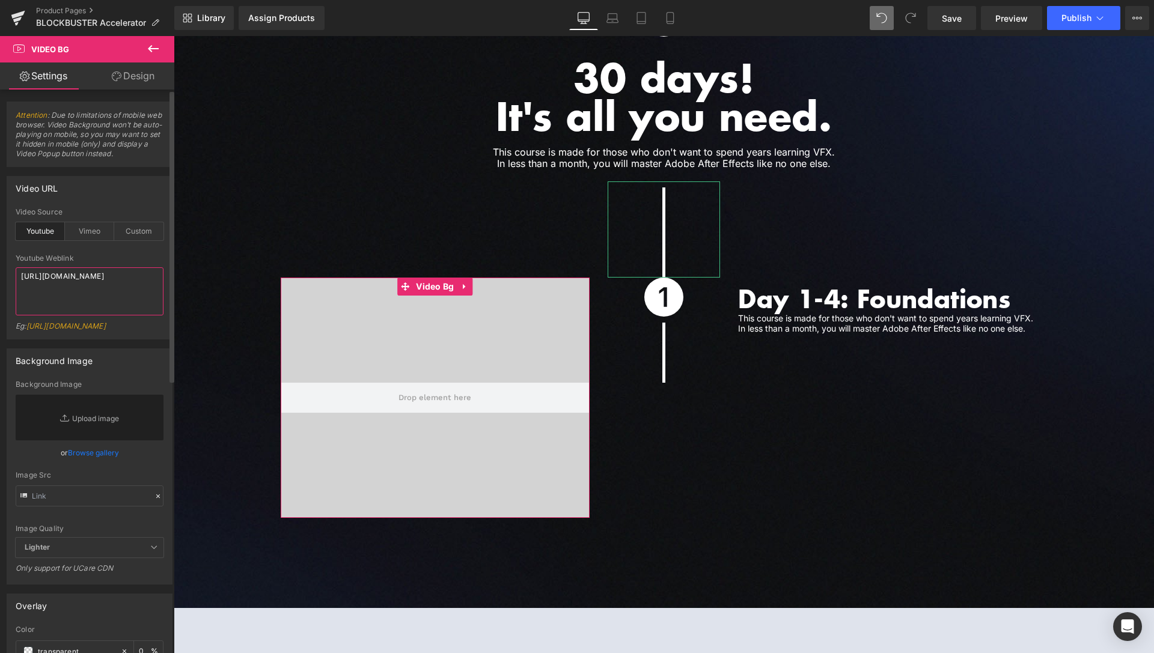
drag, startPoint x: 117, startPoint y: 293, endPoint x: 2, endPoint y: 243, distance: 125.7
click at [16, 267] on textarea "[URL][DOMAIN_NAME]" at bounding box center [90, 291] width 148 height 48
click at [126, 240] on div "Custom" at bounding box center [138, 231] width 49 height 18
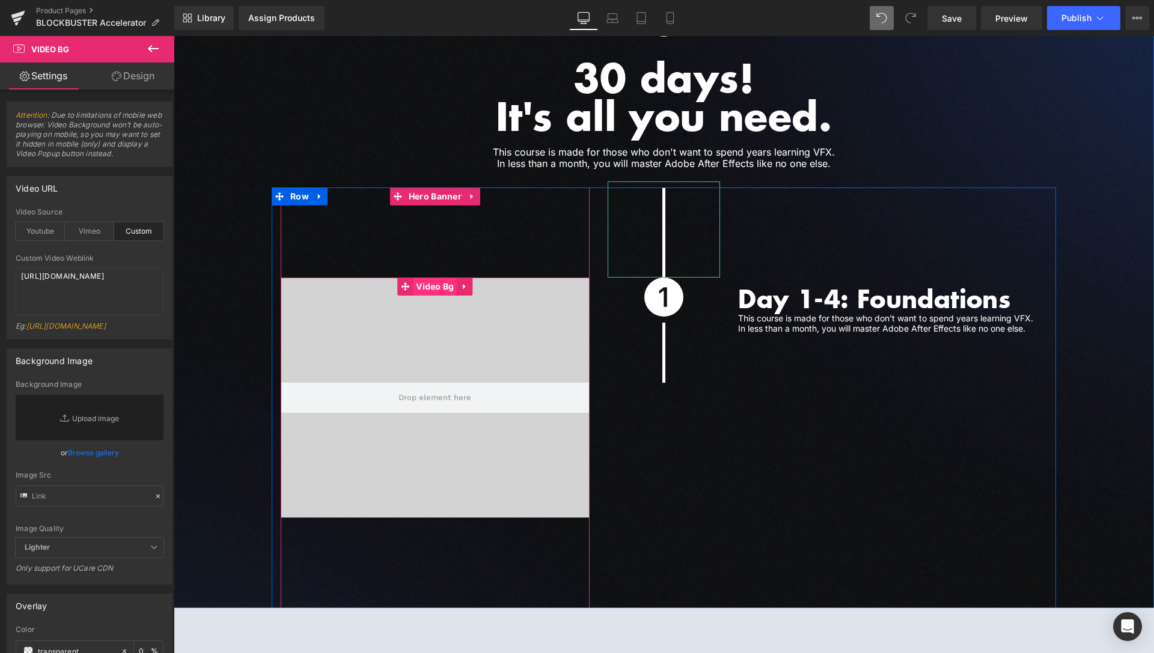
click at [436, 278] on span "Video Bg" at bounding box center [435, 287] width 44 height 18
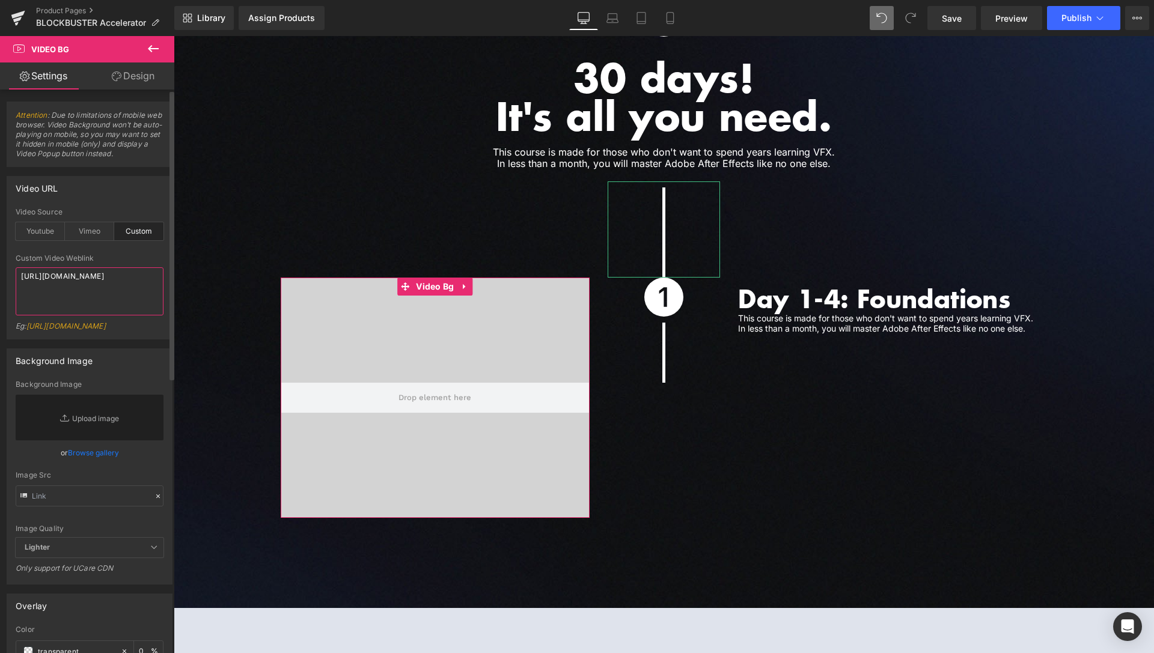
drag, startPoint x: 78, startPoint y: 313, endPoint x: 0, endPoint y: 264, distance: 91.6
click at [16, 267] on textarea "[URL][DOMAIN_NAME]" at bounding box center [90, 291] width 148 height 48
paste textarea "videos/c/o/v/c27ca5bc03eb441cb132ed45af98a62e.mp4"
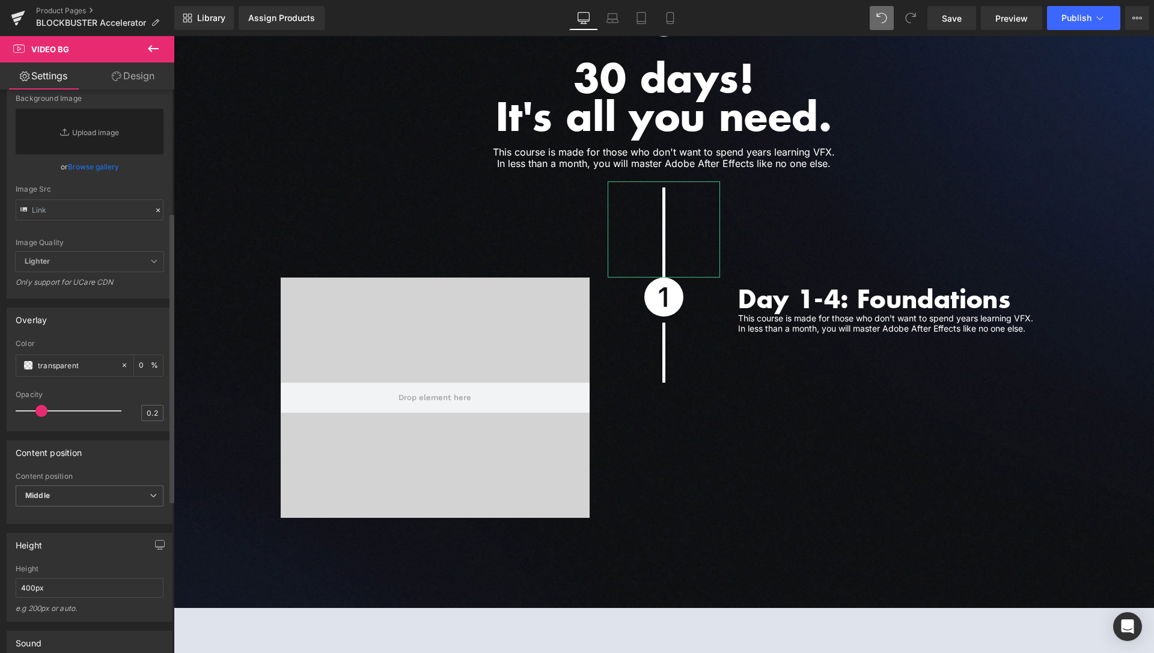
scroll to position [307, 0]
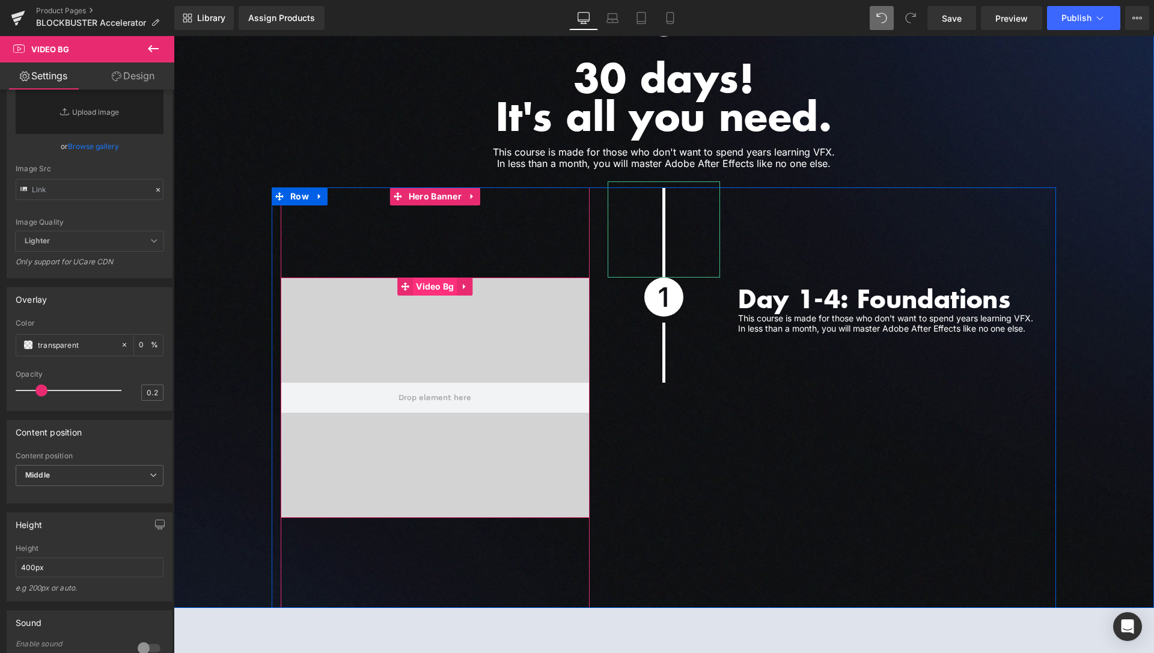
click at [436, 278] on span "Video Bg" at bounding box center [435, 287] width 44 height 18
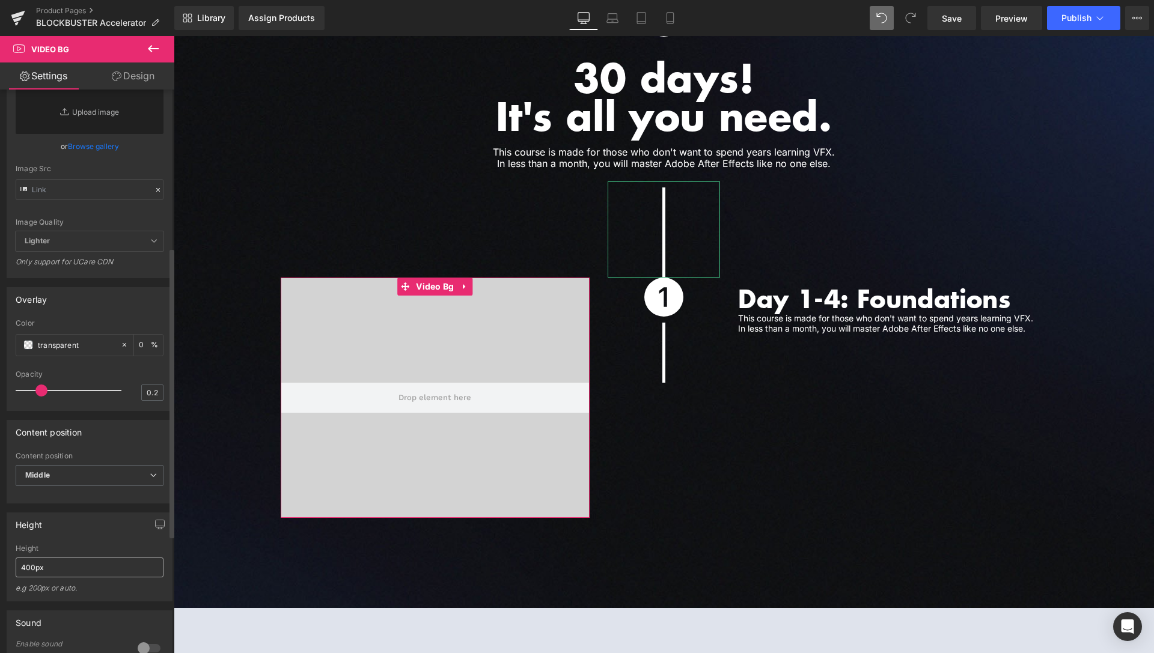
type textarea "[URL][DOMAIN_NAME]"
click at [22, 578] on input "400px" at bounding box center [90, 568] width 148 height 20
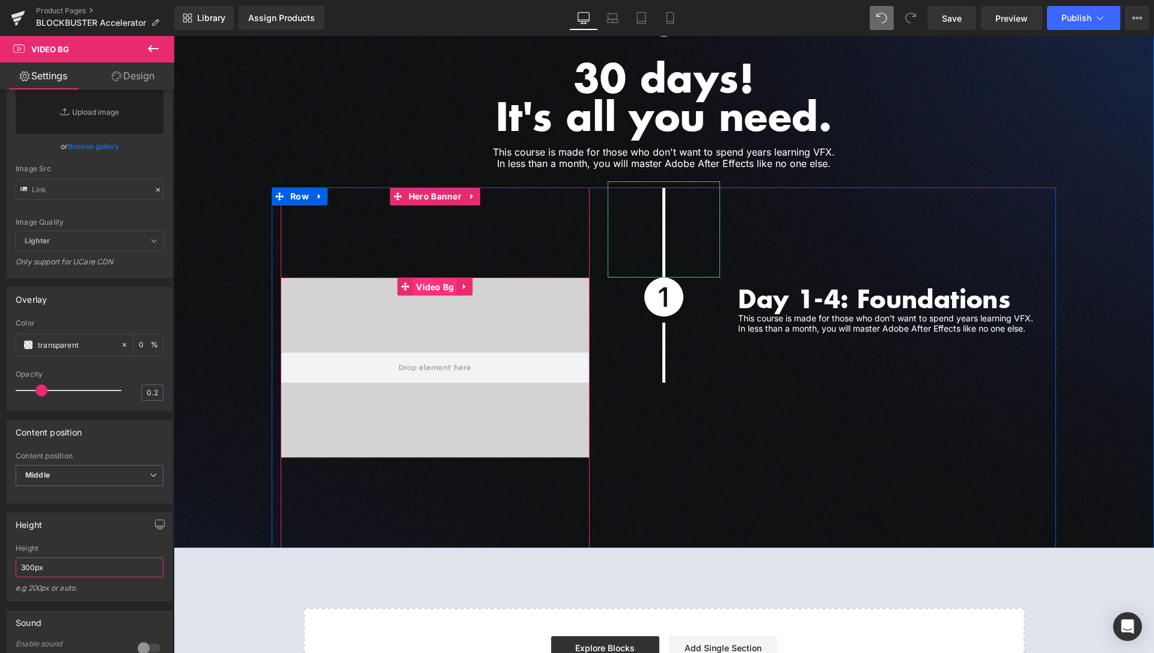
click at [420, 278] on span "Video Bg" at bounding box center [435, 287] width 44 height 18
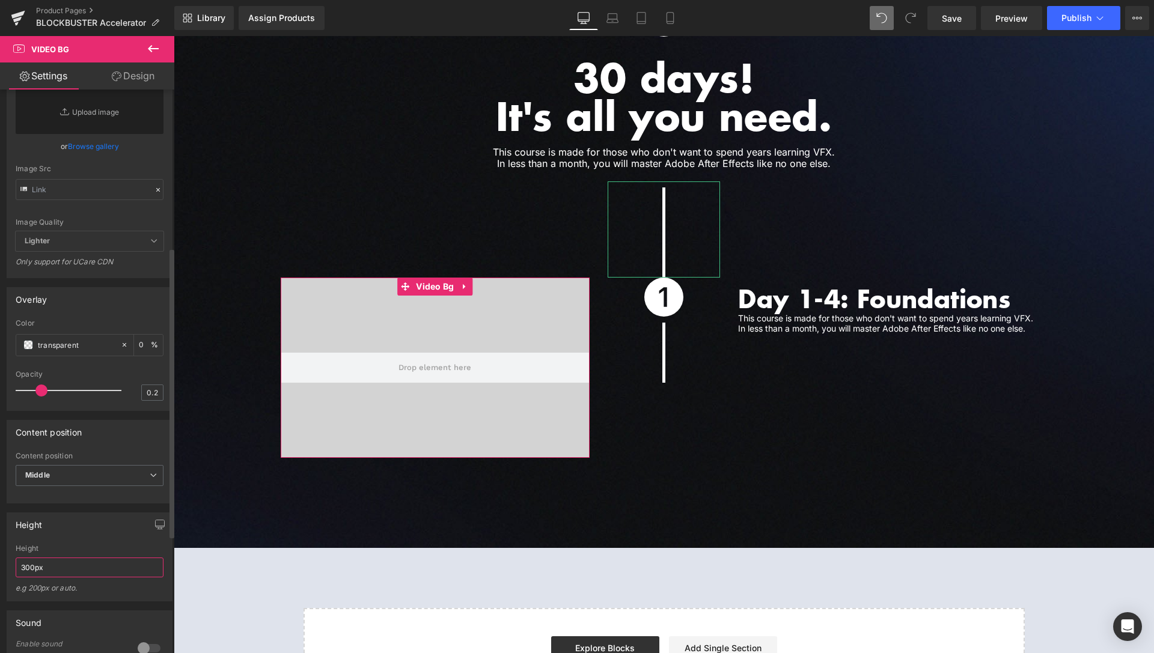
drag, startPoint x: 31, startPoint y: 589, endPoint x: 22, endPoint y: 597, distance: 11.5
click at [22, 578] on input "300px" at bounding box center [90, 568] width 148 height 20
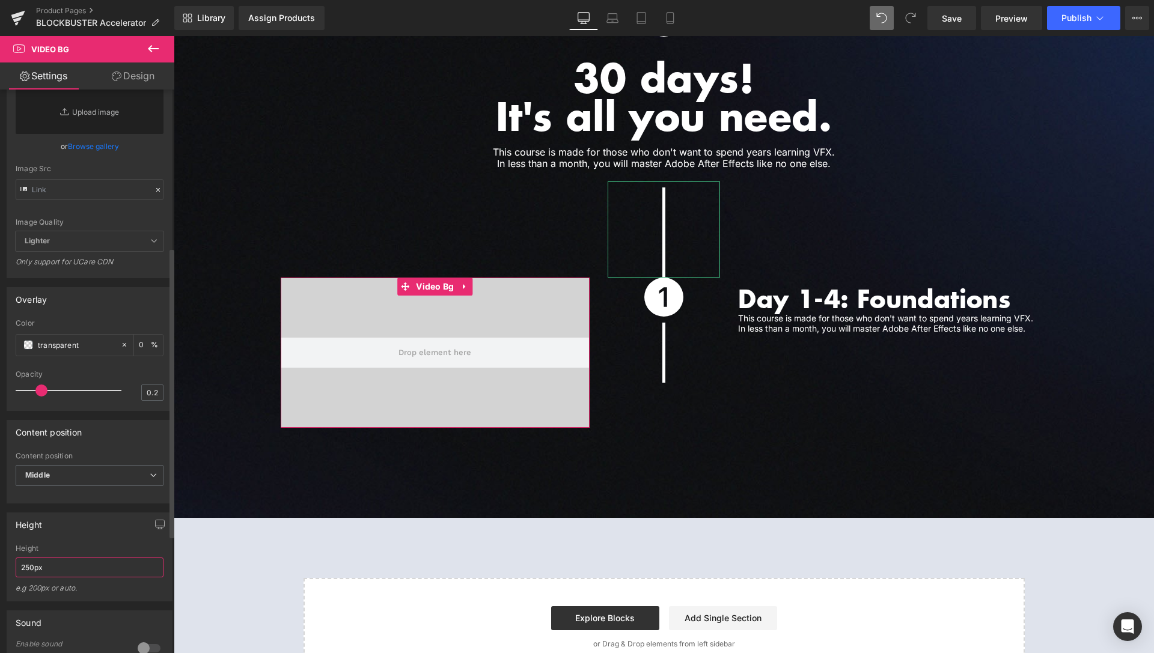
drag, startPoint x: 31, startPoint y: 597, endPoint x: 20, endPoint y: 595, distance: 11.0
click at [20, 578] on input "250px" at bounding box center [90, 568] width 148 height 20
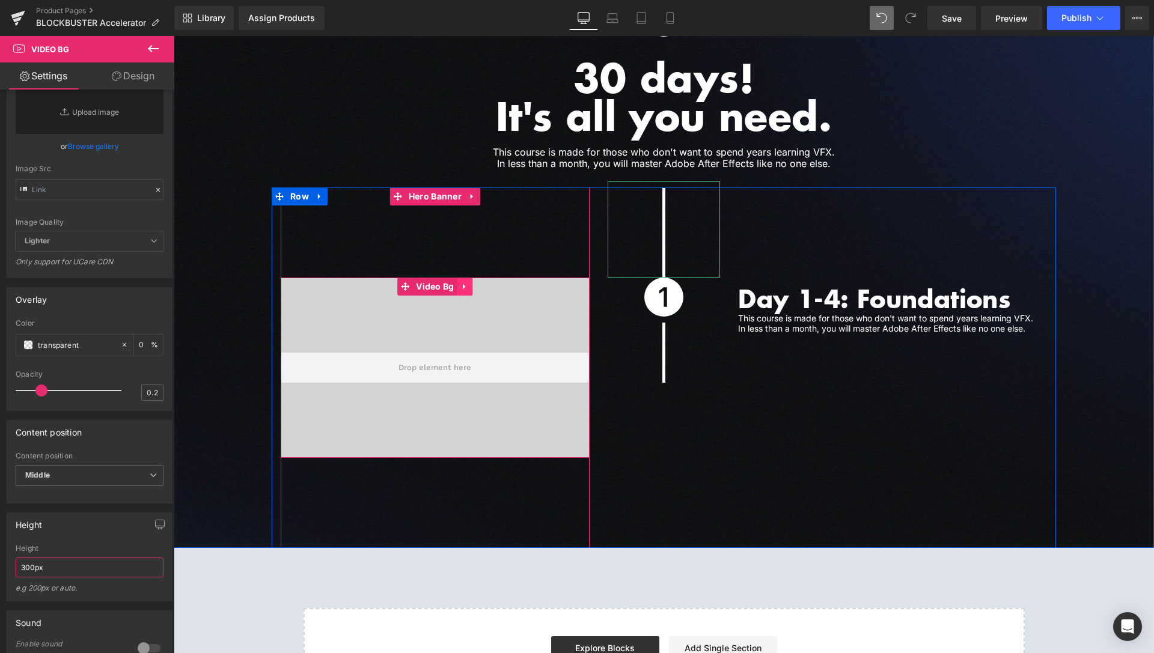
type input "300px"
click at [460, 278] on link at bounding box center [465, 287] width 16 height 18
click at [465, 278] on link at bounding box center [473, 287] width 16 height 18
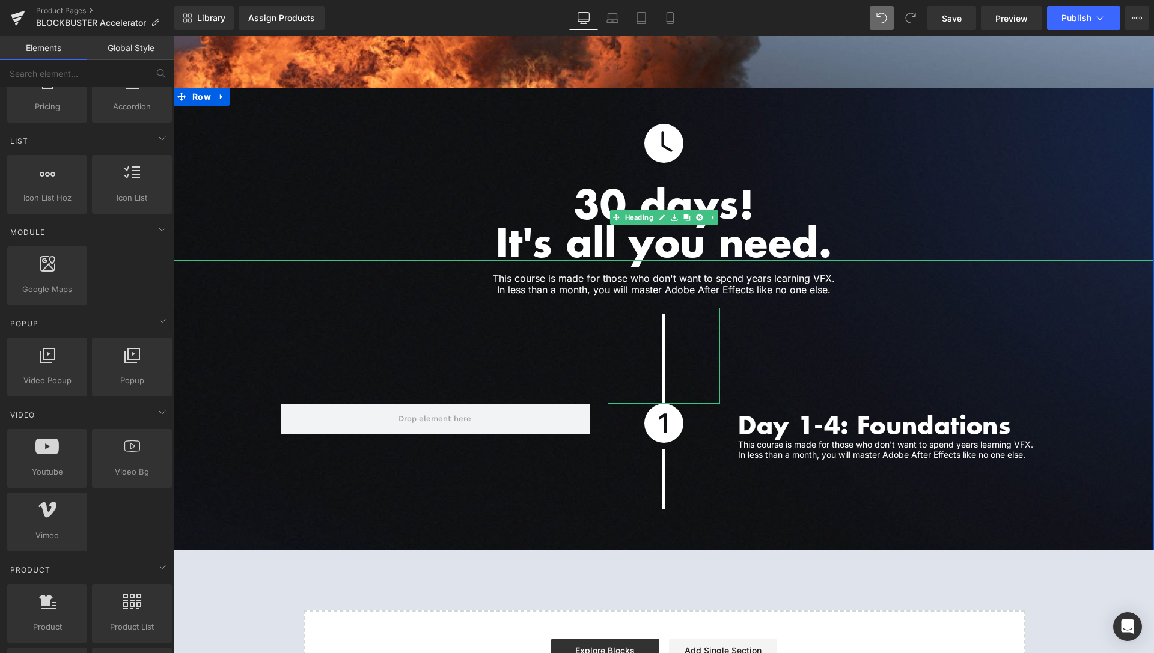
scroll to position [2975, 0]
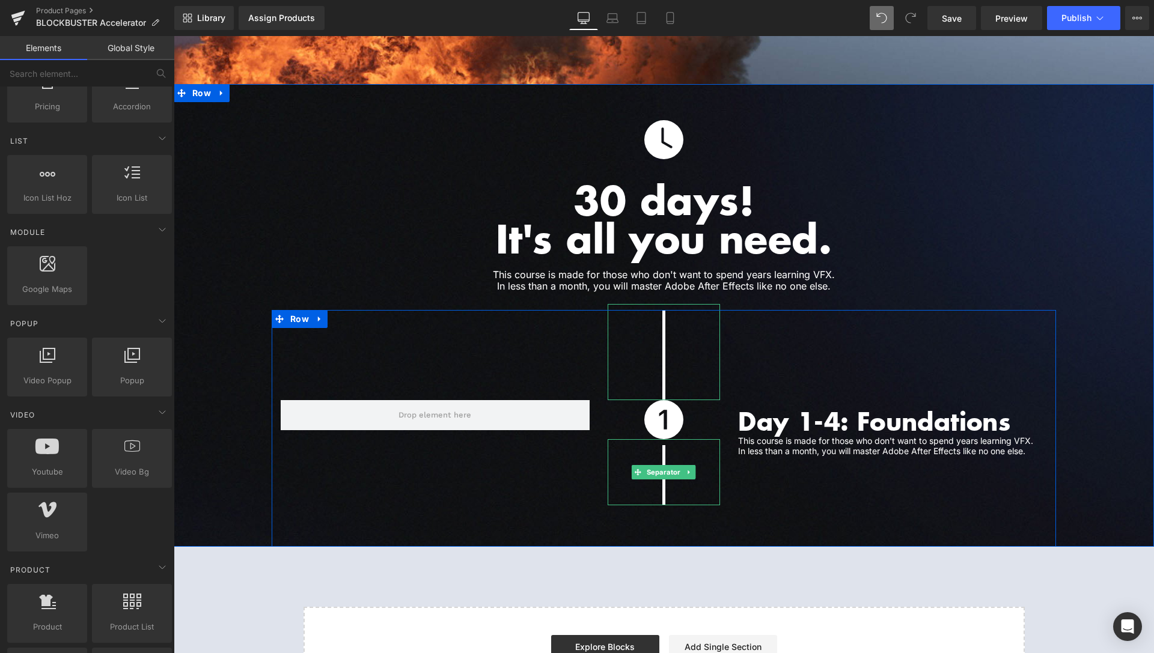
click at [660, 465] on span "Separator" at bounding box center [663, 472] width 39 height 14
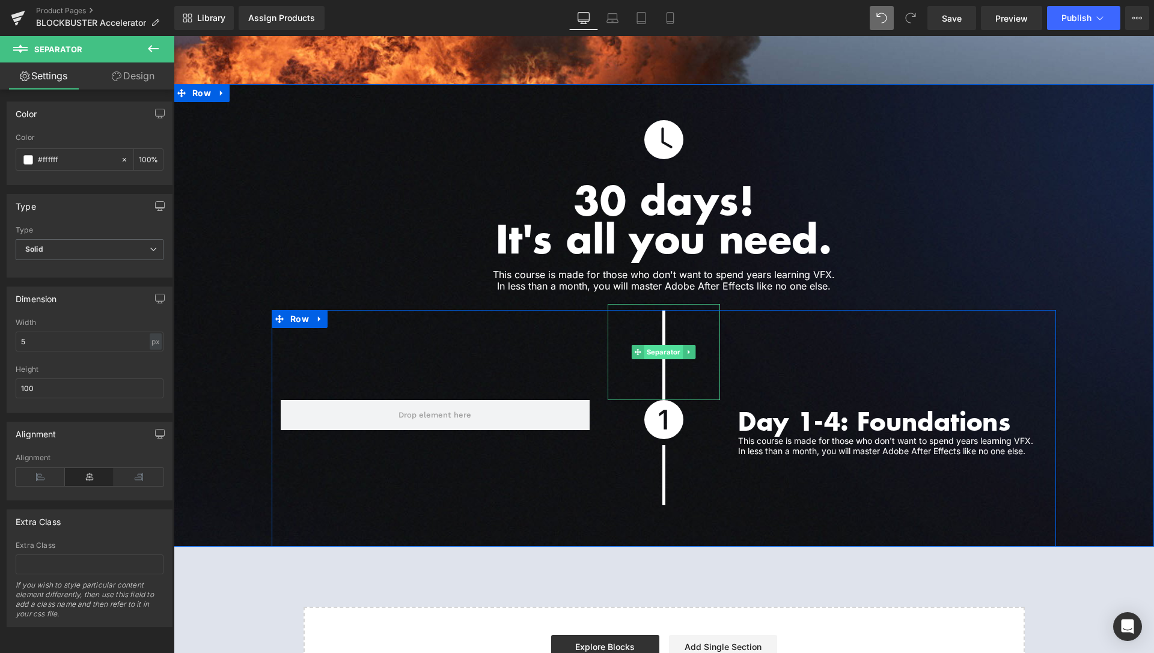
click at [662, 345] on span "Separator" at bounding box center [663, 352] width 39 height 14
click at [665, 465] on span "Separator" at bounding box center [663, 472] width 39 height 14
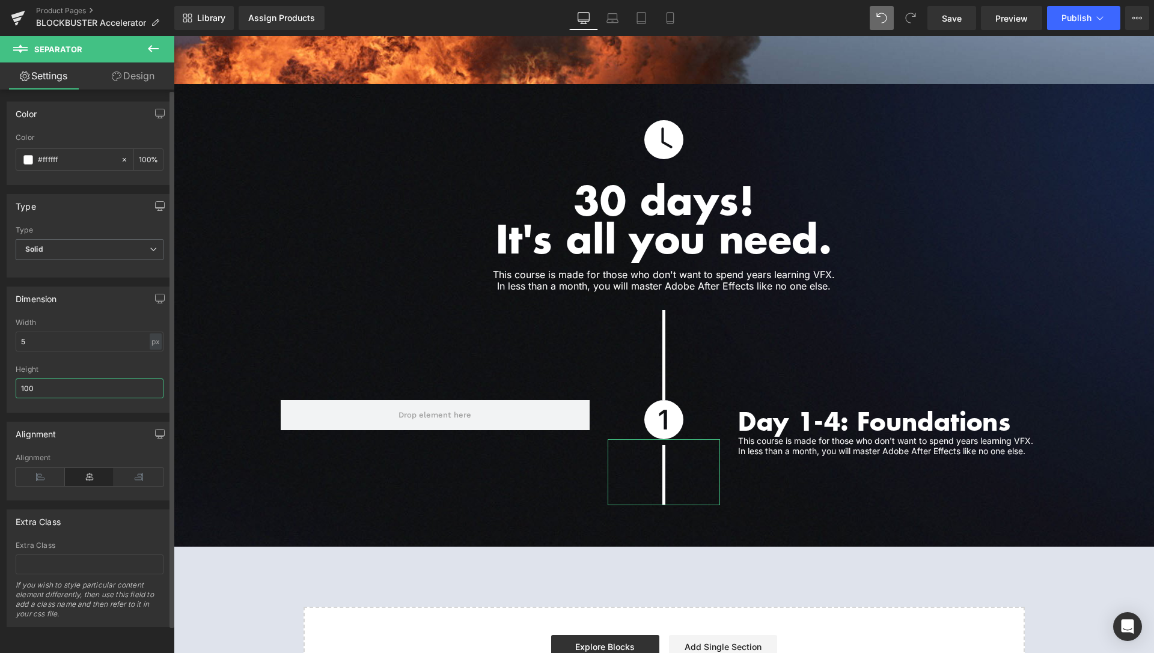
click at [28, 385] on input "100" at bounding box center [90, 389] width 148 height 20
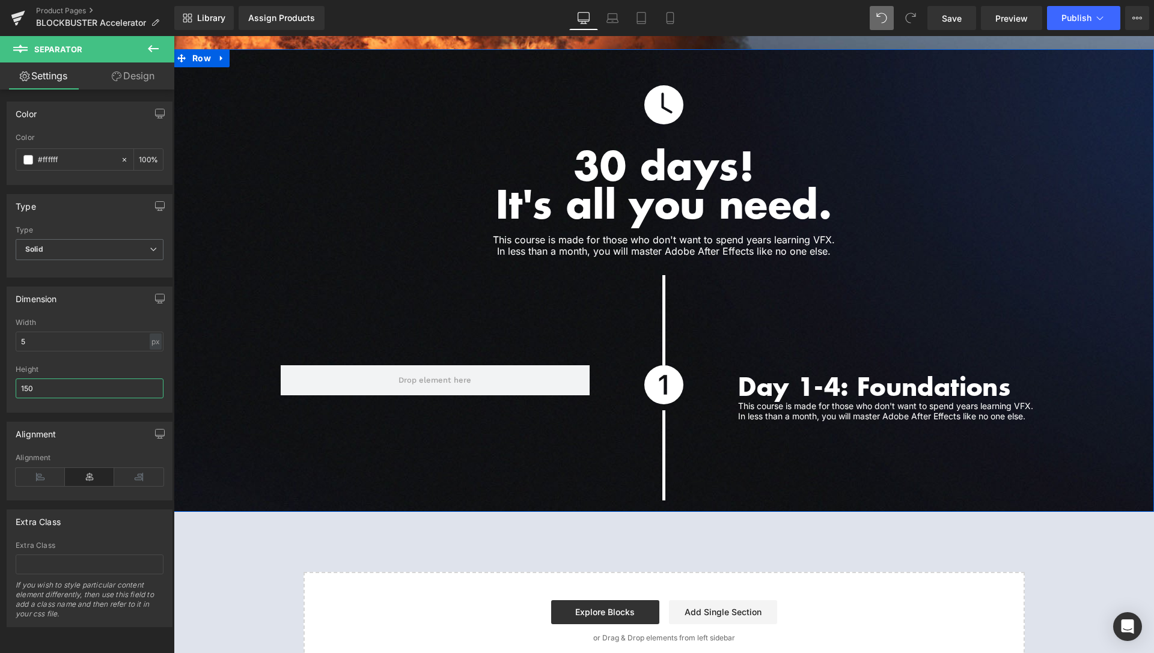
scroll to position [3032, 0]
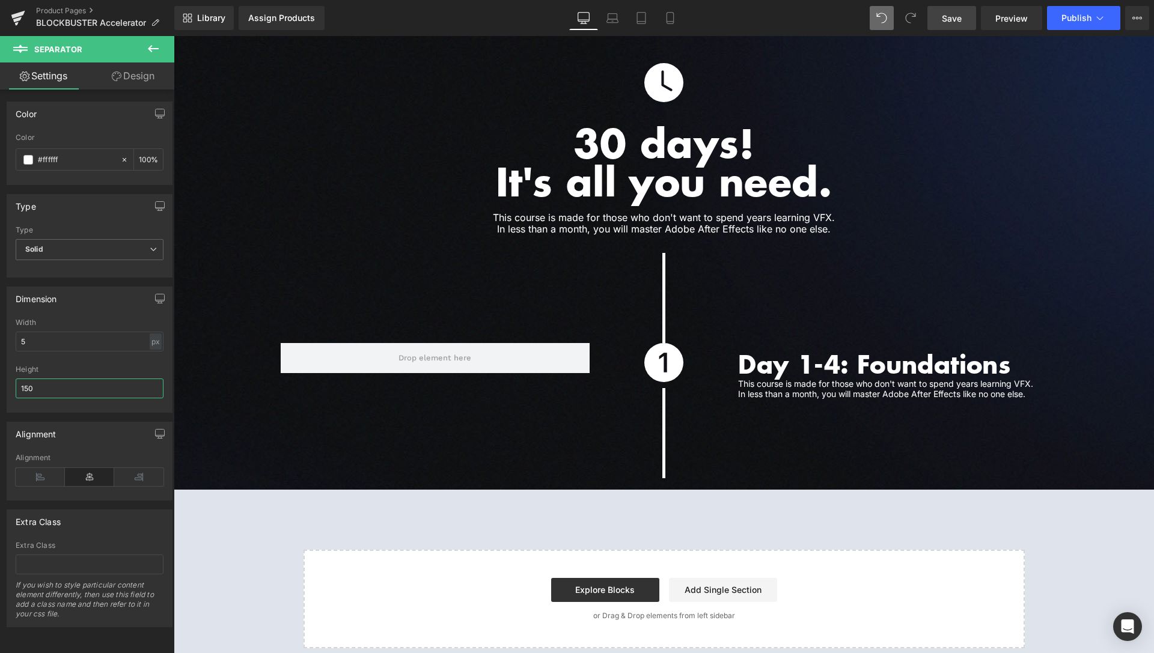
type input "150"
click at [956, 16] on span "Save" at bounding box center [952, 18] width 20 height 13
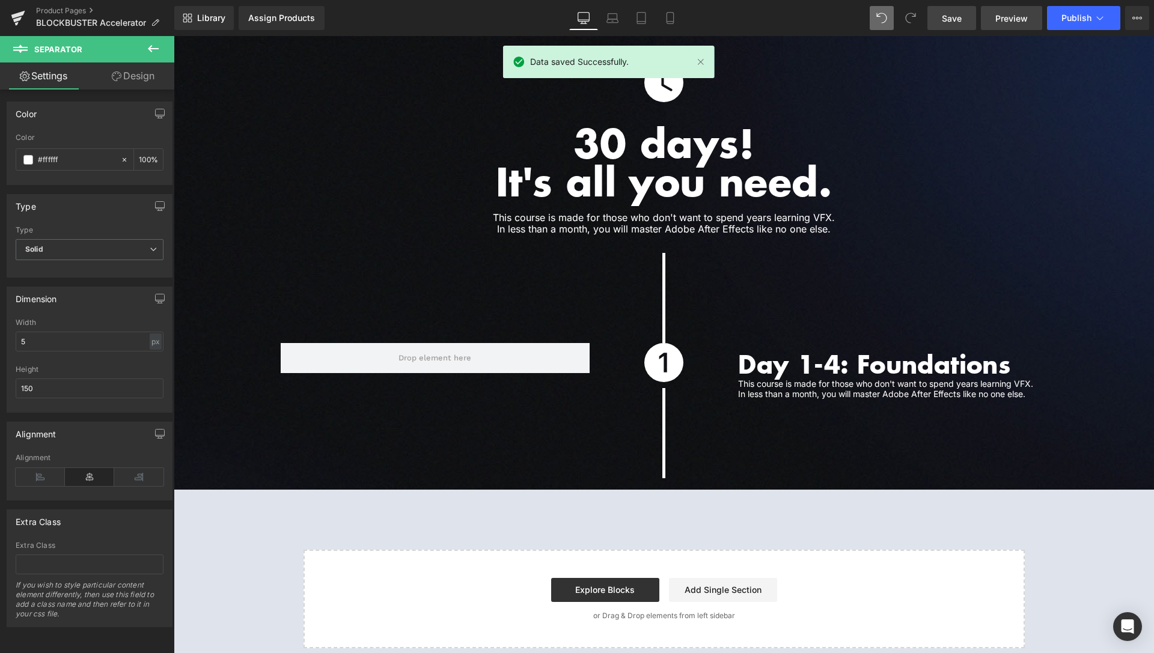
click at [1012, 15] on span "Preview" at bounding box center [1011, 18] width 32 height 13
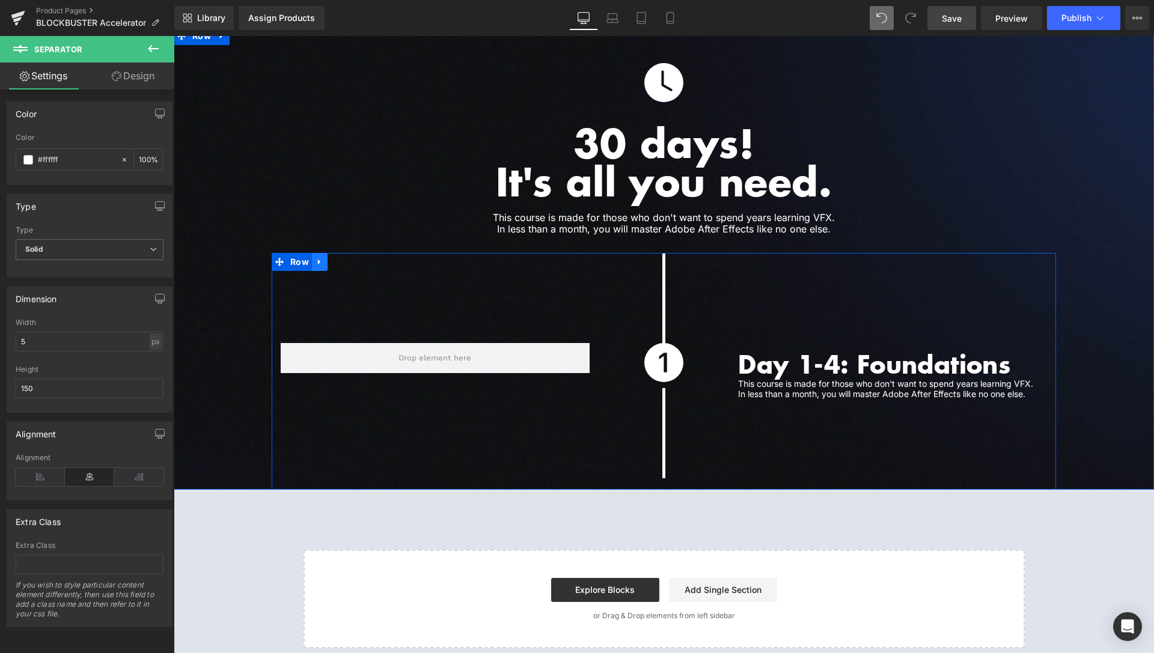
click at [316, 258] on icon at bounding box center [320, 262] width 8 height 9
click at [331, 258] on icon at bounding box center [335, 262] width 8 height 8
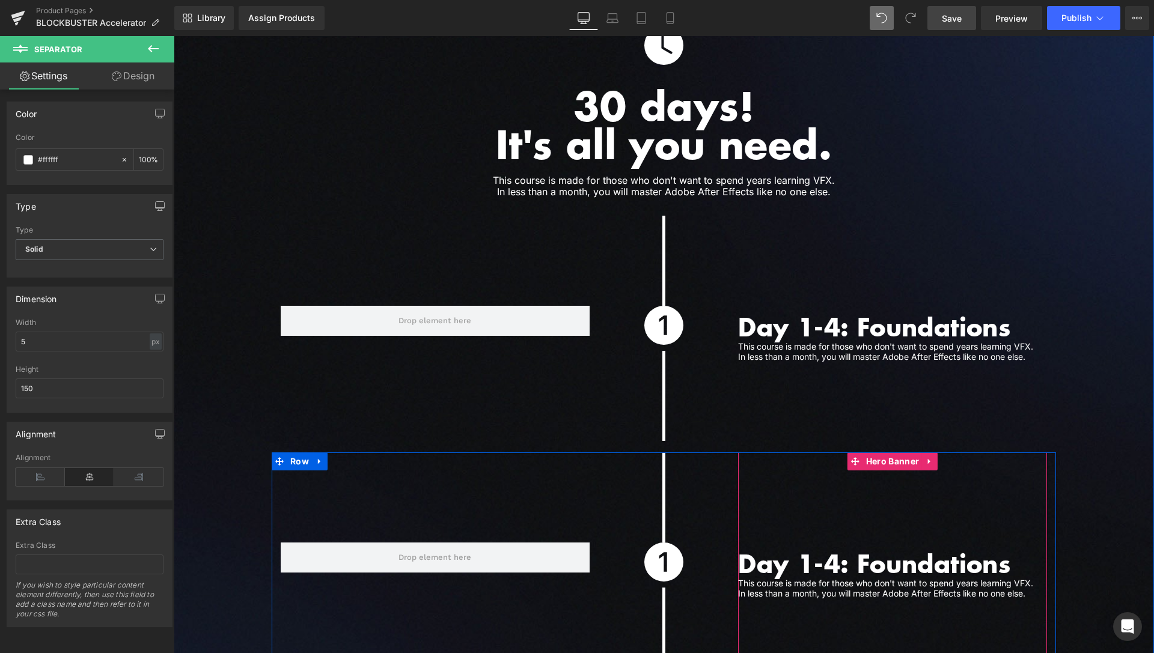
scroll to position [3093, 0]
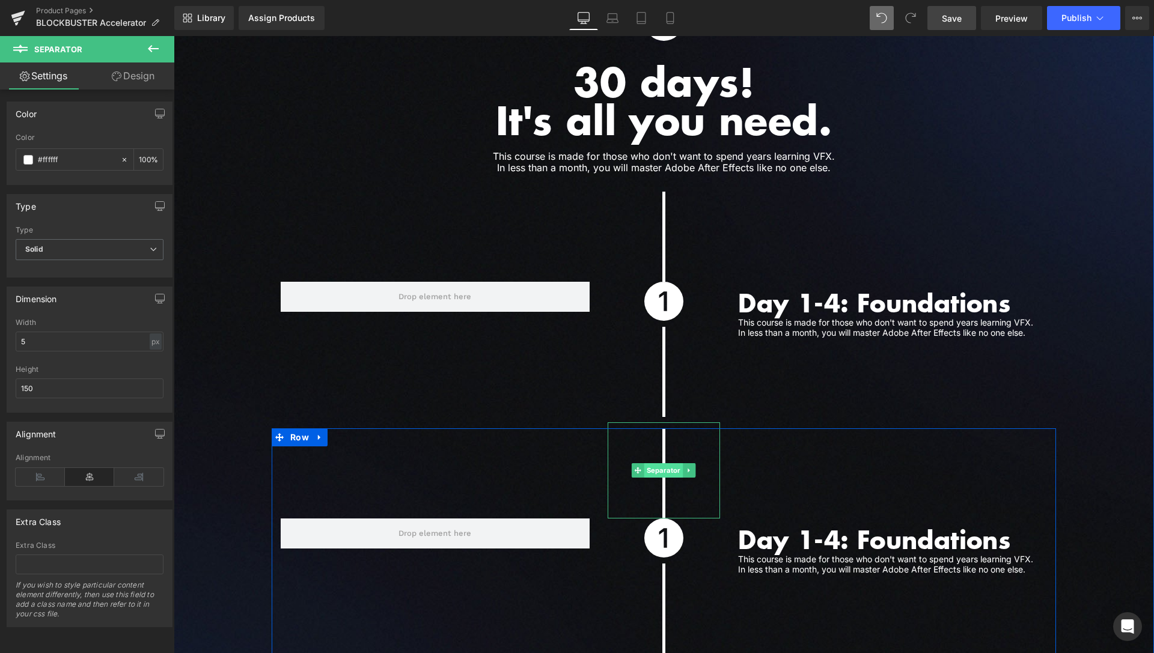
click at [660, 463] on span "Separator" at bounding box center [663, 470] width 39 height 14
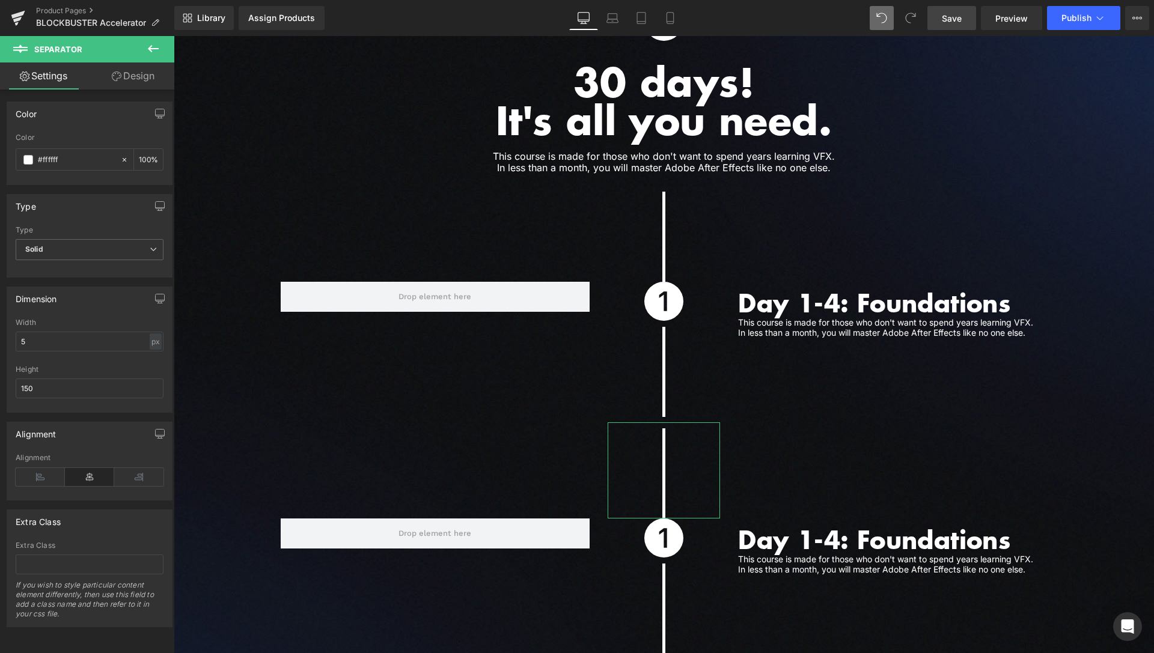
click at [129, 69] on link "Design" at bounding box center [133, 76] width 87 height 27
click at [0, 0] on div "Background" at bounding box center [0, 0] width 0 height 0
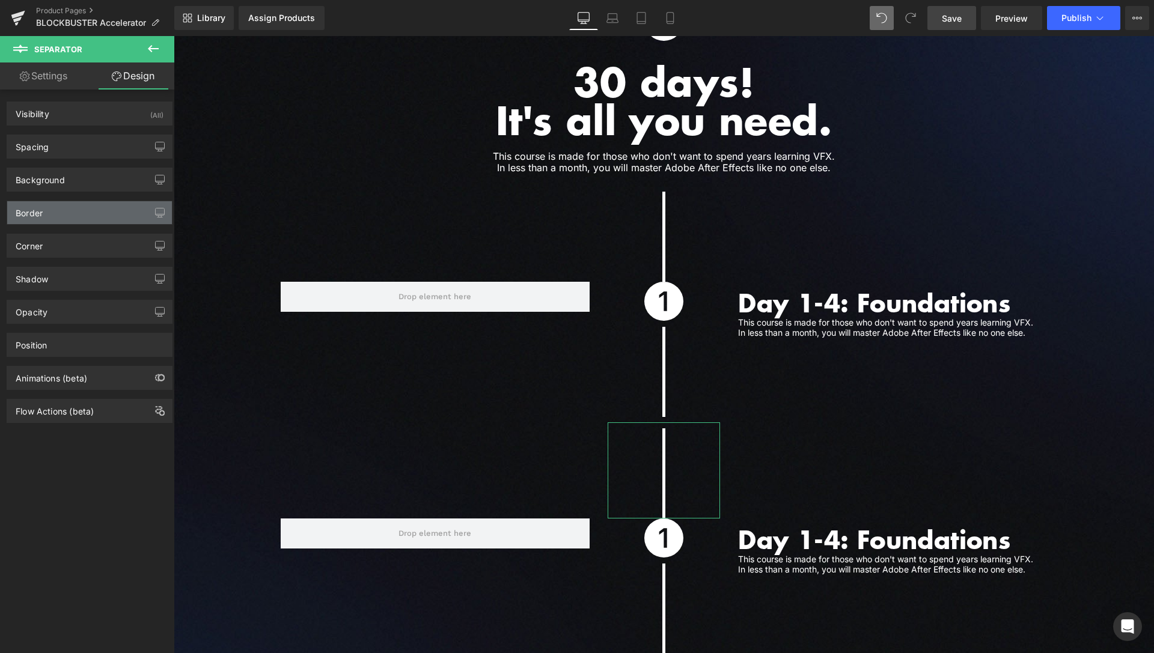
type input "-10"
type input "0"
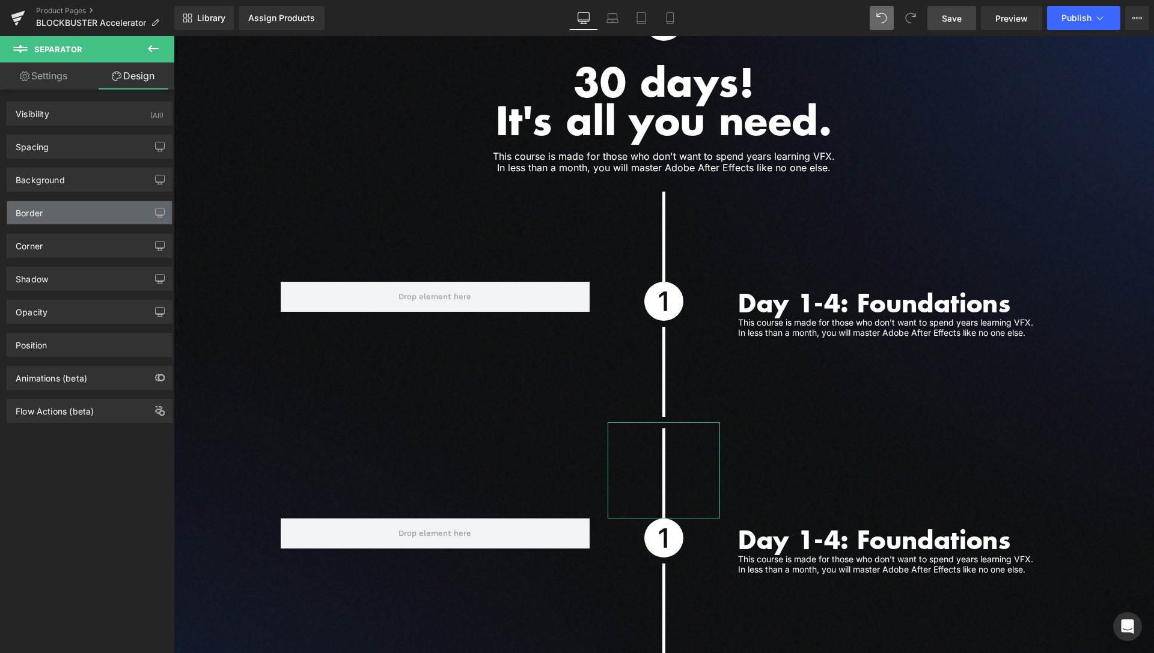
type input "0"
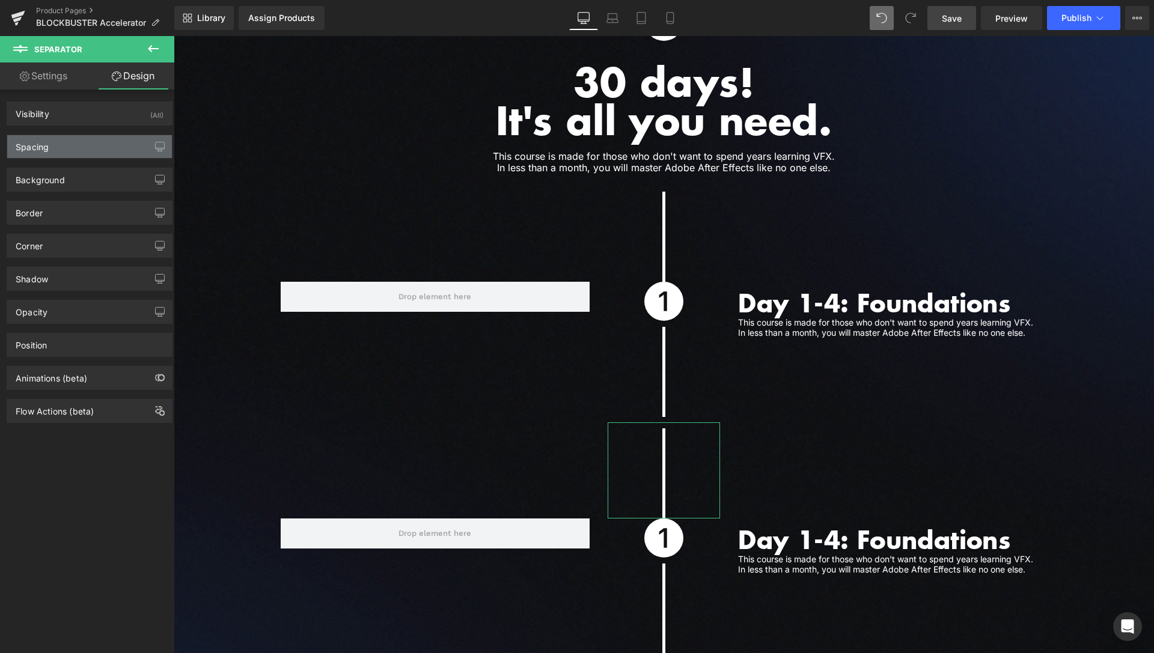
click at [82, 150] on div "Spacing" at bounding box center [89, 146] width 165 height 23
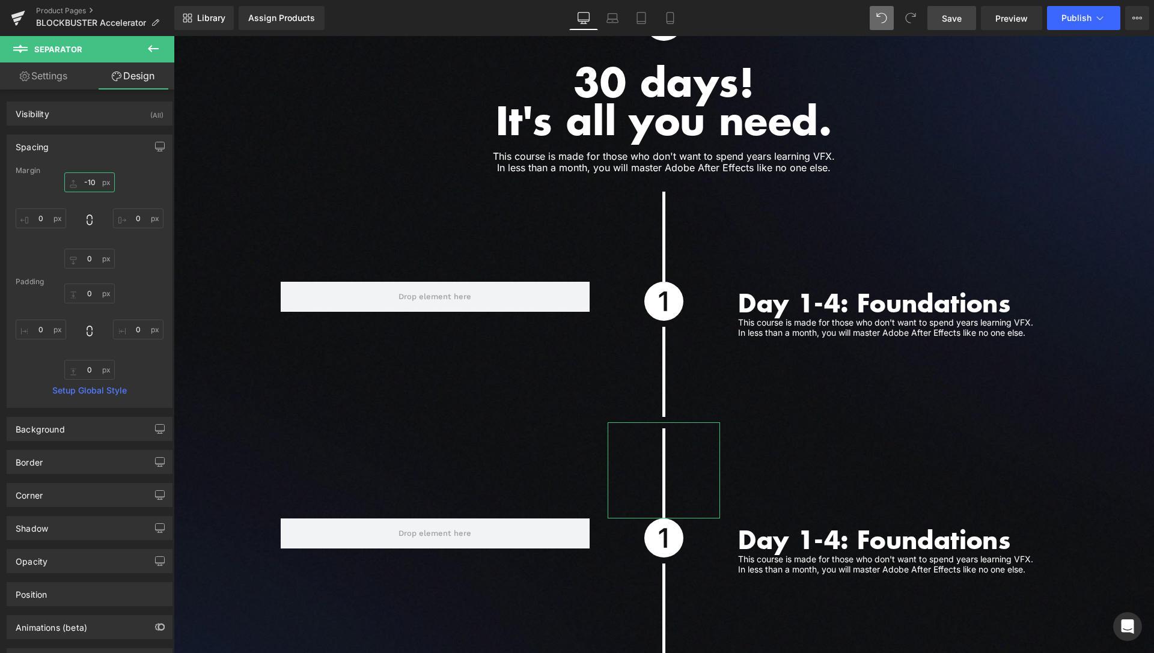
click at [90, 180] on input "-10" at bounding box center [89, 182] width 50 height 20
click at [884, 22] on icon at bounding box center [881, 18] width 11 height 11
type input "-10"
type input "0"
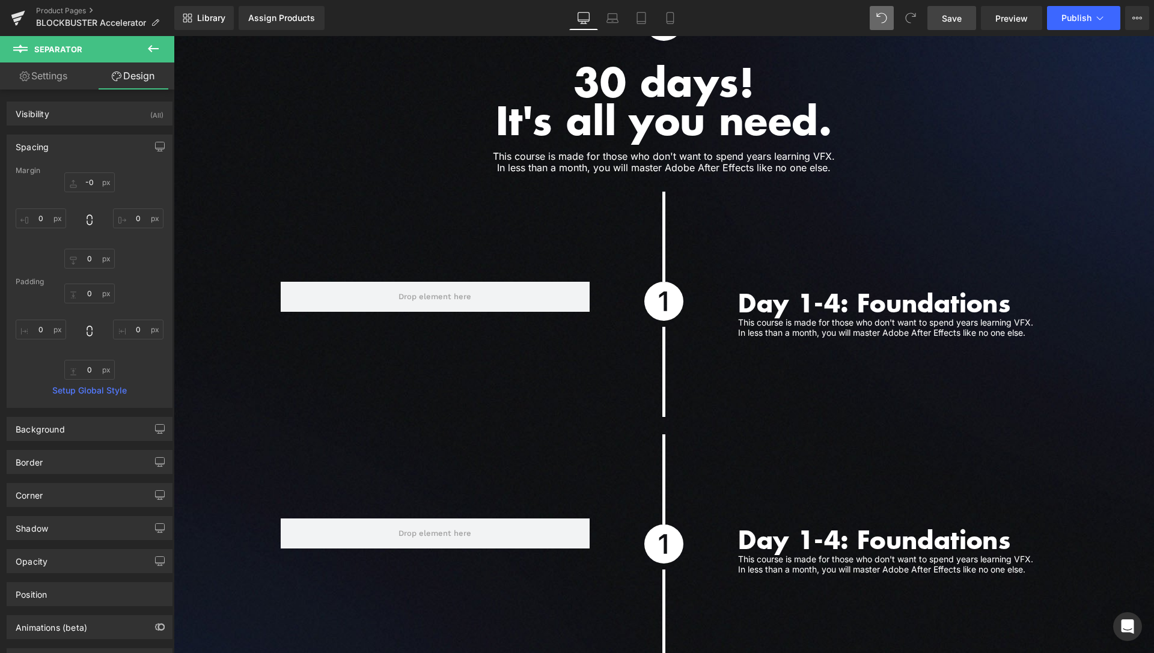
type input "0"
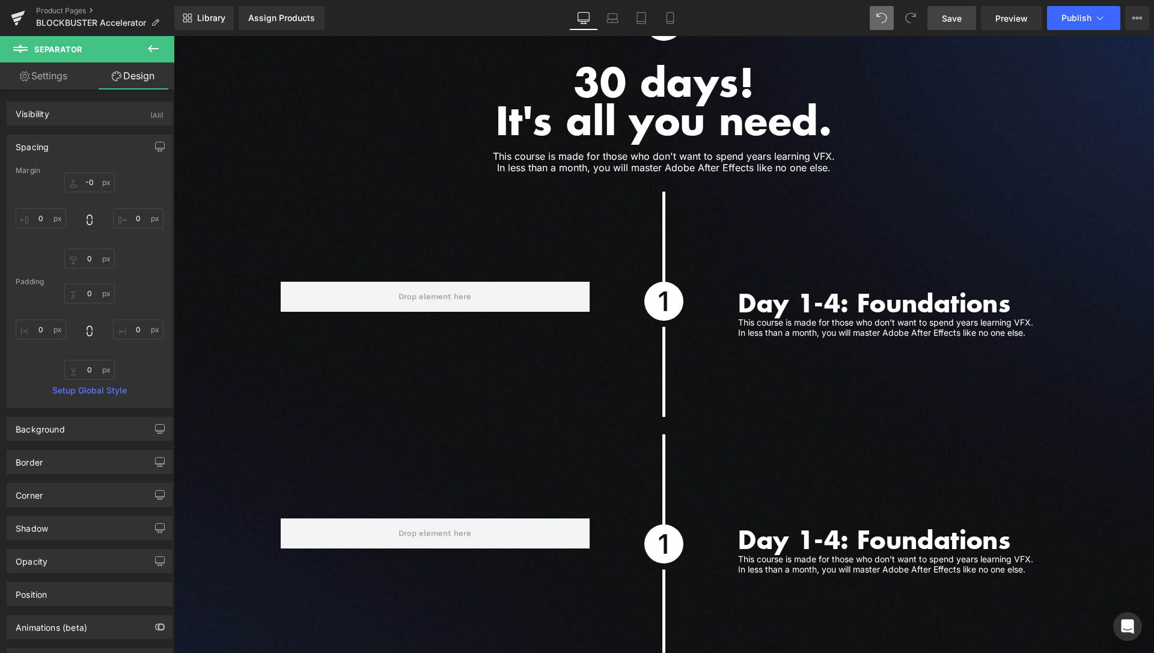
type input "0"
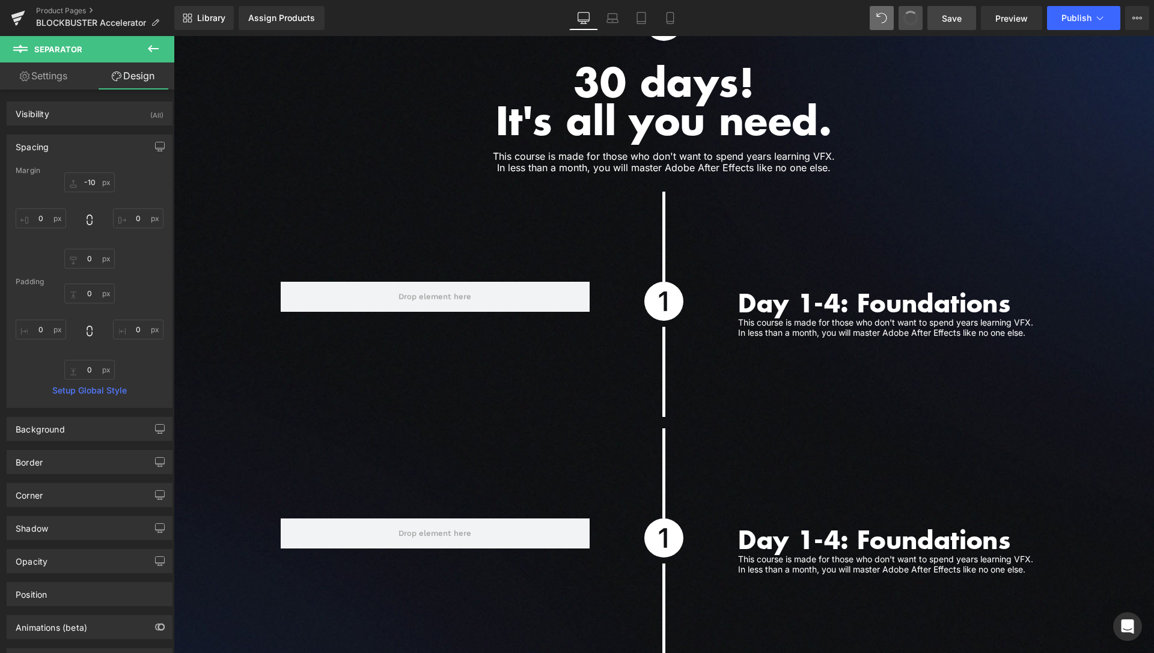
type input "0"
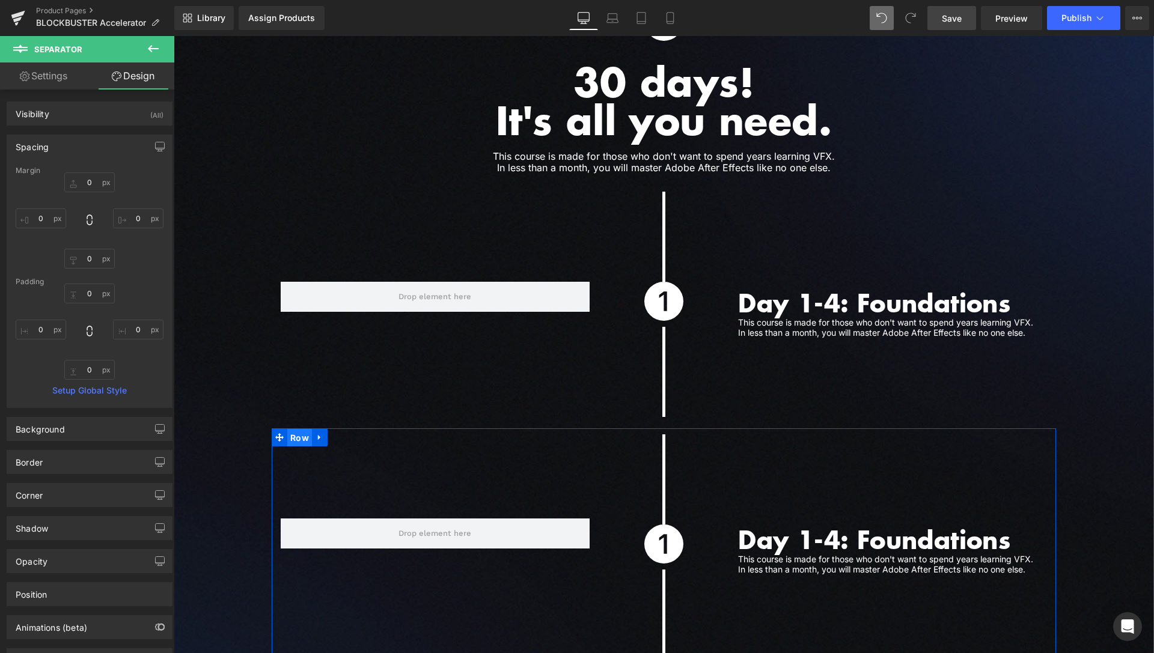
click at [299, 429] on span "Row" at bounding box center [299, 438] width 25 height 18
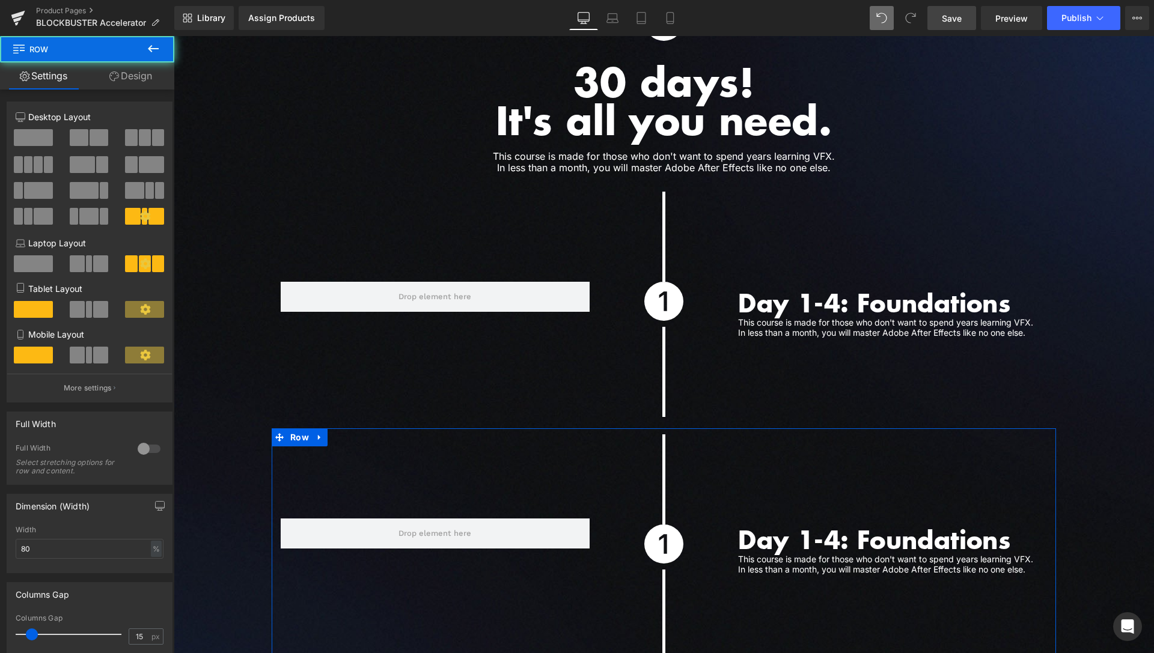
drag, startPoint x: 116, startPoint y: 88, endPoint x: 72, endPoint y: 145, distance: 72.0
click at [118, 86] on link "Design" at bounding box center [130, 76] width 87 height 27
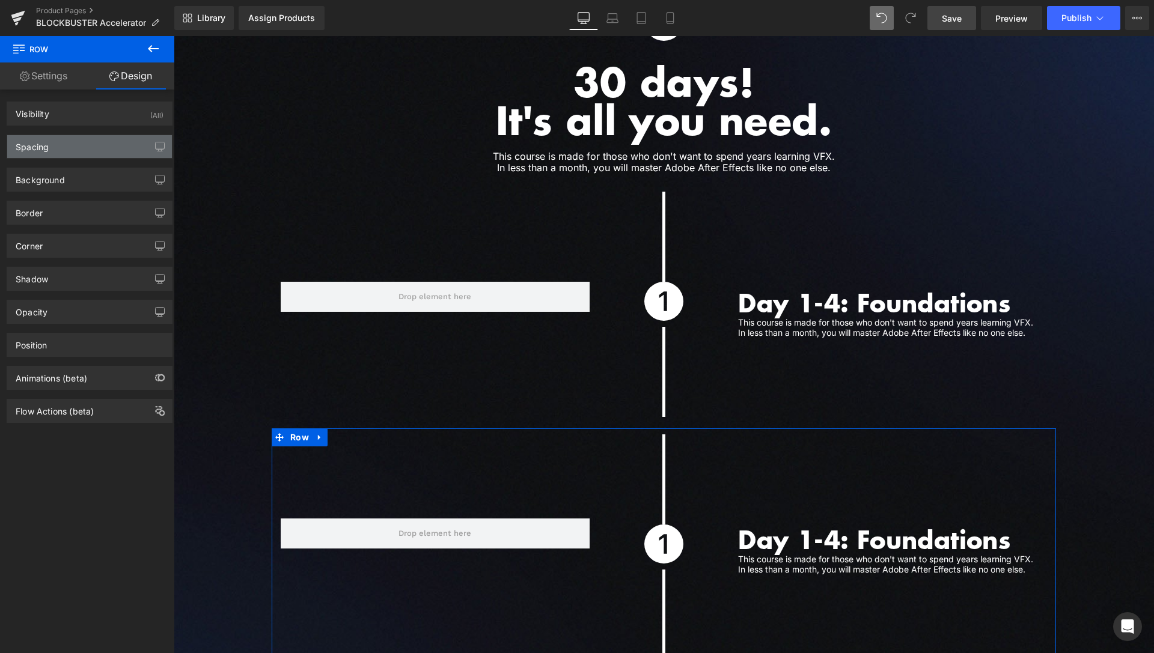
type input "0"
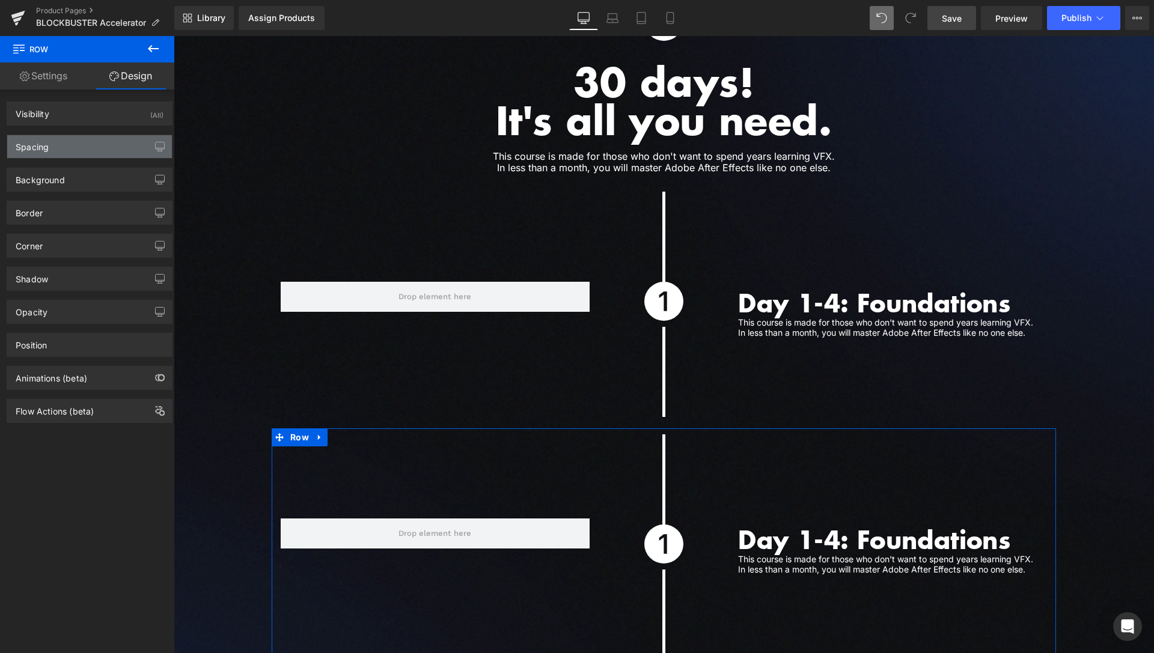
type input "0"
click at [72, 144] on div "Spacing" at bounding box center [89, 146] width 165 height 23
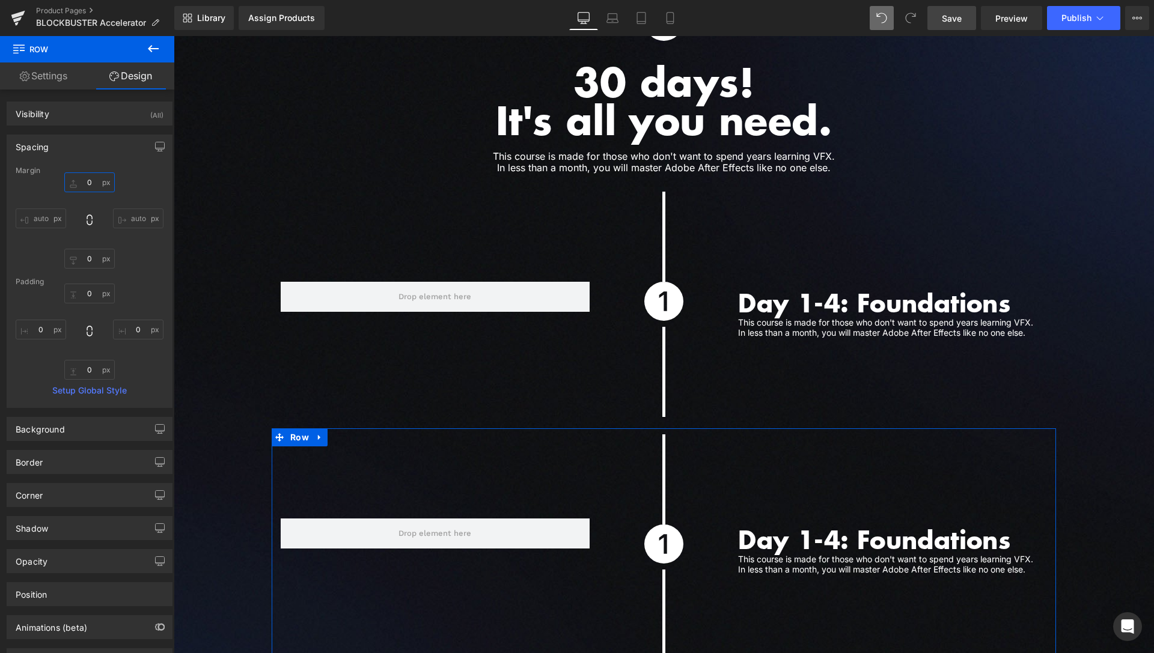
click at [83, 183] on input "0" at bounding box center [89, 182] width 50 height 20
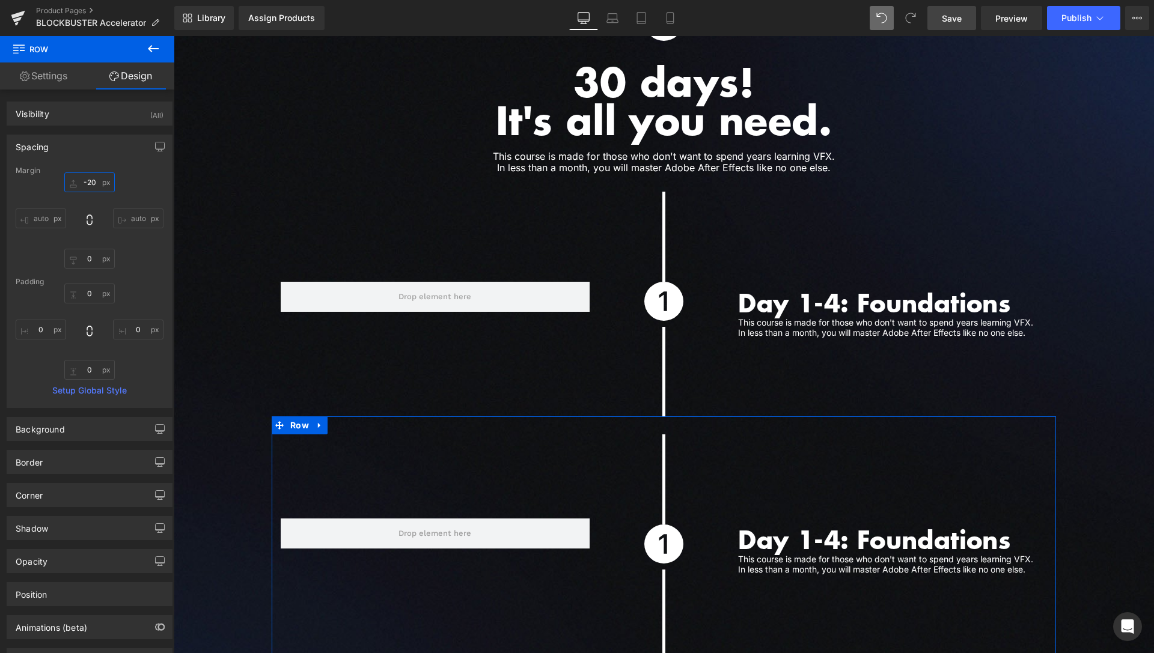
click at [90, 182] on input "-20" at bounding box center [89, 182] width 50 height 20
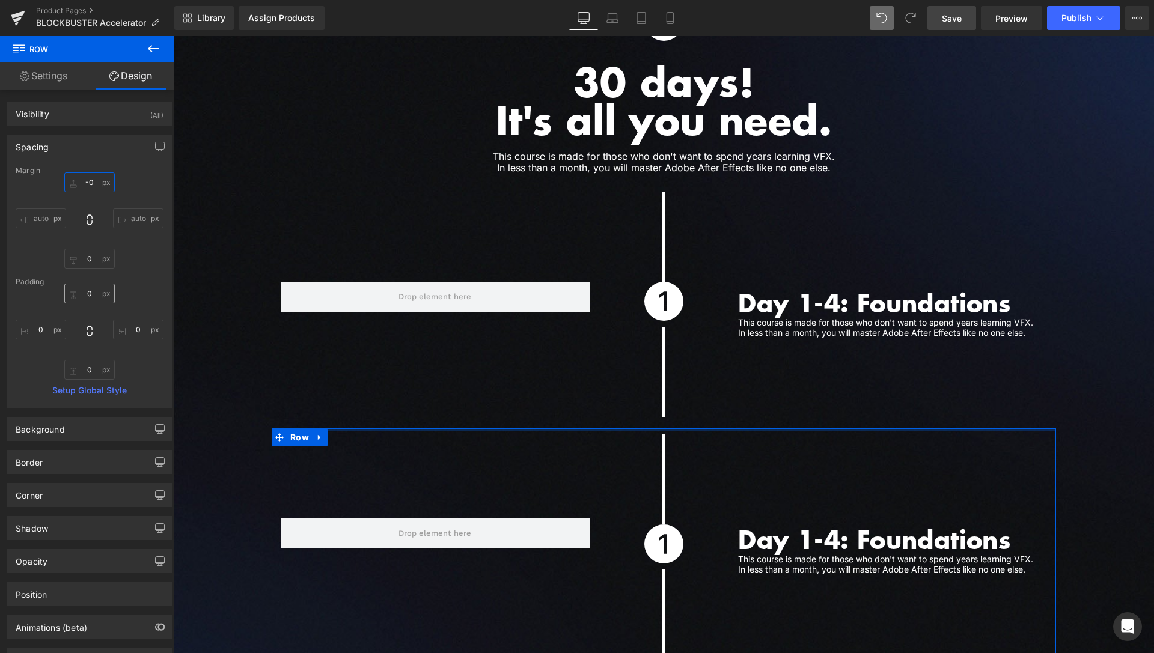
type input "-0"
click at [81, 291] on input "0" at bounding box center [89, 294] width 50 height 20
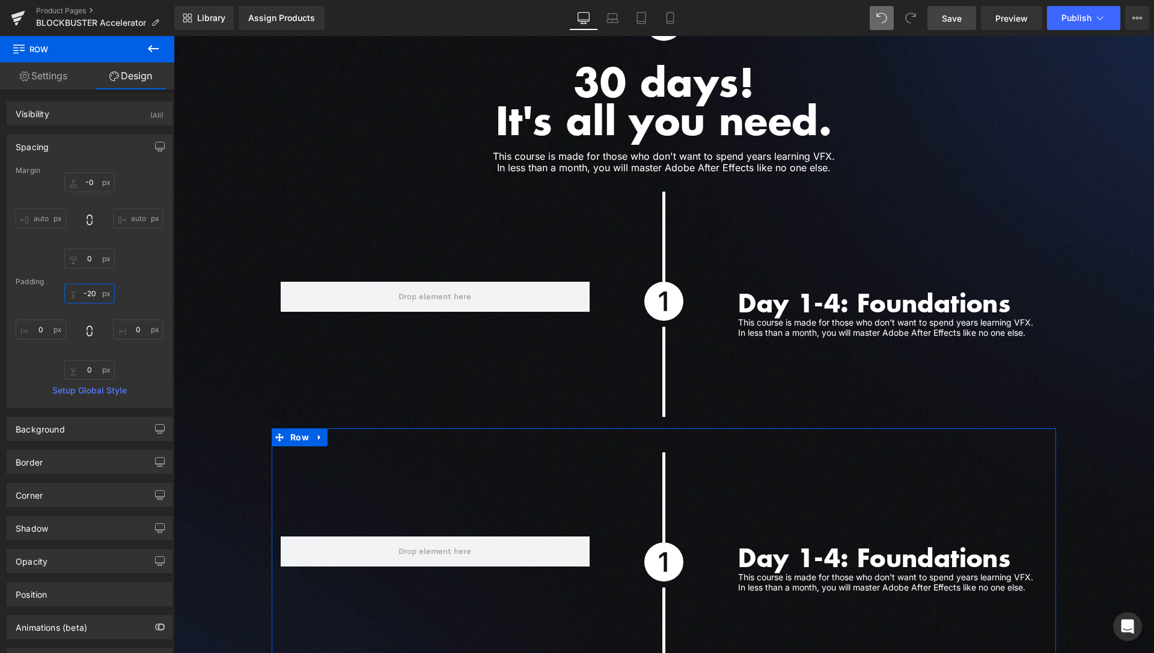
click at [81, 291] on input "-20" at bounding box center [89, 294] width 50 height 20
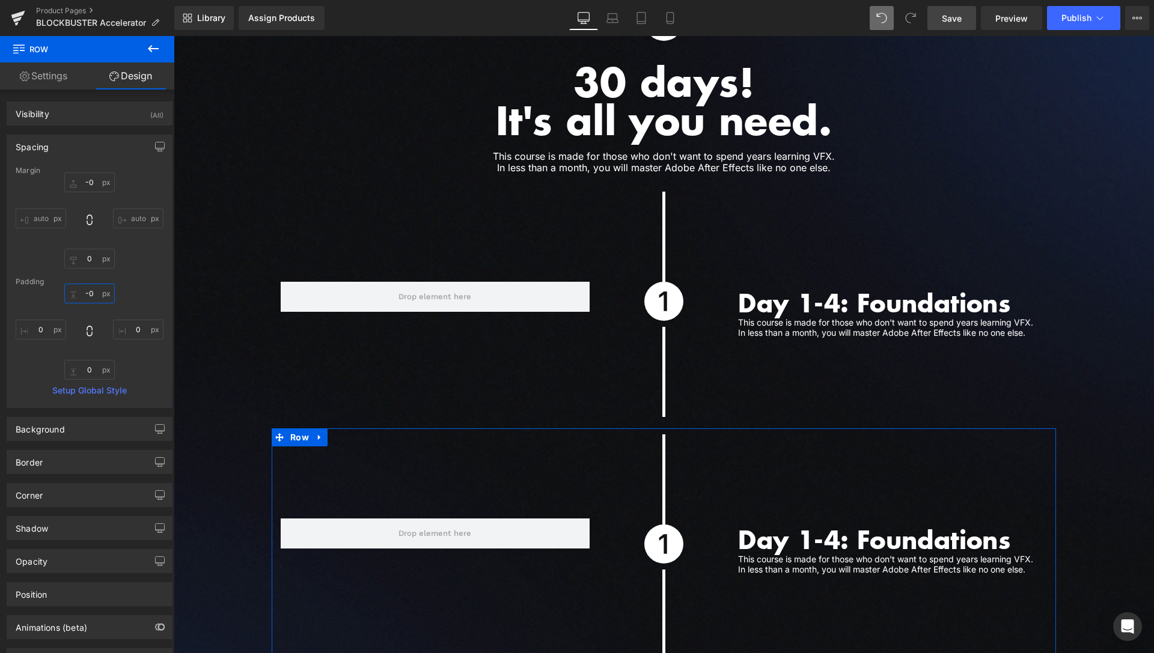
type input "-"
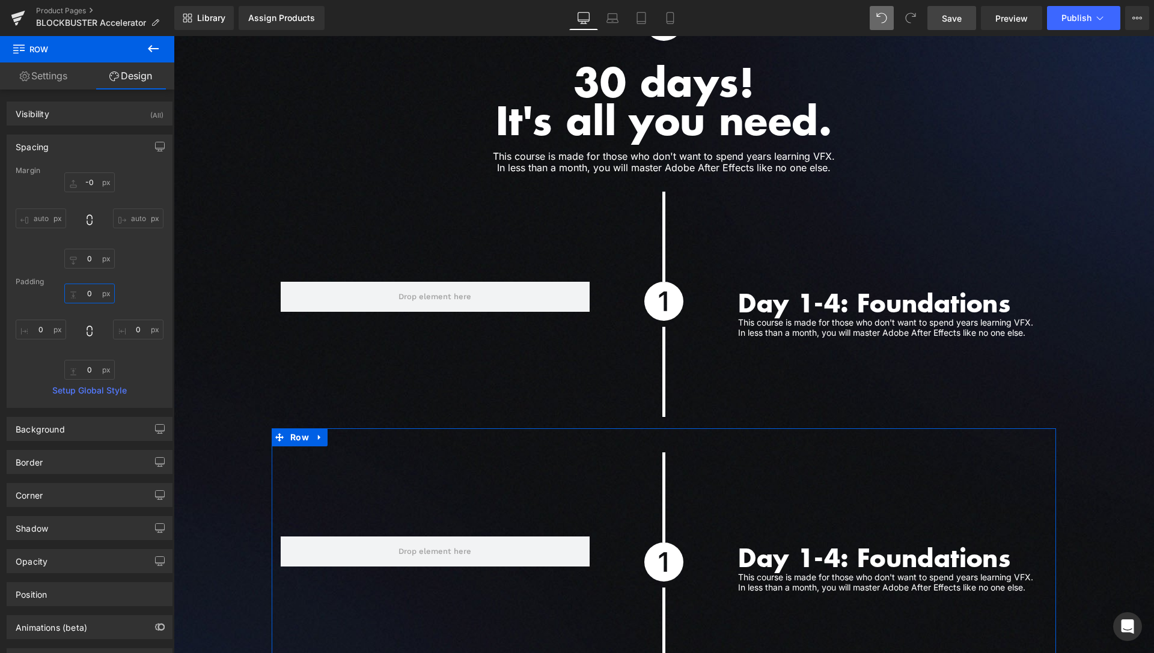
type input "0"
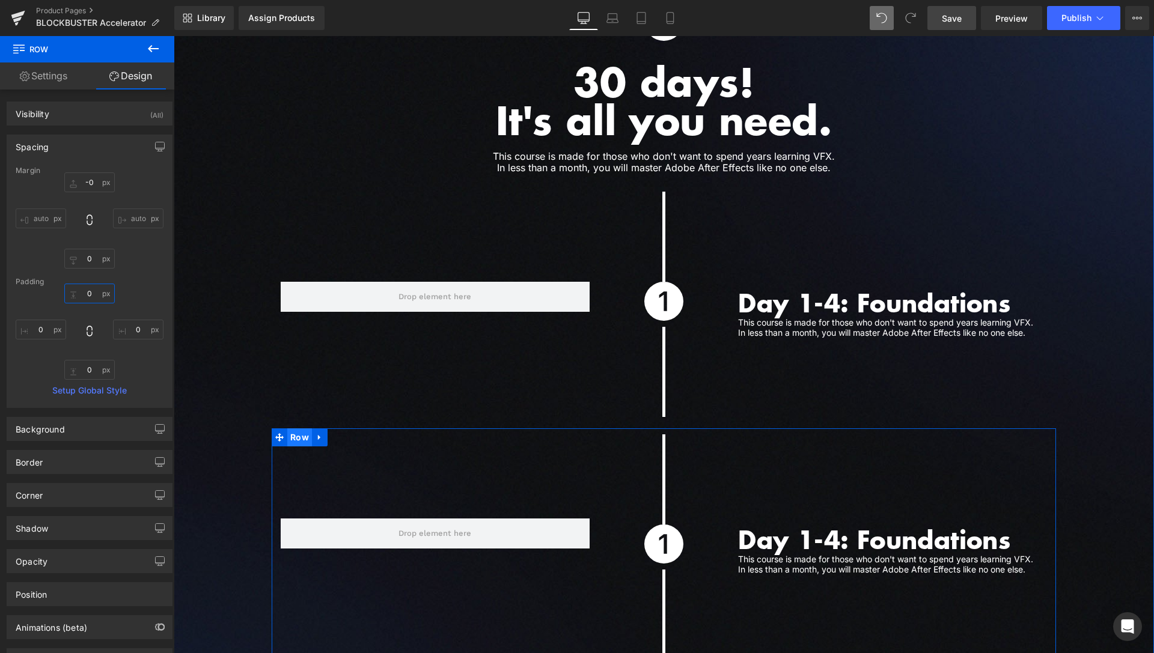
click at [298, 429] on span "Row" at bounding box center [299, 438] width 25 height 18
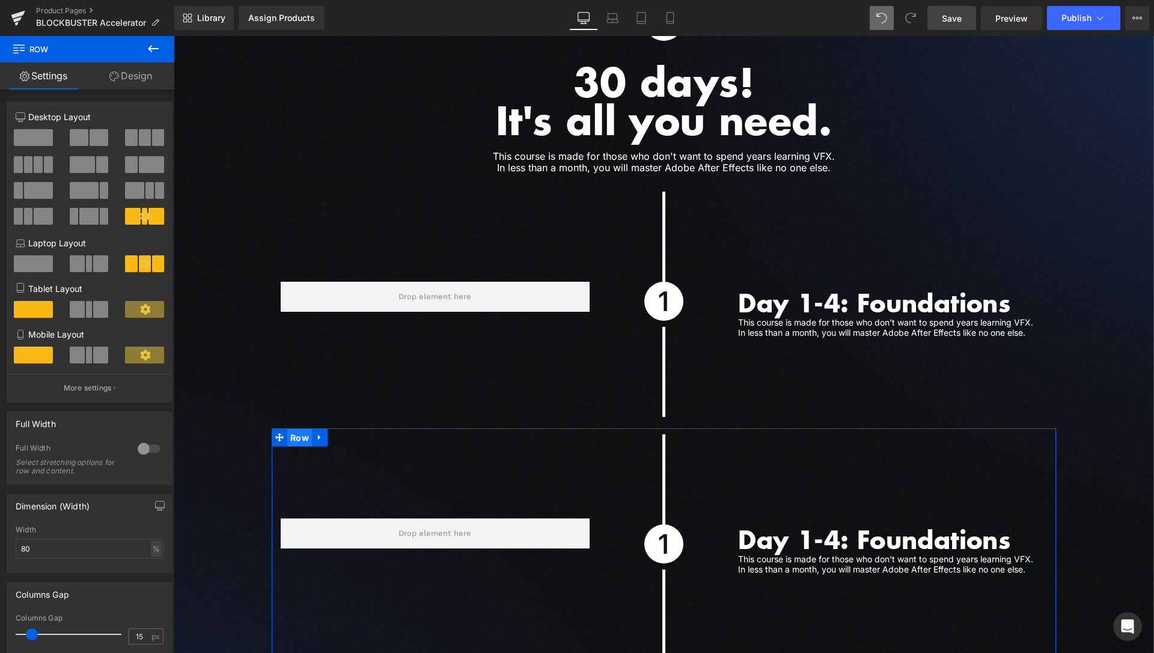
click at [297, 429] on span "Row" at bounding box center [299, 438] width 25 height 18
click at [123, 82] on link "Design" at bounding box center [130, 76] width 87 height 27
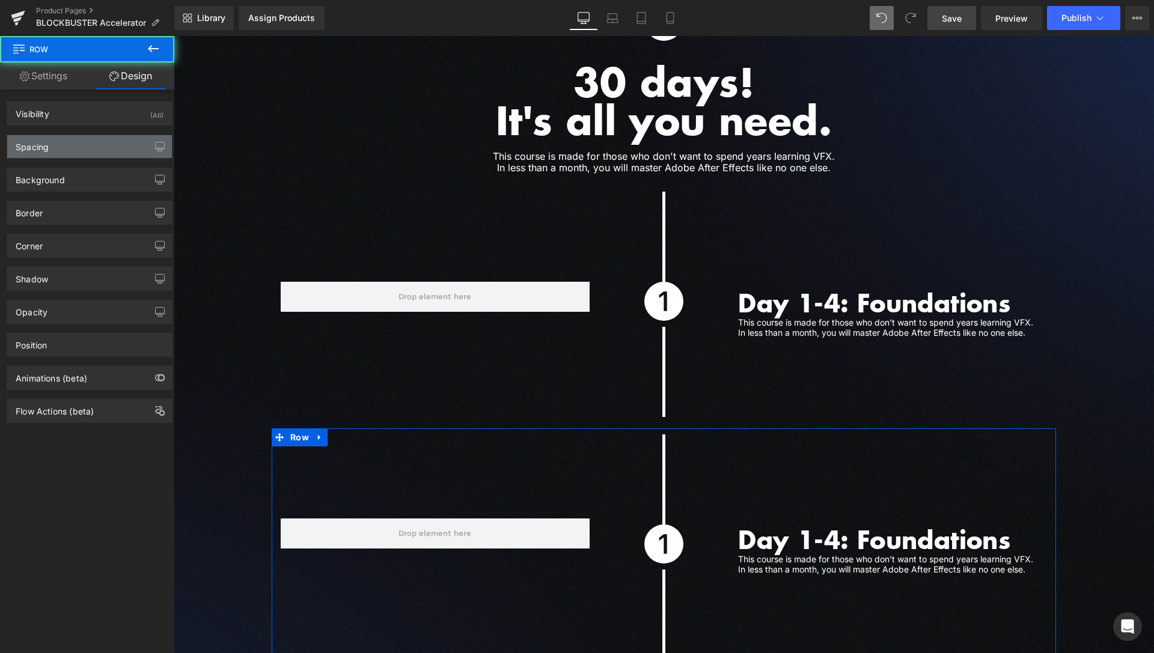
click at [79, 142] on div "Spacing" at bounding box center [89, 146] width 165 height 23
type input "0"
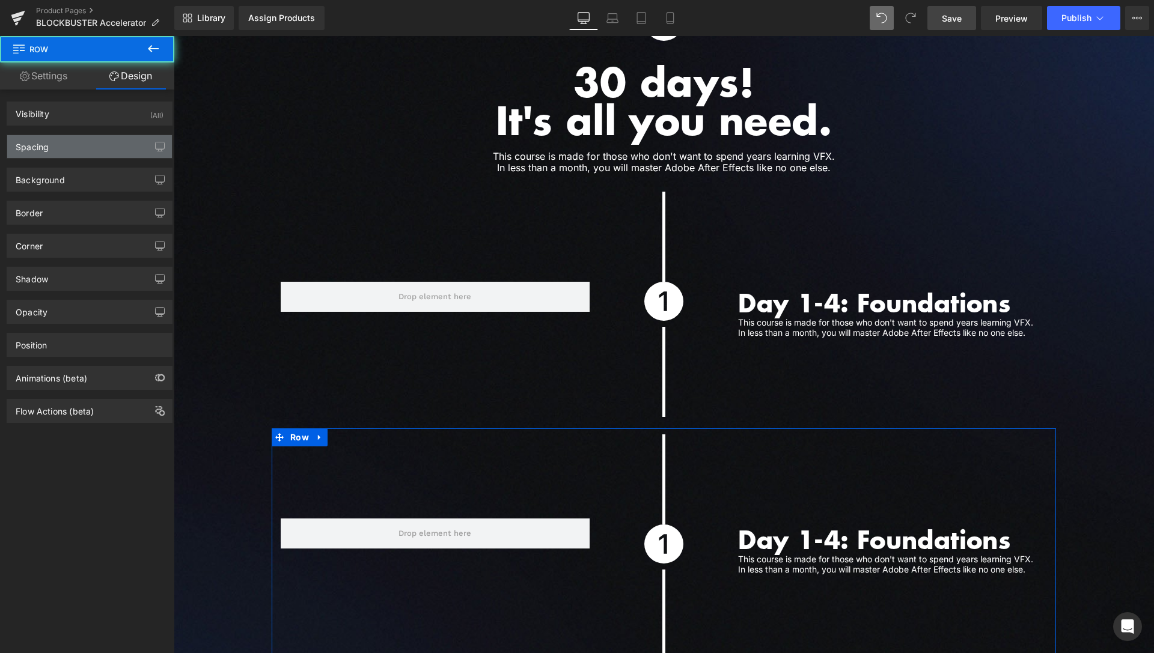
type input "0"
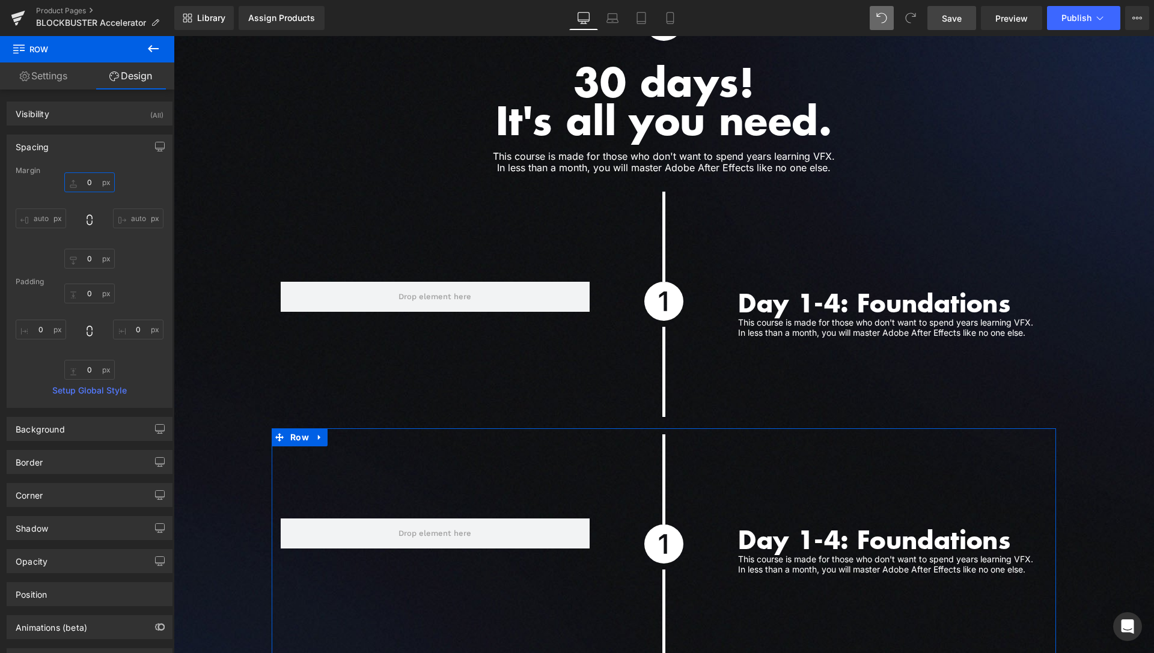
click at [90, 188] on input "0" at bounding box center [89, 182] width 50 height 20
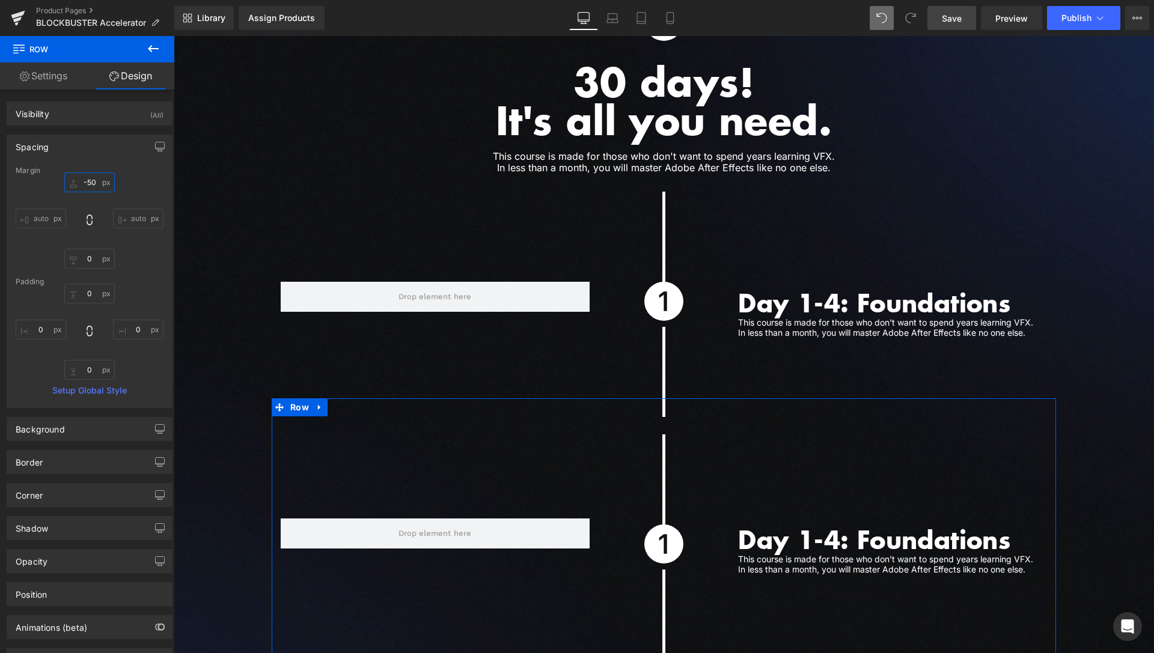
click at [91, 182] on input "-50" at bounding box center [89, 182] width 50 height 20
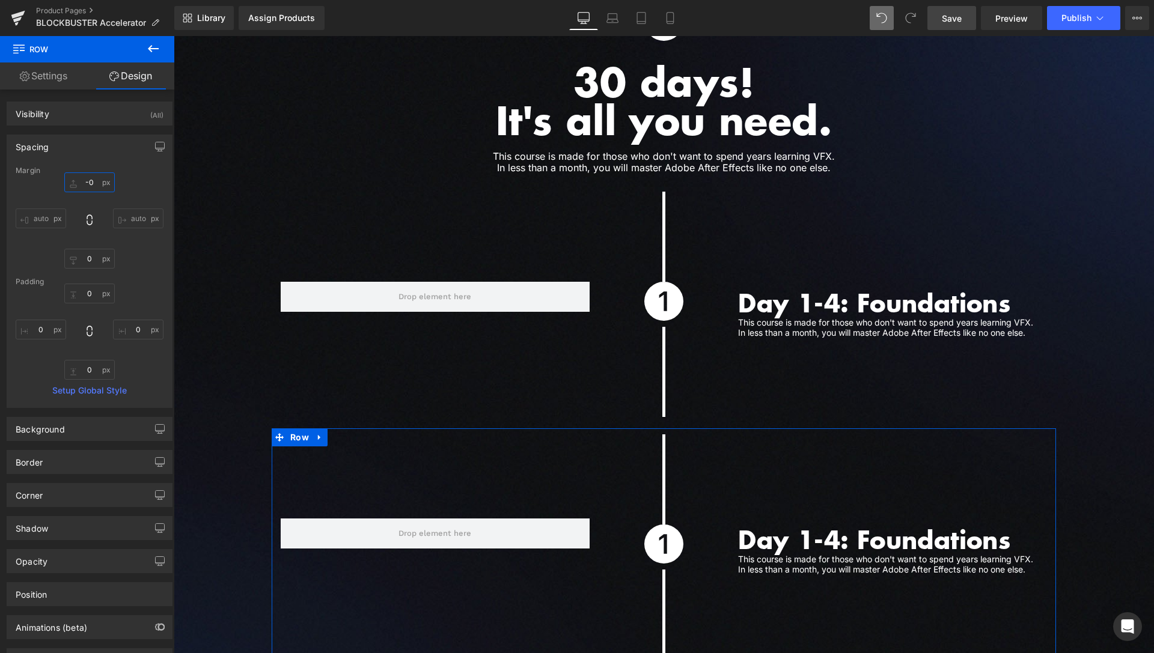
type input "-"
click at [658, 469] on span "Separator" at bounding box center [663, 476] width 39 height 14
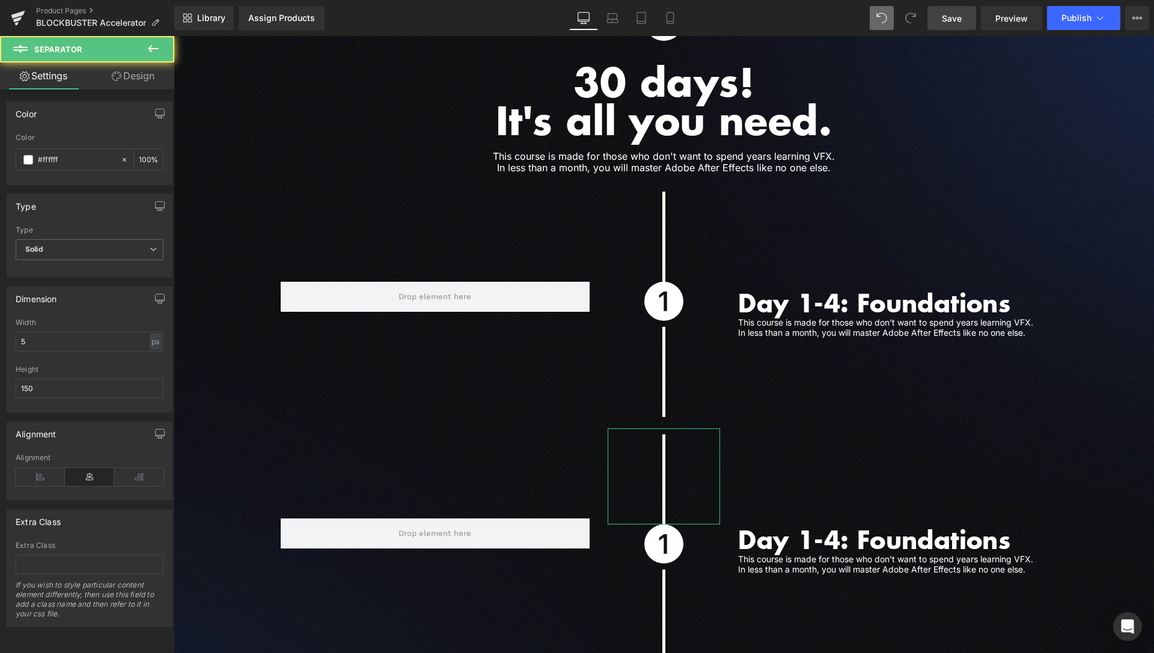
click at [136, 84] on link "Design" at bounding box center [133, 76] width 87 height 27
click at [0, 0] on div "Spacing" at bounding box center [0, 0] width 0 height 0
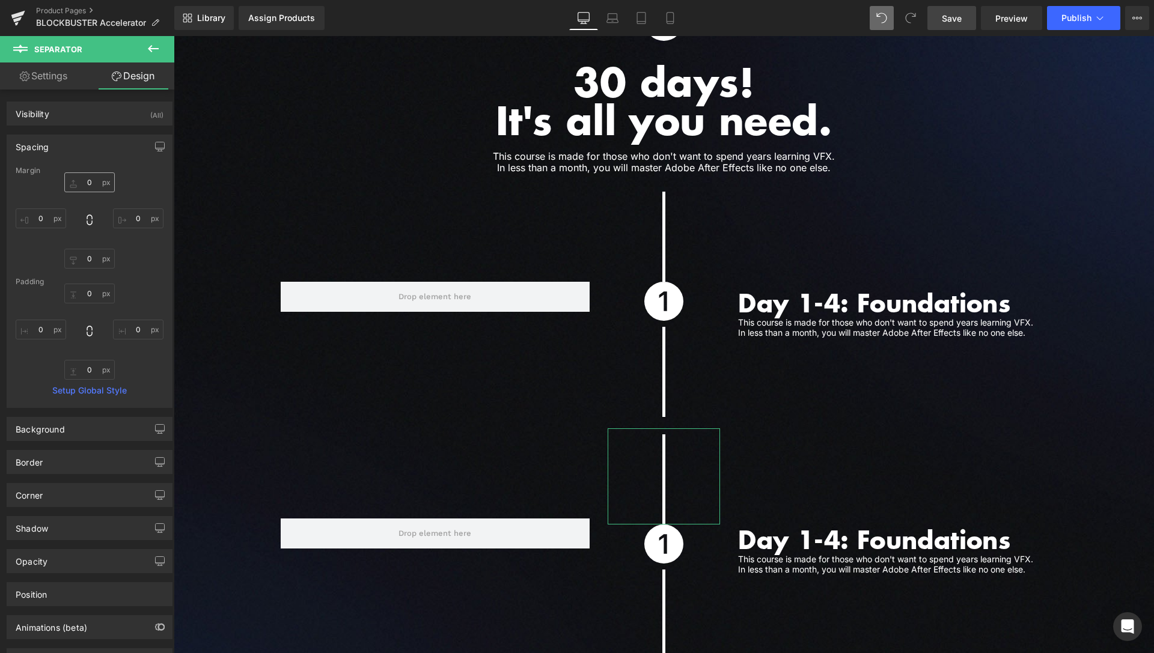
type input "0"
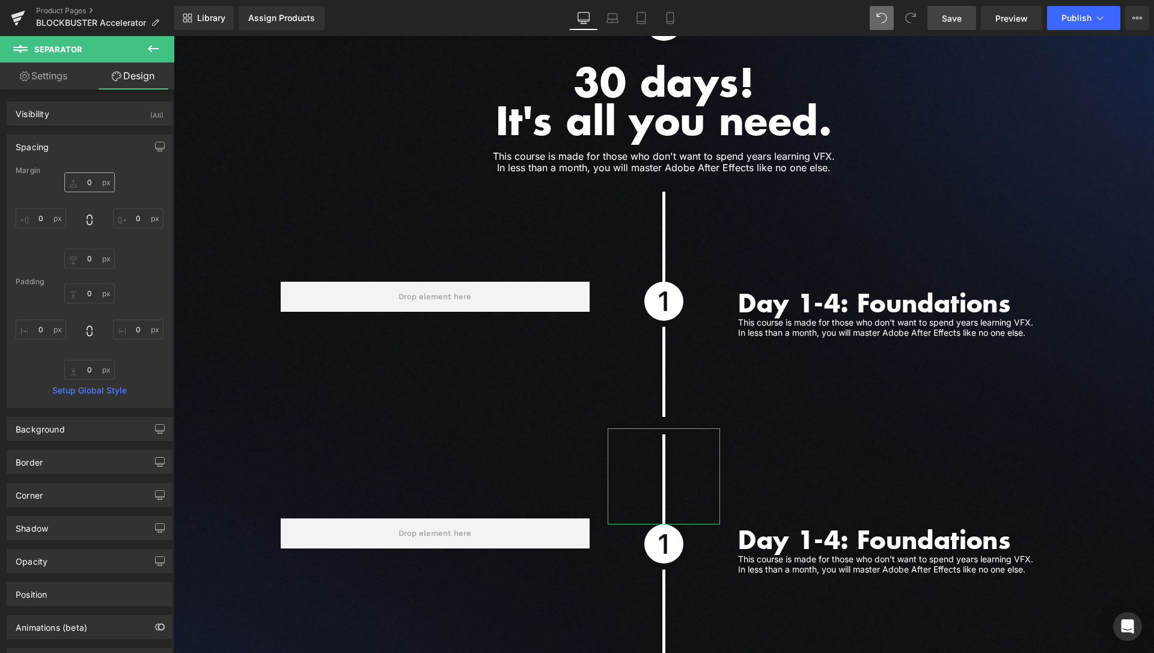
type input "0"
click at [92, 180] on input "0" at bounding box center [89, 182] width 50 height 20
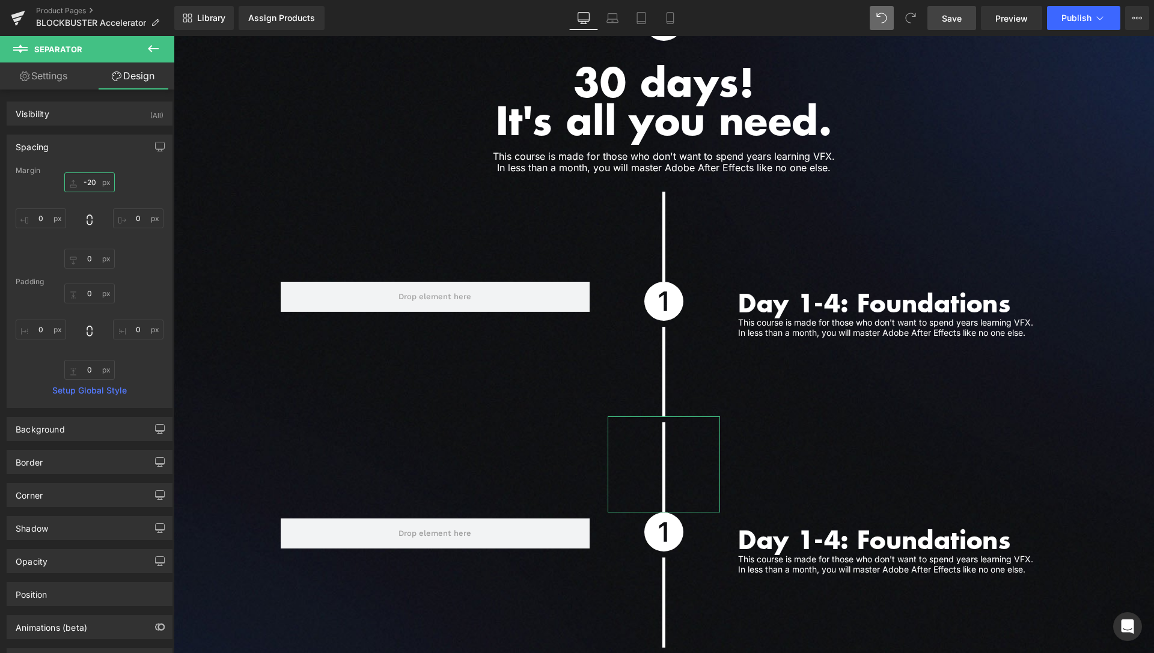
click at [86, 185] on input "-20" at bounding box center [89, 182] width 50 height 20
type input "--"
click at [88, 180] on input "40" at bounding box center [89, 182] width 50 height 20
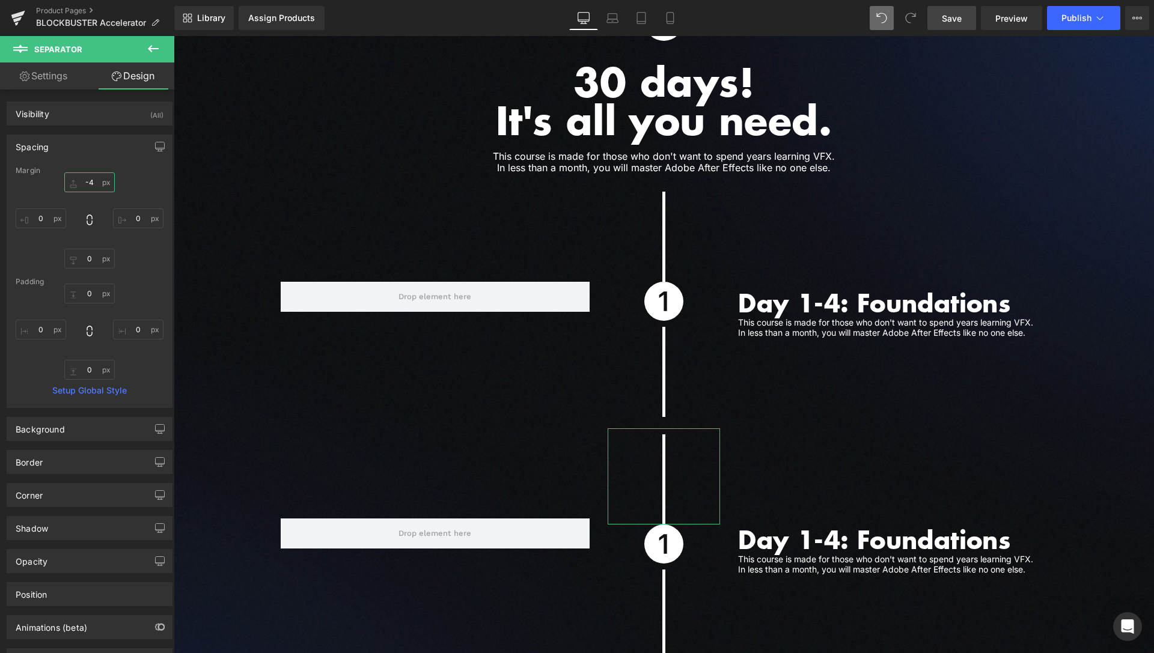
type input "-40"
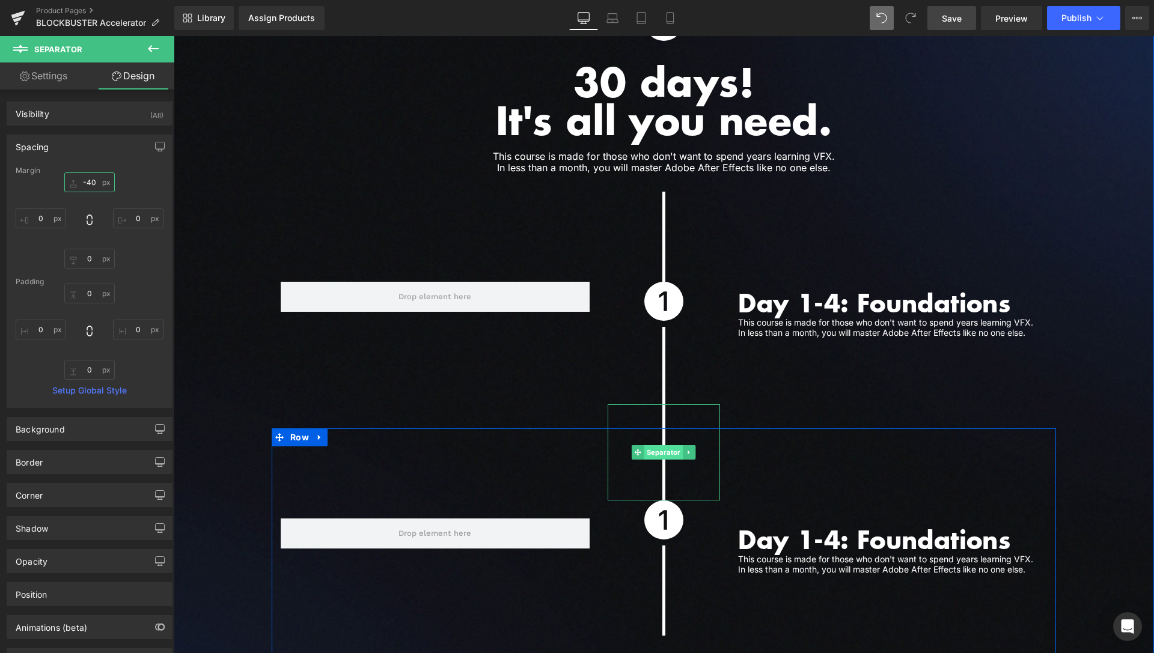
click at [661, 445] on span "Separator" at bounding box center [663, 452] width 39 height 14
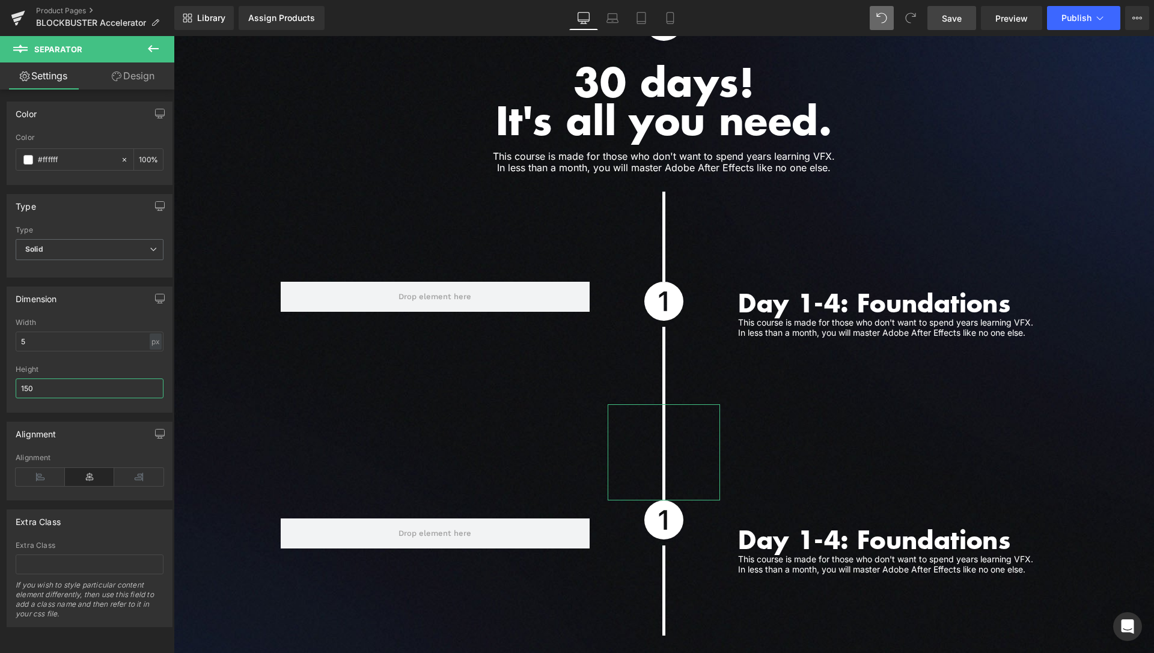
click at [27, 389] on input "150" at bounding box center [90, 389] width 148 height 20
click at [27, 387] on input "170" at bounding box center [90, 389] width 148 height 20
type input "180"
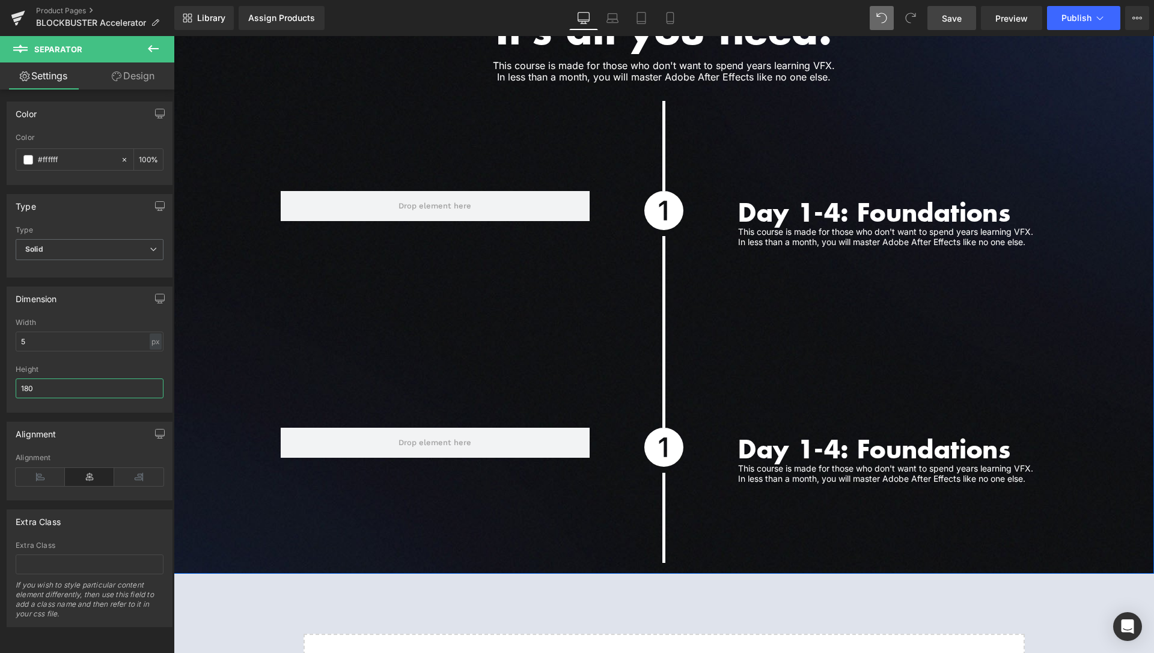
scroll to position [3216, 0]
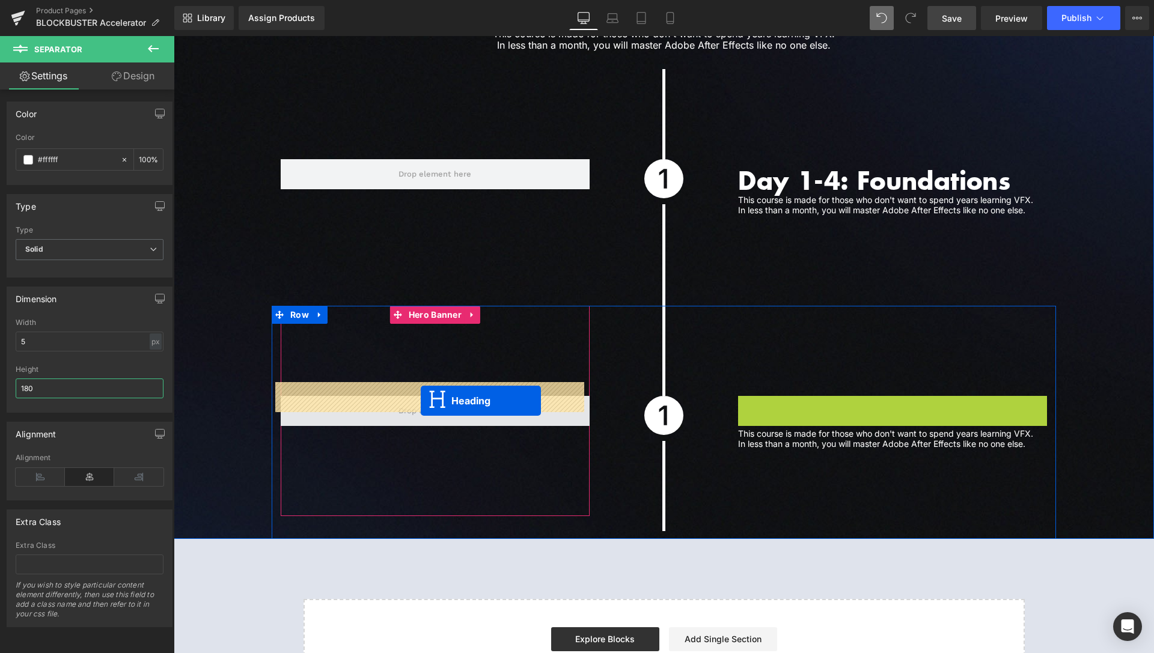
drag, startPoint x: 858, startPoint y: 401, endPoint x: 421, endPoint y: 401, distance: 437.6
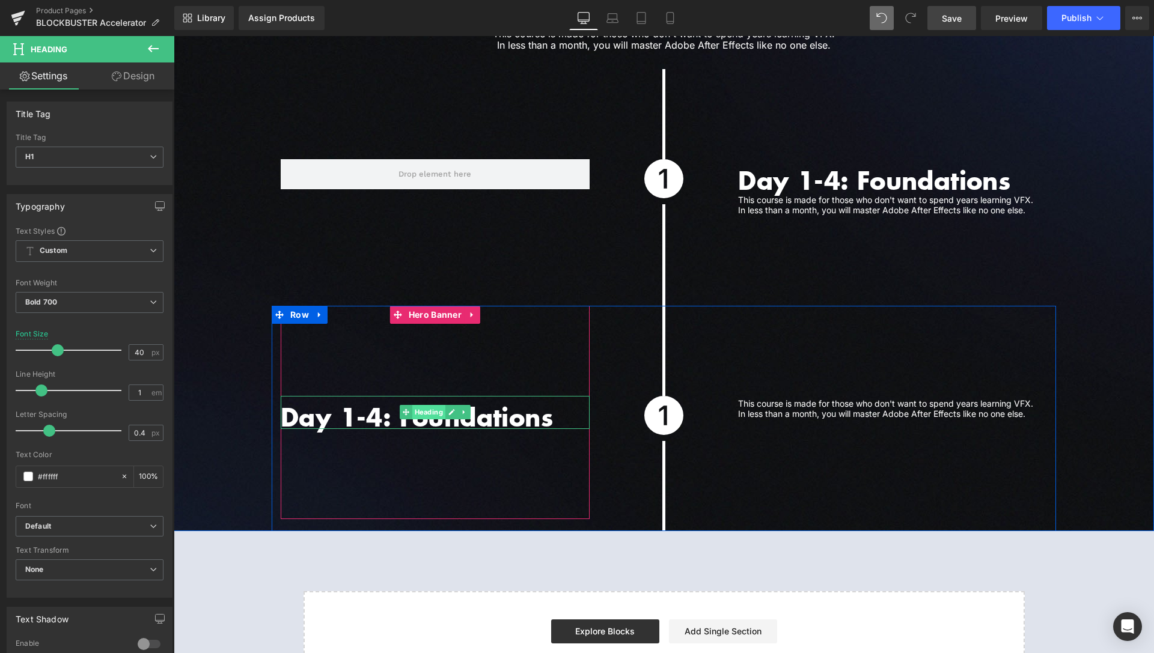
click at [436, 405] on span "Heading" at bounding box center [428, 412] width 33 height 14
click at [450, 409] on icon at bounding box center [451, 412] width 7 height 7
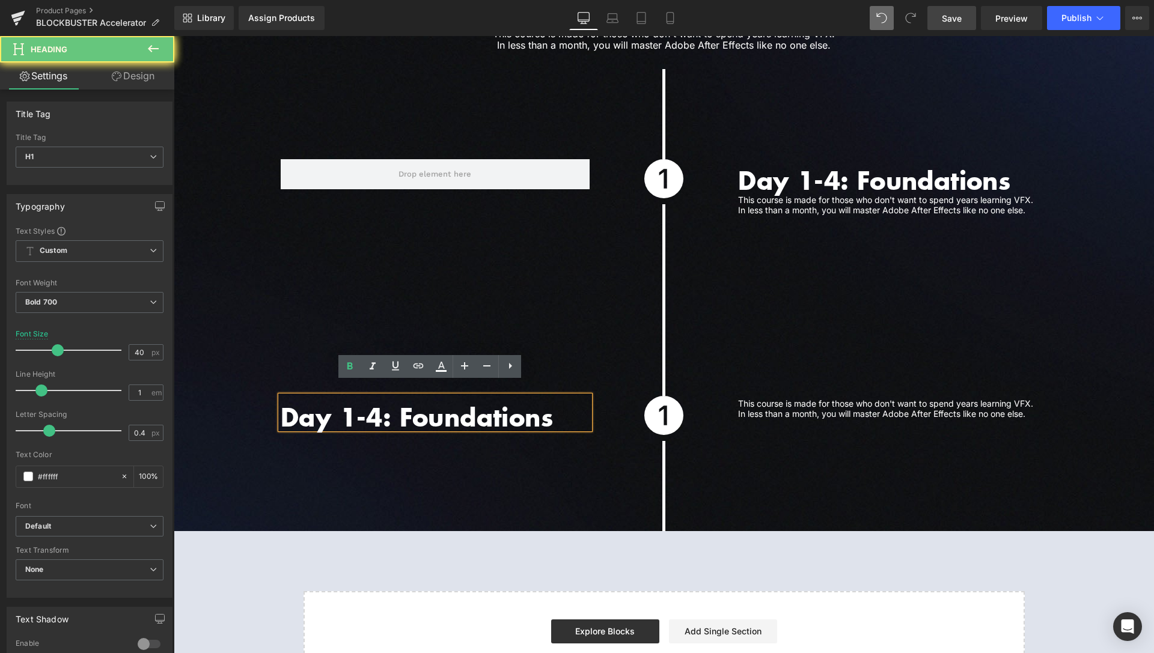
click at [449, 405] on h1 "Day 1-4: Foundations" at bounding box center [435, 417] width 309 height 24
paste div
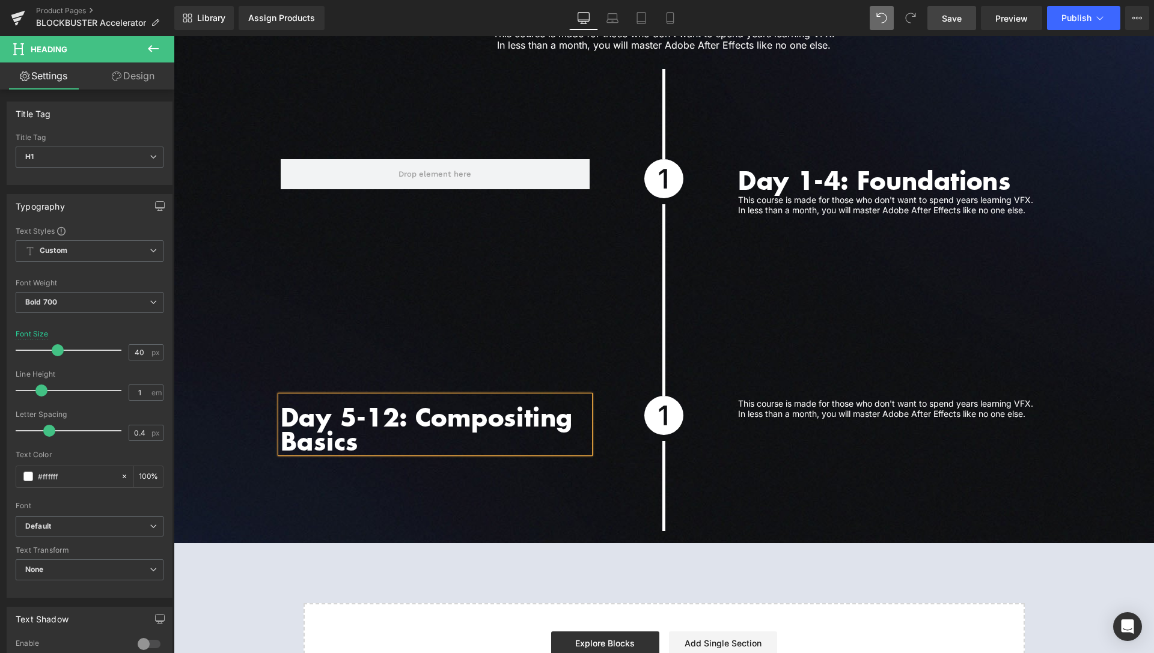
click at [704, 326] on div at bounding box center [664, 339] width 112 height 114
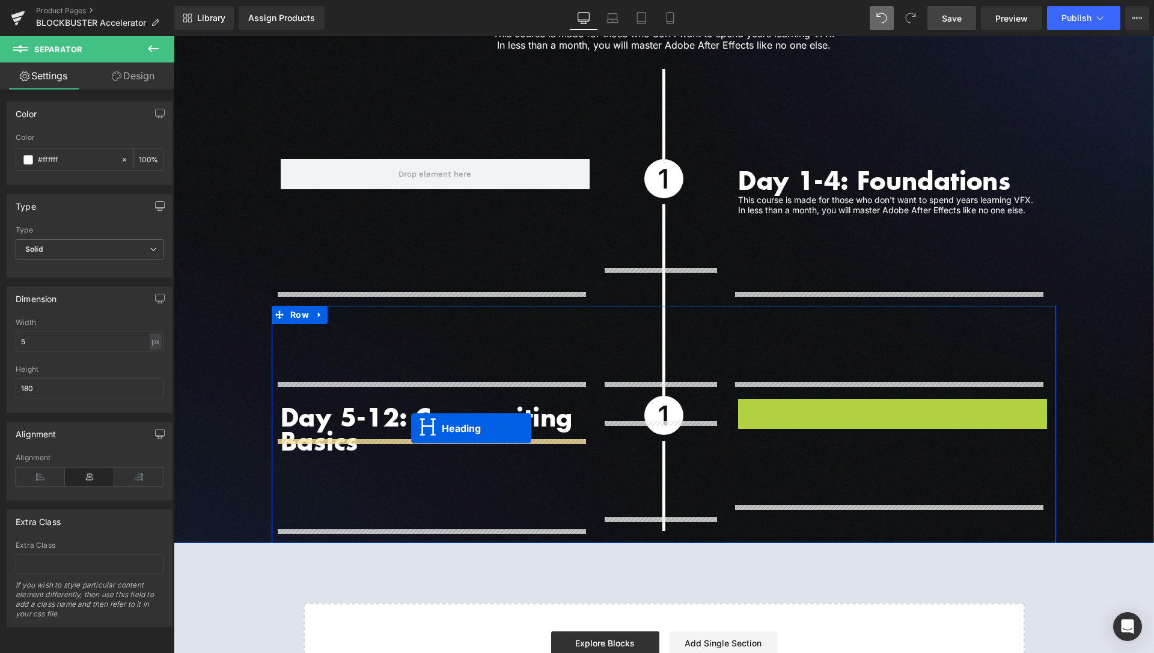
drag, startPoint x: 857, startPoint y: 396, endPoint x: 411, endPoint y: 429, distance: 447.7
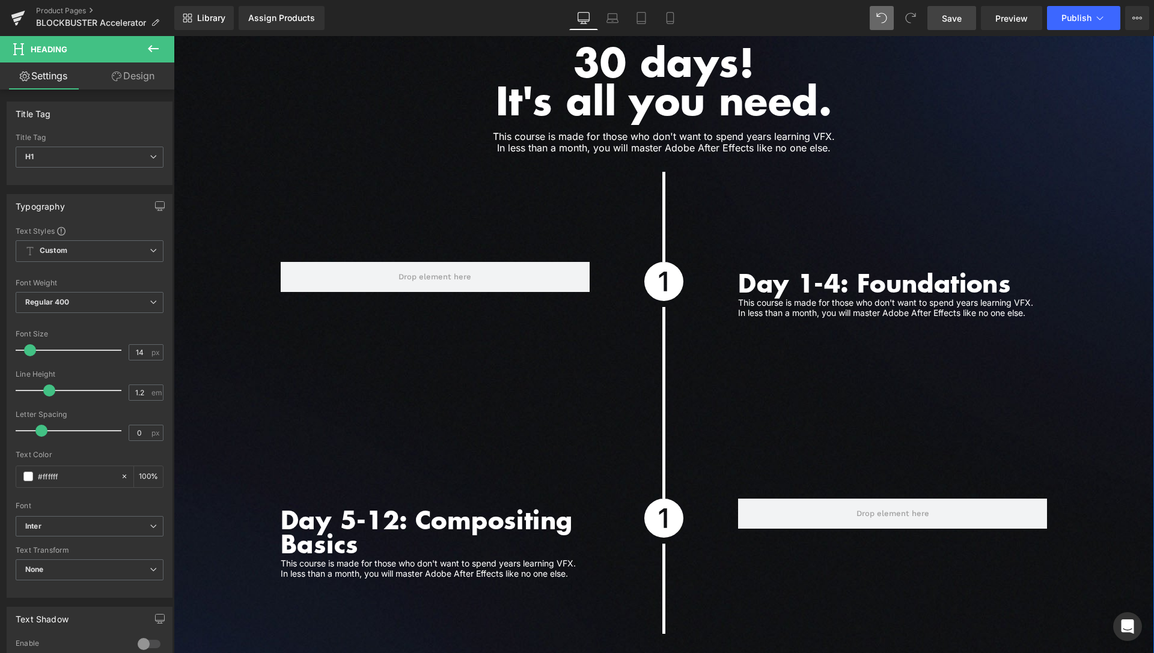
scroll to position [3093, 0]
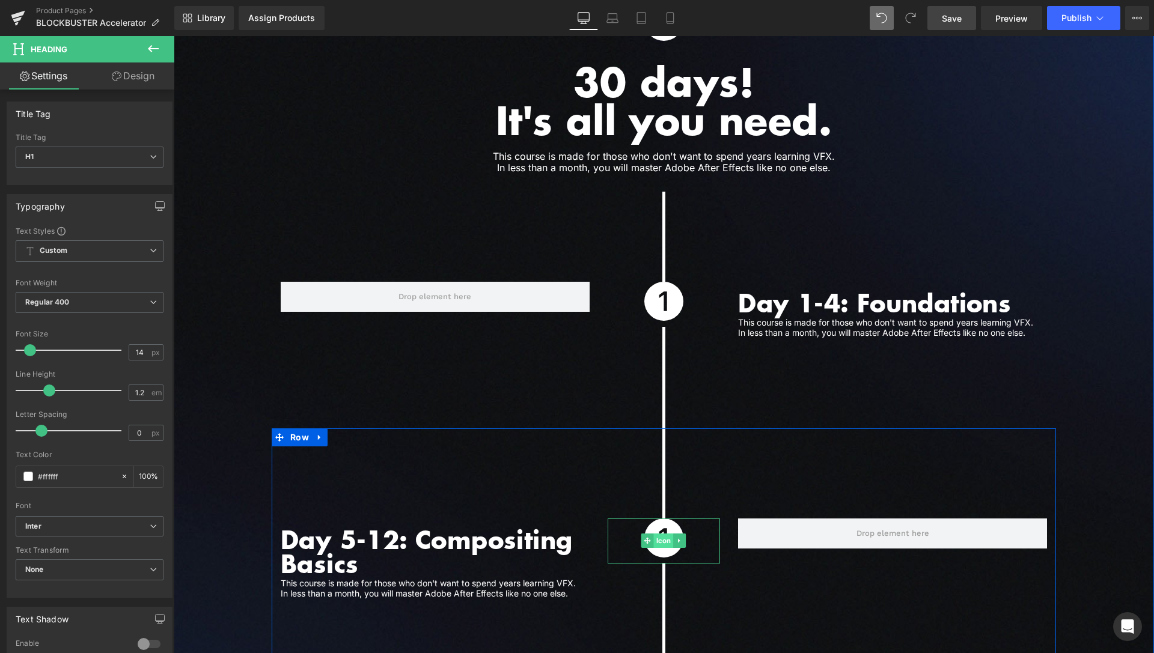
click at [659, 534] on span "Icon" at bounding box center [664, 541] width 20 height 14
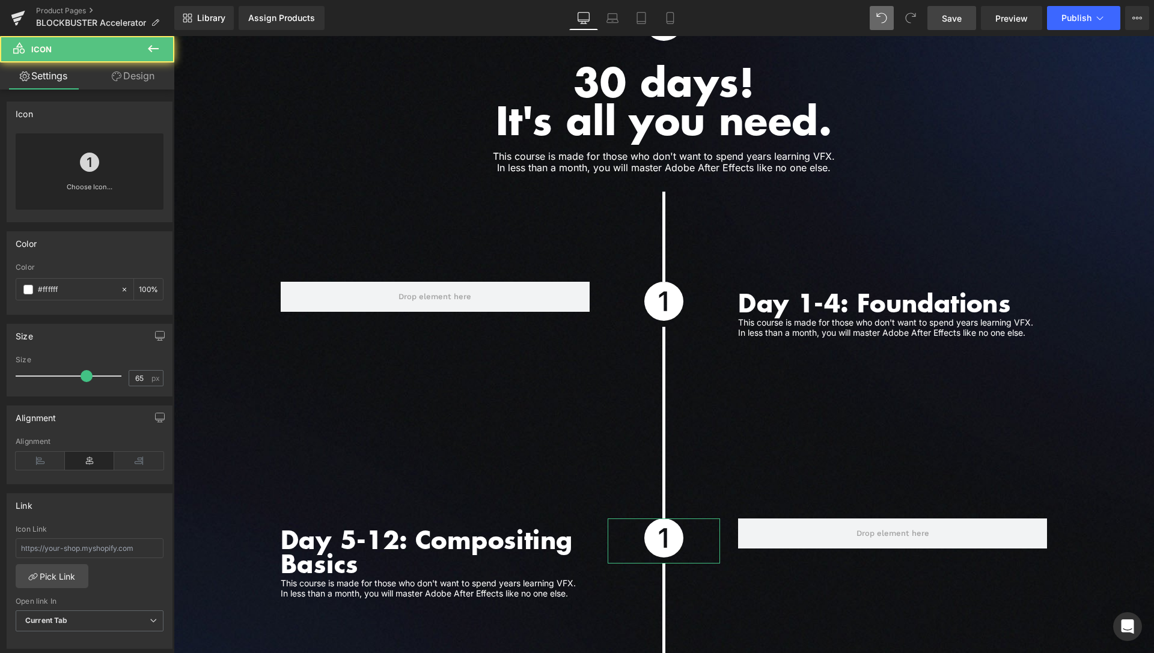
click at [82, 193] on link "Choose Icon..." at bounding box center [90, 196] width 148 height 28
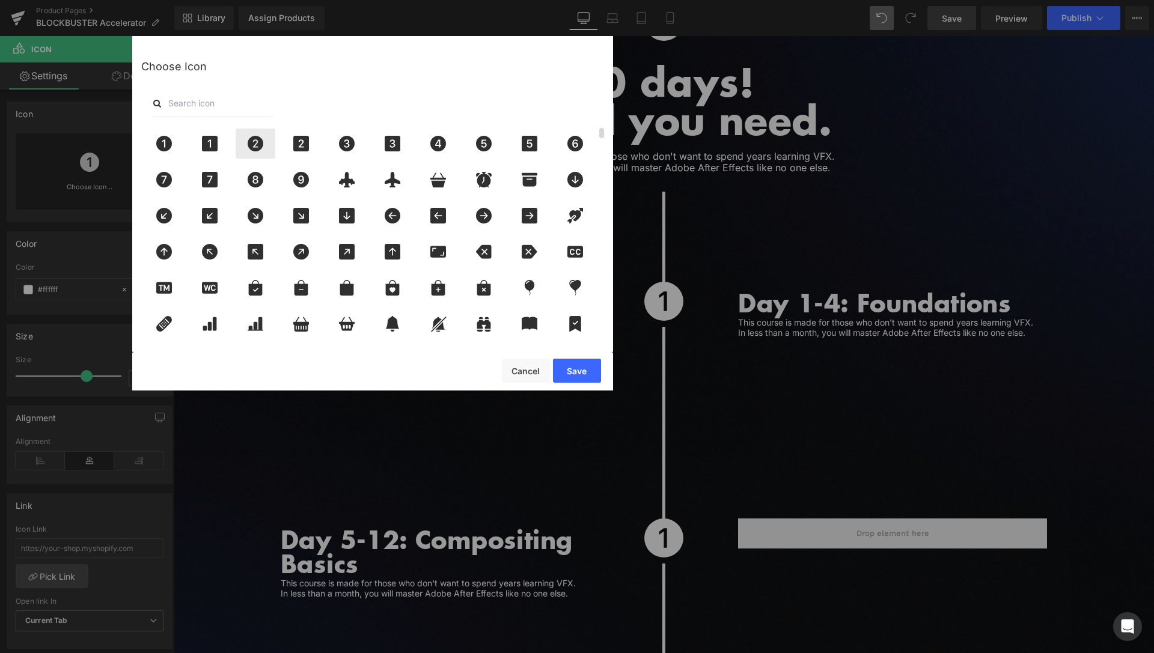
click at [261, 145] on icon at bounding box center [256, 144] width 16 height 16
click at [568, 369] on button "Save" at bounding box center [577, 371] width 48 height 24
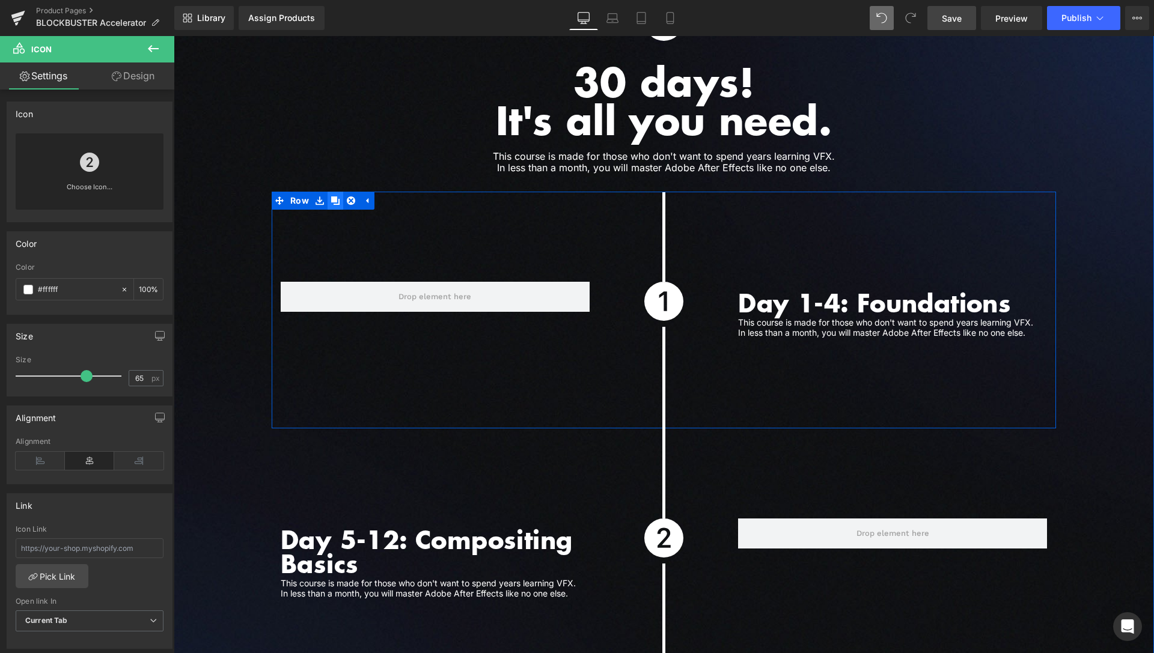
click at [333, 197] on icon at bounding box center [335, 201] width 8 height 8
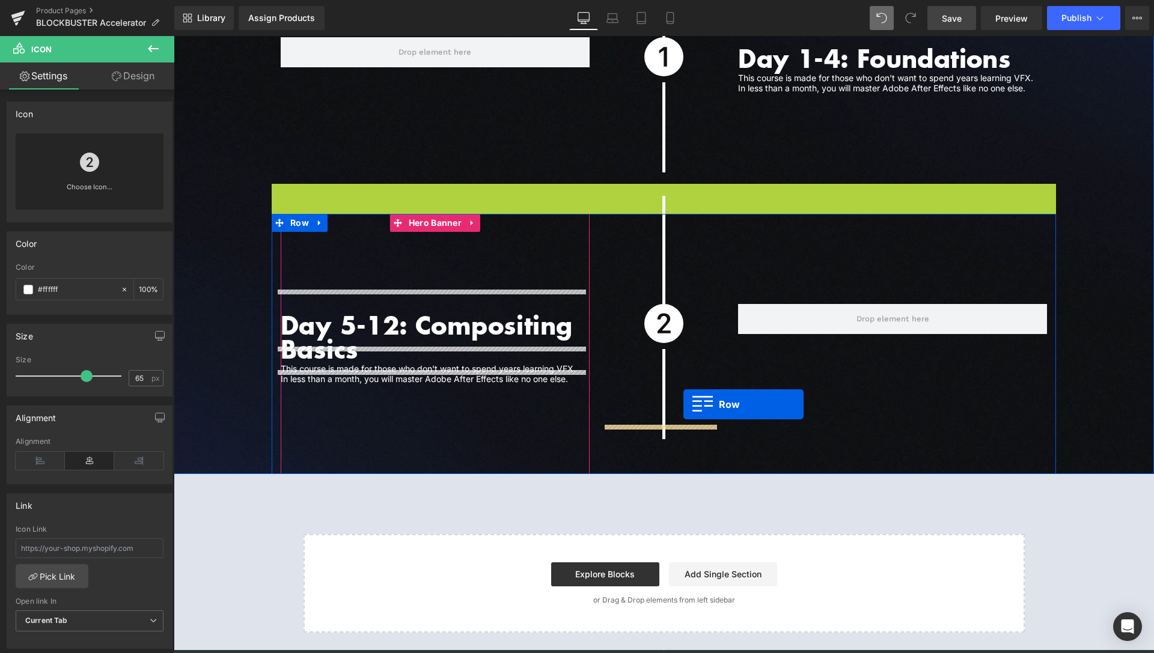
scroll to position [3338, 0]
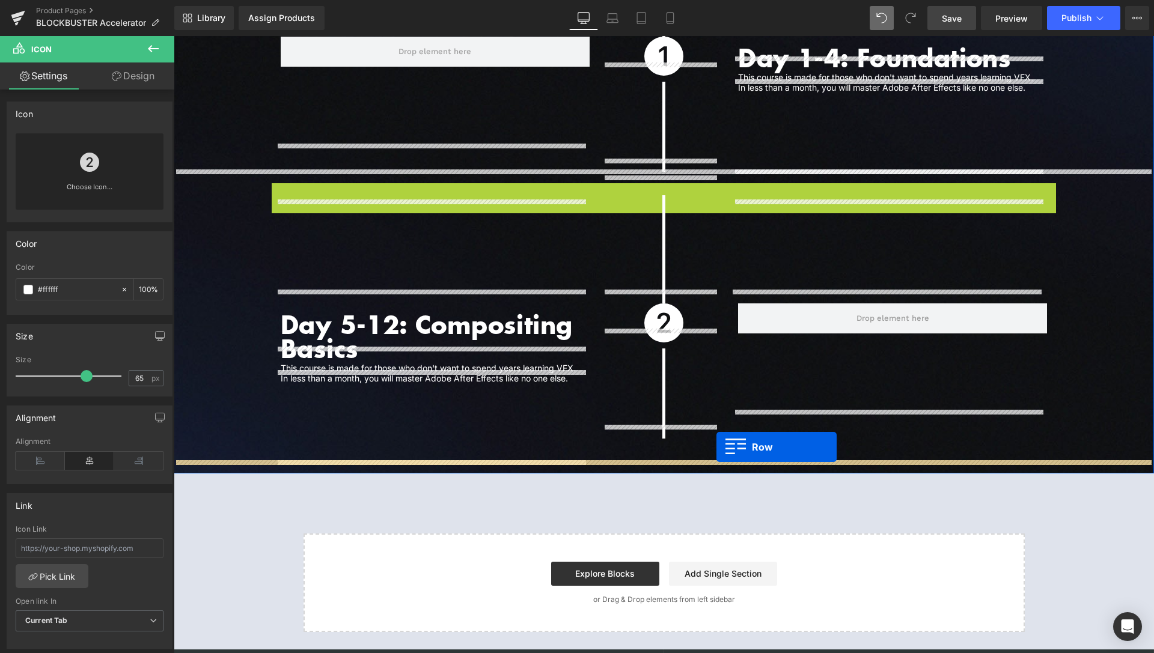
drag, startPoint x: 275, startPoint y: 423, endPoint x: 716, endPoint y: 447, distance: 442.4
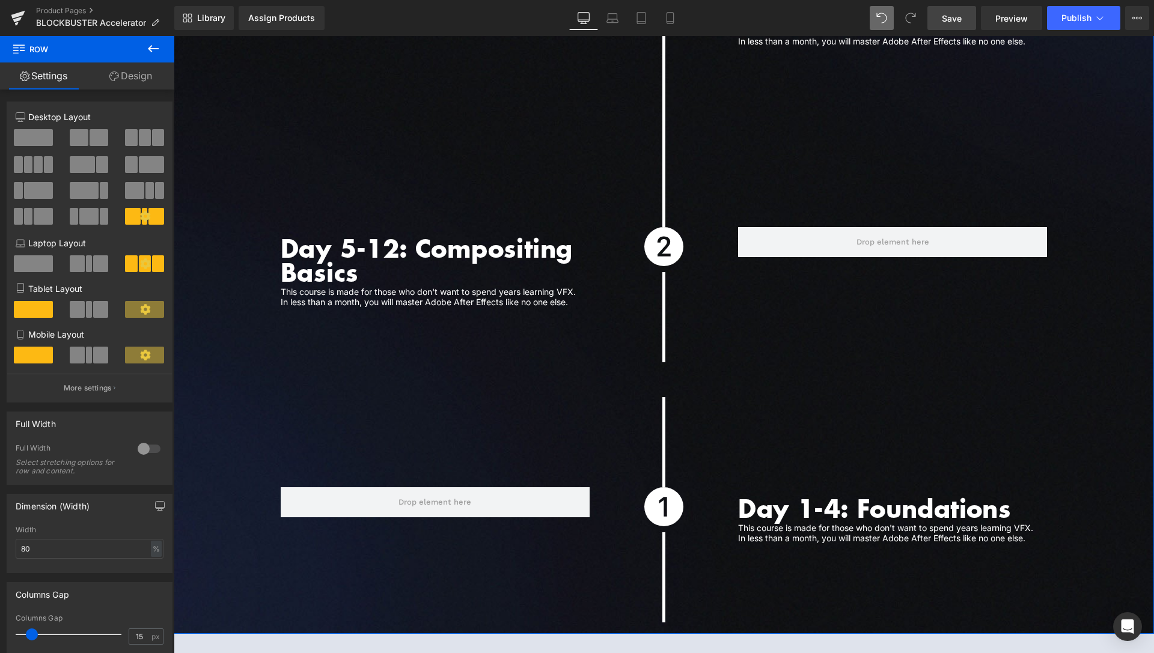
scroll to position [3522, 0]
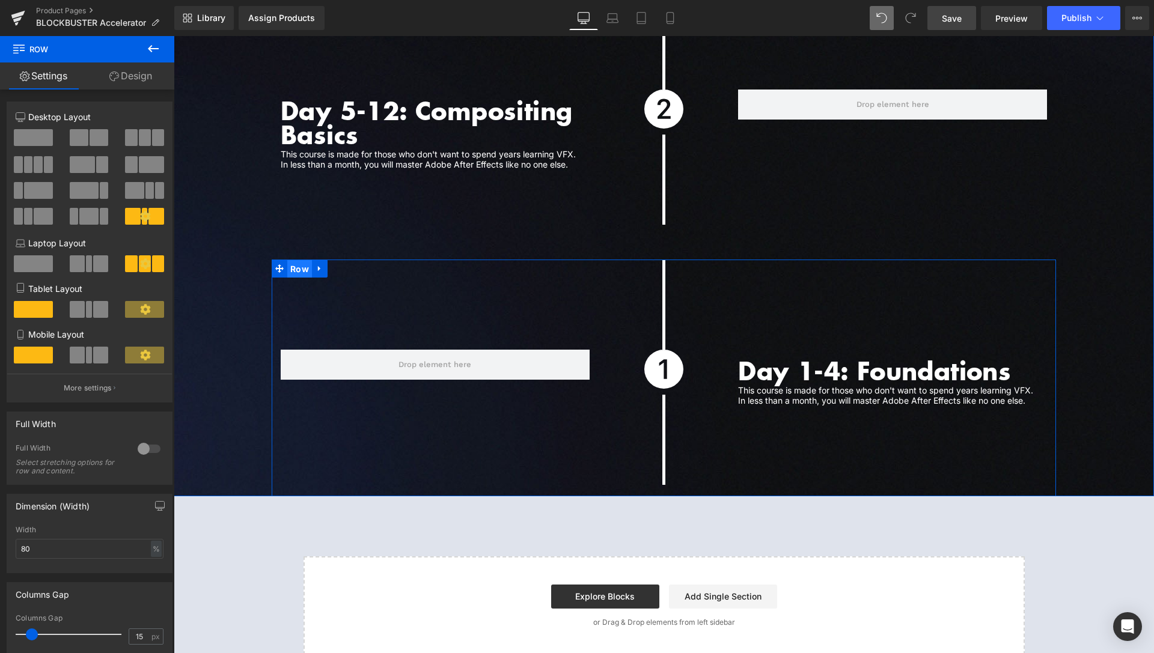
click at [298, 260] on span "Row" at bounding box center [299, 269] width 25 height 18
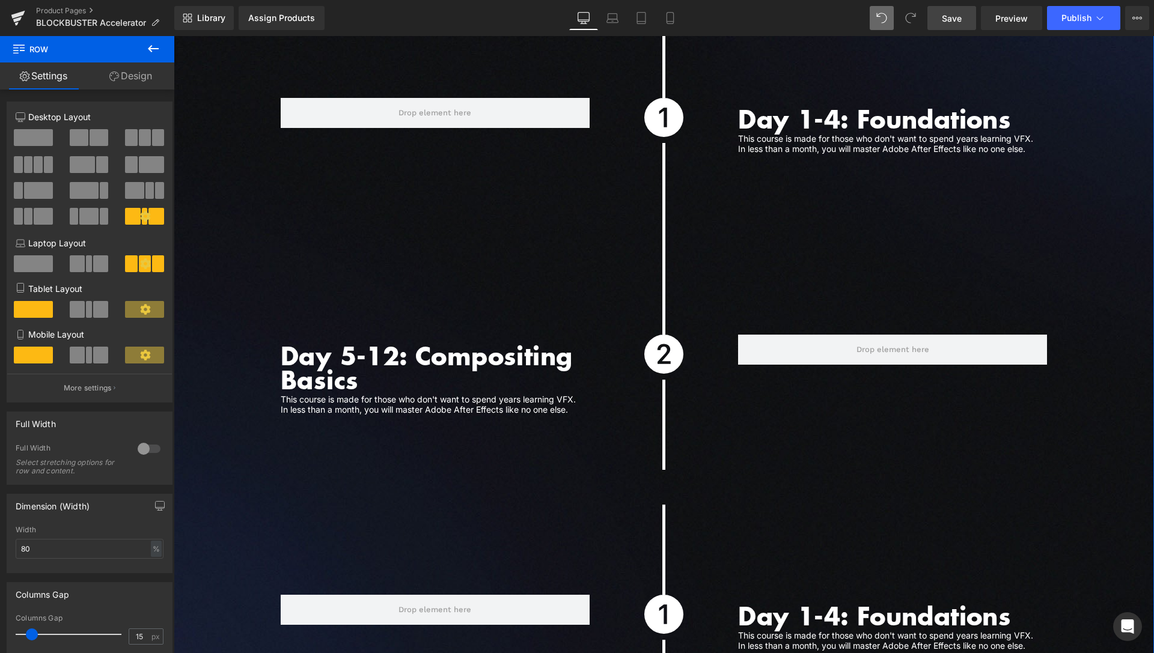
scroll to position [3216, 0]
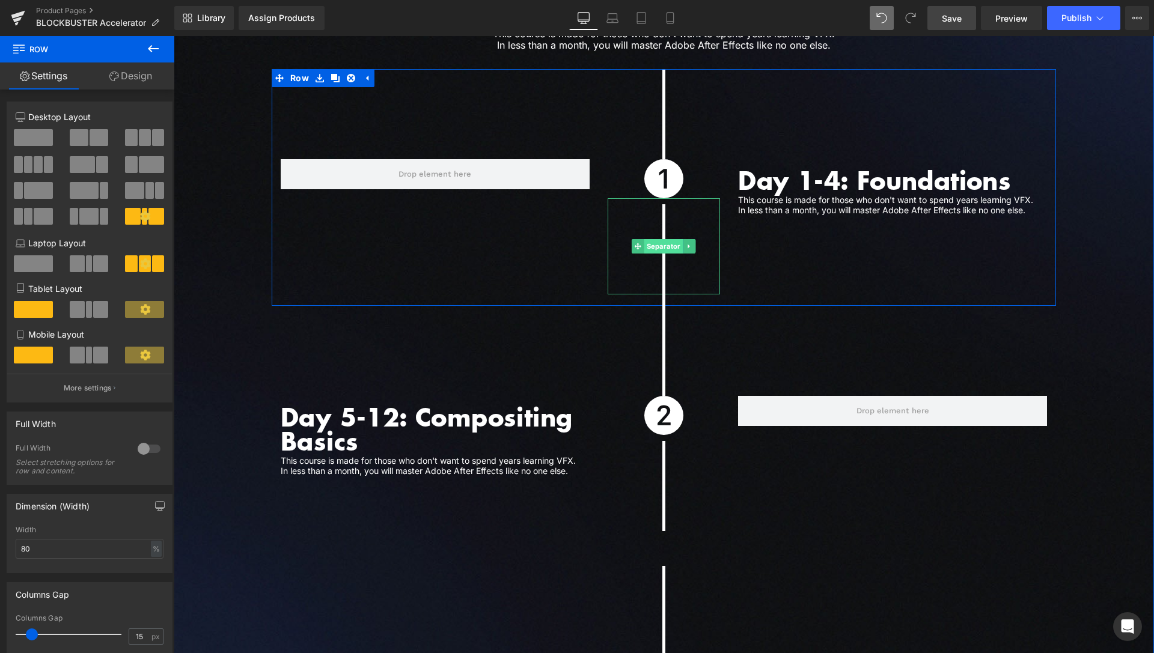
click at [661, 239] on span "Separator" at bounding box center [663, 246] width 39 height 14
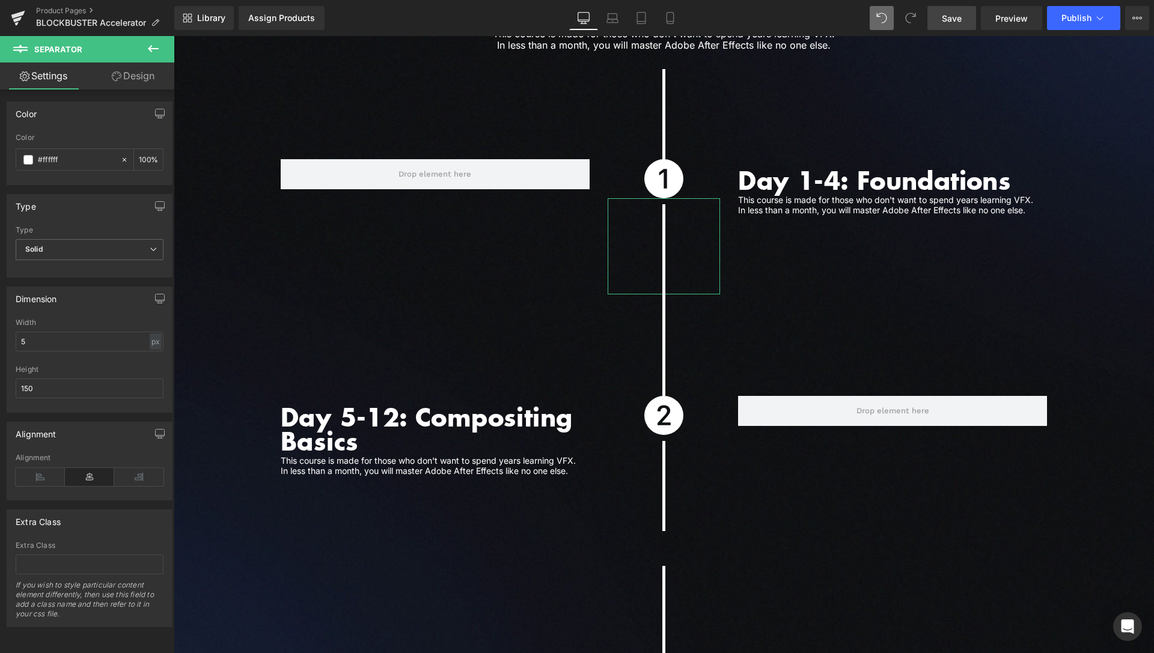
click at [128, 74] on link "Design" at bounding box center [133, 76] width 87 height 27
click at [0, 0] on div "Spacing" at bounding box center [0, 0] width 0 height 0
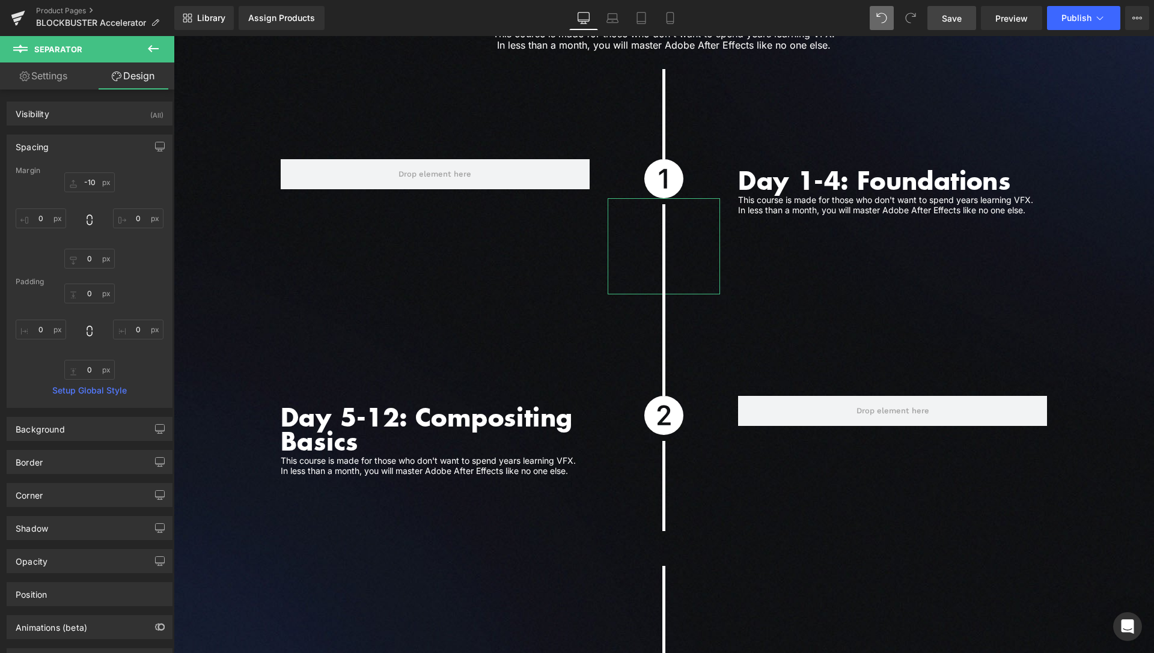
type input "-10"
type input "0"
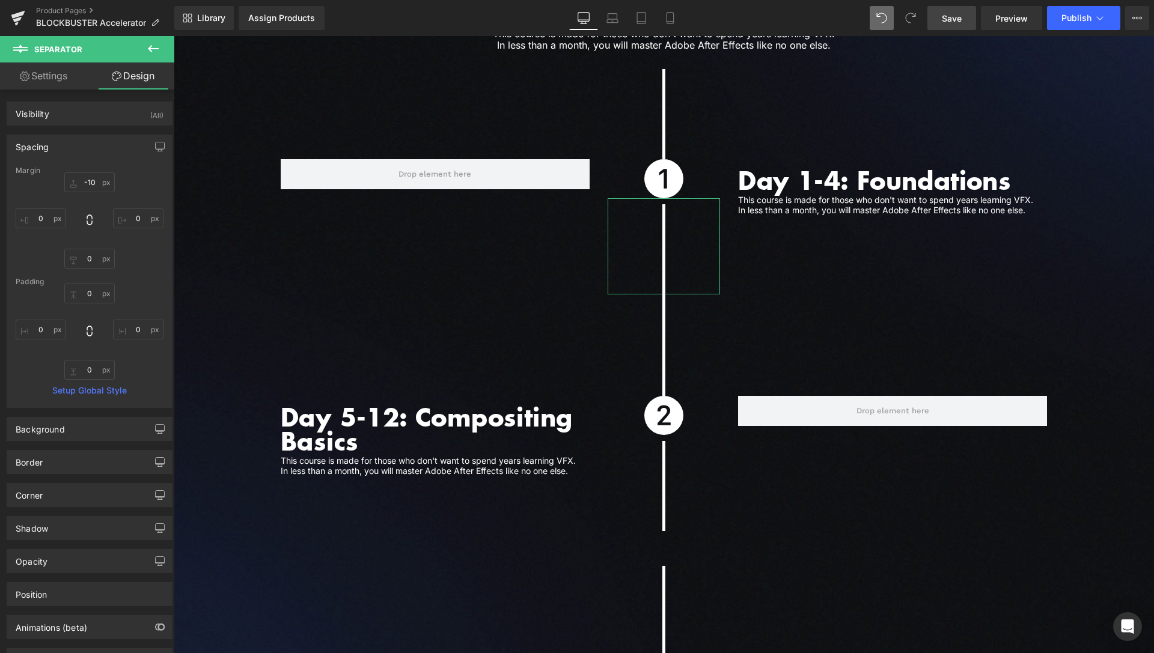
type input "0"
click at [53, 82] on link "Settings" at bounding box center [43, 76] width 87 height 27
type input "100"
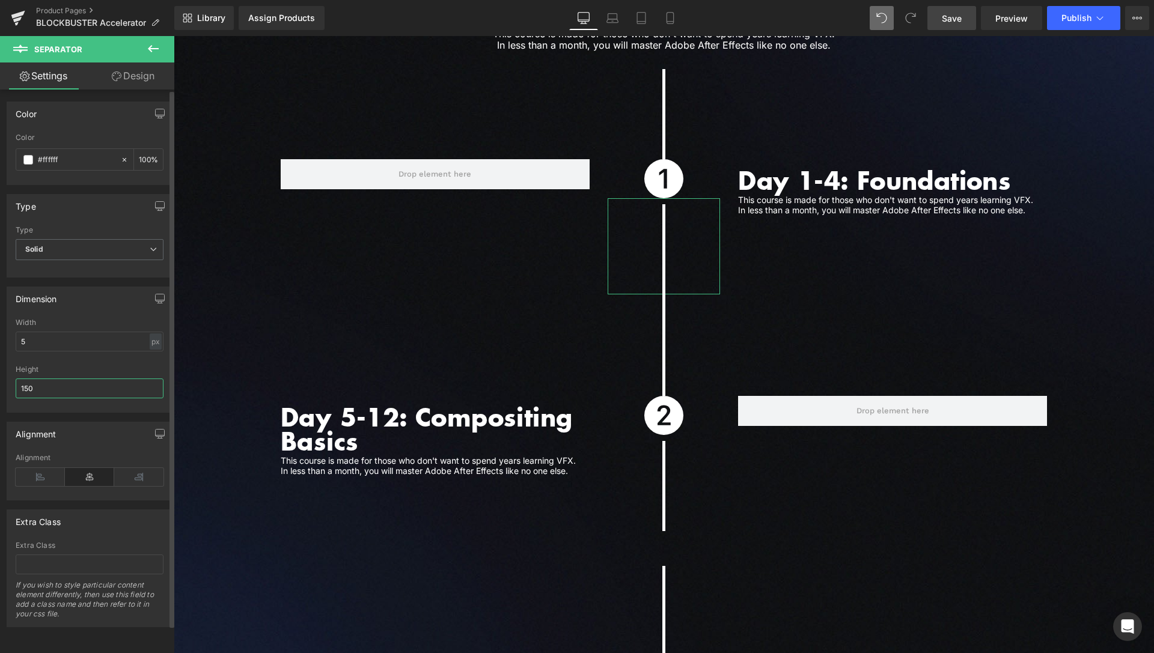
click at [30, 386] on input "150" at bounding box center [90, 389] width 148 height 20
click at [24, 383] on input "150" at bounding box center [90, 389] width 148 height 20
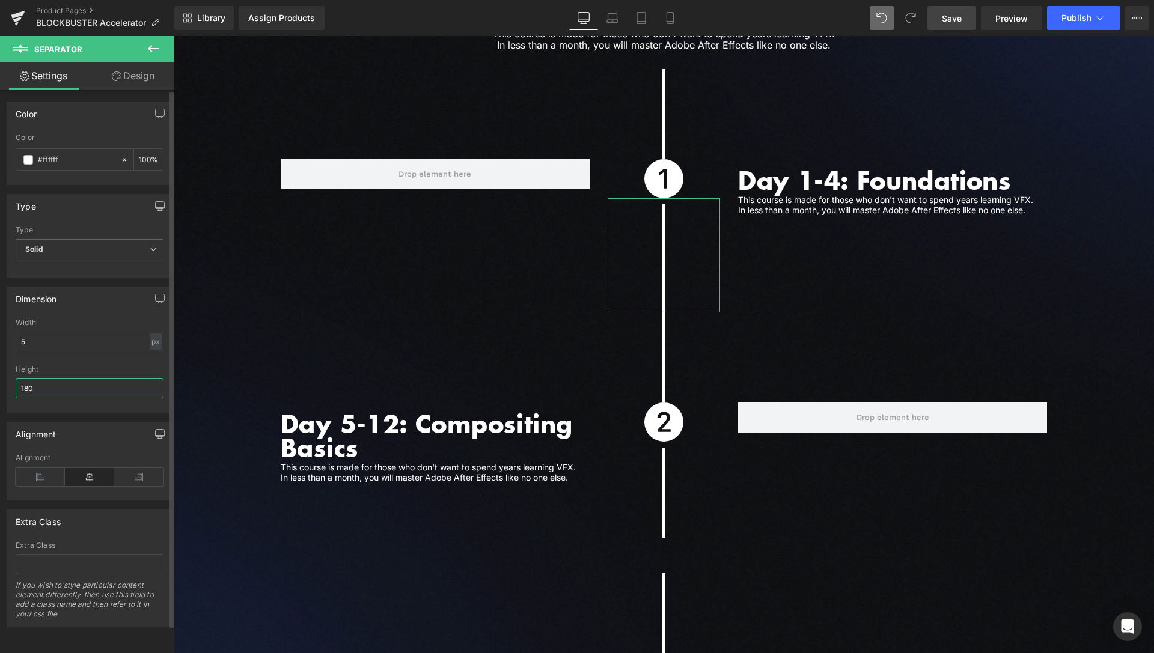
click at [28, 389] on input "180" at bounding box center [90, 389] width 148 height 20
type input "150"
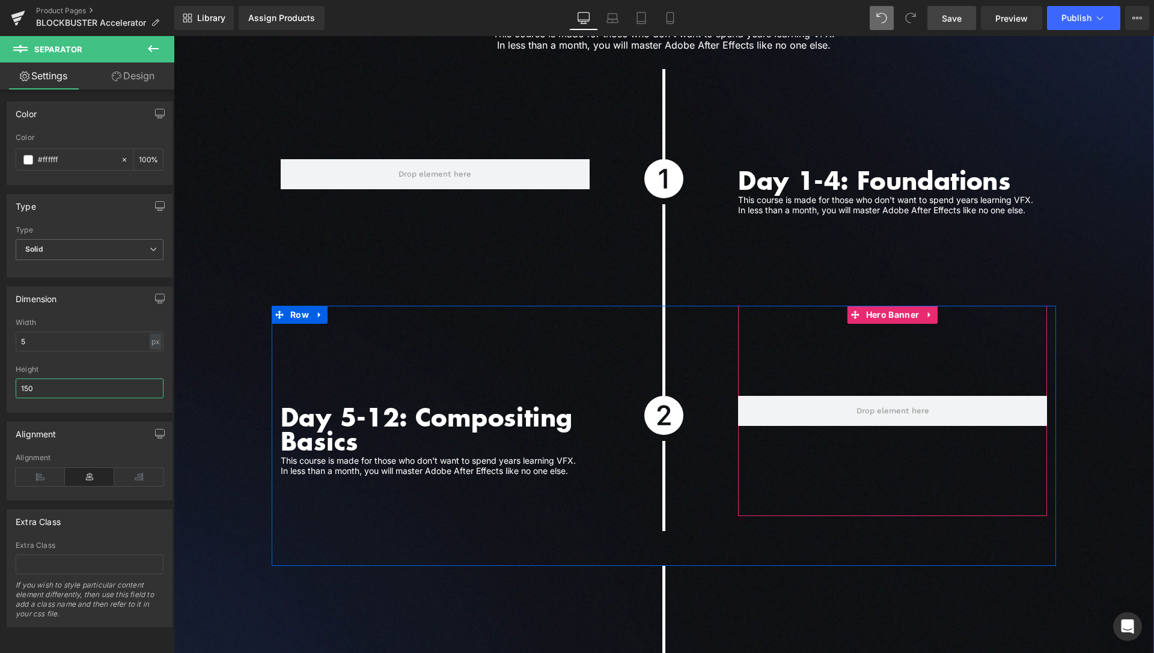
scroll to position [3277, 0]
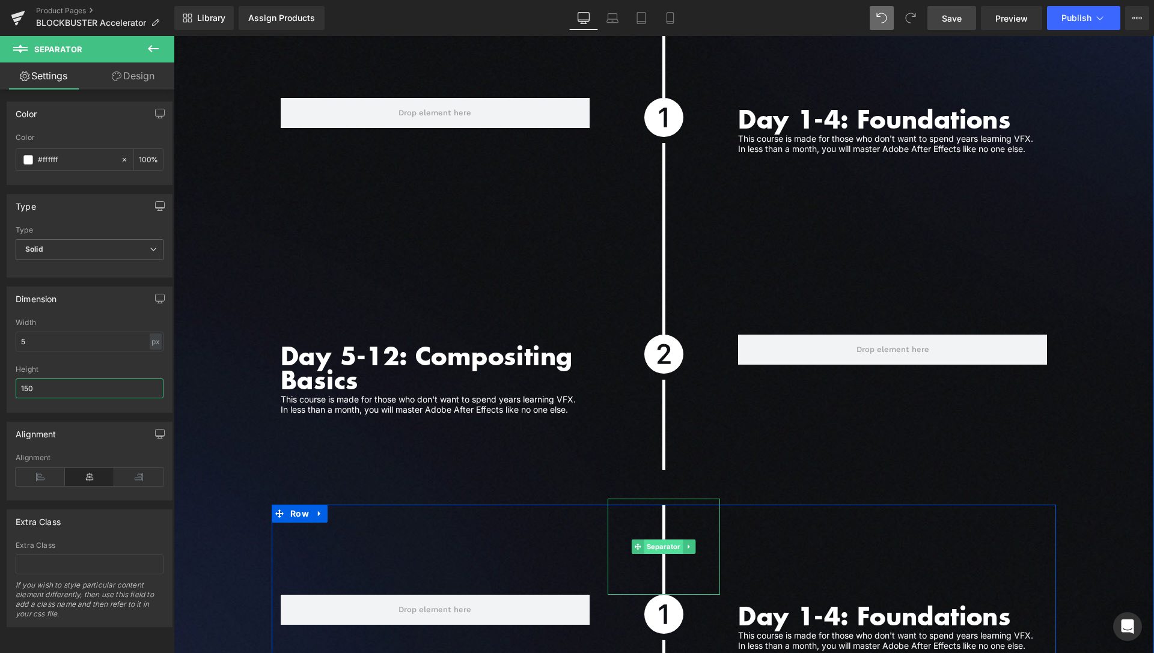
click at [660, 540] on span "Separator" at bounding box center [663, 547] width 39 height 14
click at [136, 77] on link "Design" at bounding box center [133, 76] width 87 height 27
click at [0, 0] on div "Spacing" at bounding box center [0, 0] width 0 height 0
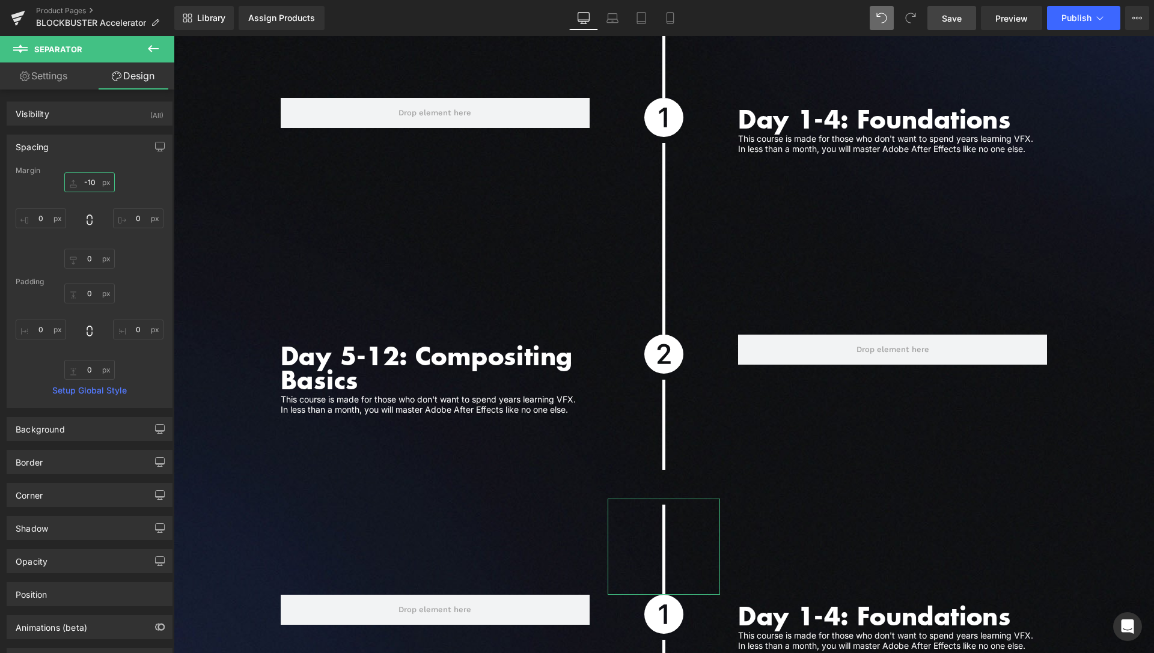
click at [87, 179] on input "-10" at bounding box center [89, 182] width 50 height 20
type input "--"
type input "-40"
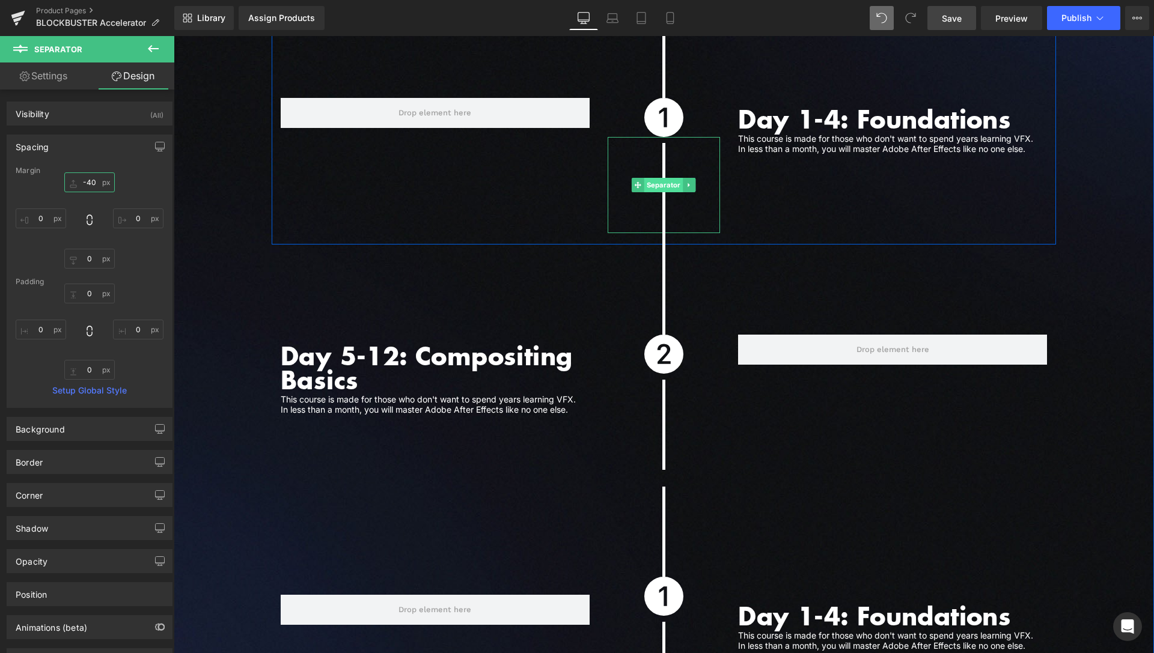
click at [656, 178] on span "Separator" at bounding box center [663, 185] width 39 height 14
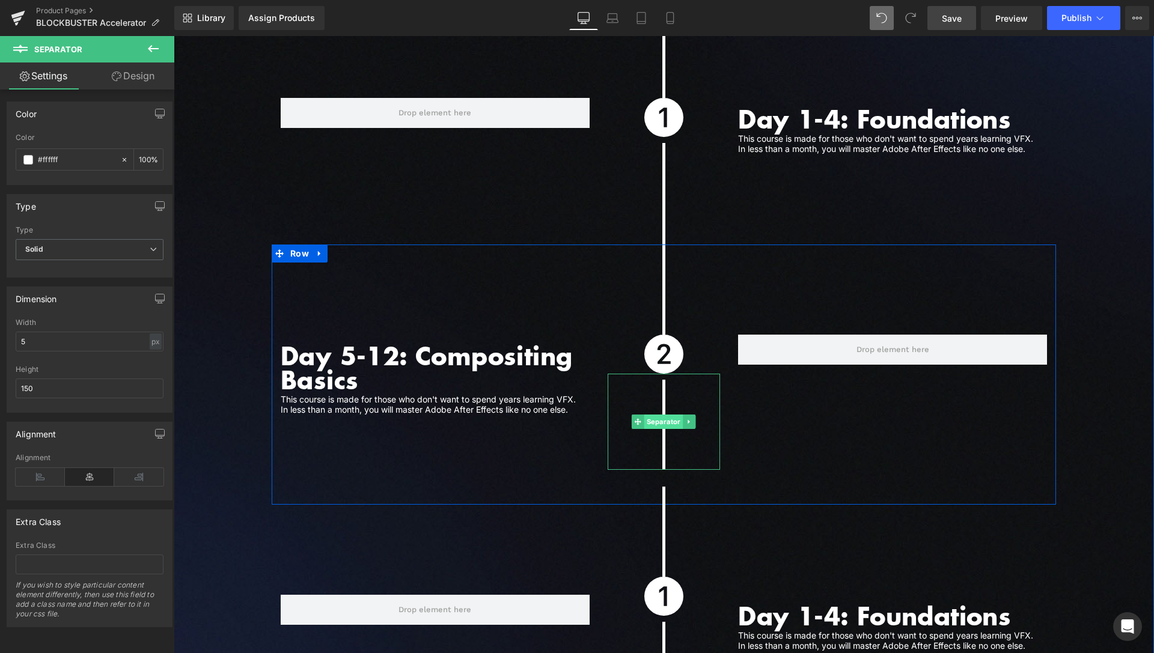
click at [666, 415] on span "Separator" at bounding box center [663, 422] width 39 height 14
click at [659, 415] on span "Separator" at bounding box center [663, 422] width 39 height 14
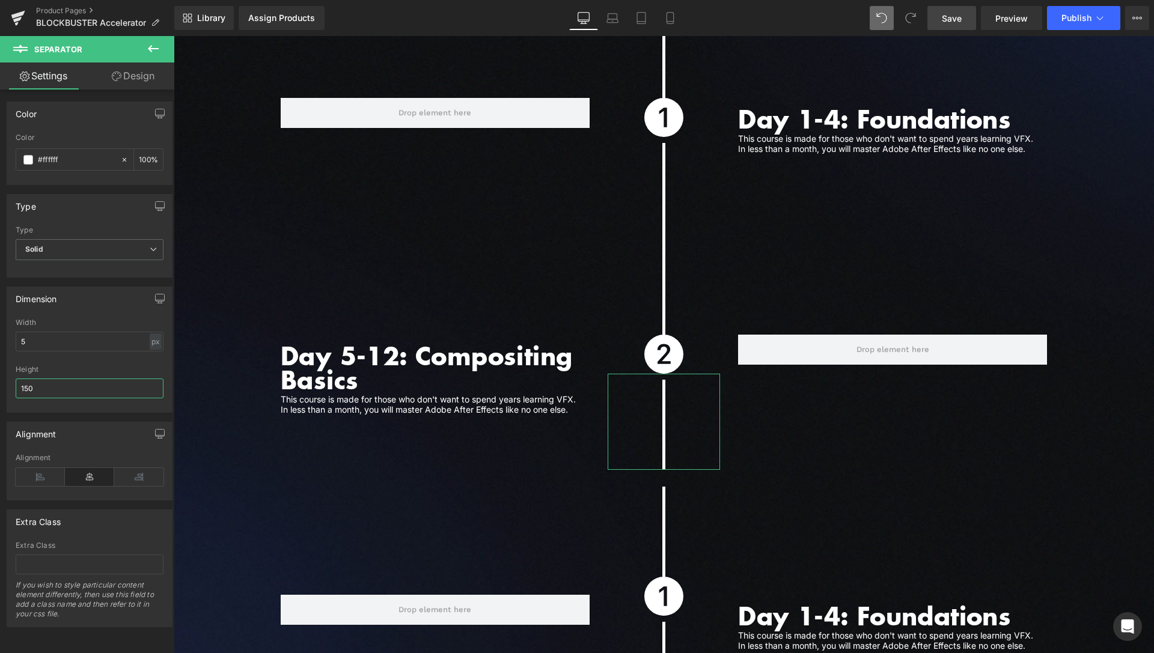
click at [28, 387] on input "150" at bounding box center [90, 389] width 148 height 20
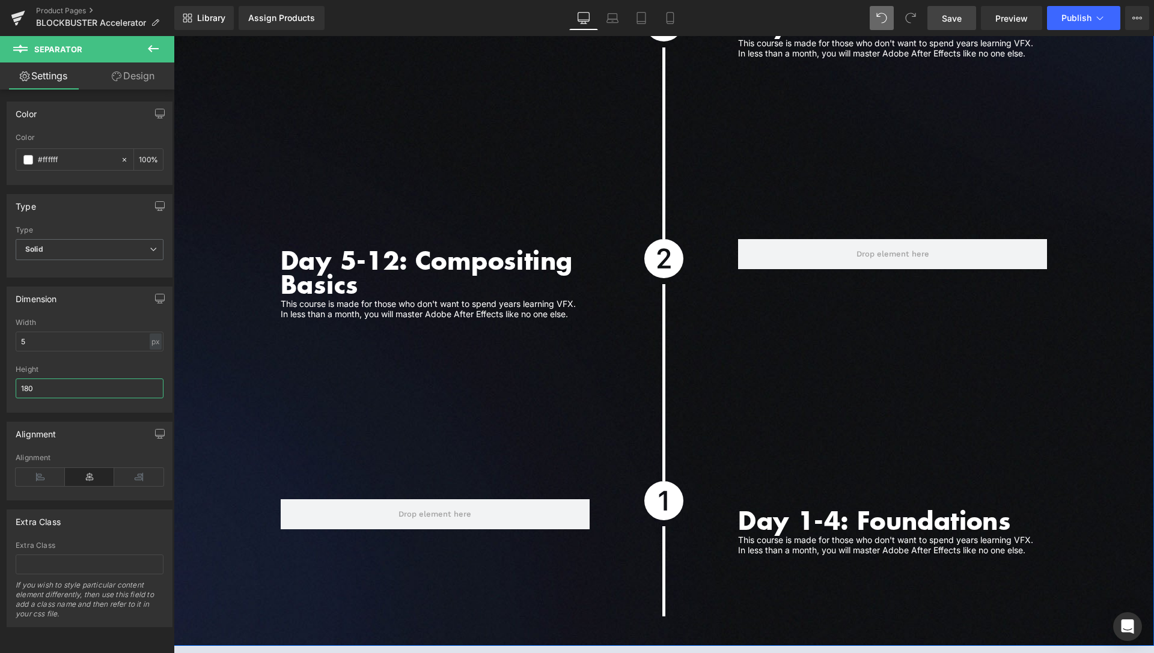
scroll to position [3399, 0]
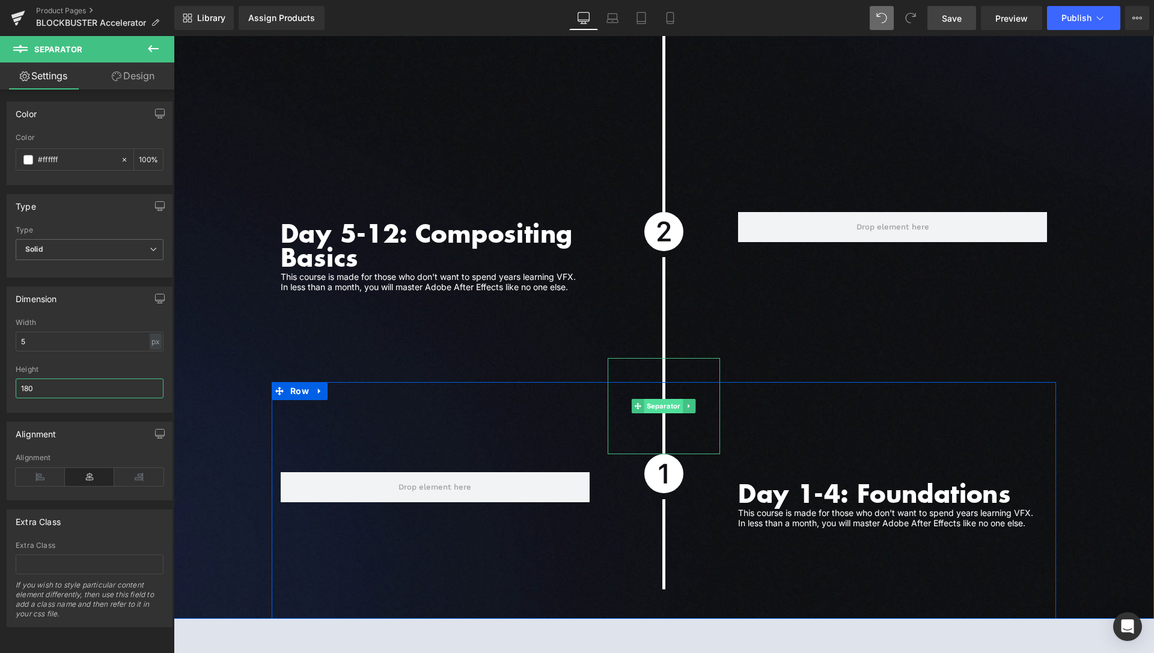
click at [662, 399] on span "Separator" at bounding box center [663, 406] width 39 height 14
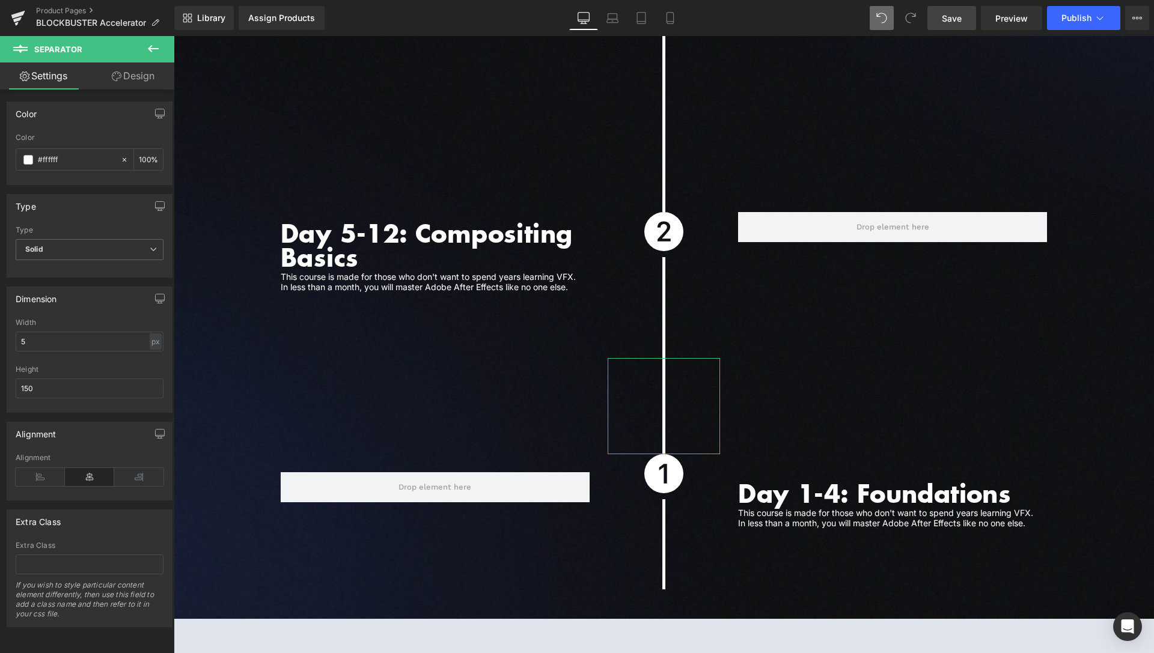
click at [135, 79] on link "Design" at bounding box center [133, 76] width 87 height 27
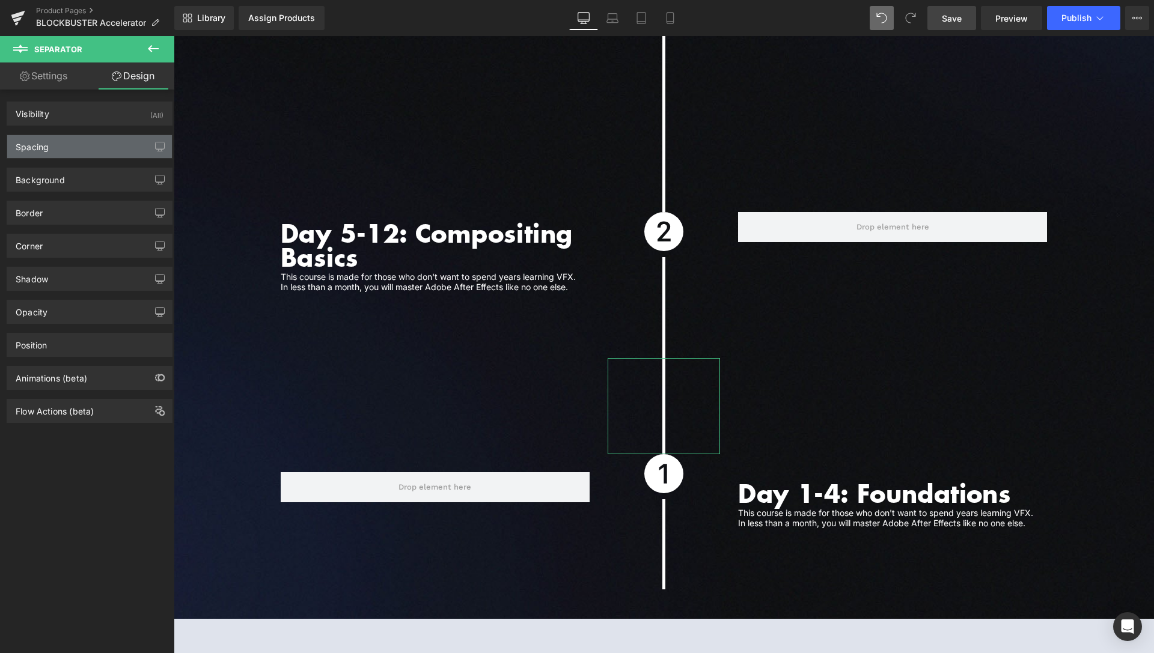
click at [76, 147] on div "Spacing" at bounding box center [89, 146] width 165 height 23
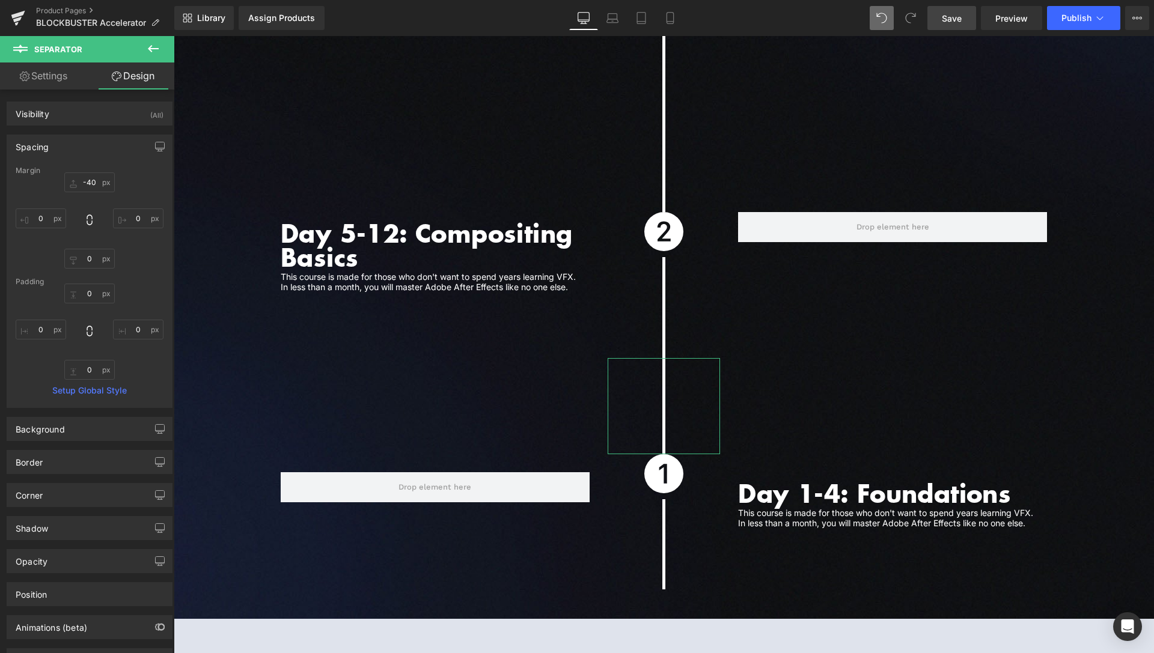
drag, startPoint x: 50, startPoint y: 82, endPoint x: 43, endPoint y: 136, distance: 55.2
click at [50, 81] on link "Settings" at bounding box center [43, 76] width 87 height 27
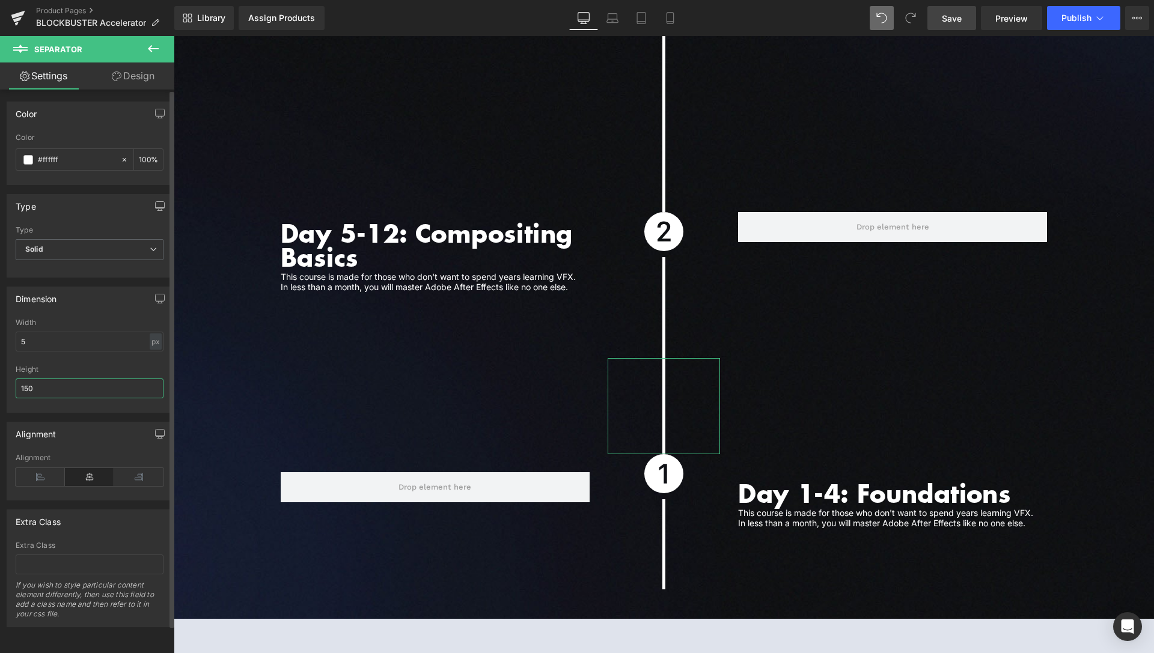
click at [28, 391] on input "150" at bounding box center [90, 389] width 148 height 20
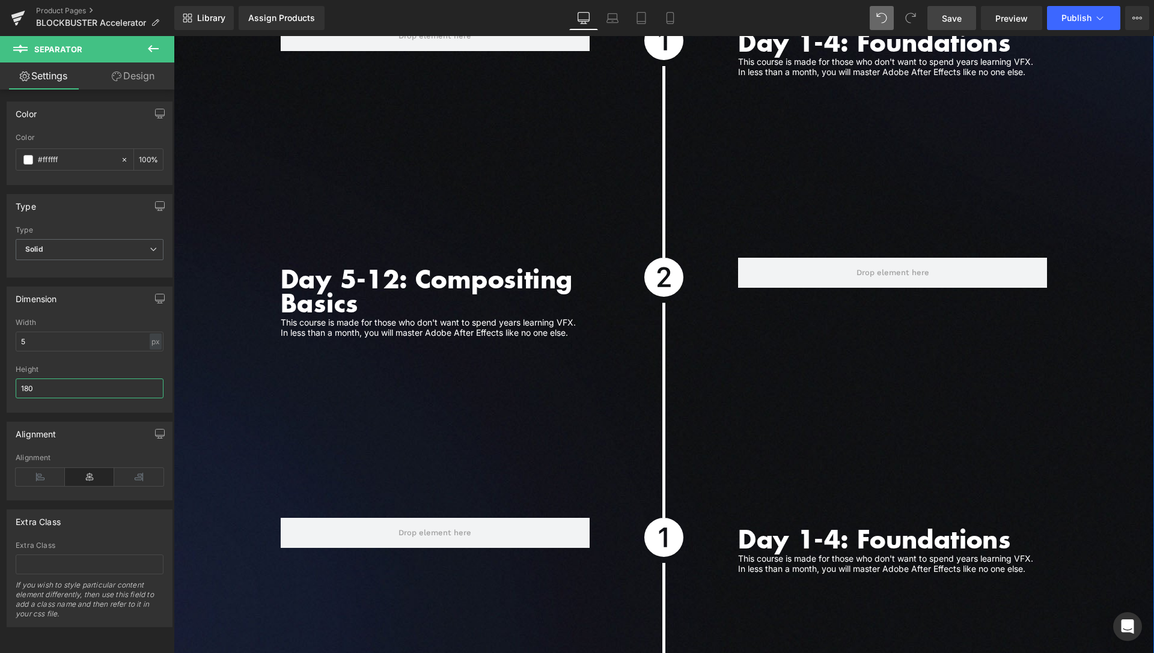
scroll to position [3277, 0]
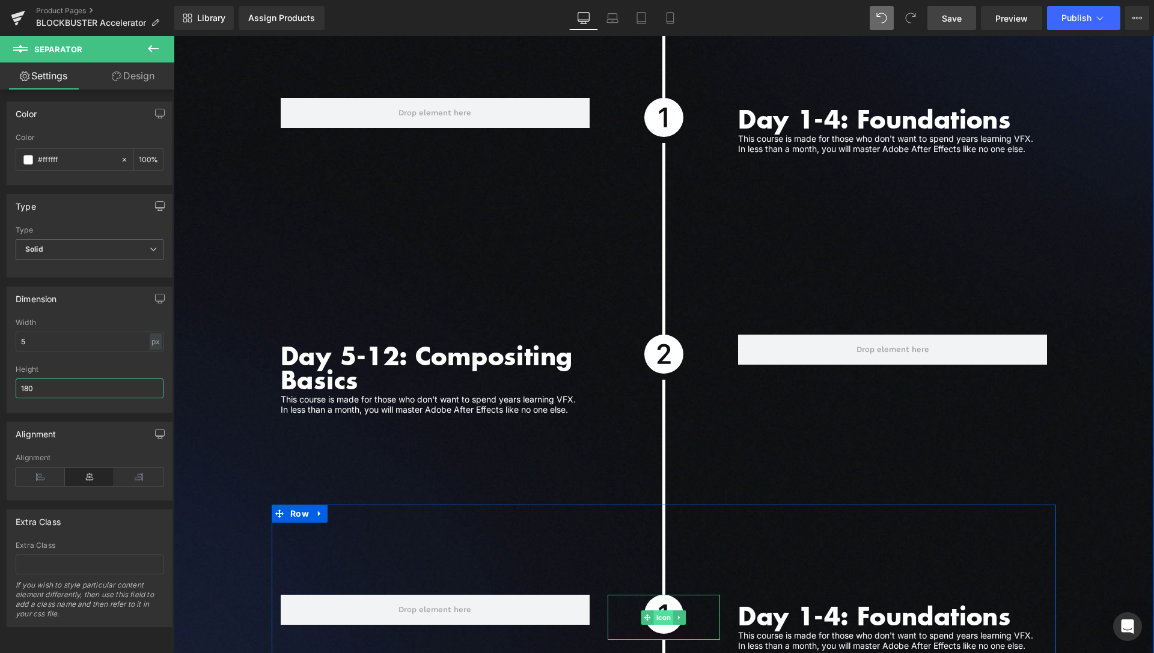
click at [656, 611] on span "Icon" at bounding box center [664, 618] width 20 height 14
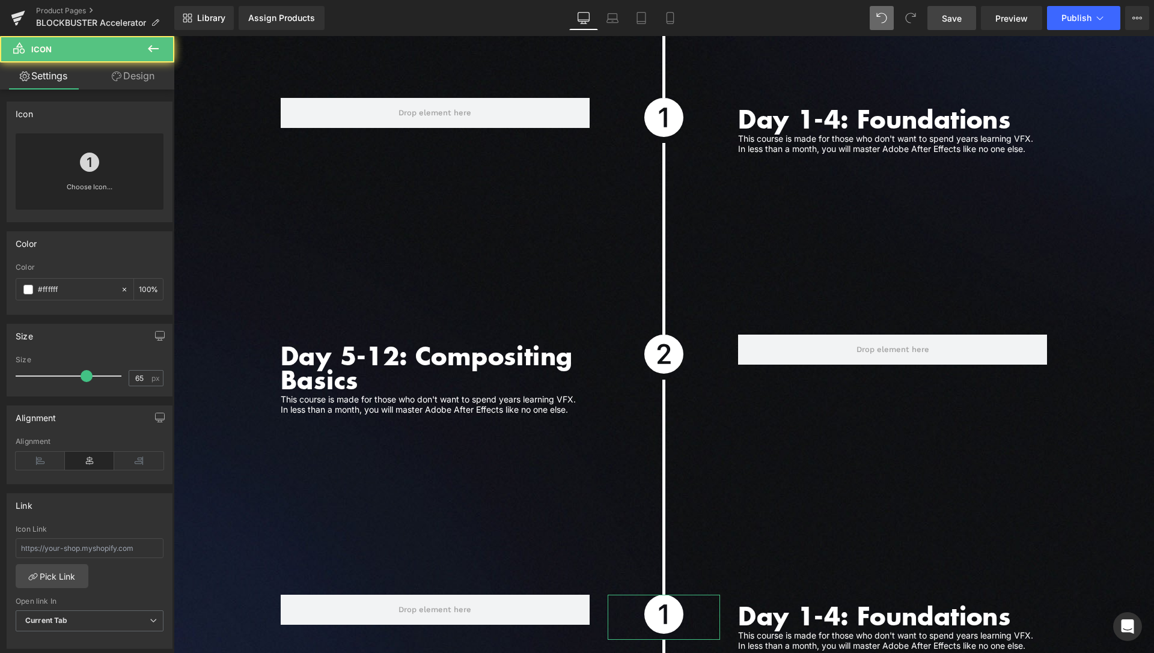
click at [73, 185] on link "Choose Icon..." at bounding box center [90, 196] width 148 height 28
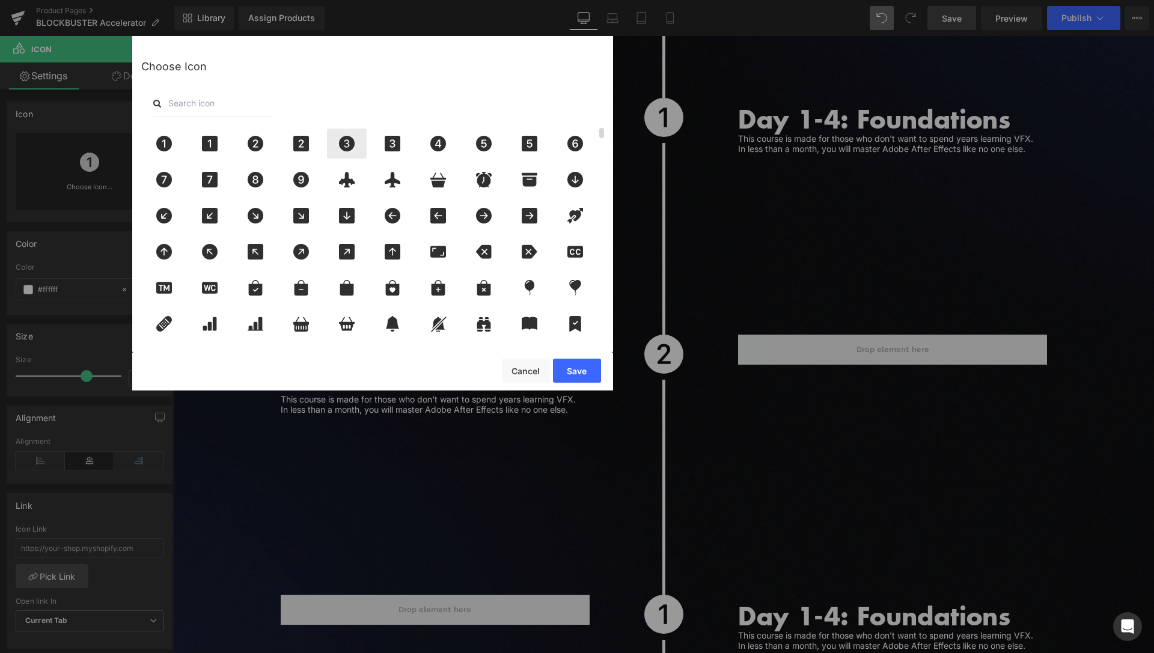
click at [346, 145] on icon at bounding box center [347, 144] width 16 height 16
click at [567, 370] on button "Save" at bounding box center [577, 371] width 48 height 24
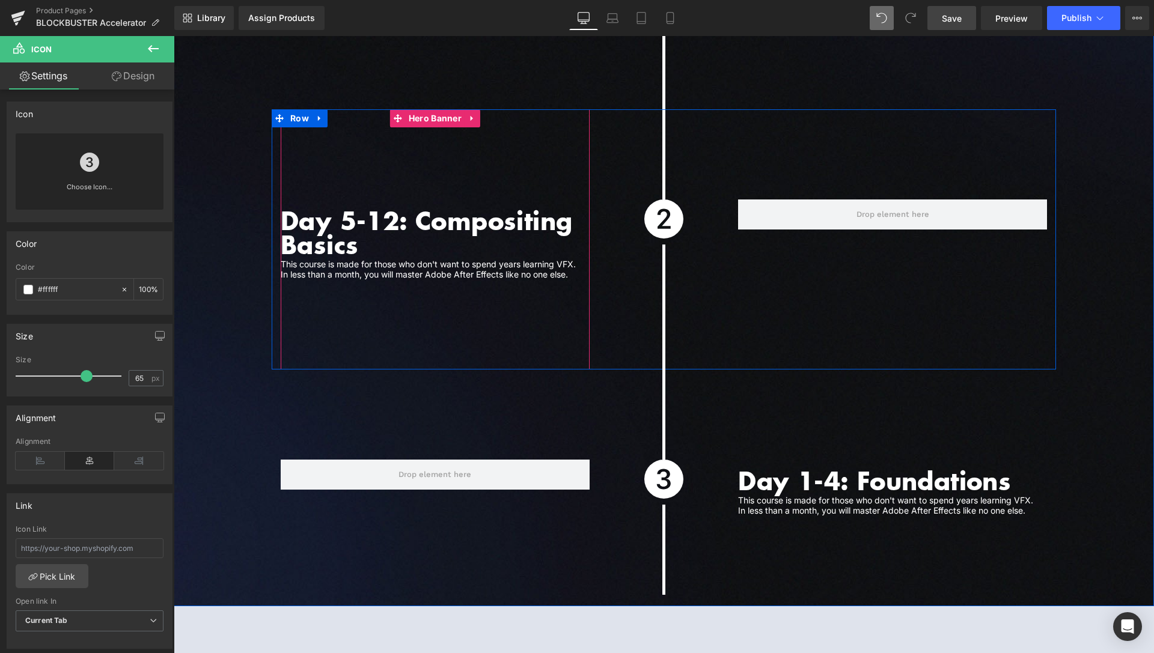
scroll to position [3399, 0]
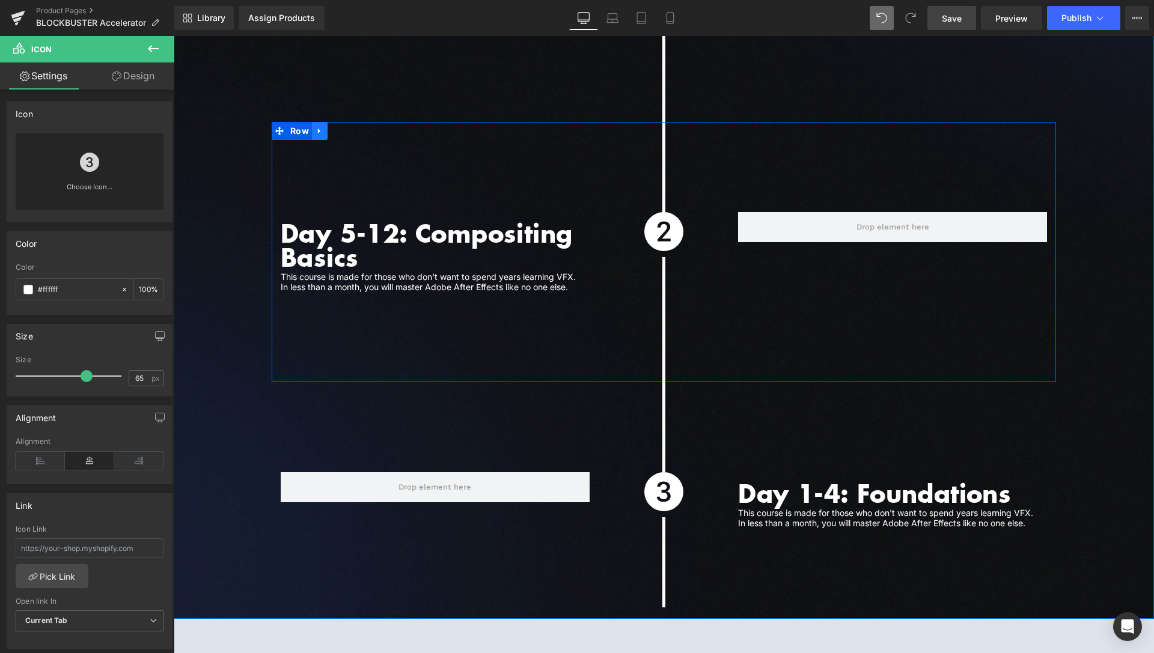
click at [317, 126] on icon at bounding box center [320, 130] width 8 height 9
click at [331, 126] on icon at bounding box center [335, 130] width 8 height 9
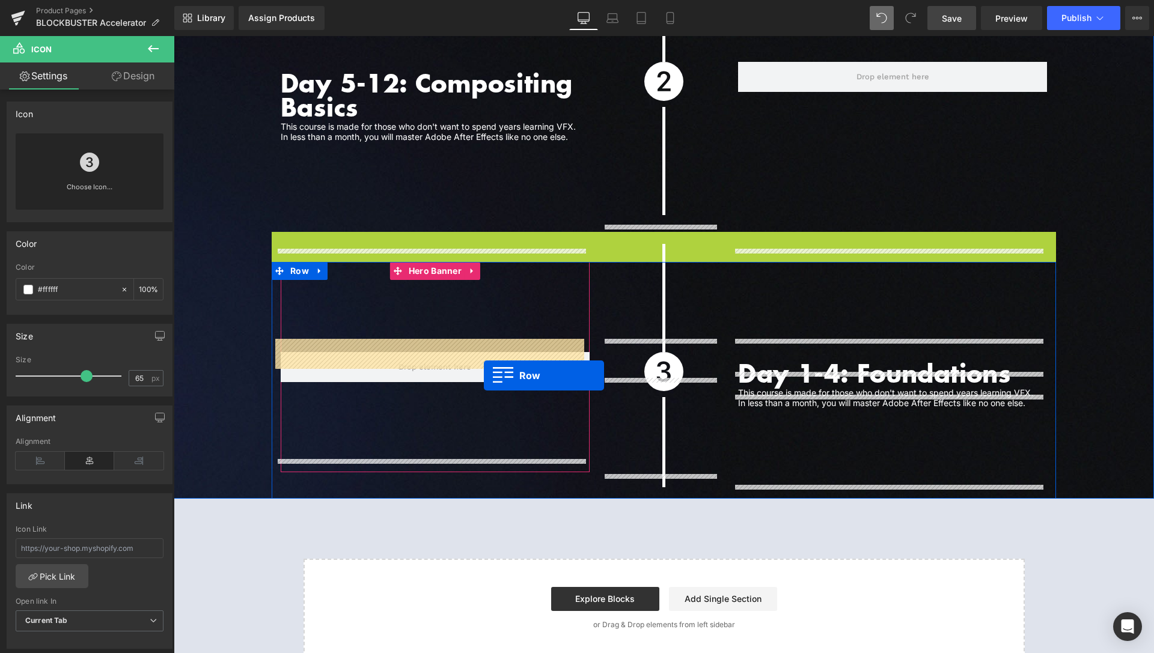
scroll to position [3583, 0]
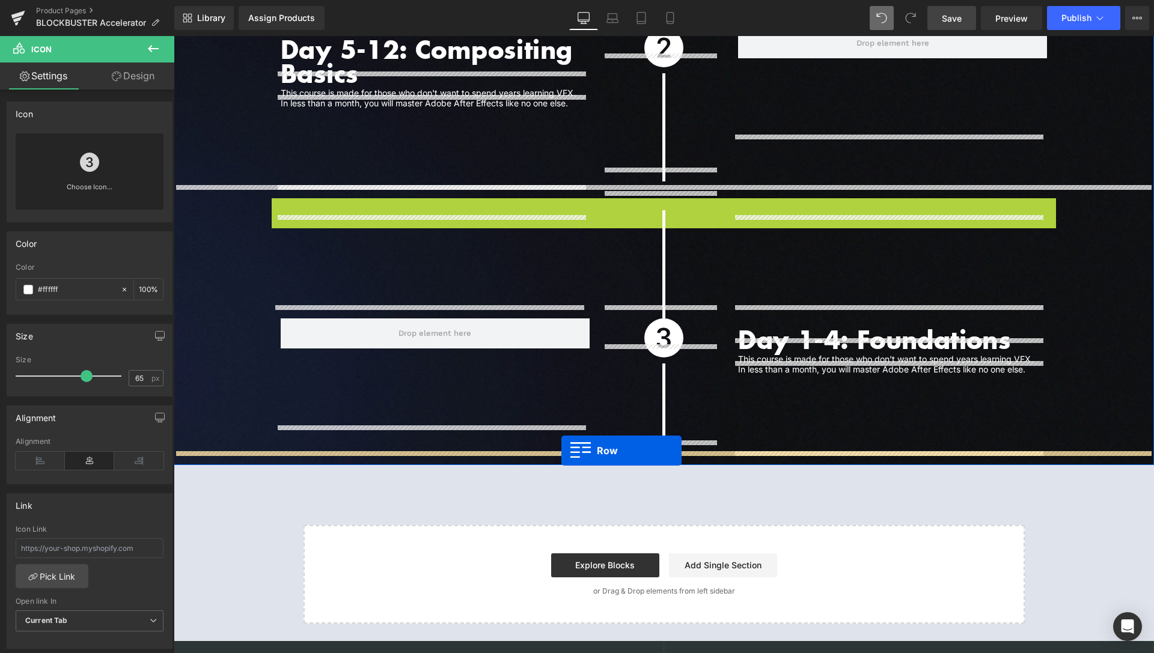
drag, startPoint x: 279, startPoint y: 380, endPoint x: 561, endPoint y: 451, distance: 290.5
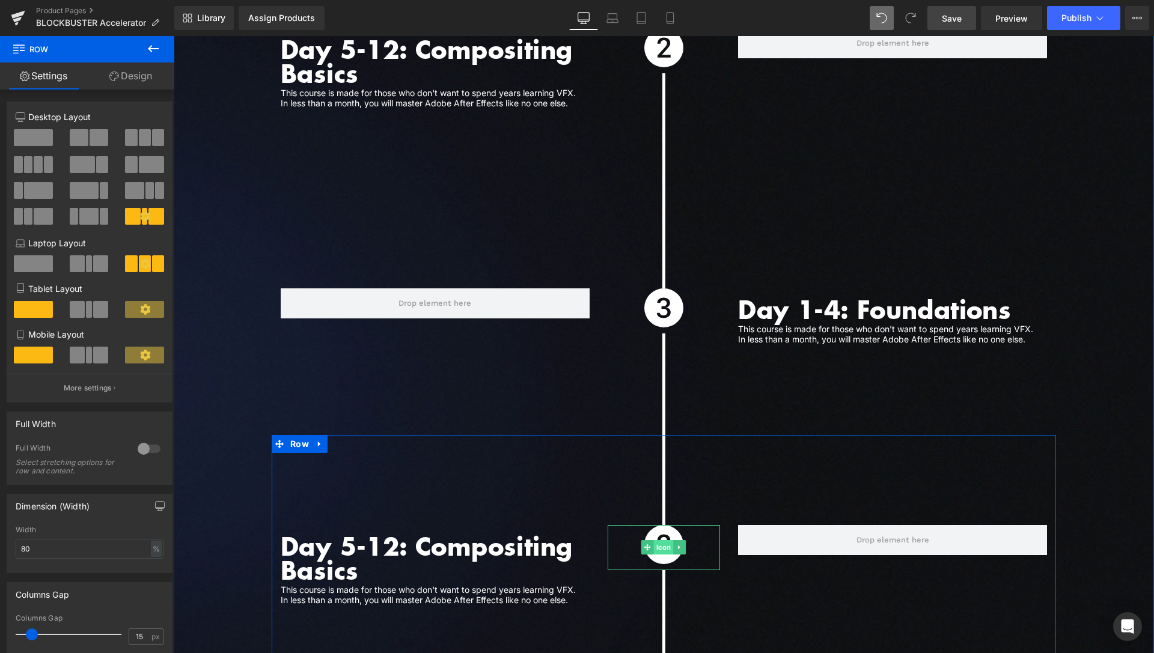
click at [662, 540] on span "Icon" at bounding box center [664, 547] width 20 height 14
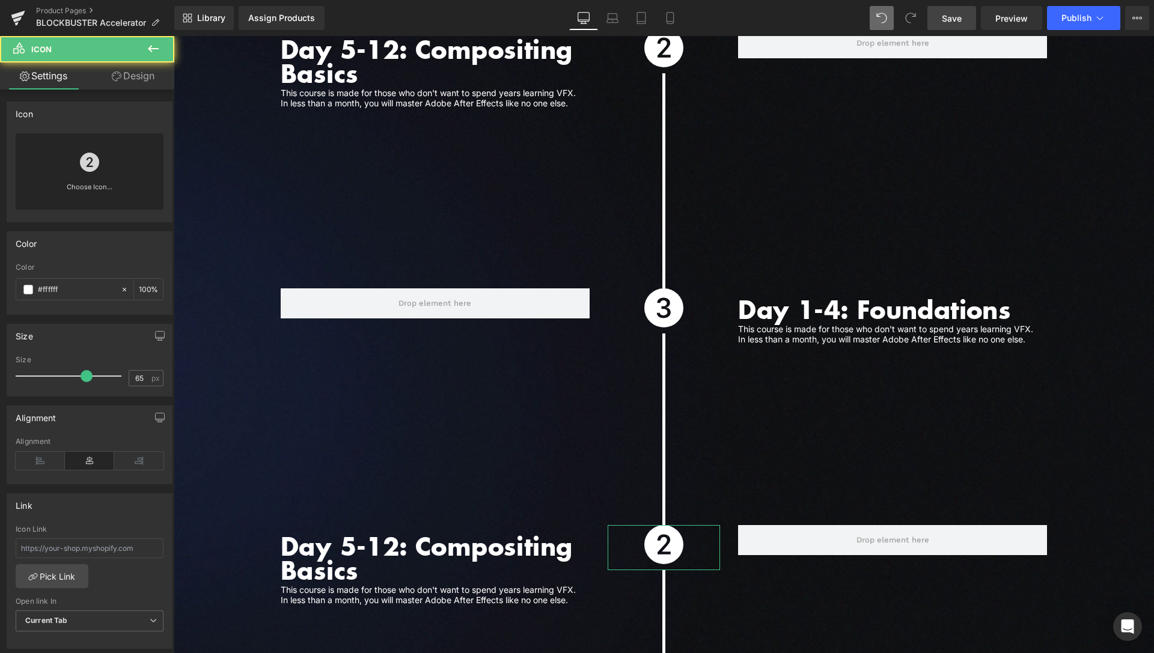
click at [84, 169] on icon at bounding box center [89, 162] width 19 height 19
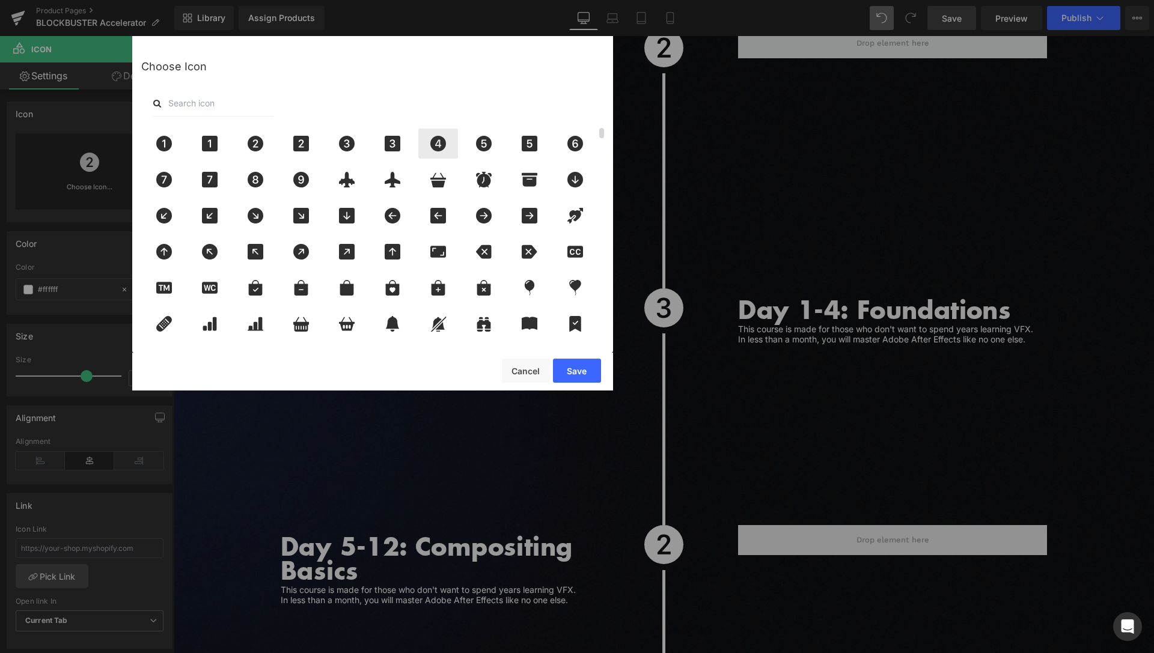
click at [434, 141] on icon at bounding box center [438, 144] width 16 height 16
drag, startPoint x: 599, startPoint y: 367, endPoint x: 435, endPoint y: 332, distance: 167.0
click at [599, 367] on button "Save" at bounding box center [577, 371] width 48 height 24
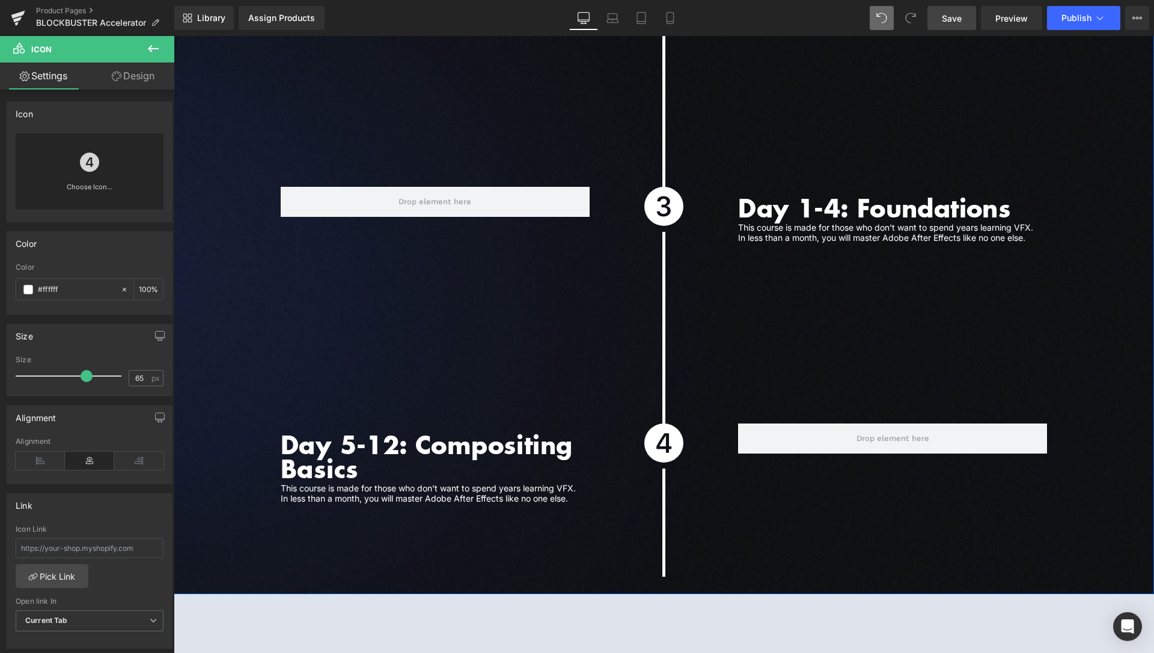
scroll to position [3706, 0]
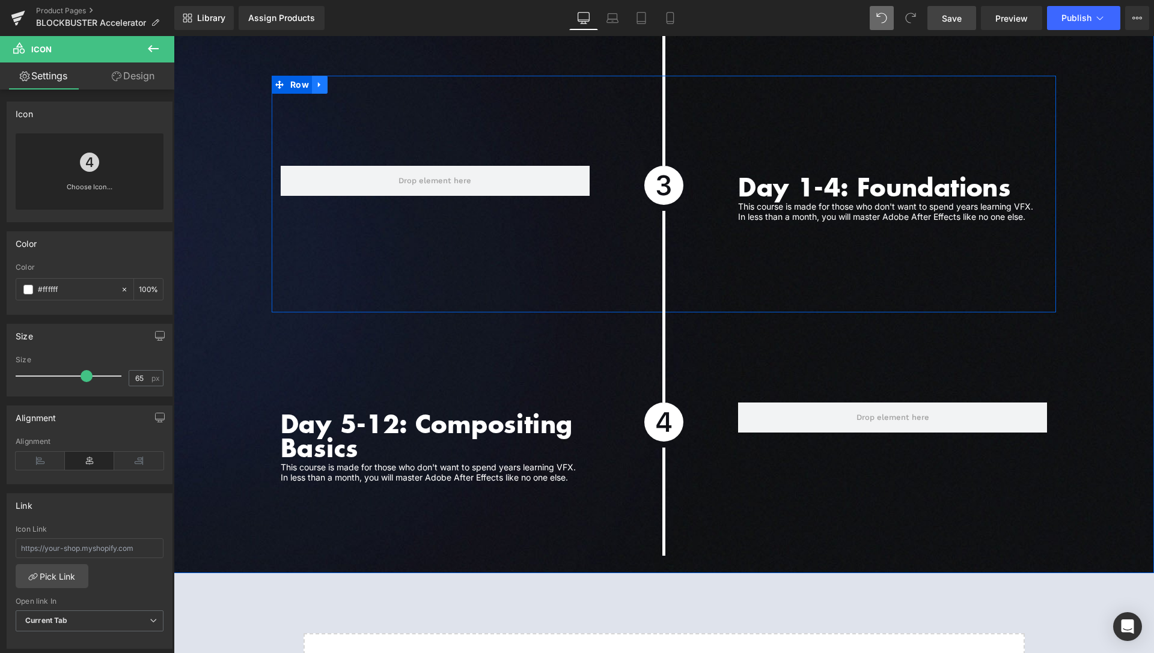
click at [319, 76] on link at bounding box center [320, 85] width 16 height 18
click at [334, 76] on link at bounding box center [336, 85] width 16 height 18
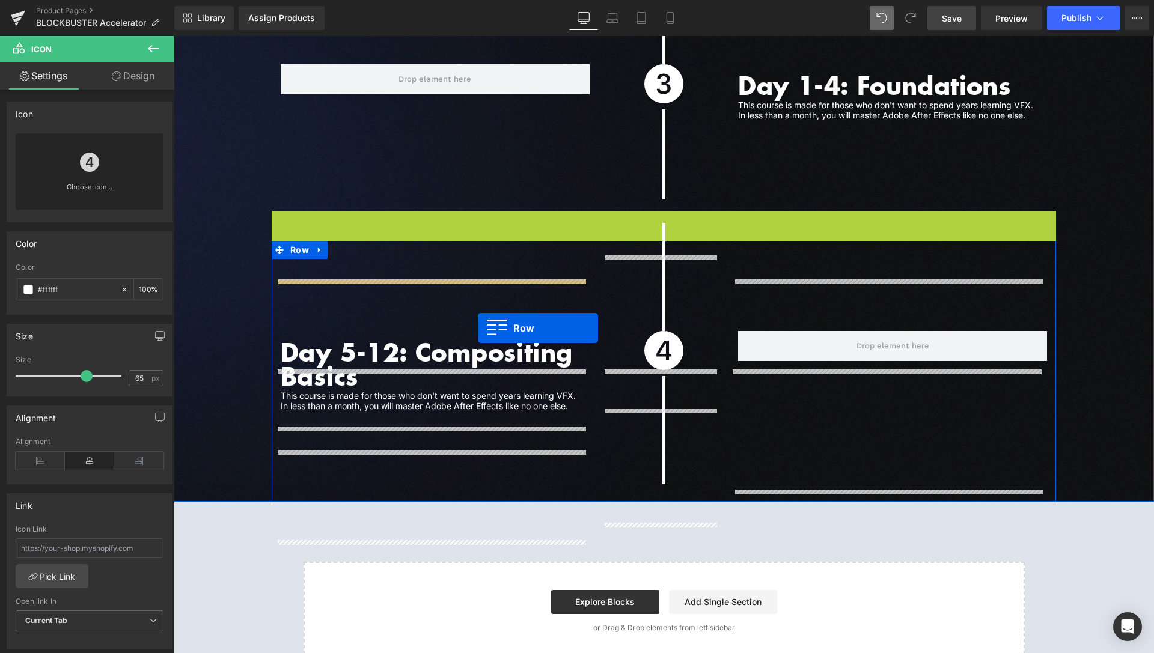
scroll to position [3829, 0]
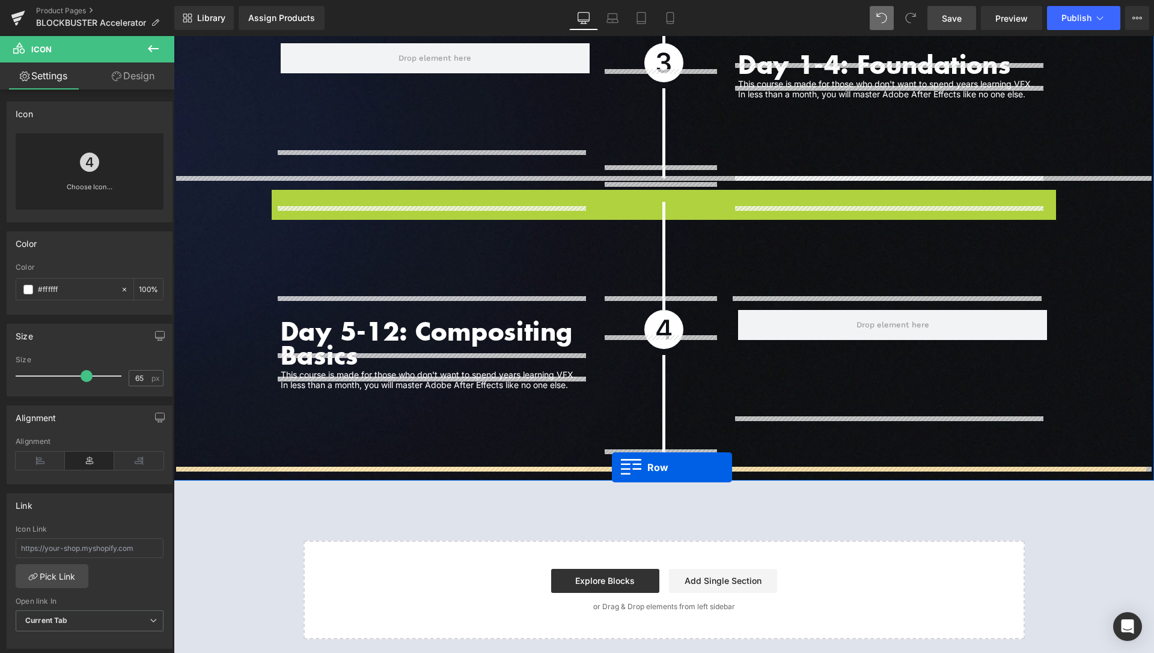
drag, startPoint x: 270, startPoint y: 310, endPoint x: 612, endPoint y: 468, distance: 376.5
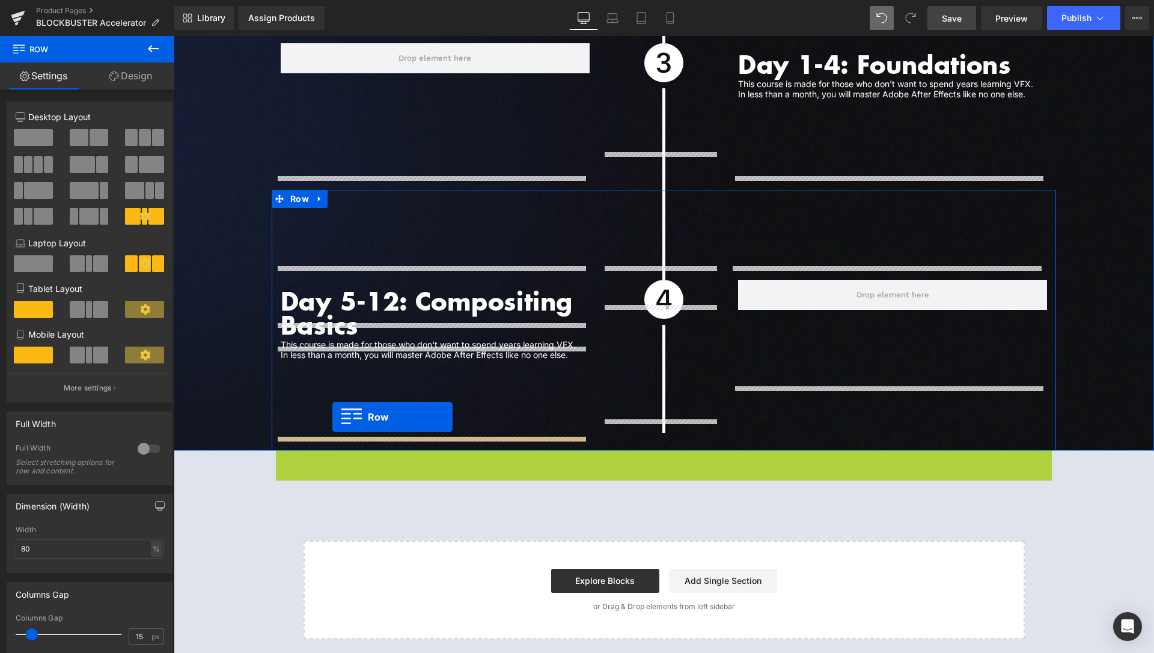
drag, startPoint x: 278, startPoint y: 443, endPoint x: 332, endPoint y: 418, distance: 59.7
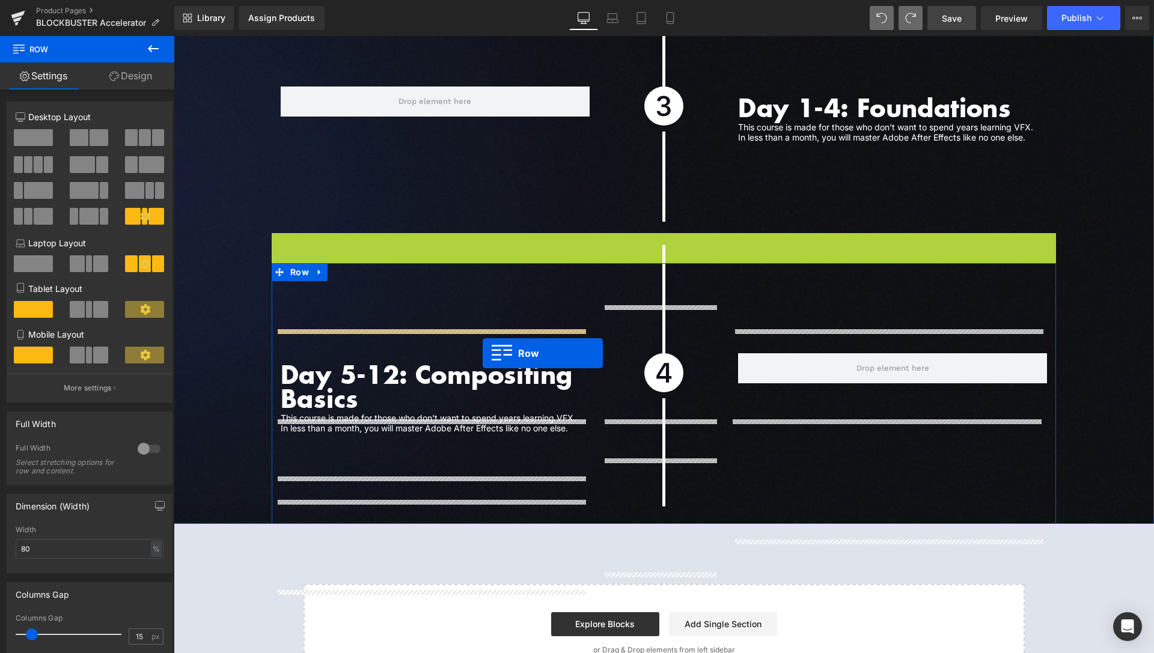
scroll to position [3810, 0]
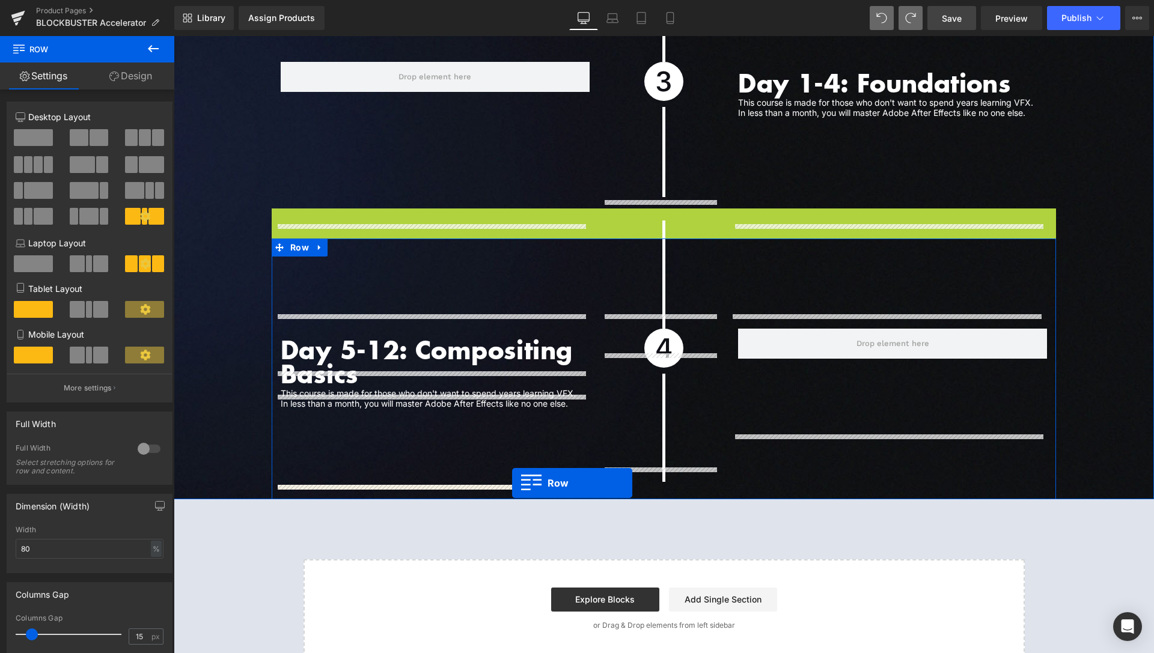
drag, startPoint x: 270, startPoint y: 328, endPoint x: 512, endPoint y: 483, distance: 287.6
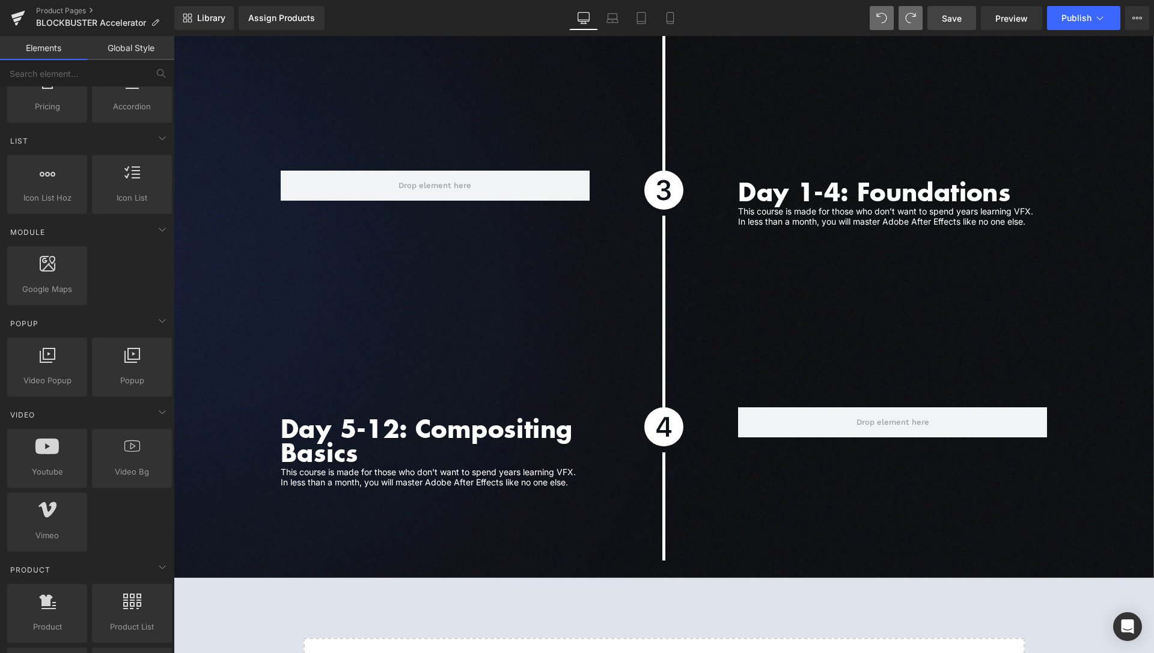
scroll to position [3749, 0]
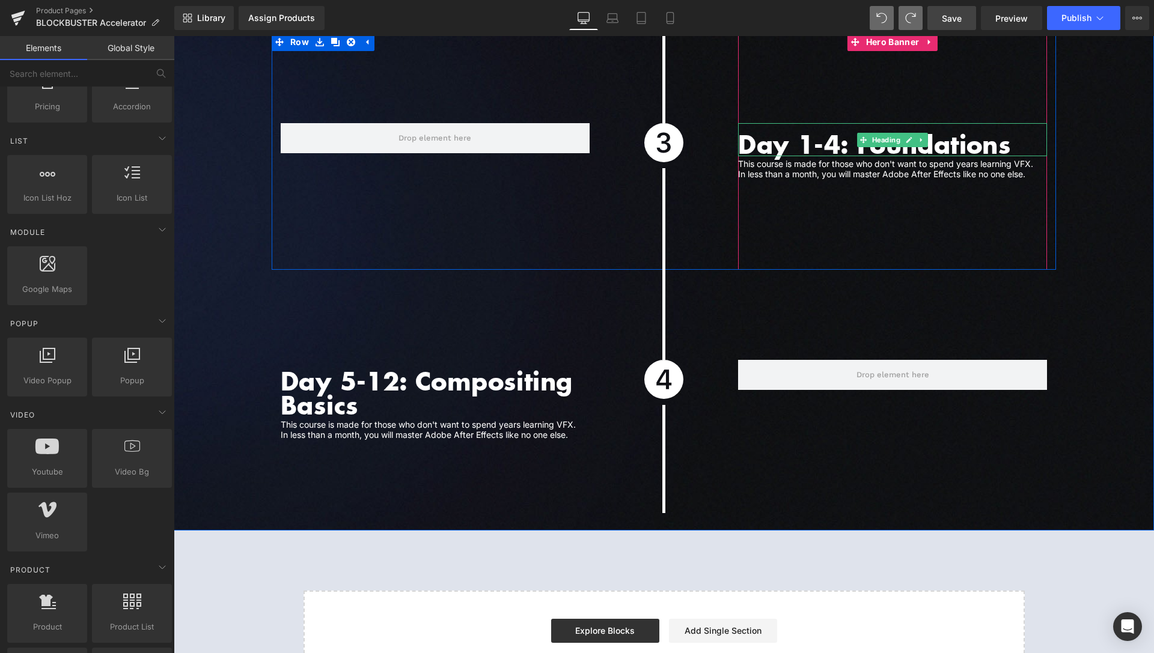
click at [781, 132] on h1 "Day 1-4: Foundations" at bounding box center [892, 144] width 309 height 24
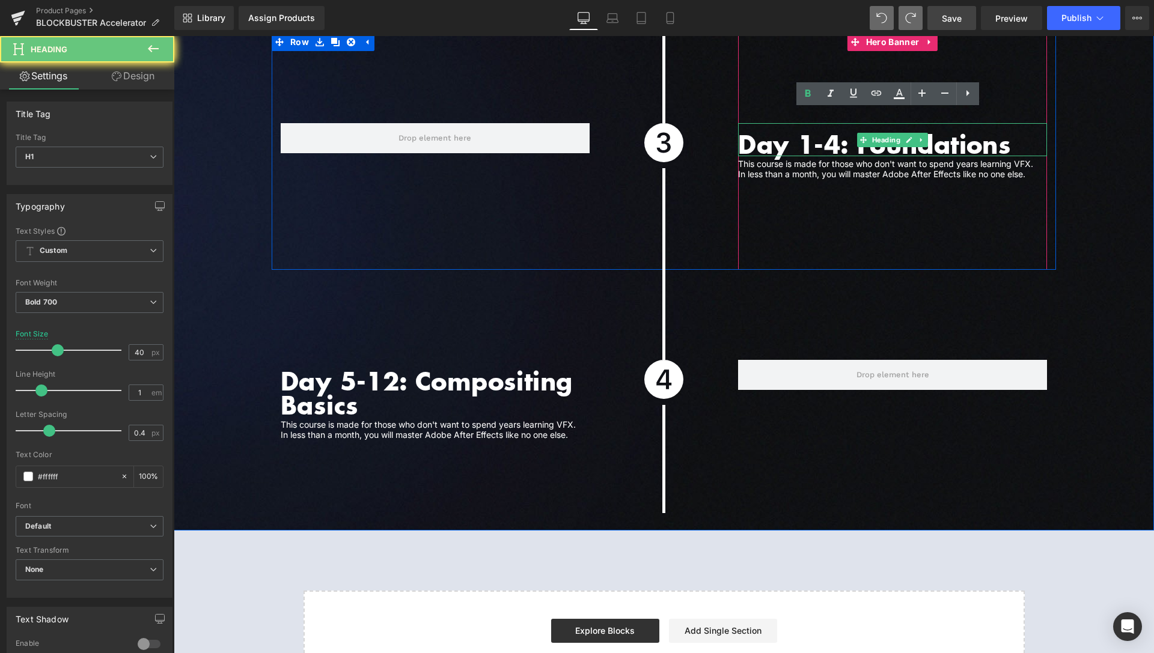
click at [781, 132] on h1 "Day 1-4: Foundations" at bounding box center [892, 144] width 309 height 24
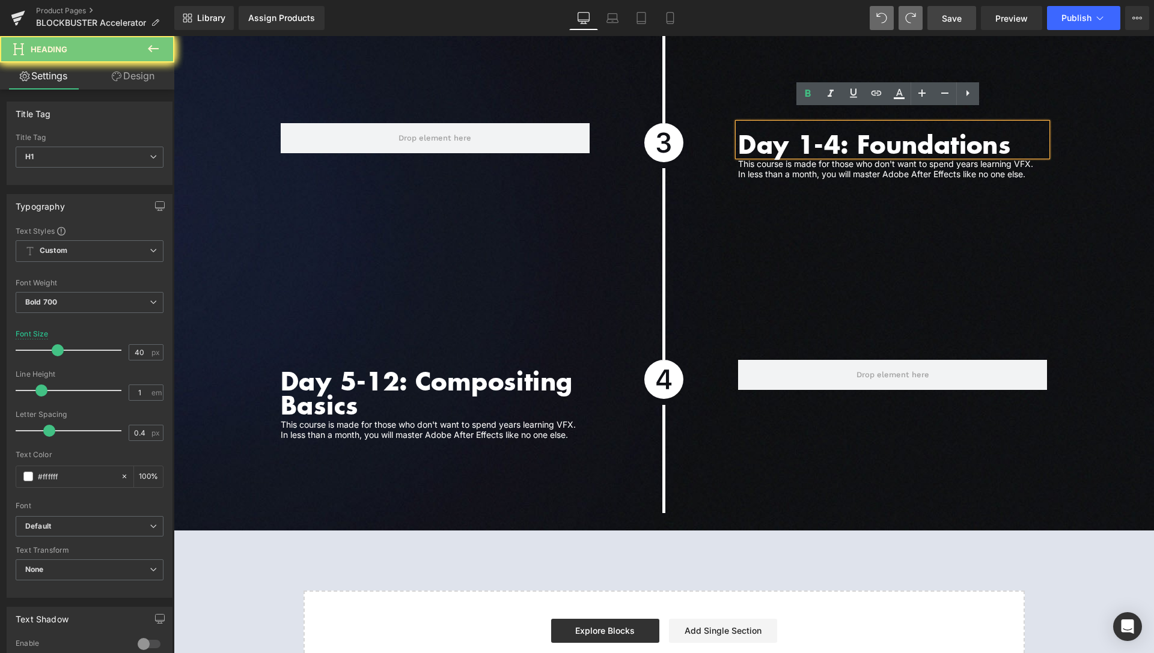
click at [781, 132] on h1 "Day 1-4: Foundations" at bounding box center [892, 144] width 309 height 24
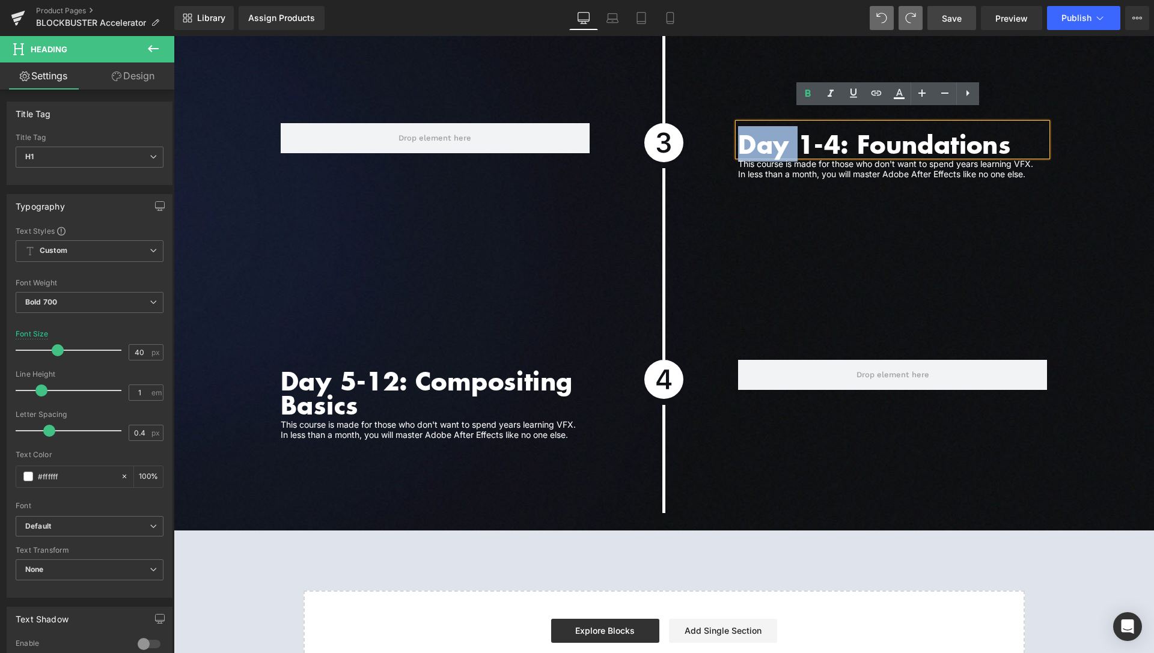
click at [781, 132] on h1 "Day 1-4: Foundations" at bounding box center [892, 144] width 309 height 24
paste div
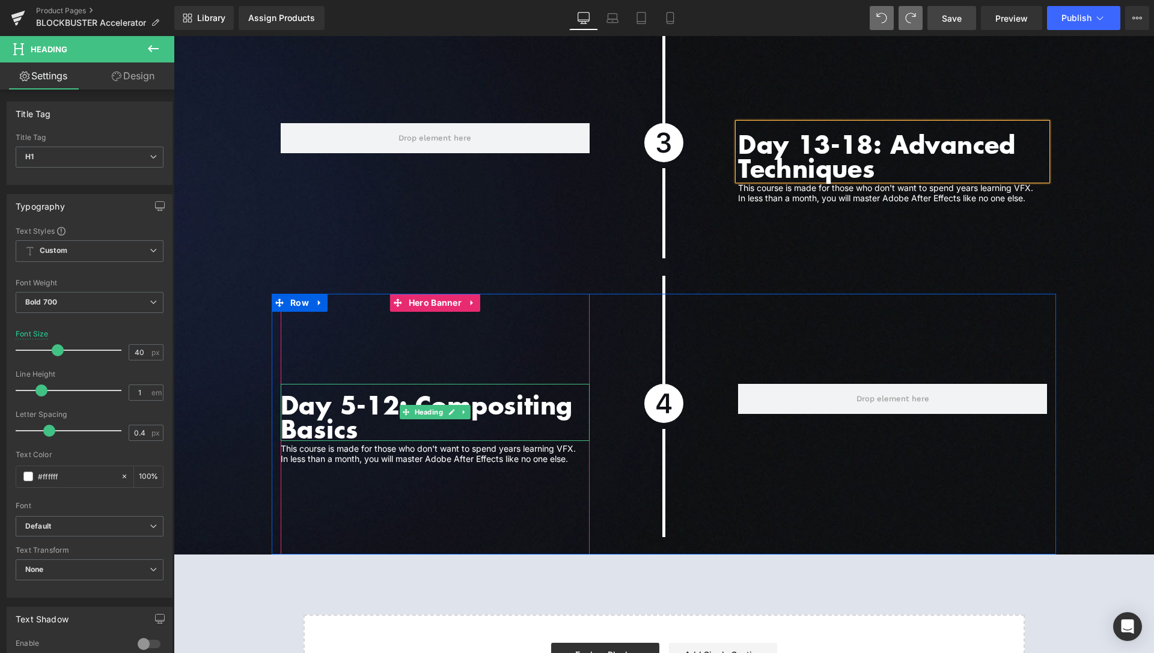
click at [477, 395] on h1 "Day 5-12: Compositing Basics" at bounding box center [435, 417] width 309 height 48
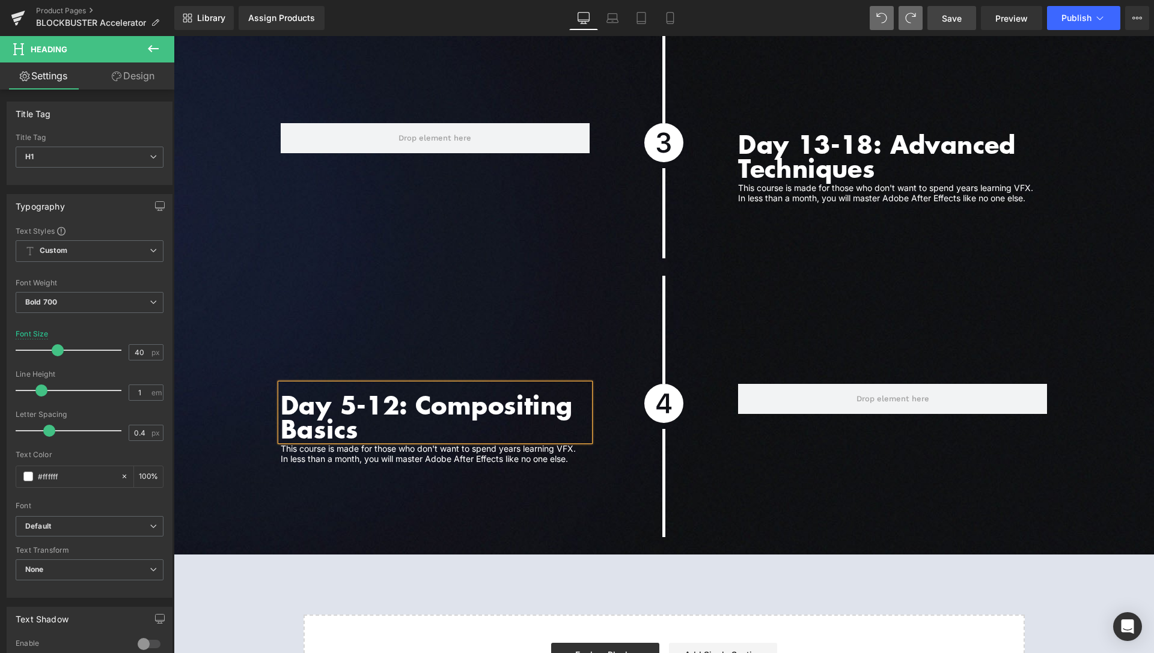
click at [477, 395] on h1 "Day 5-12: Compositing Basics" at bounding box center [435, 417] width 309 height 48
paste div
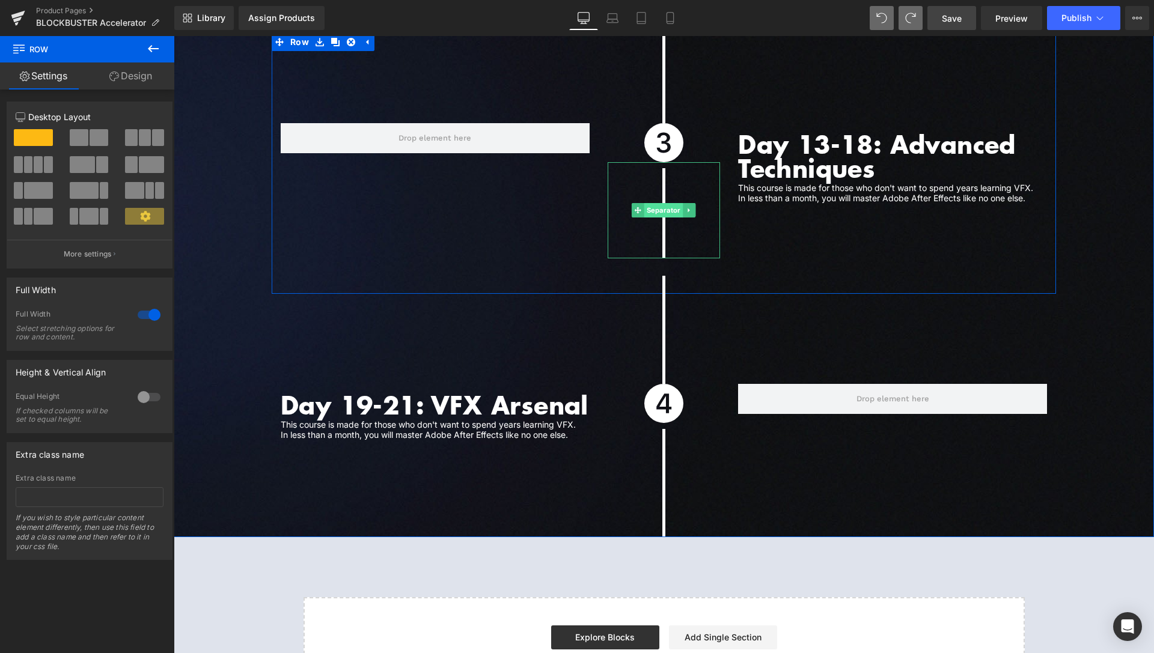
click at [660, 203] on span "Separator" at bounding box center [663, 210] width 39 height 14
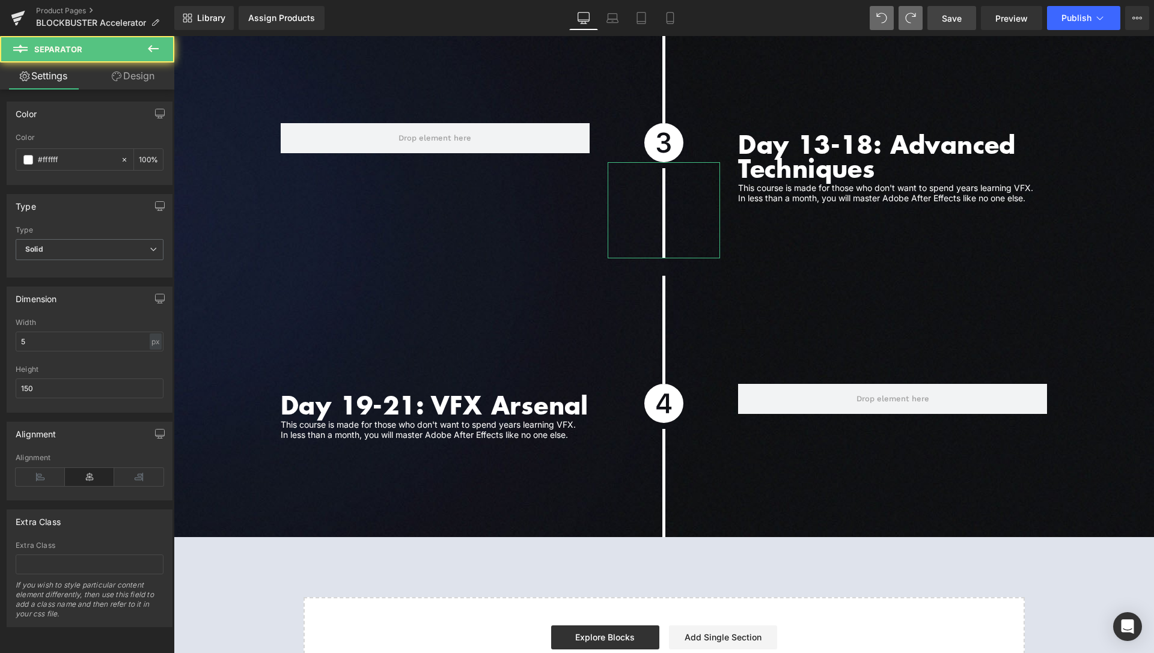
click at [136, 85] on link "Design" at bounding box center [133, 76] width 87 height 27
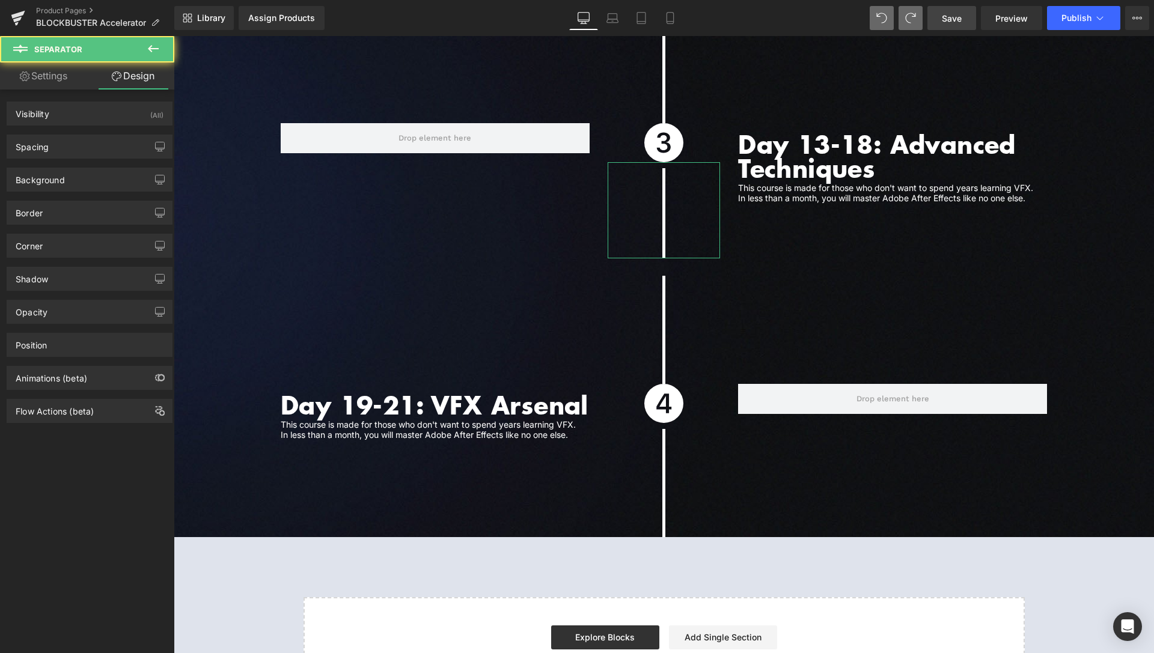
click at [52, 75] on link "Settings" at bounding box center [43, 76] width 87 height 27
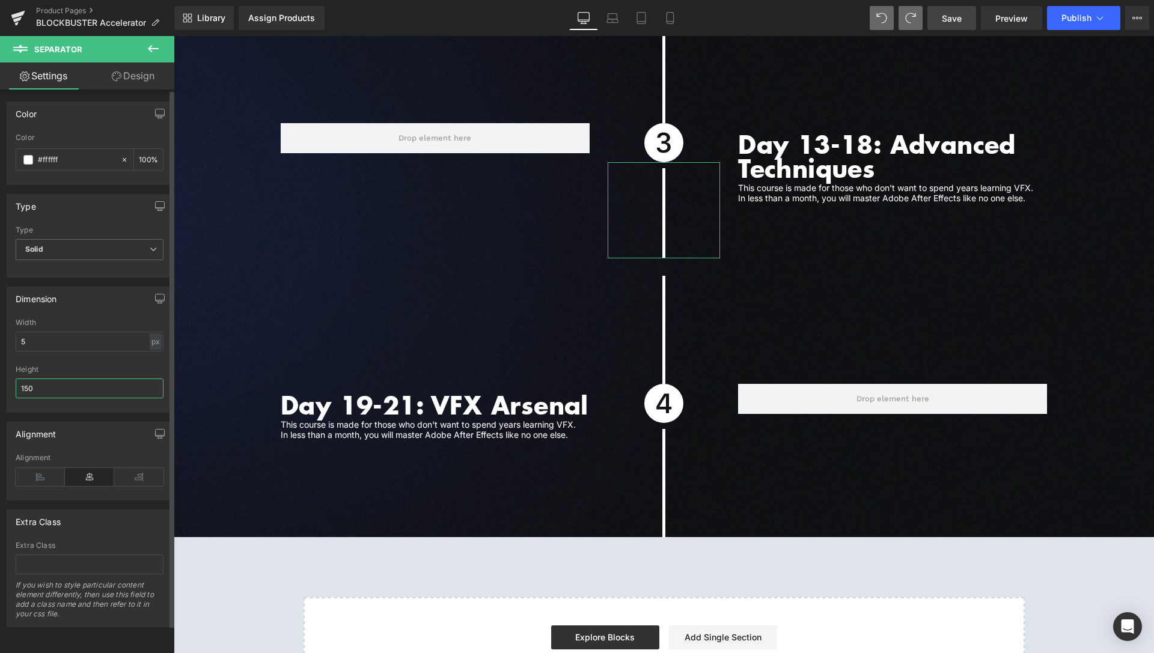
click at [25, 384] on input "150" at bounding box center [90, 389] width 148 height 20
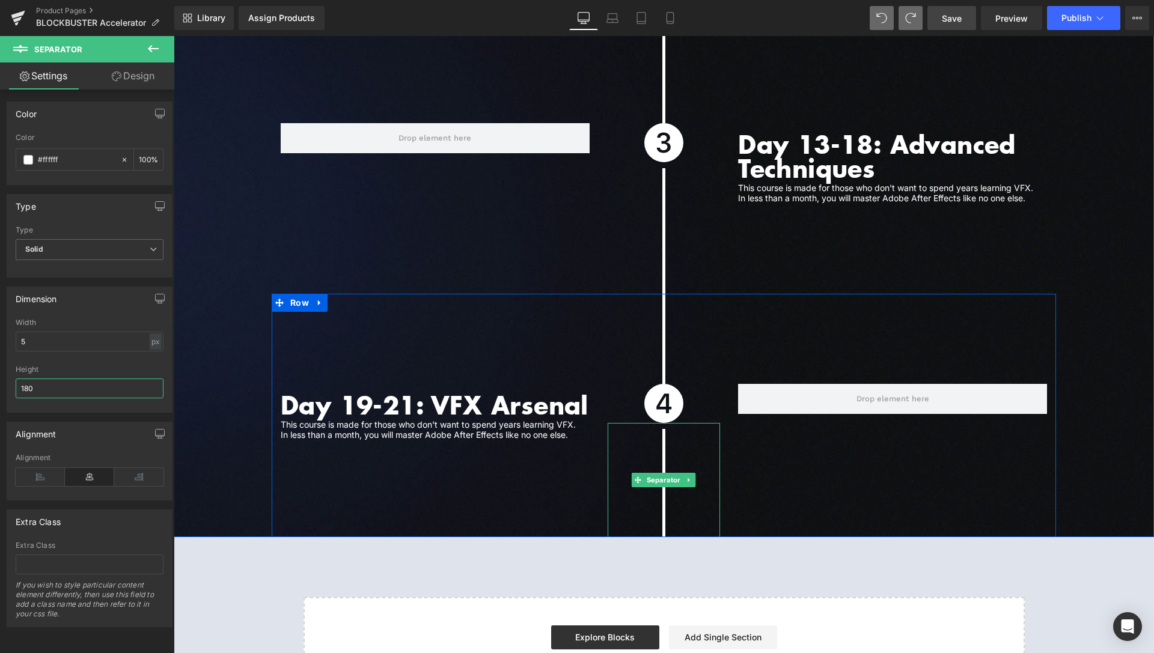
click at [662, 473] on span "Separator" at bounding box center [663, 480] width 39 height 14
click at [663, 473] on span "Separator" at bounding box center [663, 480] width 39 height 14
click at [301, 294] on span "Row" at bounding box center [299, 303] width 25 height 18
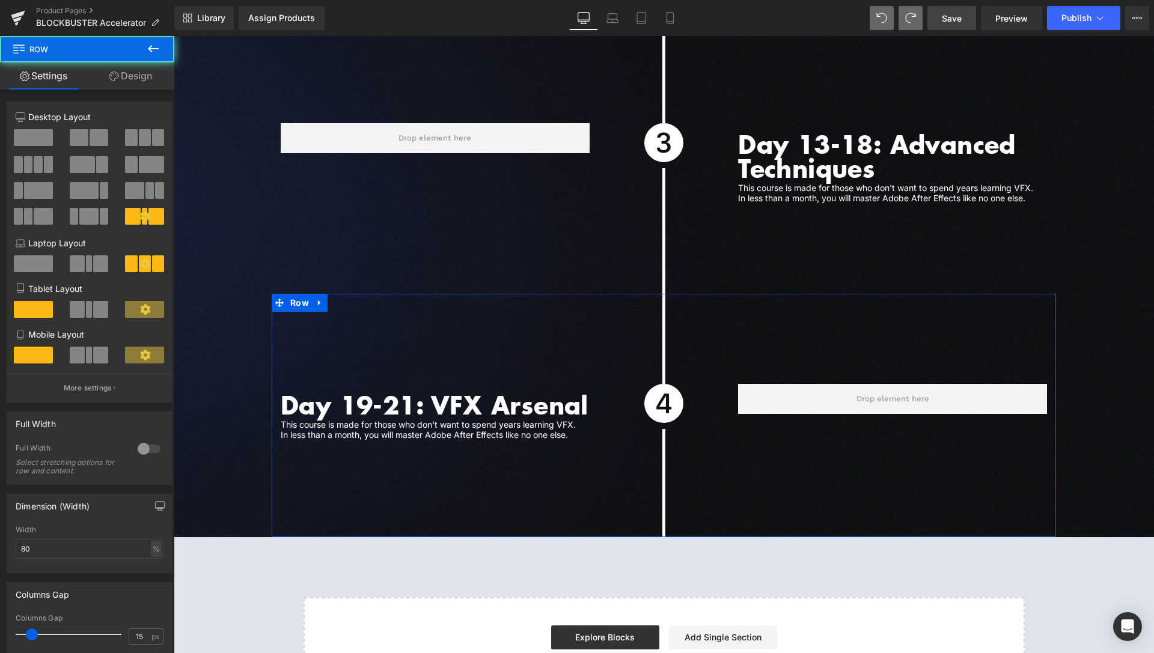
click at [144, 88] on link "Design" at bounding box center [130, 76] width 87 height 27
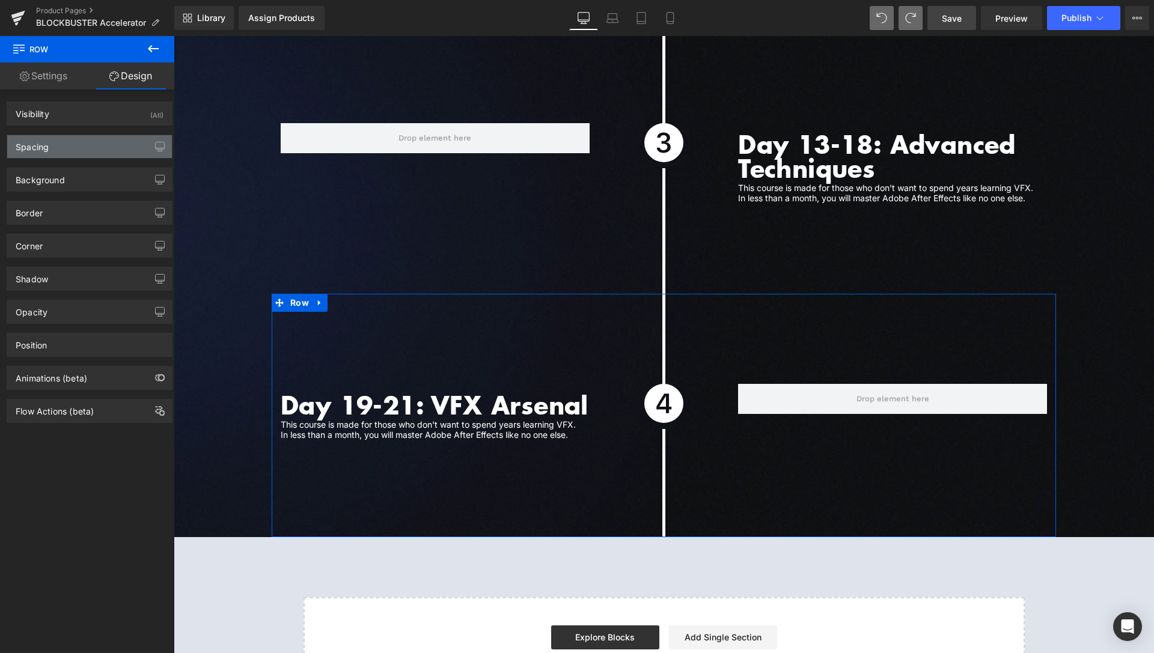
click at [63, 148] on div "Spacing" at bounding box center [89, 146] width 165 height 23
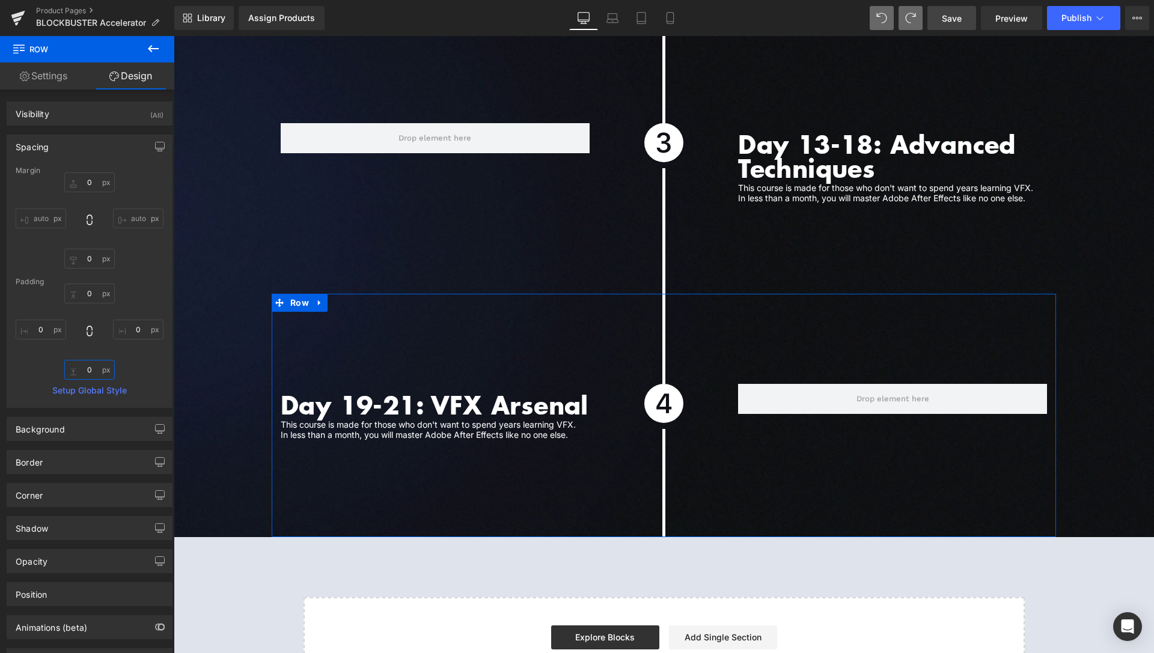
click at [84, 367] on input "0" at bounding box center [89, 370] width 50 height 20
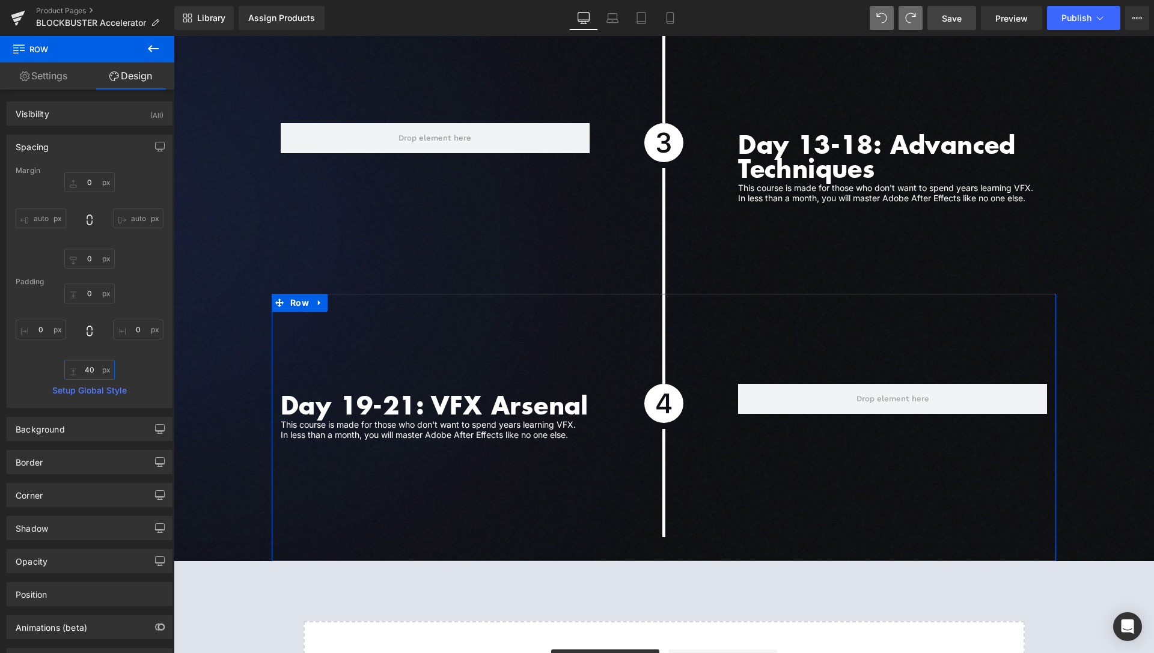
click at [91, 367] on input "40" at bounding box center [89, 370] width 50 height 20
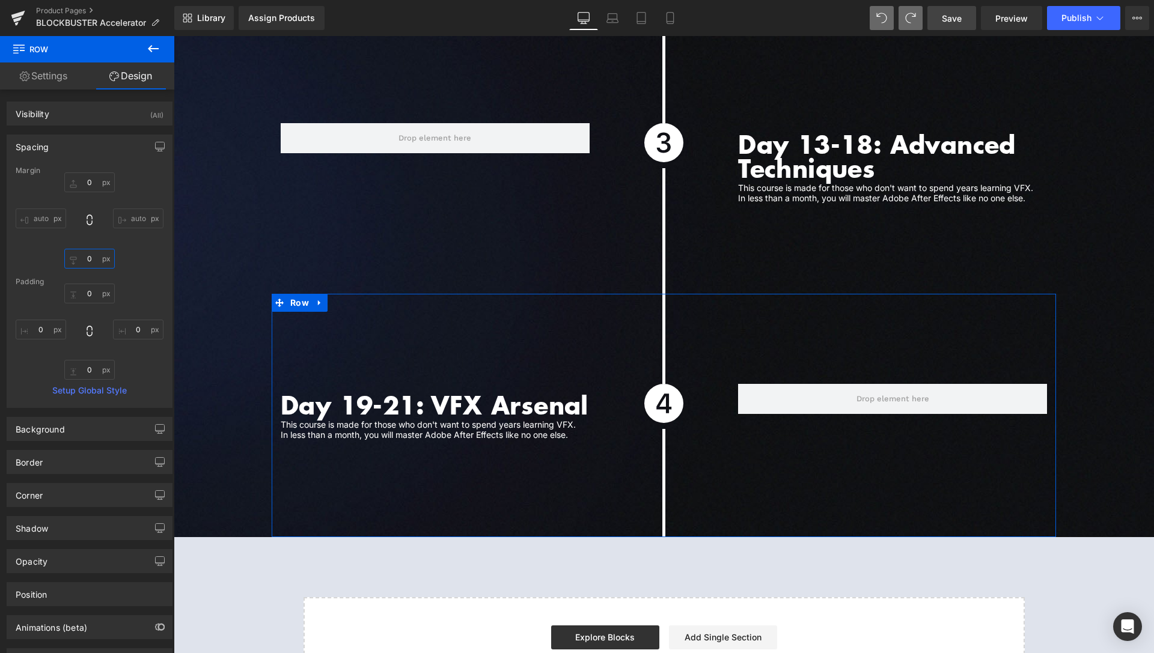
click at [90, 261] on input "0" at bounding box center [89, 259] width 50 height 20
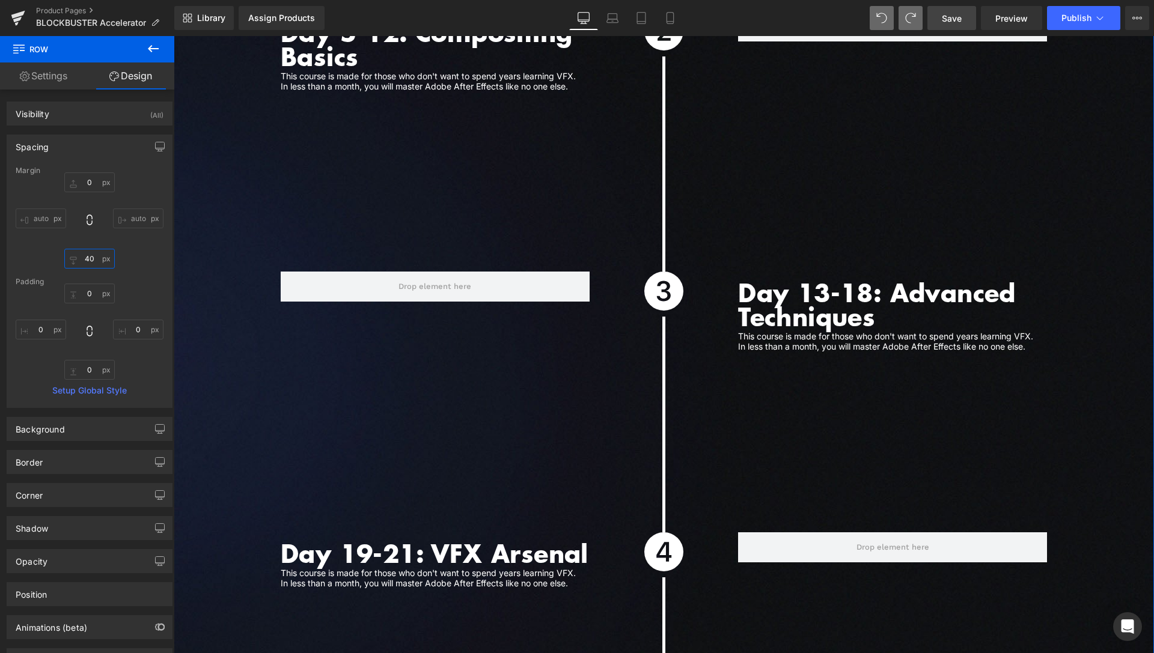
scroll to position [3565, 0]
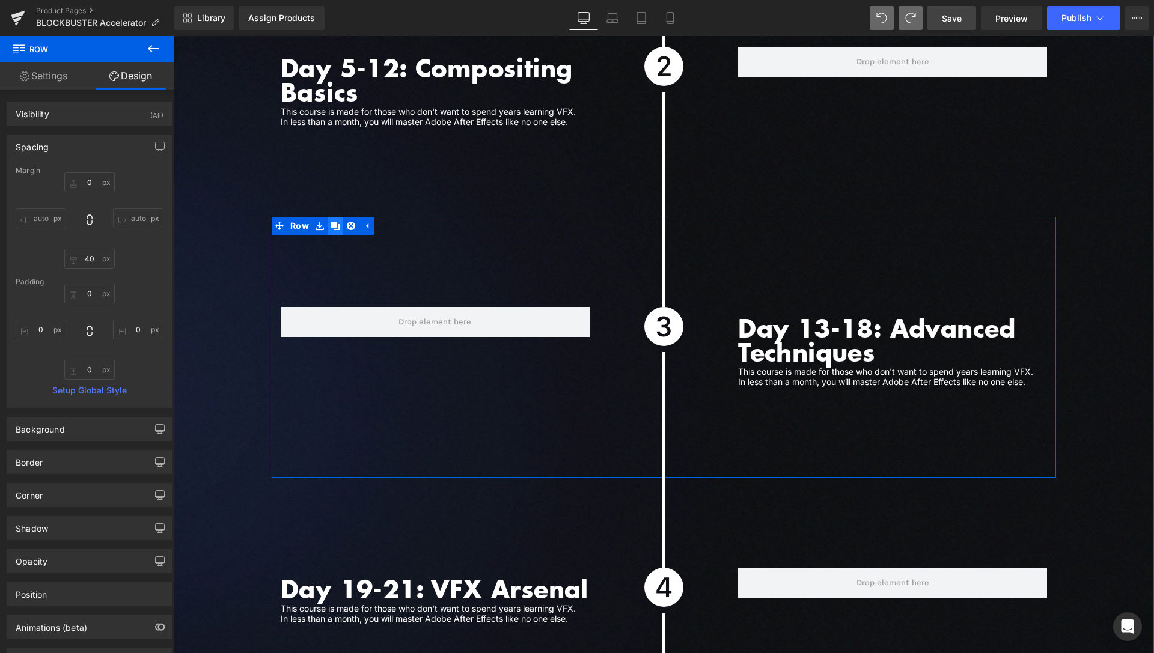
click at [334, 222] on icon at bounding box center [335, 226] width 8 height 9
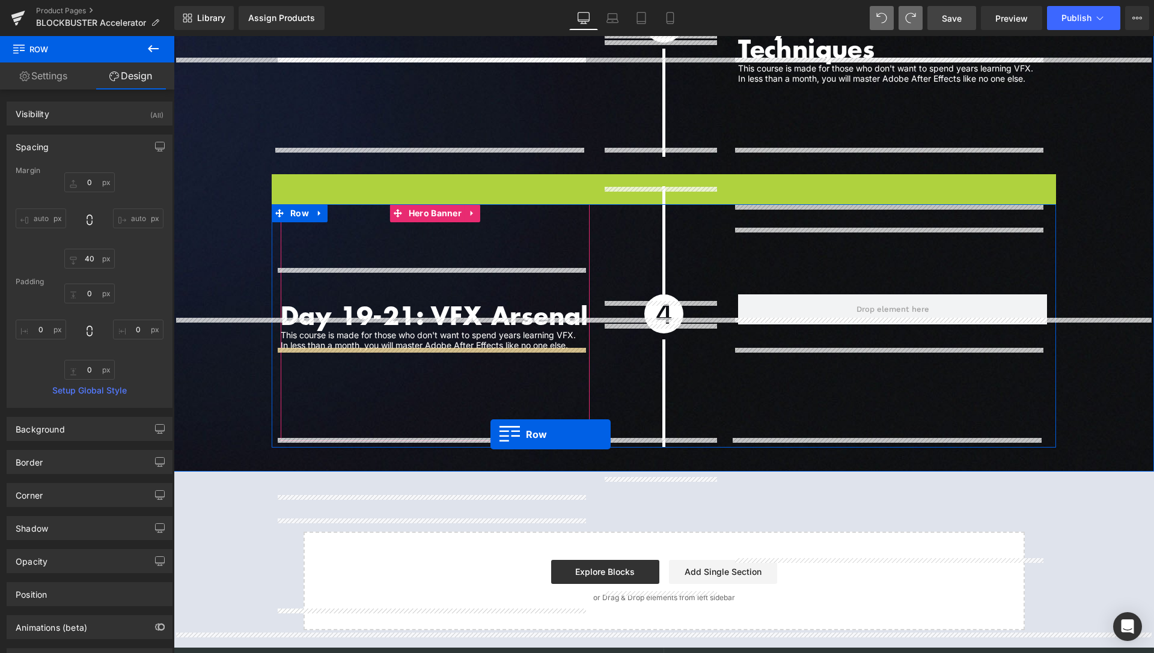
scroll to position [3933, 0]
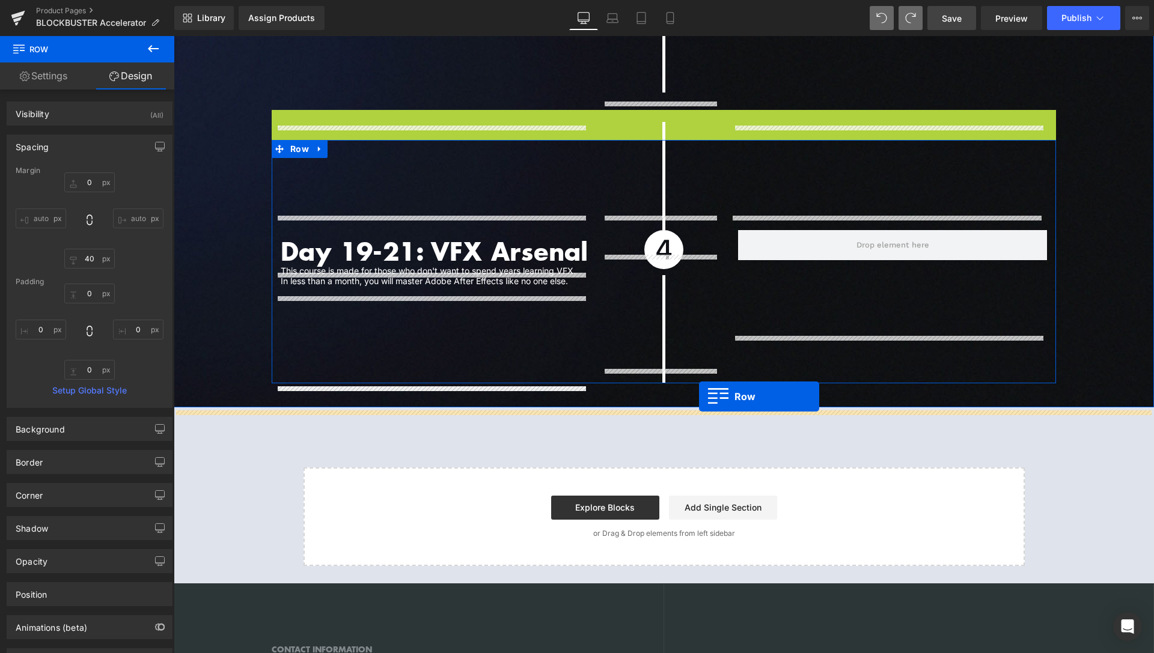
drag, startPoint x: 276, startPoint y: 471, endPoint x: 699, endPoint y: 397, distance: 429.6
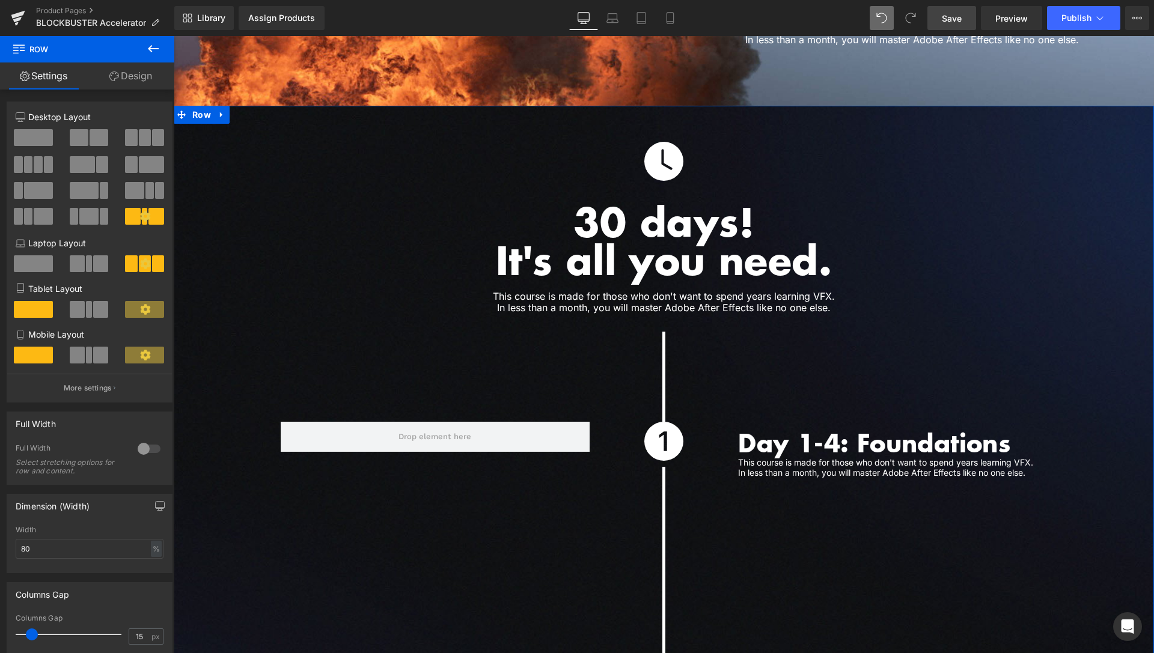
scroll to position [2890, 0]
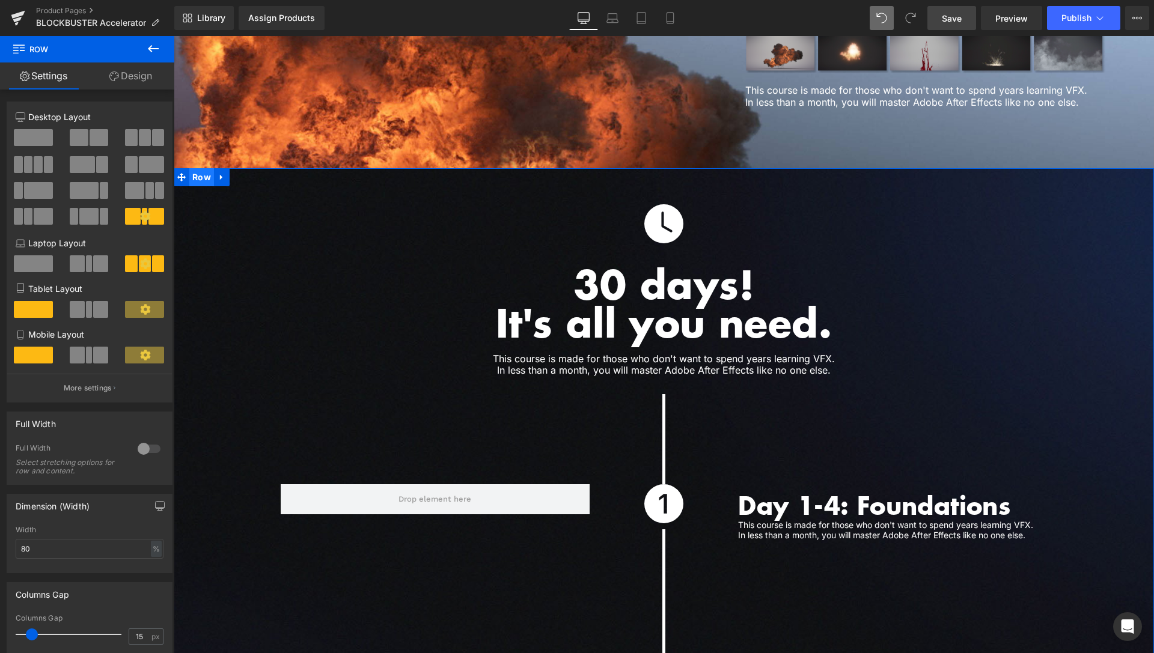
click at [204, 169] on span "Row" at bounding box center [201, 177] width 25 height 18
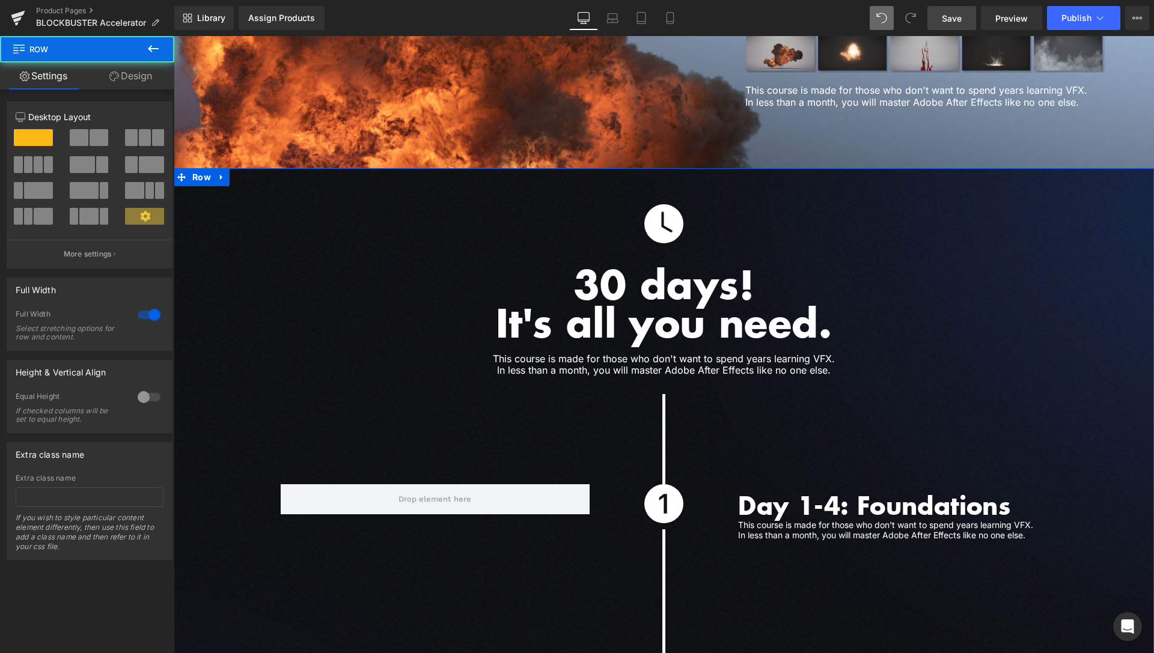
click at [146, 80] on link "Design" at bounding box center [130, 76] width 87 height 27
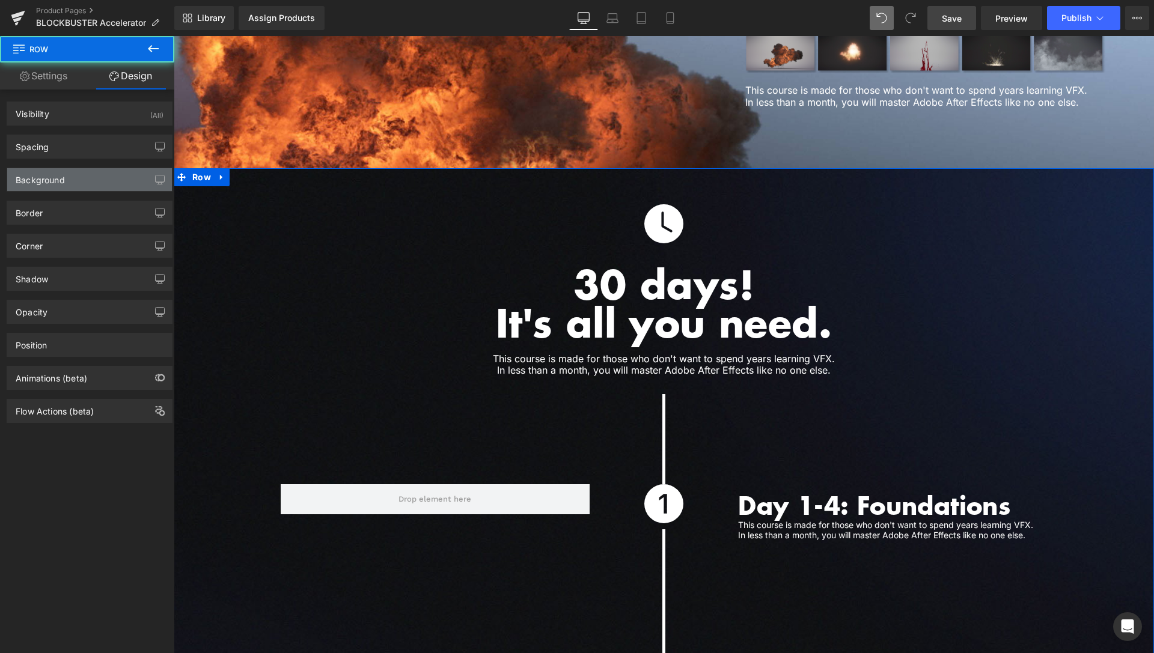
click at [72, 178] on div "Background" at bounding box center [89, 179] width 165 height 23
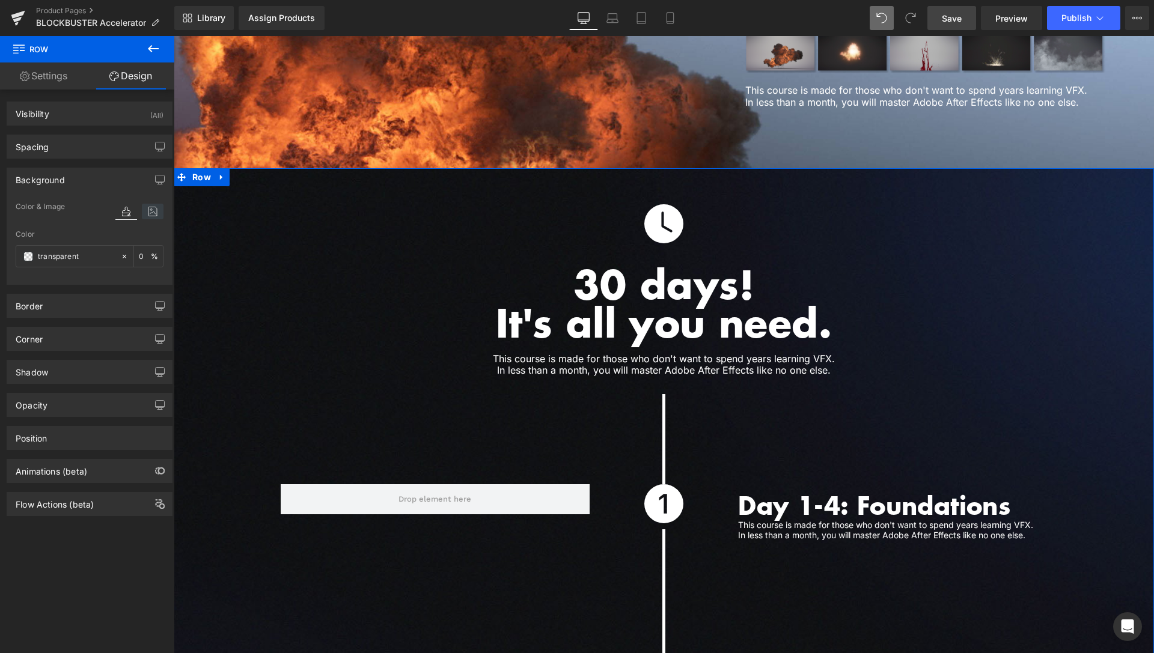
click at [142, 207] on icon at bounding box center [153, 212] width 22 height 16
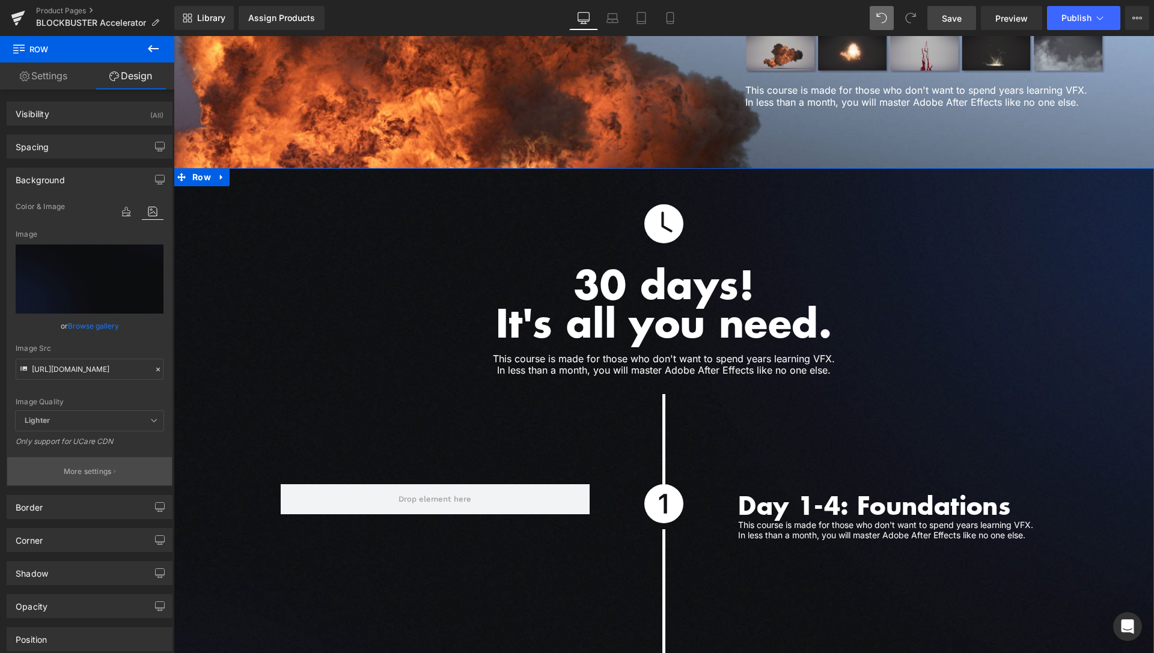
click at [68, 475] on p "More settings" at bounding box center [88, 471] width 48 height 11
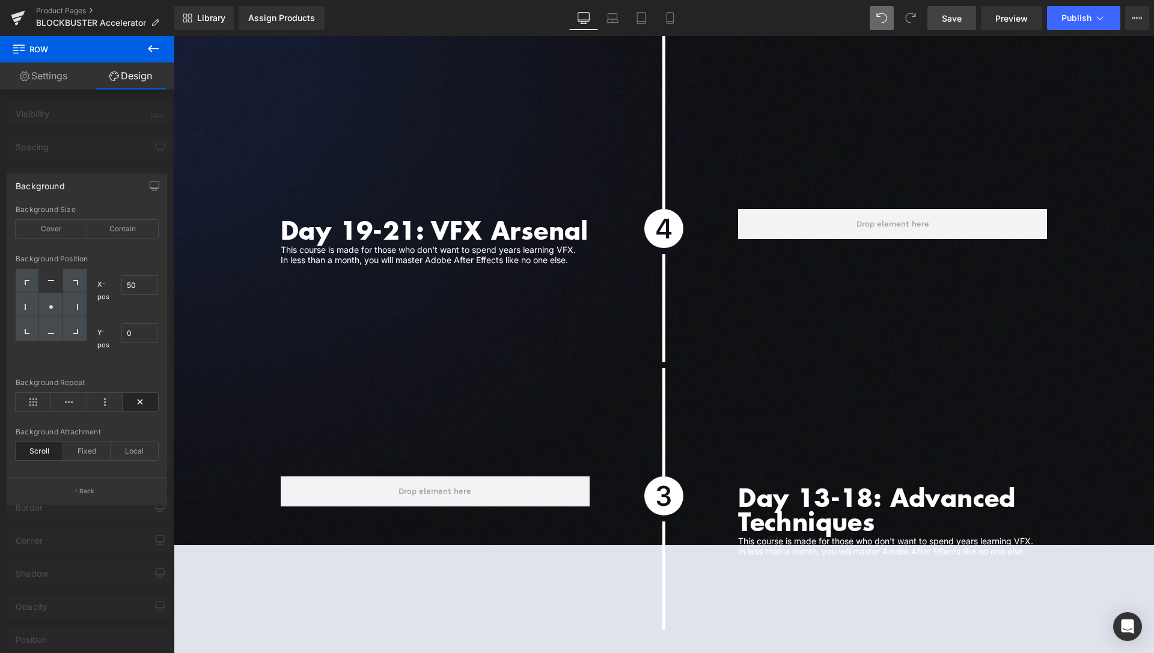
scroll to position [4060, 0]
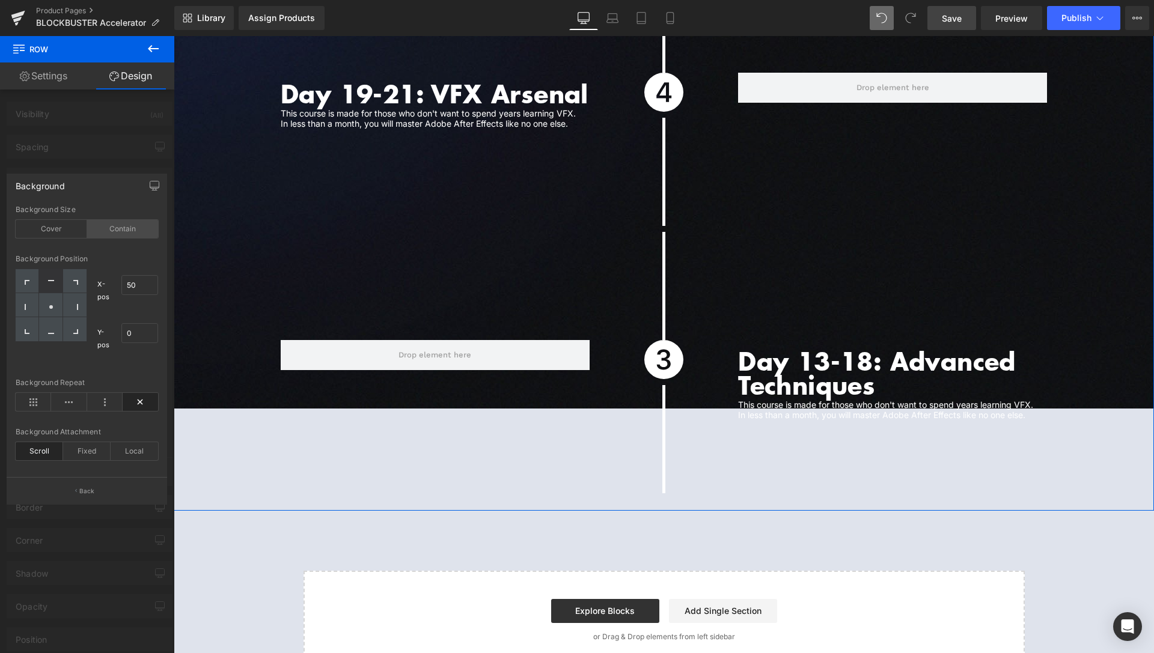
click at [127, 233] on div "Contain" at bounding box center [123, 229] width 72 height 18
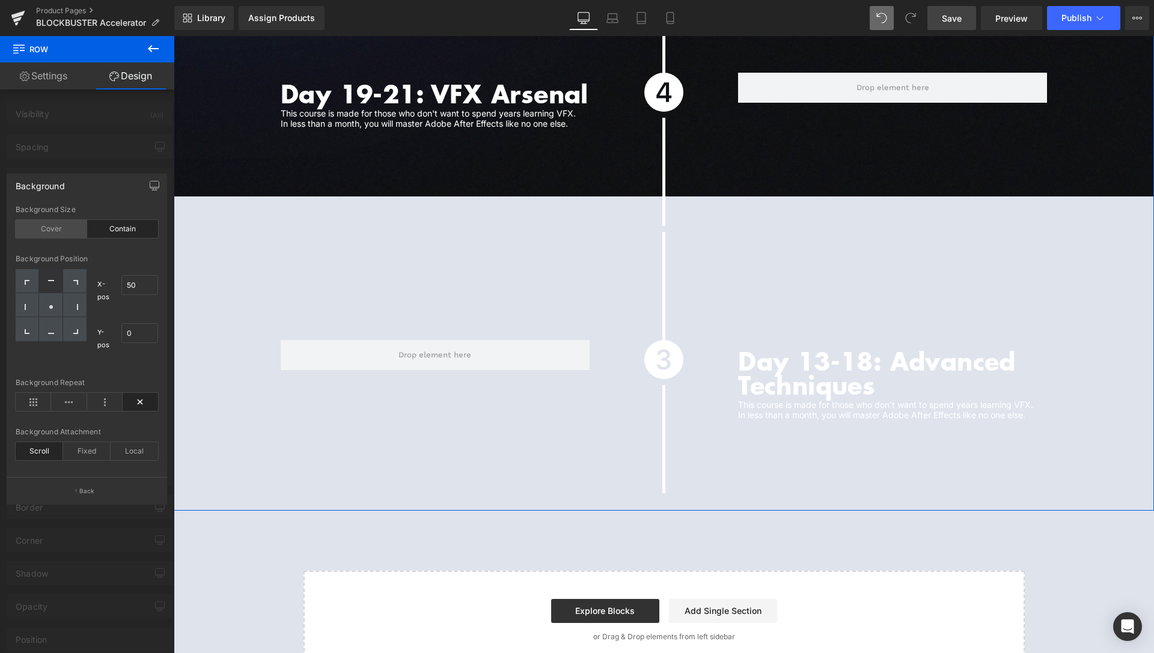
click at [50, 230] on div "Cover" at bounding box center [52, 229] width 72 height 18
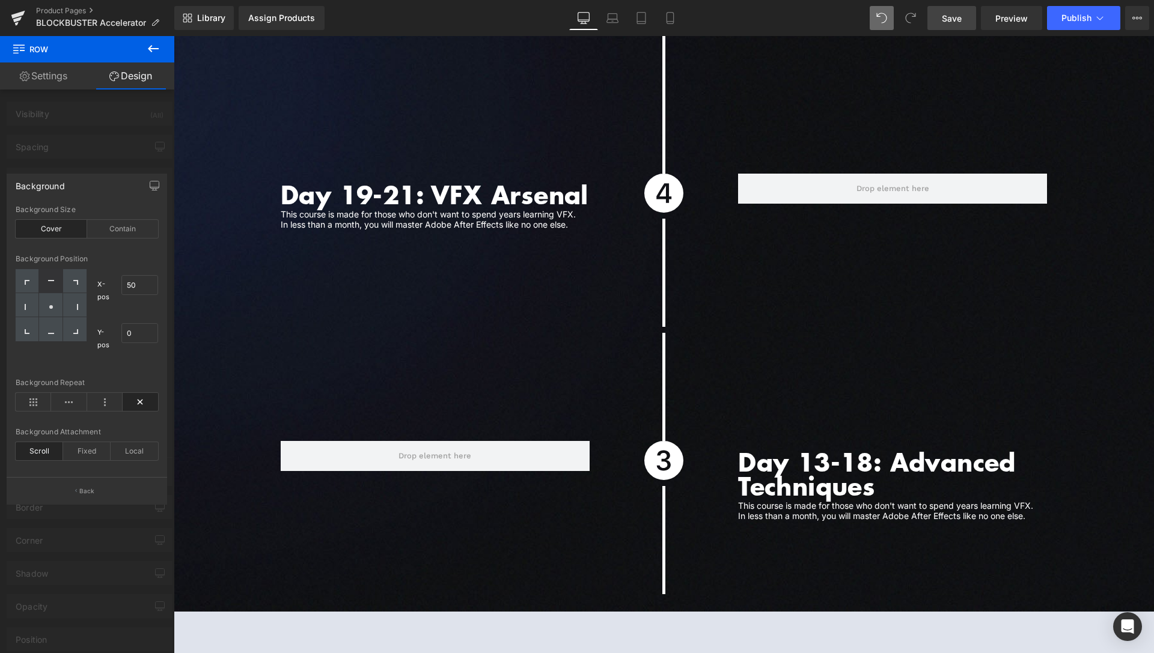
scroll to position [3994, 0]
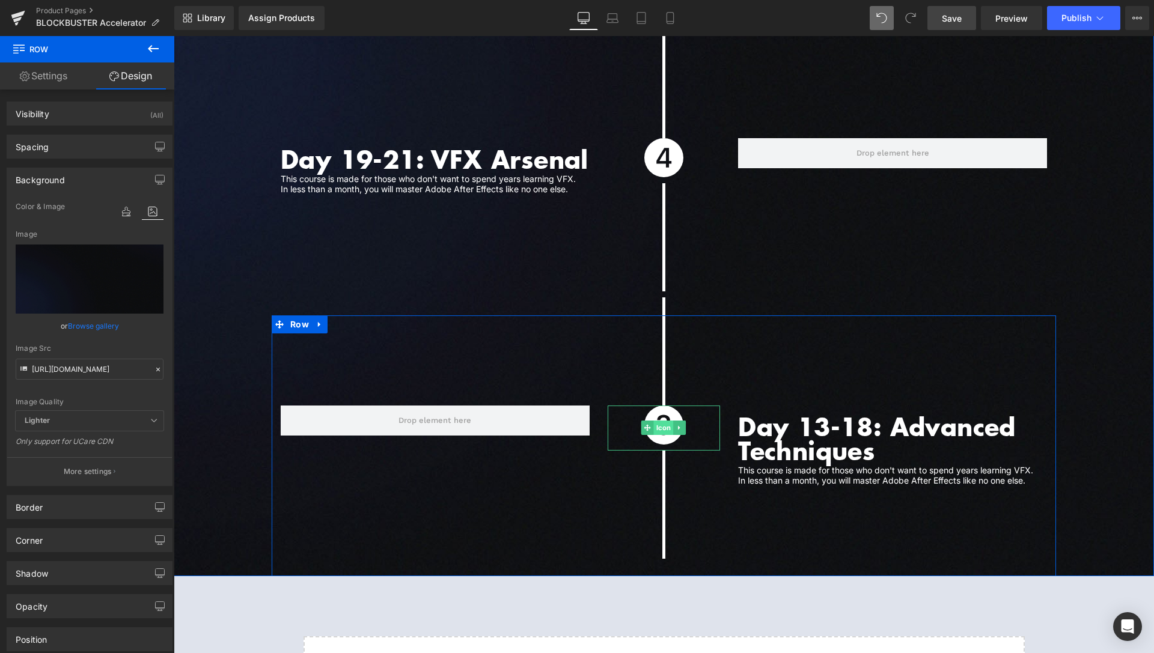
click at [659, 432] on span "Icon" at bounding box center [664, 428] width 20 height 14
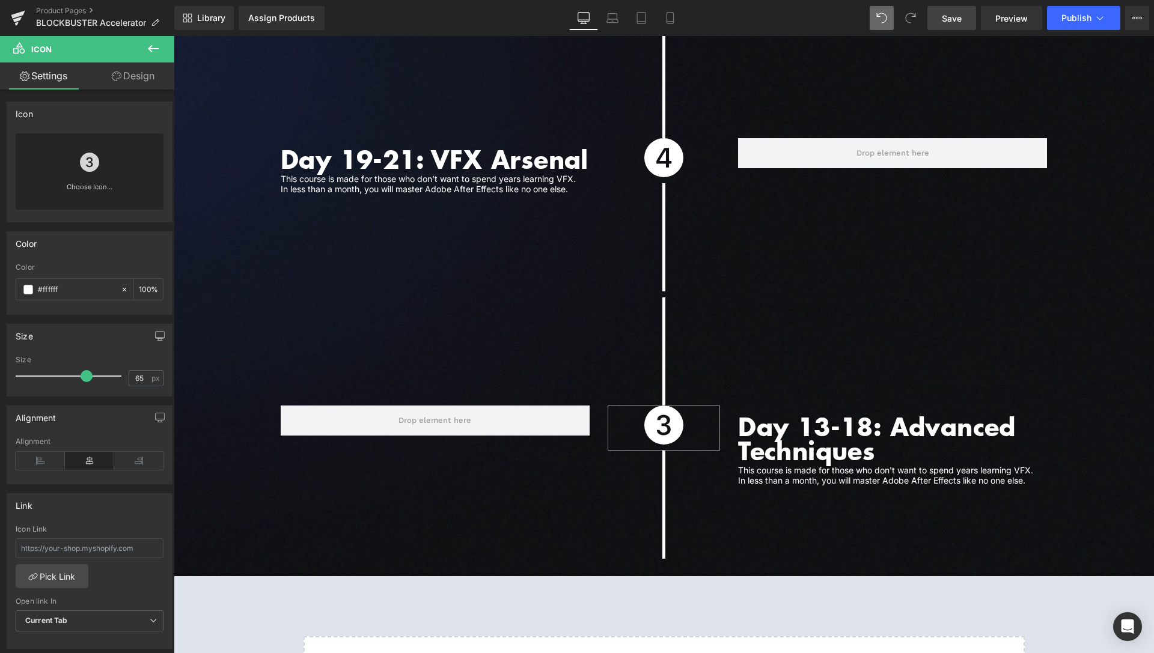
click at [85, 165] on icon at bounding box center [89, 162] width 19 height 19
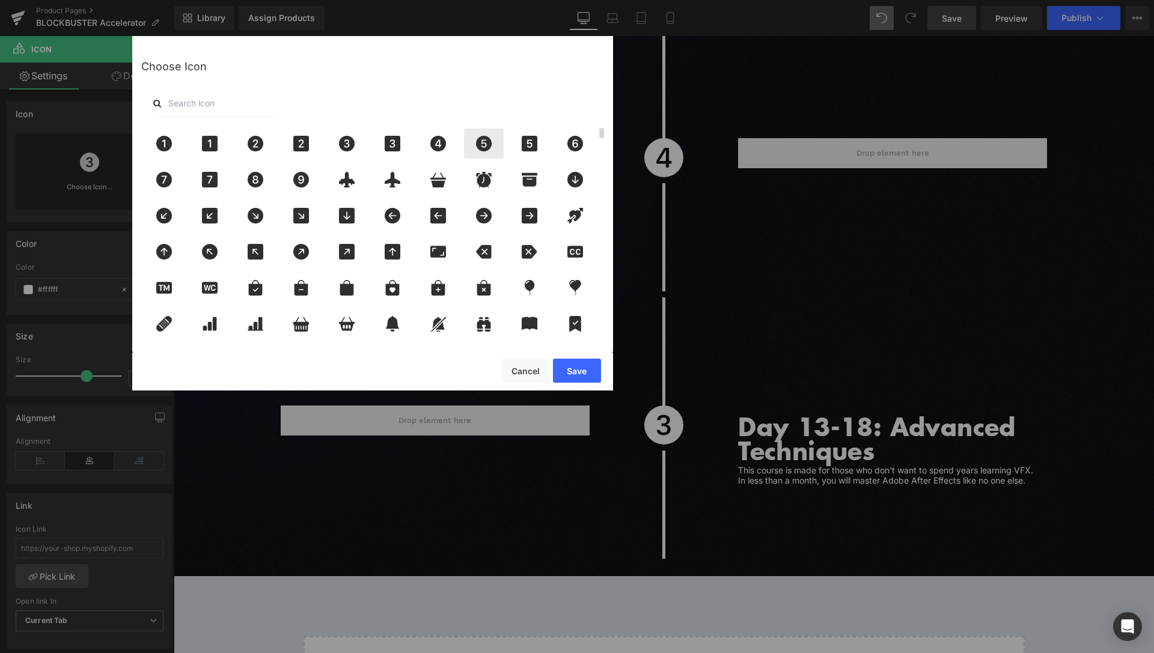
click at [487, 144] on icon at bounding box center [484, 144] width 16 height 16
click at [574, 371] on button "Save" at bounding box center [577, 371] width 48 height 24
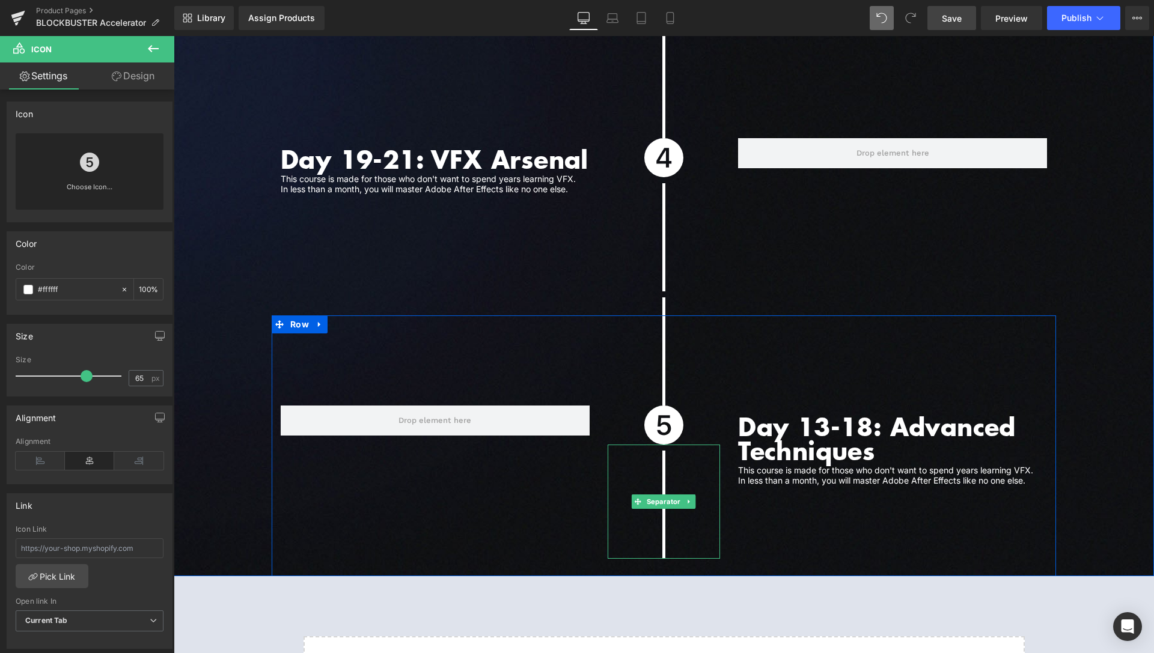
click at [659, 509] on span "Separator" at bounding box center [663, 502] width 39 height 14
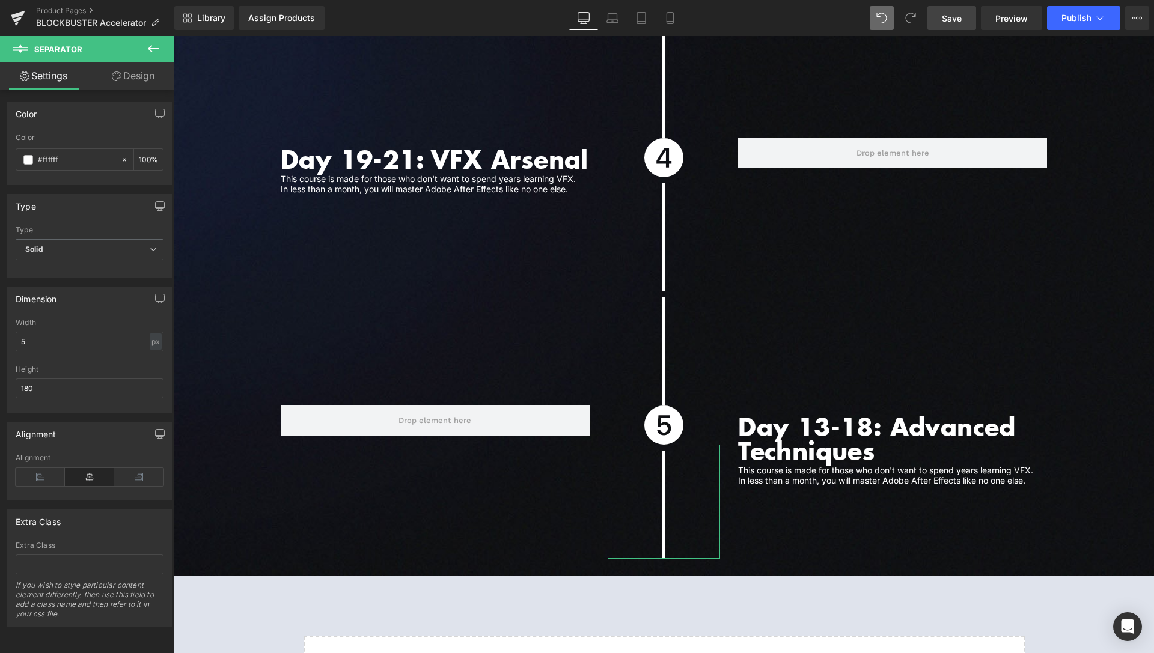
click at [133, 81] on link "Design" at bounding box center [133, 76] width 87 height 27
click at [0, 0] on div "Spacing" at bounding box center [0, 0] width 0 height 0
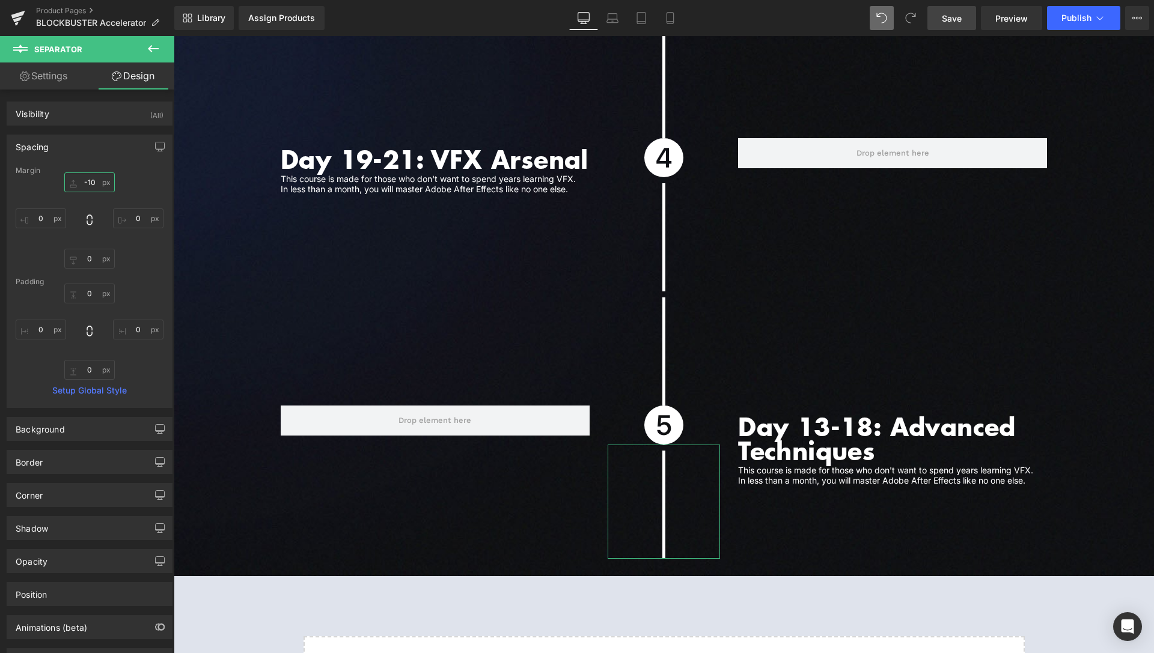
click at [90, 183] on input "-10" at bounding box center [89, 182] width 50 height 20
click at [87, 182] on input "-0" at bounding box center [89, 182] width 50 height 20
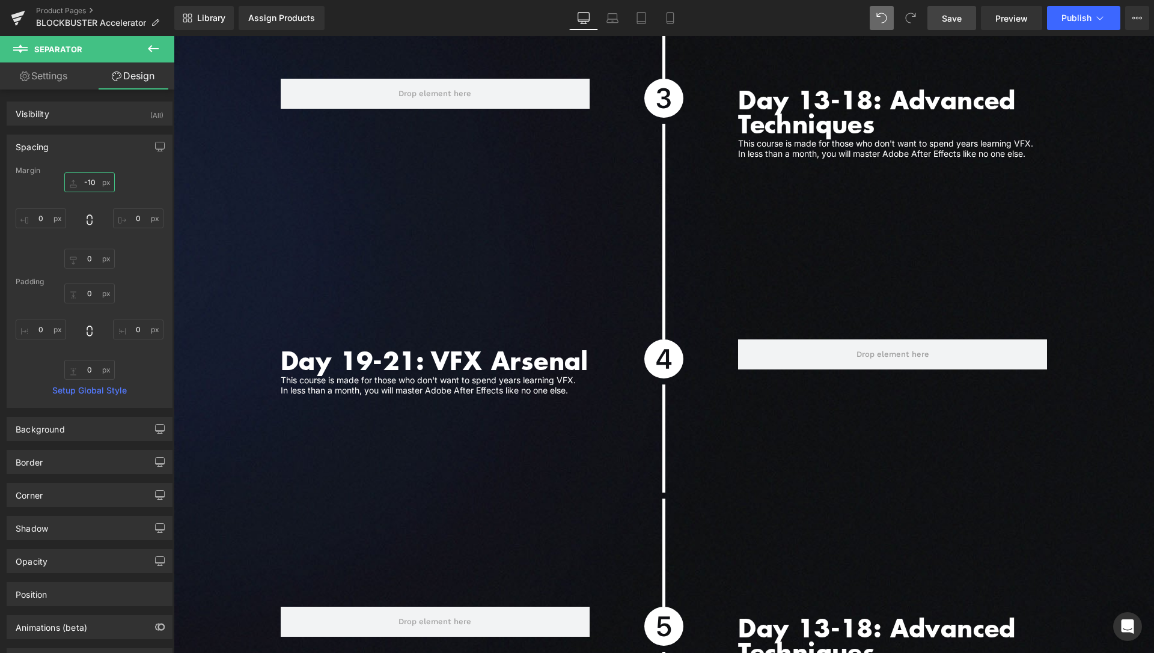
scroll to position [3853, 0]
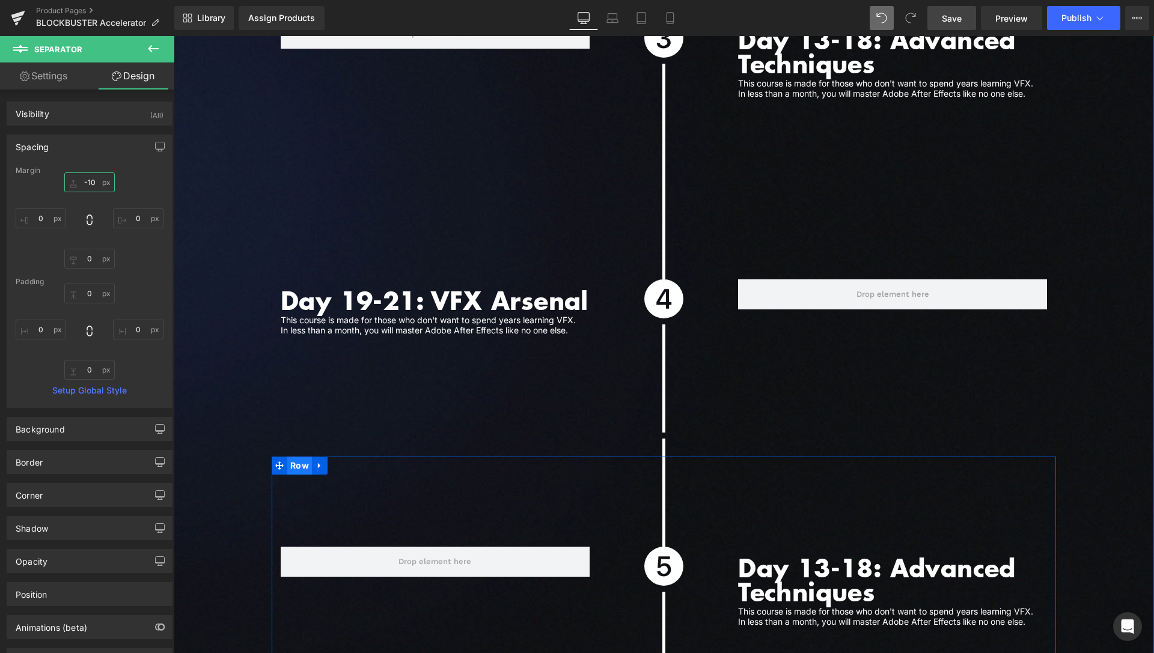
click at [300, 470] on span "Row" at bounding box center [299, 466] width 25 height 18
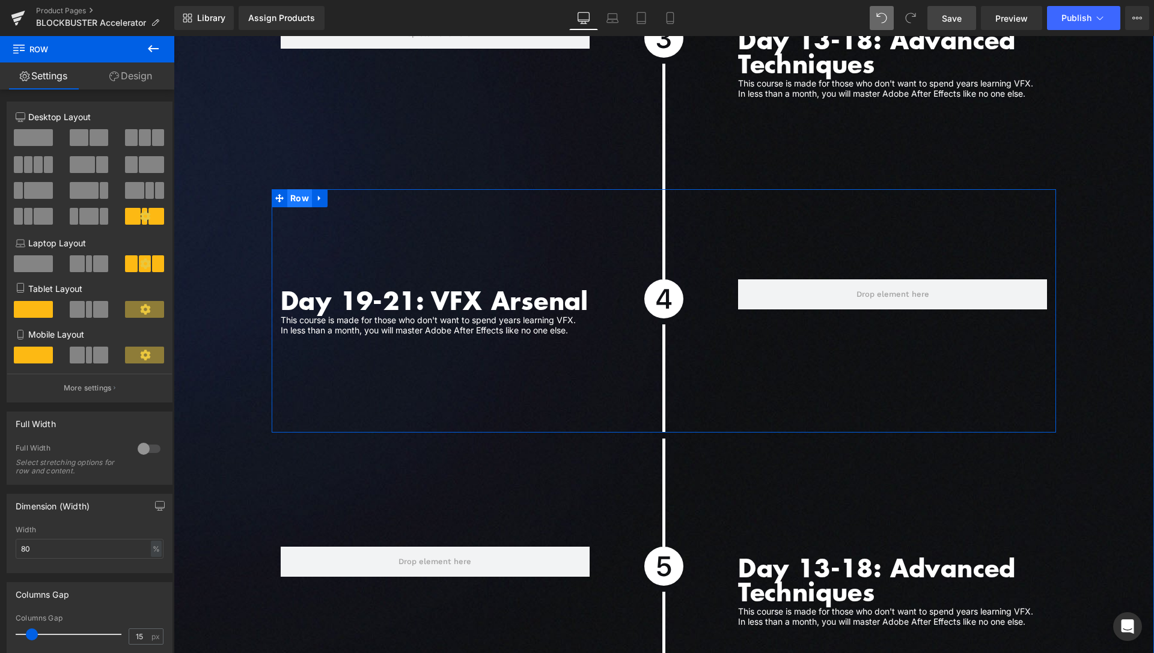
click at [293, 189] on span "Row" at bounding box center [299, 198] width 25 height 18
click at [120, 71] on link "Design" at bounding box center [130, 76] width 87 height 27
click at [0, 0] on div "Spacing" at bounding box center [0, 0] width 0 height 0
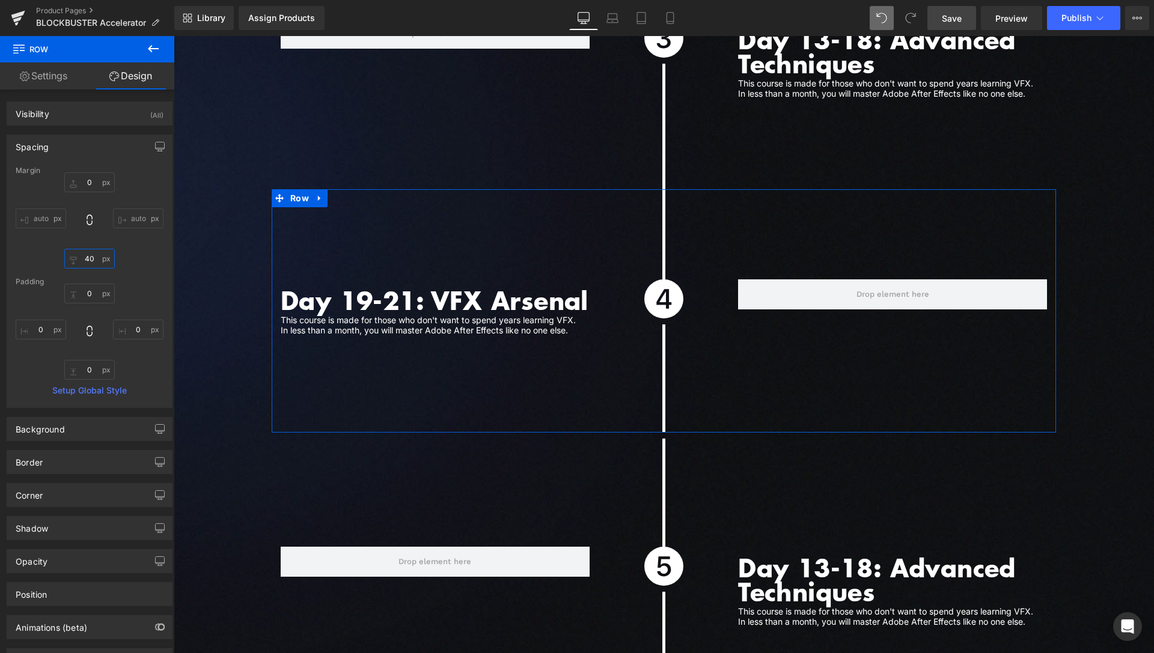
click at [89, 262] on input "40" at bounding box center [89, 259] width 50 height 20
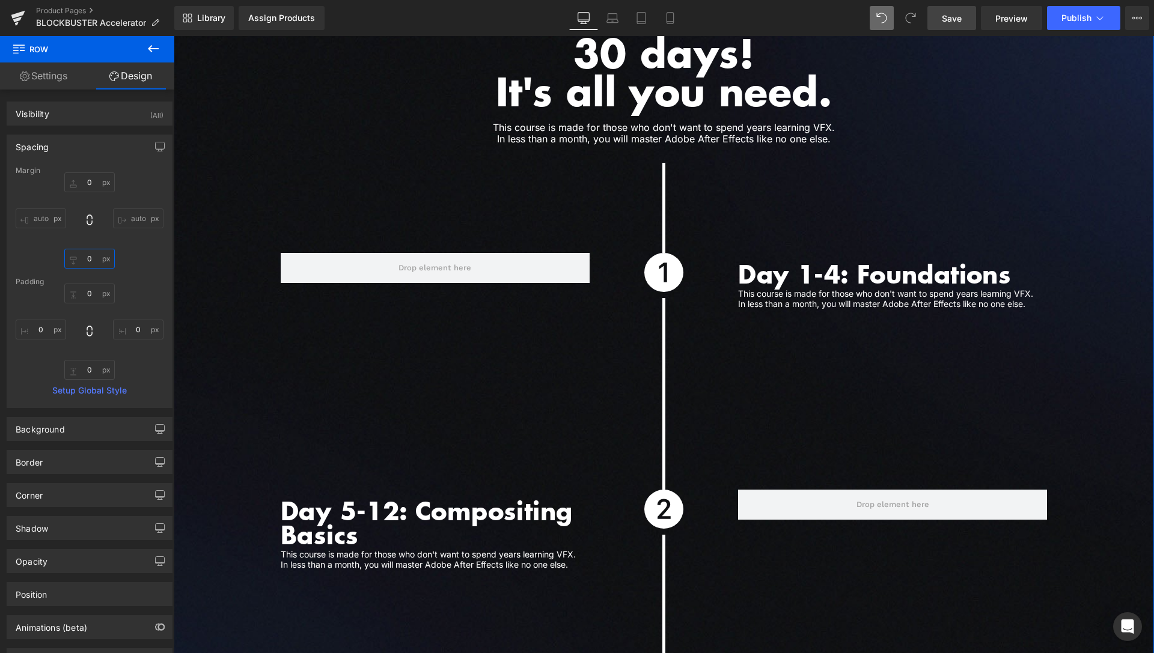
scroll to position [2995, 0]
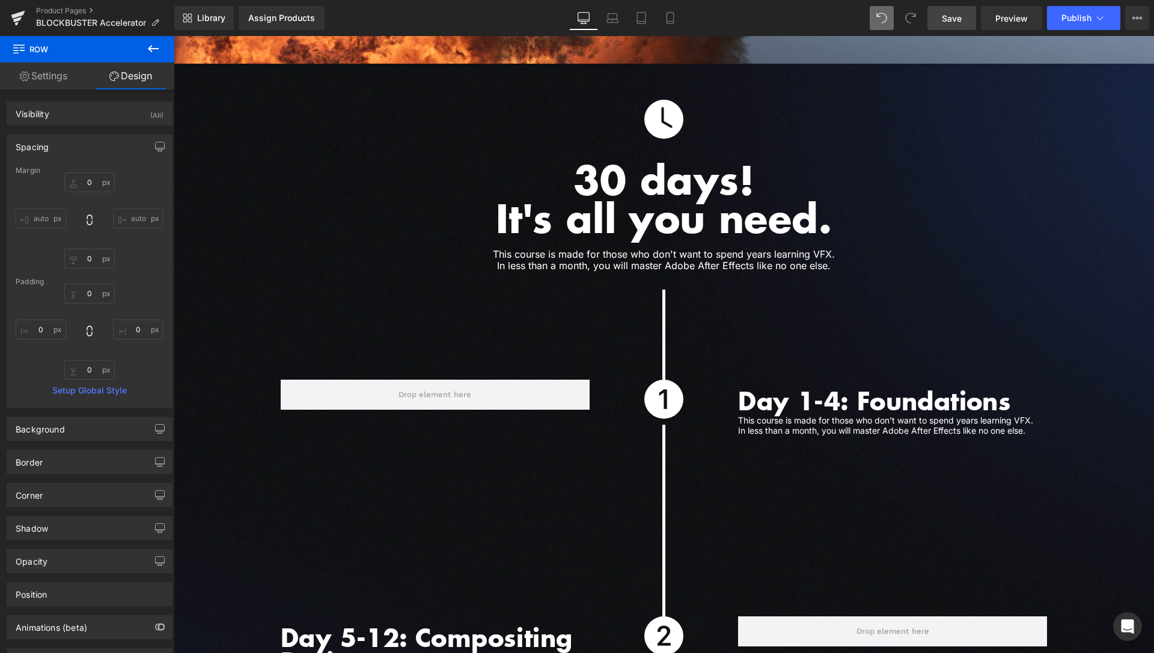
click at [970, 19] on link "Save" at bounding box center [951, 18] width 49 height 24
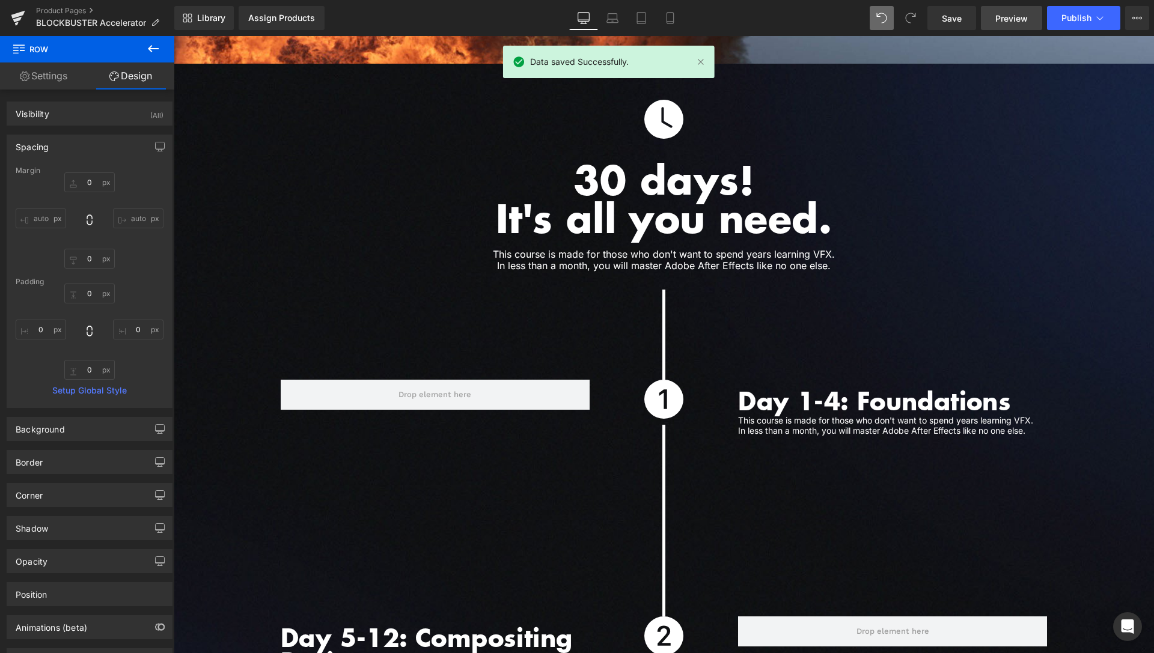
click at [1022, 17] on span "Preview" at bounding box center [1011, 18] width 32 height 13
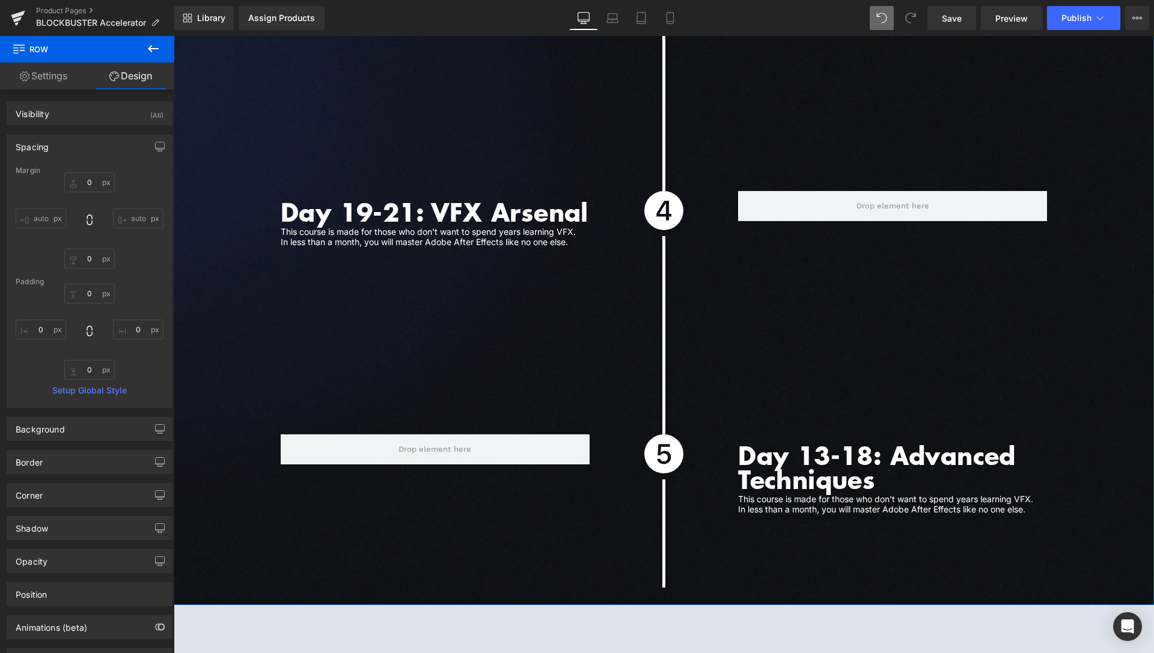
scroll to position [3976, 0]
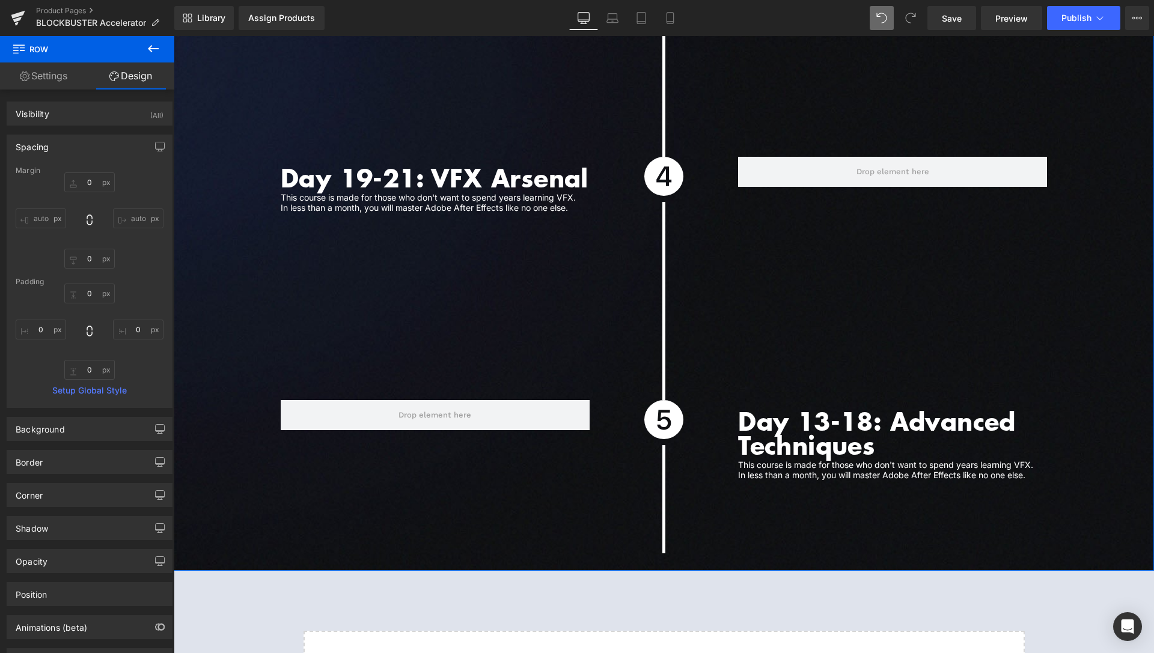
click at [805, 429] on h1 "Day 13-18: Advanced Techniques" at bounding box center [892, 433] width 309 height 48
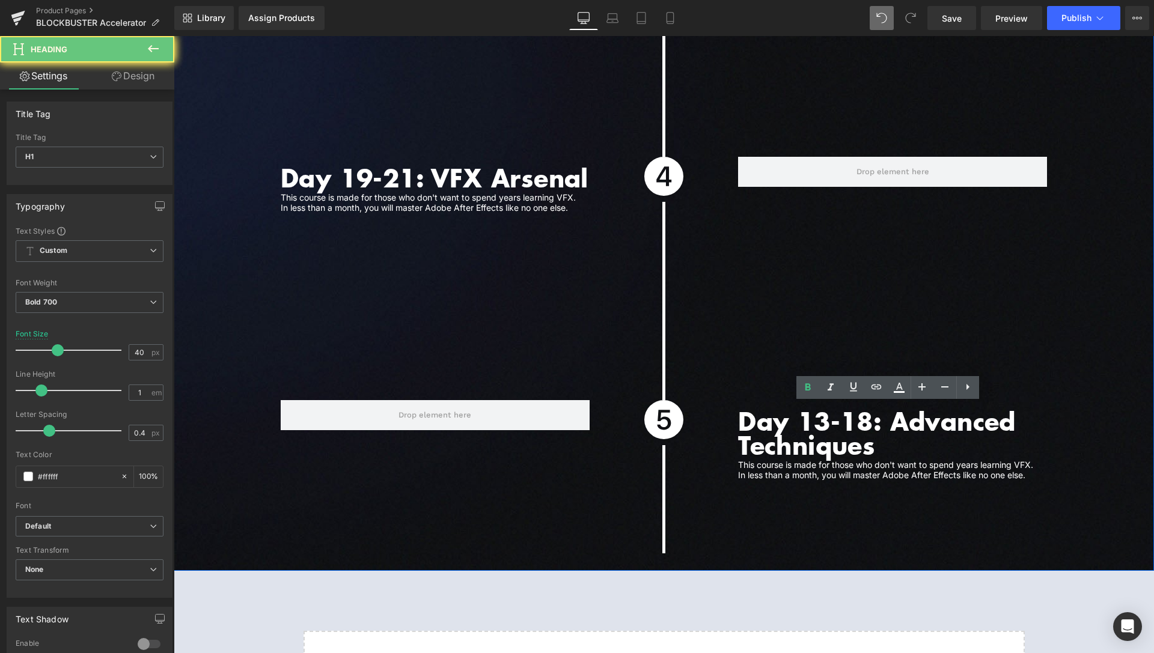
click at [805, 429] on h1 "Day 13-18: Advanced Techniques" at bounding box center [892, 433] width 309 height 48
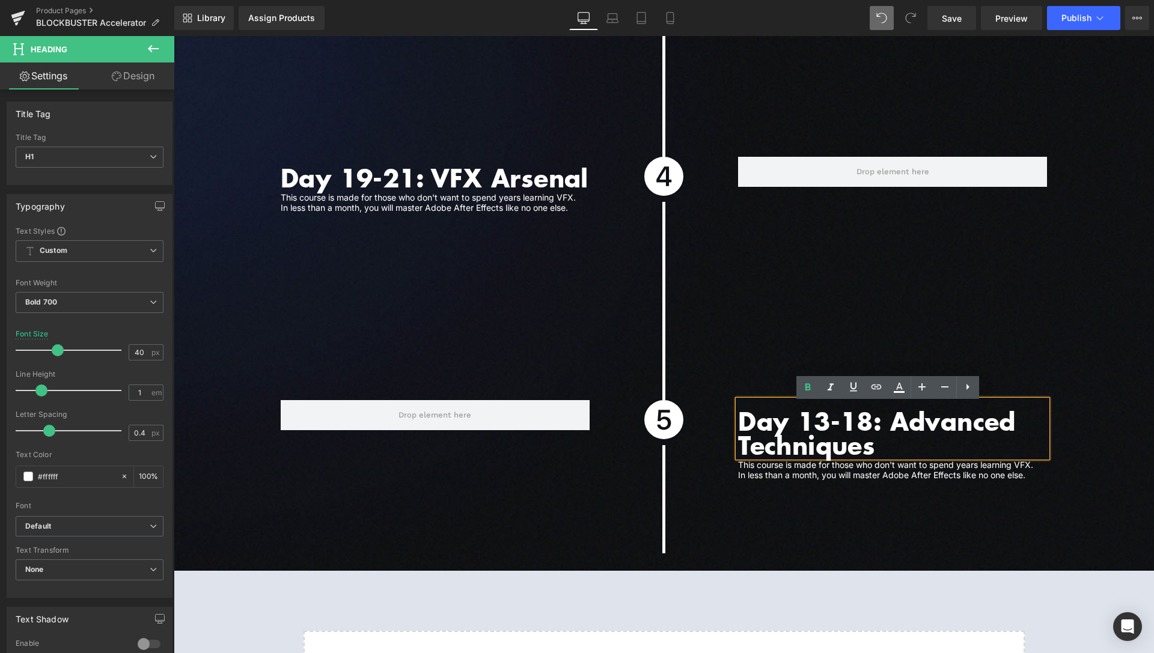
paste div
click at [845, 530] on div at bounding box center [892, 440] width 309 height 261
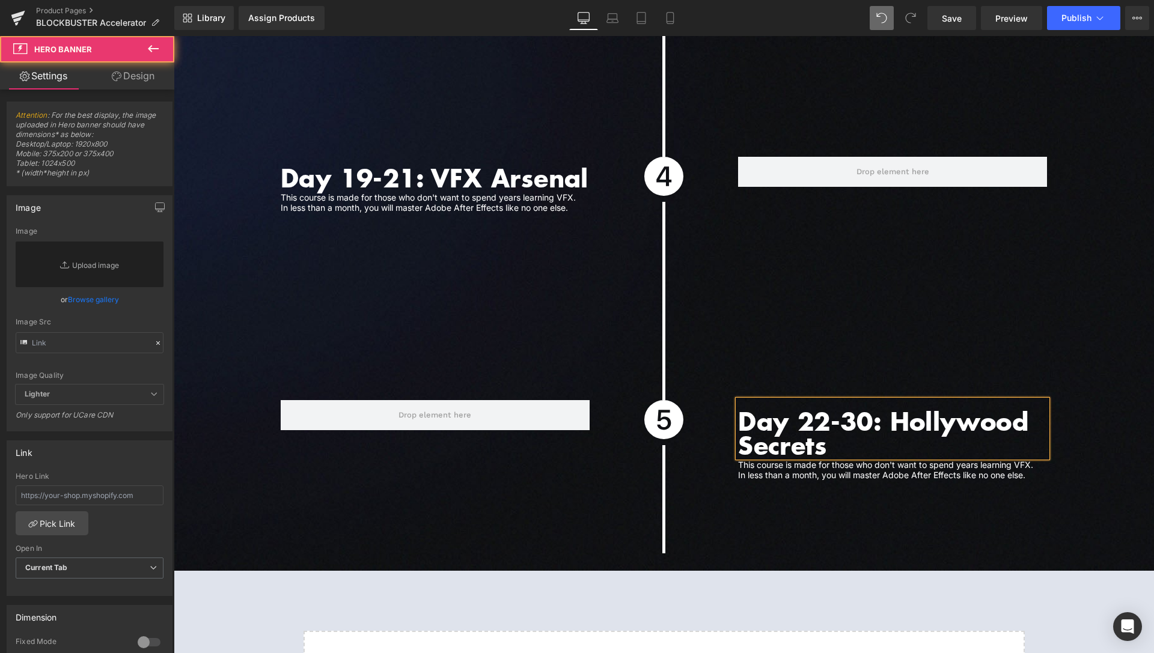
scroll to position [307, 0]
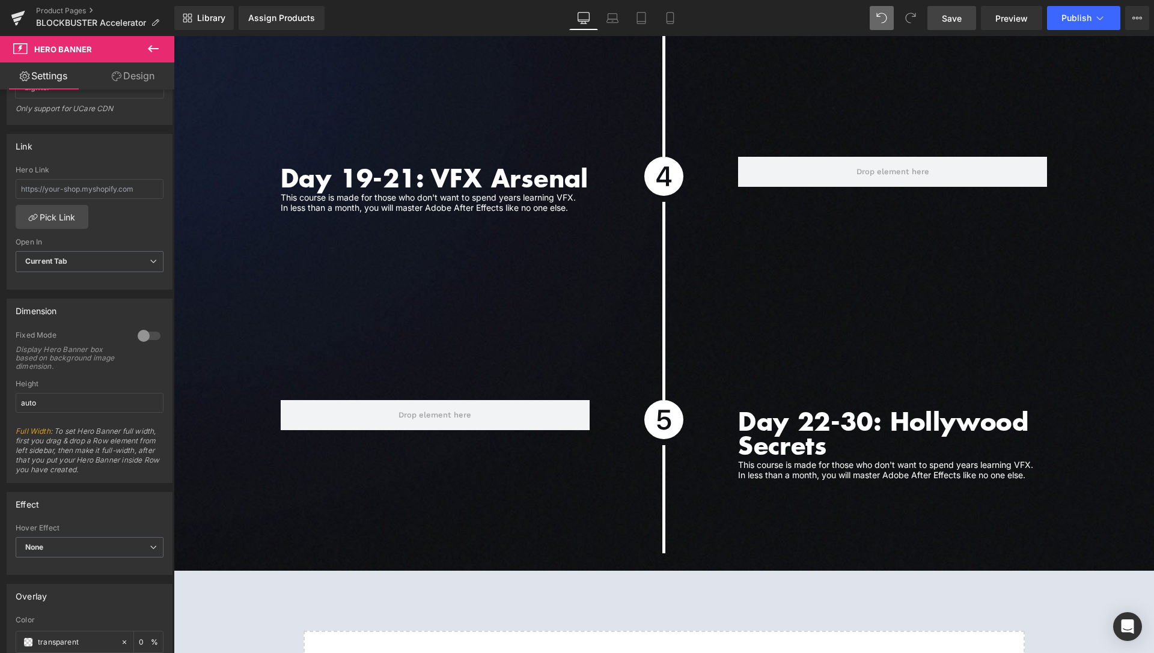
click at [957, 18] on span "Save" at bounding box center [952, 18] width 20 height 13
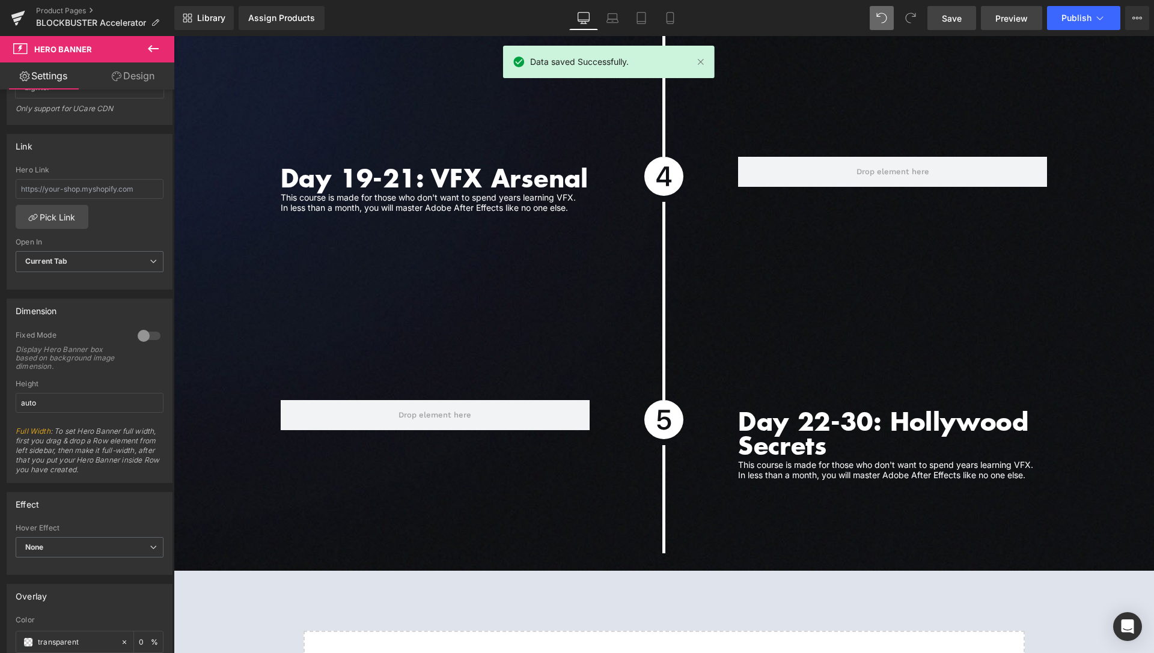
click at [1006, 17] on span "Preview" at bounding box center [1011, 18] width 32 height 13
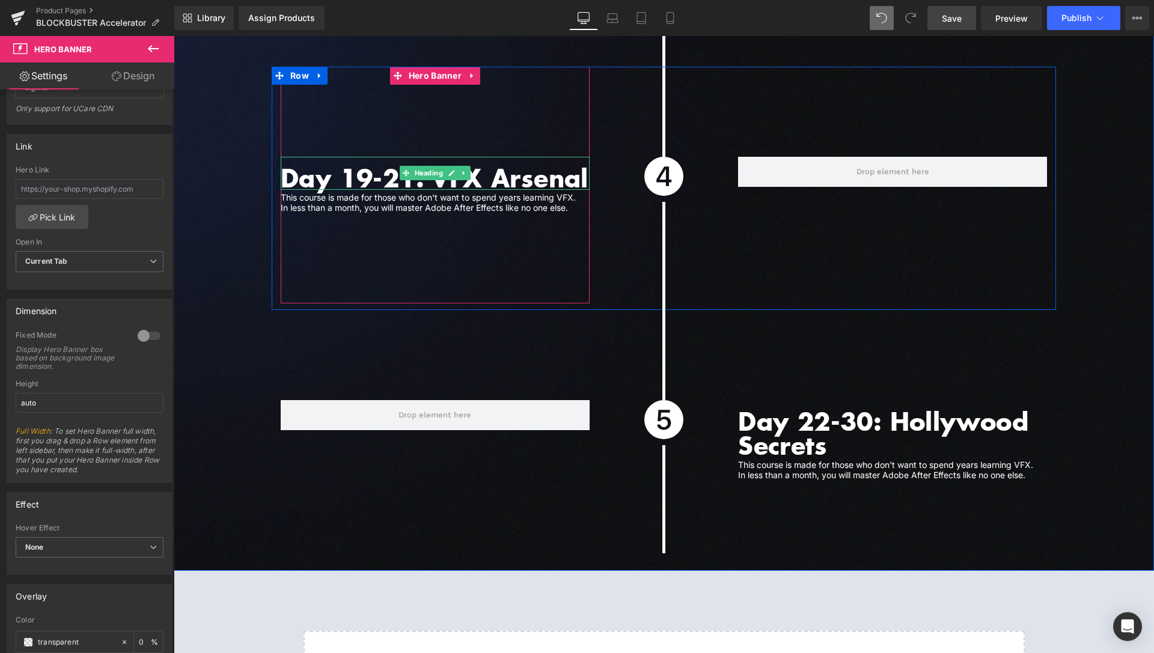
click at [368, 166] on h1 "Day 19-21: VFX Arsenal" at bounding box center [435, 178] width 309 height 24
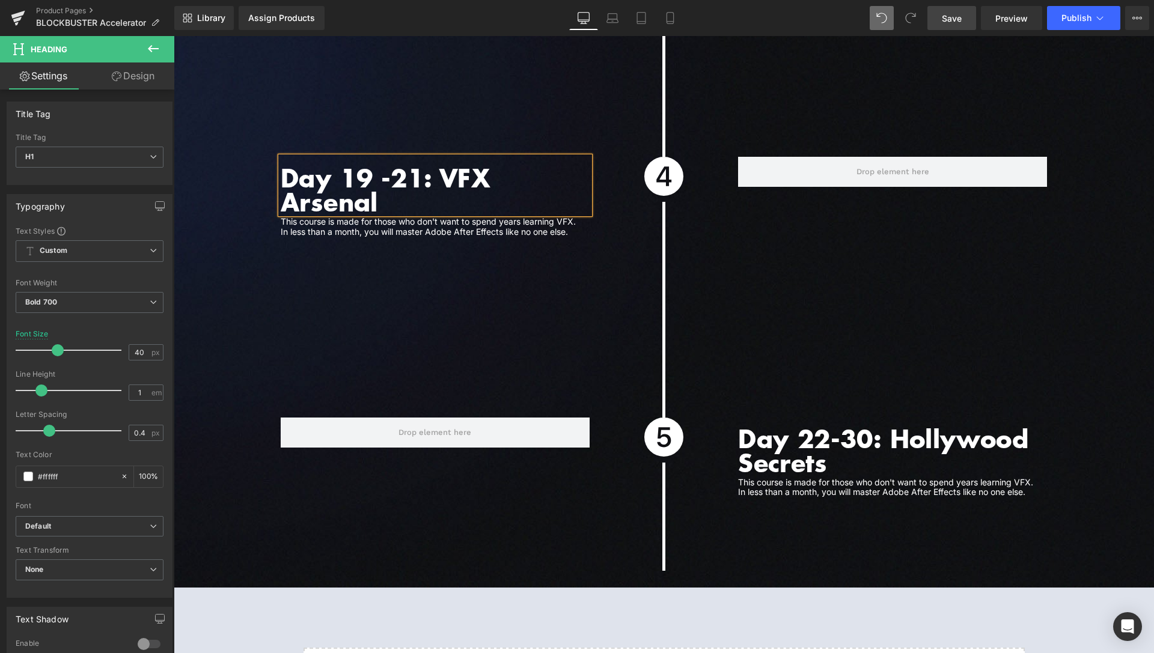
click at [390, 166] on h1 "Day 19 -21: VFX Arsenal" at bounding box center [435, 190] width 309 height 48
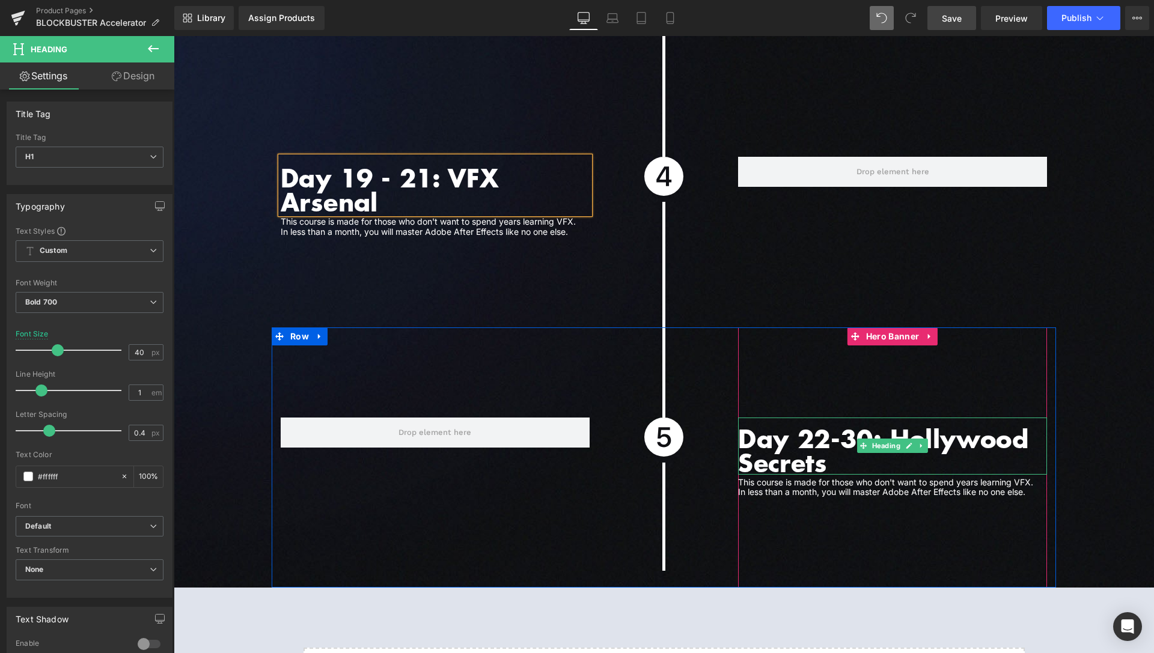
click at [829, 427] on h1 "Day 22-30: Hollywood Secrets" at bounding box center [892, 451] width 309 height 48
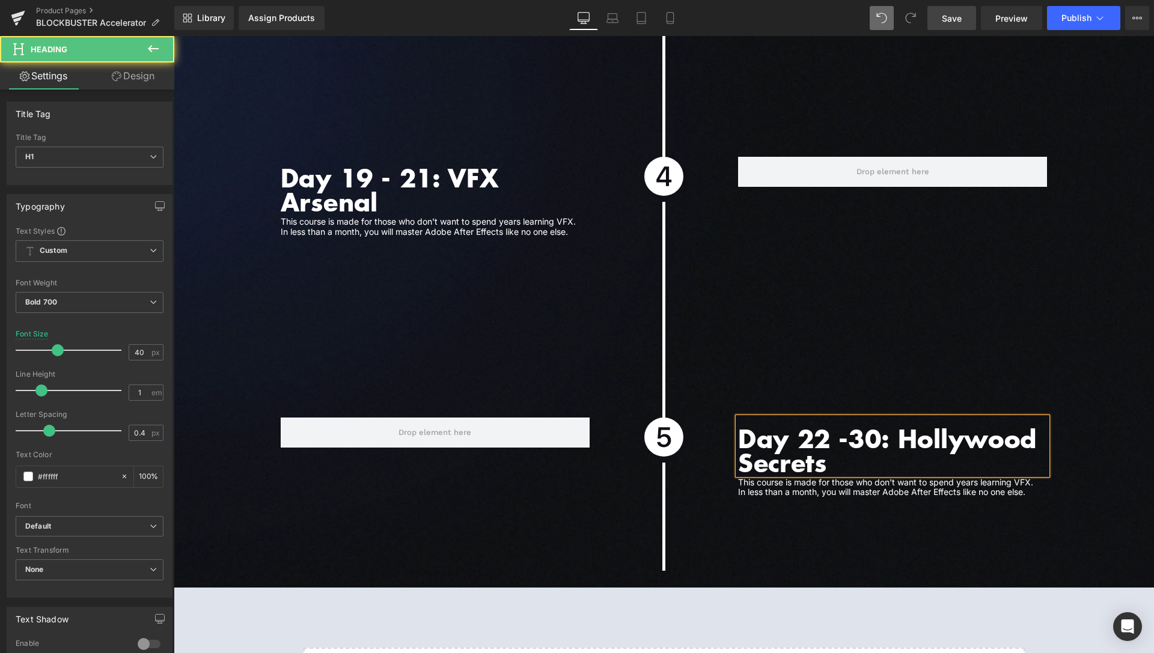
click at [841, 427] on h1 "Day 22 -30: Hollywood Secrets" at bounding box center [892, 451] width 309 height 48
click at [477, 301] on div at bounding box center [435, 197] width 309 height 261
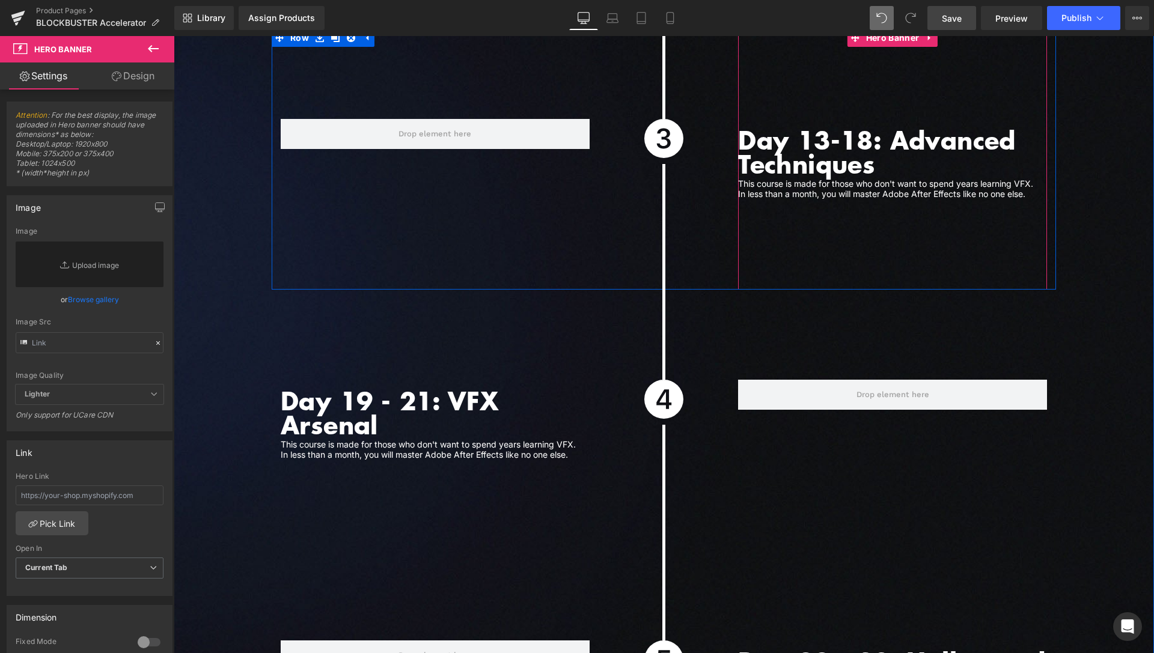
scroll to position [3731, 0]
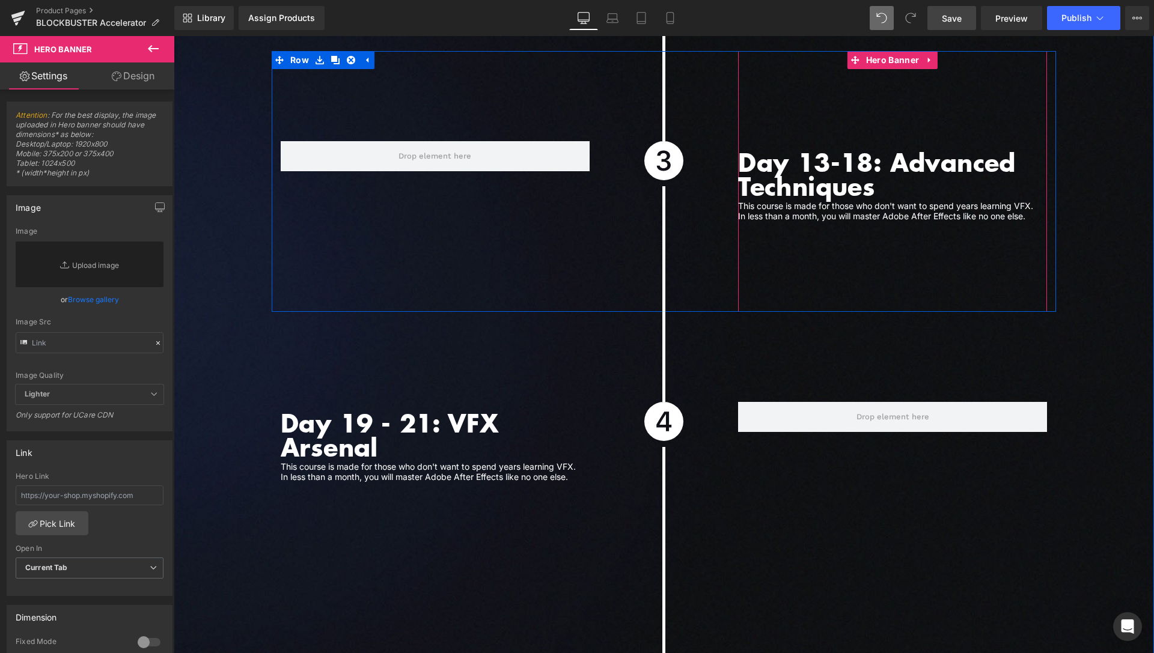
click at [820, 158] on h1 "Day 13-18: Advanced Techniques" at bounding box center [892, 174] width 309 height 48
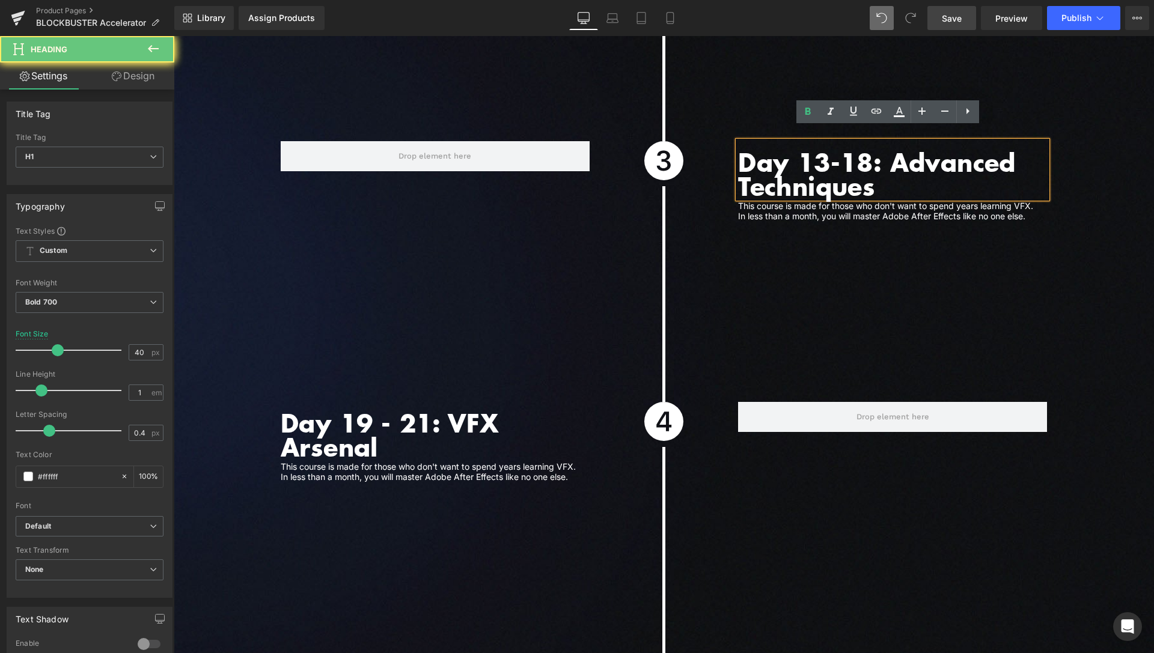
click at [824, 150] on h1 "Day 13-18: Advanced Techniques" at bounding box center [892, 174] width 309 height 48
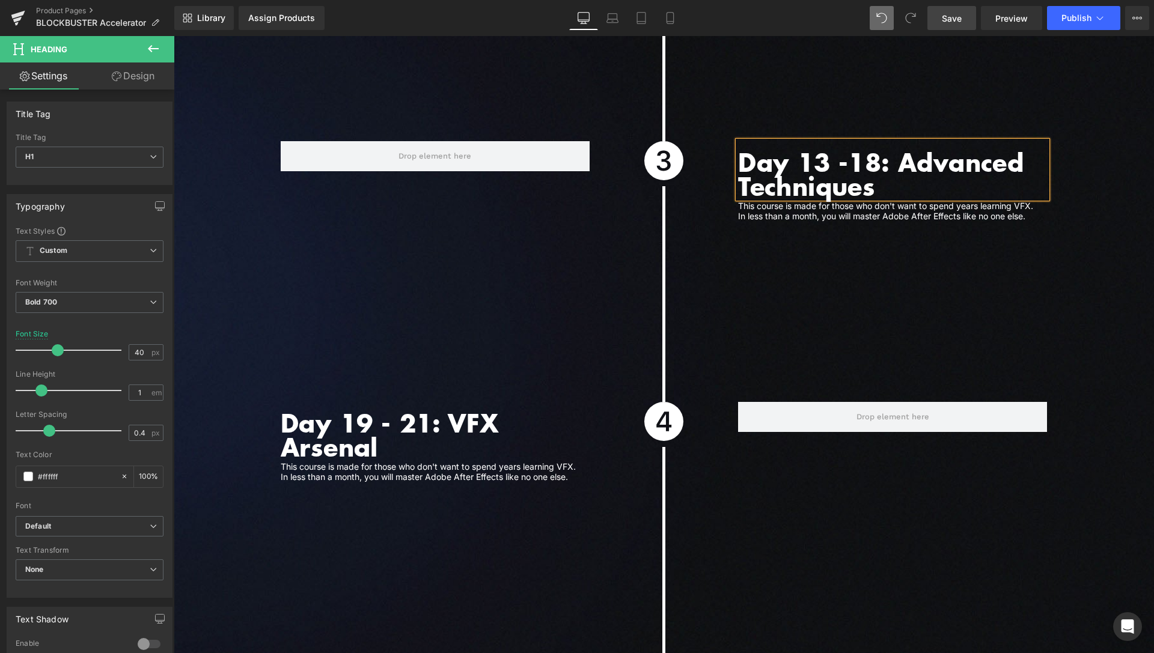
click at [850, 150] on h1 "Day 13 -18: Advanced Techniques" at bounding box center [892, 174] width 309 height 48
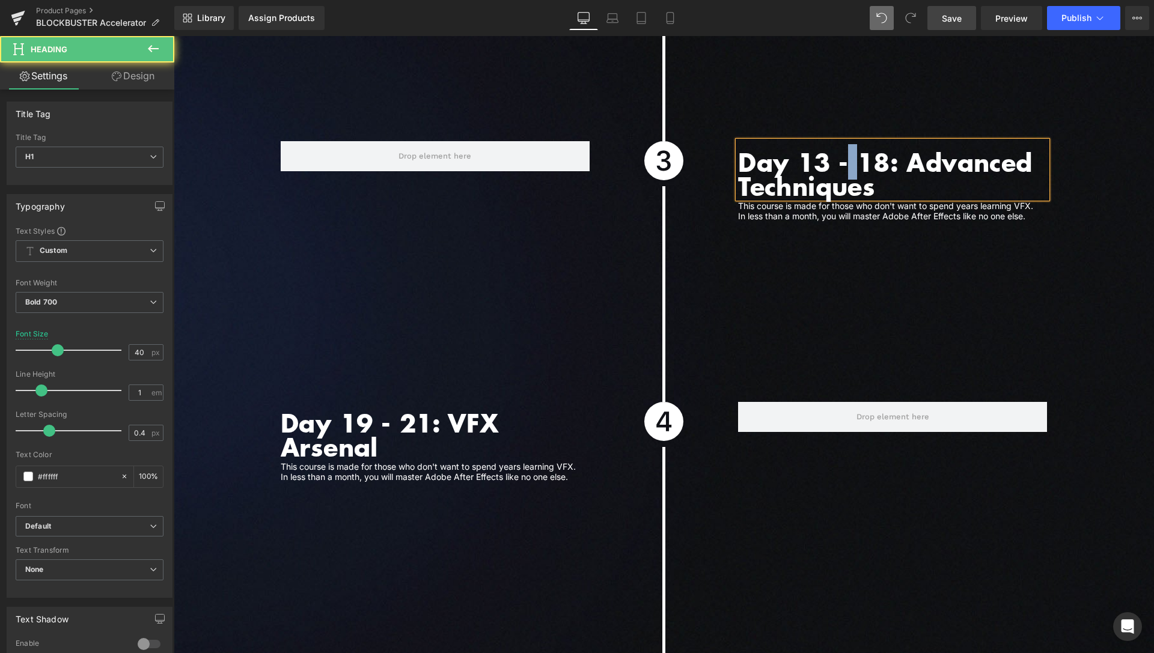
click at [852, 151] on h1 "Day 13 - 18: Advanced Techniques" at bounding box center [892, 174] width 309 height 48
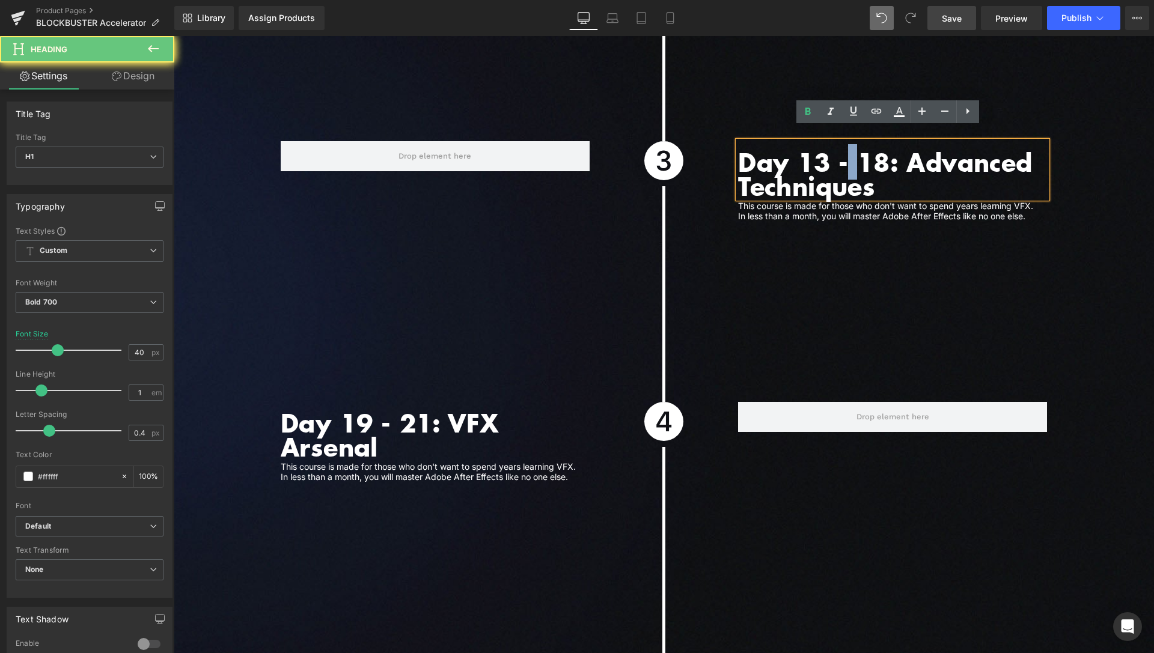
click at [856, 150] on h1 "Day 13 - 18: Advanced Techniques" at bounding box center [892, 174] width 309 height 48
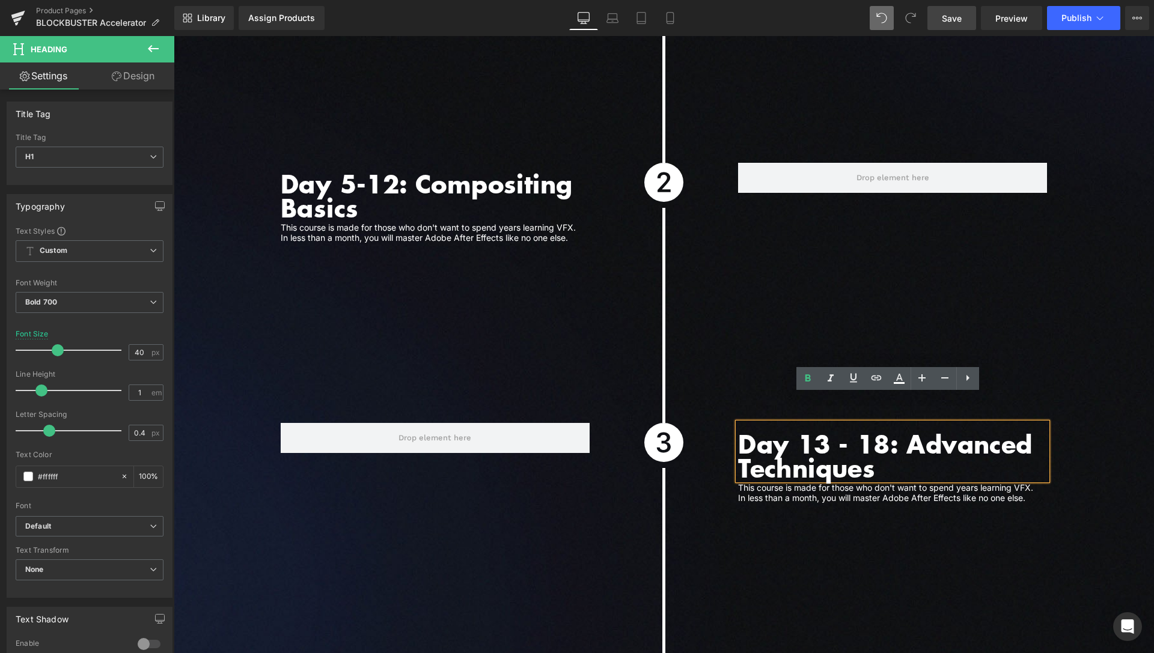
scroll to position [3424, 0]
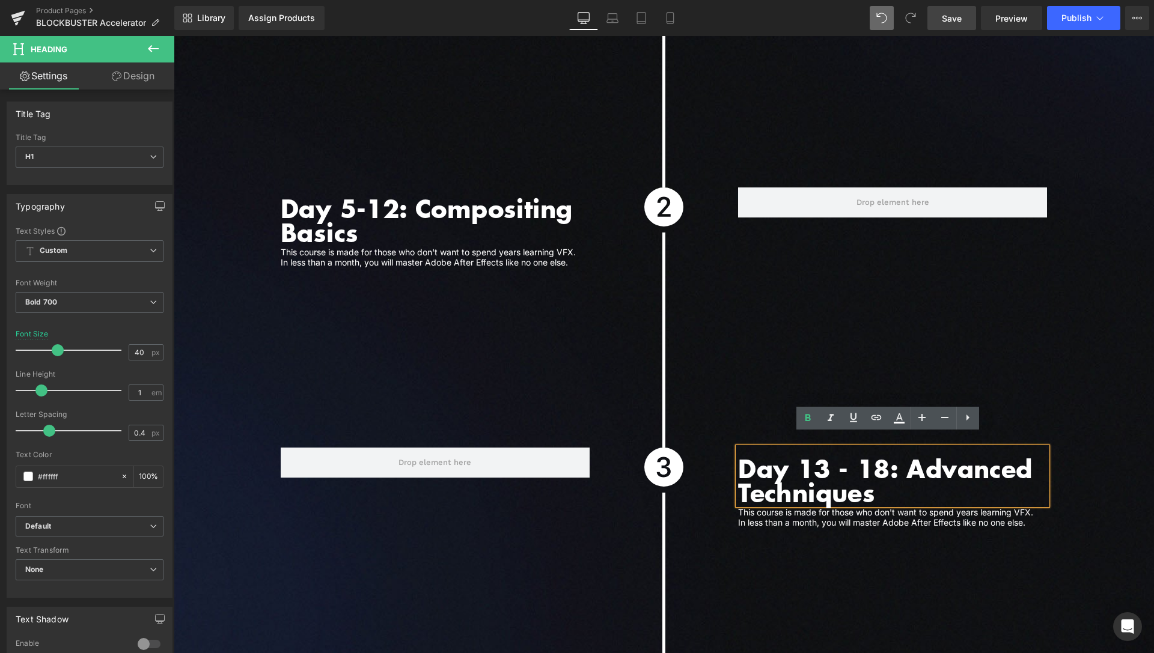
click at [398, 197] on h1 "Day 5-12: Compositing Basics" at bounding box center [435, 221] width 309 height 48
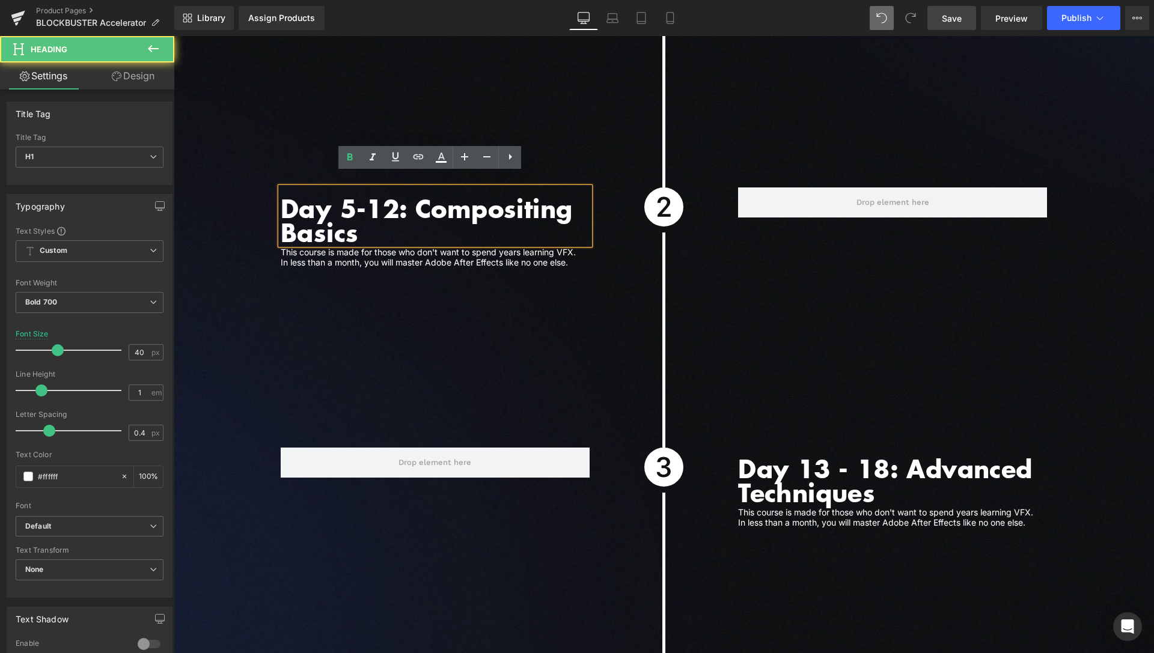
click at [349, 197] on h1 "Day 5-12: Compositing Basics" at bounding box center [435, 221] width 309 height 48
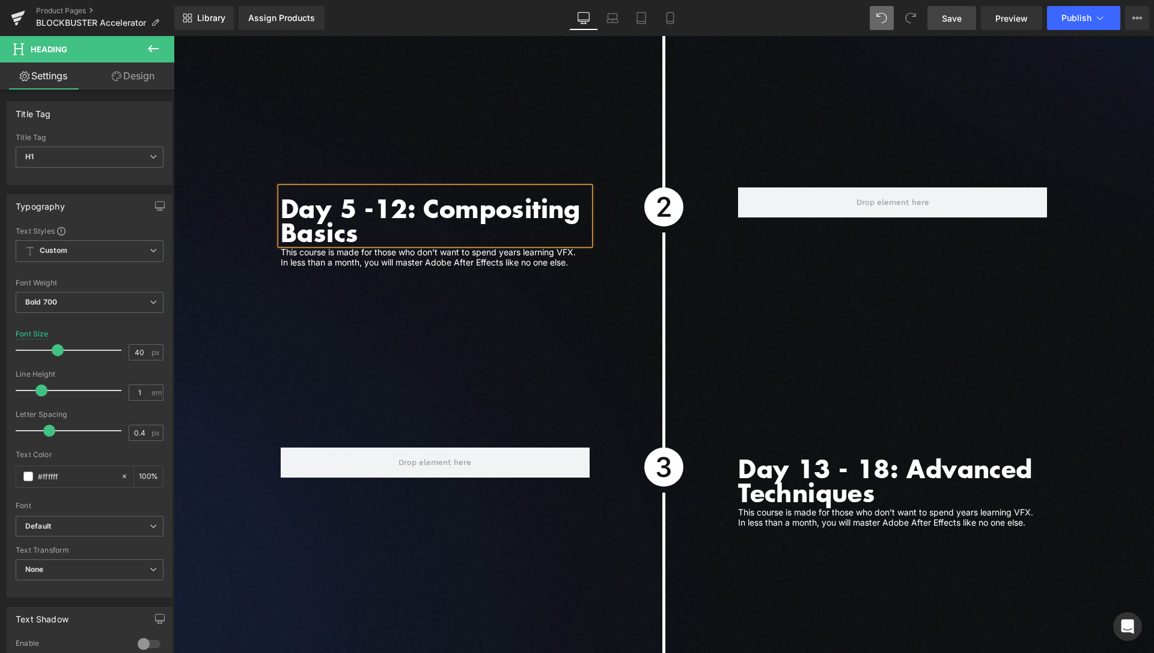
click at [372, 197] on h1 "Day 5 -12: Compositing Basics" at bounding box center [435, 221] width 309 height 48
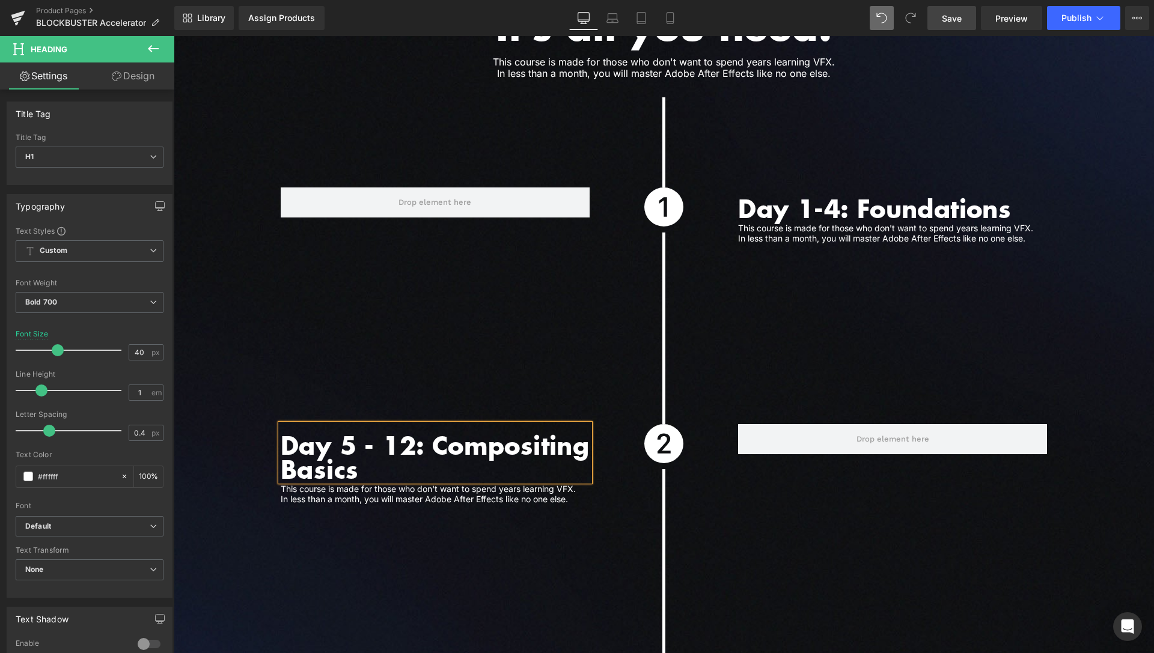
scroll to position [3179, 0]
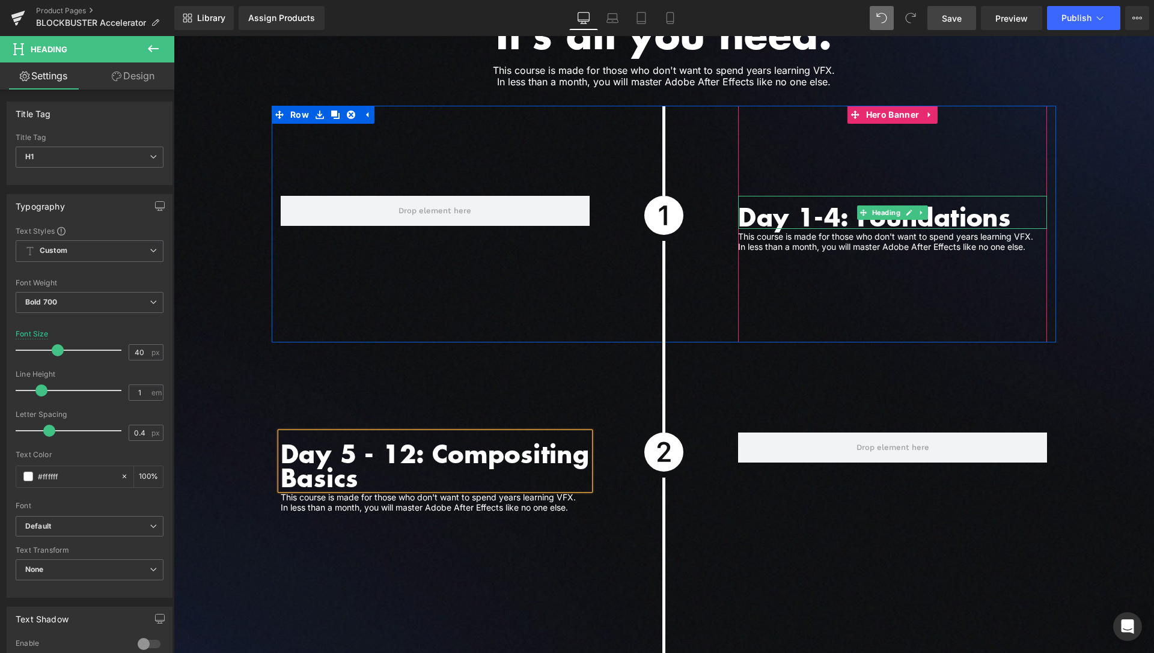
click at [815, 205] on h1 "Day 1-4: Foundations" at bounding box center [892, 217] width 309 height 24
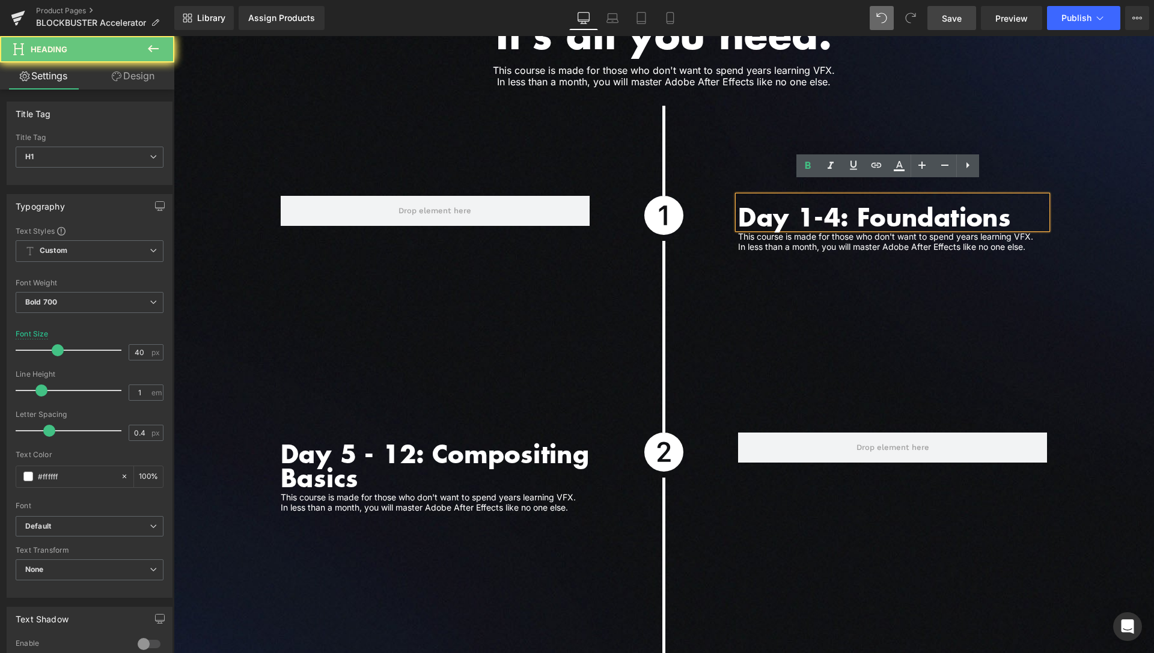
click at [808, 205] on h1 "Day 1-4: Foundations" at bounding box center [892, 217] width 309 height 24
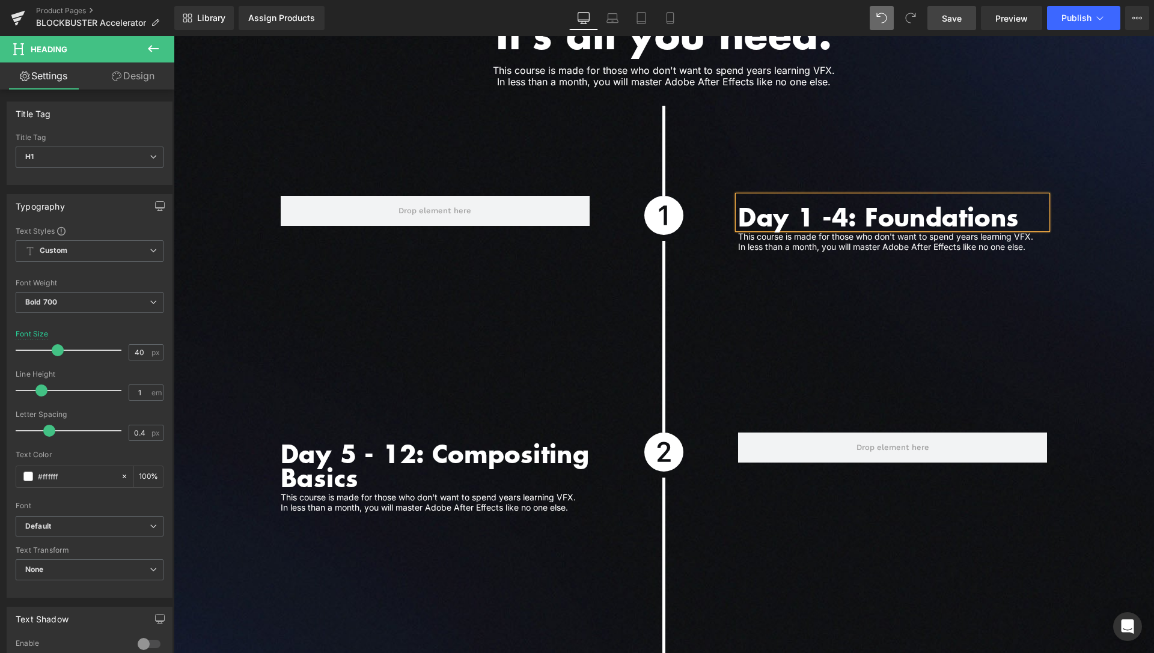
click at [826, 205] on h1 "Day 1 -4: Foundations" at bounding box center [892, 217] width 309 height 24
click at [952, 11] on link "Save" at bounding box center [951, 18] width 49 height 24
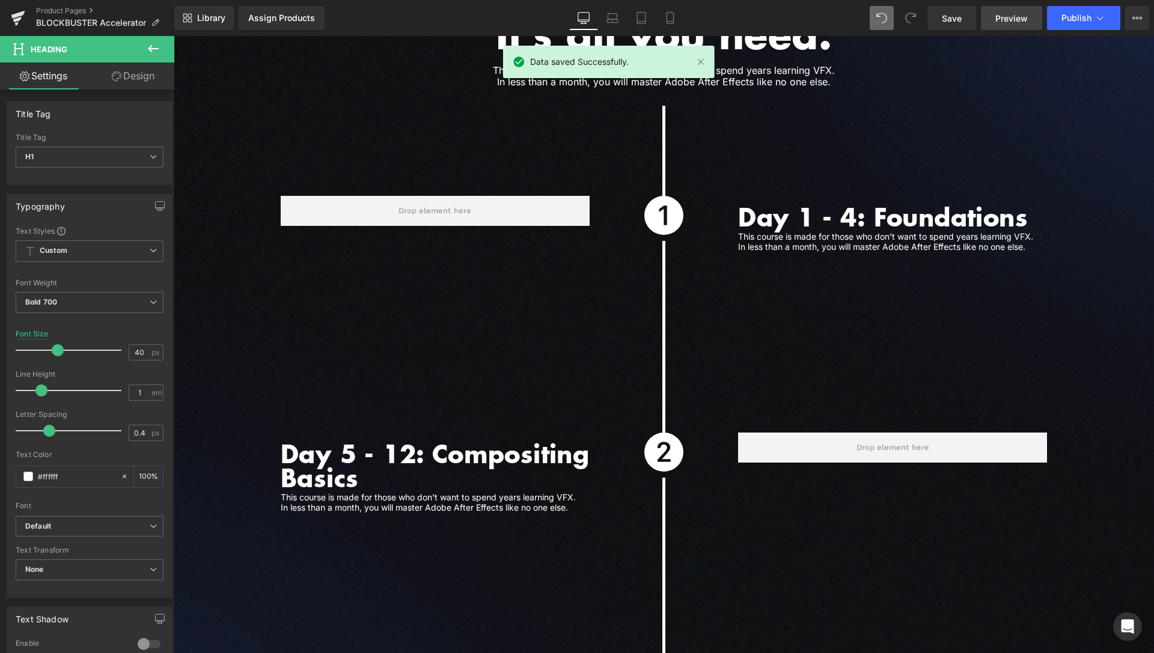
click at [1022, 12] on span "Preview" at bounding box center [1011, 18] width 32 height 13
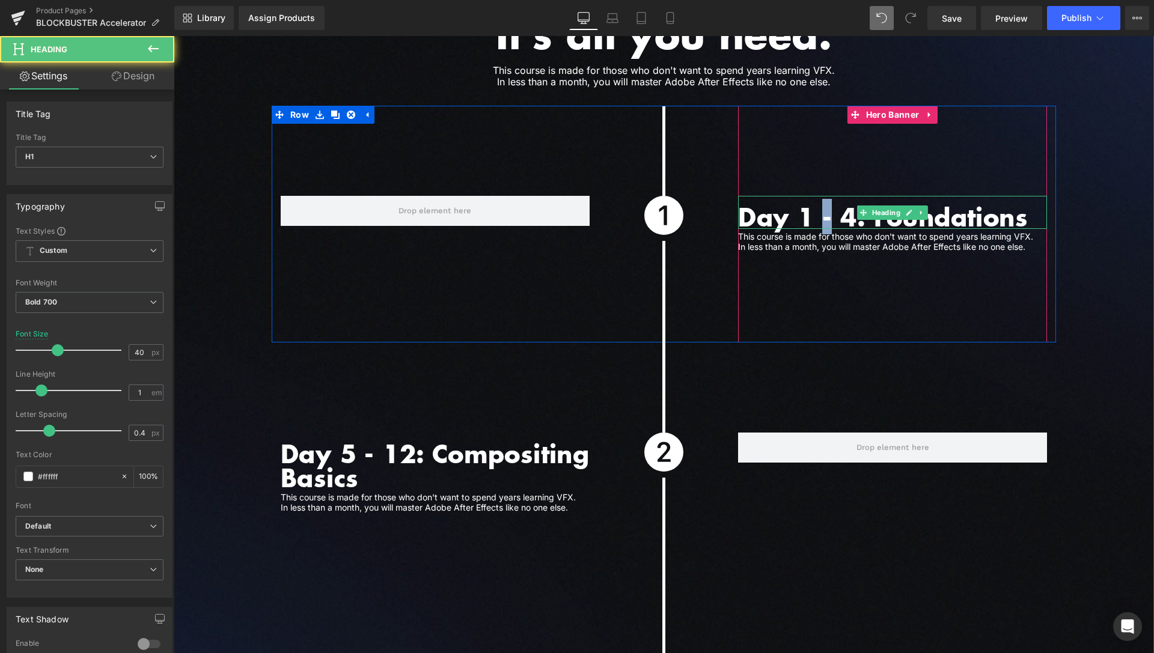
click at [822, 205] on h1 "Day 1 - 4: Foundations" at bounding box center [892, 217] width 309 height 24
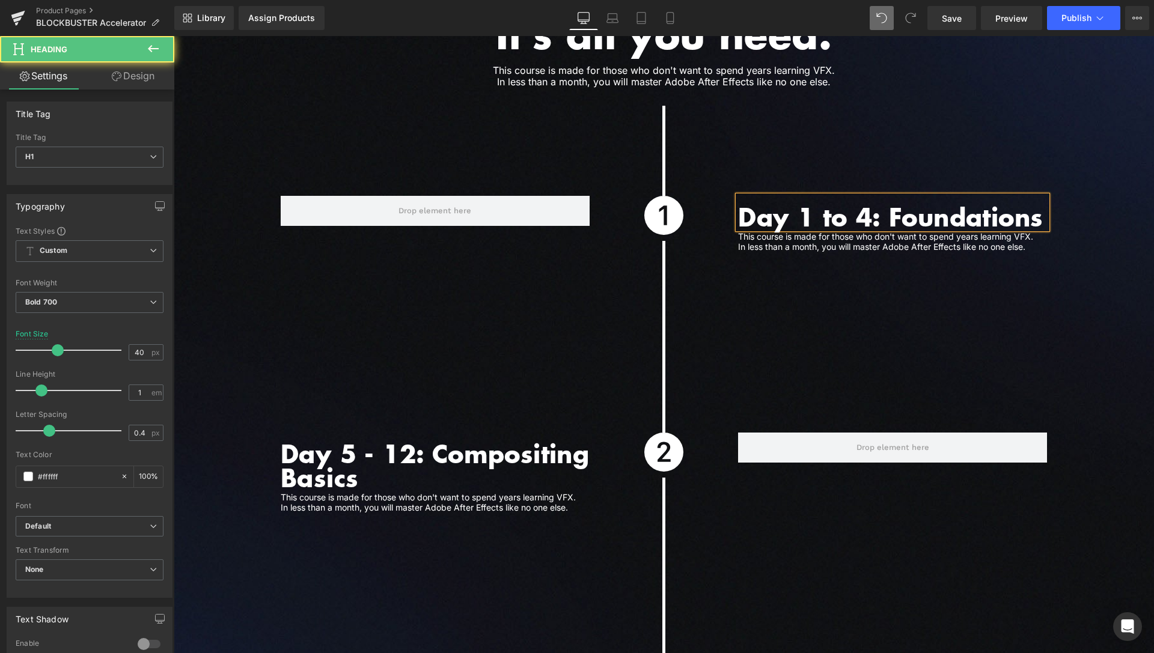
click at [829, 205] on h1 "Day 1 to 4: Foundations" at bounding box center [892, 217] width 309 height 24
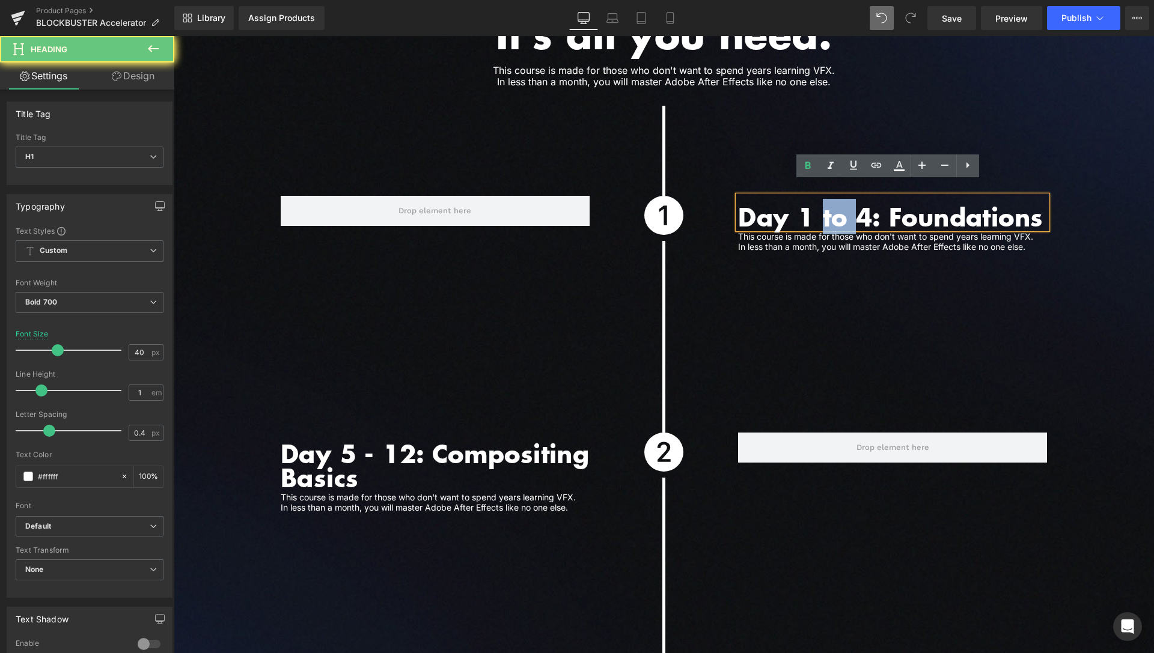
click at [829, 205] on h1 "Day 1 to 4: Foundations" at bounding box center [892, 217] width 309 height 24
copy h1 "to"
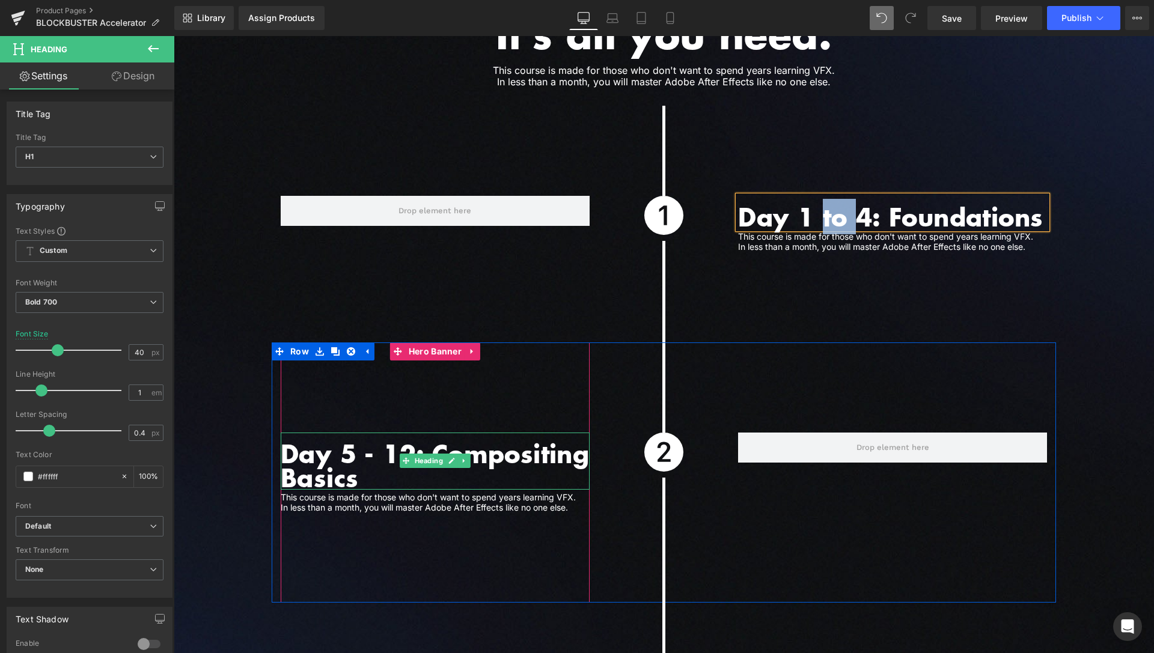
click at [366, 442] on h1 "Day 5 - 12: Compositing Basics" at bounding box center [435, 466] width 309 height 48
click at [365, 442] on h1 "Day 5 - 12: Compositing Basics" at bounding box center [435, 466] width 309 height 48
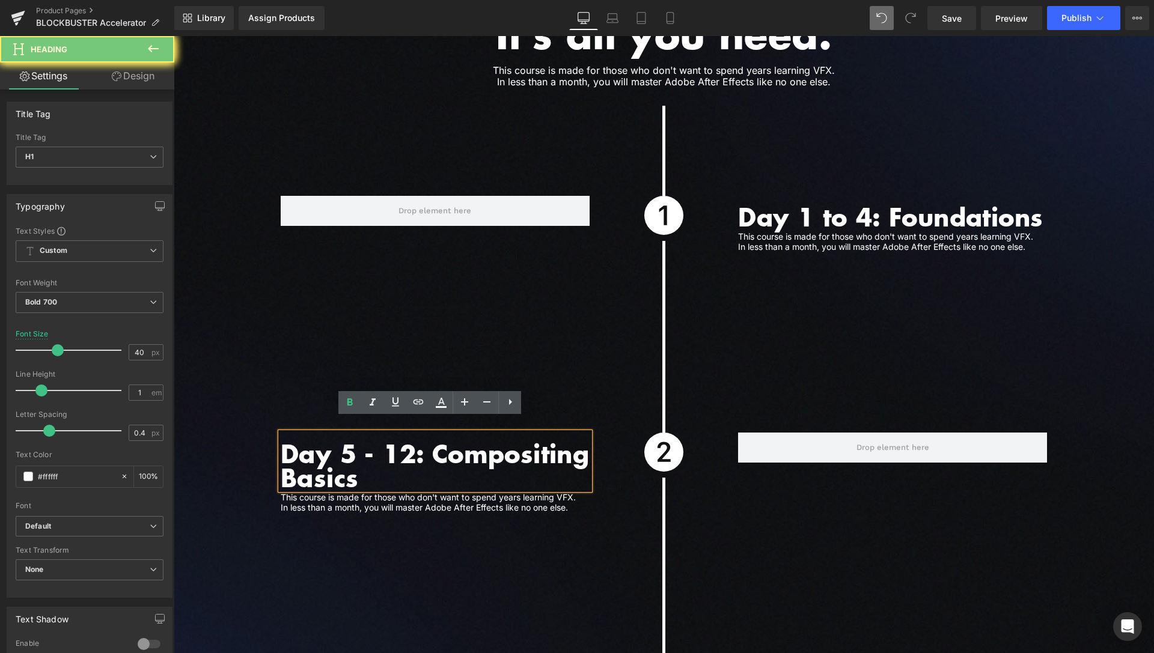
click at [362, 442] on h1 "Day 5 - 12: Compositing Basics" at bounding box center [435, 466] width 309 height 48
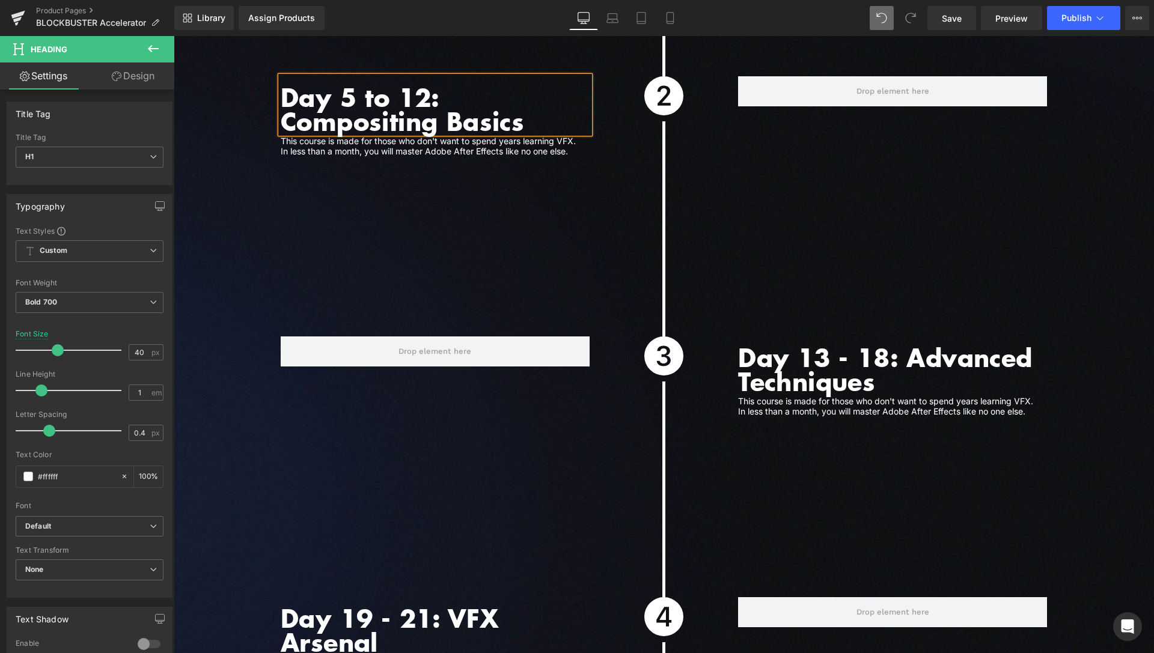
scroll to position [3547, 0]
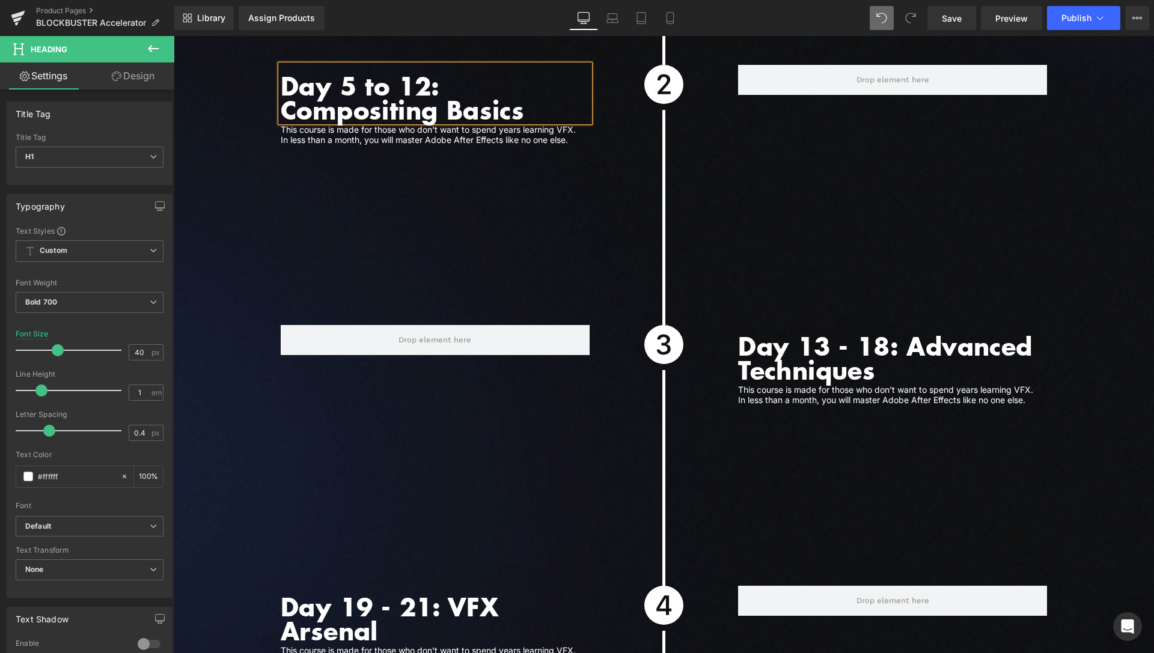
click at [837, 334] on h1 "Day 13 - 18: Advanced Techniques" at bounding box center [892, 358] width 309 height 48
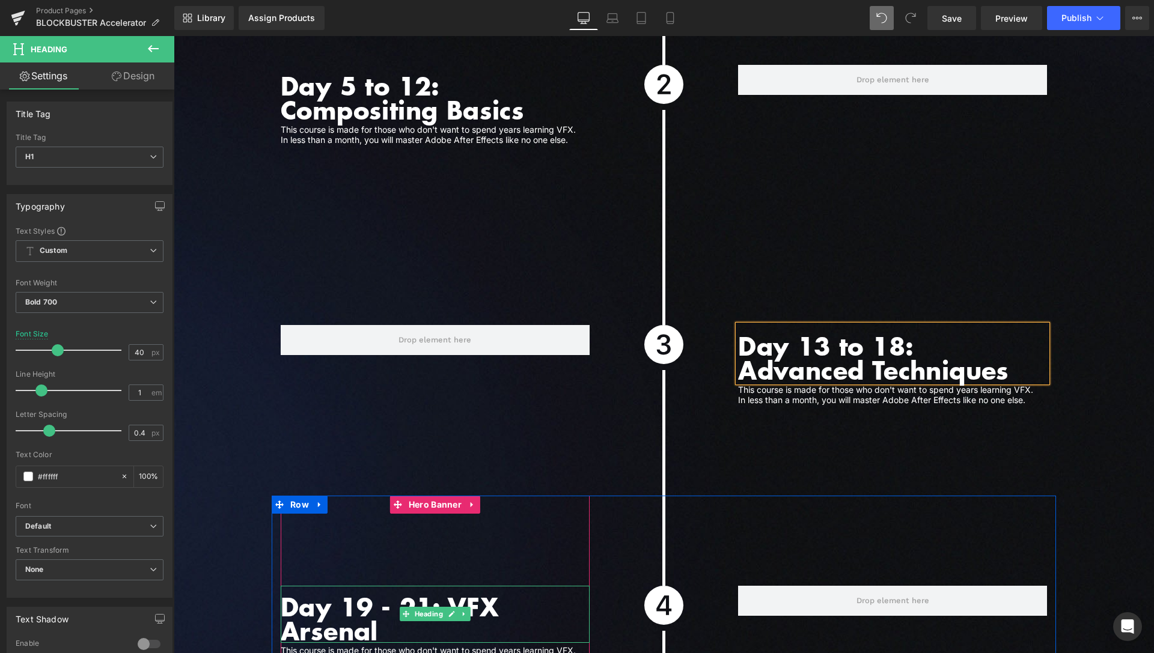
click at [380, 595] on h1 "Day 19 - 21: VFX Arsenal" at bounding box center [435, 619] width 309 height 48
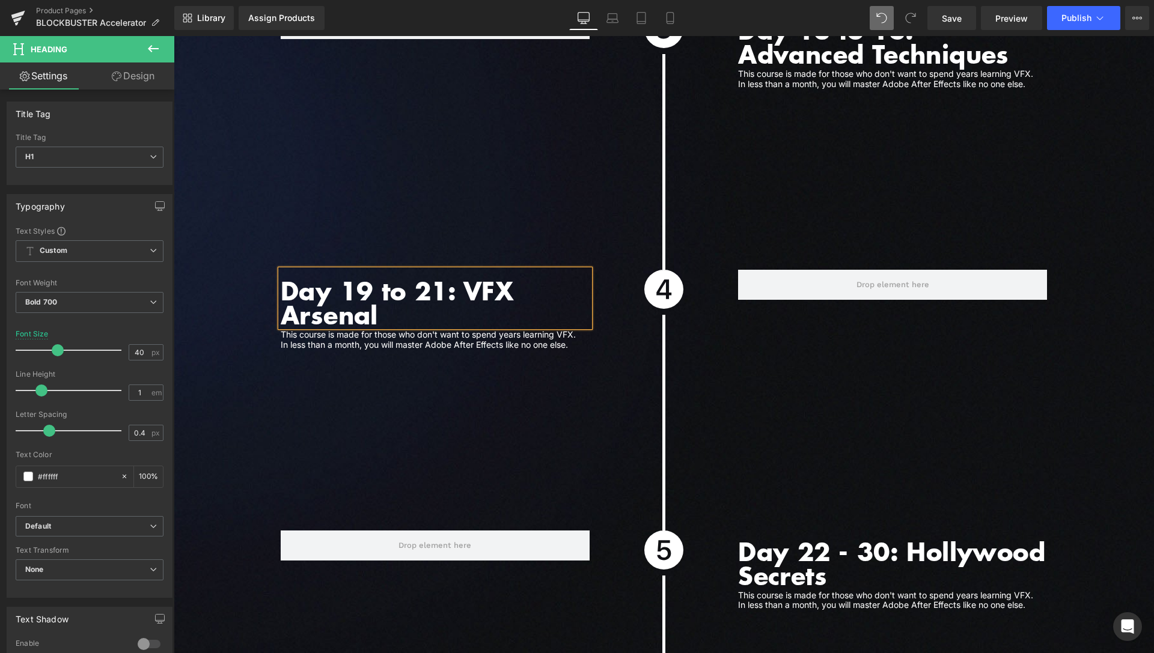
scroll to position [3915, 0]
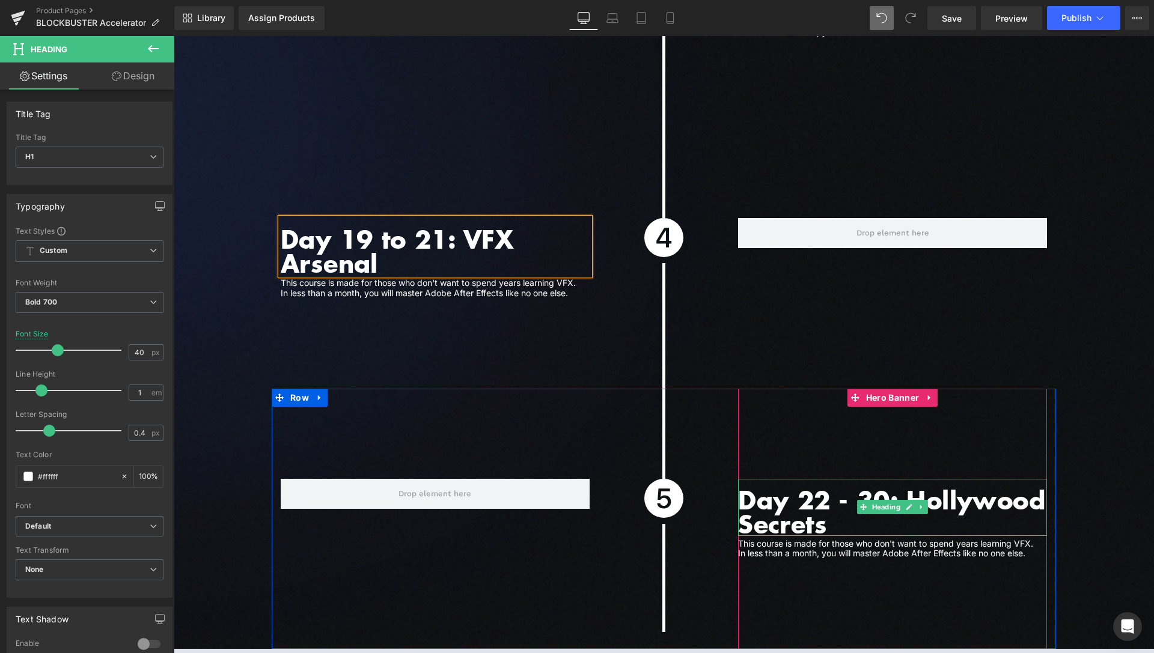
click at [838, 488] on h1 "Day 22 - 30: Hollywood Secrets" at bounding box center [892, 512] width 309 height 48
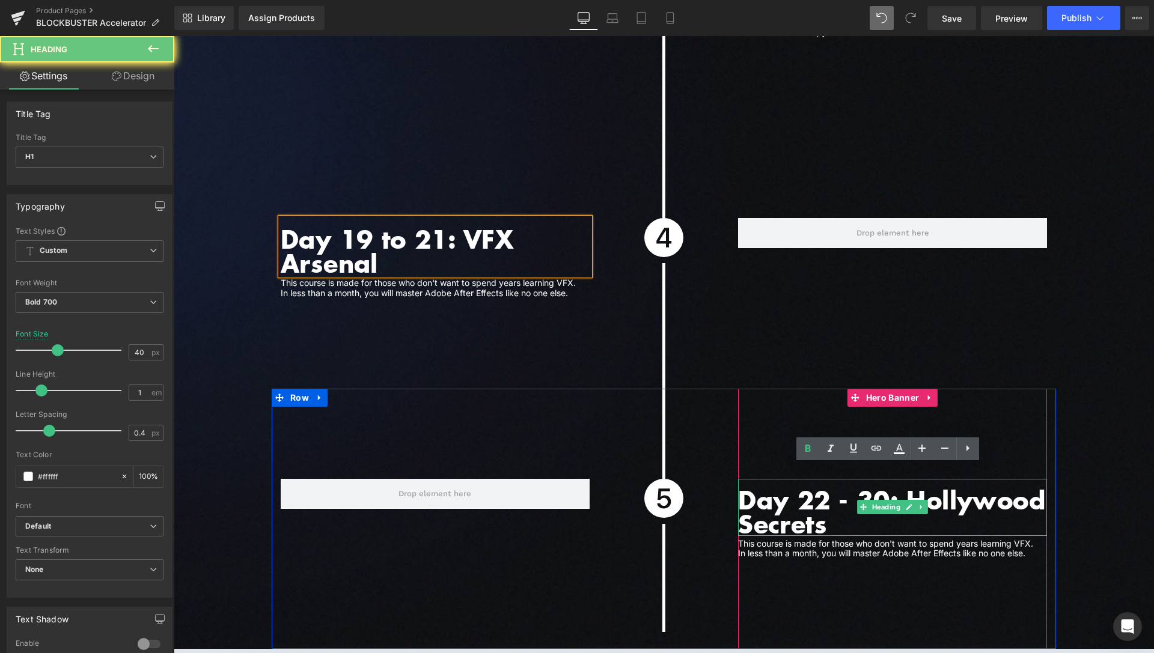
click at [838, 488] on h1 "Day 22 - 30: Hollywood Secrets" at bounding box center [892, 512] width 309 height 48
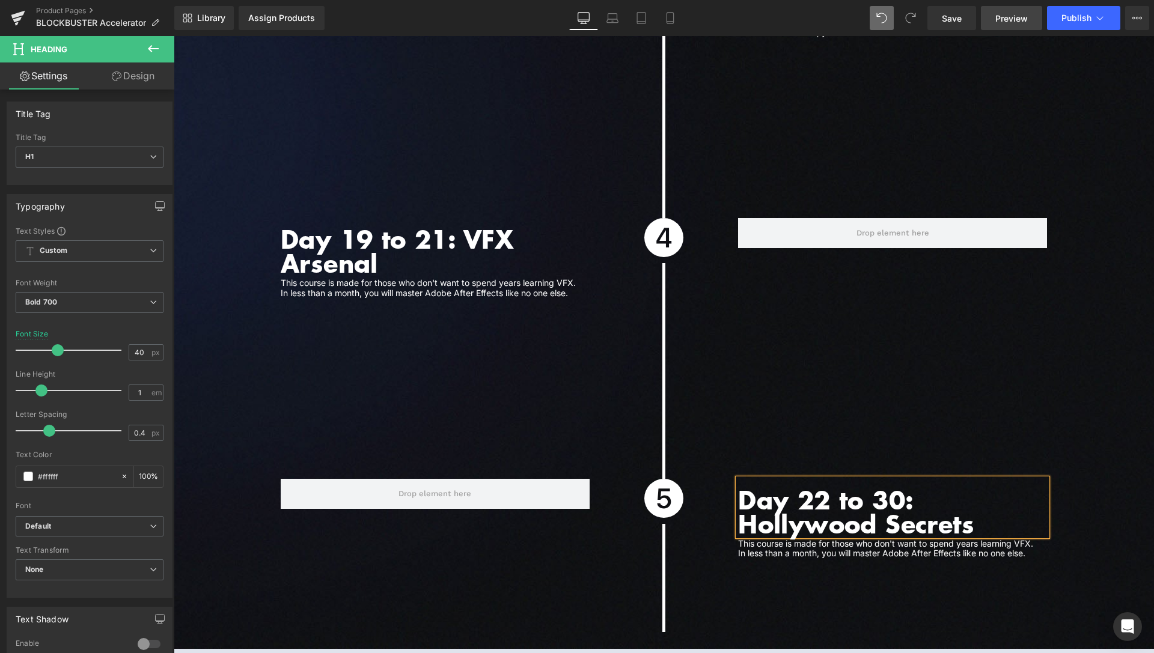
click at [967, 22] on link "Save" at bounding box center [951, 18] width 49 height 24
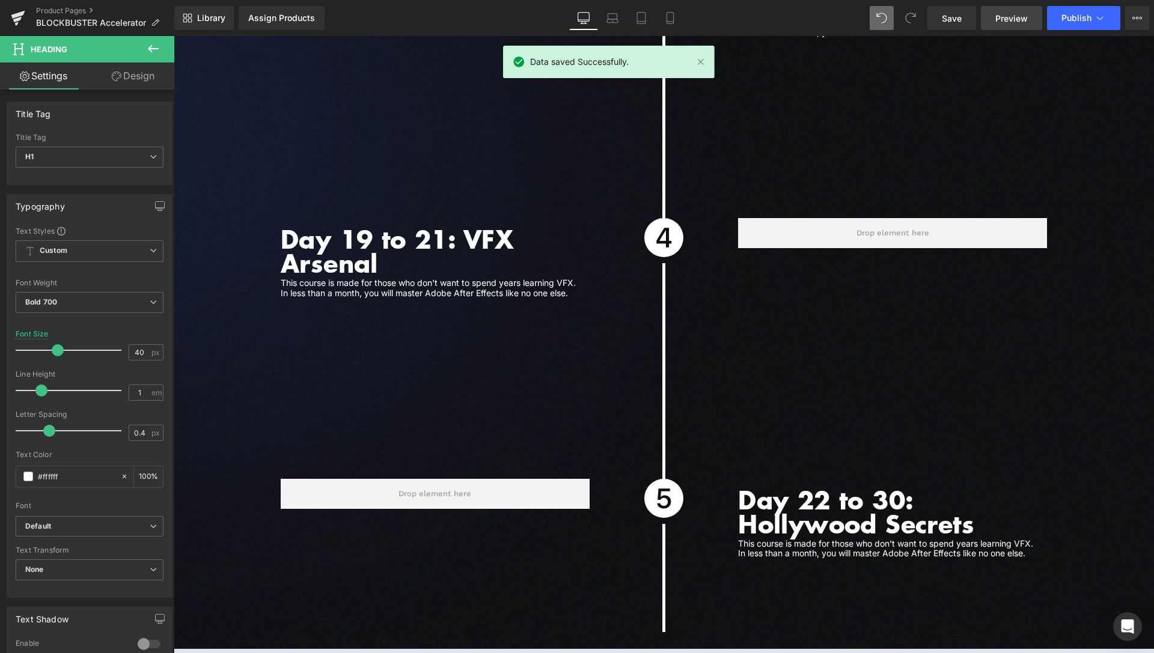
drag, startPoint x: 952, startPoint y: 17, endPoint x: 1010, endPoint y: 14, distance: 58.4
click at [1010, 14] on div "Save Preview Publish Scheduled View Live Page View with current Template Save T…" at bounding box center [1038, 18] width 231 height 24
click at [1010, 14] on span "Preview" at bounding box center [1011, 18] width 32 height 13
